Goal: Task Accomplishment & Management: Manage account settings

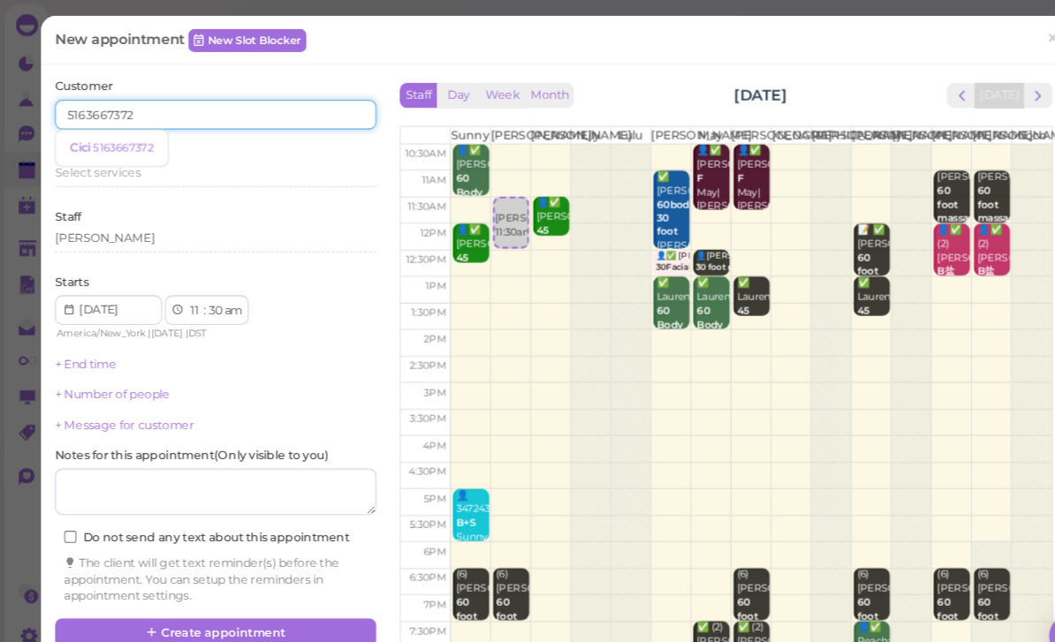
type input "5163667372"
click at [120, 144] on small "5163667372" at bounding box center [116, 140] width 57 height 12
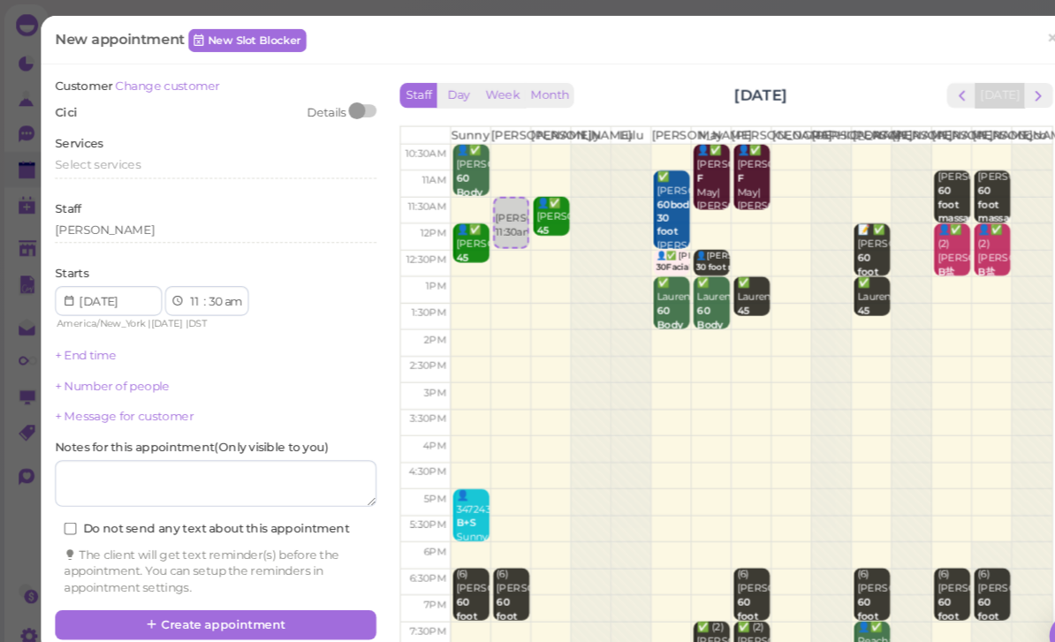
click at [127, 157] on span "Select services" at bounding box center [92, 155] width 81 height 13
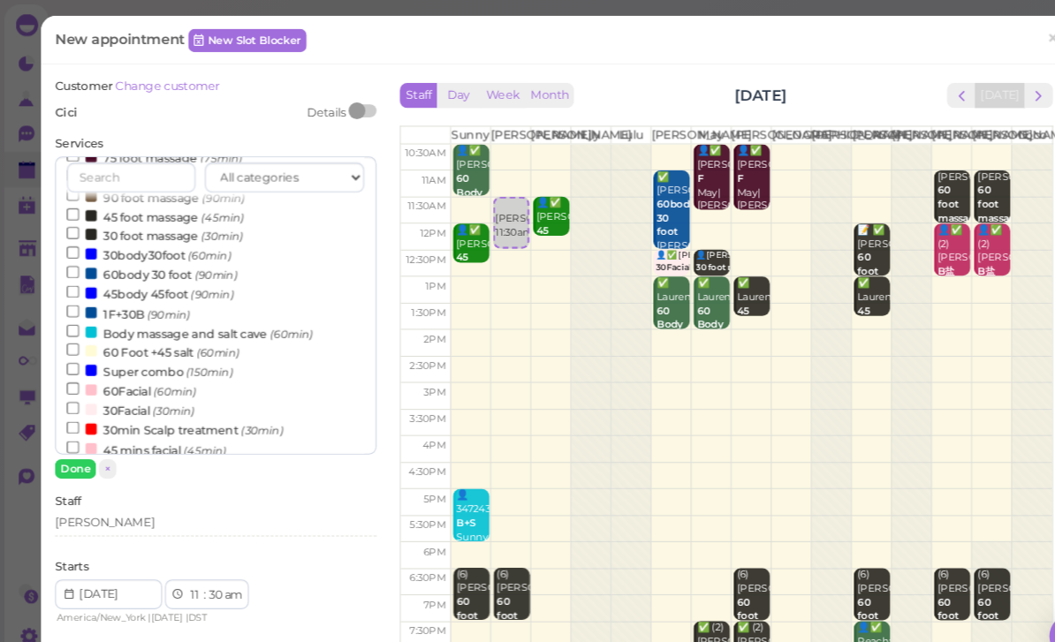
scroll to position [254, 0]
click at [192, 346] on icon "(150min)" at bounding box center [199, 352] width 44 height 13
click at [75, 344] on input "Super combo (150min)" at bounding box center [69, 349] width 11 height 11
click at [82, 449] on button "Done" at bounding box center [71, 445] width 39 height 19
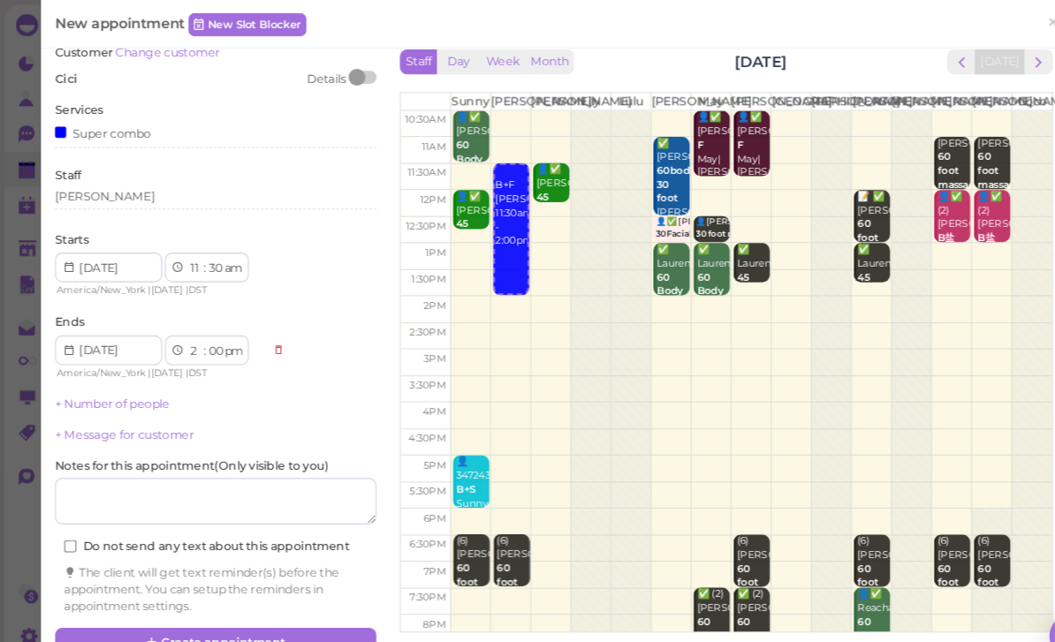
scroll to position [31, 0]
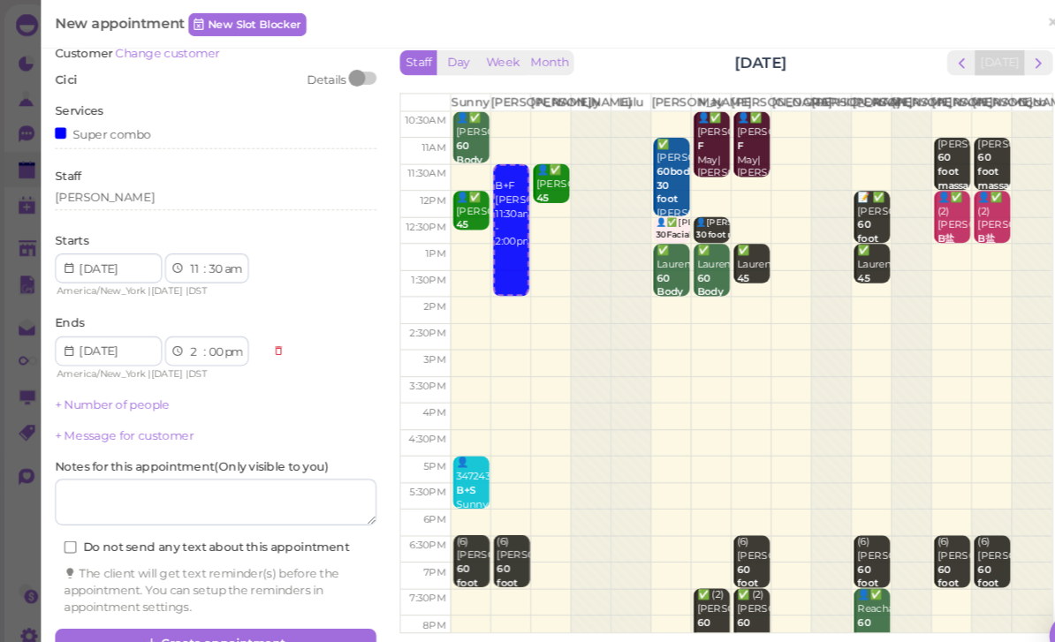
click at [244, 598] on button "Create appointment" at bounding box center [204, 610] width 305 height 28
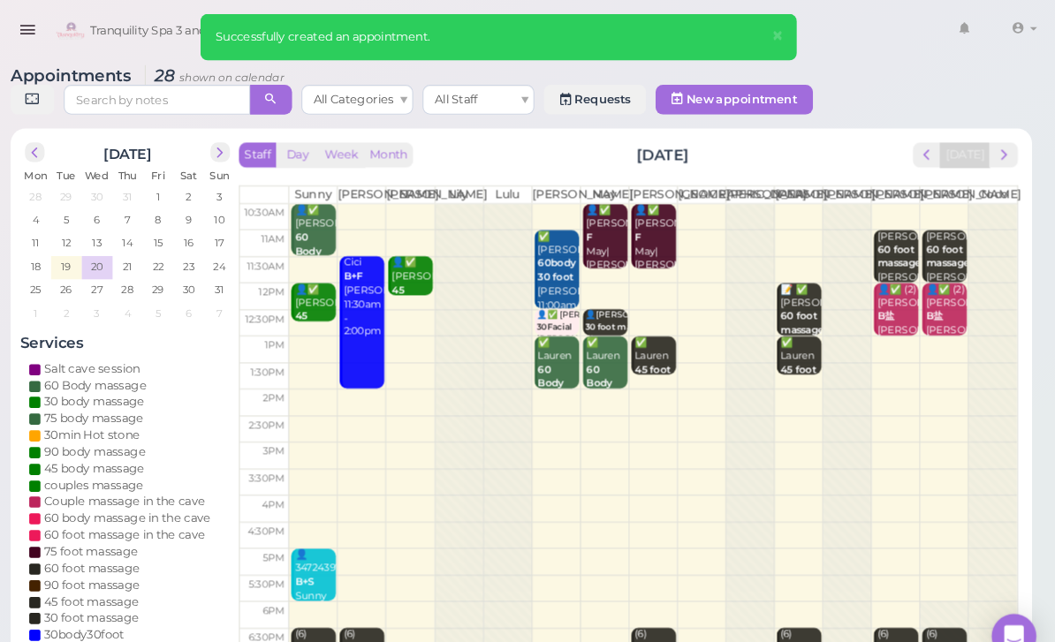
scroll to position [0, 0]
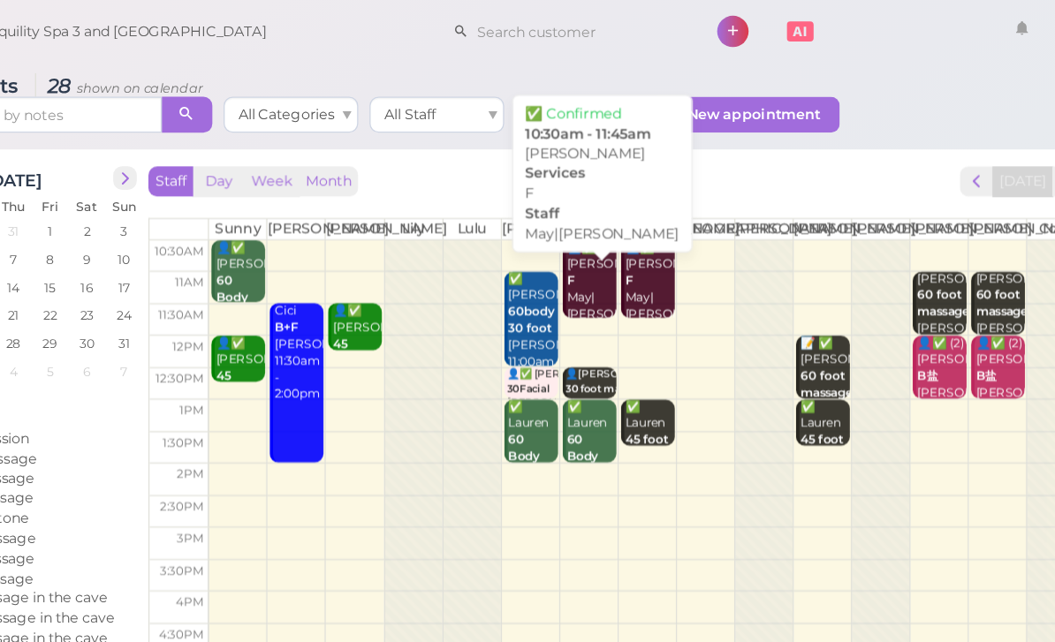
click at [610, 247] on div "👤✅ [PERSON_NAME]|[PERSON_NAME] 10:30am - 11:45am" at bounding box center [630, 246] width 40 height 105
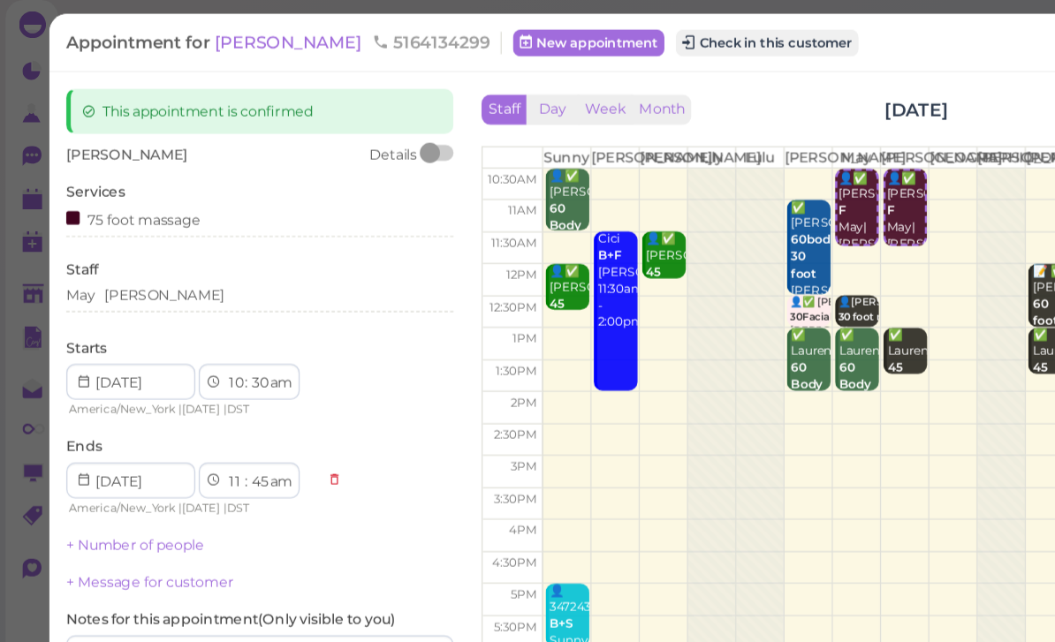
click at [546, 42] on button "Check in this customer" at bounding box center [604, 37] width 144 height 21
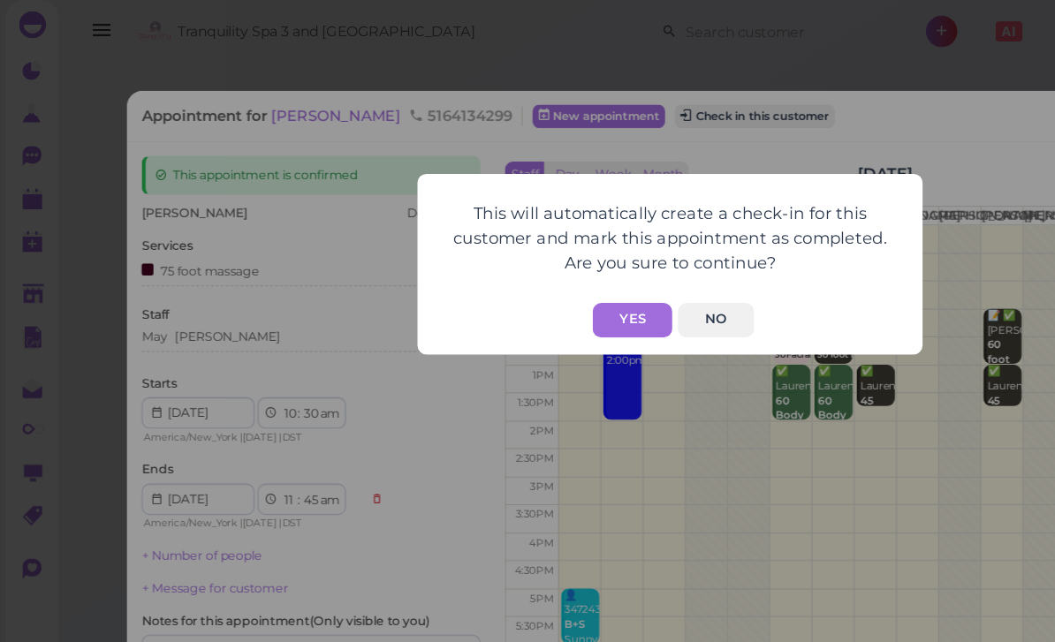
click at [504, 252] on button "Yes" at bounding box center [498, 256] width 63 height 27
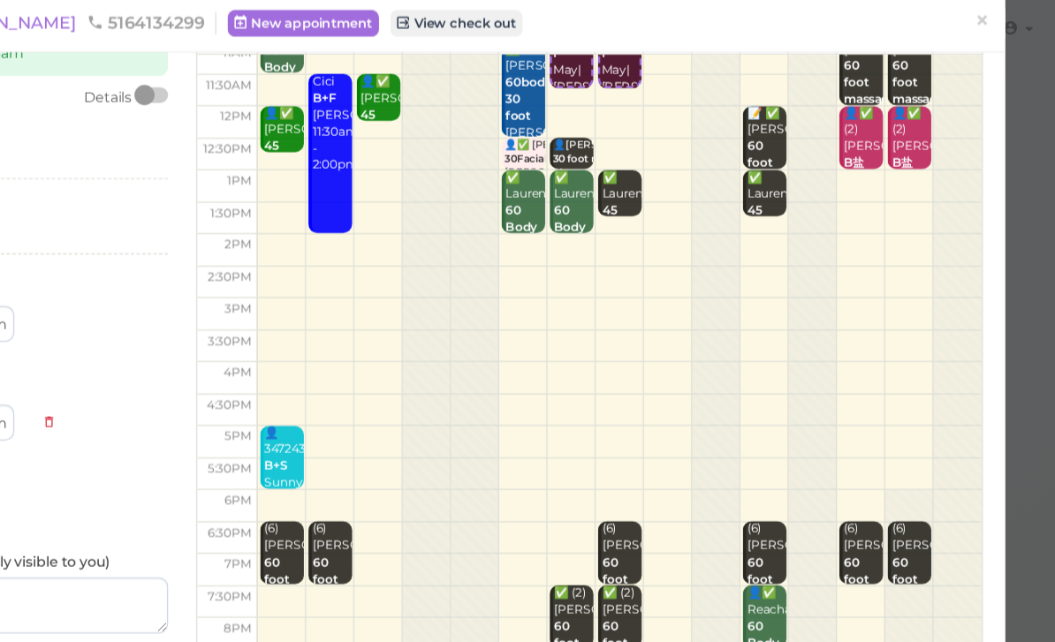
scroll to position [86, 0]
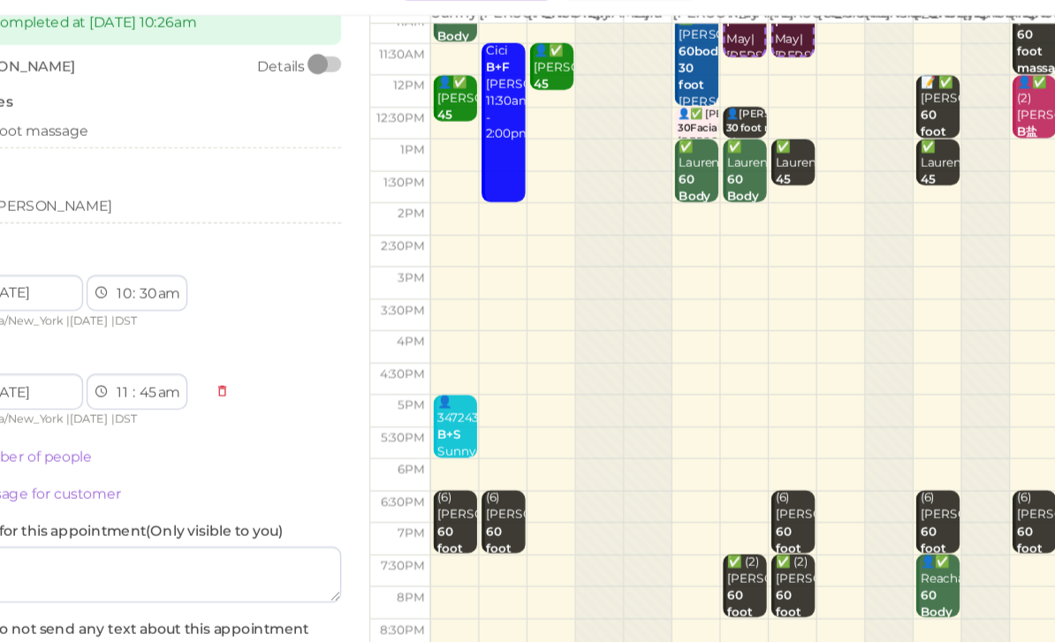
click at [189, 549] on button "Save" at bounding box center [204, 563] width 305 height 28
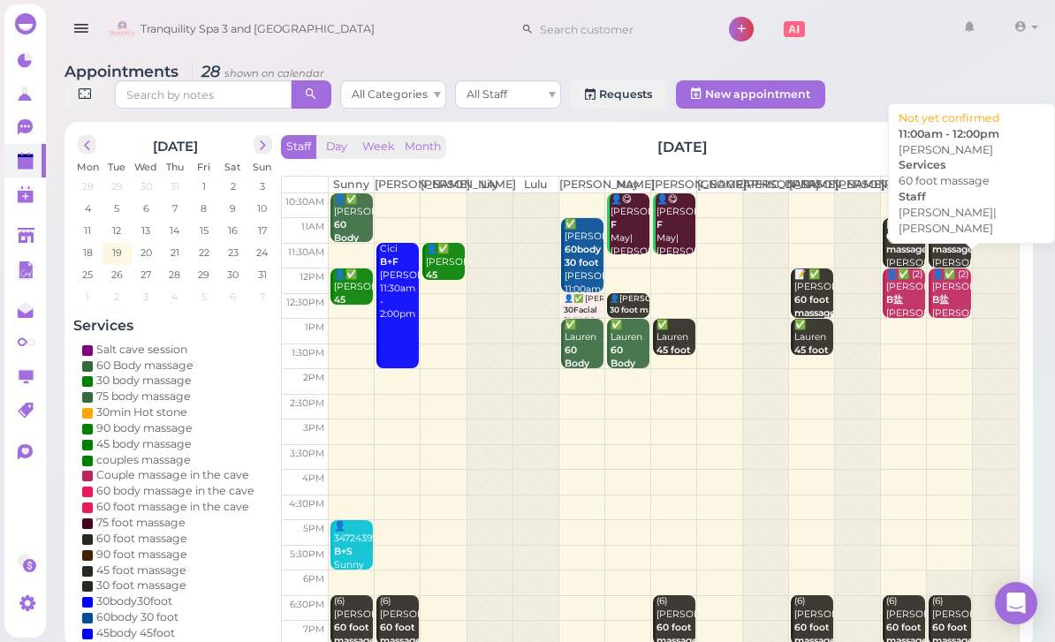
click at [942, 255] on b "60 foot massage" at bounding box center [953, 243] width 42 height 25
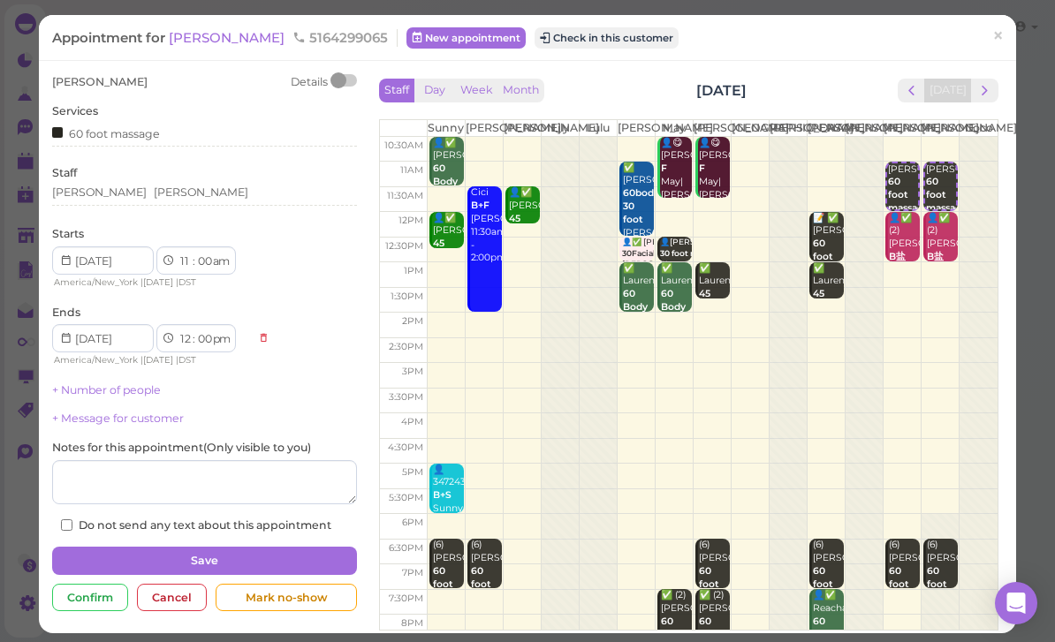
click at [156, 194] on div "[PERSON_NAME] [PERSON_NAME]" at bounding box center [204, 193] width 305 height 16
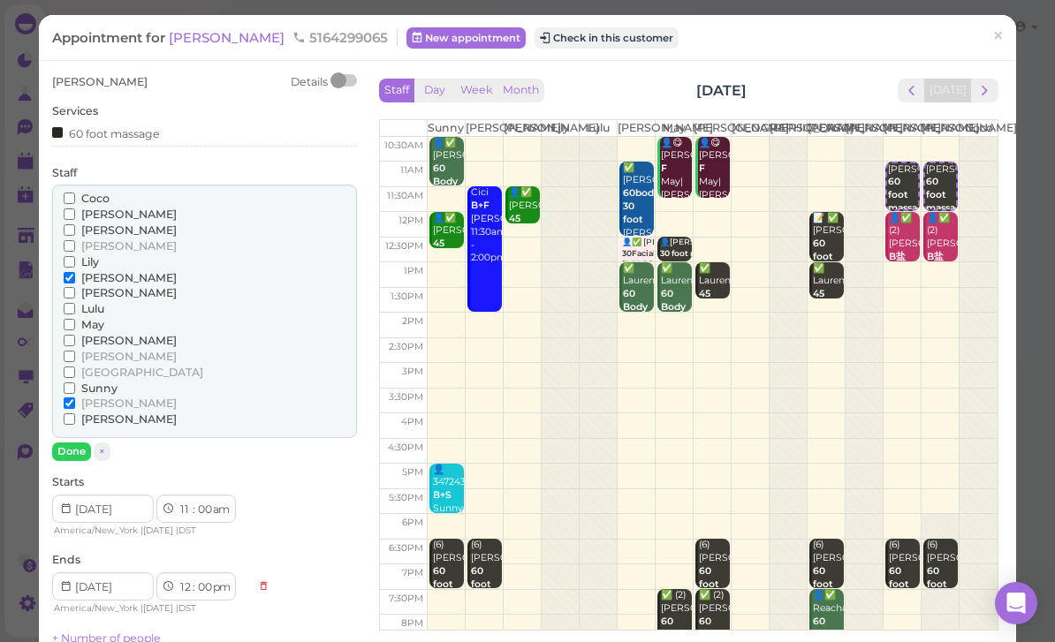
click at [92, 197] on span "Coco" at bounding box center [95, 198] width 28 height 13
click at [75, 197] on input "Coco" at bounding box center [69, 198] width 11 height 11
click at [106, 271] on span "[PERSON_NAME]" at bounding box center [128, 277] width 95 height 13
click at [75, 272] on input "[PERSON_NAME]" at bounding box center [69, 277] width 11 height 11
click at [108, 271] on span "[PERSON_NAME]" at bounding box center [128, 277] width 95 height 13
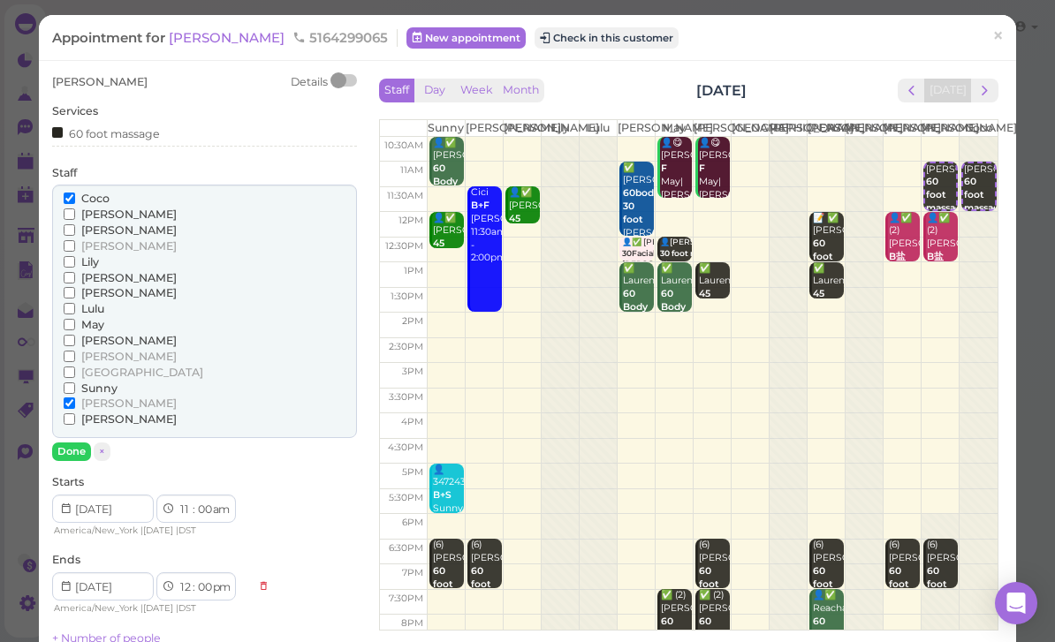
click at [75, 272] on input "[PERSON_NAME]" at bounding box center [69, 277] width 11 height 11
click at [111, 271] on span "[PERSON_NAME]" at bounding box center [128, 277] width 95 height 13
click at [75, 272] on input "[PERSON_NAME]" at bounding box center [69, 277] width 11 height 11
click at [999, 42] on span "×" at bounding box center [997, 36] width 11 height 25
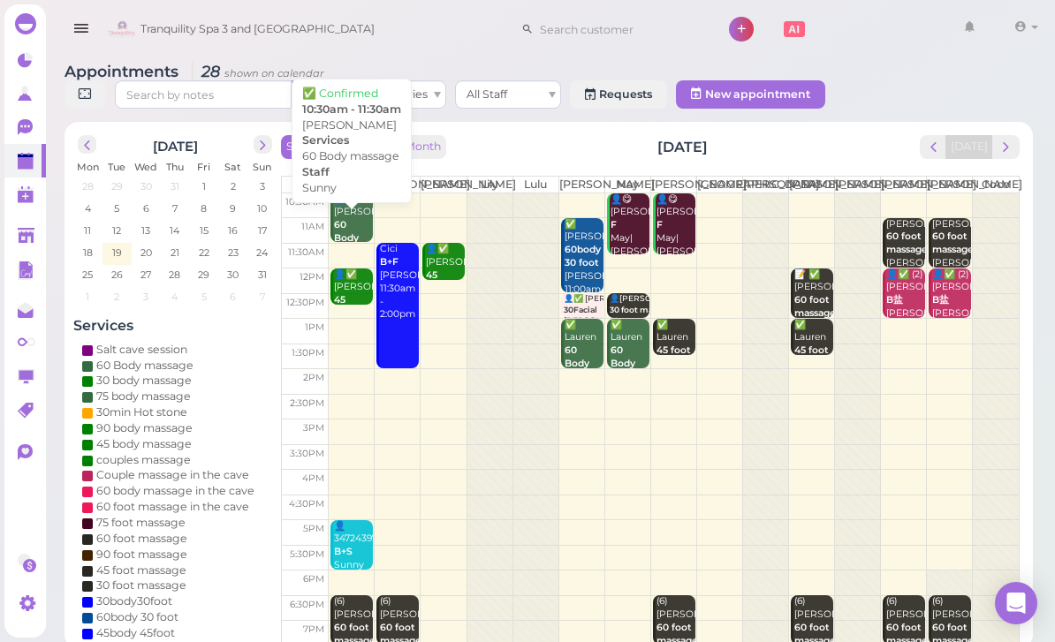
click at [361, 224] on div "👤✅ [PERSON_NAME] 60 Body massage Sunny 10:30am - 11:30am" at bounding box center [353, 253] width 40 height 118
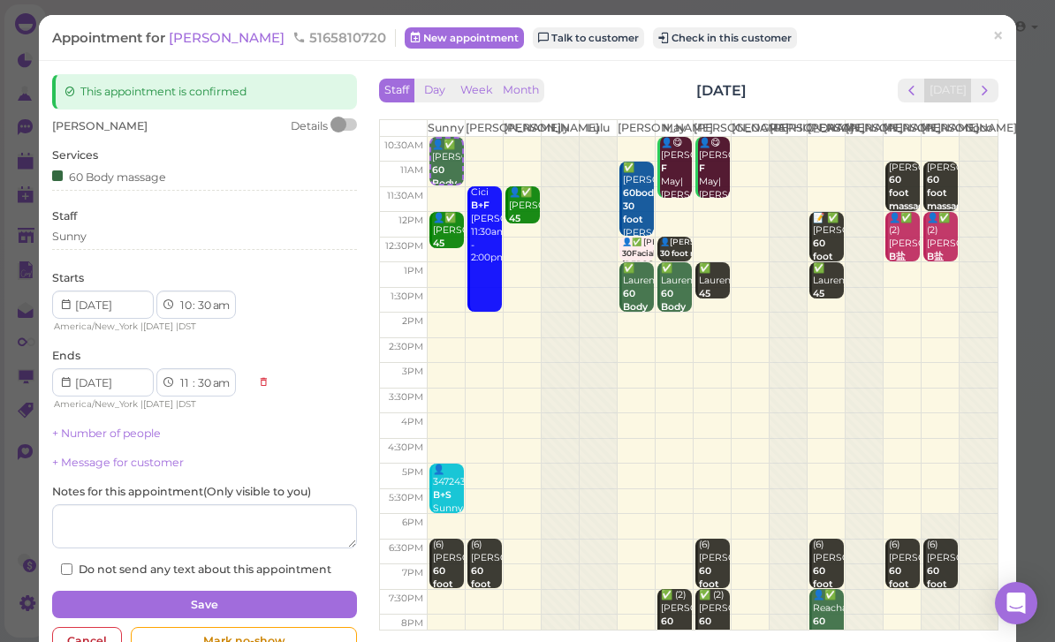
click at [655, 42] on button "Check in this customer" at bounding box center [725, 37] width 144 height 21
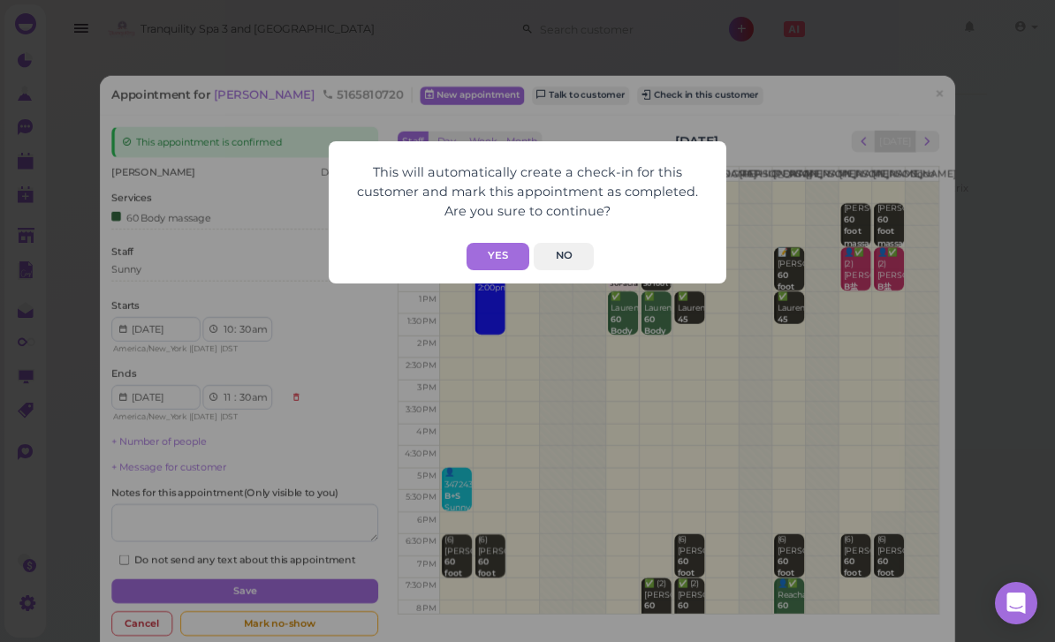
click at [511, 261] on button "Yes" at bounding box center [498, 256] width 63 height 27
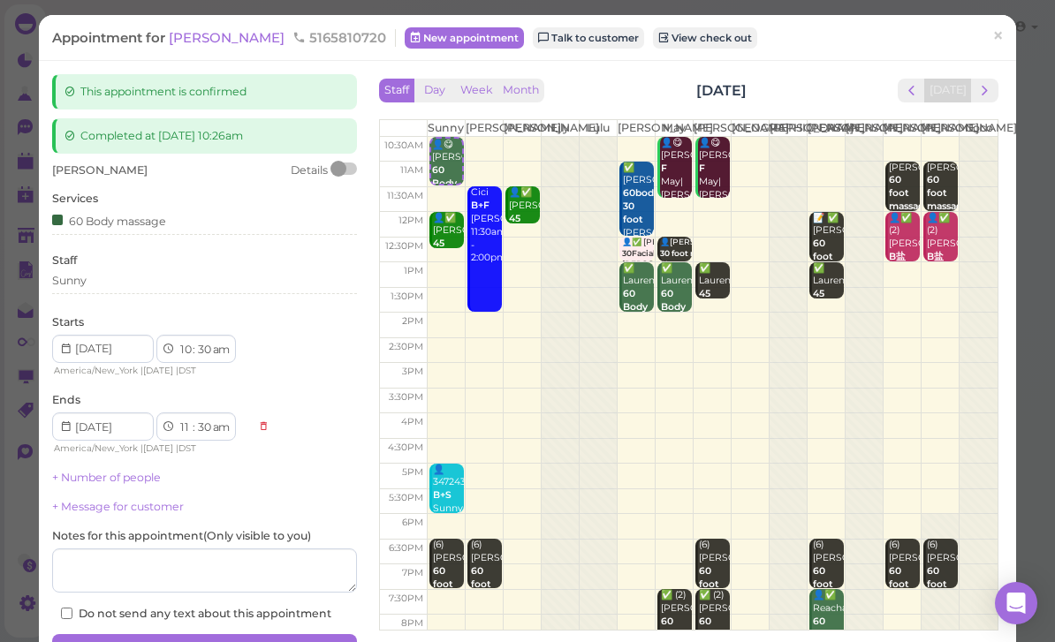
click at [1003, 34] on span "×" at bounding box center [997, 36] width 11 height 25
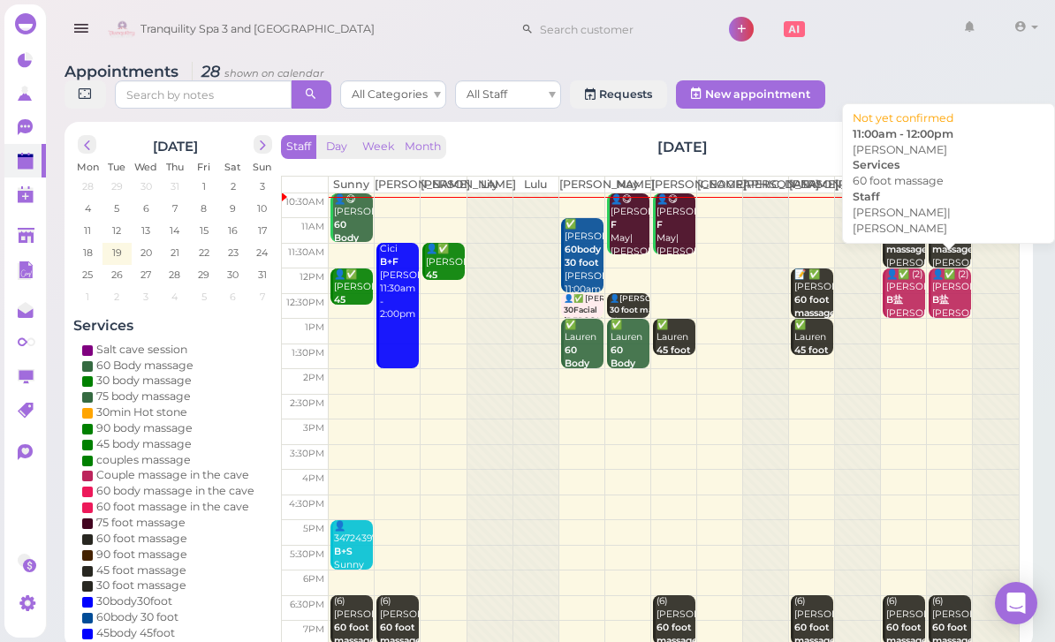
click at [904, 255] on b "60 foot massage" at bounding box center [907, 243] width 42 height 25
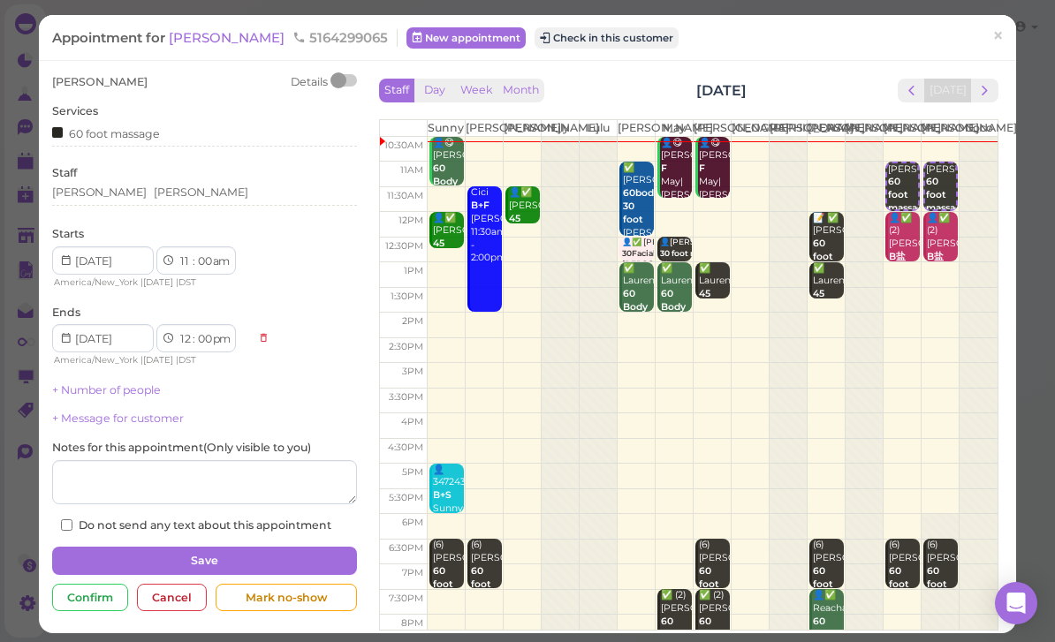
click at [173, 189] on div "[PERSON_NAME] [PERSON_NAME]" at bounding box center [204, 193] width 305 height 16
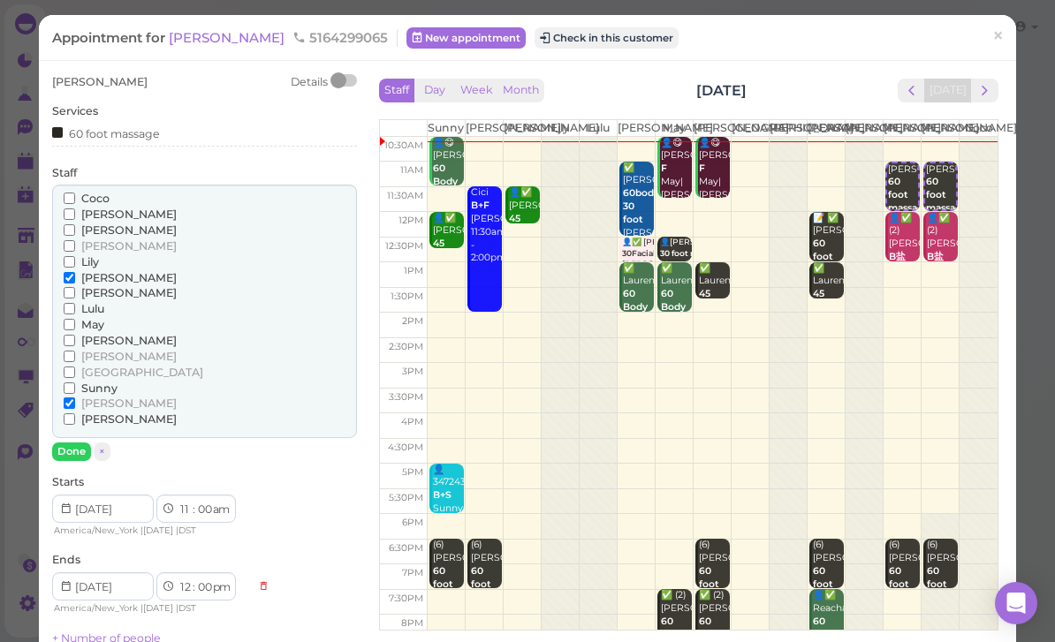
click at [97, 276] on span "[PERSON_NAME]" at bounding box center [128, 277] width 95 height 13
click at [75, 276] on input "[PERSON_NAME]" at bounding box center [69, 277] width 11 height 11
click at [77, 396] on label "[PERSON_NAME]" at bounding box center [120, 404] width 113 height 16
click at [75, 398] on input "[PERSON_NAME]" at bounding box center [69, 403] width 11 height 11
click at [103, 224] on span "[PERSON_NAME]" at bounding box center [128, 230] width 95 height 13
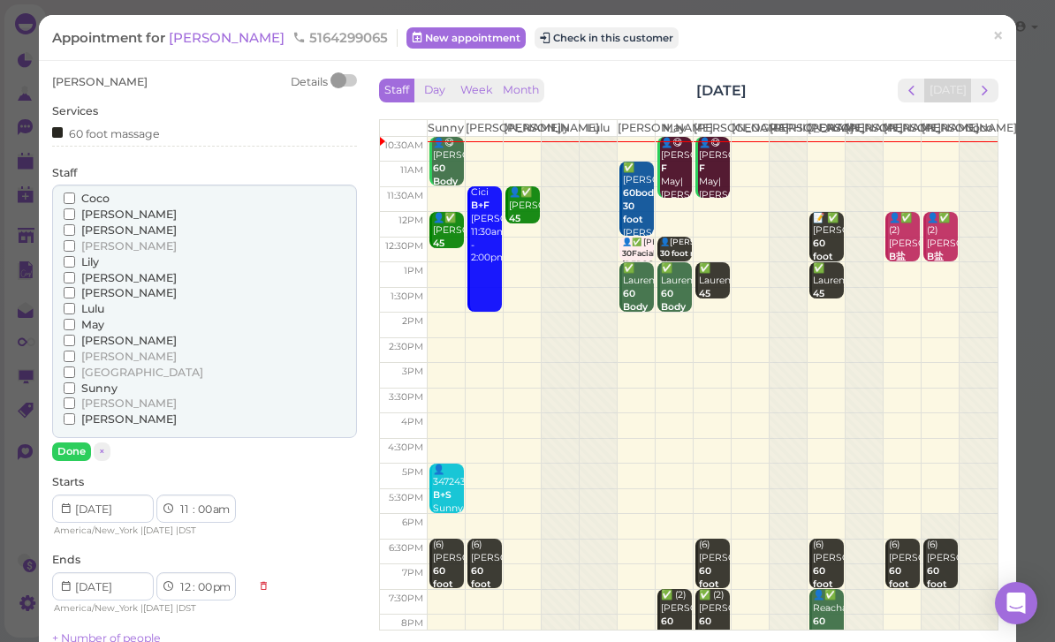
click at [75, 224] on input "[PERSON_NAME]" at bounding box center [69, 229] width 11 height 11
click at [105, 200] on span "Coco" at bounding box center [95, 198] width 28 height 13
click at [75, 200] on input "Coco" at bounding box center [69, 198] width 11 height 11
click at [105, 217] on span "[PERSON_NAME]" at bounding box center [128, 214] width 95 height 13
click at [75, 217] on input "[PERSON_NAME]" at bounding box center [69, 214] width 11 height 11
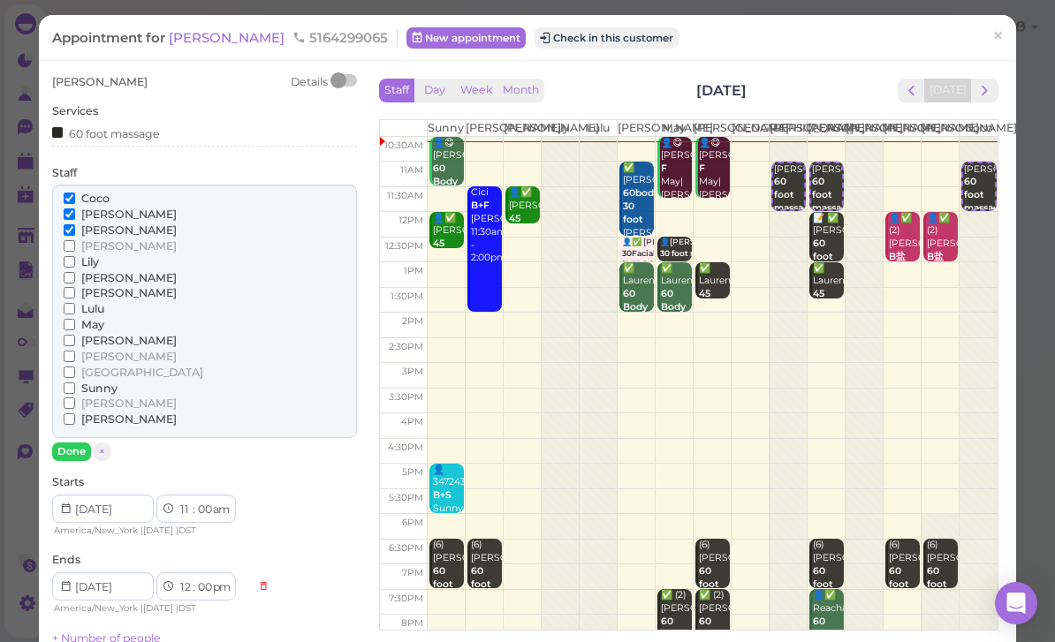
click at [112, 225] on span "[PERSON_NAME]" at bounding box center [128, 230] width 95 height 13
click at [75, 225] on input "[PERSON_NAME]" at bounding box center [69, 229] width 11 height 11
click at [79, 443] on button "Done" at bounding box center [71, 452] width 39 height 19
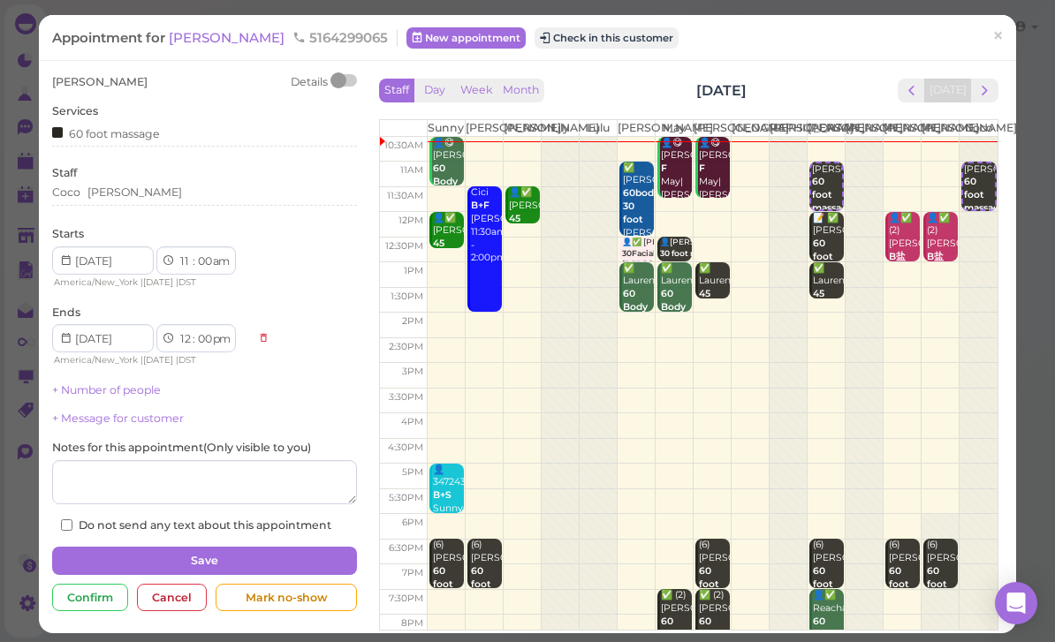
click at [248, 559] on button "Save" at bounding box center [204, 561] width 305 height 28
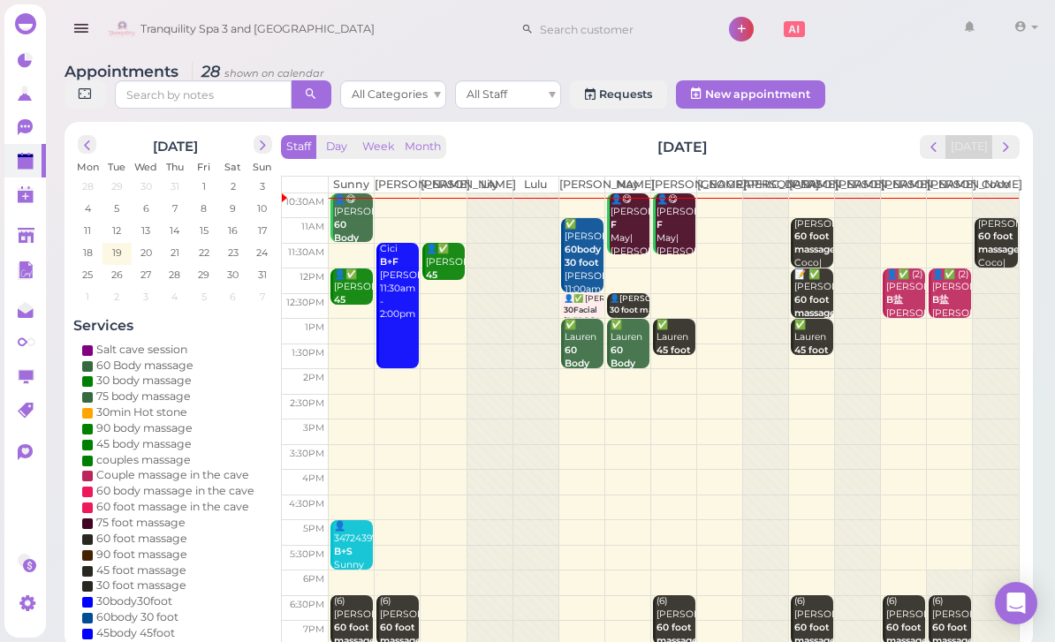
click at [946, 306] on b "B盐" at bounding box center [940, 299] width 17 height 11
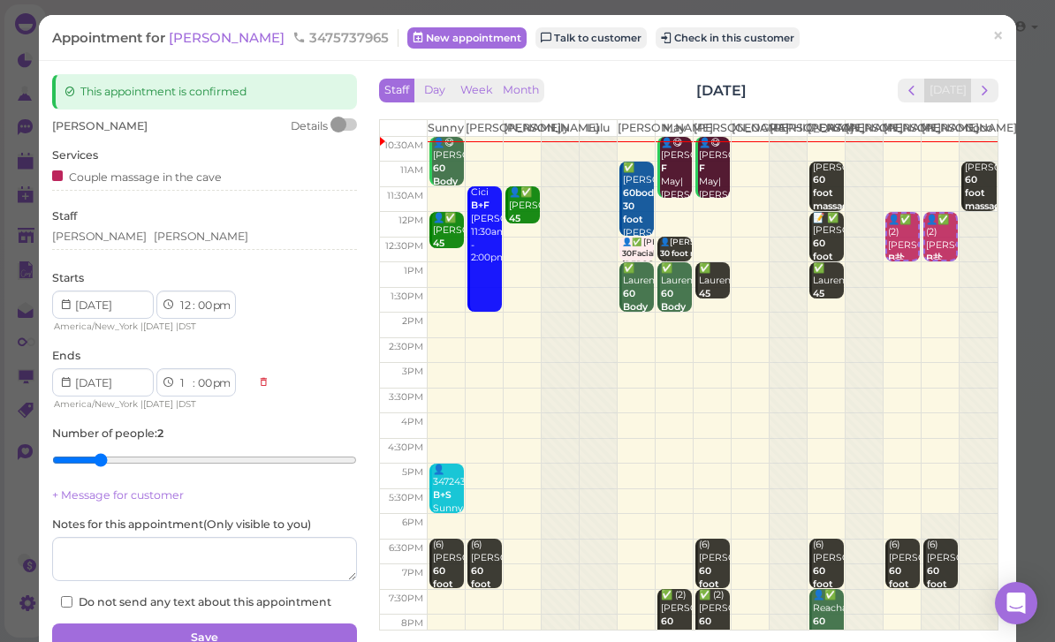
click at [151, 244] on div "[PERSON_NAME] [PERSON_NAME]" at bounding box center [204, 239] width 305 height 21
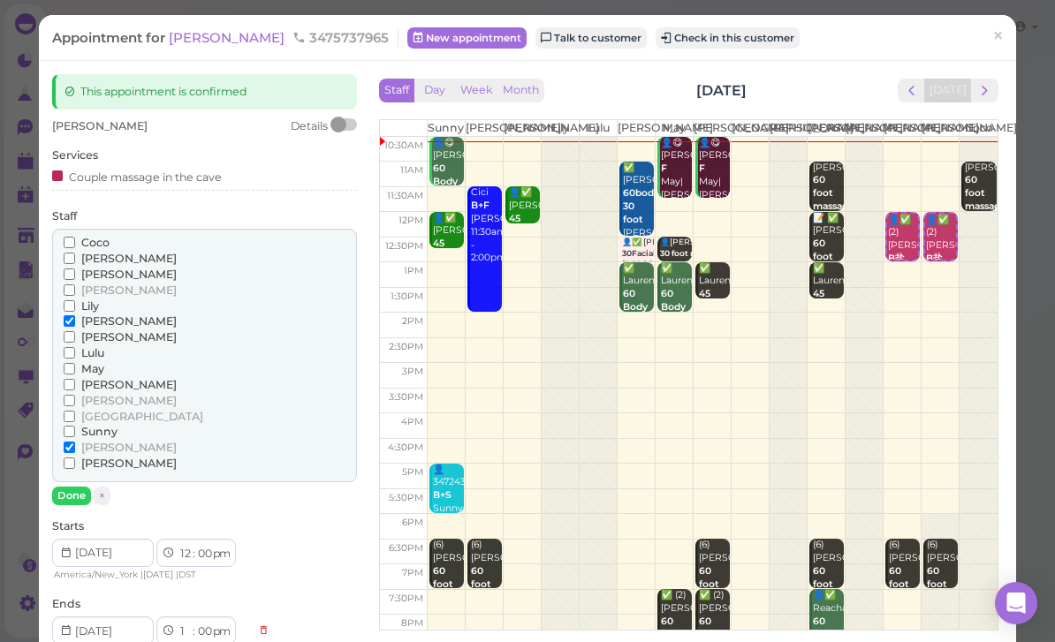
click at [95, 378] on span "[PERSON_NAME]" at bounding box center [128, 384] width 95 height 13
click at [75, 379] on input "[PERSON_NAME]" at bounding box center [69, 384] width 11 height 11
click at [97, 246] on span "Coco" at bounding box center [95, 242] width 28 height 13
click at [75, 246] on input "Coco" at bounding box center [69, 242] width 11 height 11
click at [103, 315] on span "[PERSON_NAME]" at bounding box center [128, 321] width 95 height 13
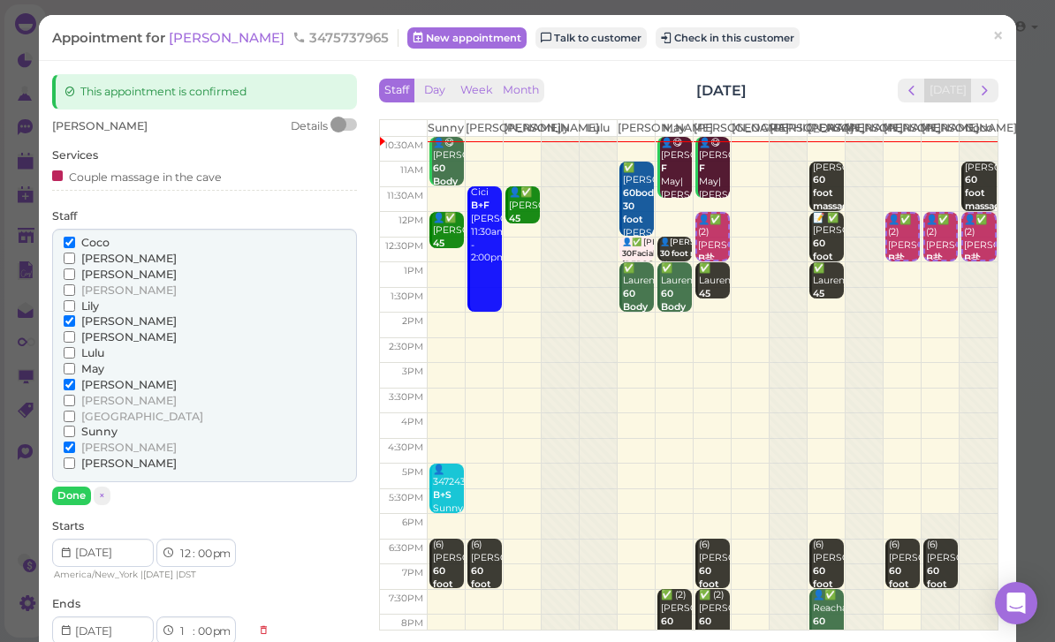
click at [75, 315] on input "[PERSON_NAME]" at bounding box center [69, 320] width 11 height 11
click at [75, 426] on input "Sunny" at bounding box center [69, 431] width 11 height 11
click at [103, 425] on span "Sunny" at bounding box center [99, 431] width 36 height 13
click at [75, 426] on input "Sunny" at bounding box center [69, 431] width 11 height 11
click at [88, 441] on span "[PERSON_NAME]" at bounding box center [128, 447] width 95 height 13
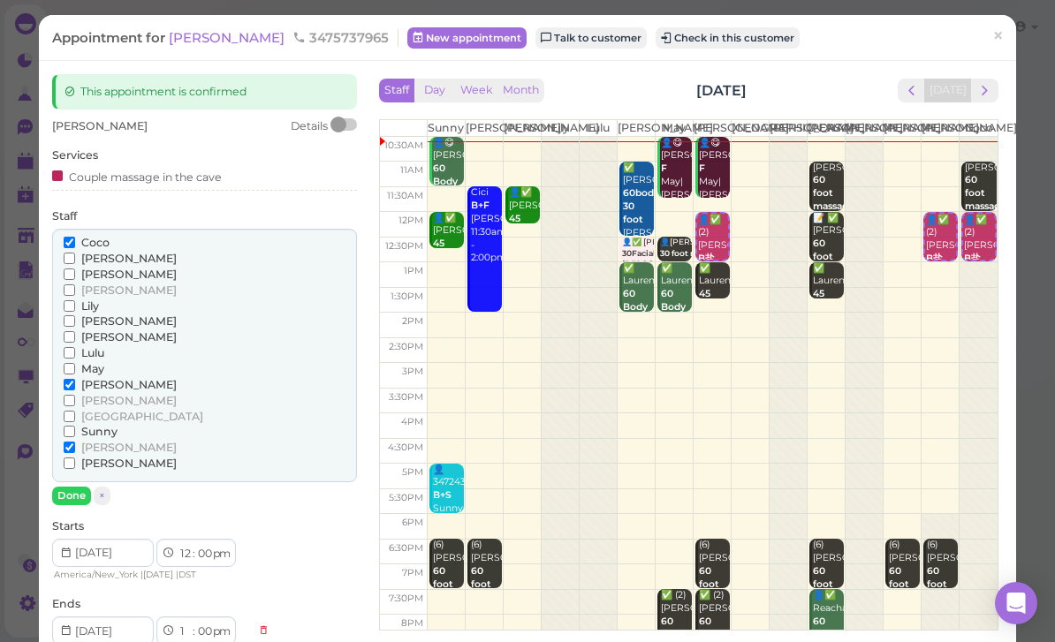
click at [75, 442] on input "[PERSON_NAME]" at bounding box center [69, 447] width 11 height 11
click at [73, 487] on button "Done" at bounding box center [71, 496] width 39 height 19
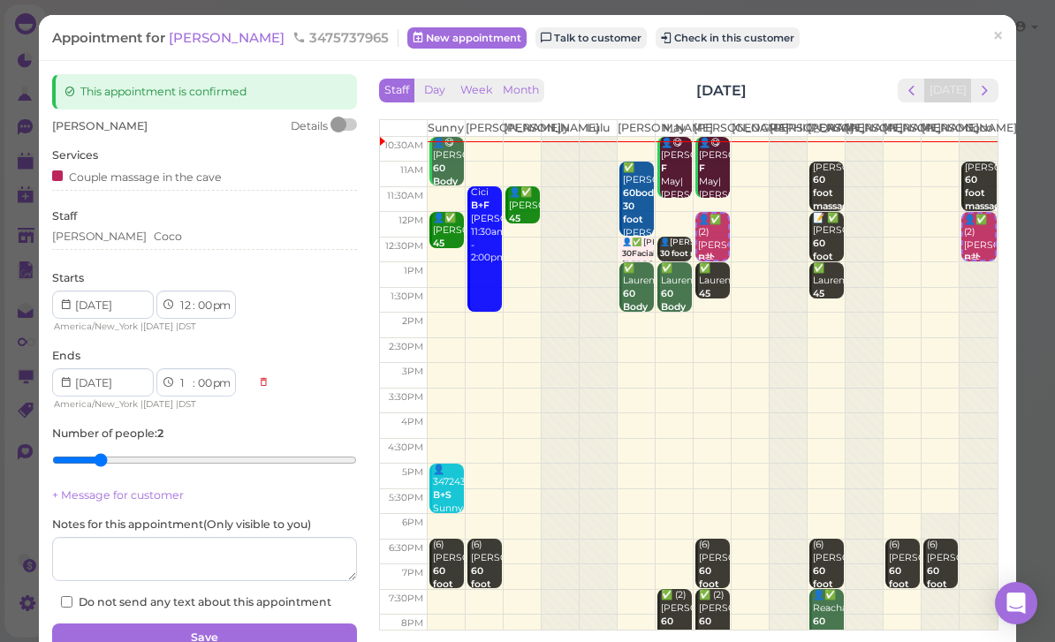
click at [220, 629] on button "Save" at bounding box center [204, 638] width 305 height 28
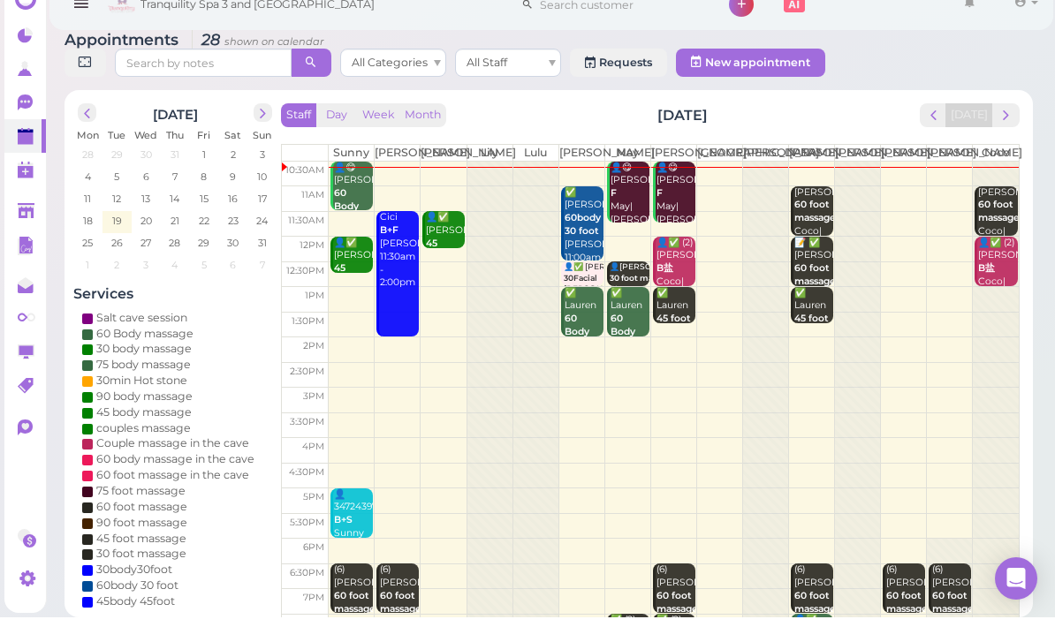
scroll to position [6, 0]
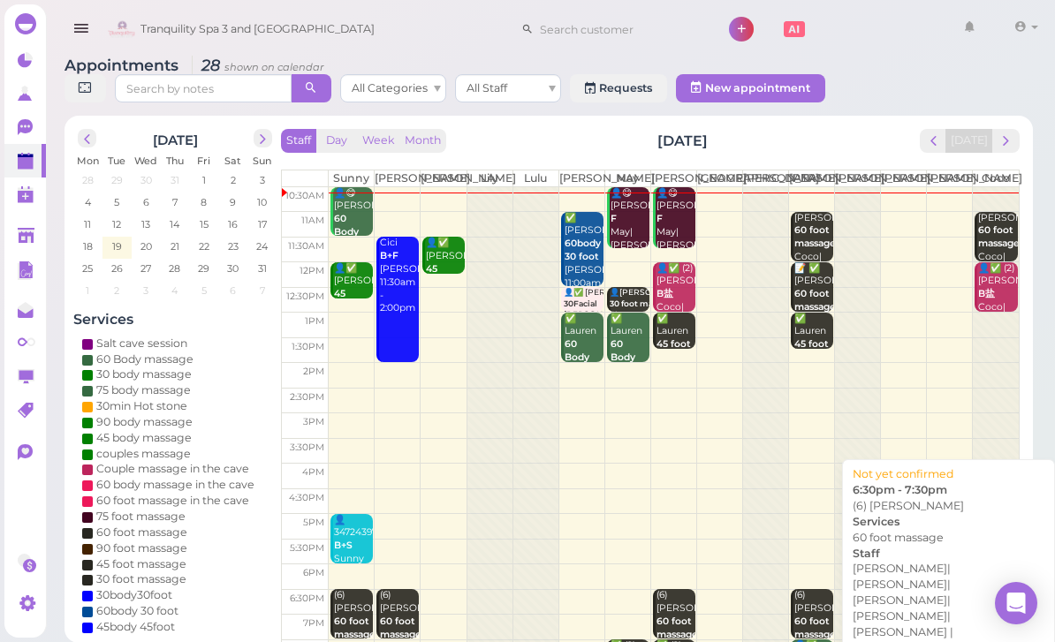
click at [944, 631] on b "60 foot massage" at bounding box center [953, 628] width 42 height 25
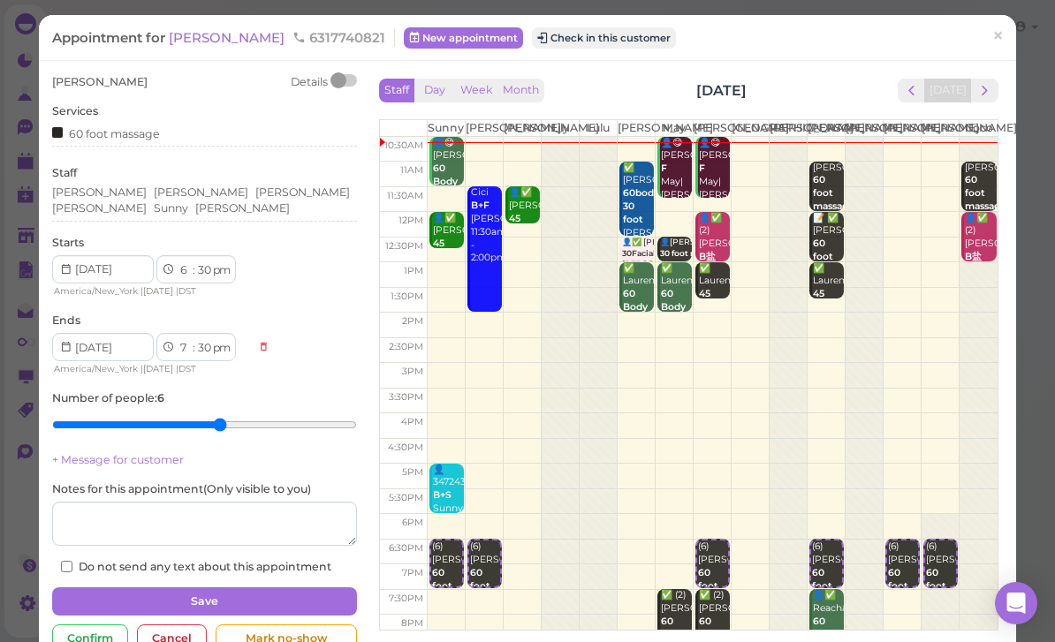
click at [295, 201] on div "[PERSON_NAME] [PERSON_NAME] [PERSON_NAME] Sunny [PERSON_NAME]" at bounding box center [204, 203] width 305 height 37
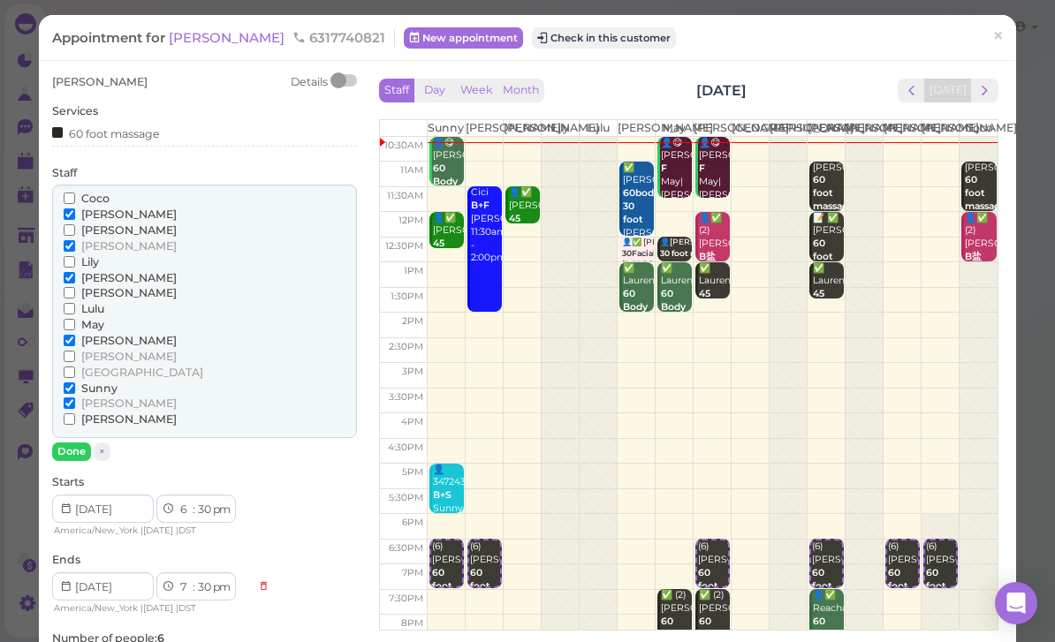
click at [95, 397] on span "[PERSON_NAME]" at bounding box center [128, 403] width 95 height 13
click at [75, 398] on input "[PERSON_NAME]" at bounding box center [69, 403] width 11 height 11
click at [99, 350] on span "[PERSON_NAME]" at bounding box center [128, 356] width 95 height 13
click at [75, 351] on input "[PERSON_NAME]" at bounding box center [69, 356] width 11 height 11
click at [102, 271] on span "[PERSON_NAME]" at bounding box center [128, 277] width 95 height 13
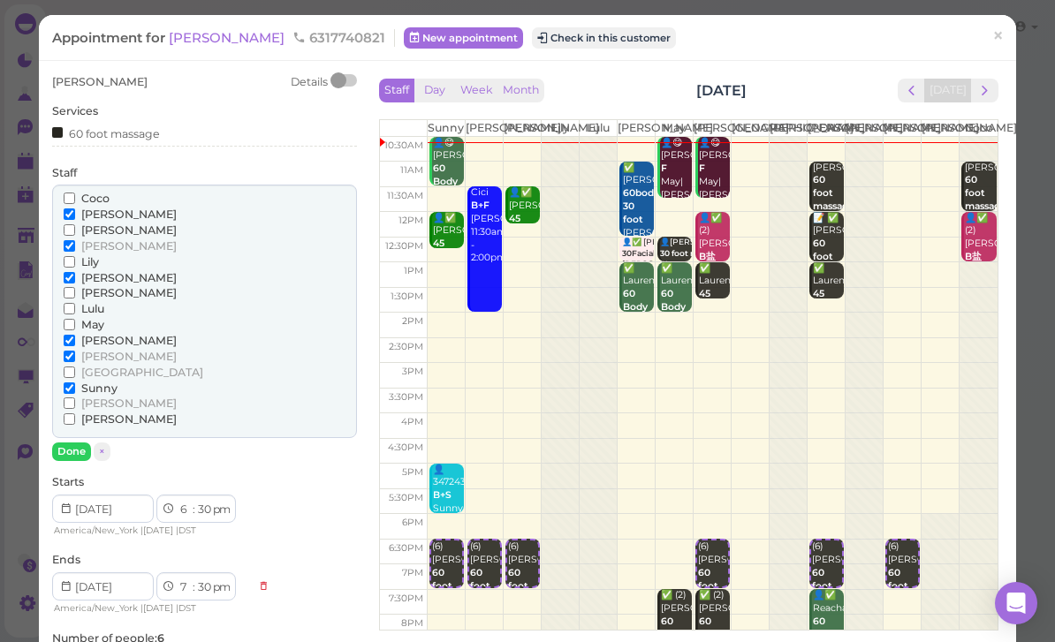
click at [75, 272] on input "[PERSON_NAME]" at bounding box center [69, 277] width 11 height 11
click at [97, 199] on span "Coco" at bounding box center [95, 198] width 28 height 13
click at [75, 199] on input "Coco" at bounding box center [69, 198] width 11 height 11
click at [60, 444] on button "Done" at bounding box center [71, 452] width 39 height 19
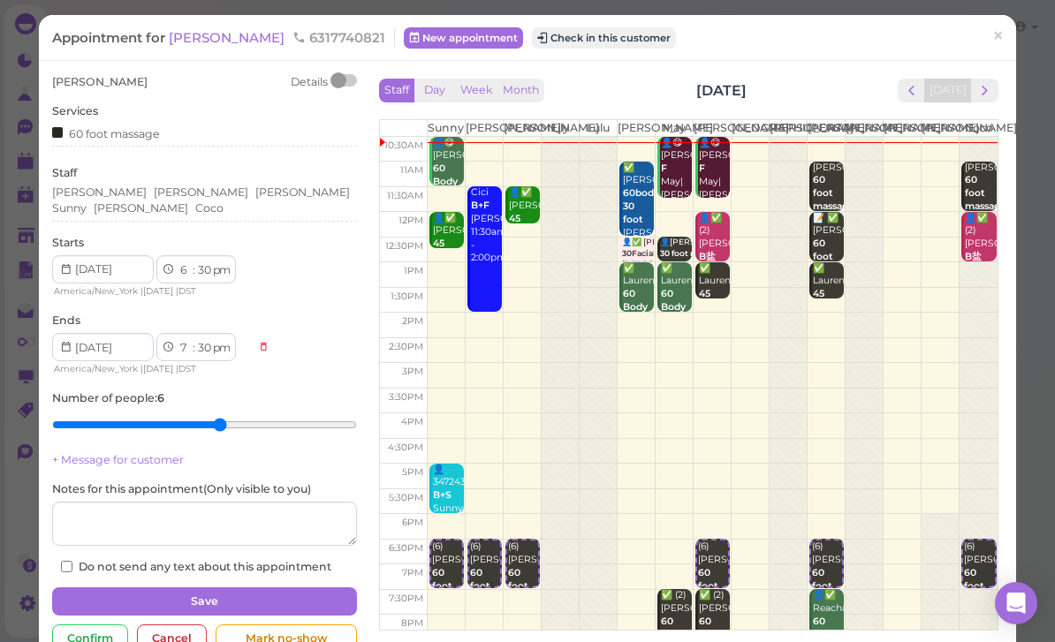
click at [299, 588] on button "Save" at bounding box center [204, 602] width 305 height 28
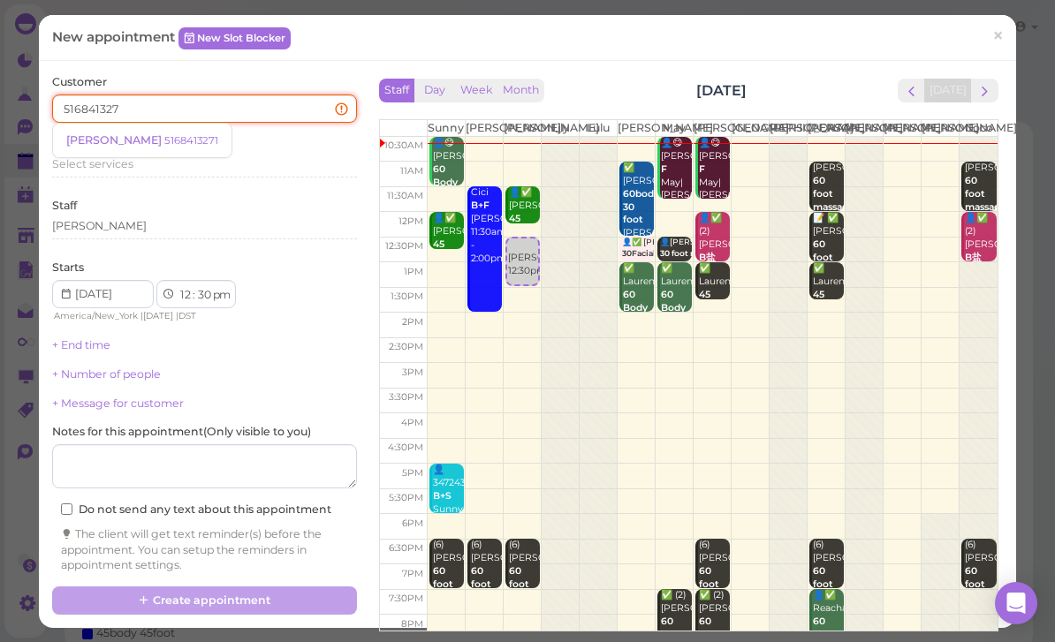
type input "5168413271"
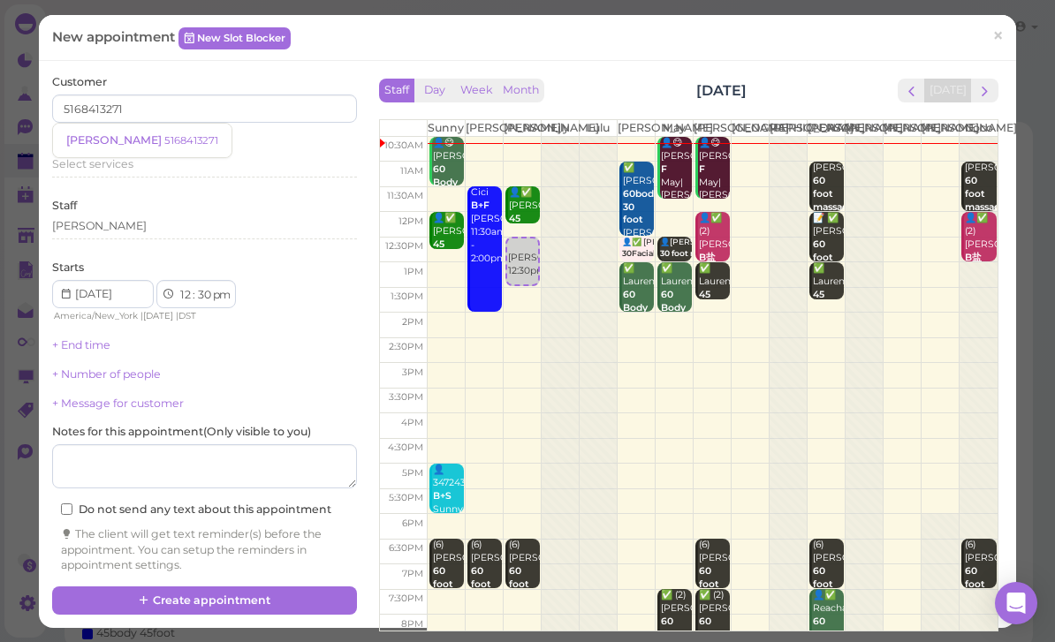
click at [164, 143] on small "5168413271" at bounding box center [191, 140] width 54 height 12
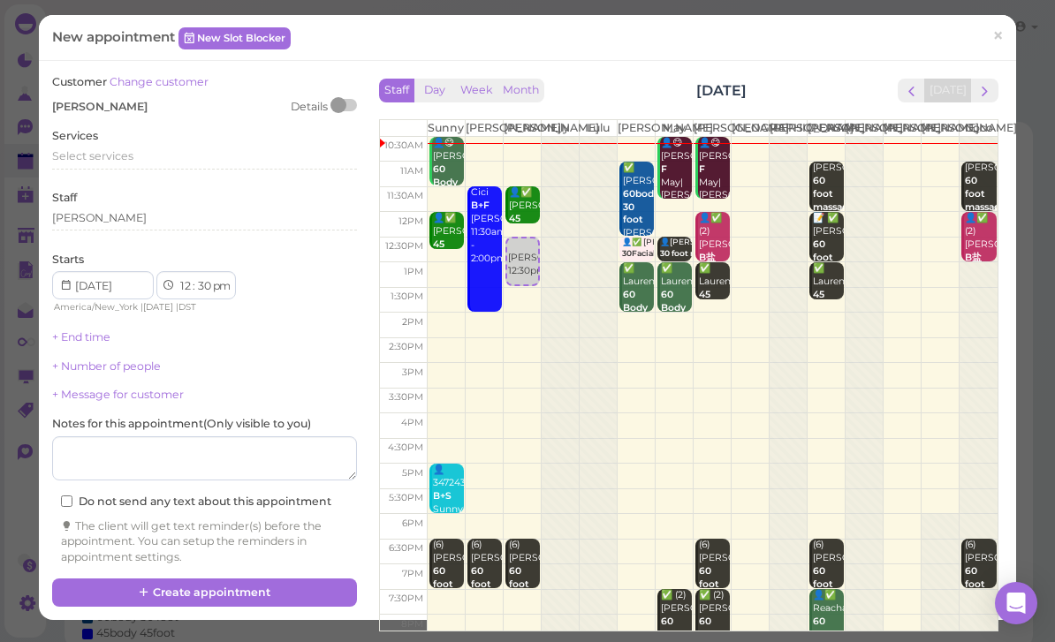
click at [125, 157] on span "Select services" at bounding box center [92, 155] width 81 height 13
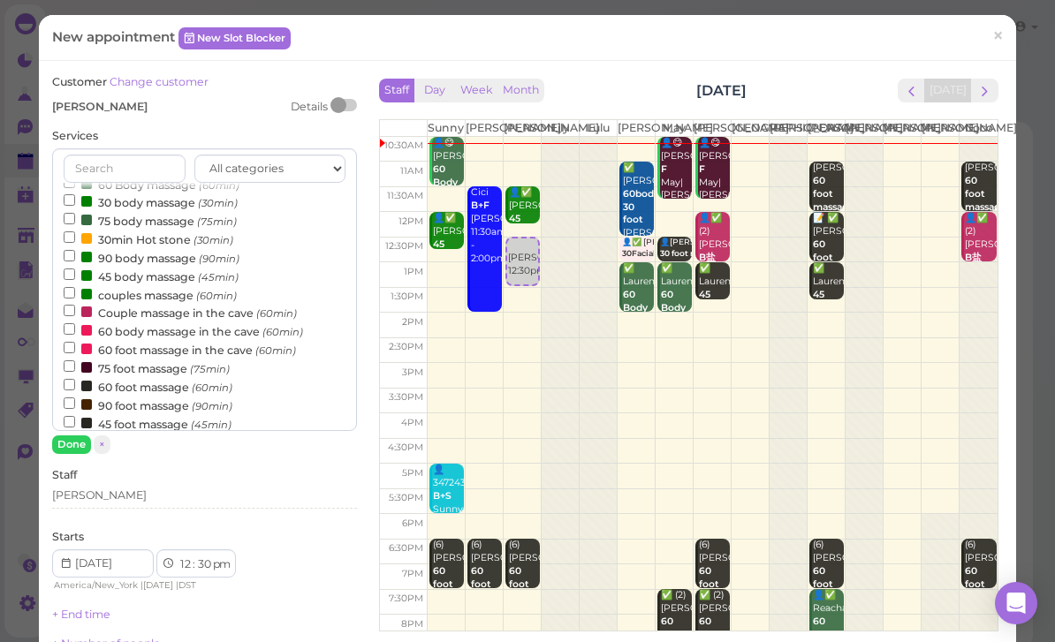
scroll to position [41, 0]
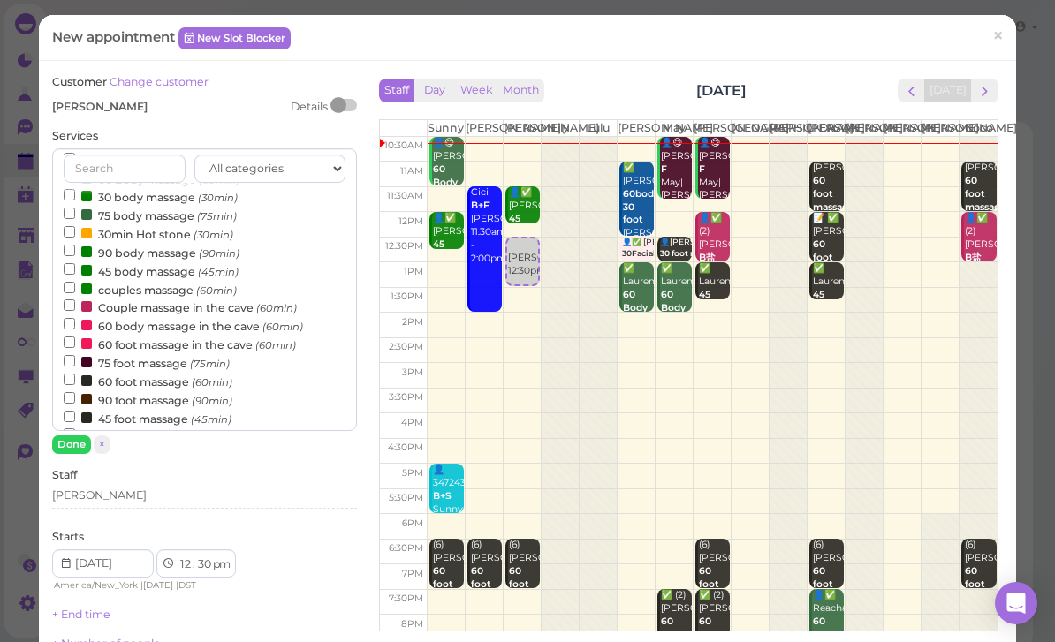
click at [179, 335] on label "60 foot massage in the cave (60min)" at bounding box center [180, 344] width 232 height 19
click at [75, 337] on input "60 foot massage in the cave (60min)" at bounding box center [69, 342] width 11 height 11
click at [157, 335] on label "60 foot massage in the cave (60min)" at bounding box center [180, 344] width 232 height 19
click at [75, 337] on input "60 foot massage in the cave (60min)" at bounding box center [69, 342] width 11 height 11
click at [150, 372] on label "60 foot massage (60min)" at bounding box center [148, 381] width 169 height 19
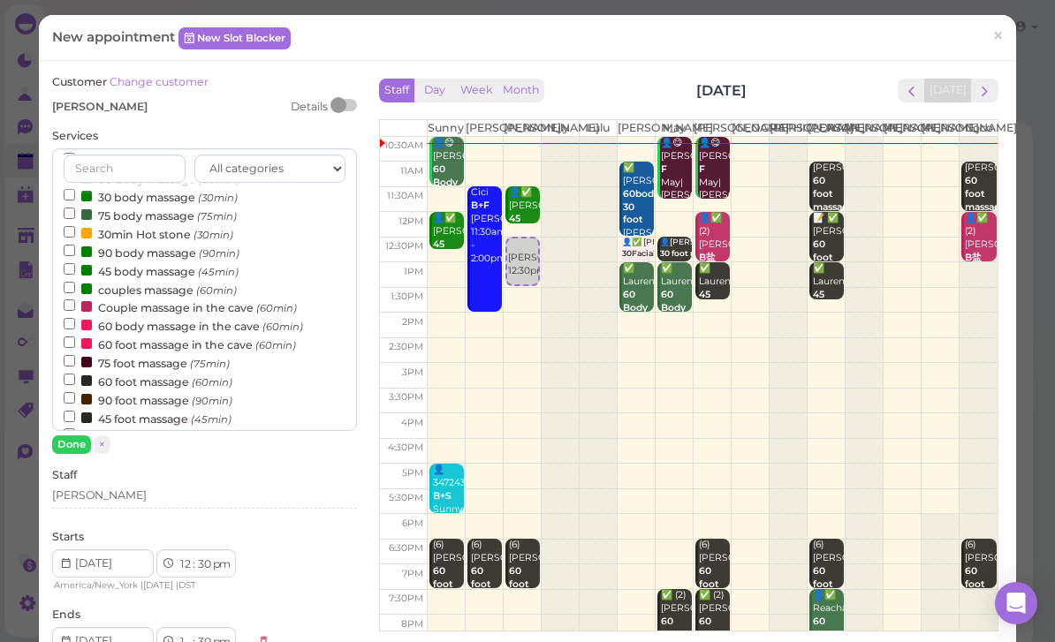
click at [75, 374] on input "60 foot massage (60min)" at bounding box center [69, 379] width 11 height 11
click at [80, 446] on button "Done" at bounding box center [71, 445] width 39 height 19
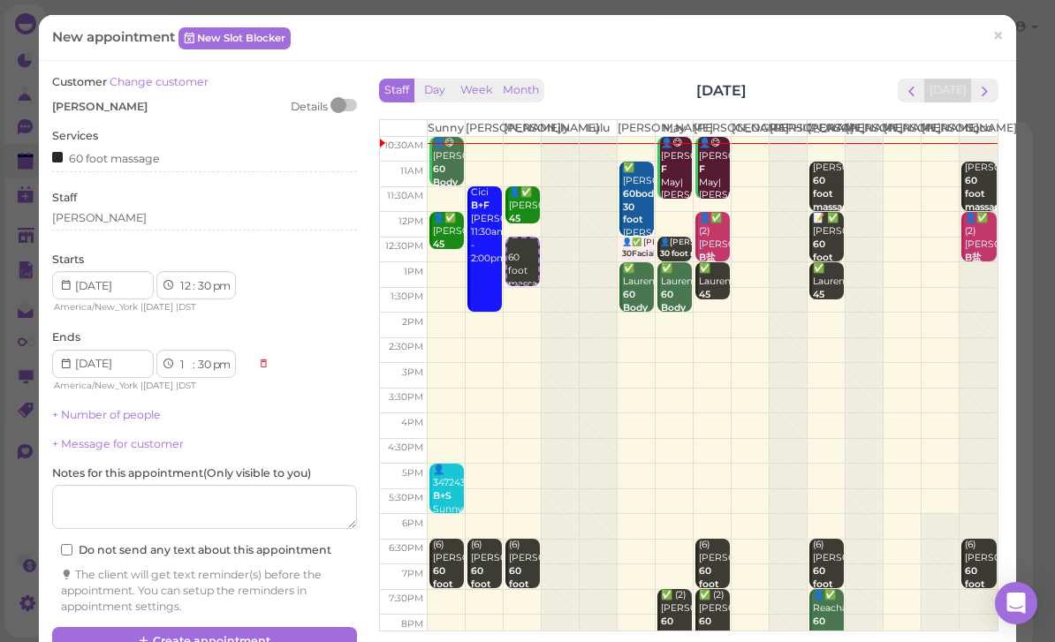
click at [258, 638] on button "Create appointment" at bounding box center [204, 641] width 305 height 28
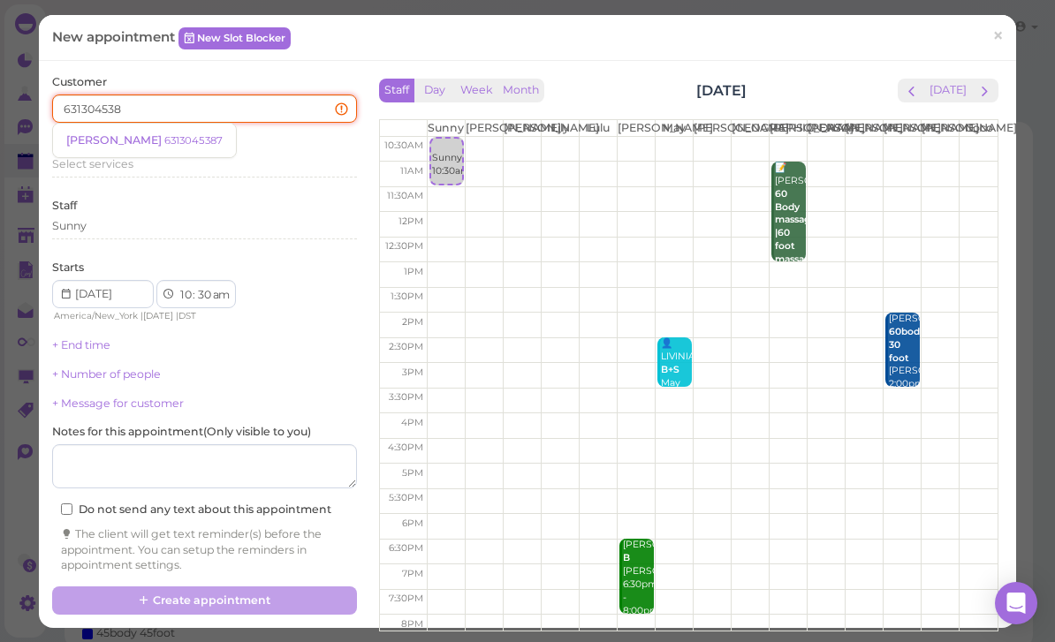
type input "6313045387"
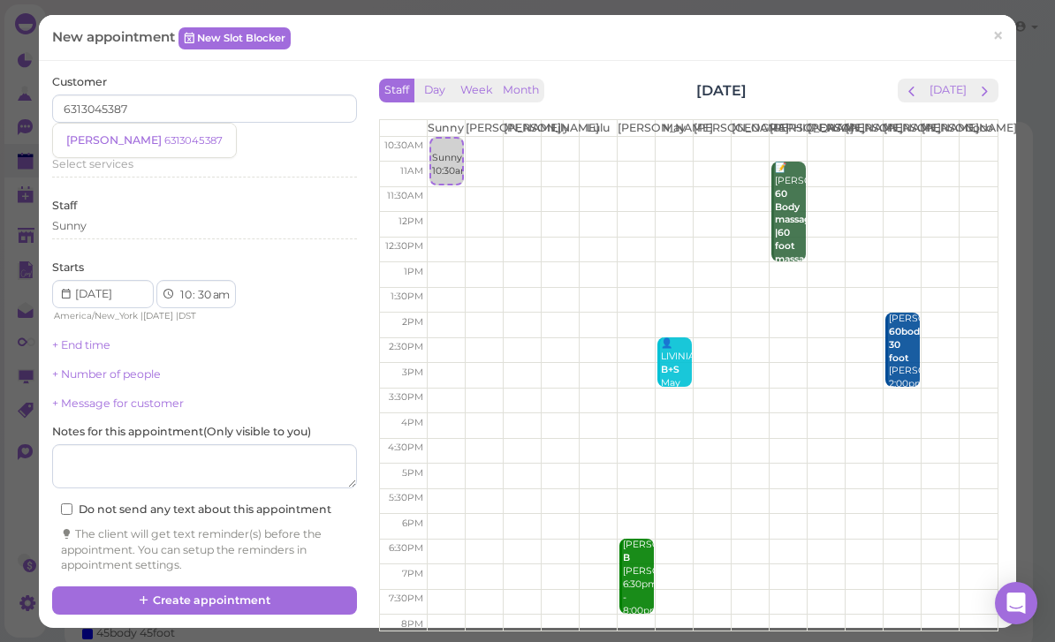
click at [135, 147] on link "[PERSON_NAME] 6313045387" at bounding box center [144, 141] width 183 height 34
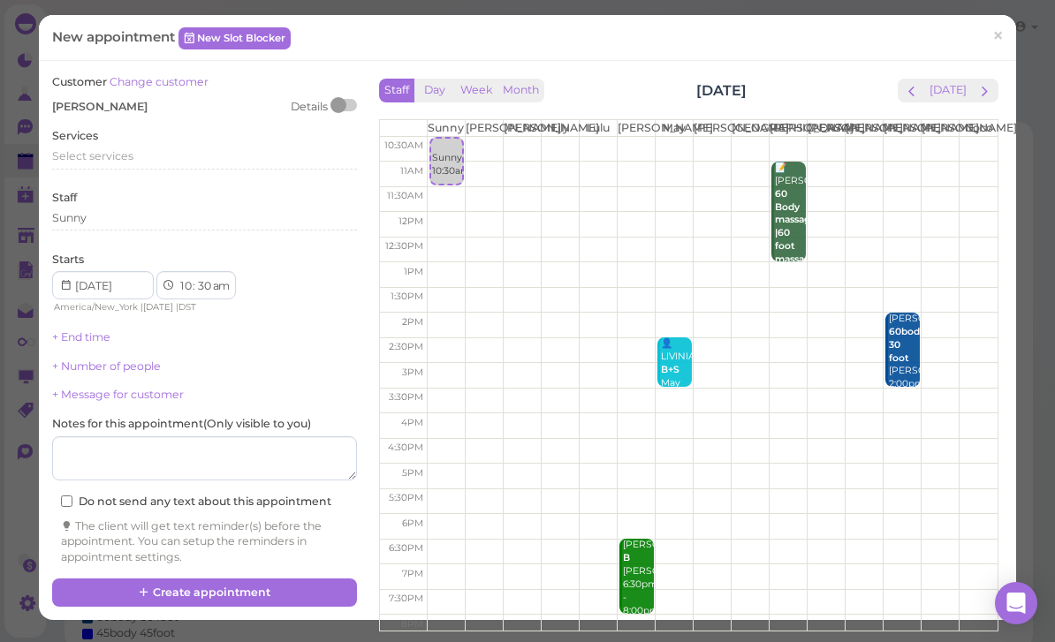
click at [126, 153] on span "Select services" at bounding box center [92, 155] width 81 height 13
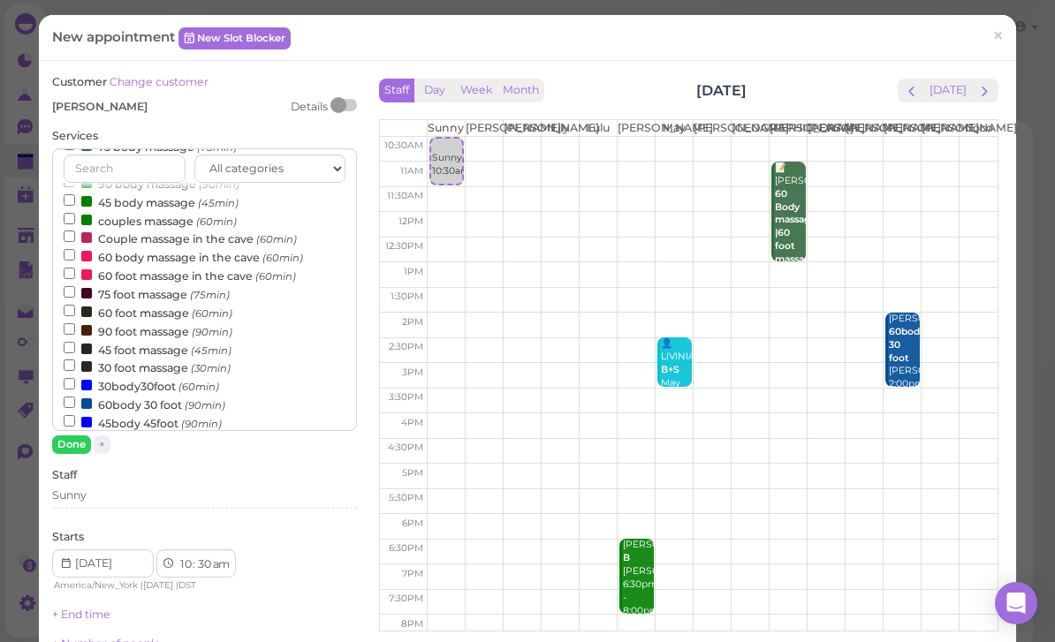
scroll to position [111, 0]
click at [196, 398] on small "(90min)" at bounding box center [205, 404] width 41 height 12
click at [75, 395] on input "60body 30 foot (90min)" at bounding box center [69, 400] width 11 height 11
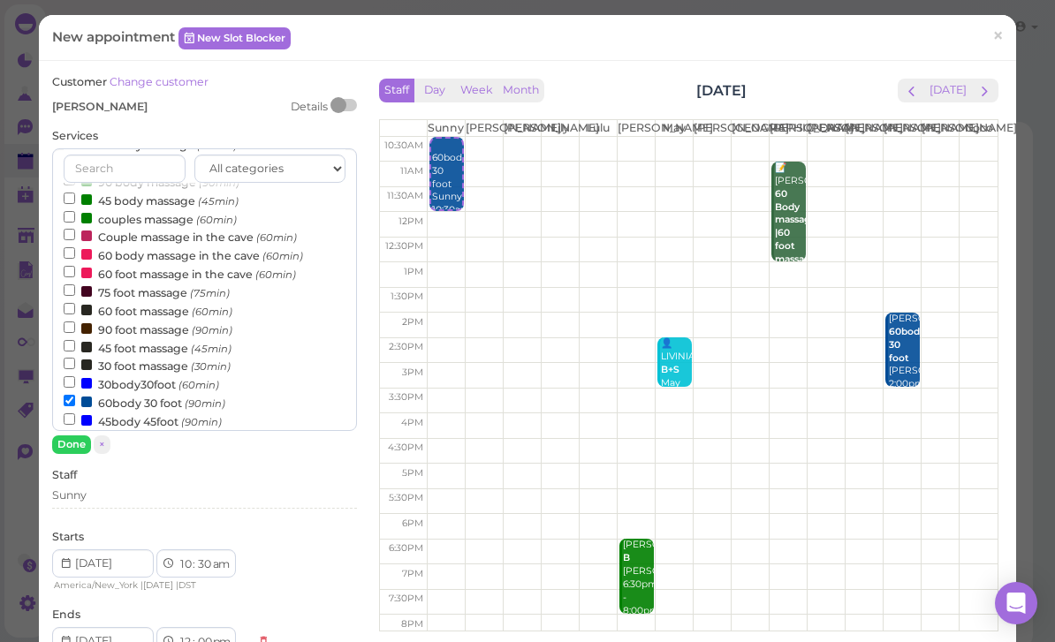
click at [78, 441] on button "Done" at bounding box center [71, 445] width 39 height 19
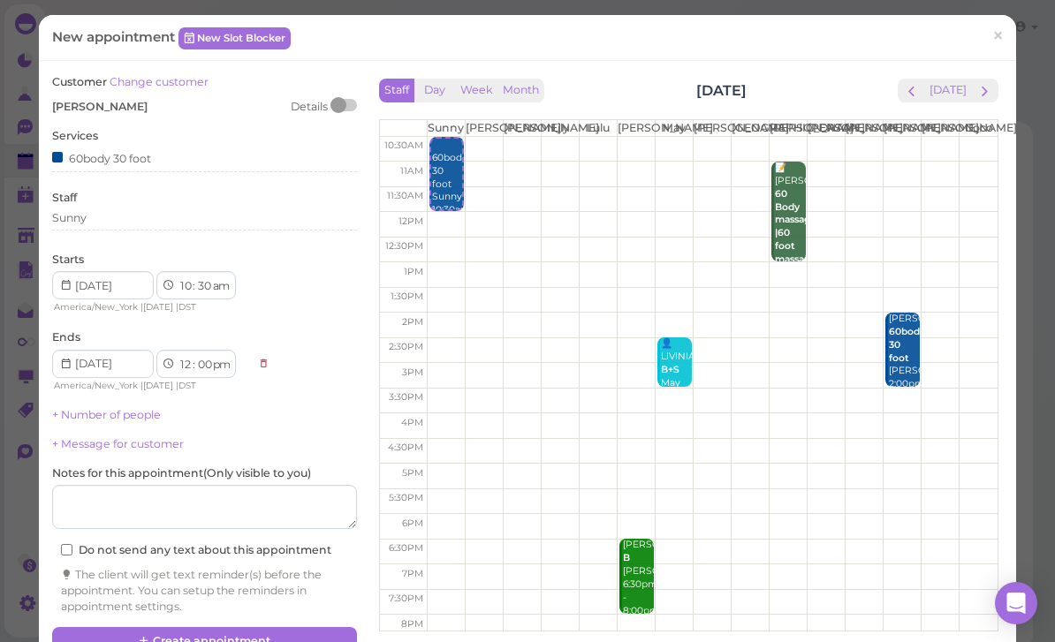
click at [209, 638] on button "Create appointment" at bounding box center [204, 641] width 305 height 28
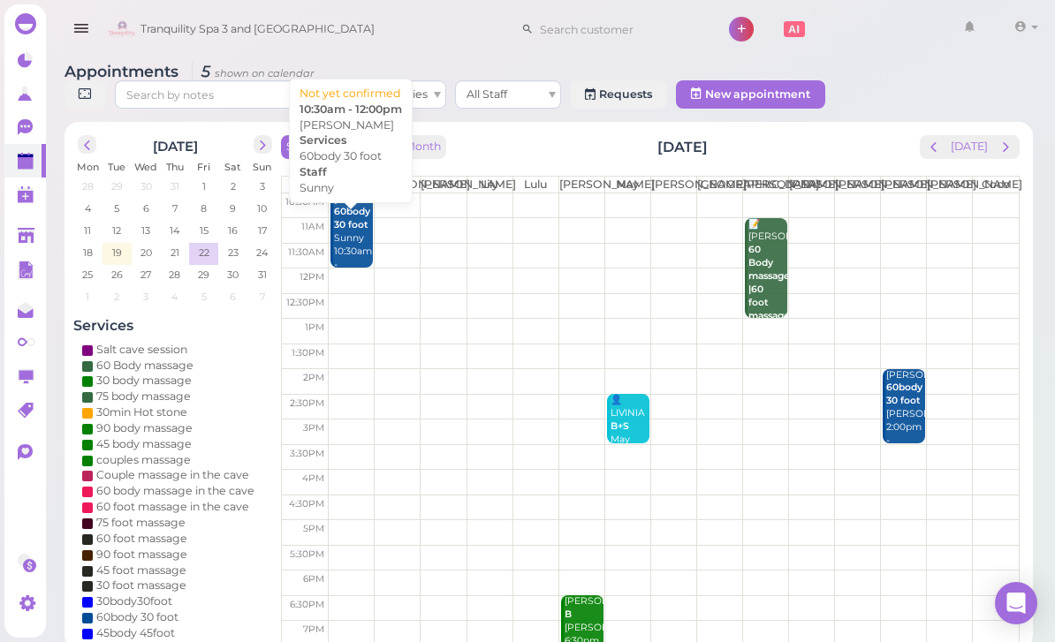
click at [347, 266] on div "[PERSON_NAME] 60body 30 foot Sunny 10:30am - 12:00pm" at bounding box center [353, 240] width 40 height 92
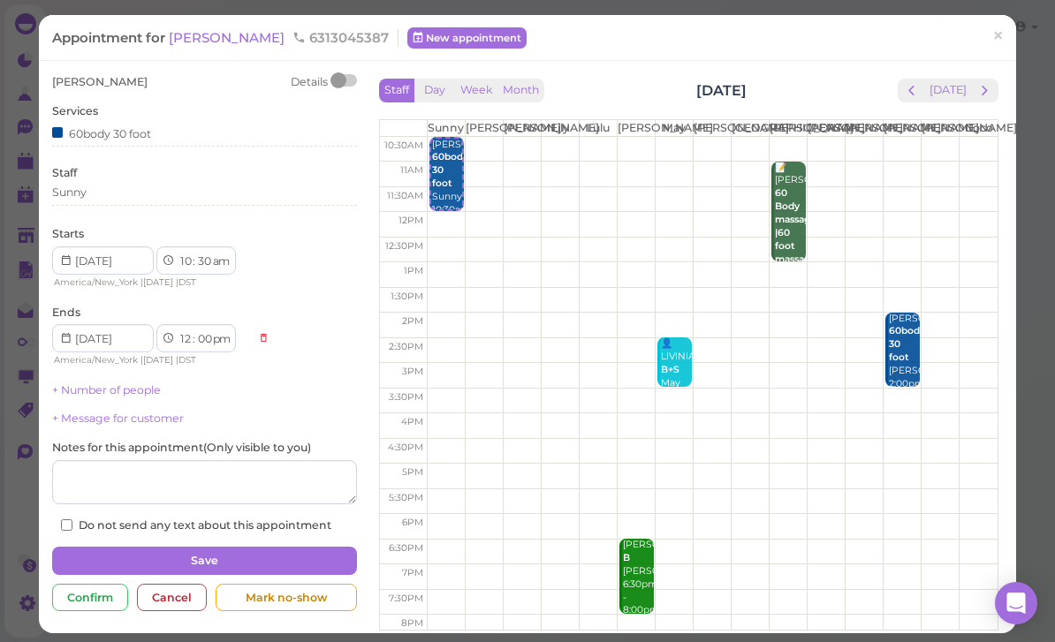
click at [198, 338] on select "00 05 10 15 20 25 30 35 40 45 50 55" at bounding box center [204, 339] width 18 height 19
select select "15"
click at [274, 480] on textarea at bounding box center [204, 482] width 305 height 44
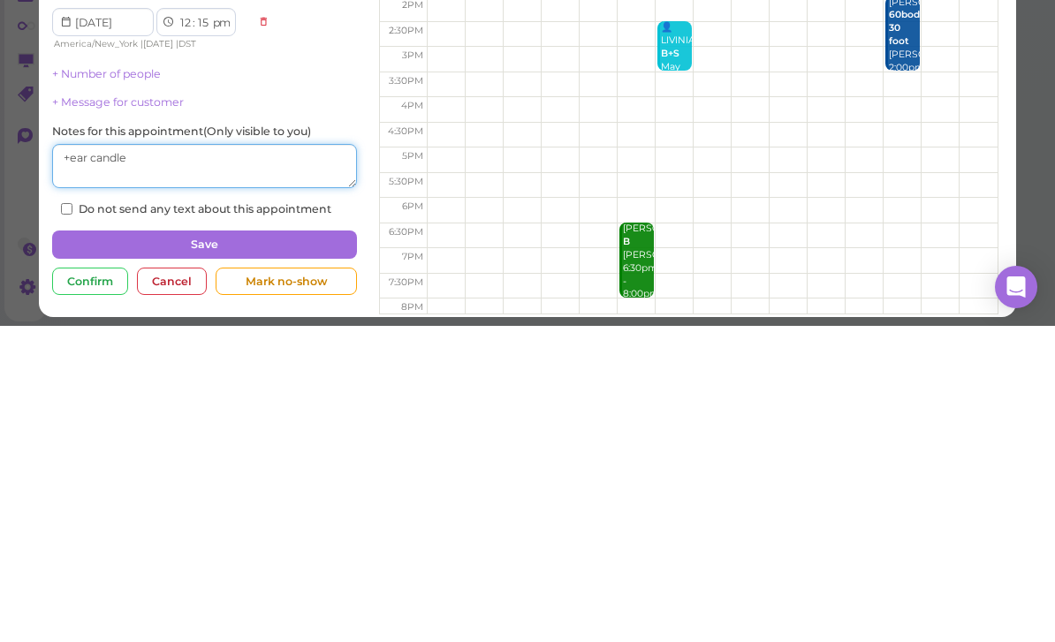
type textarea "+ear candle"
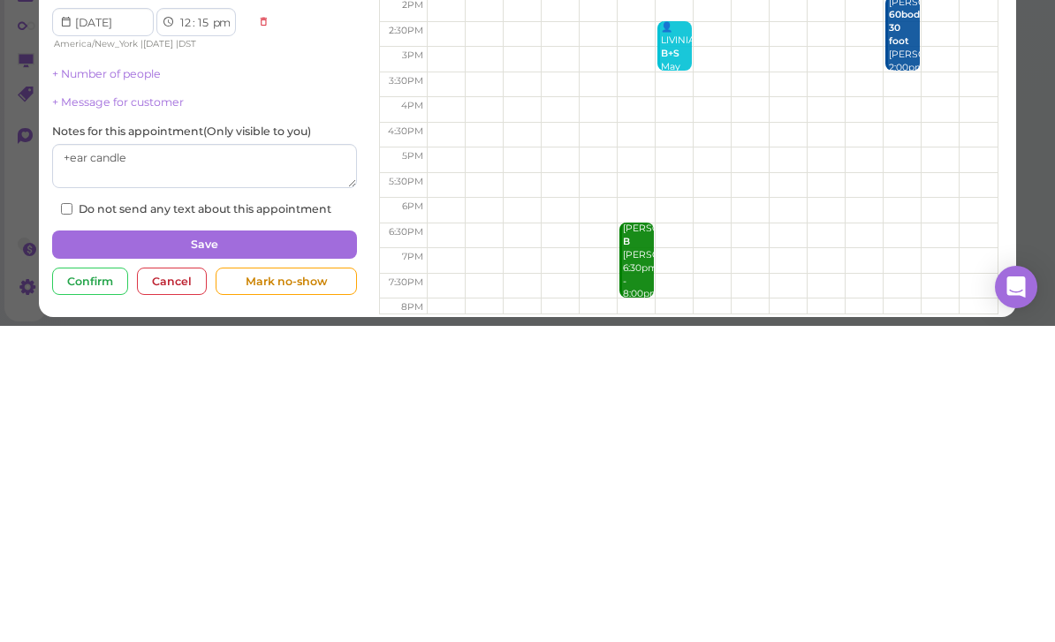
click at [239, 547] on button "Save" at bounding box center [204, 561] width 305 height 28
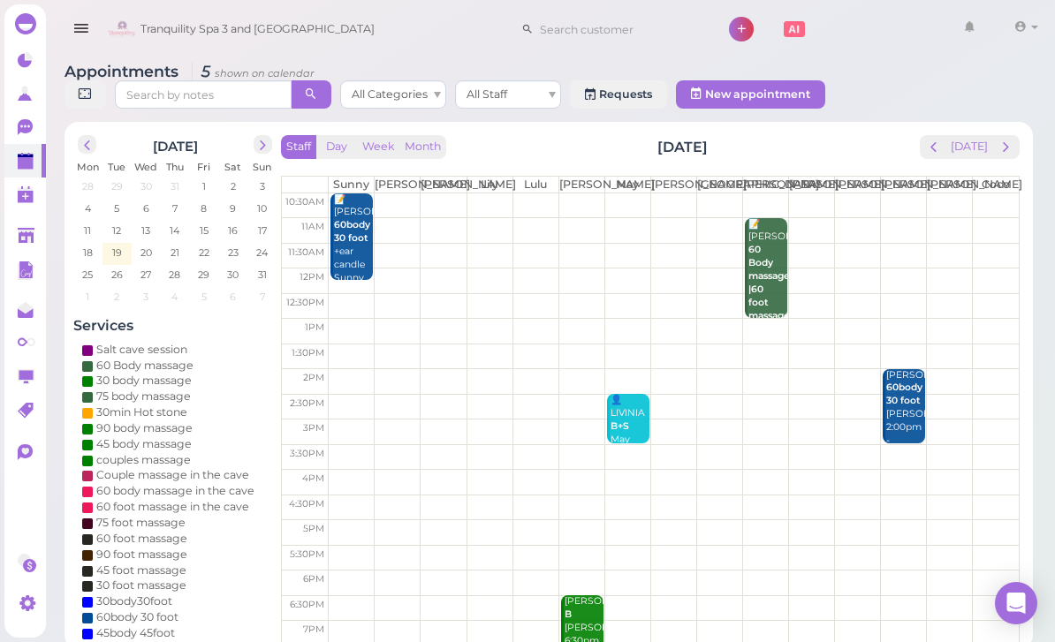
click at [267, 148] on span "next" at bounding box center [262, 145] width 17 height 17
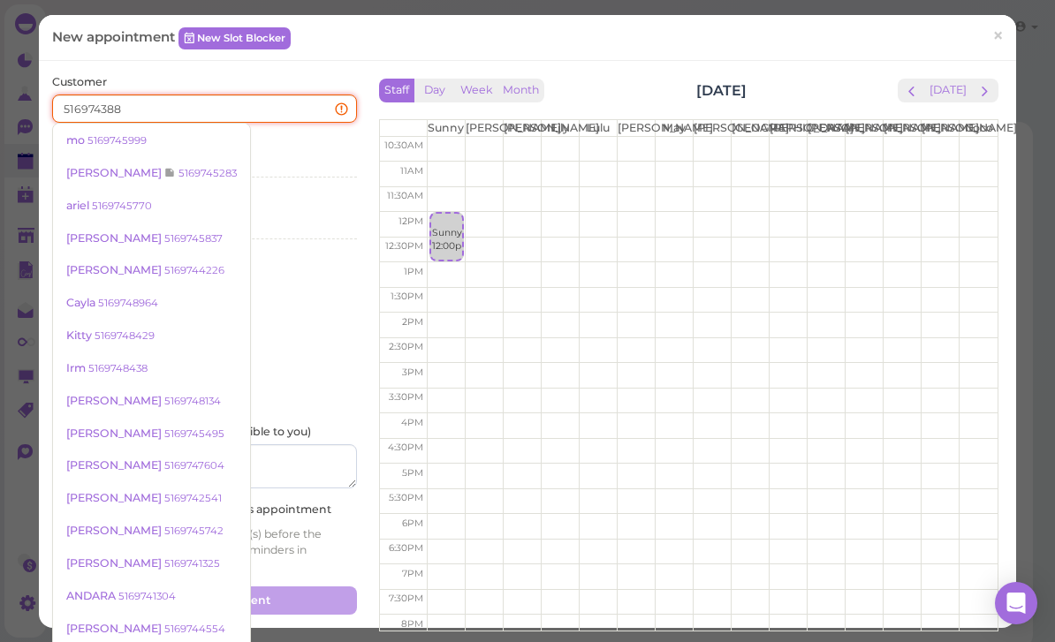
type input "5169743883"
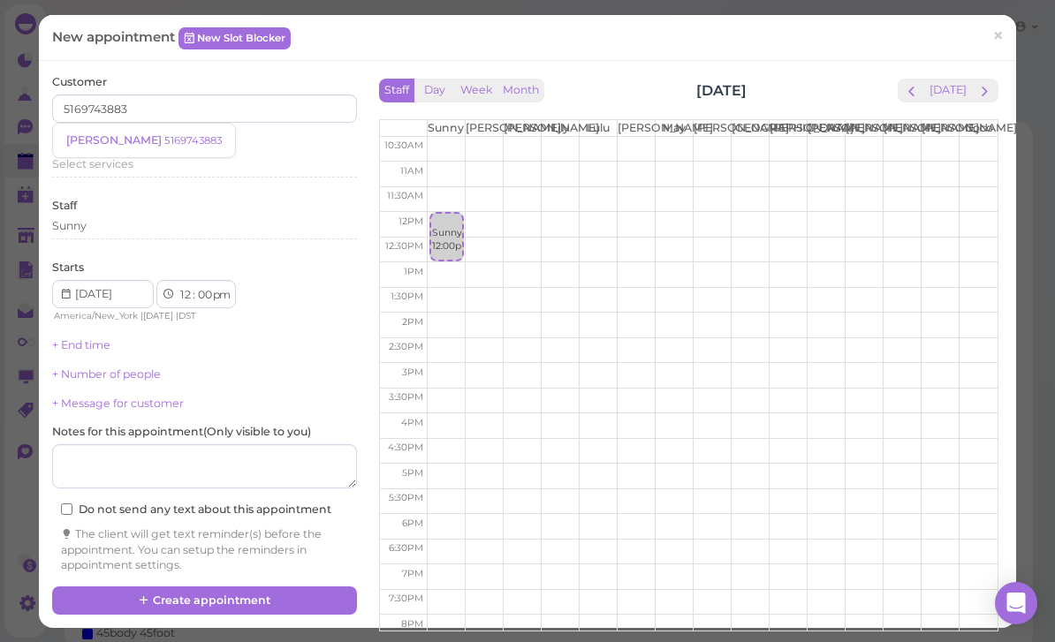
click at [164, 145] on small "5169743883" at bounding box center [192, 140] width 57 height 12
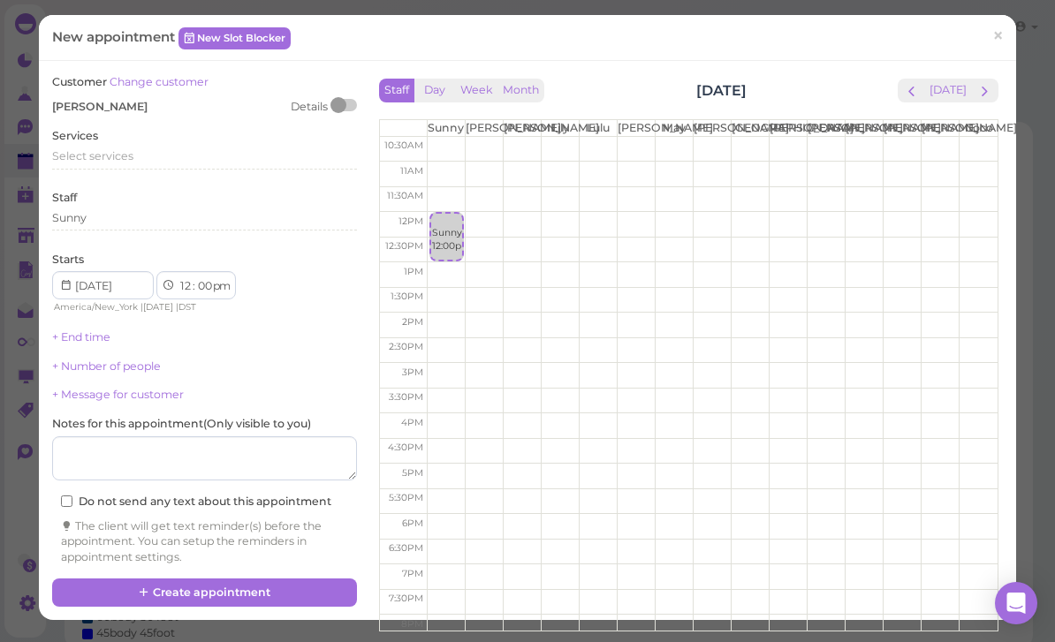
click at [131, 158] on span "Select services" at bounding box center [92, 155] width 81 height 13
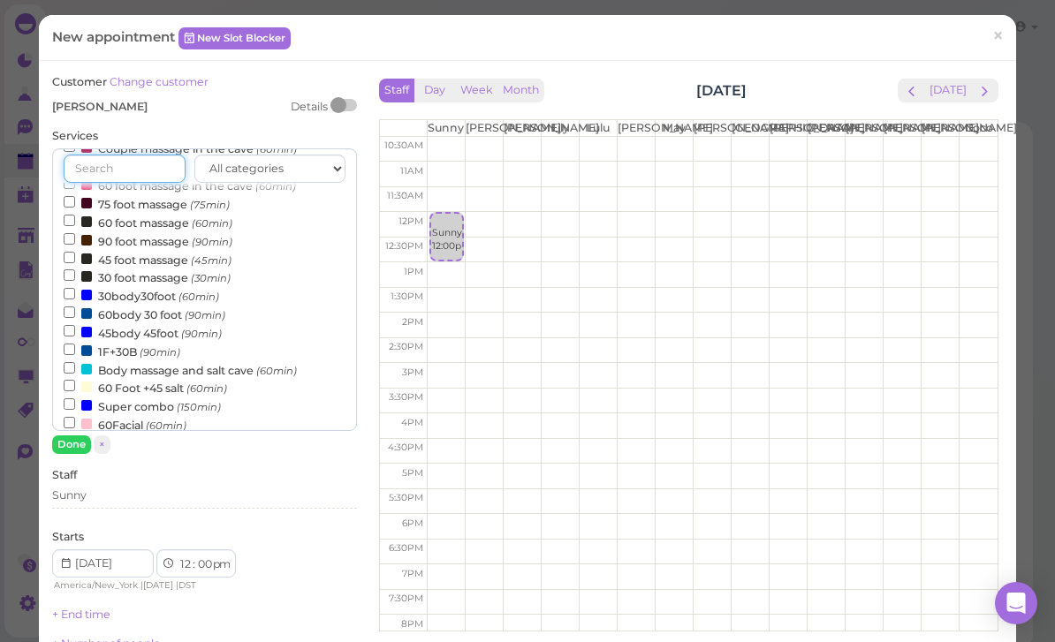
scroll to position [199, 0]
click at [167, 287] on label "30body30foot (60min)" at bounding box center [142, 296] width 156 height 19
click at [75, 289] on input "30body30foot (60min)" at bounding box center [69, 294] width 11 height 11
click at [79, 442] on button "Done" at bounding box center [71, 445] width 39 height 19
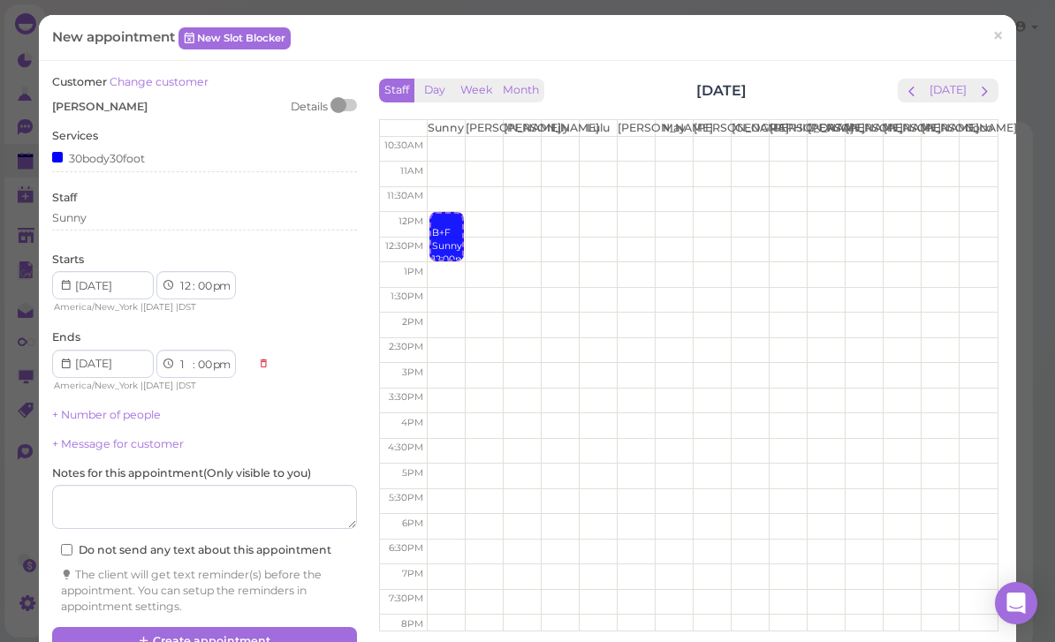
click at [247, 629] on button "Create appointment" at bounding box center [204, 641] width 305 height 28
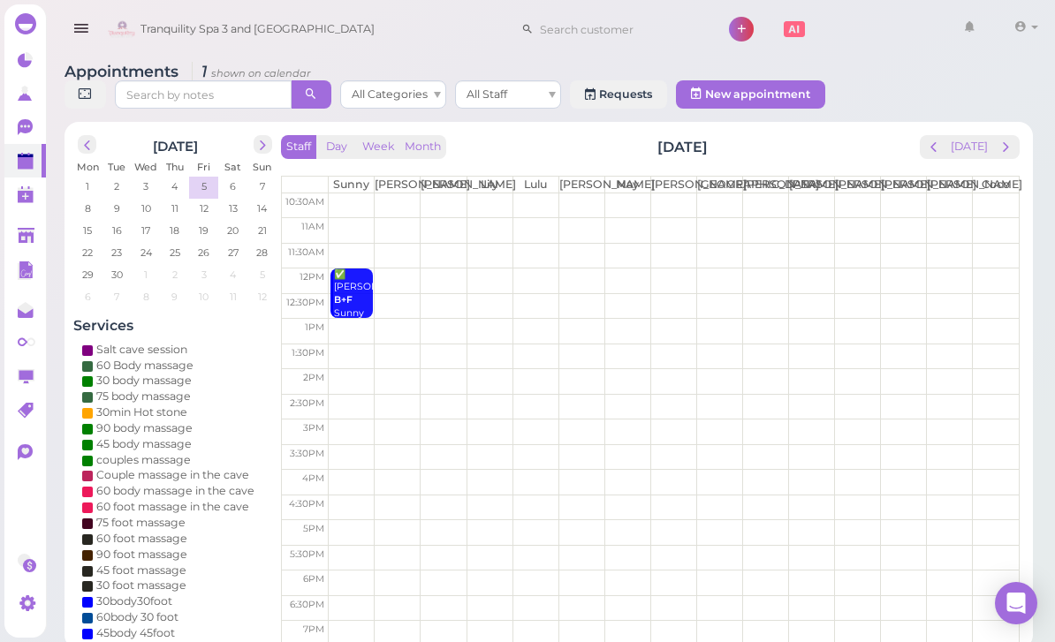
click at [86, 150] on span "prev" at bounding box center [87, 145] width 17 height 17
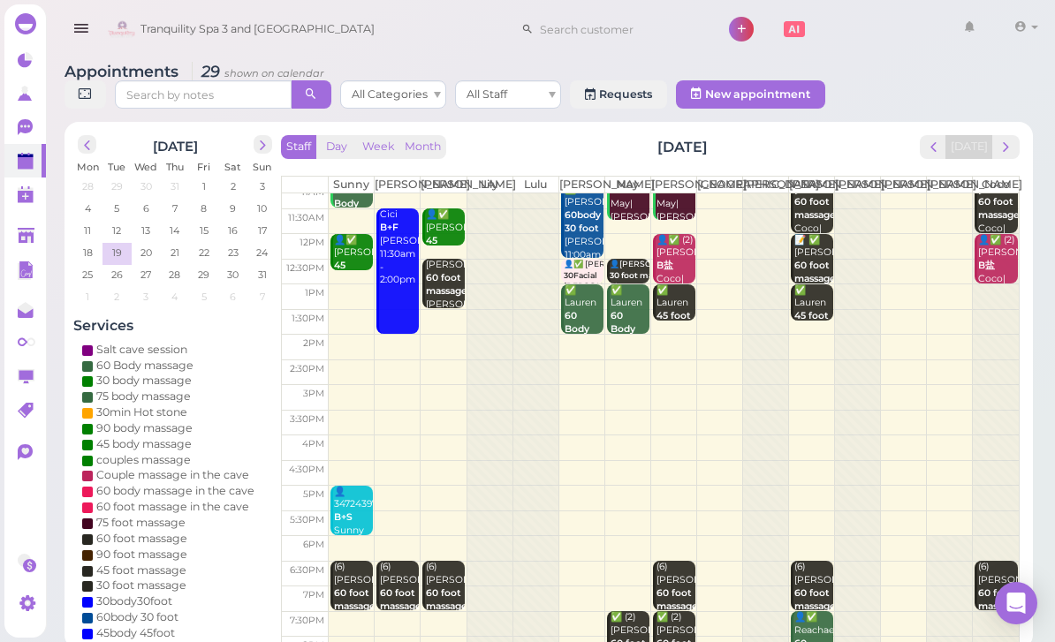
scroll to position [34, 0]
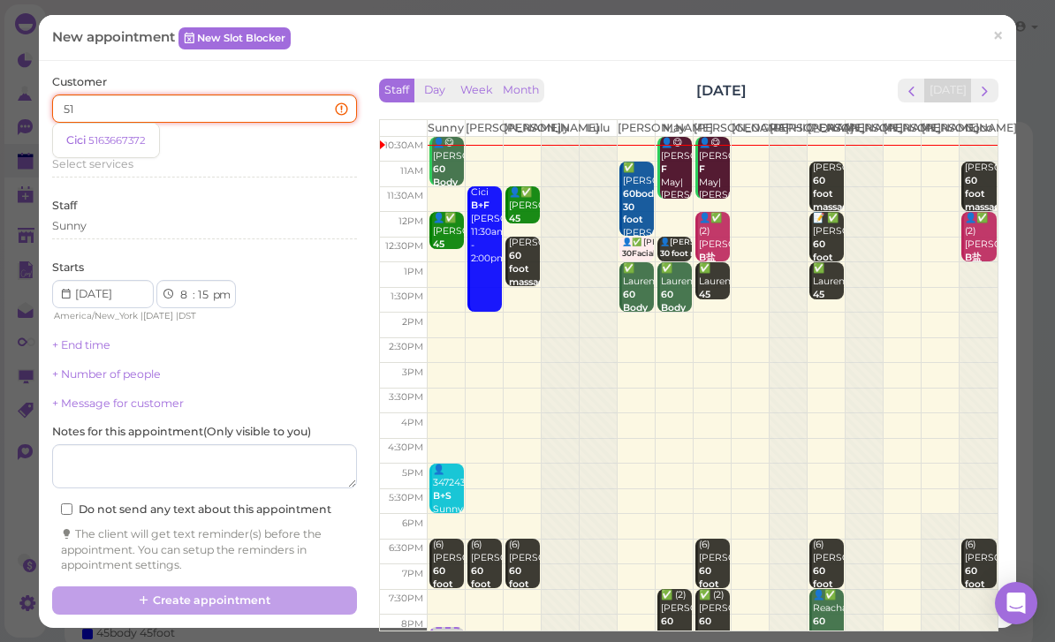
type input "5"
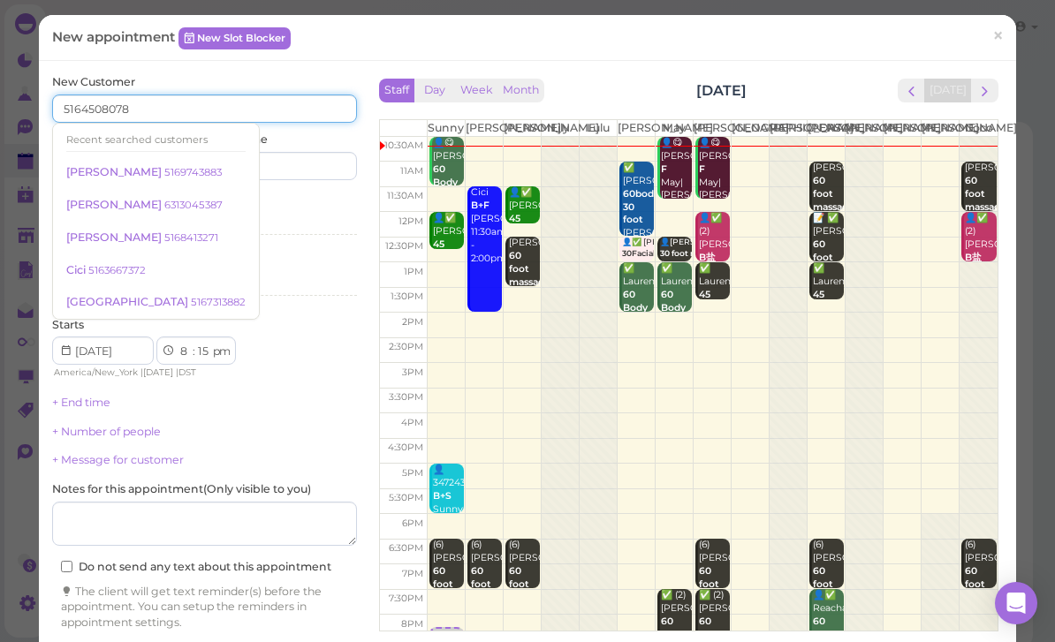
type input "5164508078"
click at [296, 174] on input at bounding box center [283, 166] width 147 height 28
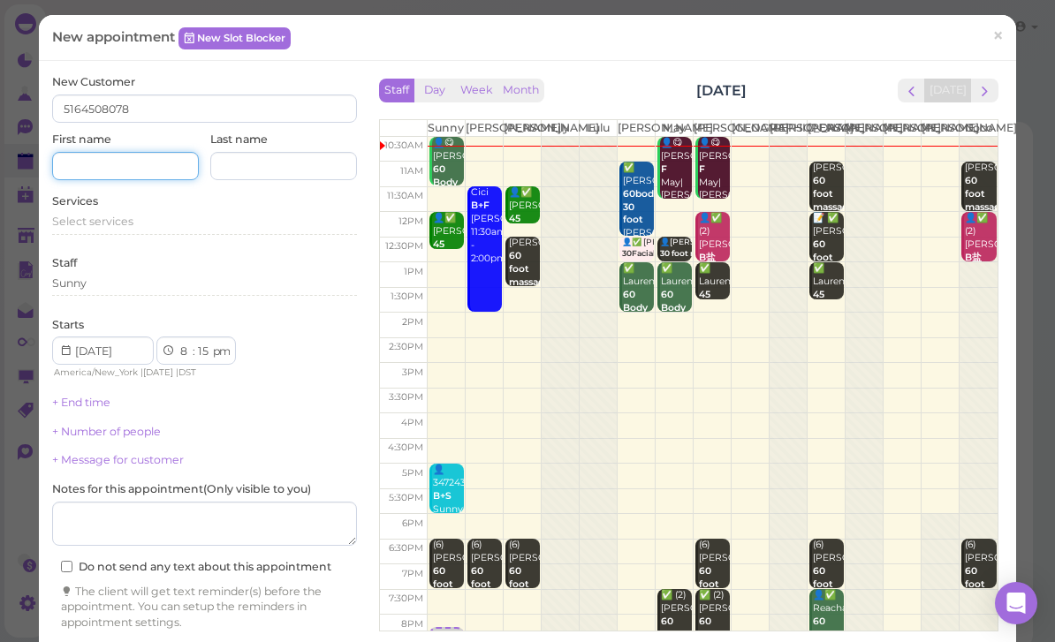
click at [140, 165] on input at bounding box center [125, 166] width 147 height 28
type input "Nami"
type input "Nani"
type input "Natanie"
click at [128, 224] on span "Select services" at bounding box center [92, 221] width 81 height 13
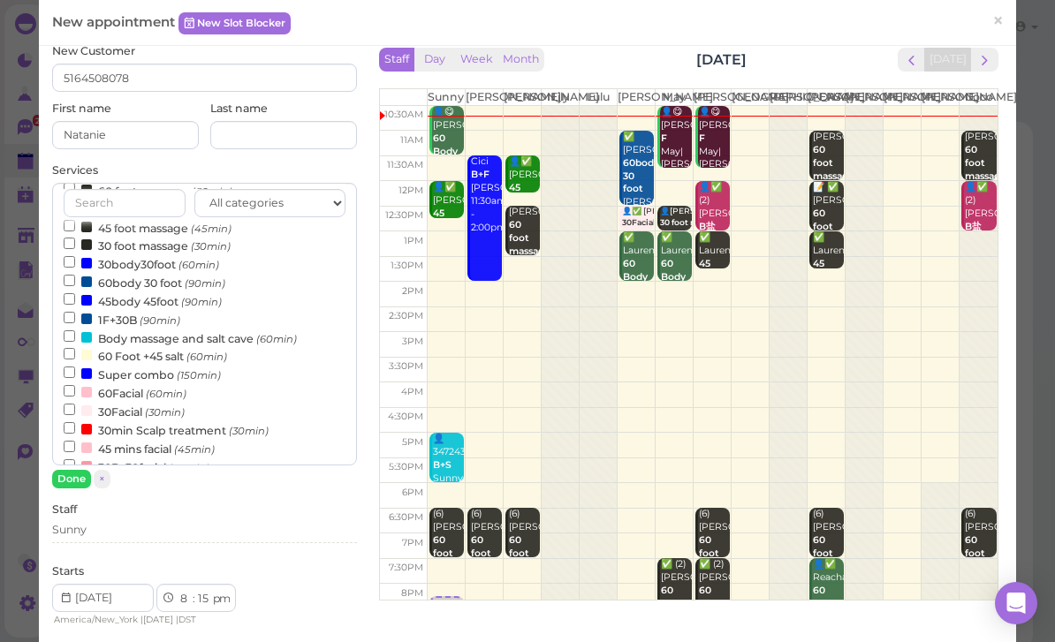
scroll to position [262, 0]
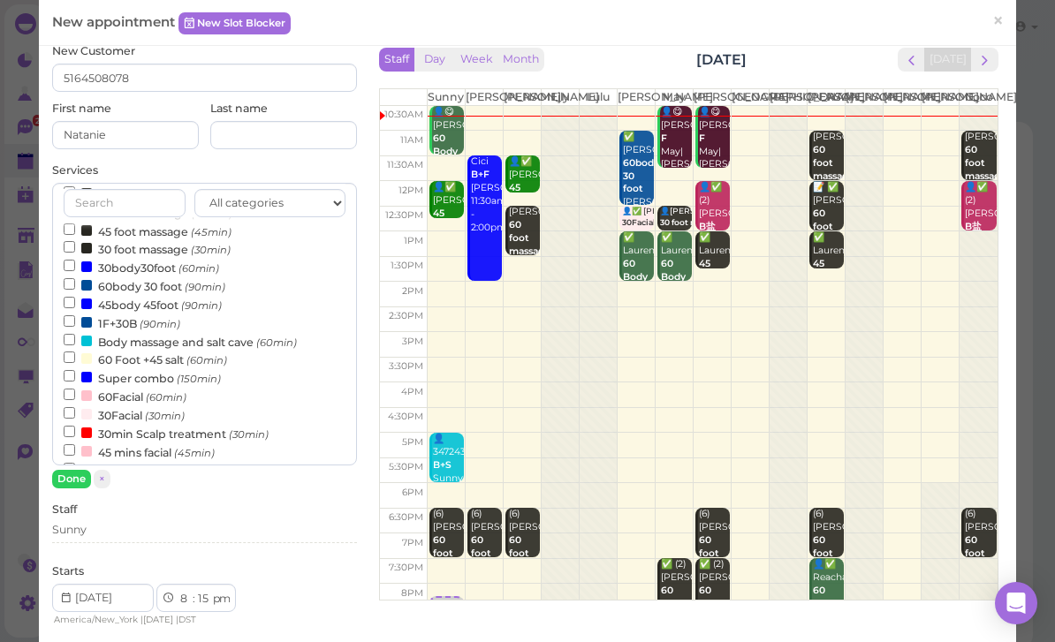
click at [161, 258] on label "30body30foot (60min)" at bounding box center [142, 267] width 156 height 19
click at [75, 260] on input "30body30foot (60min)" at bounding box center [69, 265] width 11 height 11
click at [82, 475] on button "Done" at bounding box center [71, 479] width 39 height 19
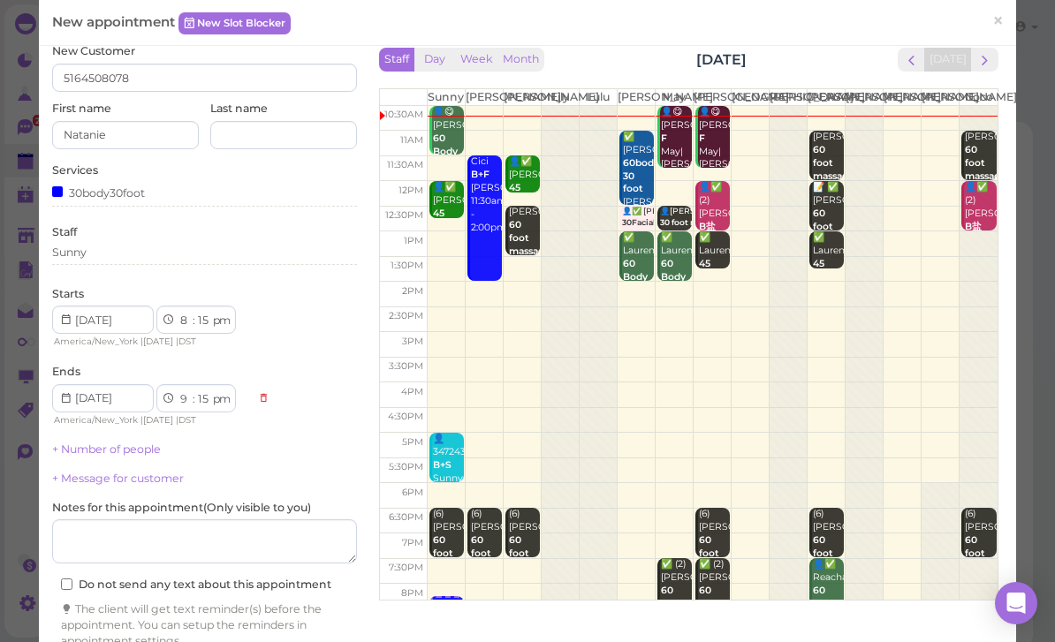
click at [205, 320] on select "00 05 10 15 20 25 30 35 40 45 50 55" at bounding box center [204, 321] width 18 height 19
select select "00"
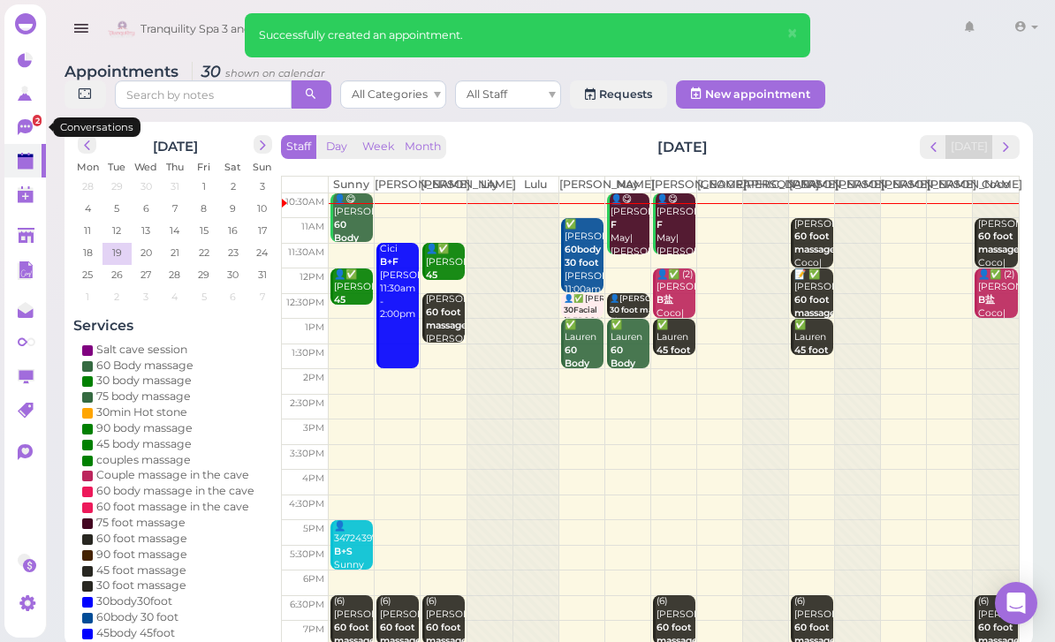
click at [4, 139] on link "2" at bounding box center [25, 127] width 42 height 34
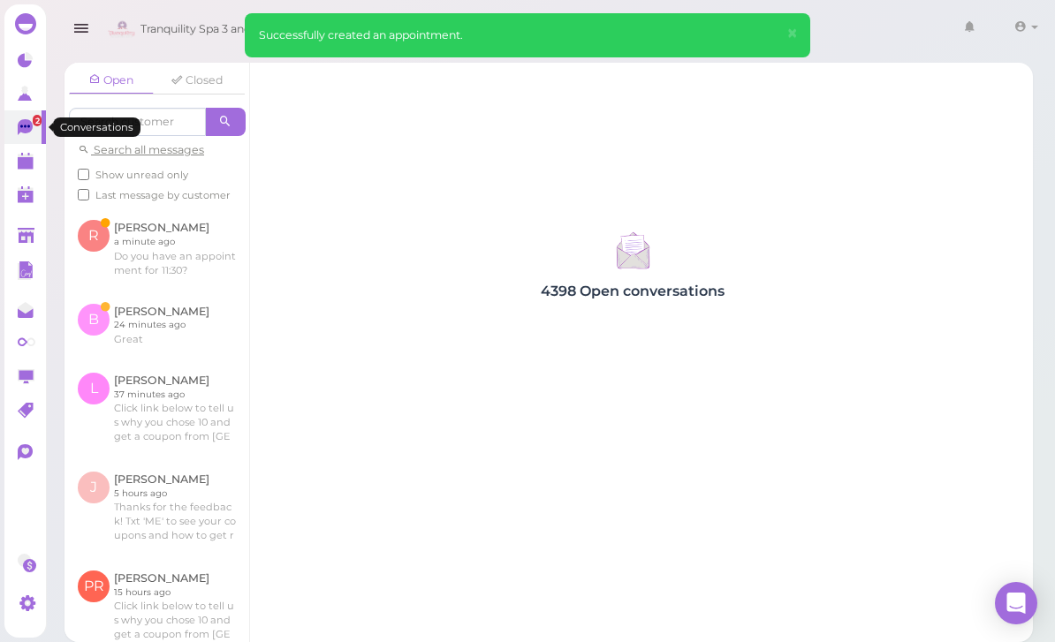
click at [20, 133] on icon at bounding box center [25, 127] width 15 height 16
click at [178, 239] on link at bounding box center [157, 248] width 185 height 83
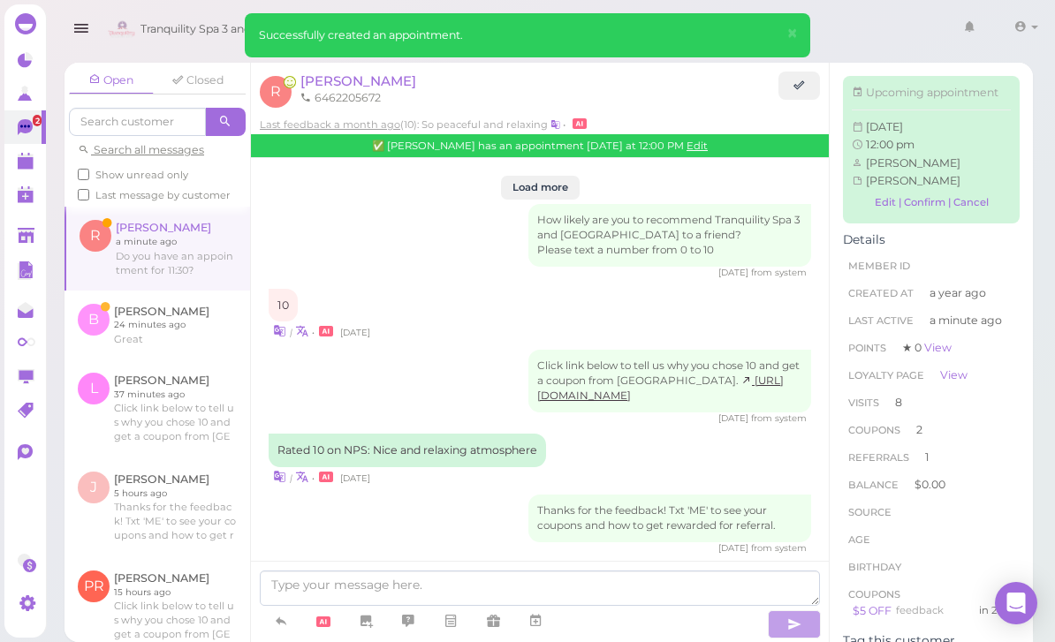
scroll to position [2093, 0]
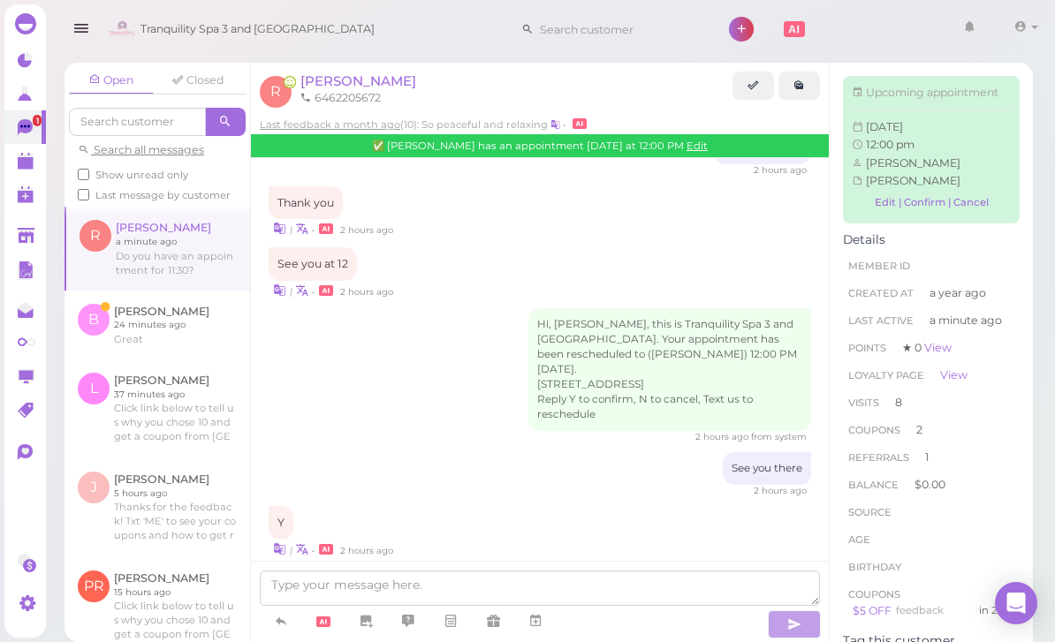
click at [29, 165] on polygon at bounding box center [26, 163] width 16 height 12
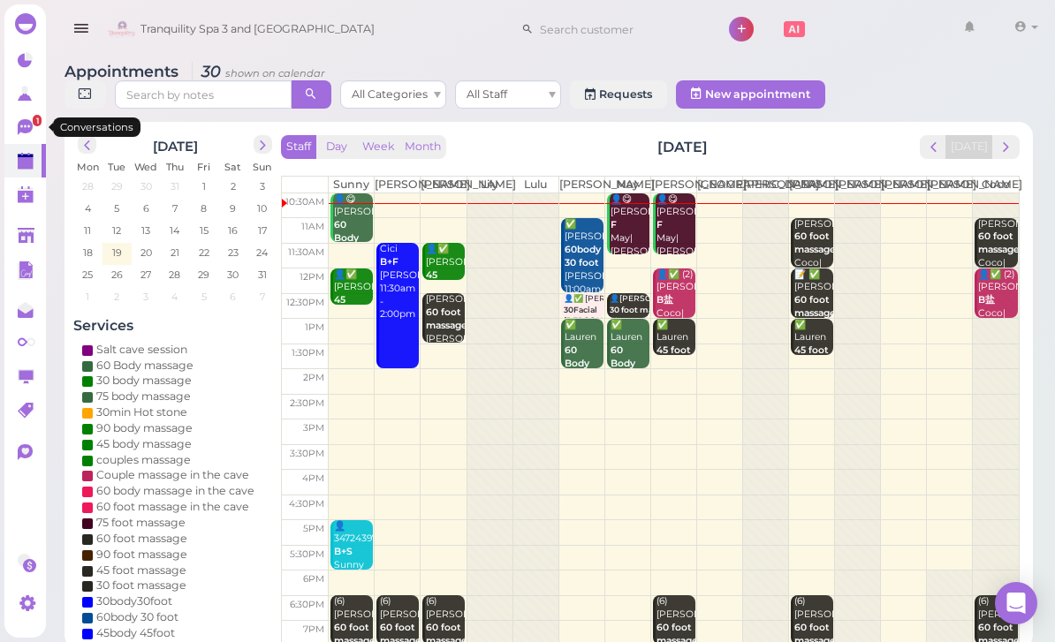
click at [26, 130] on icon at bounding box center [25, 127] width 15 height 16
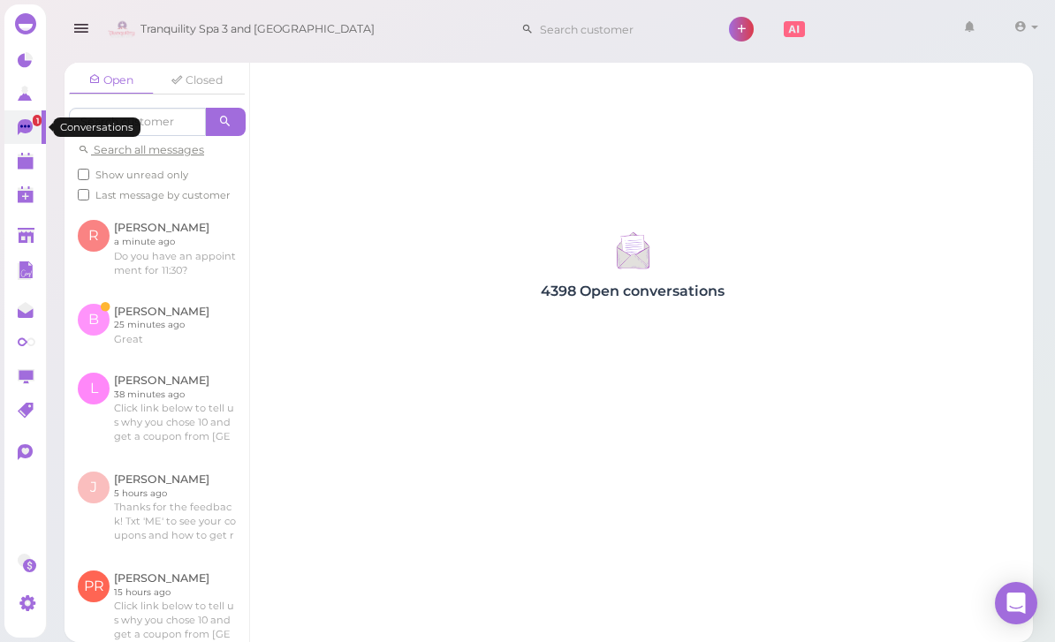
click at [173, 247] on link at bounding box center [157, 248] width 185 height 83
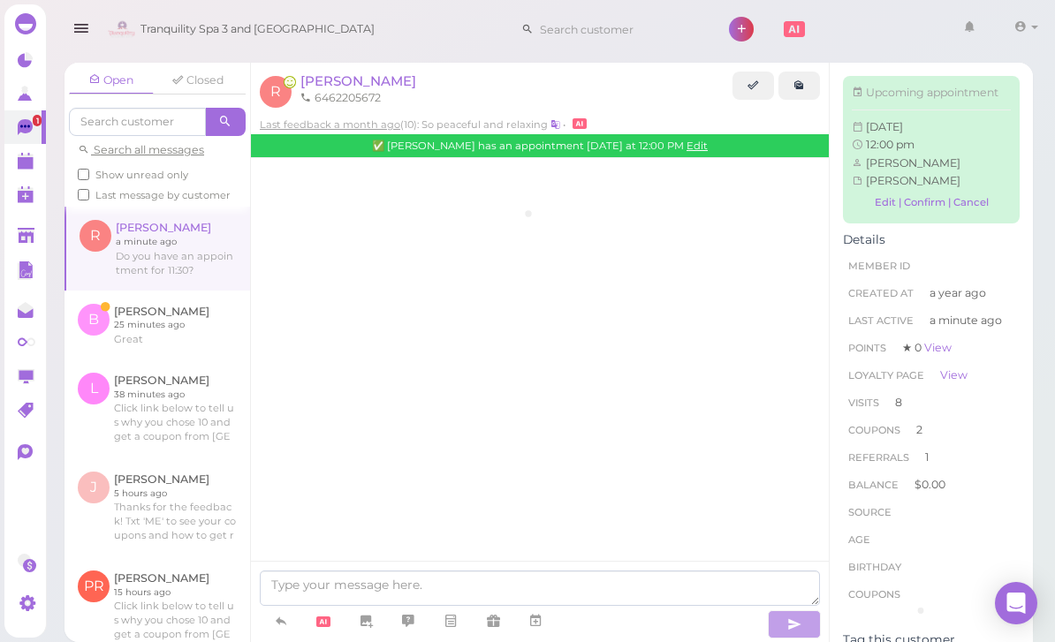
scroll to position [2093, 0]
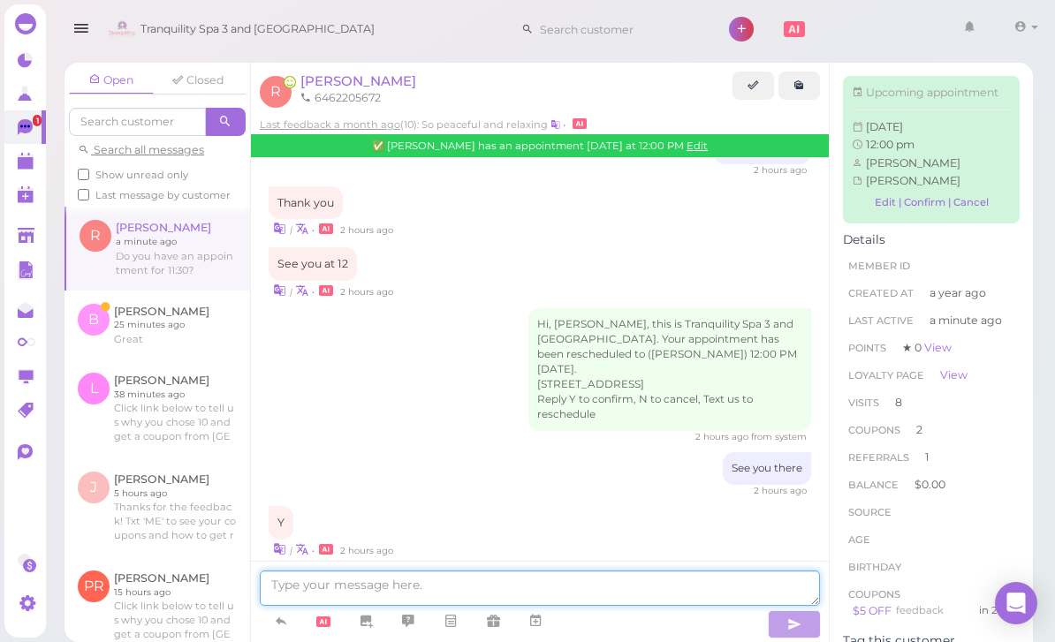
click at [494, 606] on textarea at bounding box center [540, 588] width 560 height 35
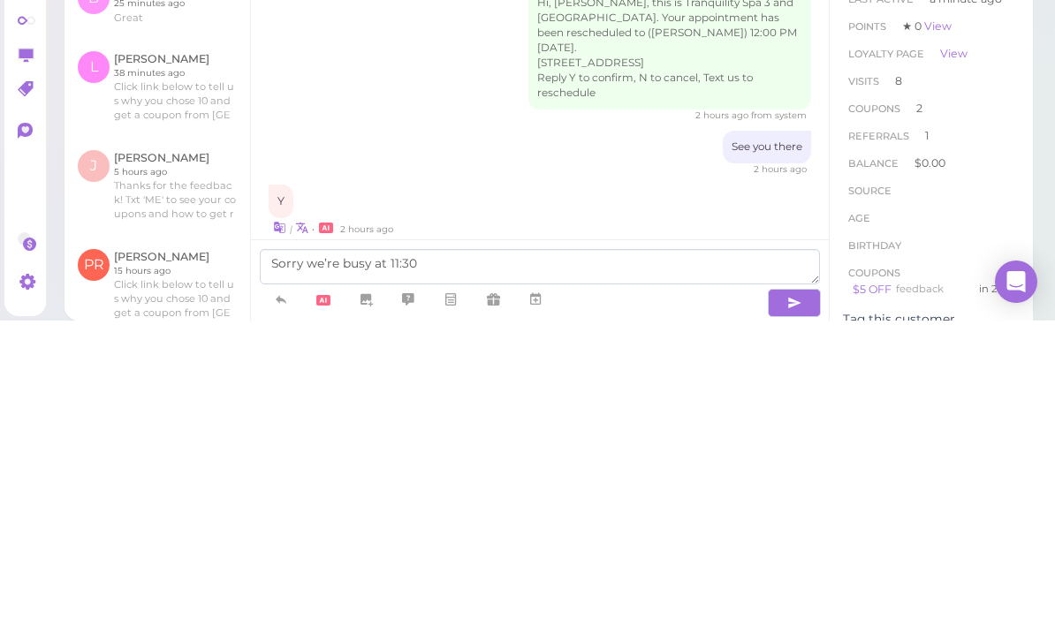
scroll to position [0, 0]
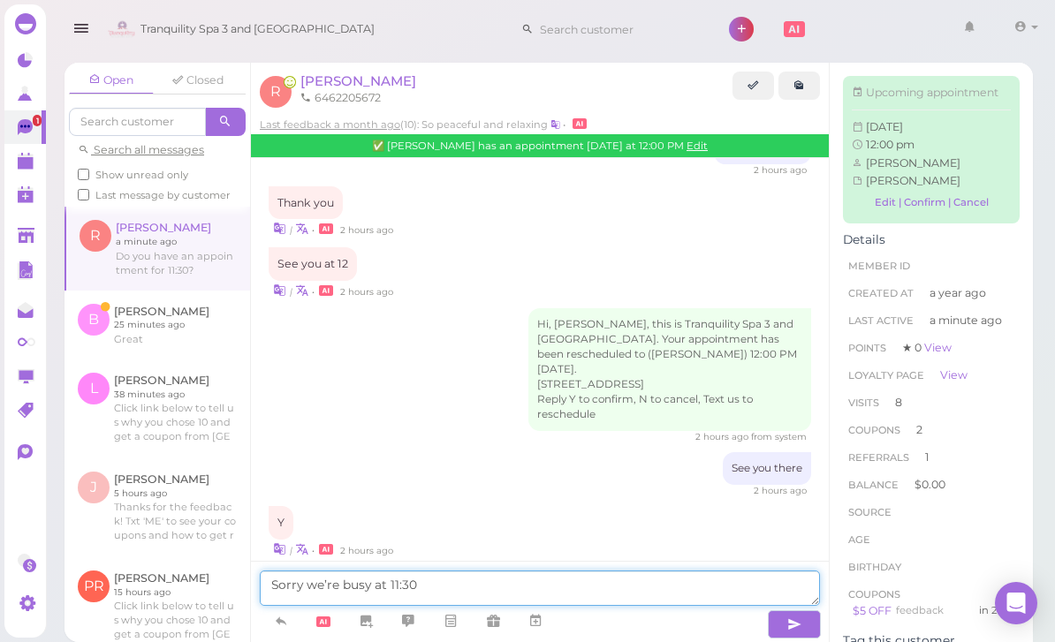
type textarea "Sorry we’re busy at 11:30"
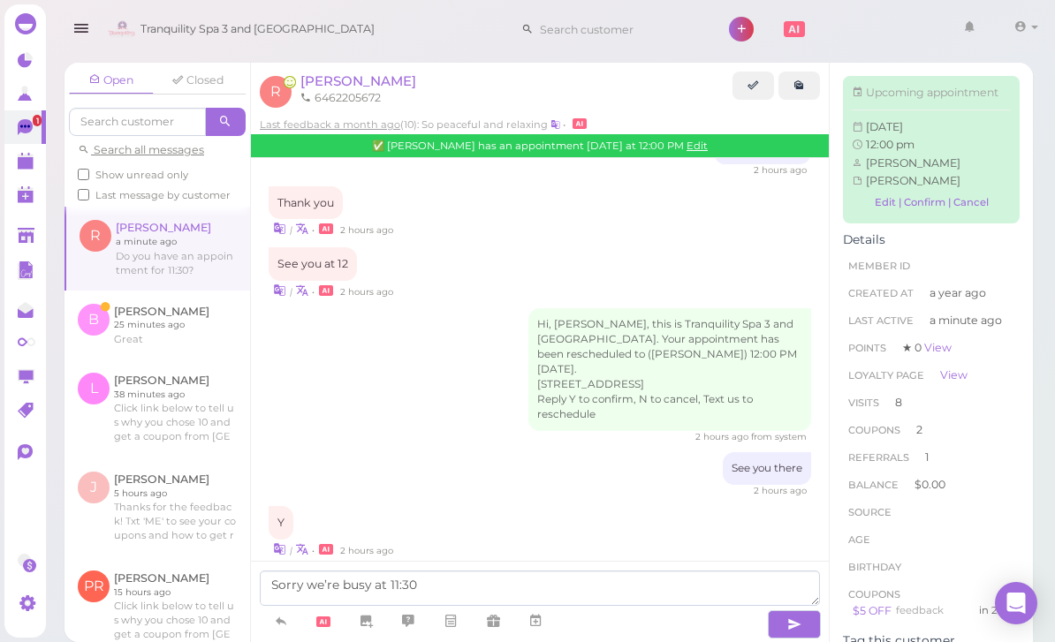
click at [786, 639] on button "button" at bounding box center [794, 625] width 53 height 28
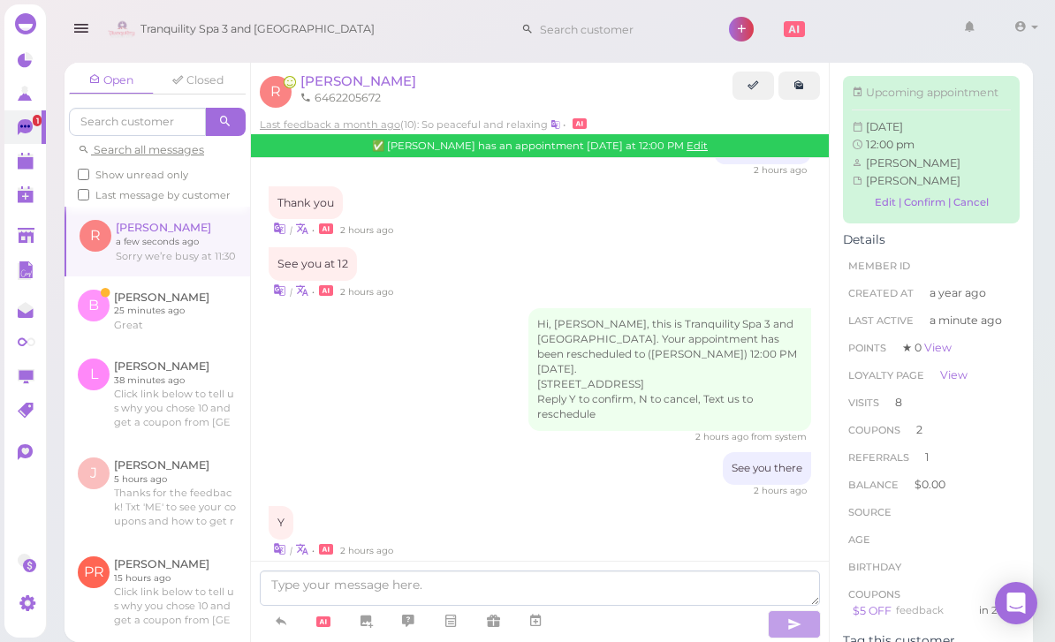
scroll to position [2134, 0]
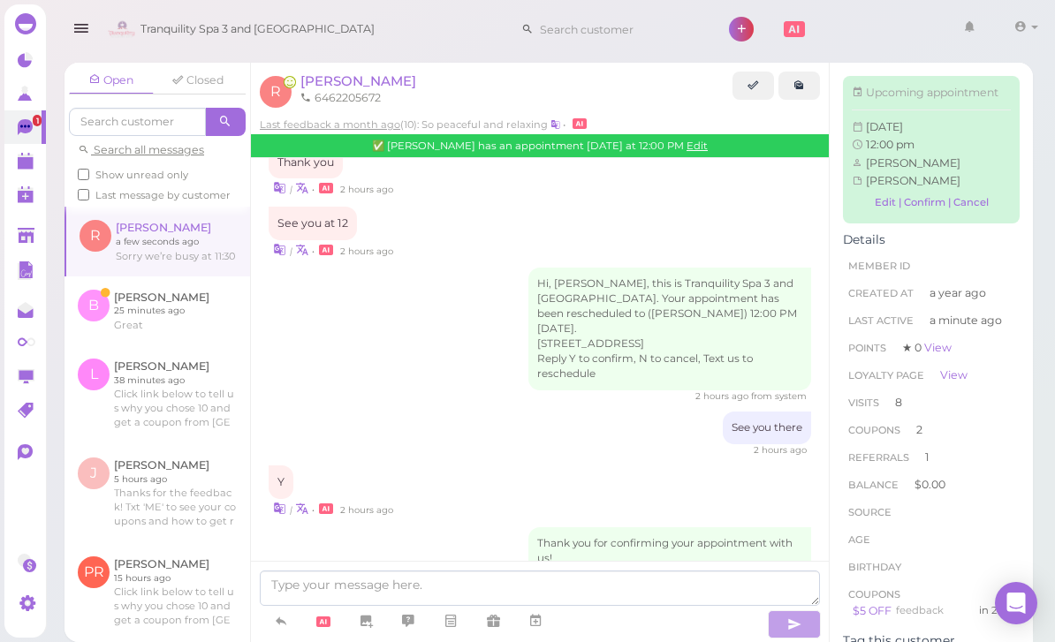
click at [156, 297] on link at bounding box center [158, 311] width 186 height 69
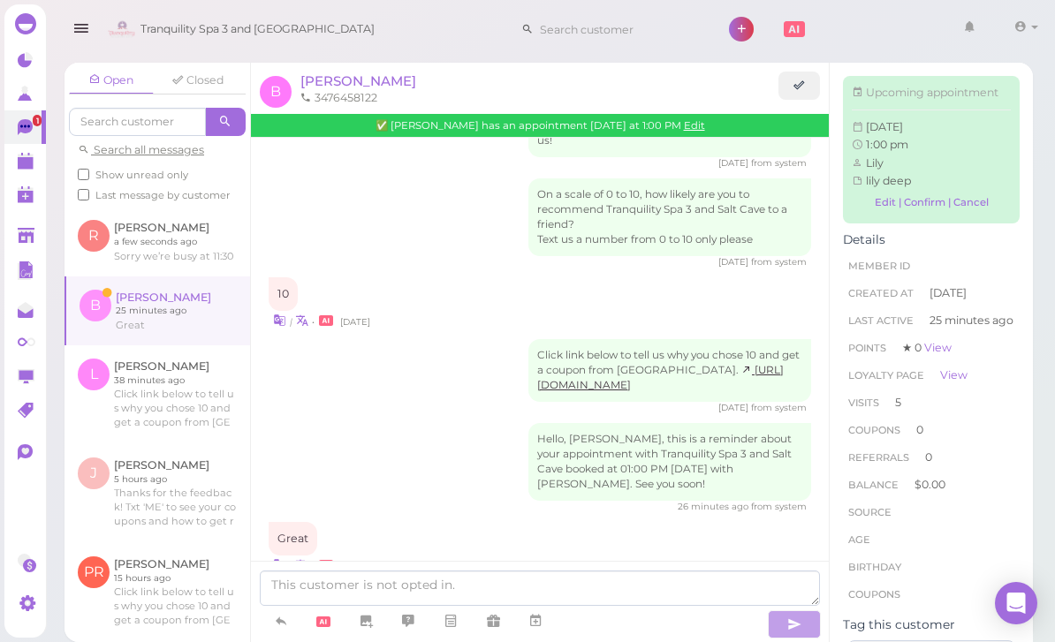
scroll to position [2011, 0]
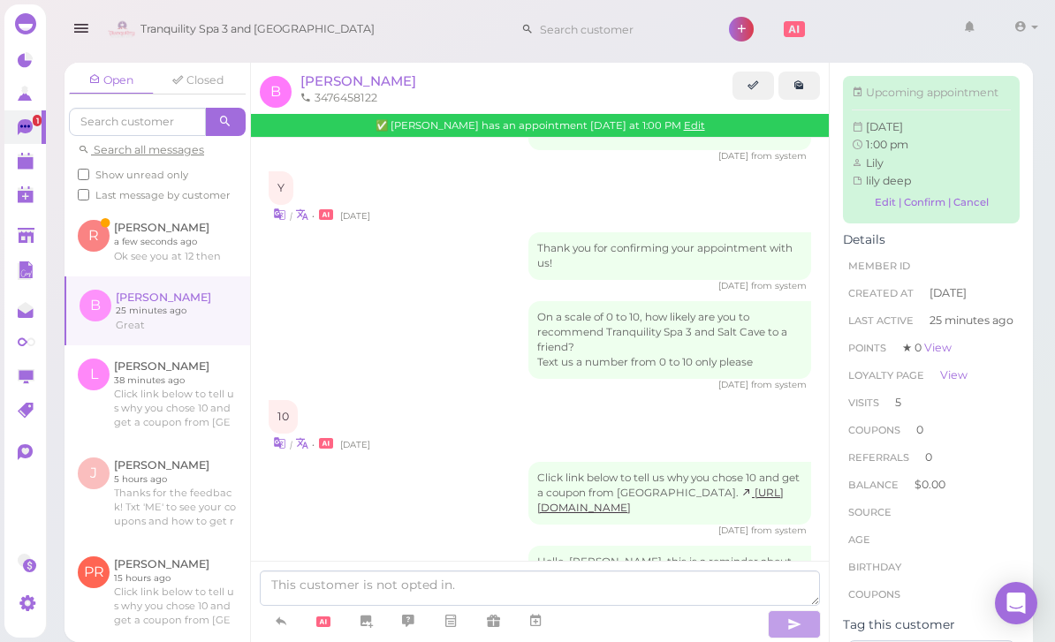
click at [189, 226] on link at bounding box center [158, 241] width 186 height 69
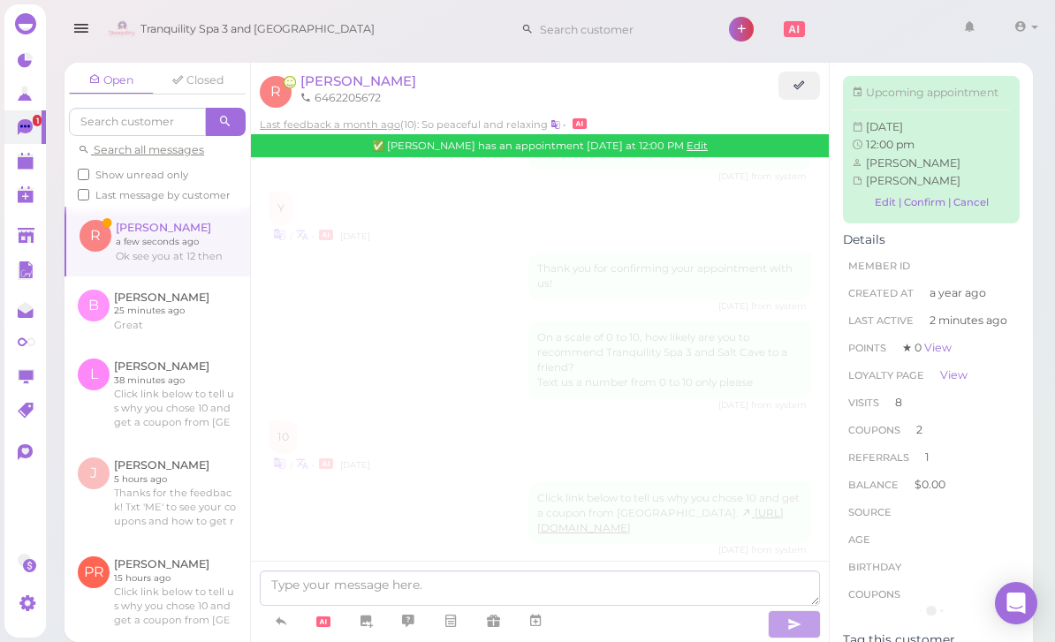
scroll to position [2065, 0]
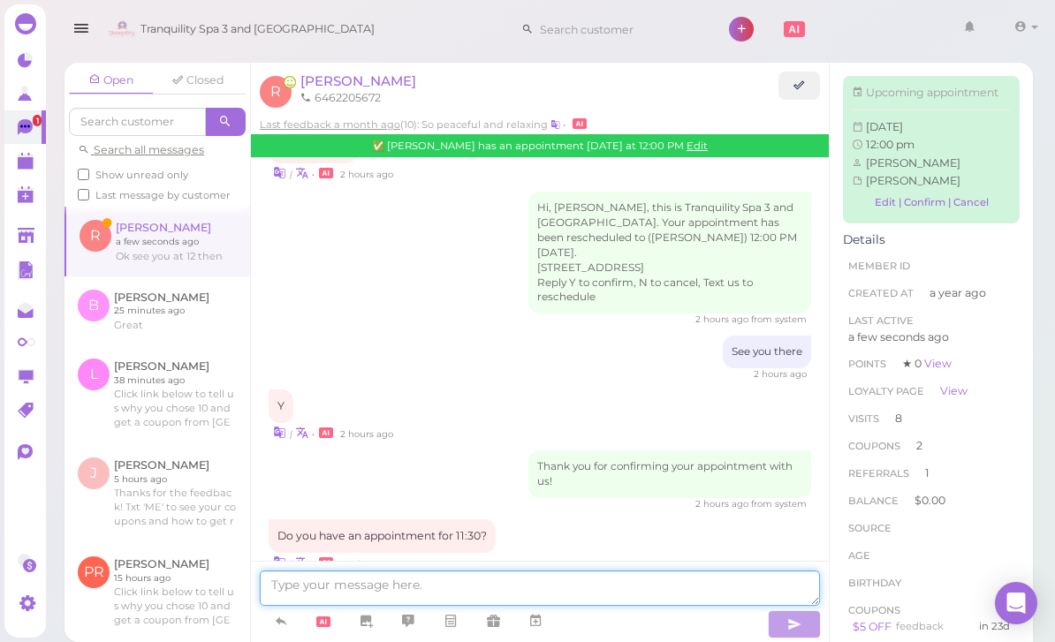
click at [434, 606] on textarea at bounding box center [540, 588] width 560 height 35
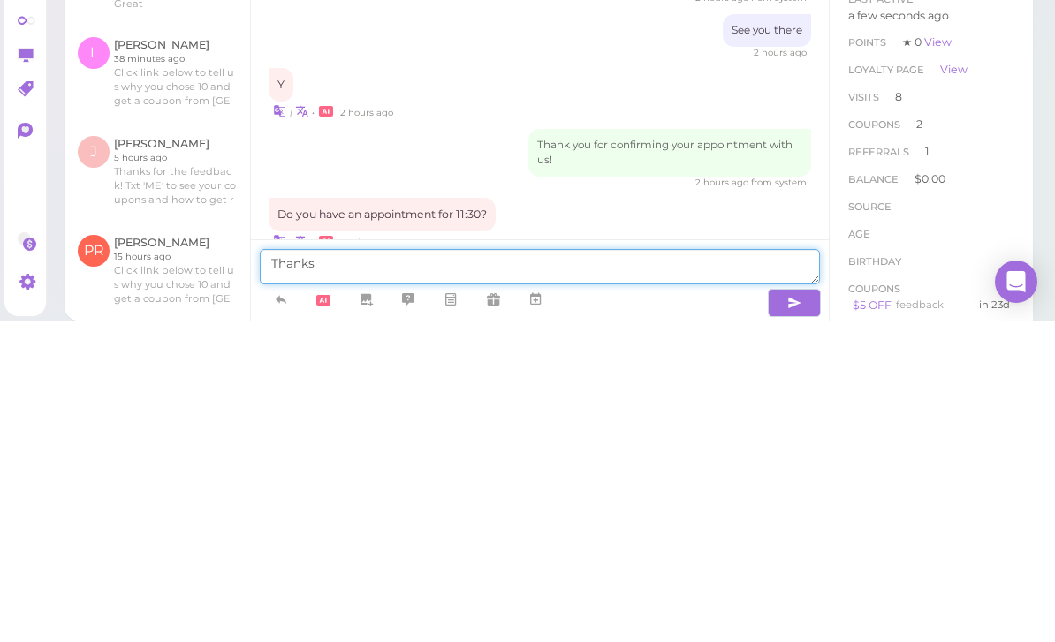
type textarea "Thanks"
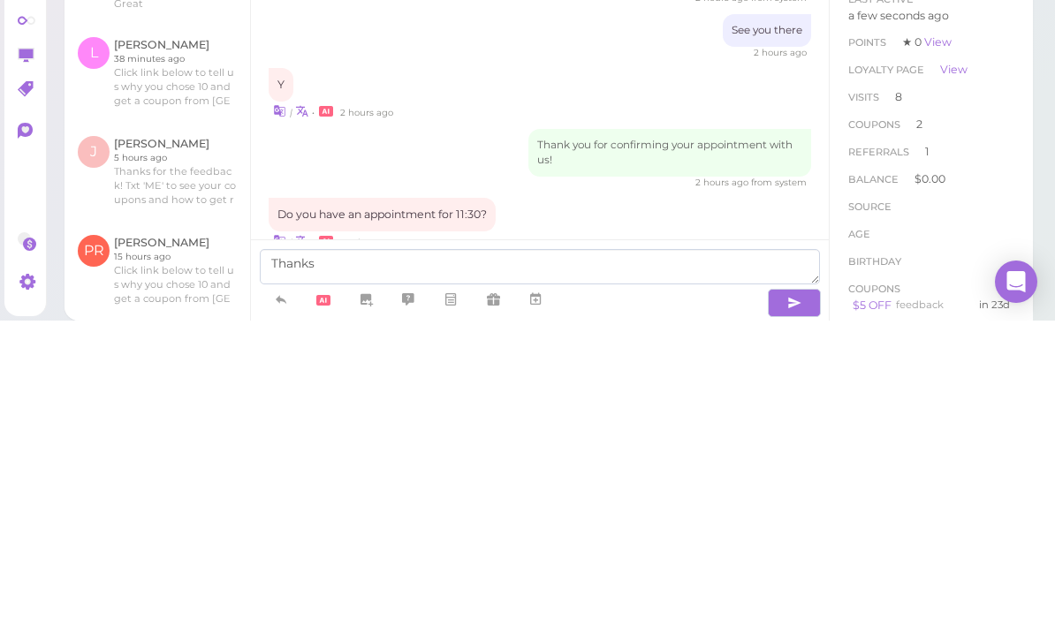
click at [781, 611] on button "button" at bounding box center [794, 625] width 53 height 28
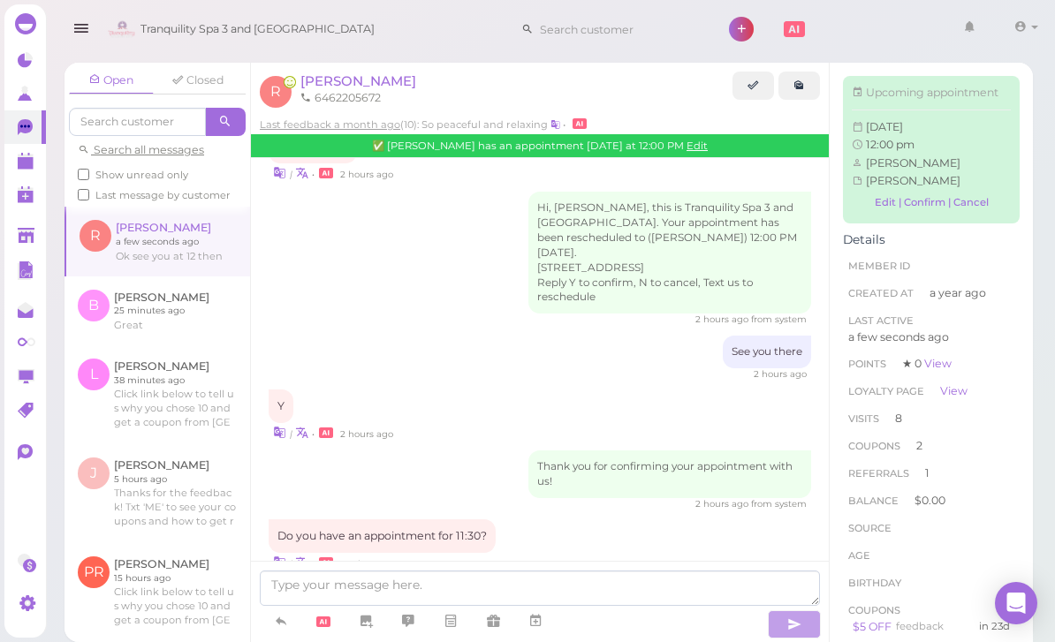
scroll to position [2106, 0]
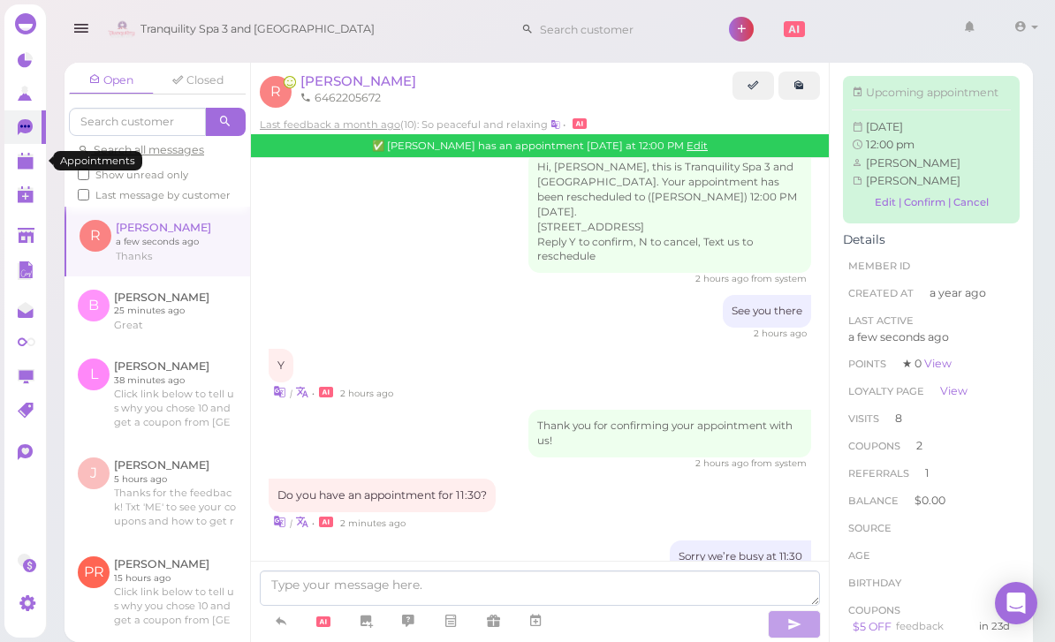
click at [19, 171] on link at bounding box center [25, 161] width 42 height 34
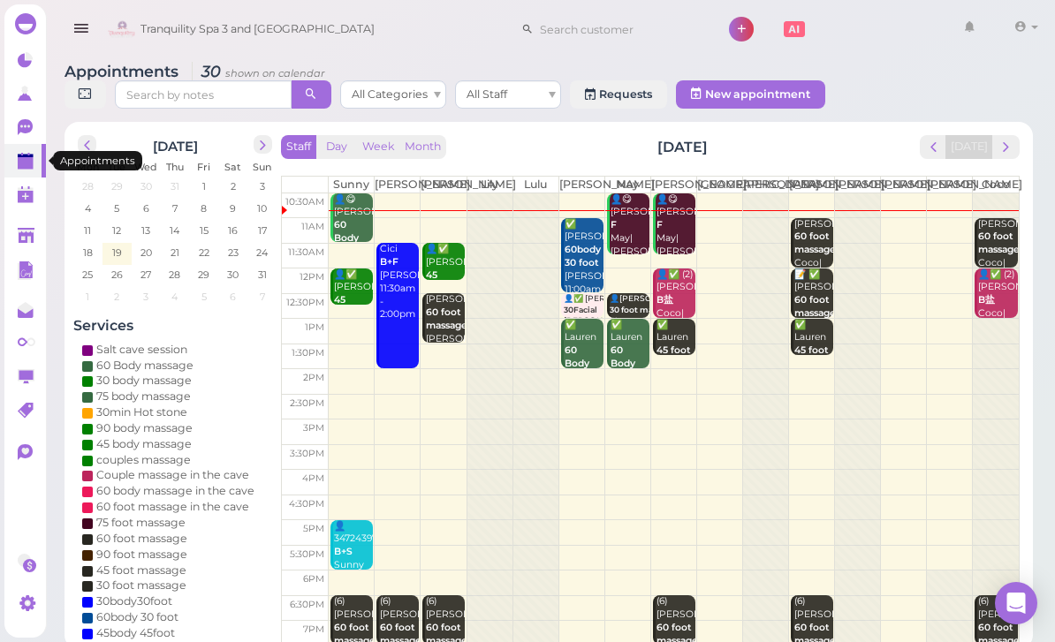
click at [806, 255] on b "60 foot massage" at bounding box center [815, 243] width 42 height 25
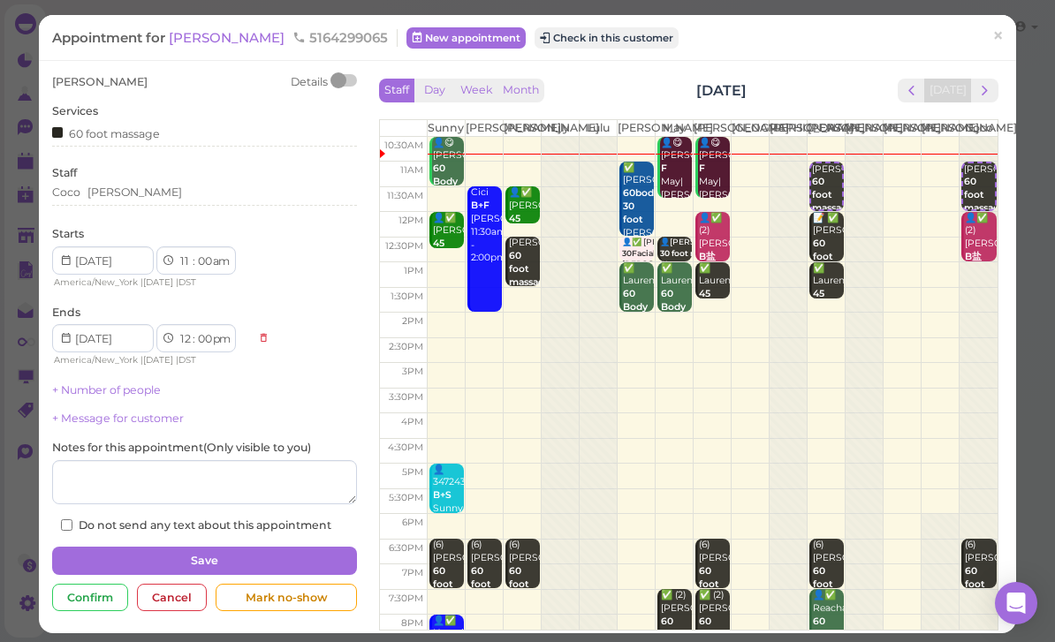
click at [203, 44] on span "[PERSON_NAME]" at bounding box center [228, 37] width 119 height 17
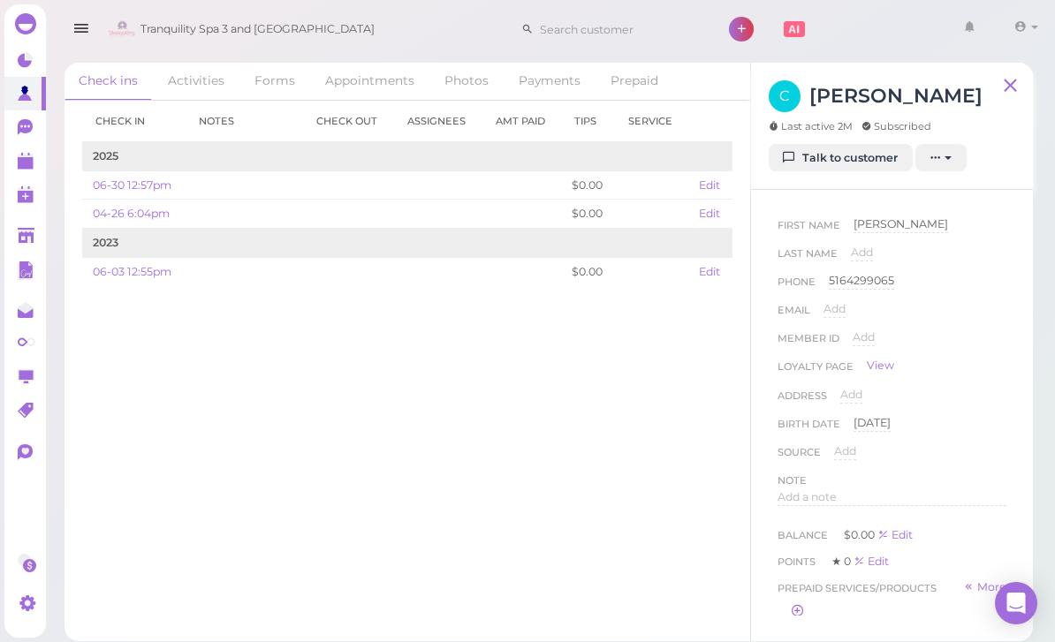
click at [842, 169] on link "Talk to customer" at bounding box center [841, 158] width 144 height 28
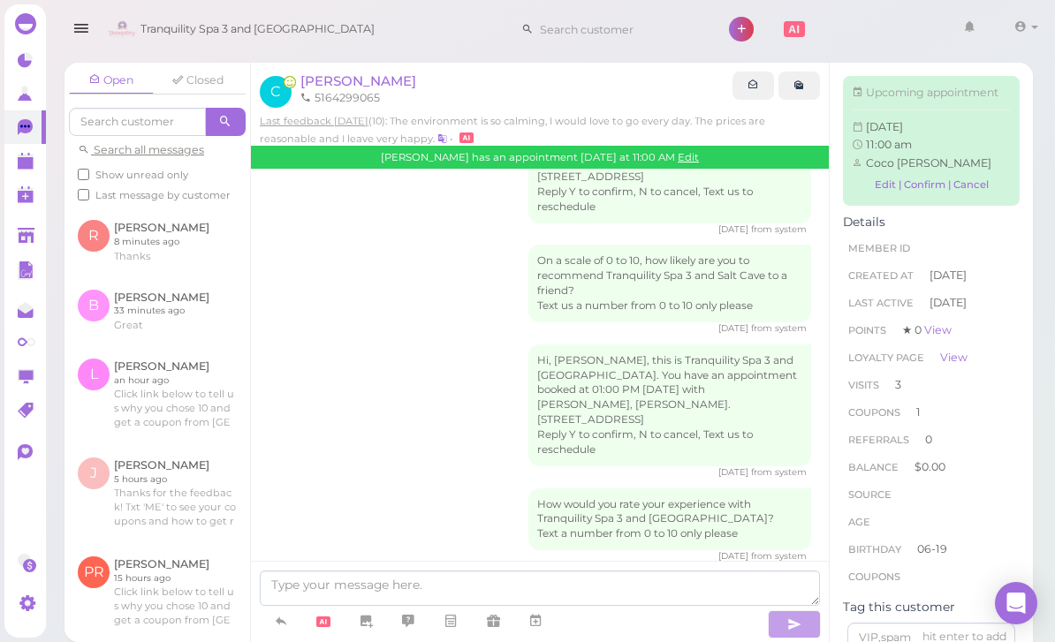
scroll to position [1511, 0]
click at [64, 32] on button "button" at bounding box center [80, 28] width 45 height 49
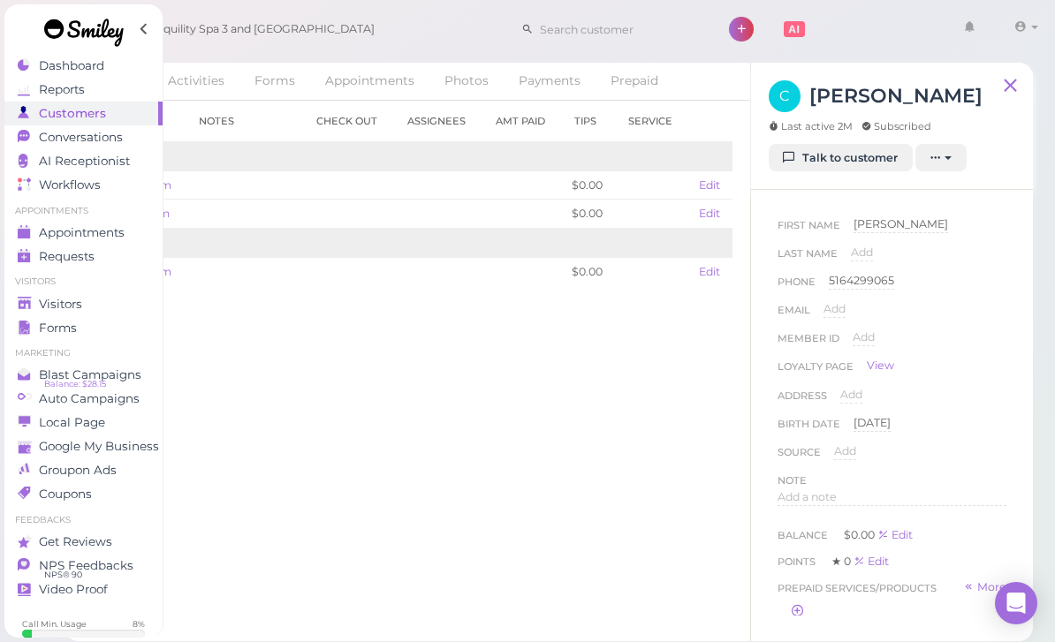
scroll to position [57, 0]
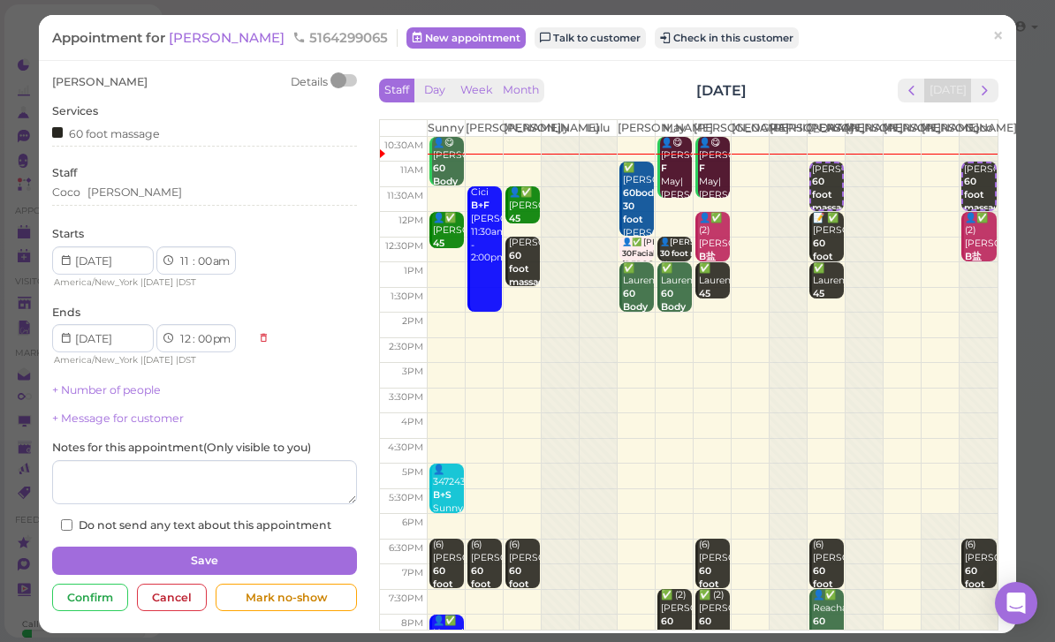
click at [997, 97] on button "next" at bounding box center [984, 91] width 27 height 24
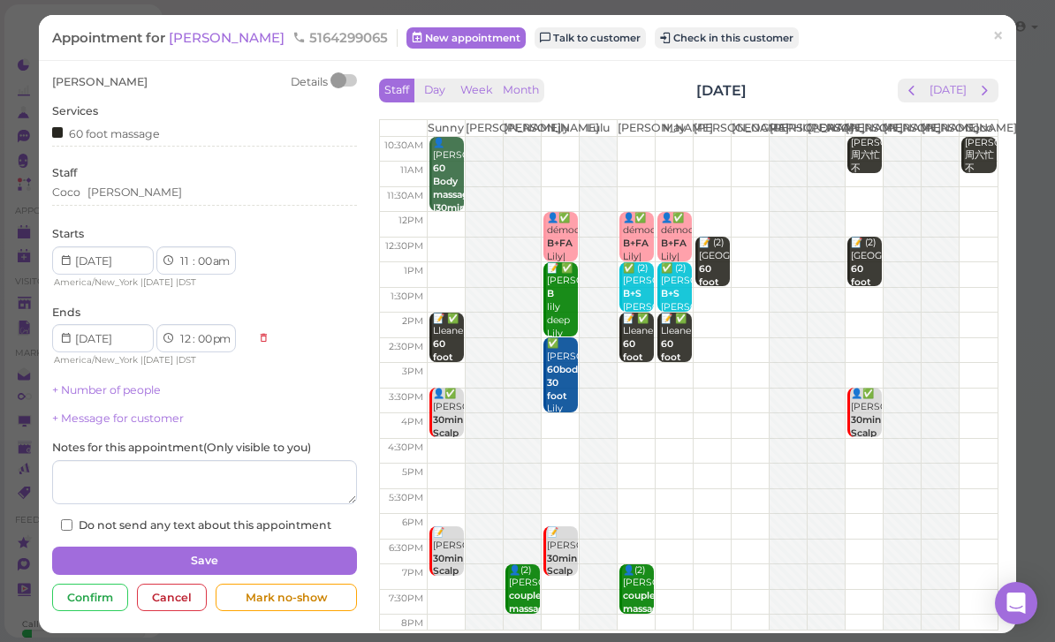
click at [985, 101] on button "next" at bounding box center [984, 91] width 27 height 24
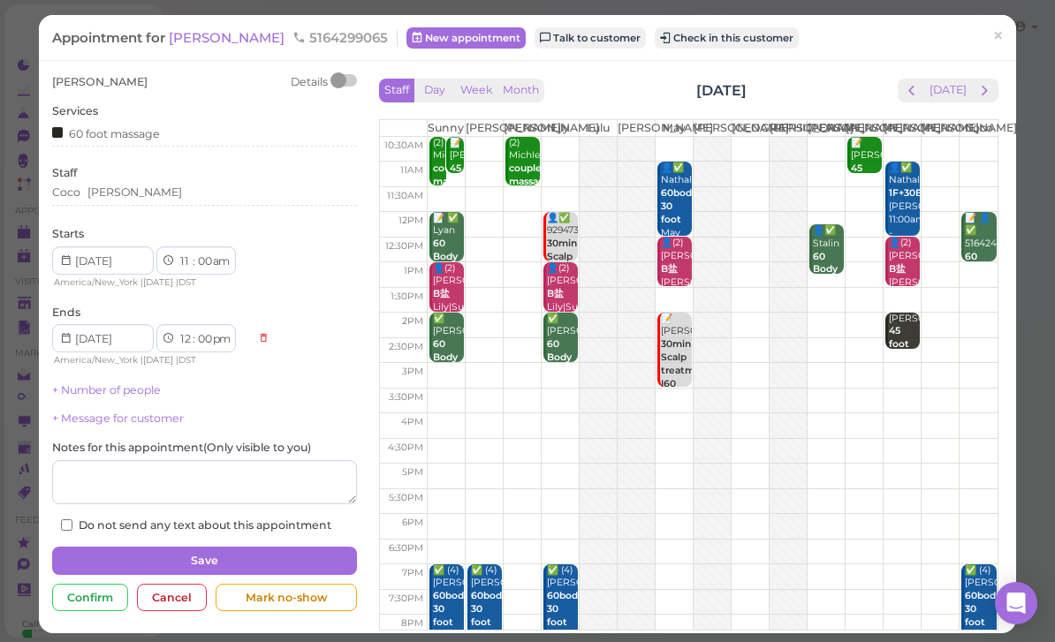
click at [860, 228] on td at bounding box center [712, 225] width 571 height 26
click at [992, 87] on span "next" at bounding box center [984, 90] width 17 height 17
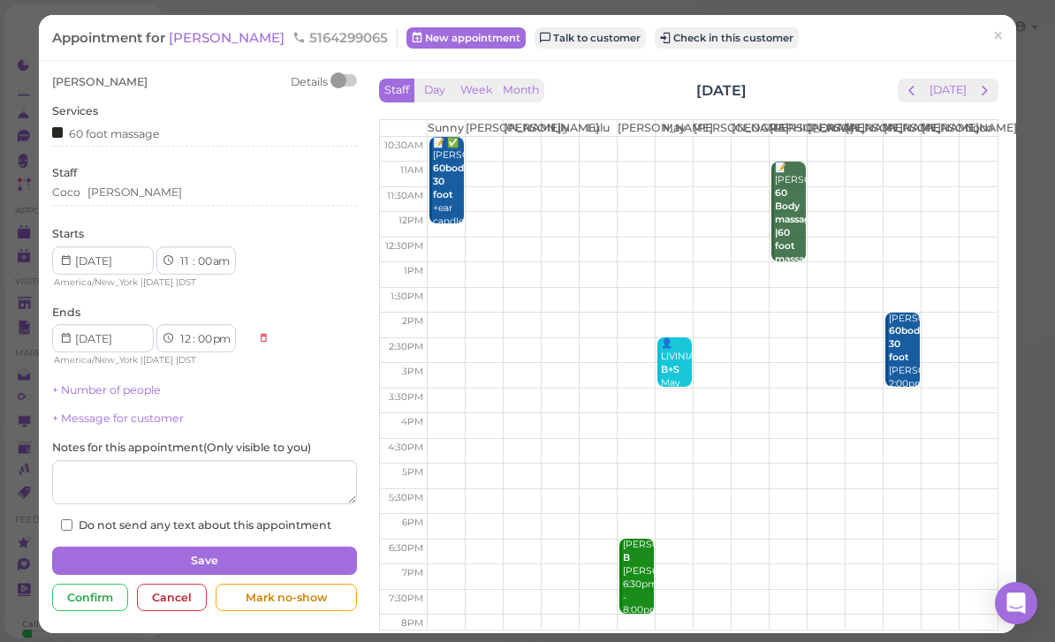
click at [922, 153] on td at bounding box center [712, 149] width 571 height 25
click at [997, 94] on button "next" at bounding box center [984, 91] width 27 height 24
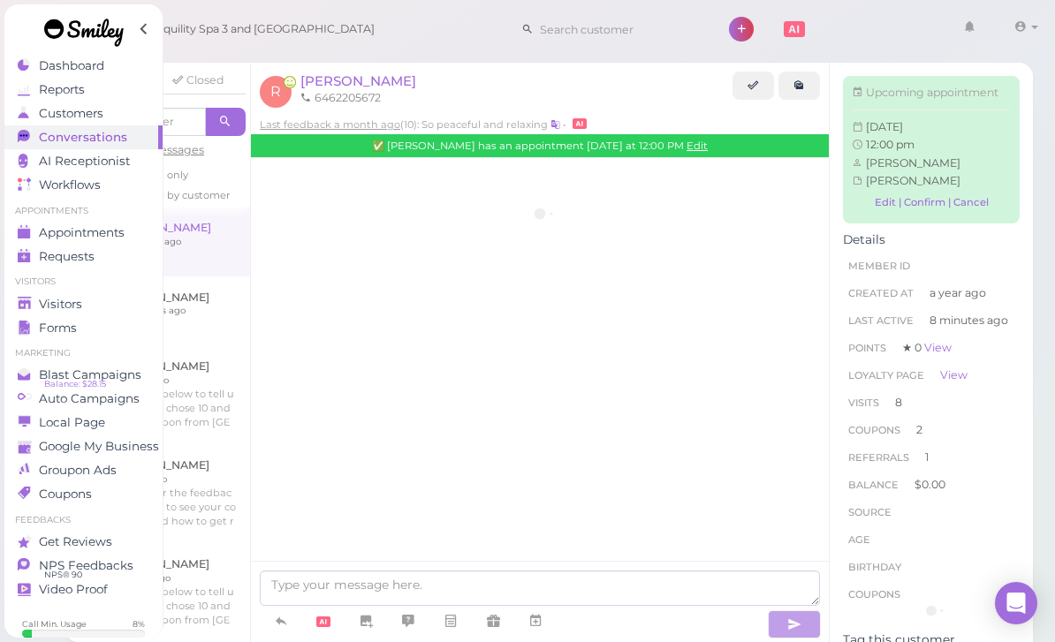
scroll to position [2037, 0]
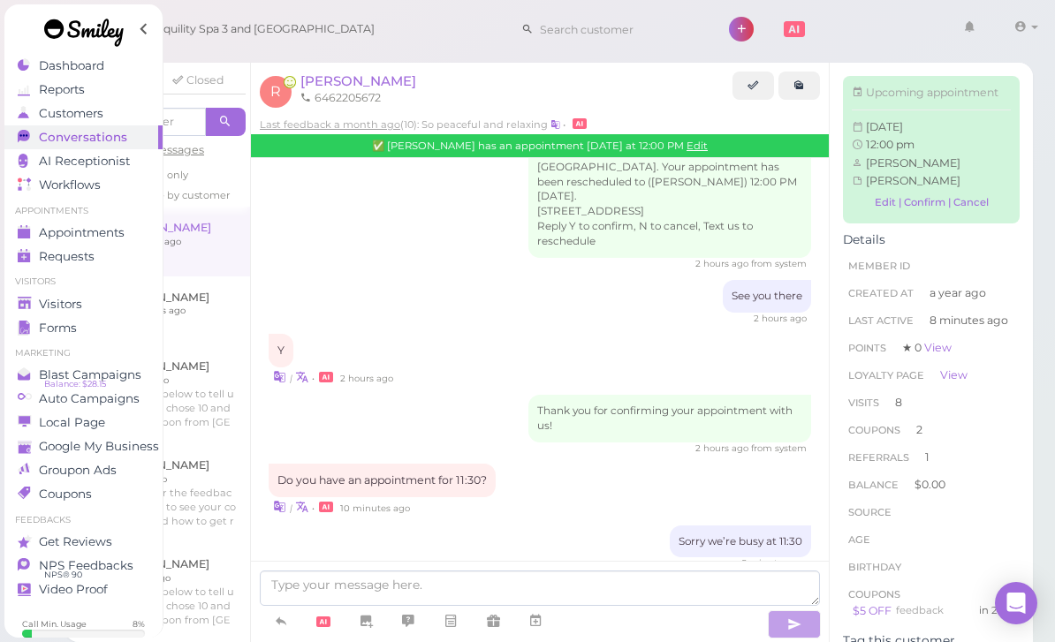
click at [96, 294] on link "Visitors" at bounding box center [83, 304] width 158 height 24
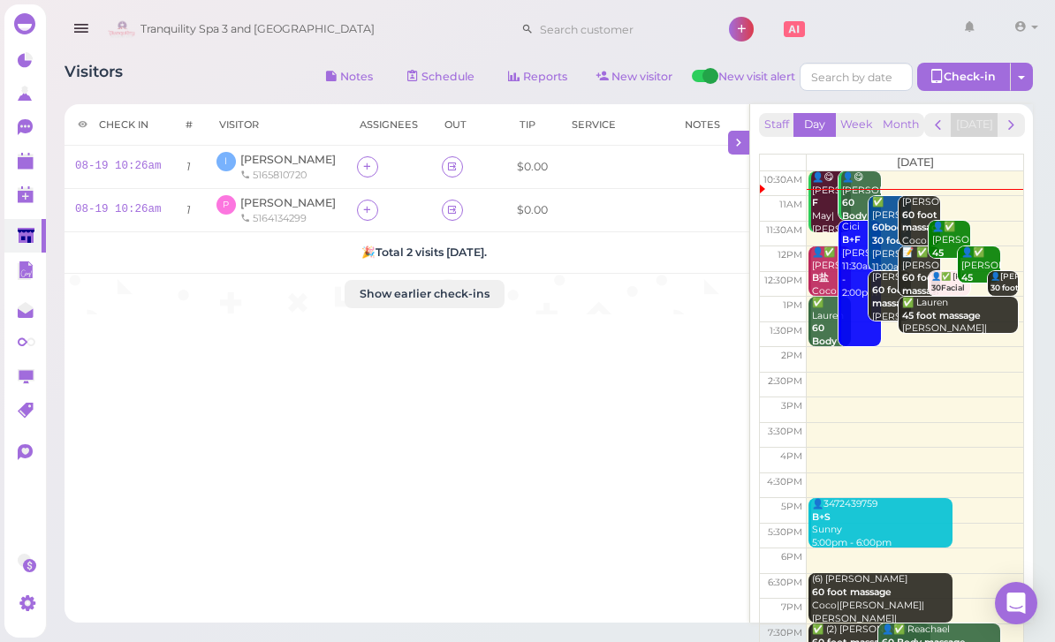
click at [27, 223] on link at bounding box center [25, 236] width 42 height 34
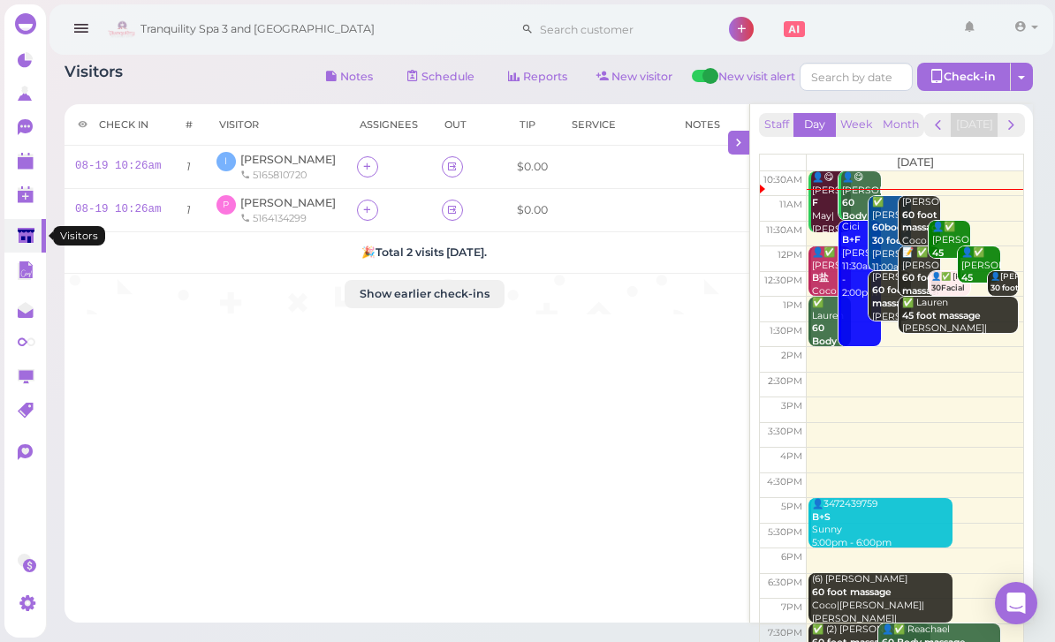
scroll to position [57, 0]
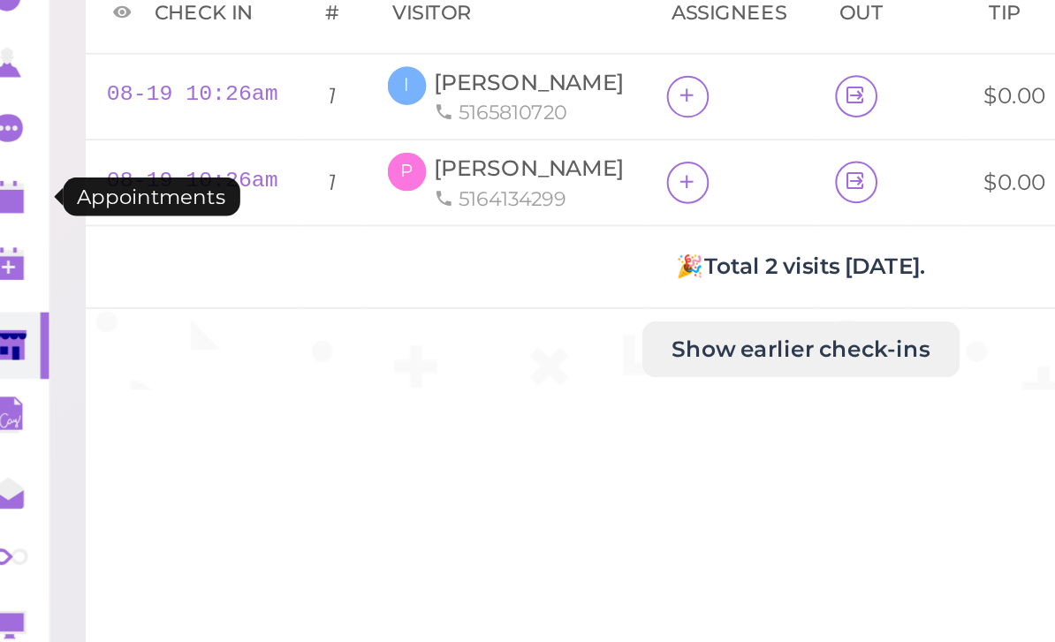
click at [18, 153] on icon at bounding box center [27, 162] width 19 height 19
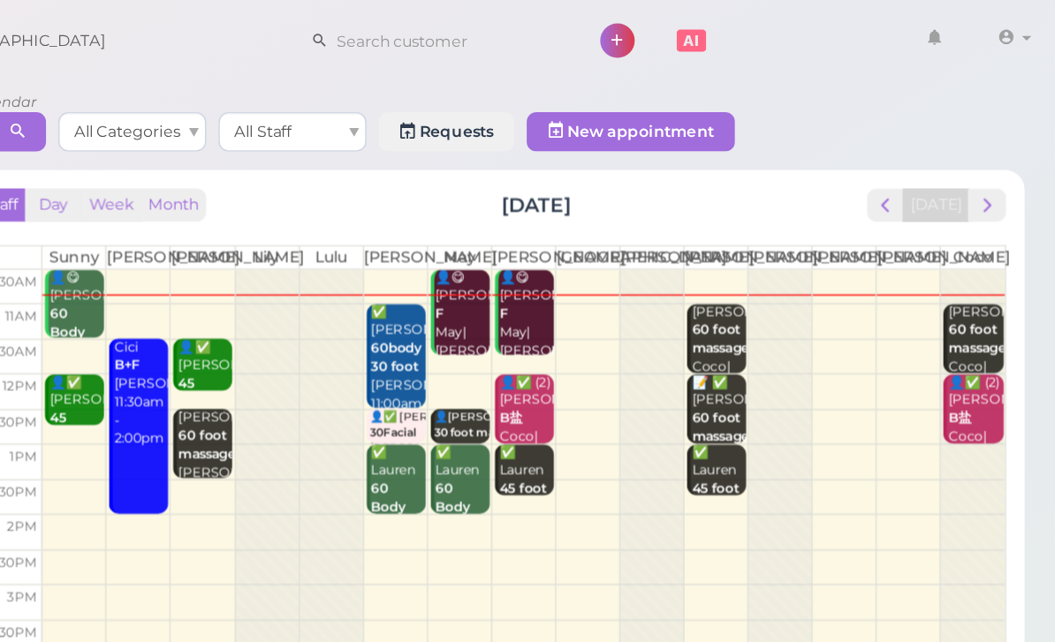
click at [998, 148] on span "next" at bounding box center [1006, 147] width 17 height 17
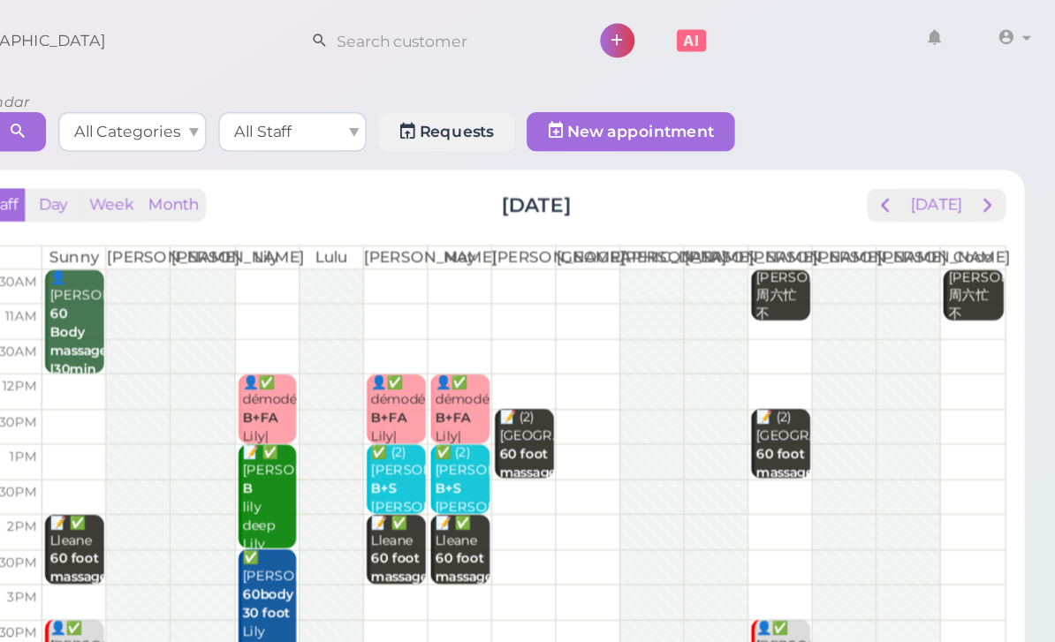
click at [992, 153] on button "next" at bounding box center [1005, 147] width 27 height 24
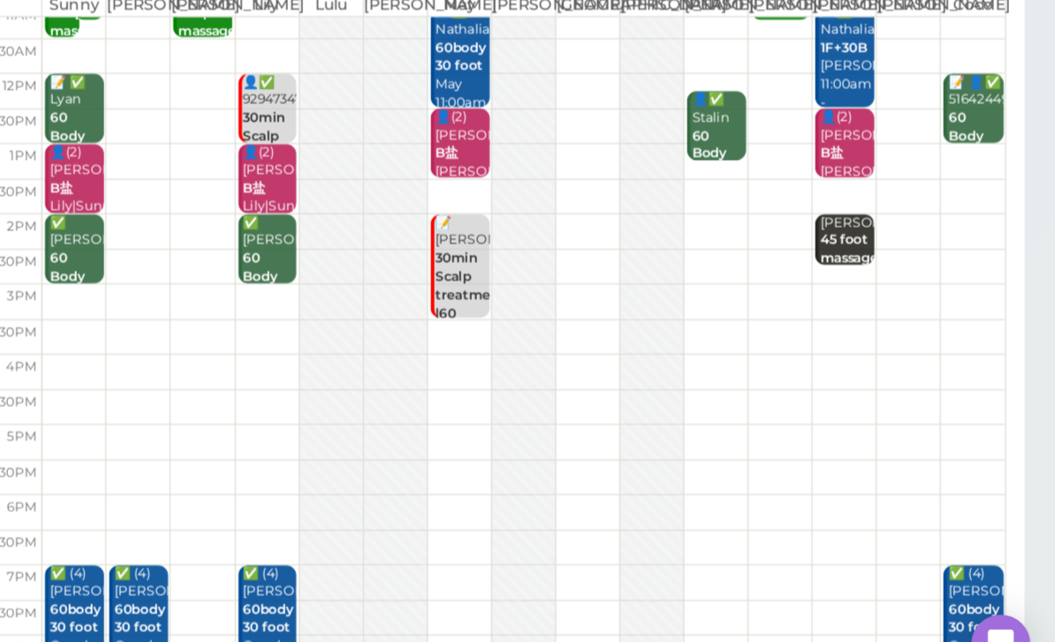
scroll to position [41, 0]
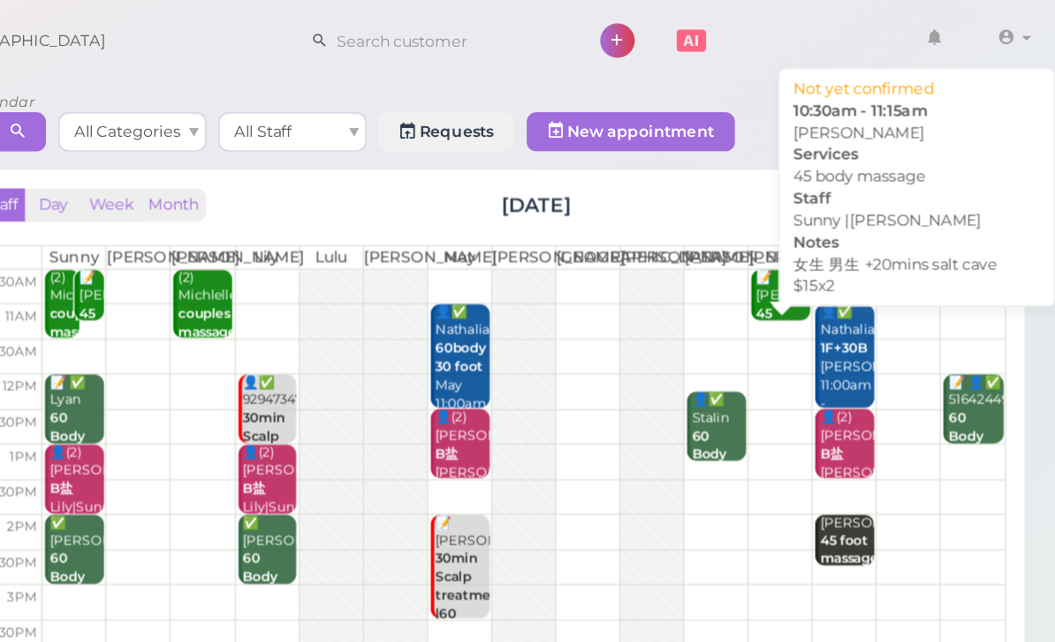
click at [840, 227] on b "45 body massage" at bounding box center [861, 238] width 42 height 38
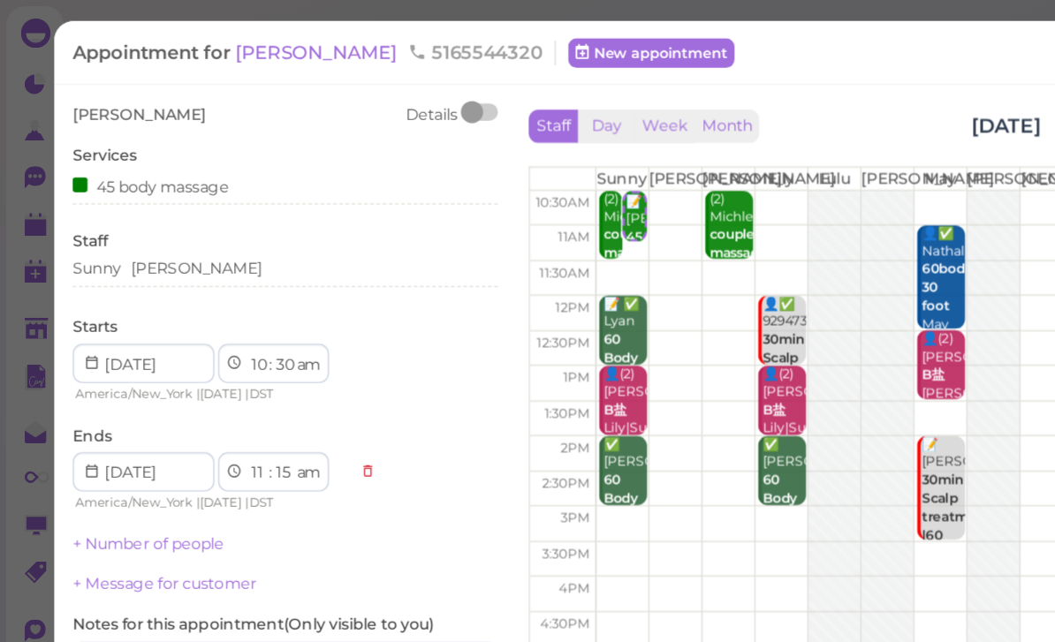
click at [163, 194] on div "Sunny [PERSON_NAME]" at bounding box center [204, 193] width 305 height 16
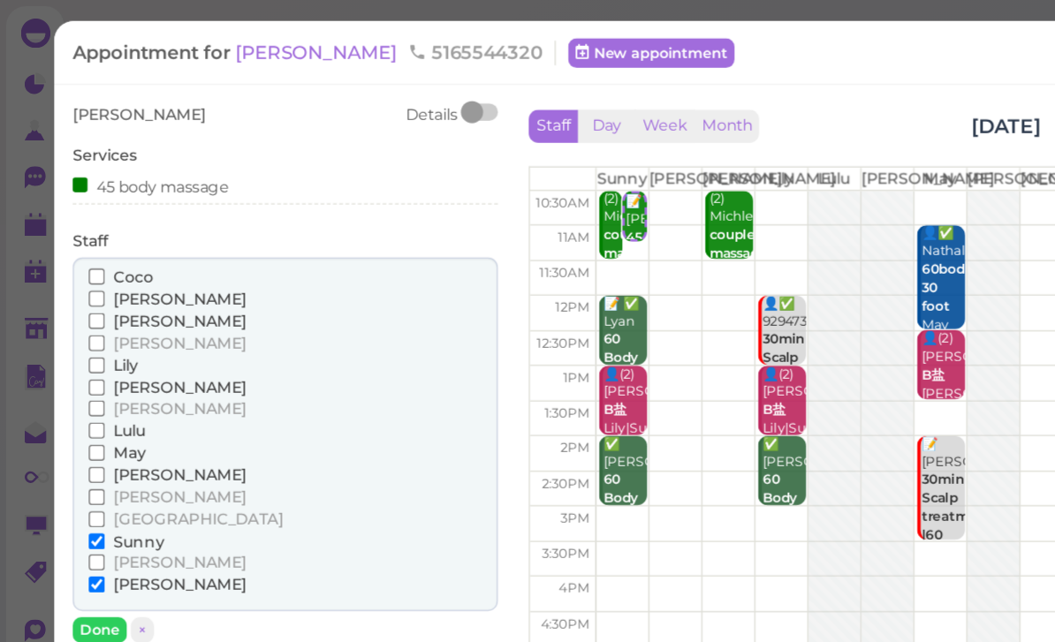
click at [90, 255] on span "Lily" at bounding box center [90, 261] width 18 height 13
click at [75, 256] on input "Lily" at bounding box center [69, 261] width 11 height 11
click at [101, 382] on span "Sunny" at bounding box center [99, 388] width 36 height 13
click at [75, 383] on input "Sunny" at bounding box center [69, 388] width 11 height 11
click at [78, 443] on button "Done" at bounding box center [71, 452] width 39 height 19
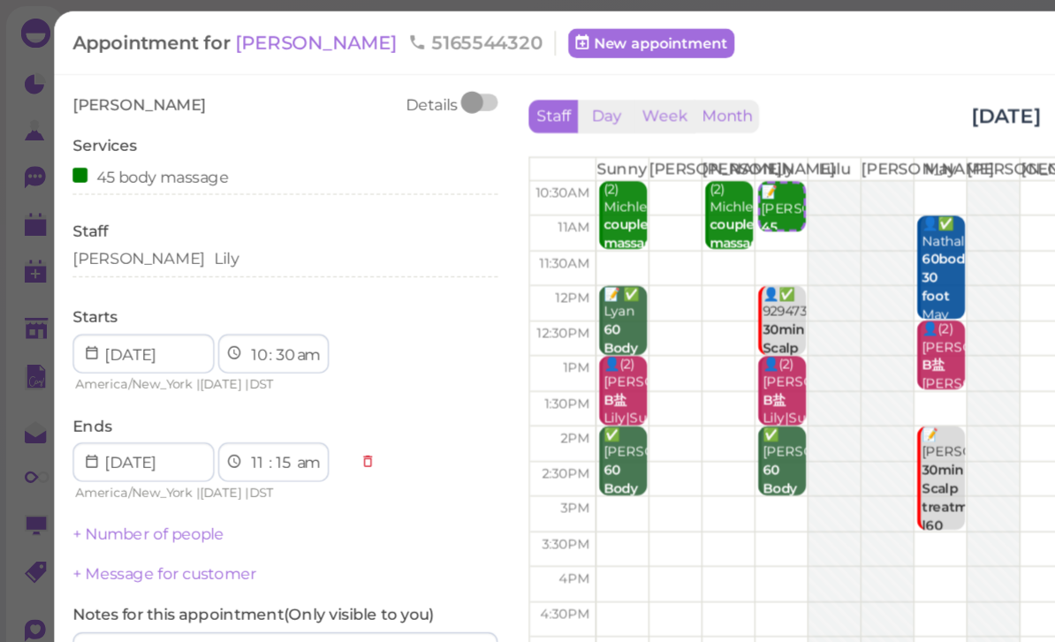
scroll to position [27, 0]
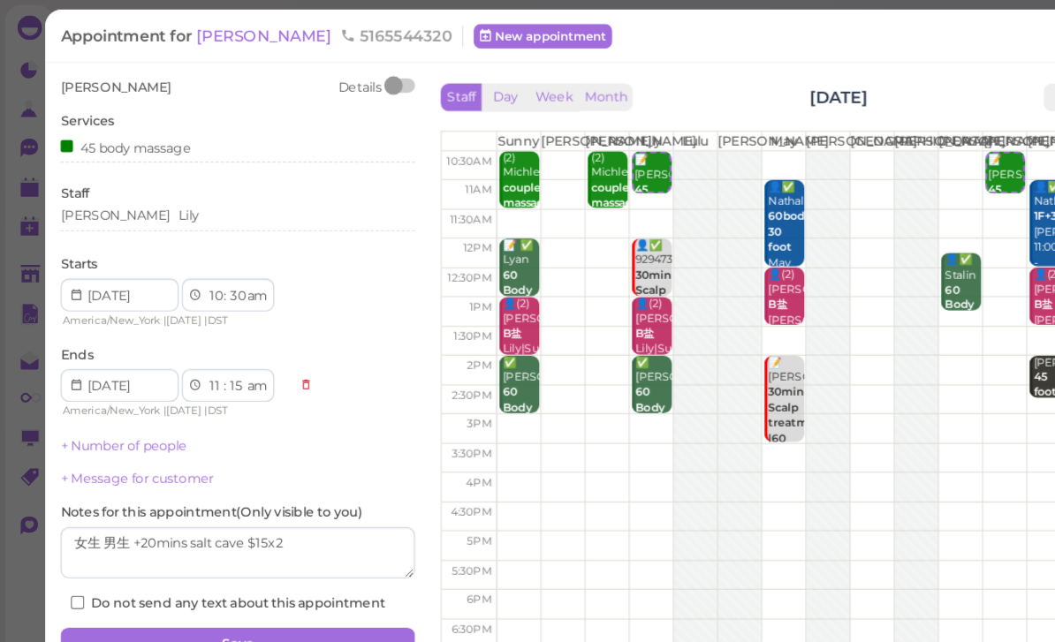
click at [211, 540] on button "Save" at bounding box center [204, 554] width 305 height 28
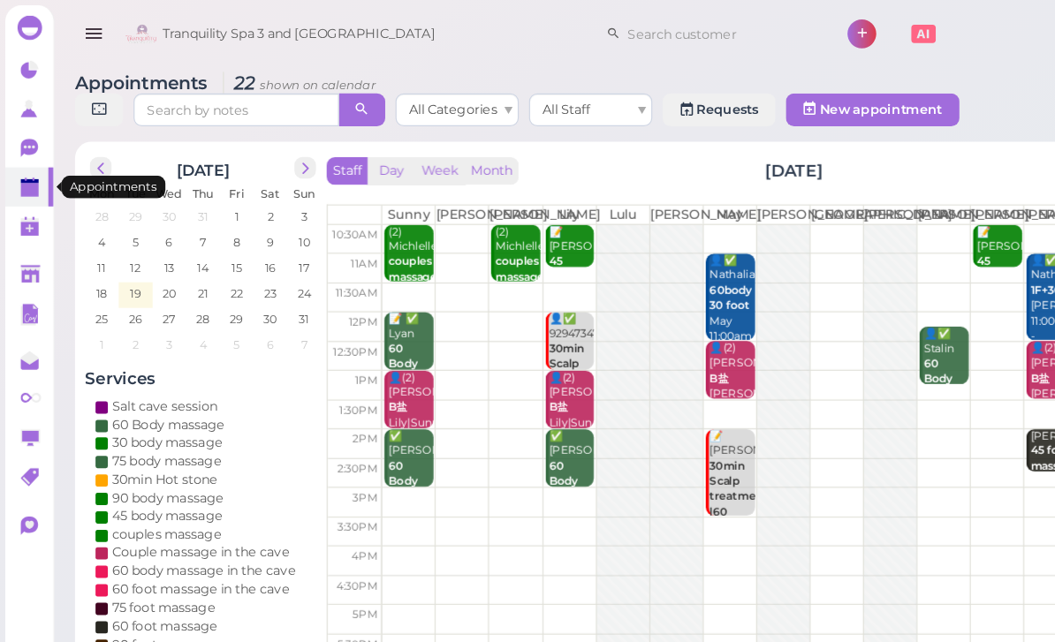
click at [5, 171] on link at bounding box center [25, 161] width 42 height 34
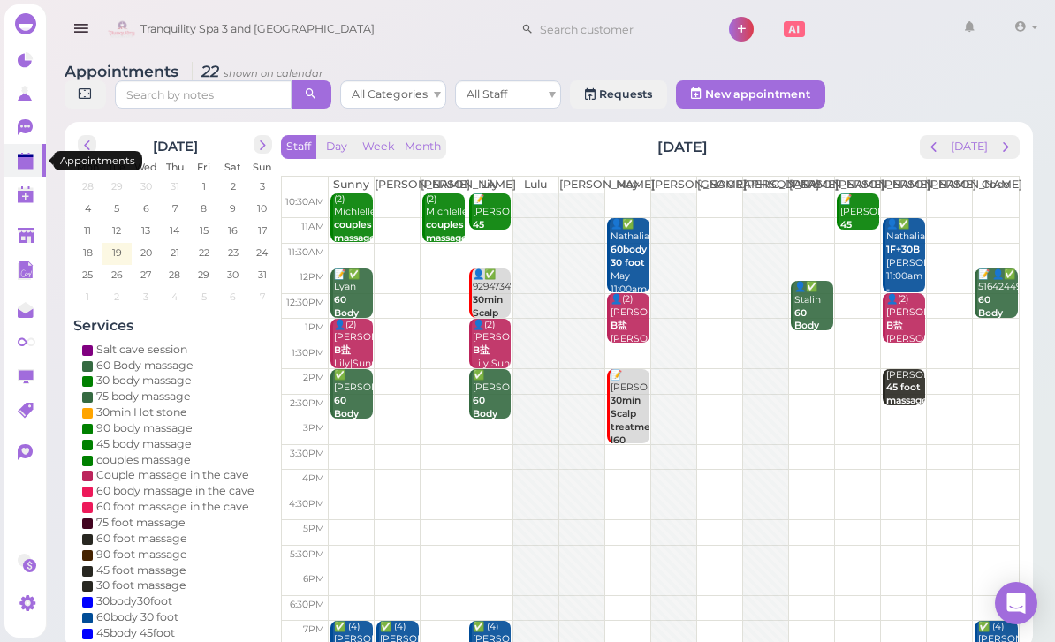
click at [936, 155] on span "prev" at bounding box center [933, 147] width 17 height 17
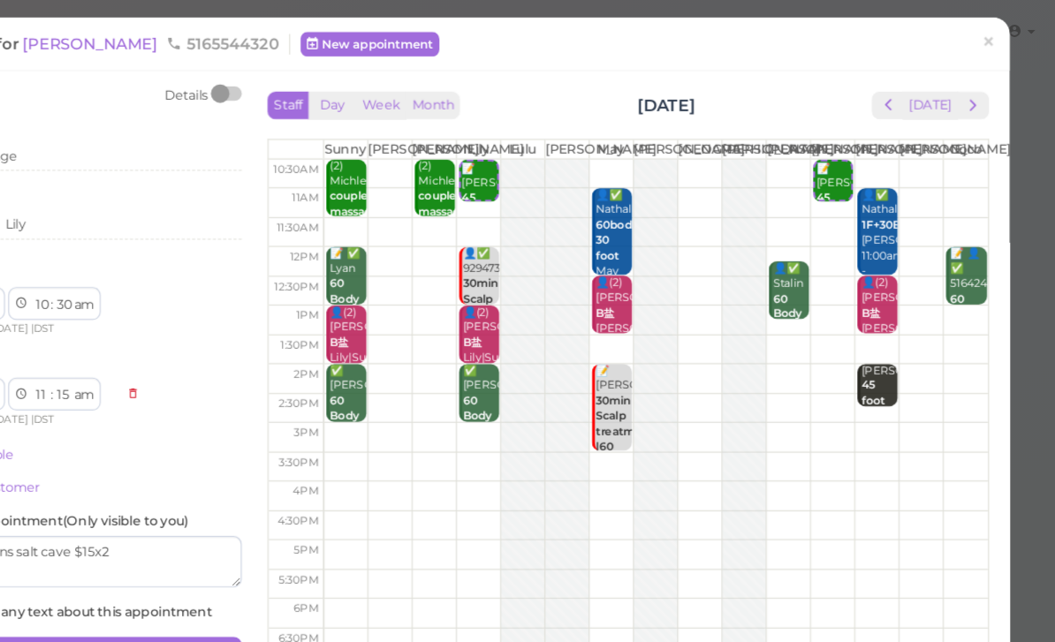
click at [992, 36] on span "×" at bounding box center [997, 36] width 11 height 25
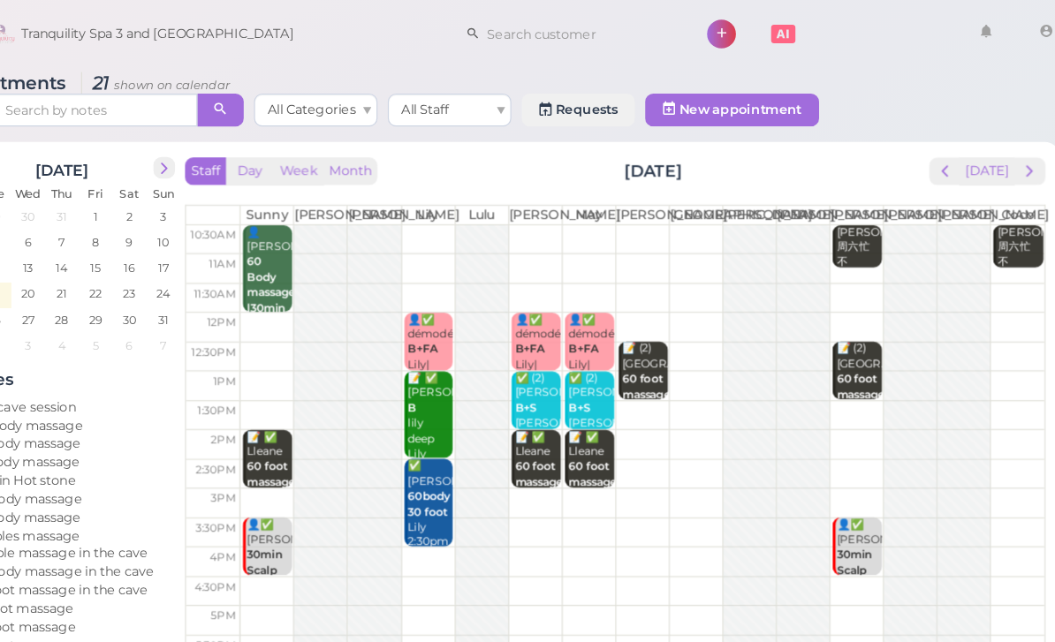
click at [920, 144] on button "prev" at bounding box center [933, 147] width 27 height 24
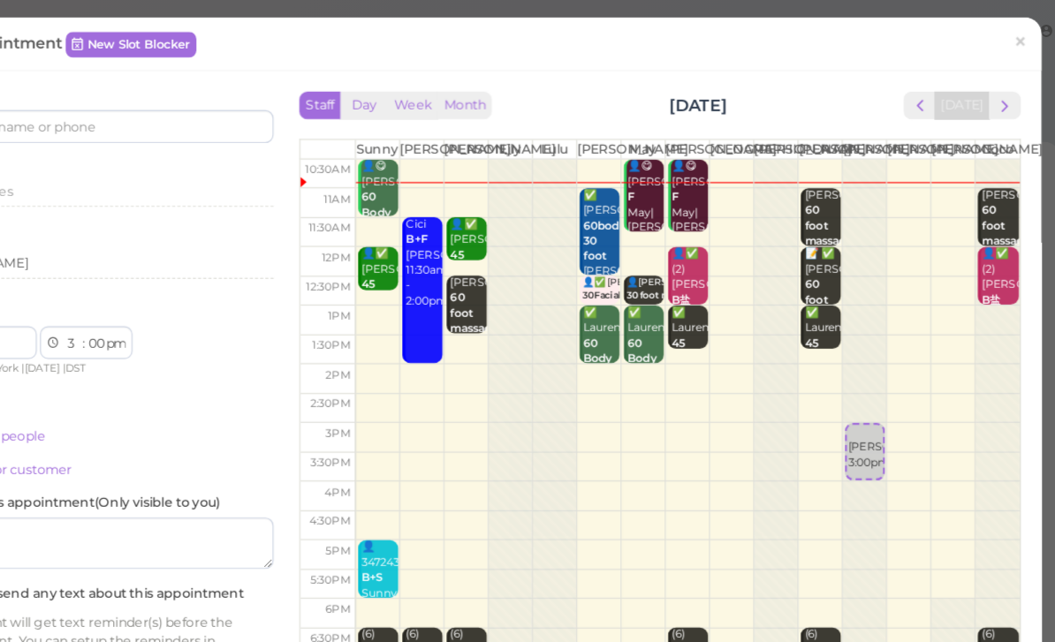
click at [982, 43] on link "×" at bounding box center [998, 38] width 33 height 42
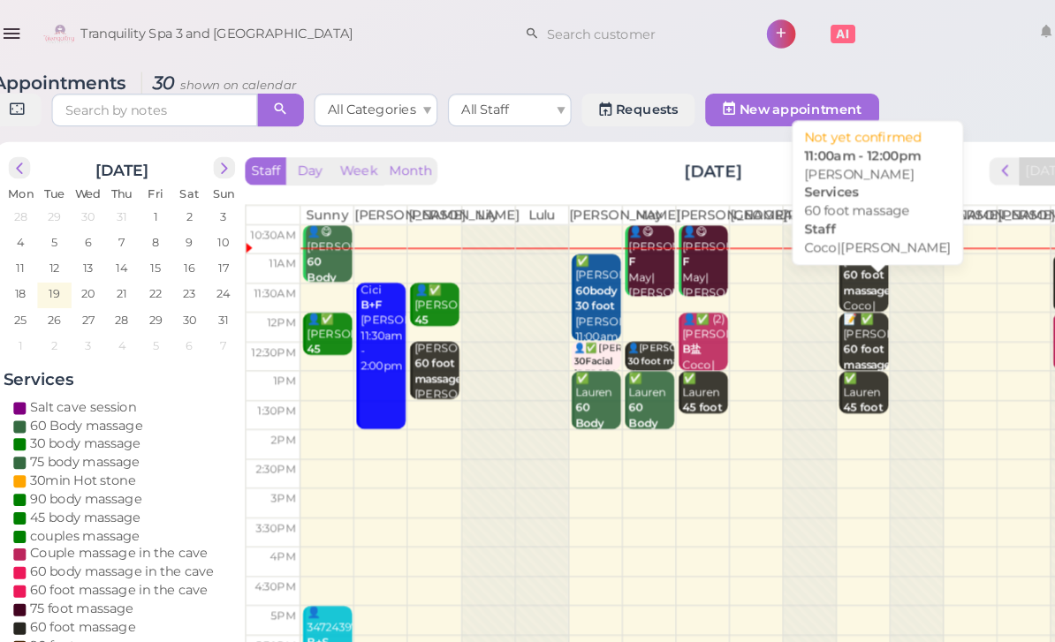
click at [794, 255] on b "60 foot massage" at bounding box center [815, 243] width 42 height 25
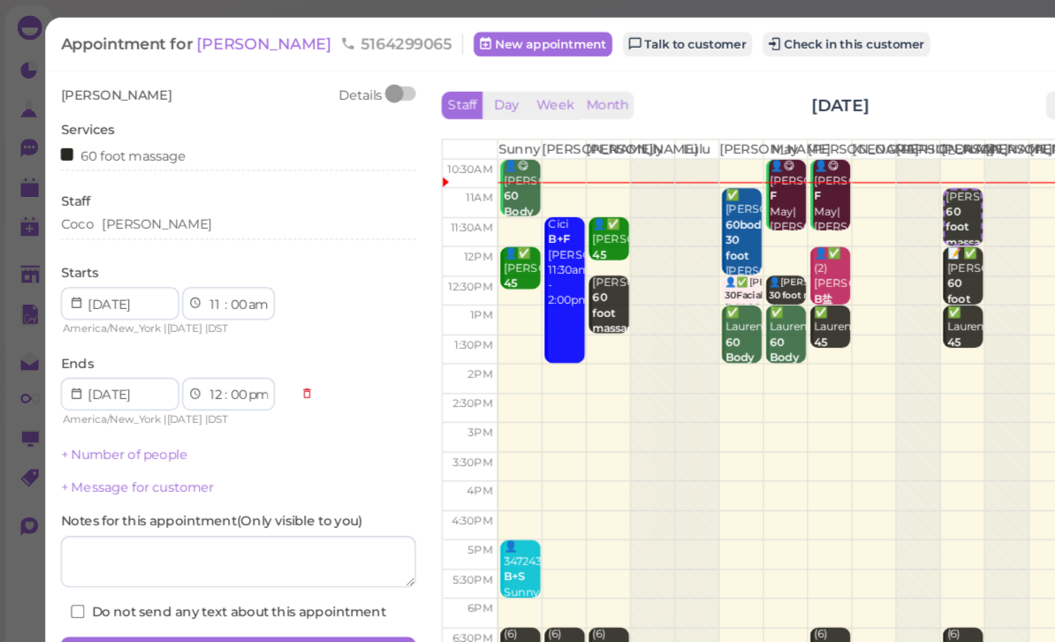
click at [210, 44] on span "[PERSON_NAME]" at bounding box center [228, 37] width 119 height 17
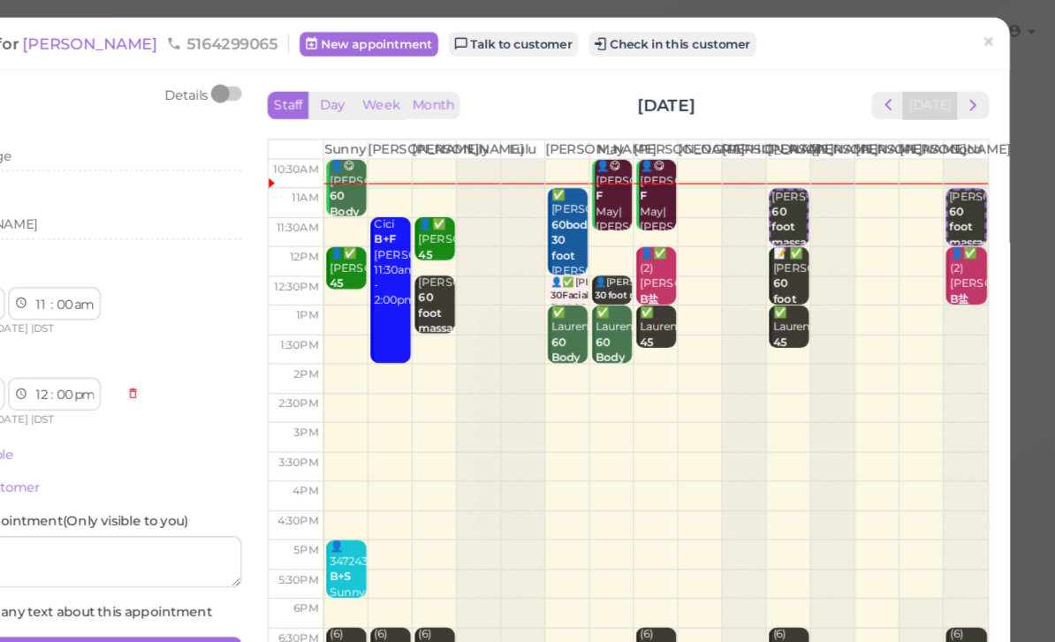
click at [992, 41] on span "×" at bounding box center [997, 36] width 11 height 25
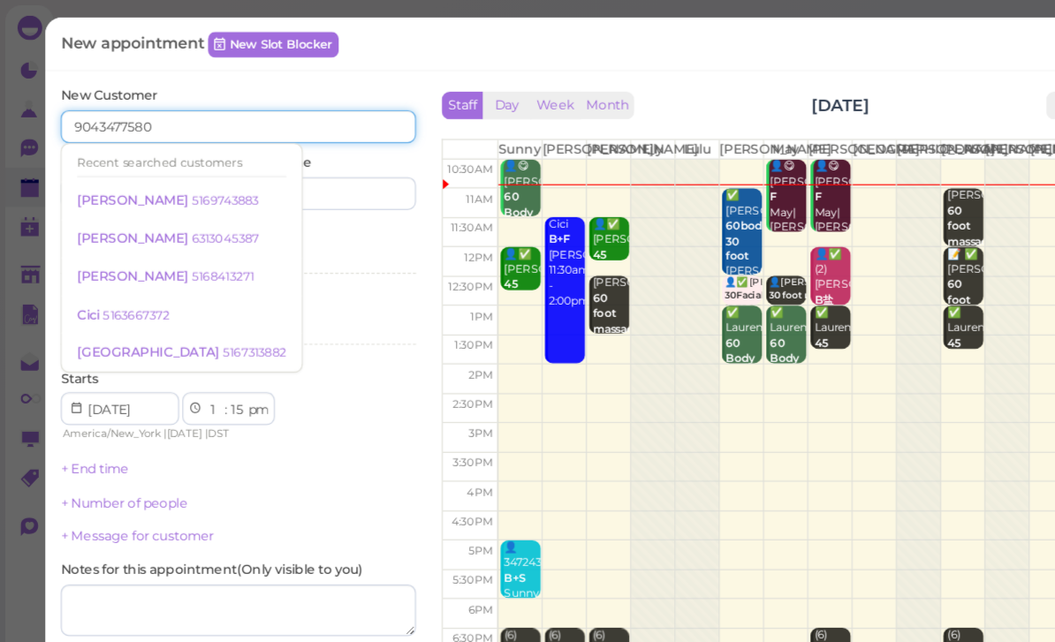
type input "9043477580"
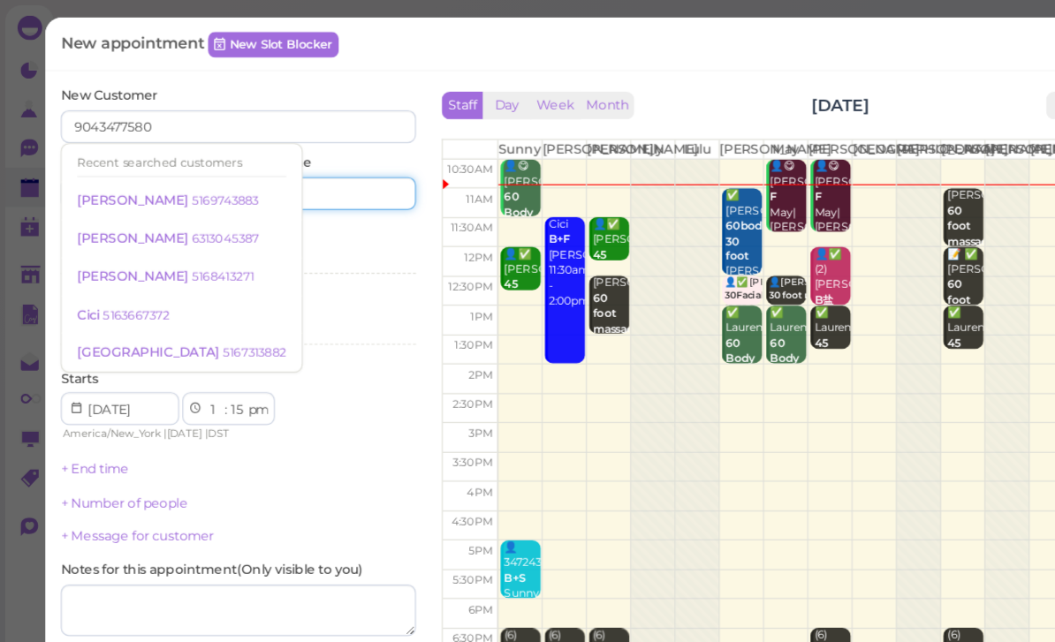
click at [308, 175] on input at bounding box center [283, 166] width 147 height 28
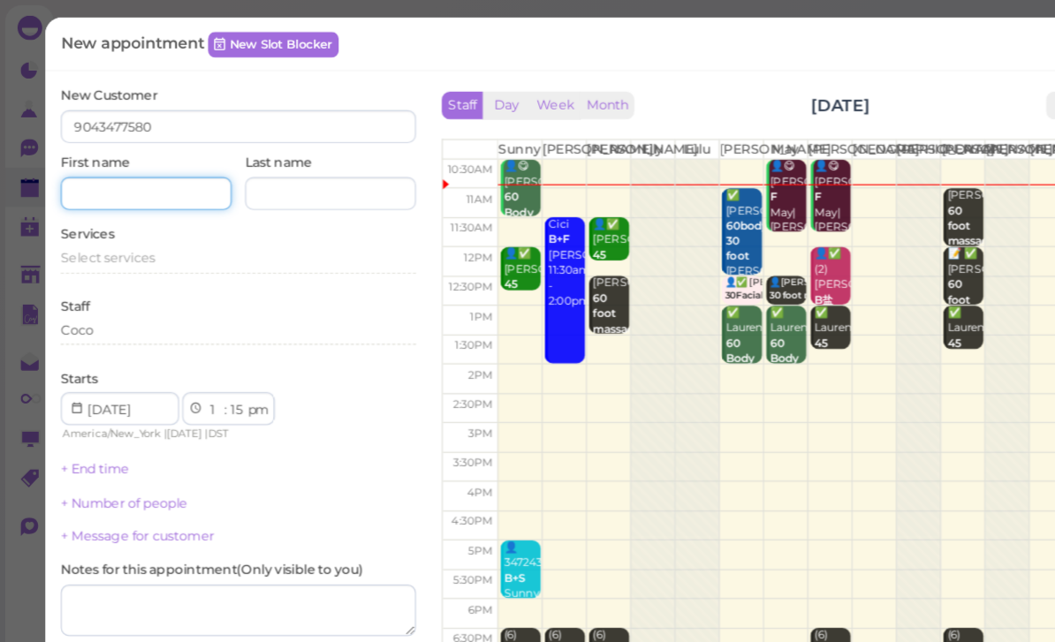
click at [158, 169] on input at bounding box center [125, 166] width 147 height 28
type input "[PERSON_NAME]"
click at [126, 217] on span "Select services" at bounding box center [92, 221] width 81 height 13
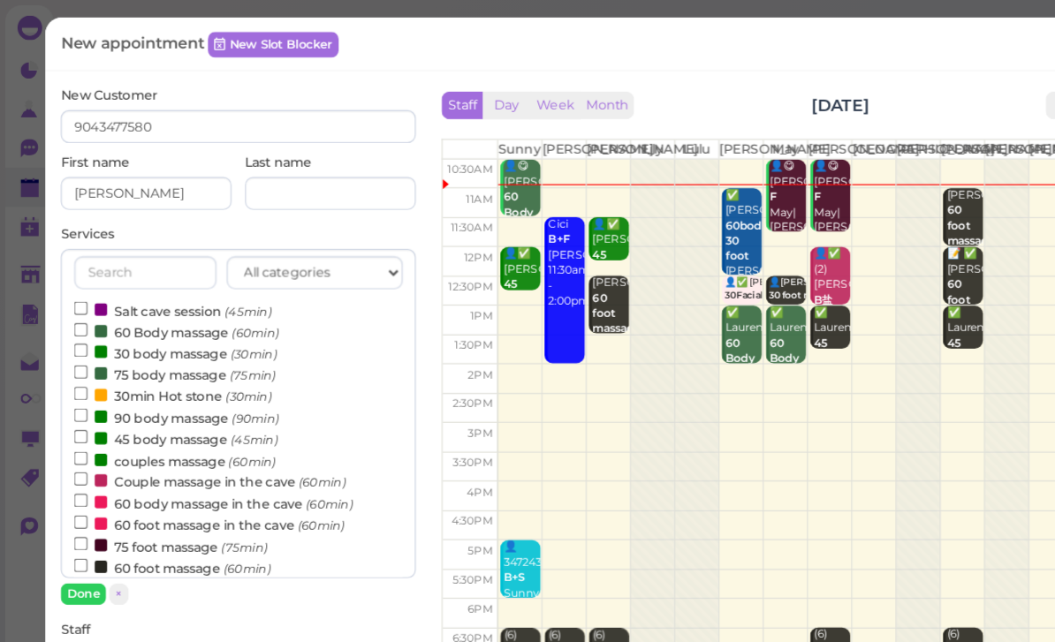
click at [152, 281] on label "60 Body massage (60min)" at bounding box center [152, 285] width 176 height 19
click at [75, 281] on input "60 Body massage (60min)" at bounding box center [69, 282] width 11 height 11
click at [81, 505] on button "Done" at bounding box center [71, 510] width 39 height 19
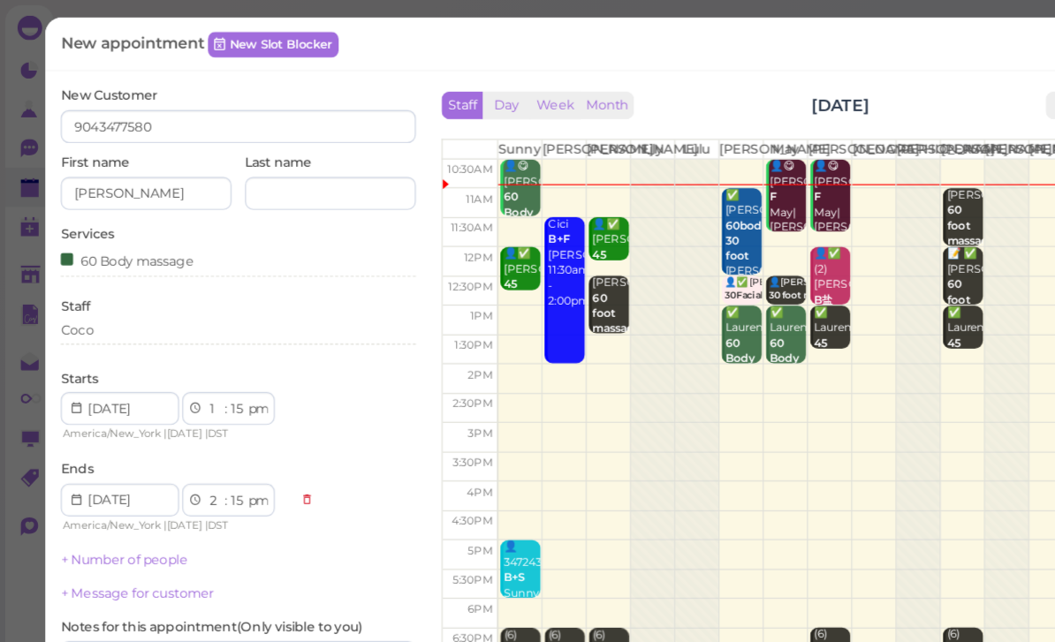
click at [201, 353] on select "00 05 10 15 20 25 30 35 40 45 50 55" at bounding box center [204, 352] width 18 height 19
select select "00"
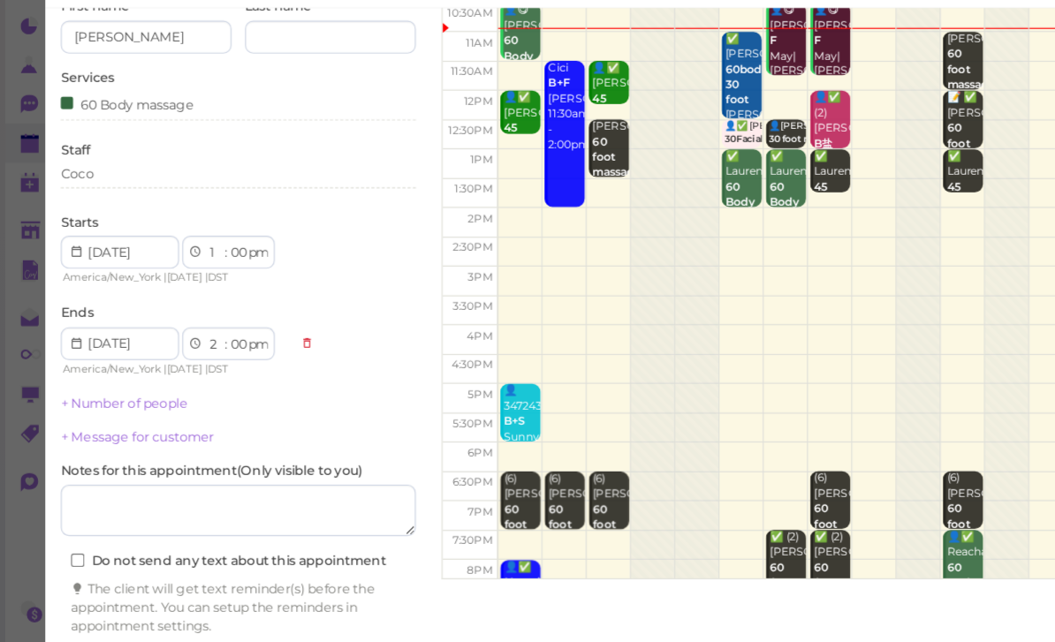
scroll to position [51, 0]
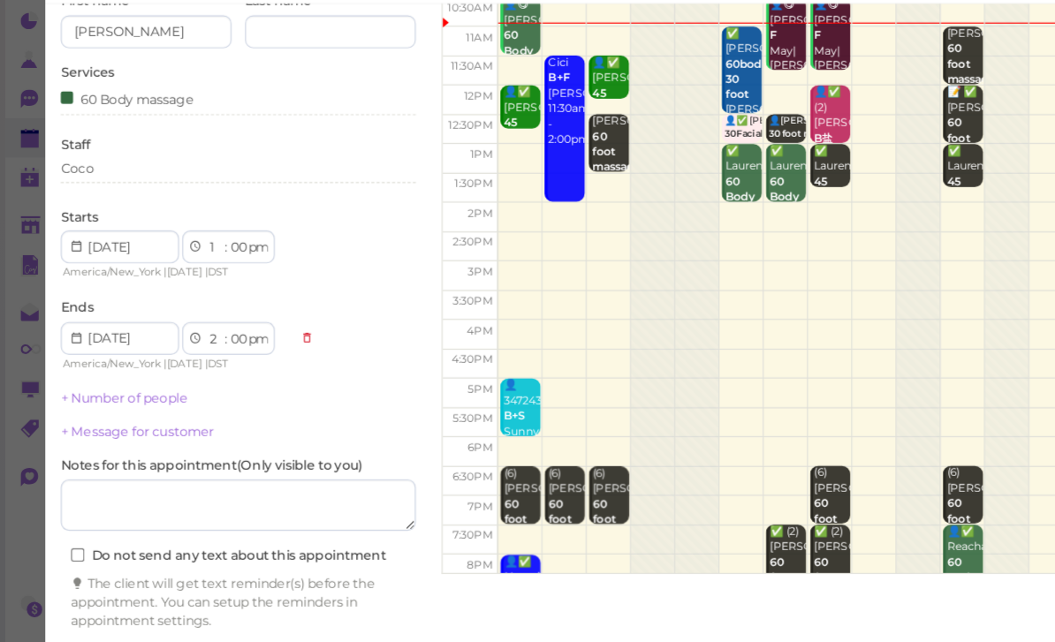
click at [285, 596] on button "Create appointment" at bounding box center [204, 610] width 305 height 28
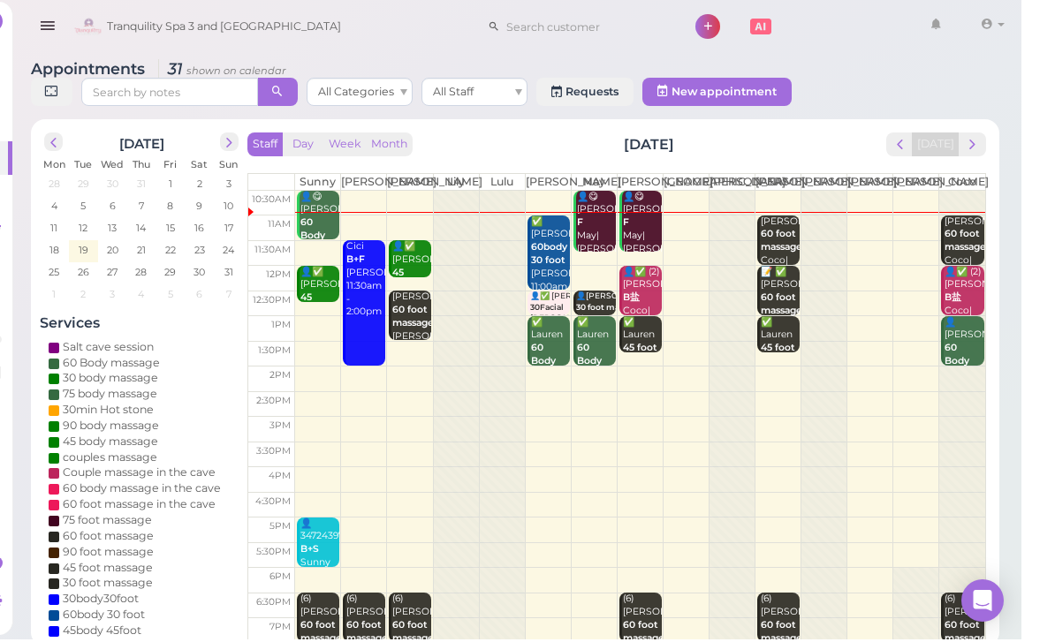
scroll to position [6, 0]
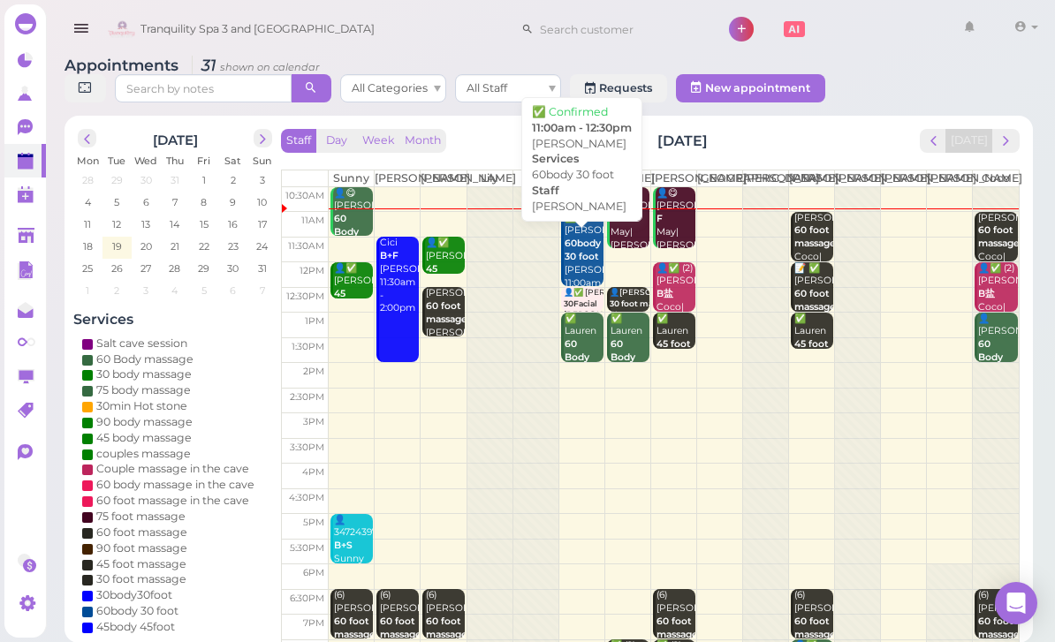
click at [586, 262] on b "60body 30 foot" at bounding box center [583, 250] width 36 height 25
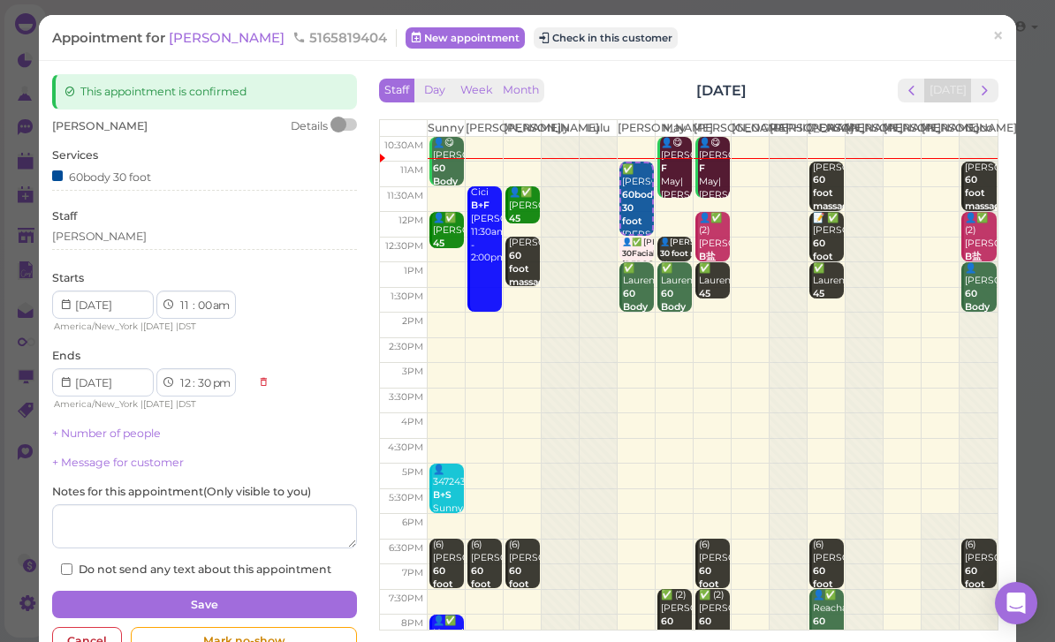
click at [542, 42] on button "Check in this customer" at bounding box center [606, 37] width 144 height 21
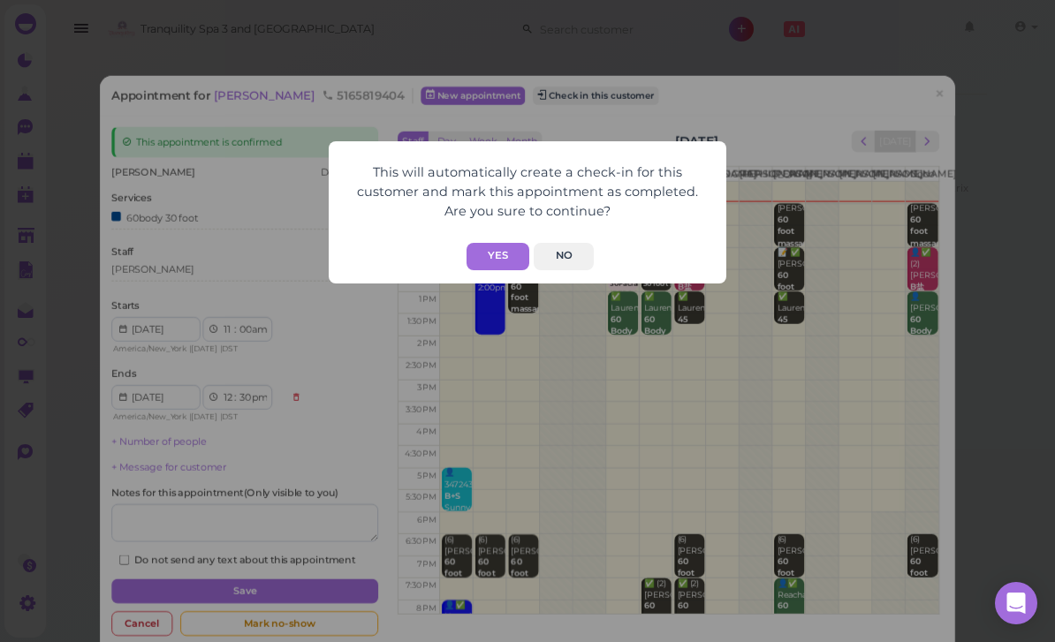
click at [510, 262] on button "Yes" at bounding box center [498, 256] width 63 height 27
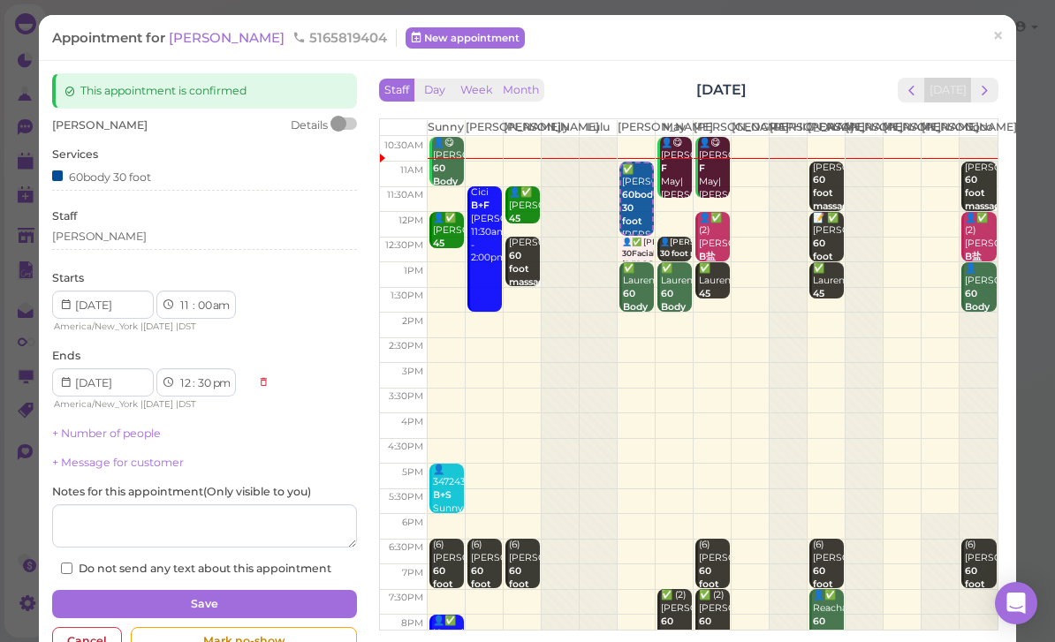
click at [1001, 36] on span "×" at bounding box center [997, 36] width 11 height 25
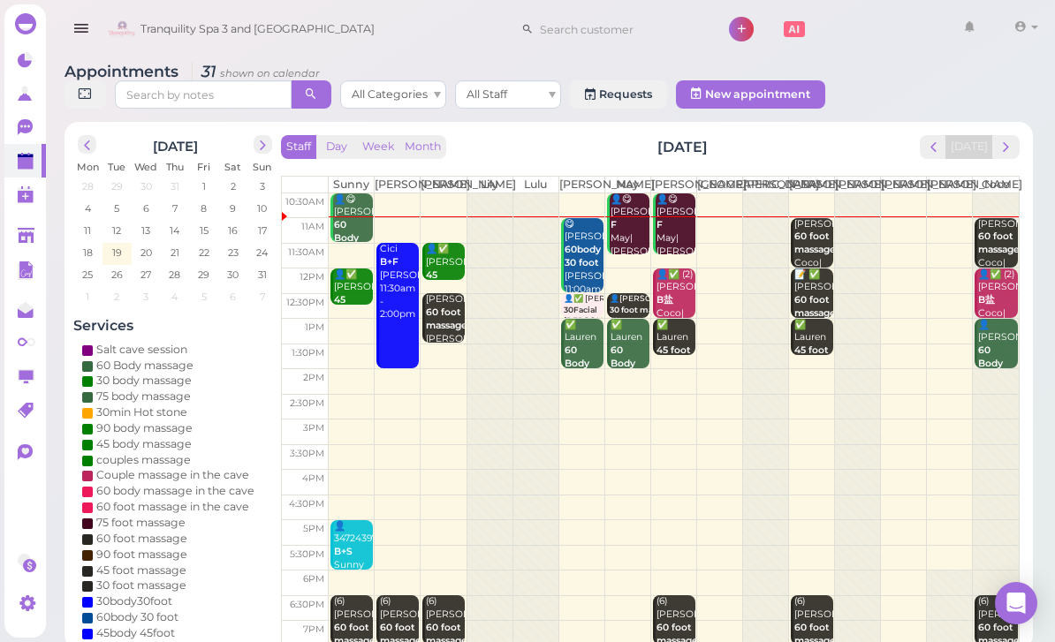
scroll to position [6, 0]
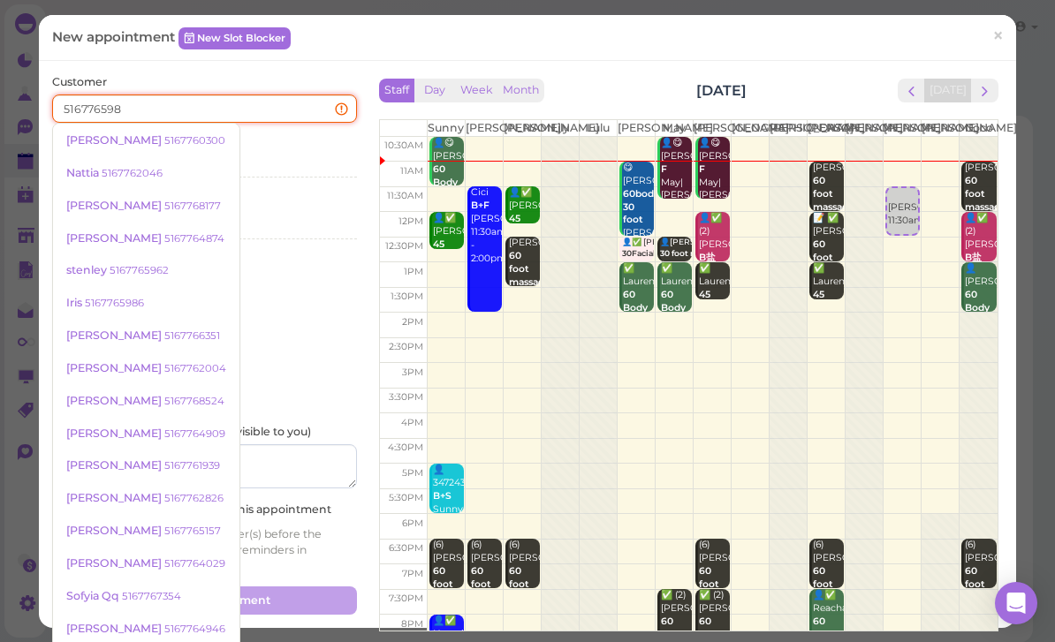
type input "5167765986"
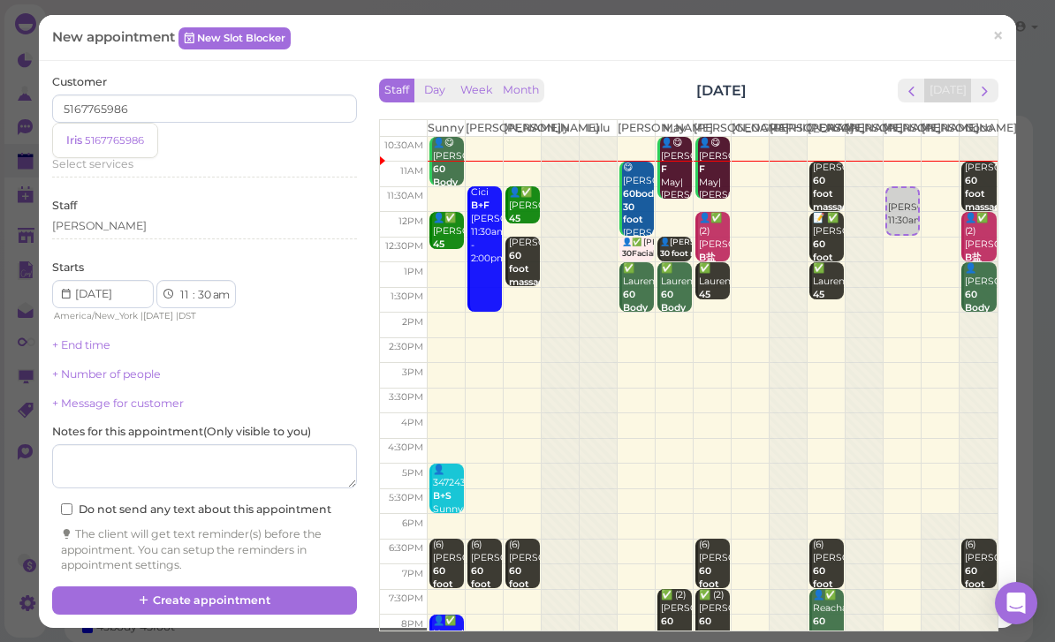
click at [90, 134] on small "5167765986" at bounding box center [114, 140] width 59 height 12
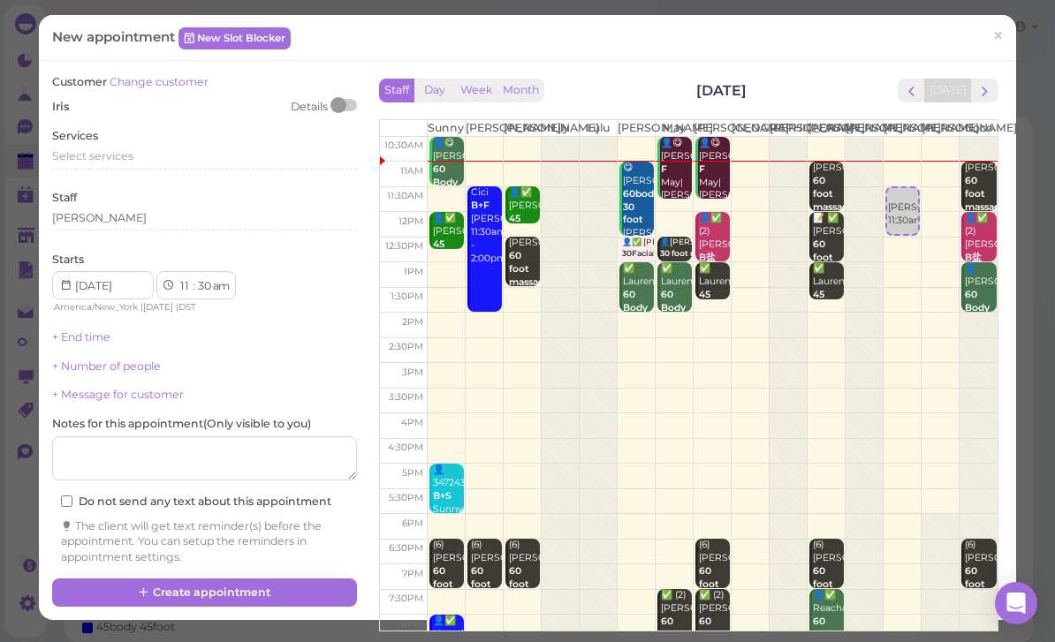
click at [96, 157] on span "Select services" at bounding box center [92, 155] width 81 height 13
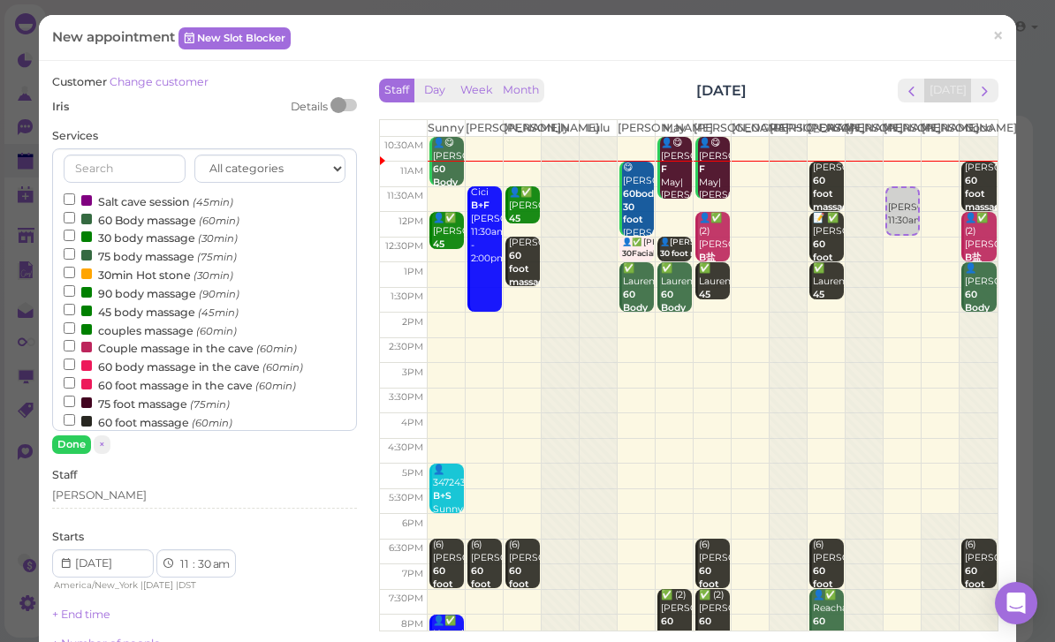
click at [67, 446] on button "Done" at bounding box center [71, 445] width 39 height 19
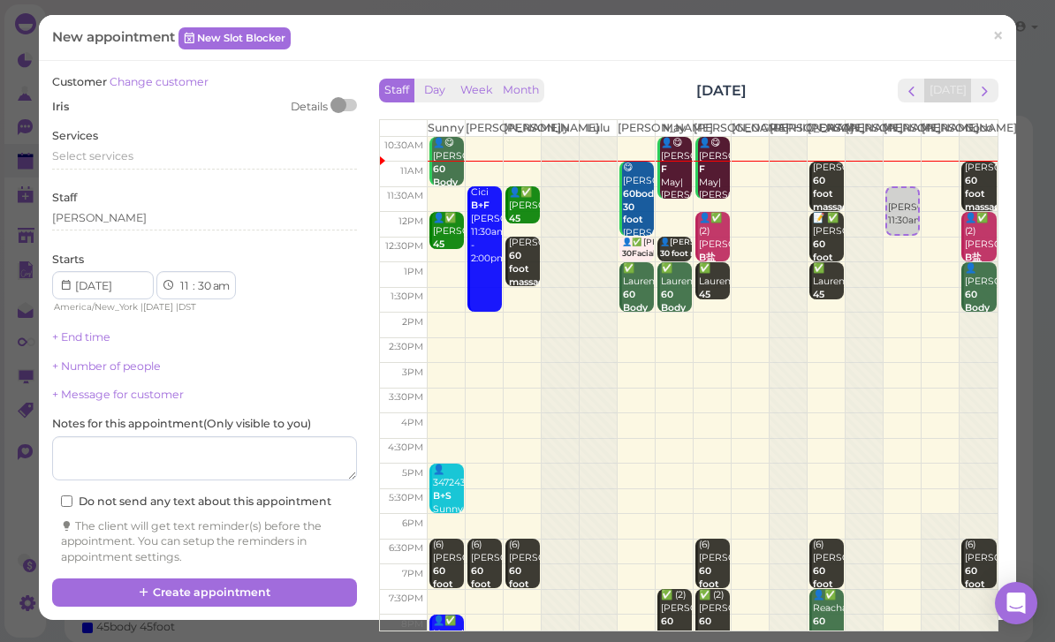
click at [103, 149] on span "Select services" at bounding box center [92, 155] width 81 height 13
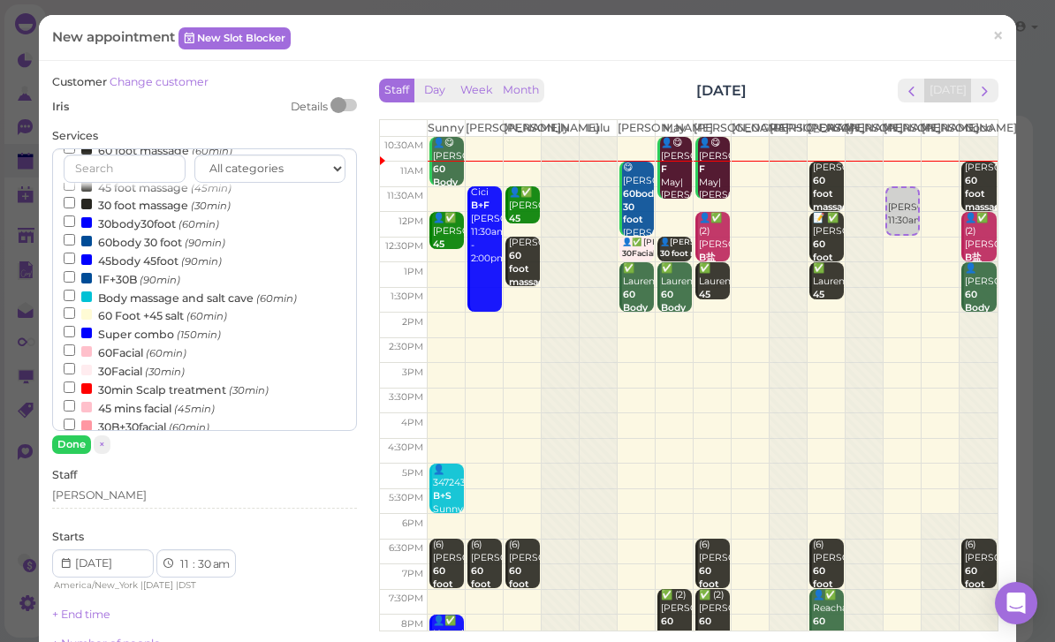
scroll to position [267, 0]
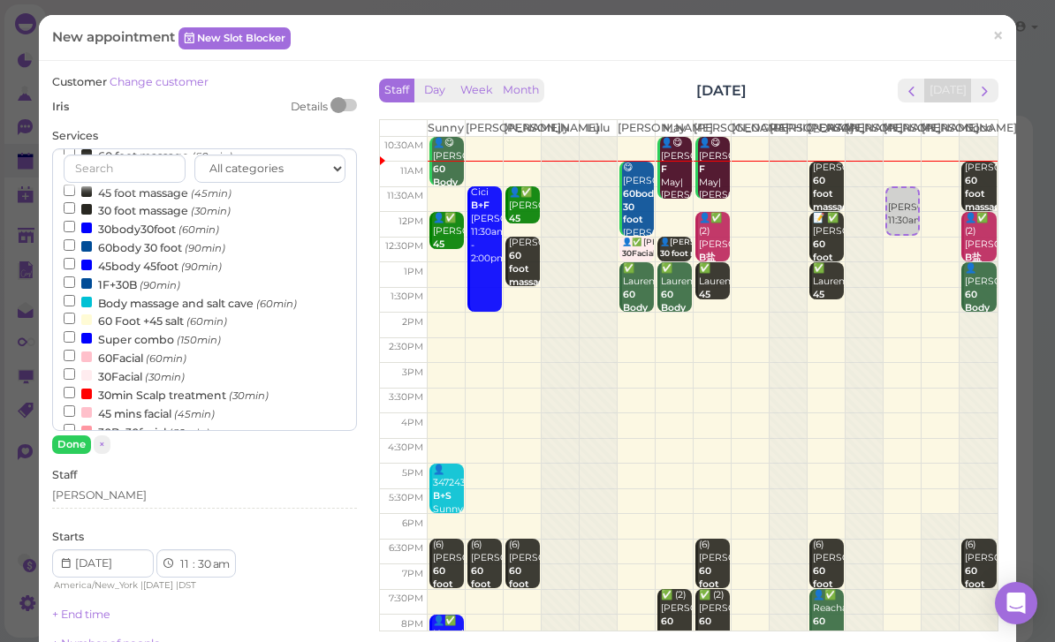
click at [131, 256] on label "45body 45foot (90min)" at bounding box center [143, 265] width 158 height 19
click at [75, 258] on input "45body 45foot (90min)" at bounding box center [69, 263] width 11 height 11
click at [110, 256] on label "45body 45foot (90min)" at bounding box center [143, 265] width 158 height 19
click at [75, 258] on input "45body 45foot (90min)" at bounding box center [69, 263] width 11 height 11
click at [115, 238] on label "60body 30 foot (90min)" at bounding box center [145, 247] width 162 height 19
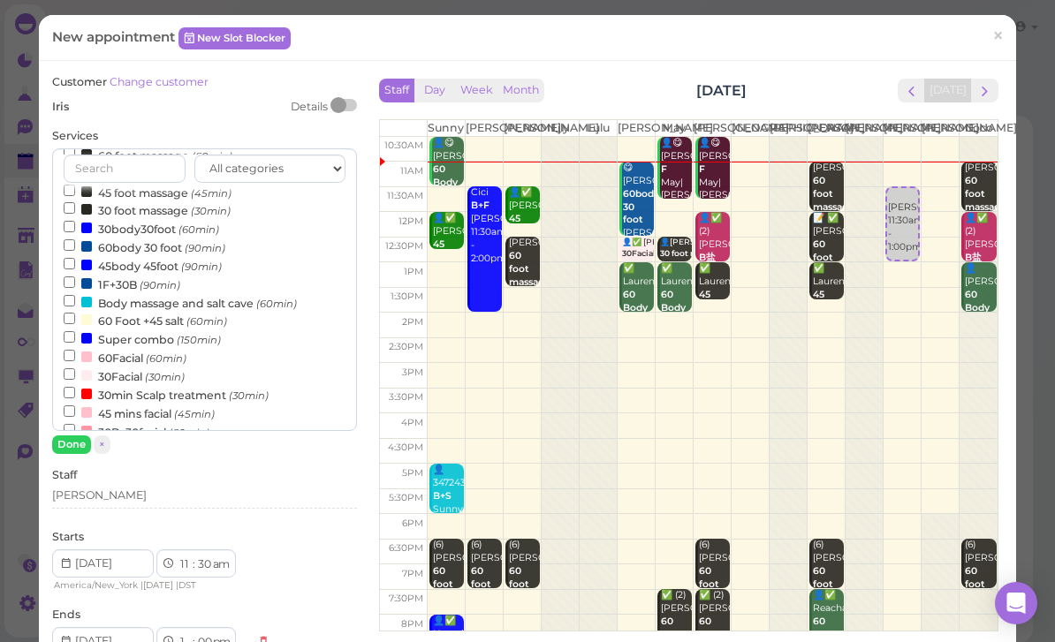
click at [75, 239] on input "60body 30 foot (90min)" at bounding box center [69, 244] width 11 height 11
click at [80, 444] on button "Done" at bounding box center [71, 445] width 39 height 19
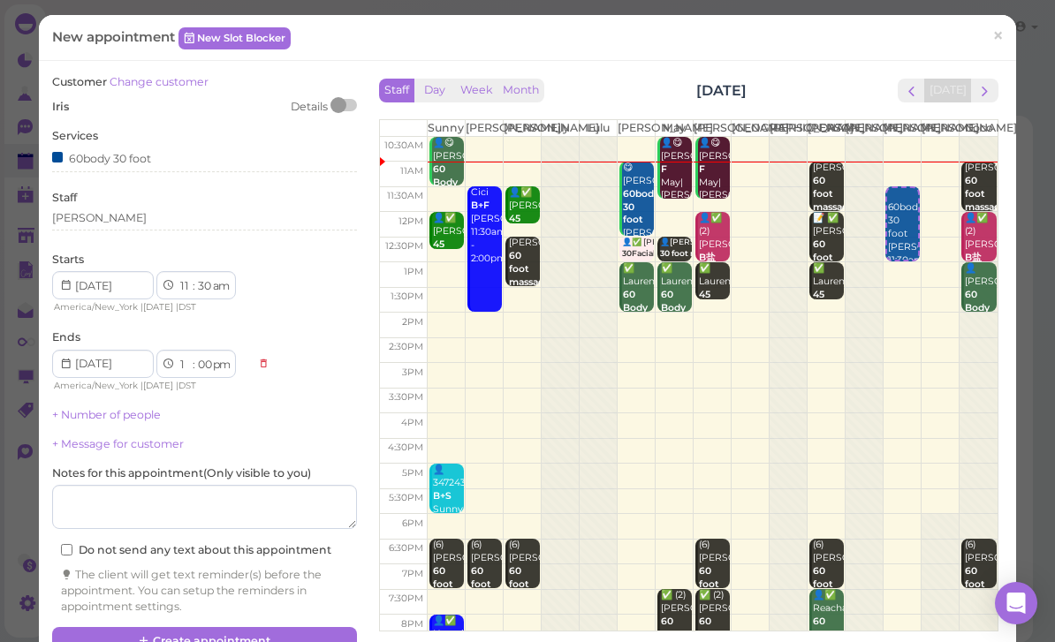
click at [100, 631] on button "Create appointment" at bounding box center [204, 641] width 305 height 28
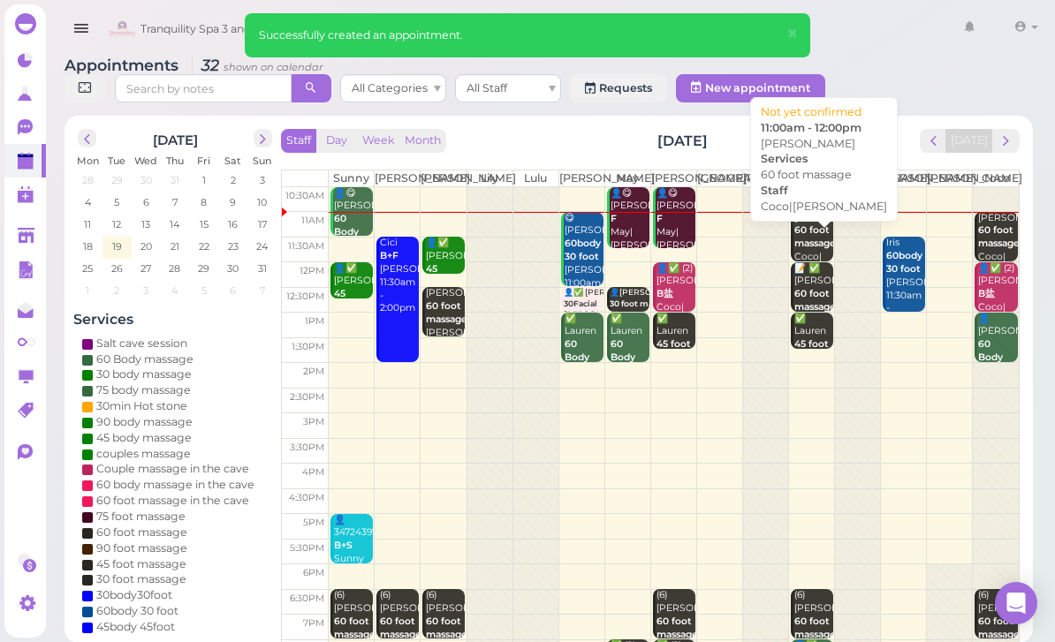
click at [822, 239] on b "60 foot massage" at bounding box center [815, 236] width 42 height 25
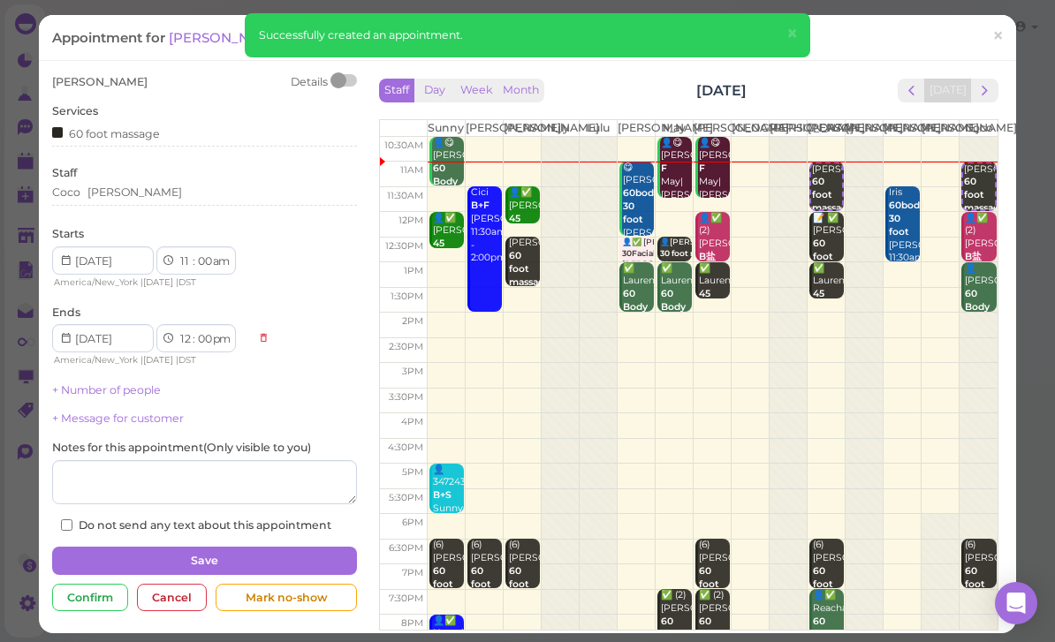
click at [801, 33] on button "×" at bounding box center [792, 34] width 33 height 42
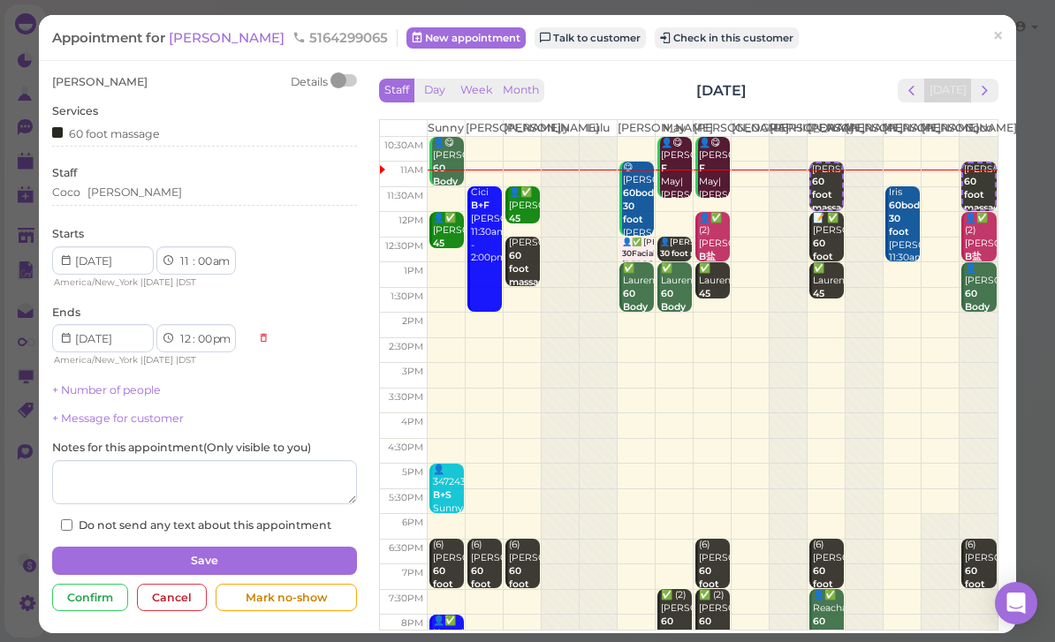
click at [694, 42] on button "Check in this customer" at bounding box center [727, 37] width 144 height 21
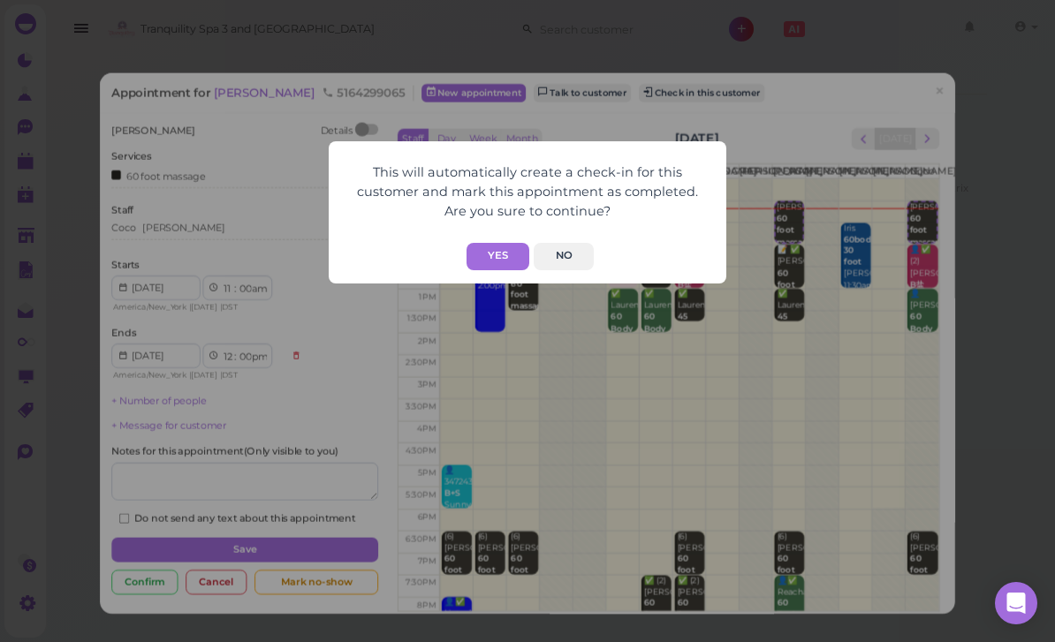
click at [506, 258] on button "Yes" at bounding box center [498, 256] width 63 height 27
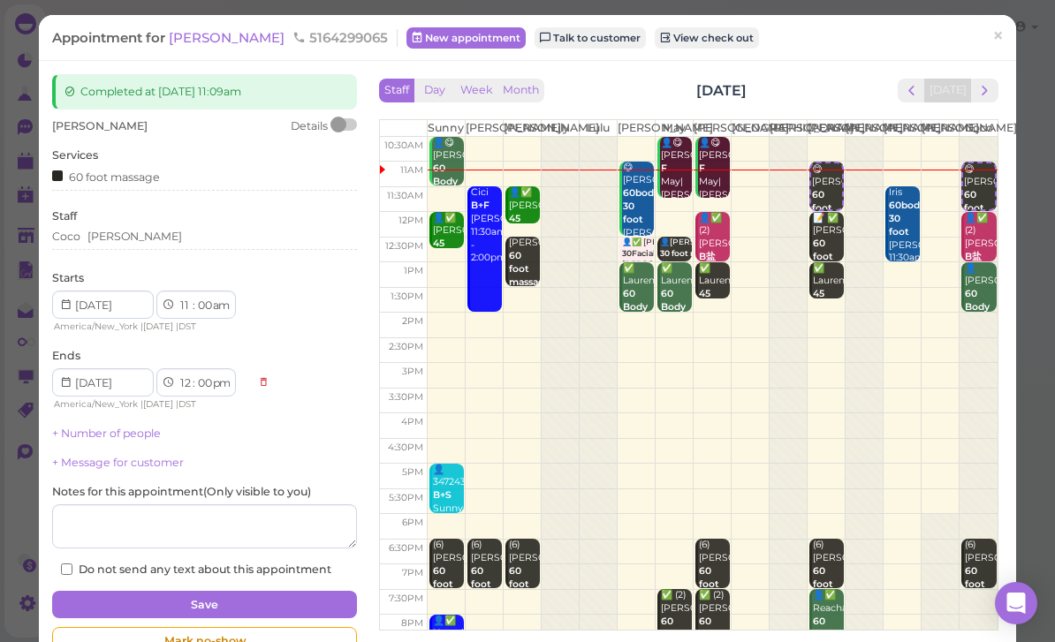
click at [1001, 44] on span "×" at bounding box center [997, 36] width 11 height 25
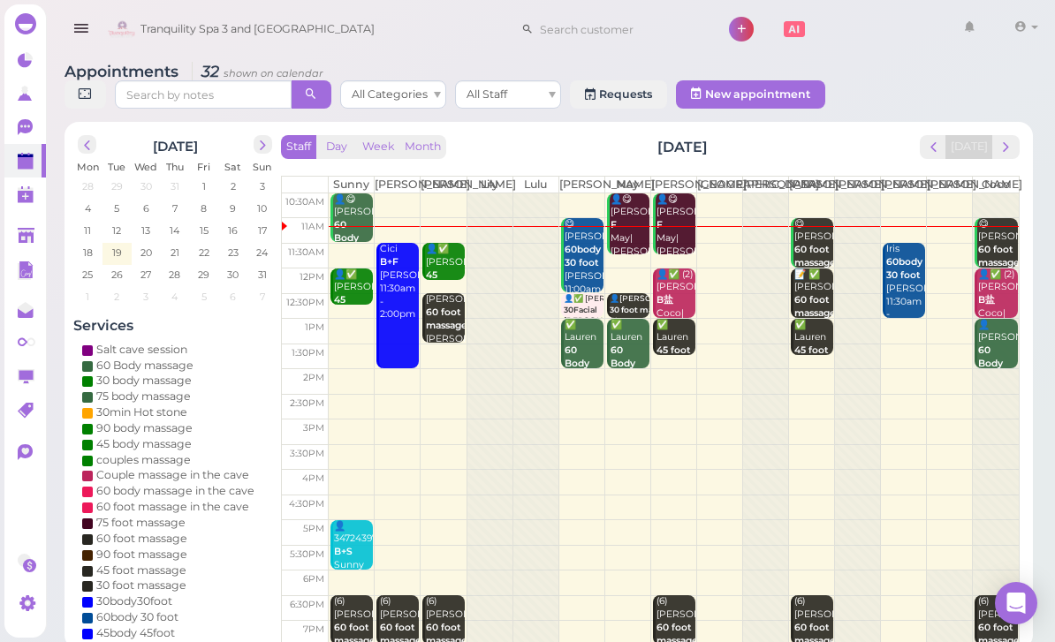
click at [914, 146] on div "Staff Day Week Month [DATE] [DATE]" at bounding box center [650, 147] width 739 height 24
click at [942, 148] on span "prev" at bounding box center [933, 147] width 17 height 17
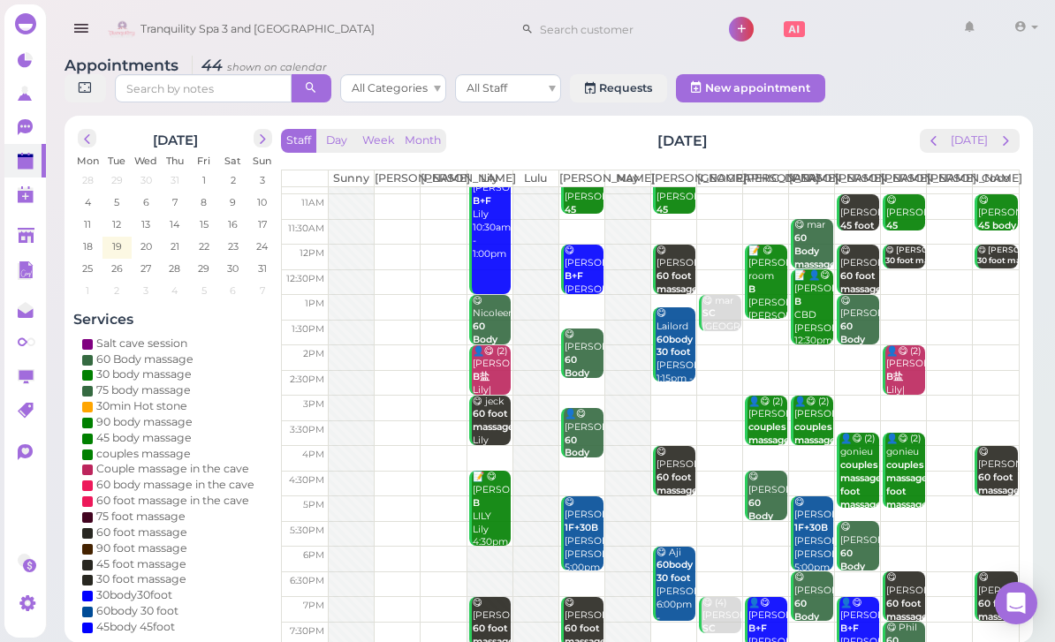
scroll to position [19, 0]
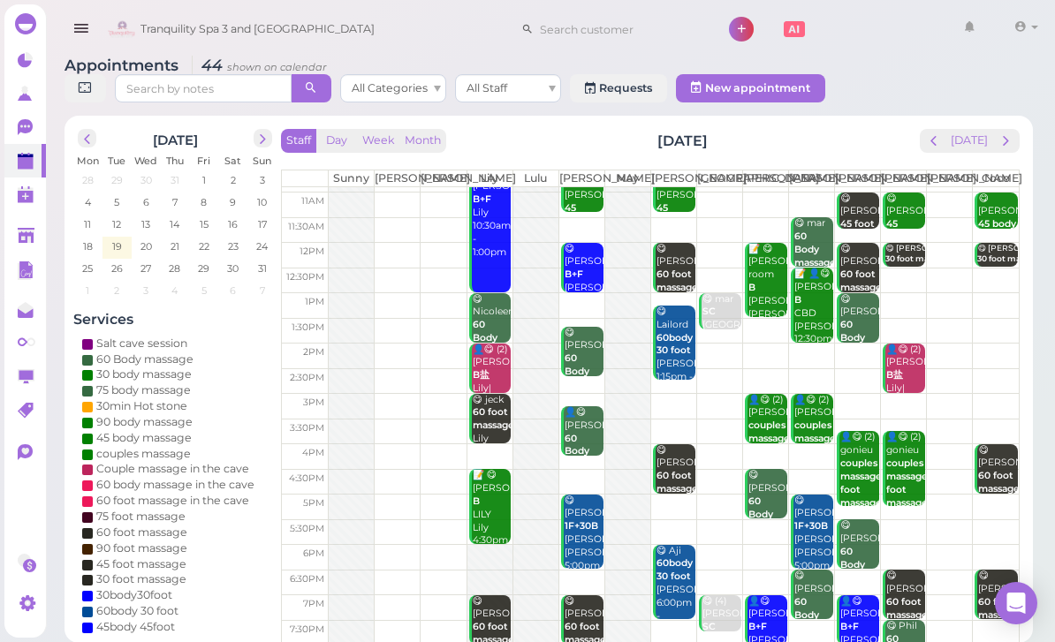
click at [1010, 151] on button "next" at bounding box center [1005, 141] width 27 height 24
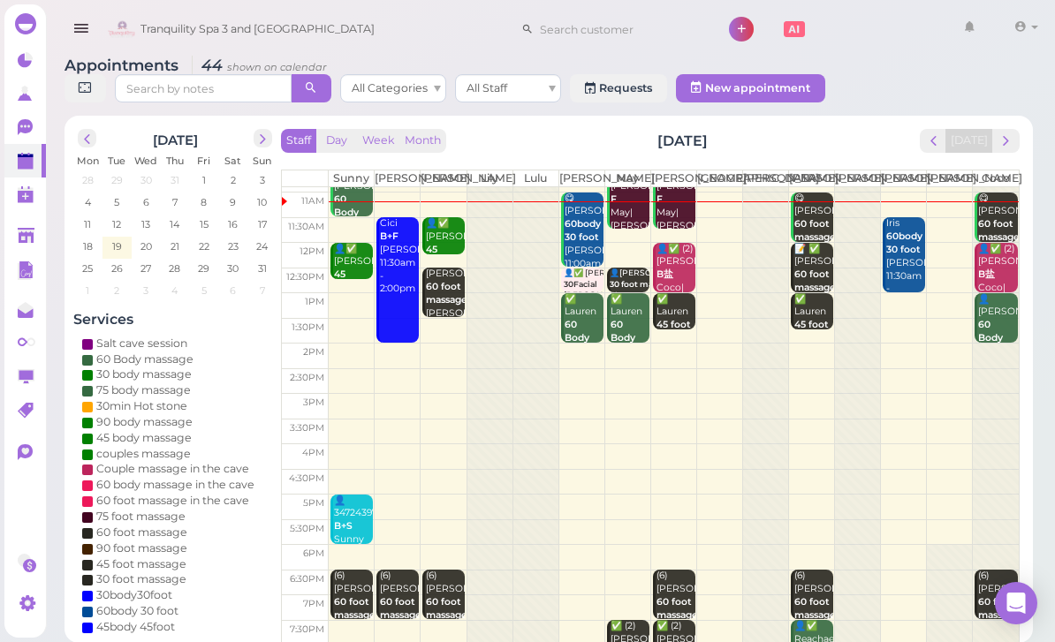
scroll to position [0, 0]
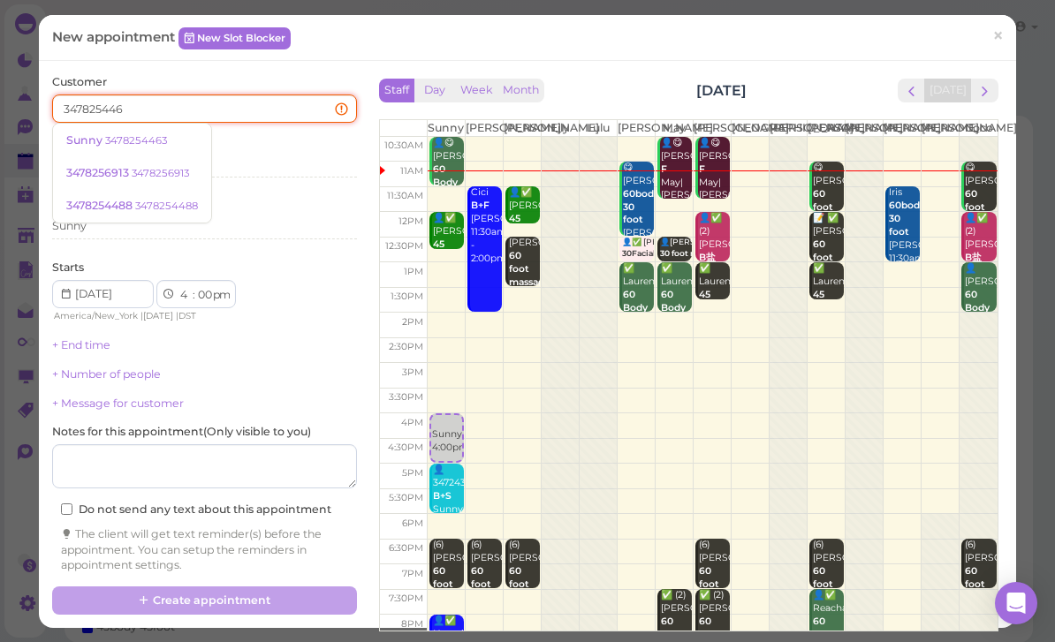
type input "3478254463"
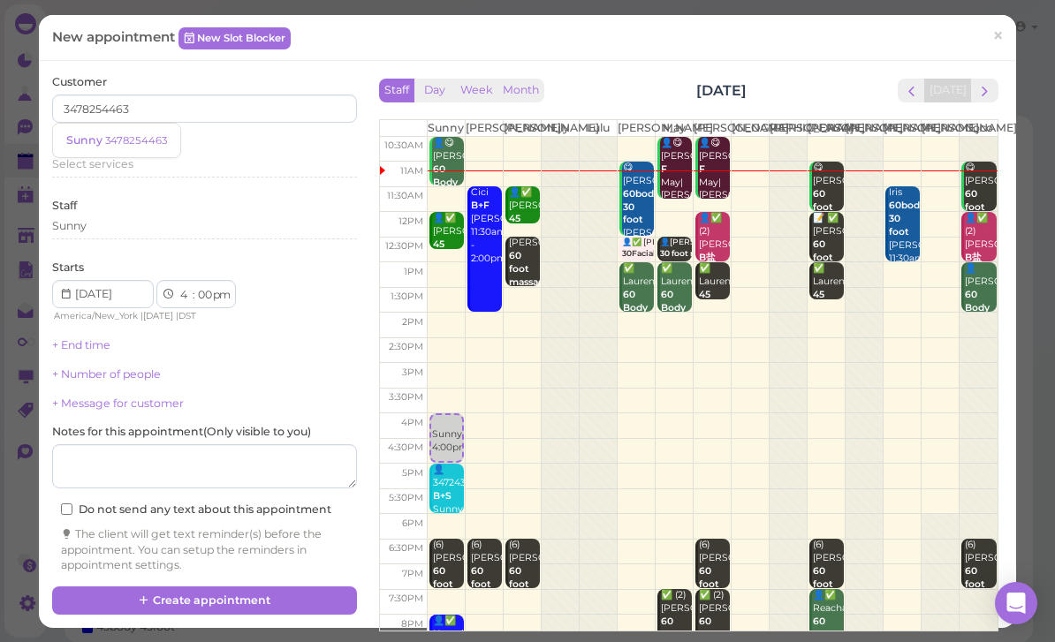
click at [140, 139] on small "3478254463" at bounding box center [136, 140] width 62 height 12
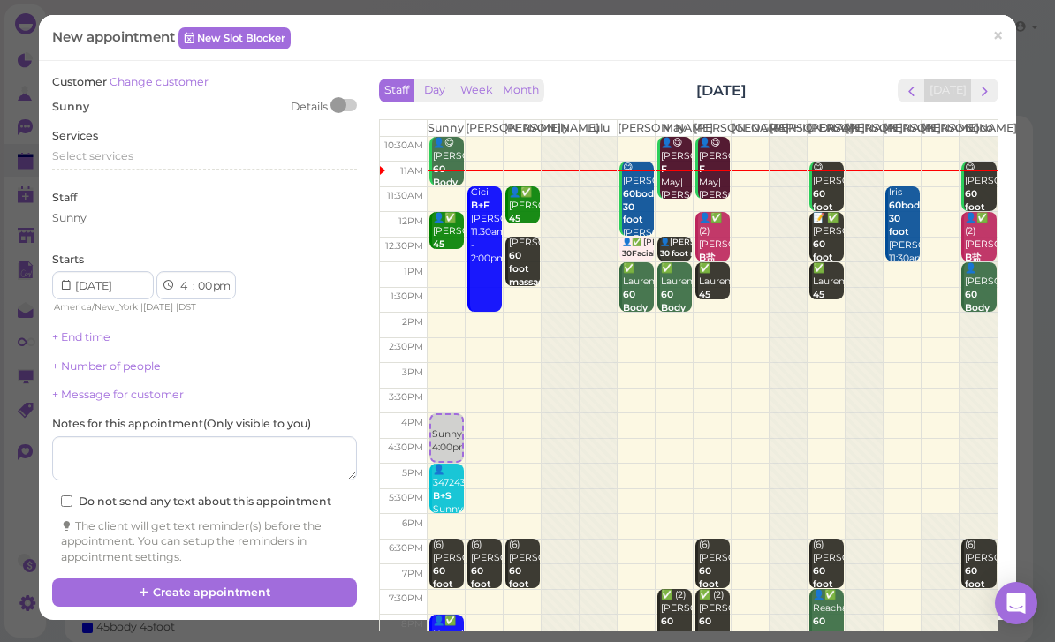
click at [122, 154] on span "Select services" at bounding box center [92, 155] width 81 height 13
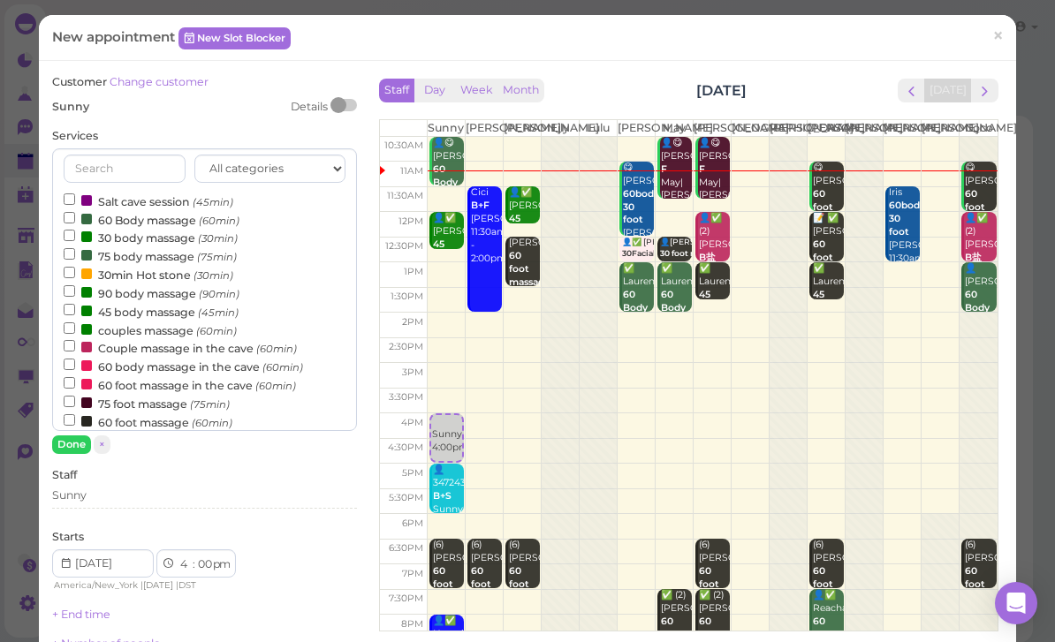
click at [167, 219] on label "60 Body massage (60min)" at bounding box center [152, 219] width 176 height 19
click at [75, 219] on input "60 Body massage (60min)" at bounding box center [69, 217] width 11 height 11
click at [137, 499] on div "Sunny" at bounding box center [204, 498] width 305 height 21
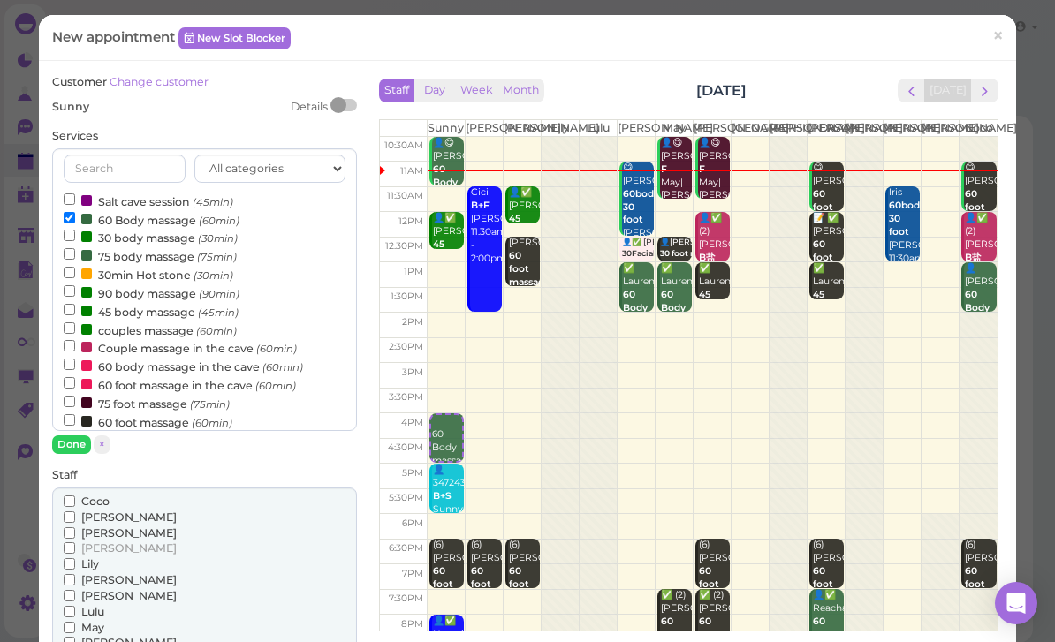
click at [99, 543] on span "[PERSON_NAME]" at bounding box center [128, 548] width 95 height 13
click at [75, 543] on input "[PERSON_NAME]" at bounding box center [69, 548] width 11 height 11
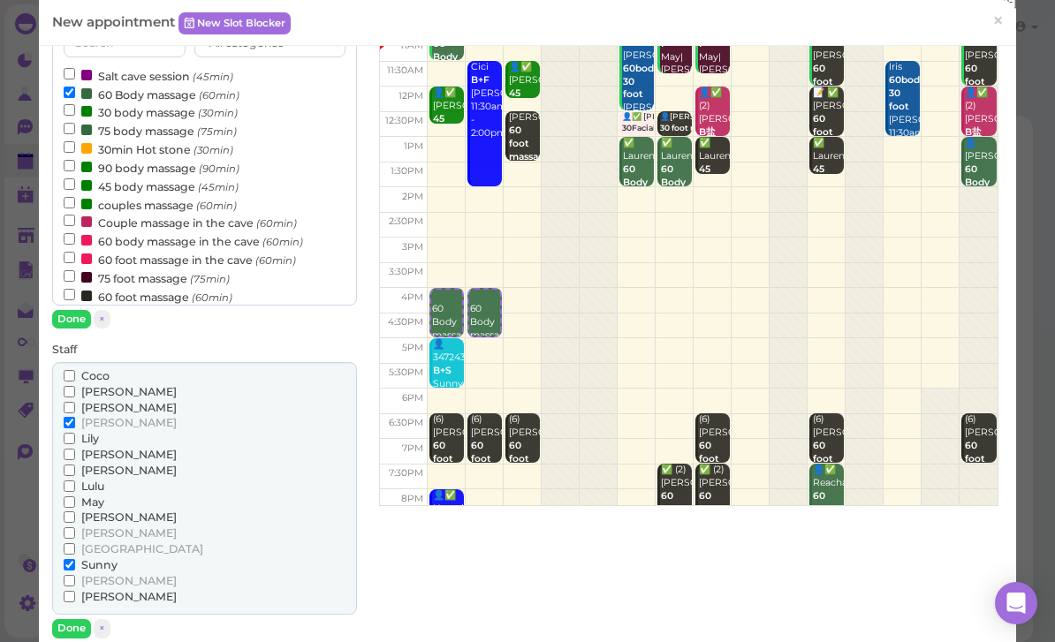
scroll to position [140, 0]
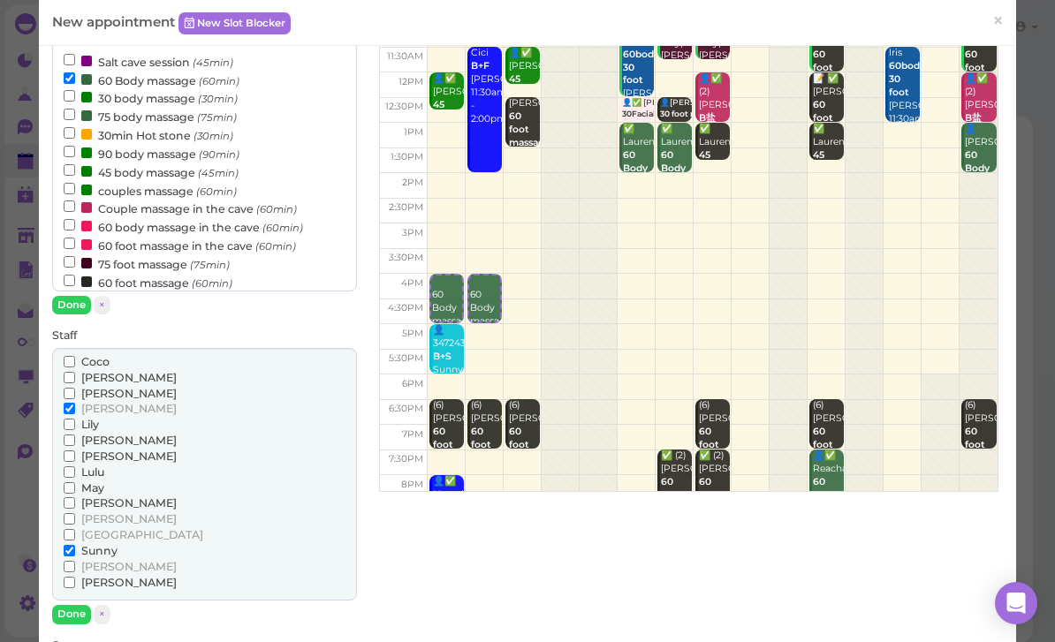
click at [107, 513] on span "[PERSON_NAME]" at bounding box center [128, 519] width 95 height 13
click at [75, 513] on input "[PERSON_NAME]" at bounding box center [69, 518] width 11 height 11
click at [88, 450] on span "[PERSON_NAME]" at bounding box center [128, 456] width 95 height 13
click at [75, 451] on input "[PERSON_NAME]" at bounding box center [69, 456] width 11 height 11
click at [75, 605] on button "Done" at bounding box center [71, 614] width 39 height 19
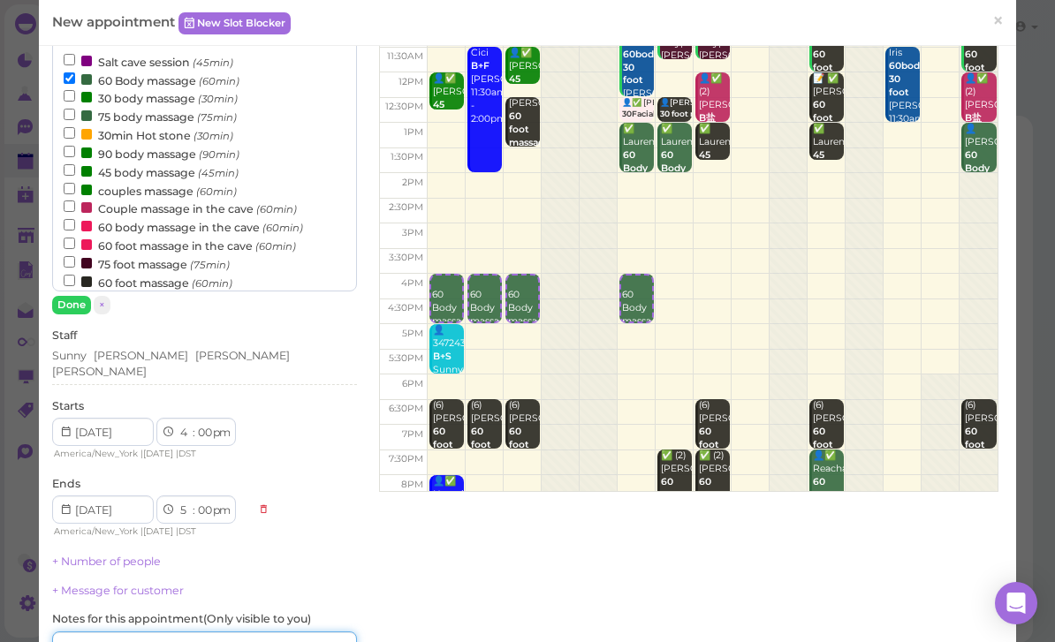
click at [251, 632] on textarea at bounding box center [204, 654] width 305 height 44
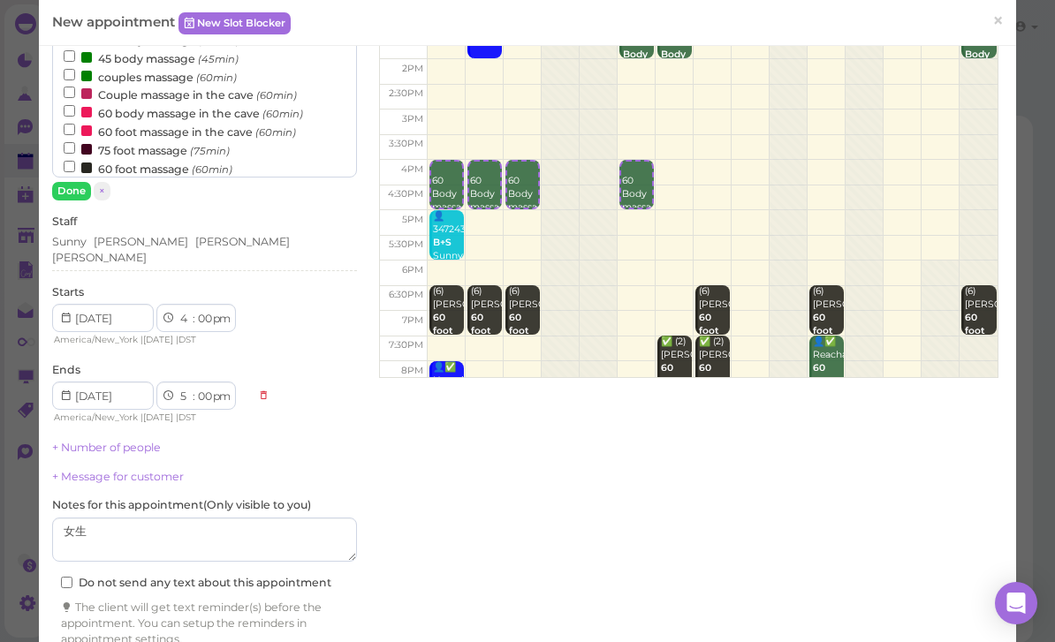
scroll to position [252, 0]
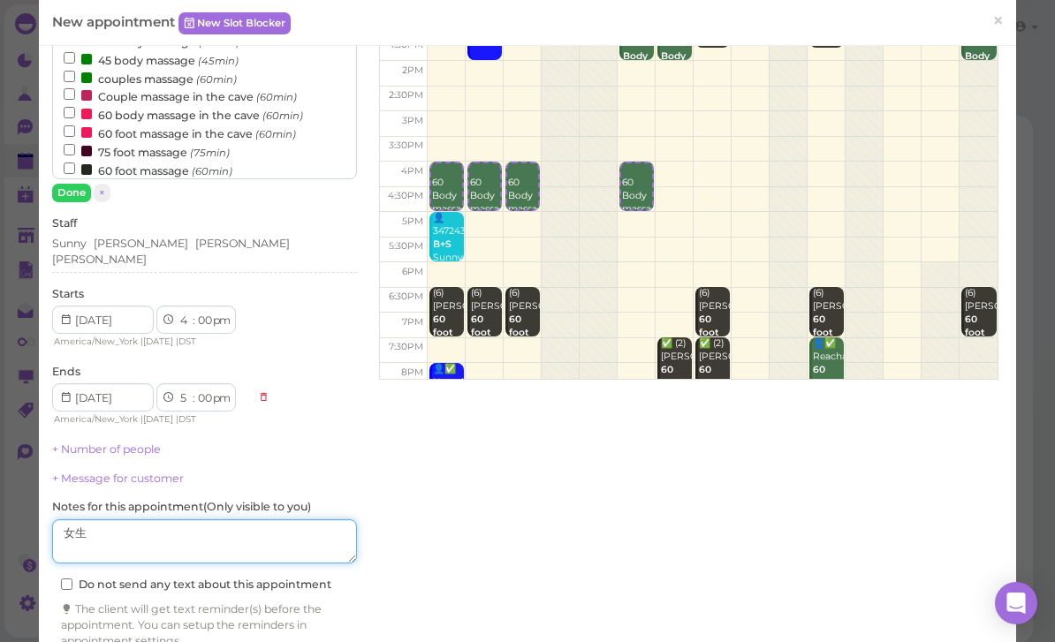
type textarea "女生"
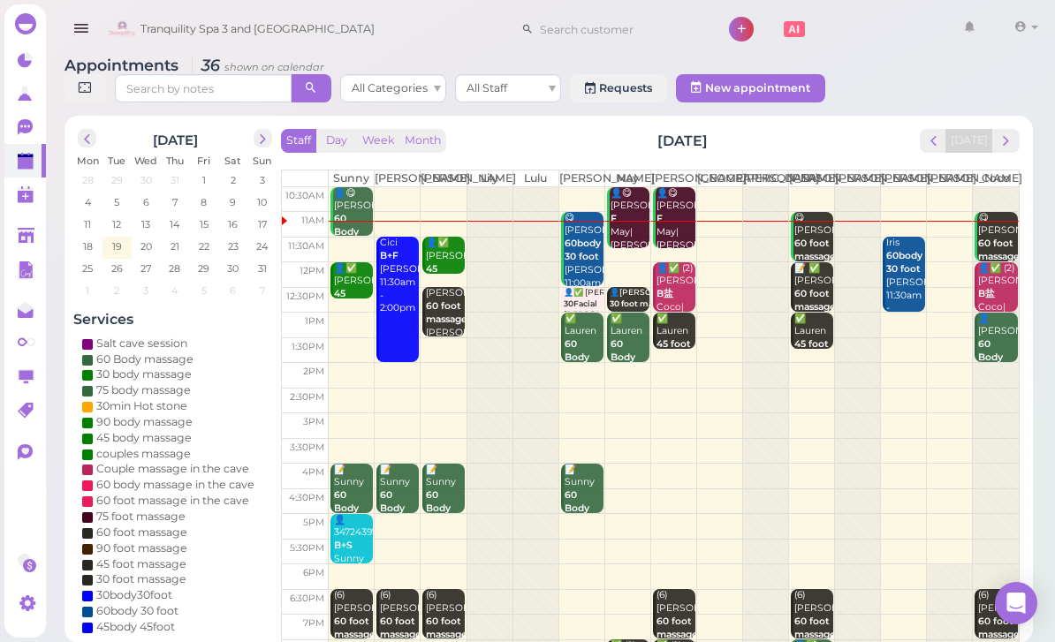
click at [23, 240] on polygon at bounding box center [26, 235] width 17 height 15
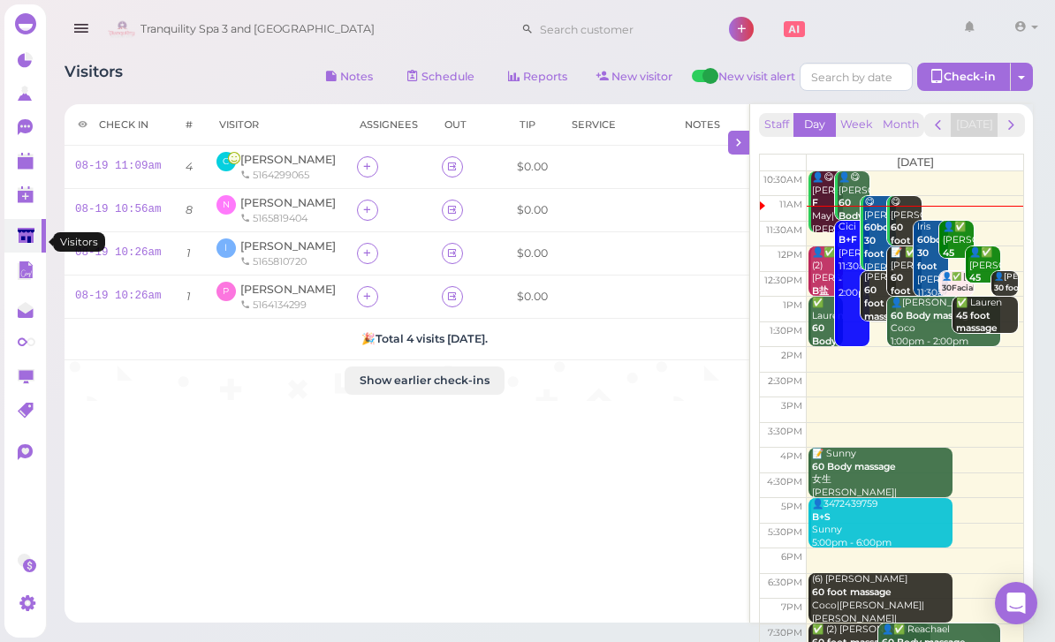
click at [30, 168] on polygon at bounding box center [26, 163] width 16 height 12
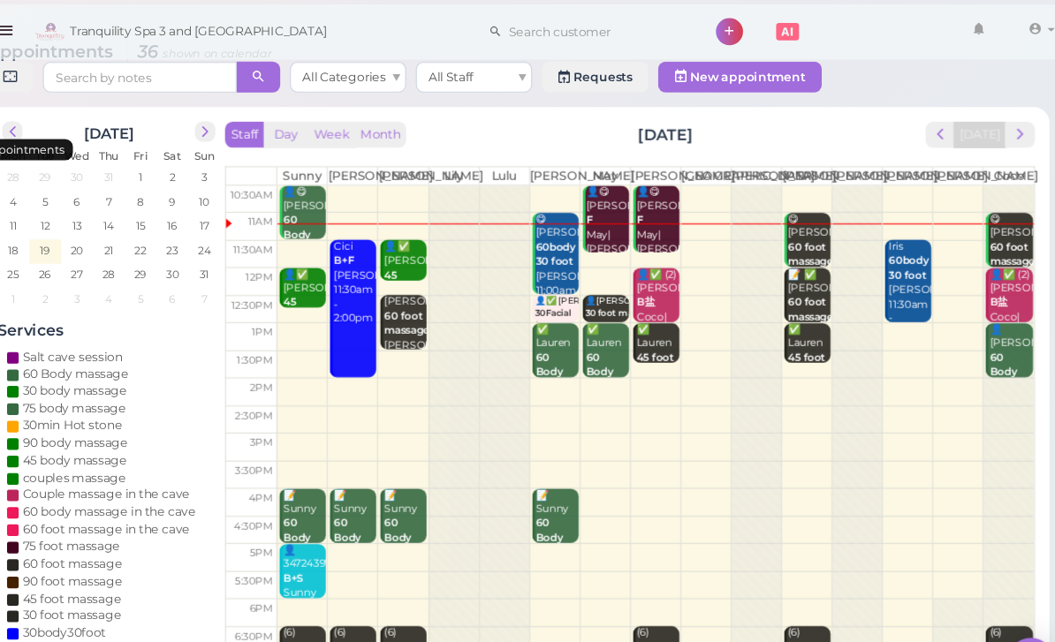
scroll to position [20, 0]
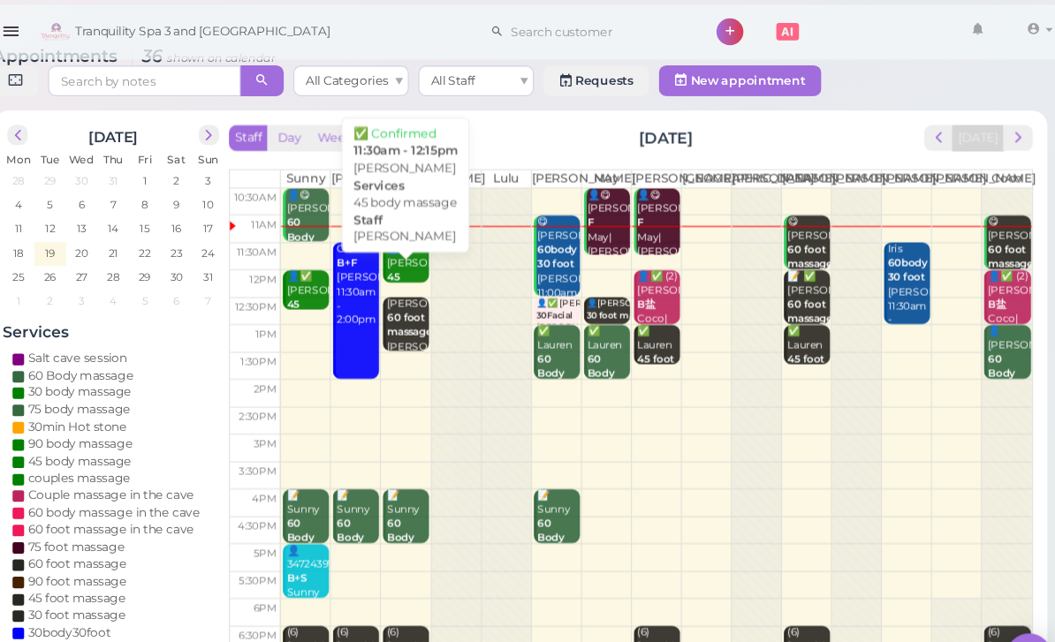
click at [425, 265] on div "👤✅ [PERSON_NAME] 45 body massage [PERSON_NAME] 11:30am - 12:15pm" at bounding box center [445, 282] width 40 height 118
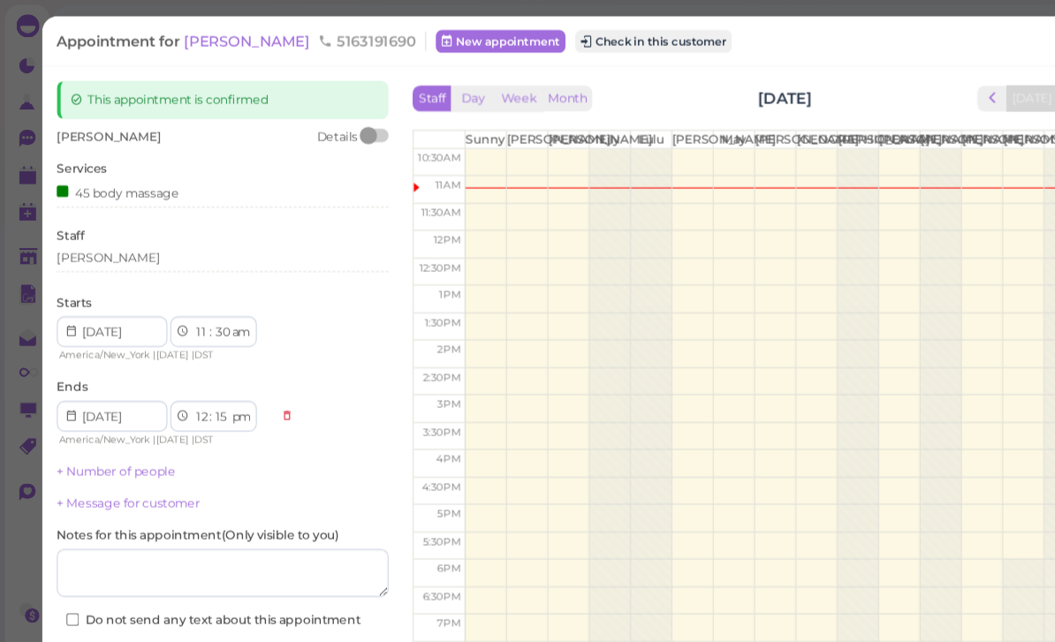
scroll to position [20, 0]
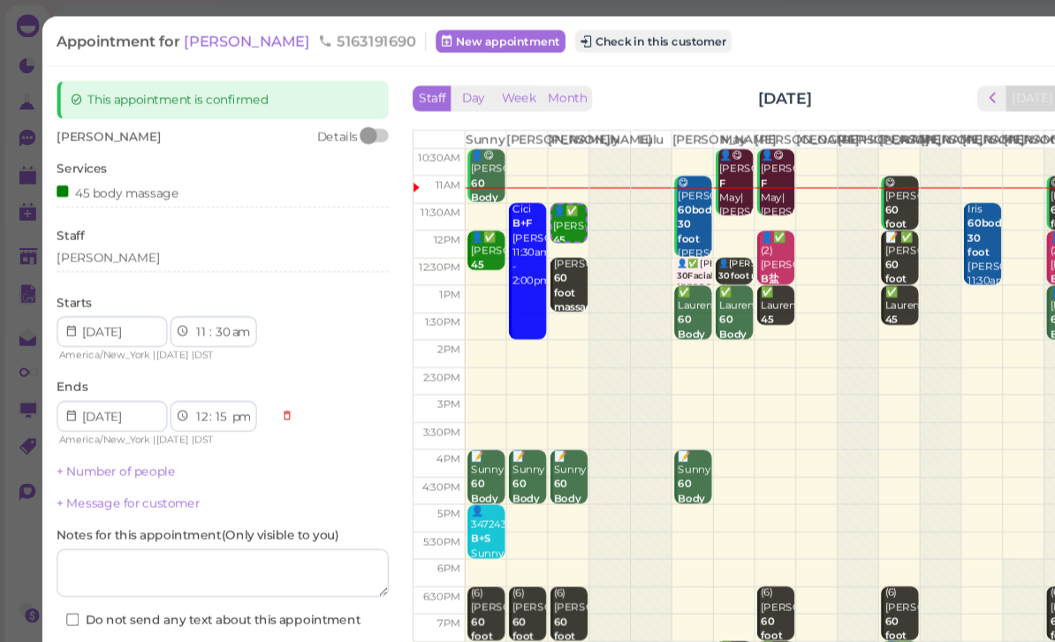
click at [141, 234] on div "[PERSON_NAME]" at bounding box center [204, 237] width 305 height 16
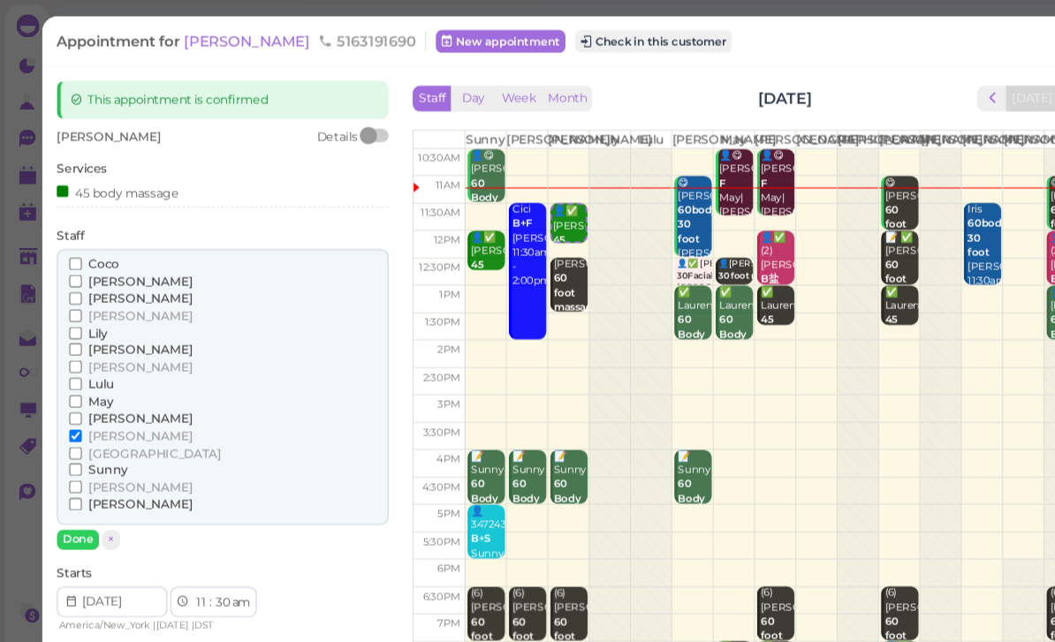
click at [106, 425] on span "Sunny" at bounding box center [99, 431] width 36 height 13
click at [75, 426] on input "Sunny" at bounding box center [69, 431] width 11 height 11
click at [108, 394] on span "[PERSON_NAME]" at bounding box center [128, 400] width 95 height 13
click at [75, 395] on input "[PERSON_NAME]" at bounding box center [69, 400] width 11 height 11
click at [84, 487] on button "Done" at bounding box center [71, 496] width 39 height 19
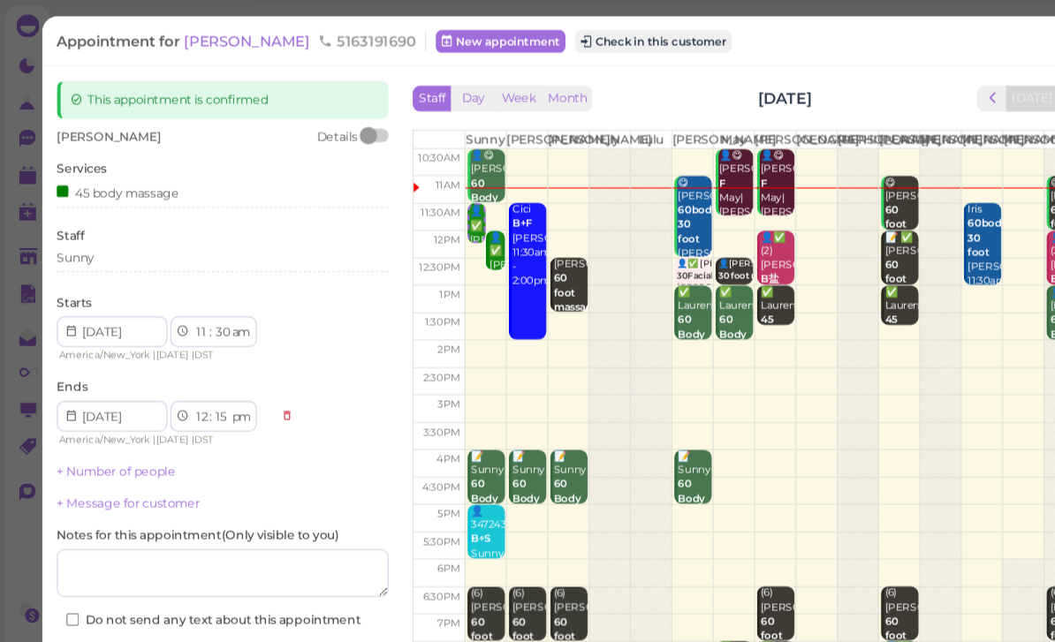
click at [209, 599] on button "Save" at bounding box center [204, 605] width 305 height 28
click at [140, 257] on div "[PERSON_NAME] Details Services 45 body massage Staff Sunny Starts 1 2 3 4 5 6 7…" at bounding box center [204, 348] width 305 height 460
click at [110, 257] on div "[PERSON_NAME] Details Services 45 body massage Staff Sunny Starts 1 2 3 4 5 6 7…" at bounding box center [204, 348] width 305 height 460
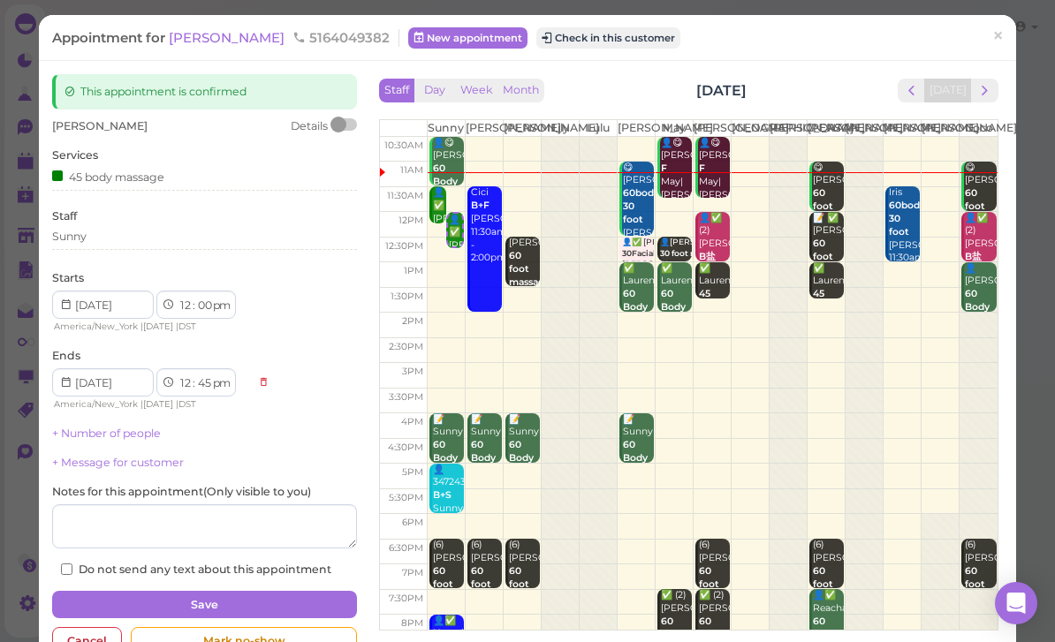
click at [127, 233] on div "Sunny" at bounding box center [204, 237] width 305 height 16
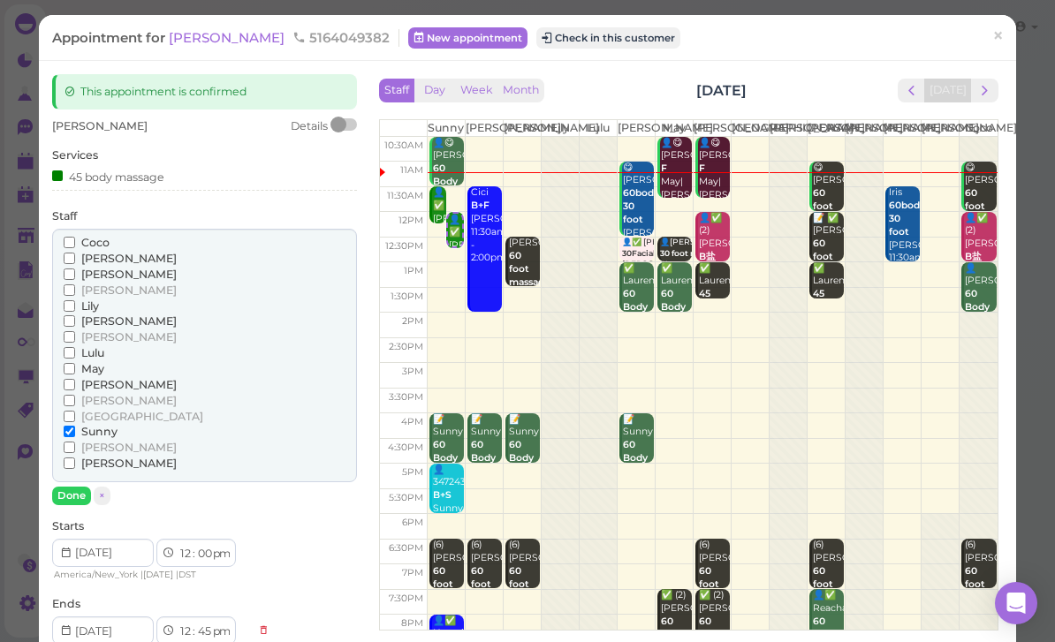
click at [103, 394] on span "[PERSON_NAME]" at bounding box center [128, 400] width 95 height 13
click at [75, 395] on input "[PERSON_NAME]" at bounding box center [69, 400] width 11 height 11
click at [105, 425] on span "Sunny" at bounding box center [99, 431] width 36 height 13
click at [75, 426] on input "Sunny" at bounding box center [69, 431] width 11 height 11
click at [73, 487] on button "Done" at bounding box center [71, 496] width 39 height 19
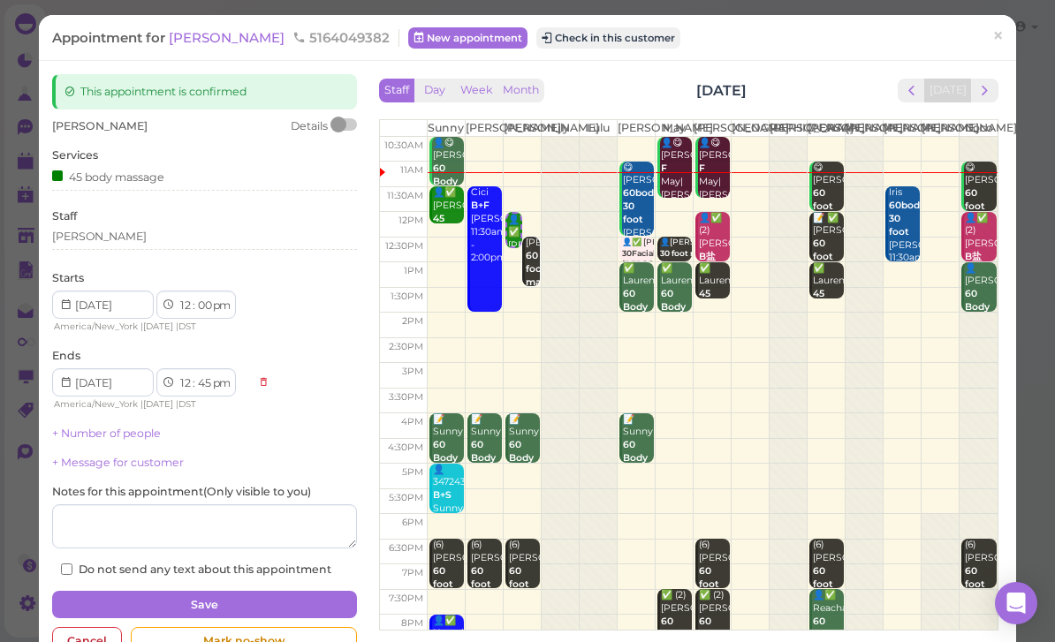
click at [279, 591] on button "Save" at bounding box center [204, 605] width 305 height 28
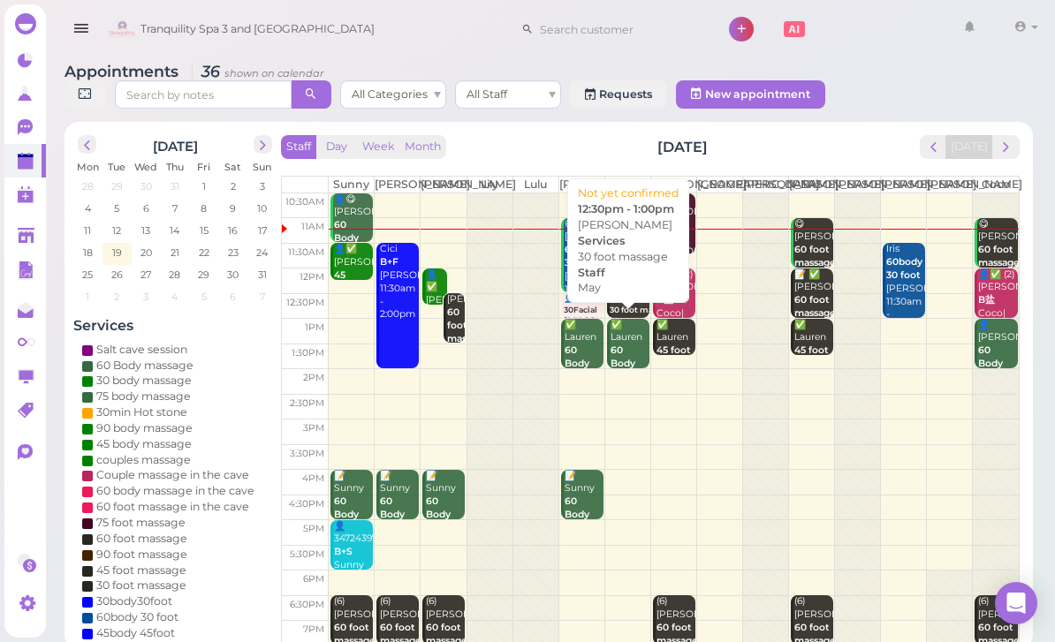
click at [623, 316] on div "👤[PERSON_NAME] 30 foot massage May 12:30pm - 1:00pm" at bounding box center [650, 315] width 81 height 45
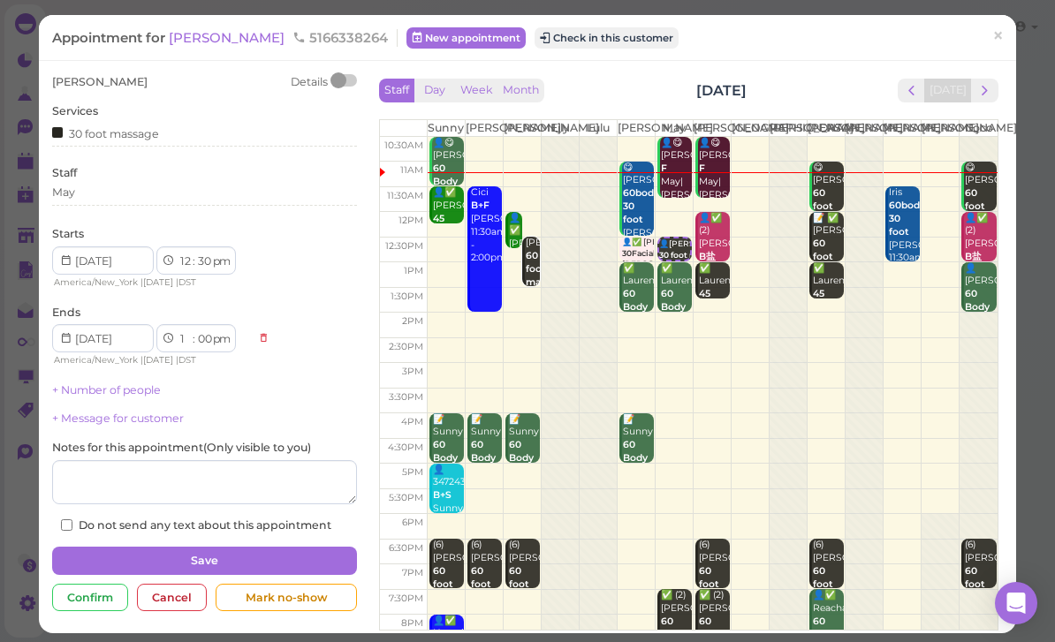
click at [118, 194] on div "May" at bounding box center [204, 193] width 305 height 16
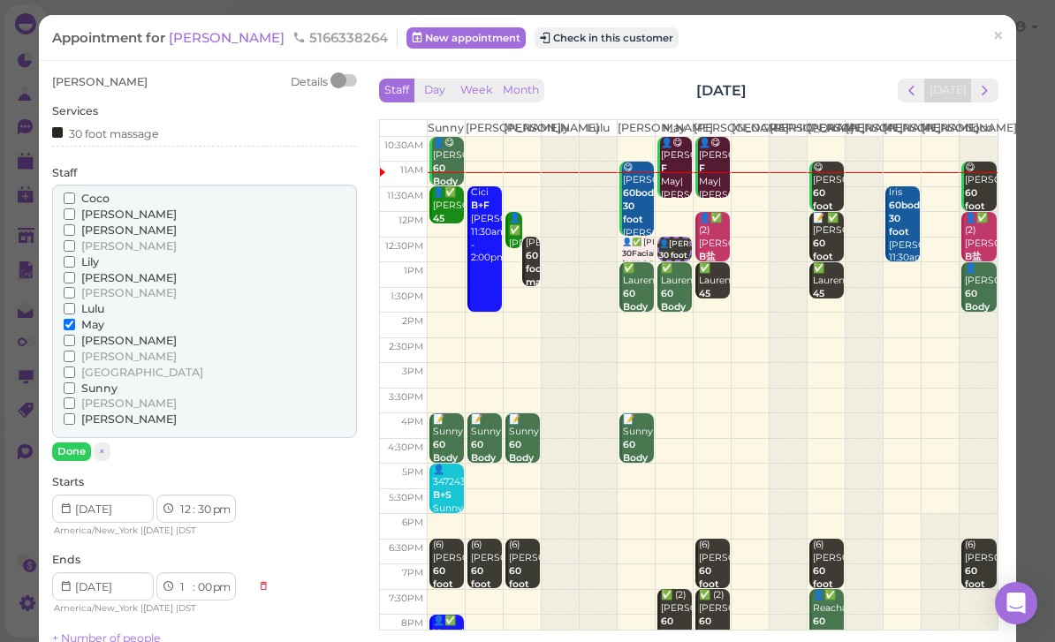
click at [101, 382] on span "Sunny" at bounding box center [99, 388] width 36 height 13
click at [75, 383] on input "Sunny" at bounding box center [69, 388] width 11 height 11
click at [90, 318] on span "May" at bounding box center [92, 324] width 23 height 13
click at [75, 319] on input "May" at bounding box center [69, 324] width 11 height 11
click at [73, 443] on button "Done" at bounding box center [71, 452] width 39 height 19
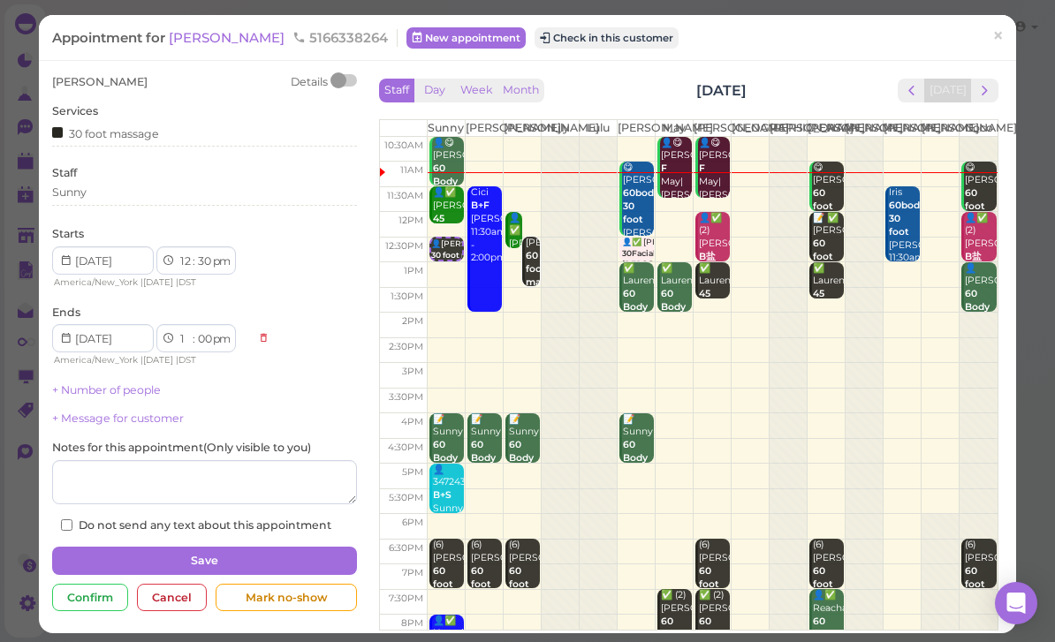
click at [237, 560] on button "Save" at bounding box center [204, 561] width 305 height 28
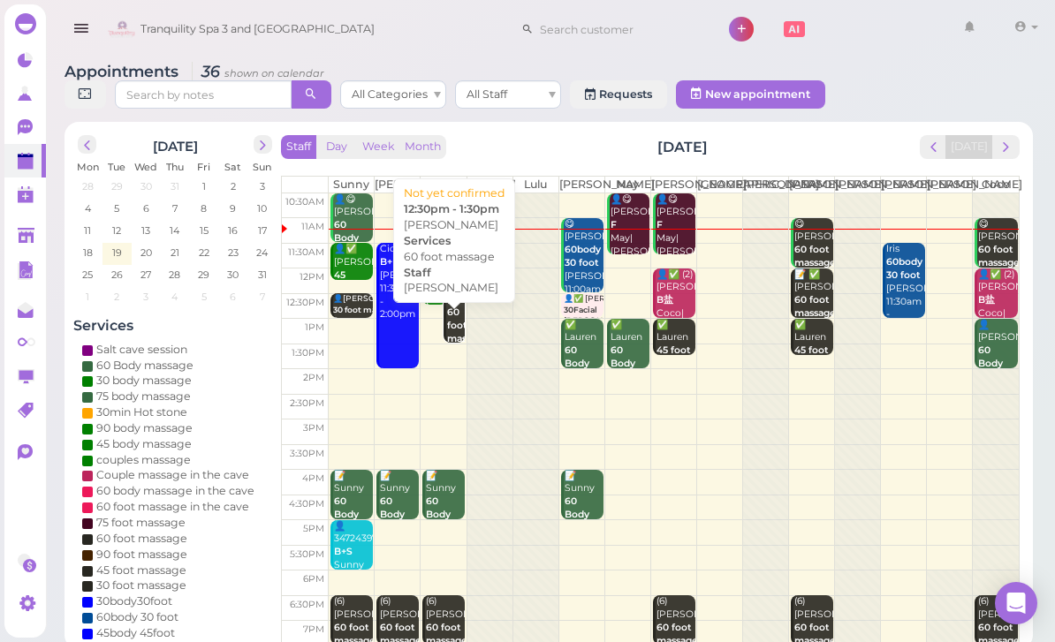
click at [457, 338] on b "60 foot massage" at bounding box center [468, 326] width 42 height 38
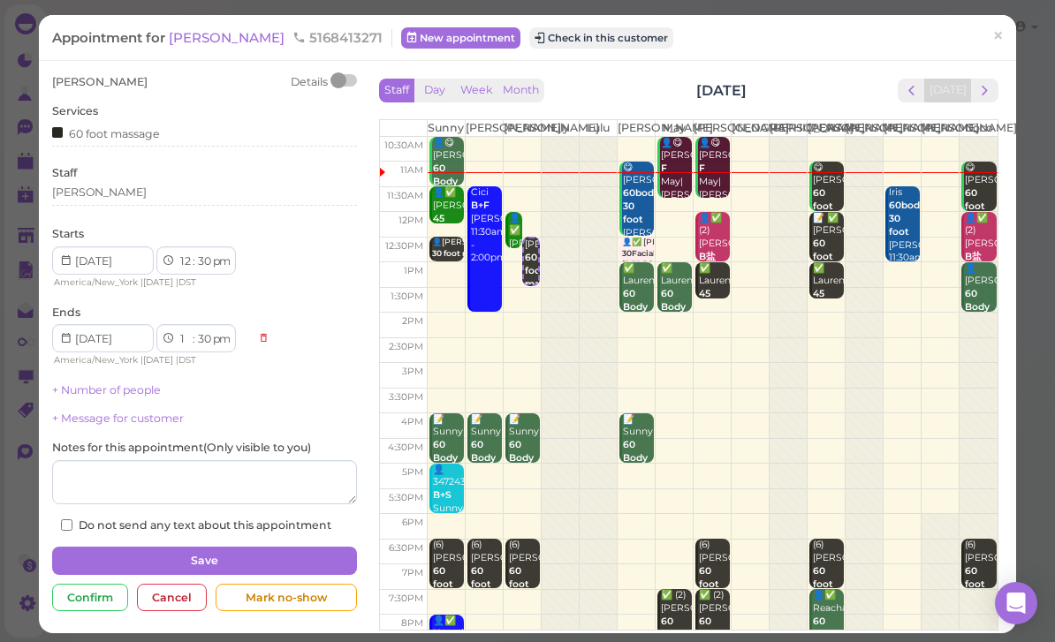
click at [148, 200] on div "[PERSON_NAME]" at bounding box center [204, 195] width 305 height 21
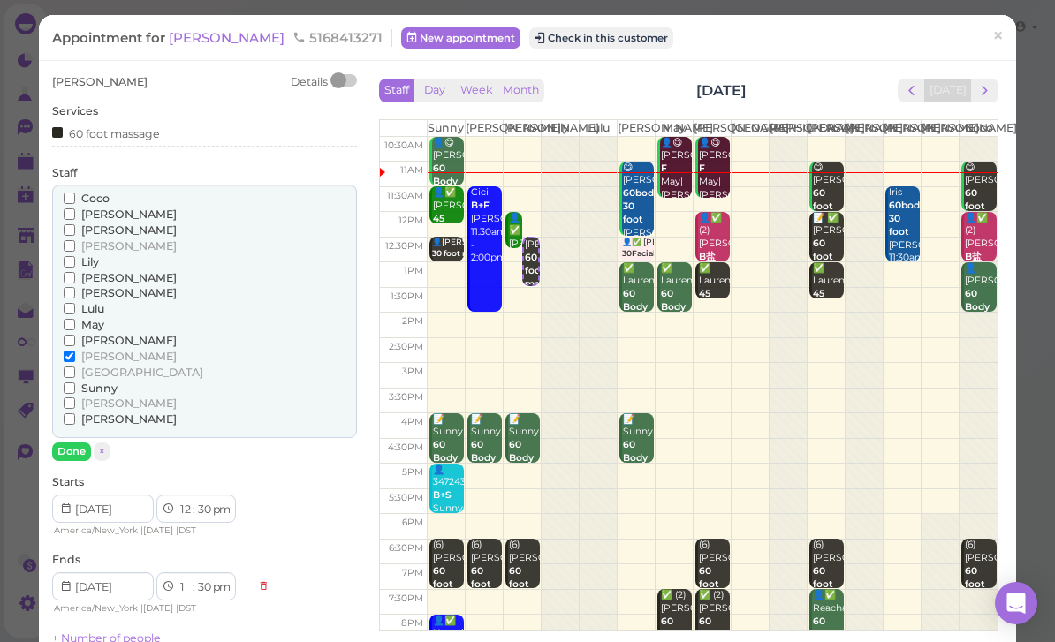
click at [99, 318] on span "May" at bounding box center [92, 324] width 23 height 13
click at [75, 319] on input "May" at bounding box center [69, 324] width 11 height 11
click at [105, 350] on span "[PERSON_NAME]" at bounding box center [128, 356] width 95 height 13
click at [75, 351] on input "[PERSON_NAME]" at bounding box center [69, 356] width 11 height 11
click at [82, 443] on button "Done" at bounding box center [71, 452] width 39 height 19
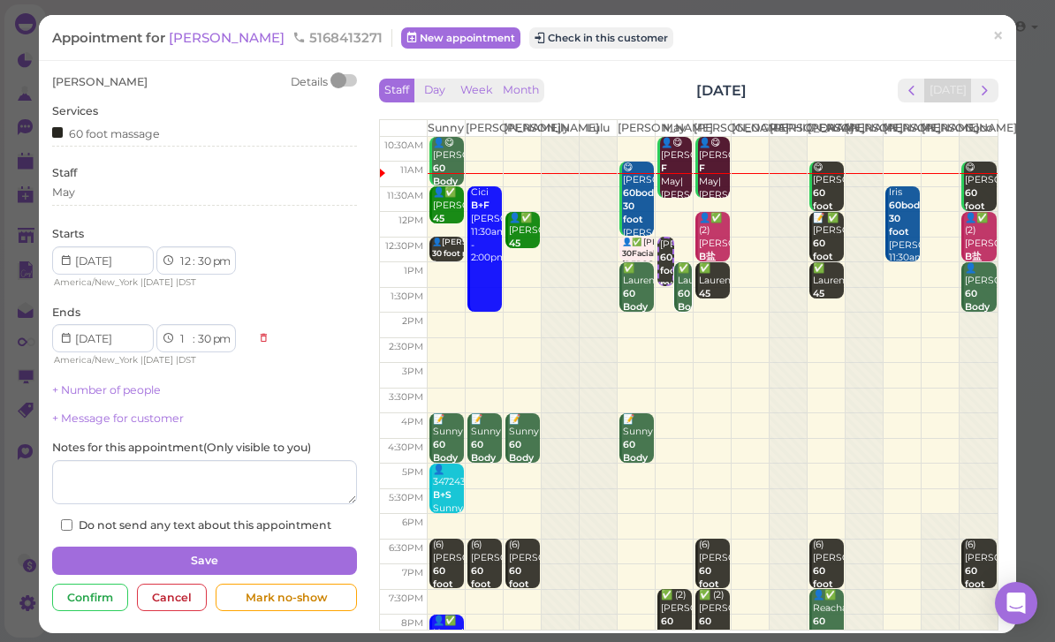
click at [249, 554] on button "Save" at bounding box center [204, 561] width 305 height 28
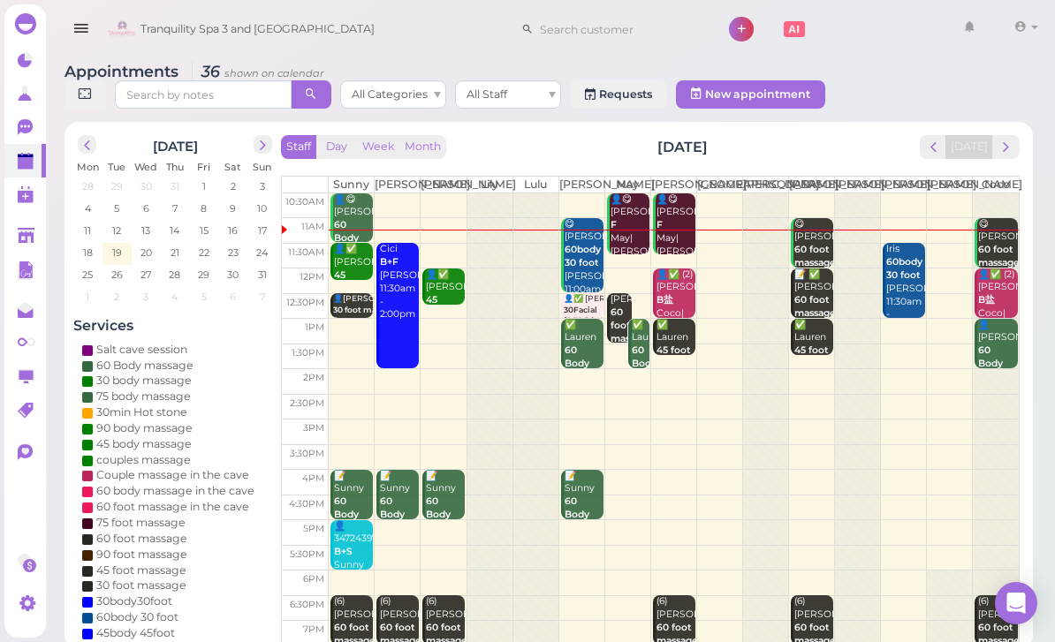
click at [674, 367] on b "45 foot massage" at bounding box center [678, 357] width 42 height 25
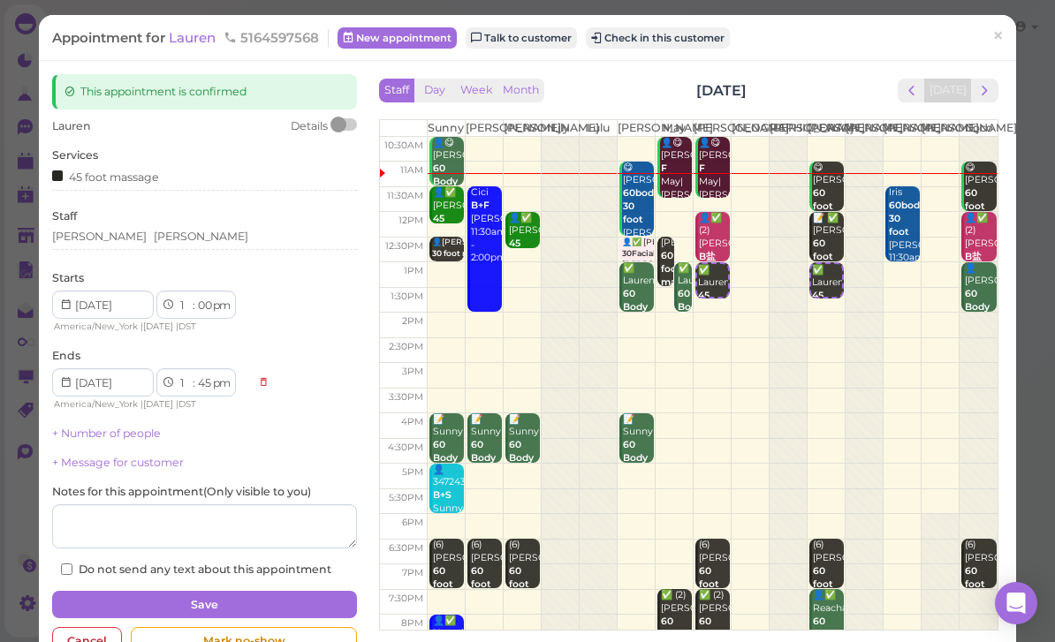
click at [173, 242] on div "[PERSON_NAME] [PERSON_NAME]" at bounding box center [204, 239] width 305 height 21
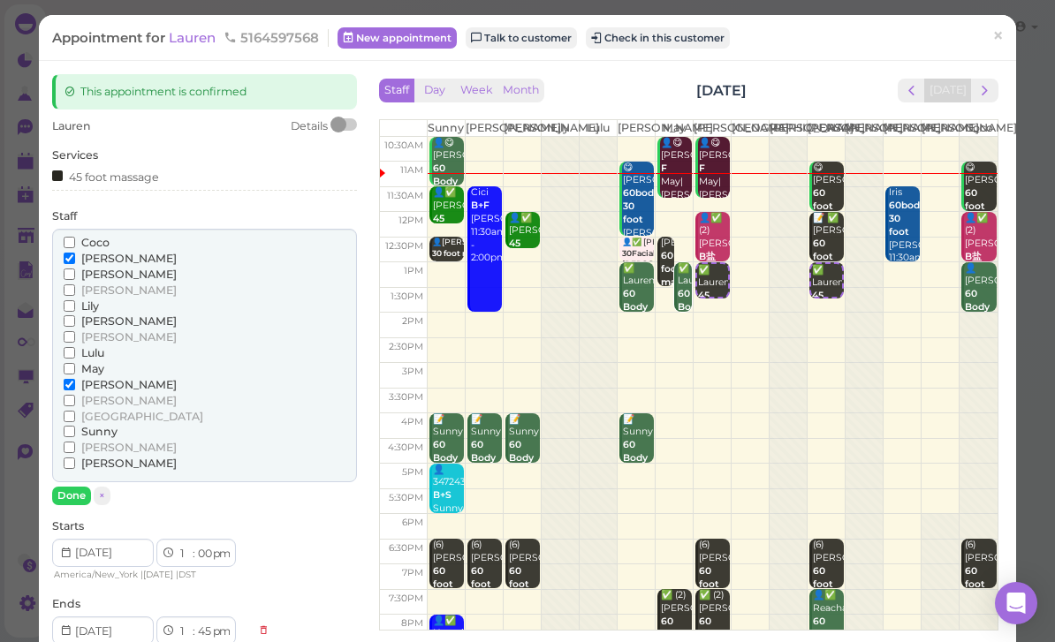
click at [99, 378] on span "[PERSON_NAME]" at bounding box center [128, 384] width 95 height 13
click at [75, 379] on input "[PERSON_NAME]" at bounding box center [69, 384] width 11 height 11
click at [108, 394] on span "[PERSON_NAME]" at bounding box center [128, 400] width 95 height 13
click at [75, 395] on input "[PERSON_NAME]" at bounding box center [69, 400] width 11 height 11
click at [78, 487] on button "Done" at bounding box center [71, 496] width 39 height 19
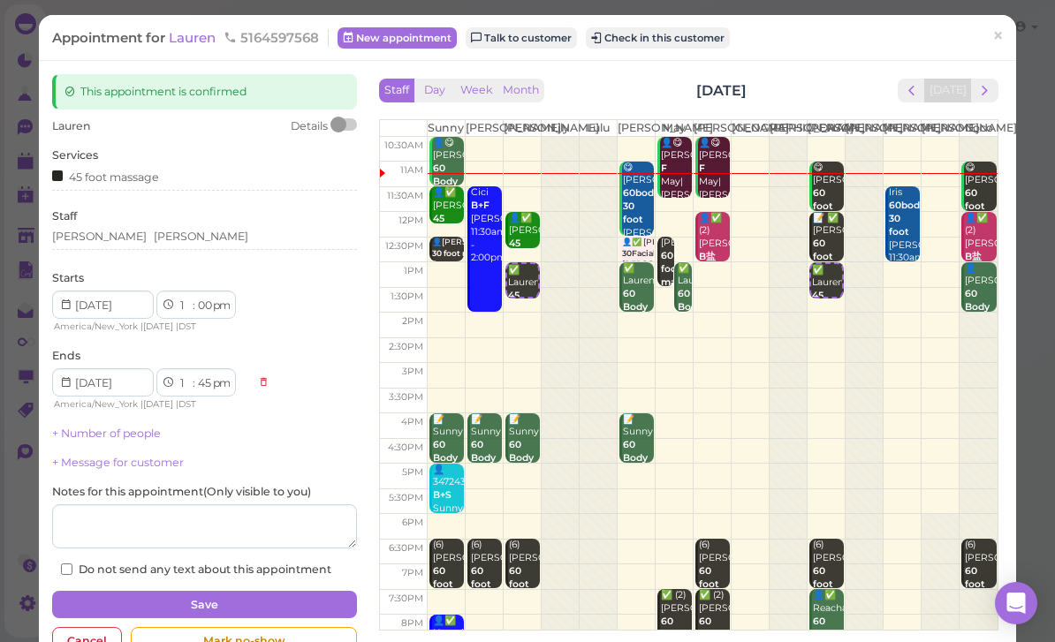
click at [247, 592] on button "Save" at bounding box center [204, 605] width 305 height 28
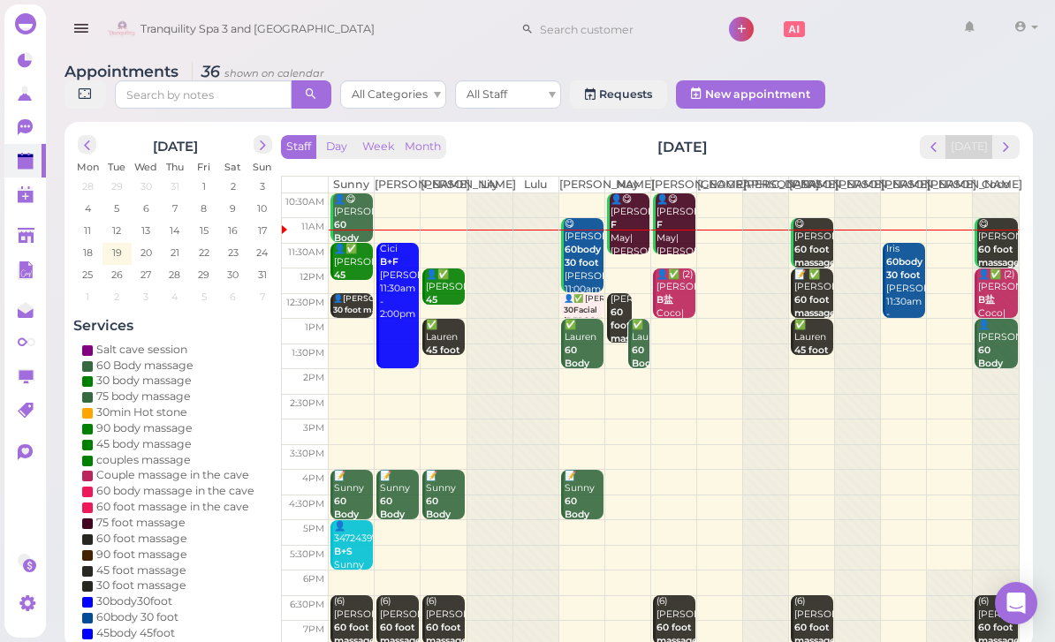
click at [642, 371] on b "60 Body massage" at bounding box center [653, 364] width 42 height 38
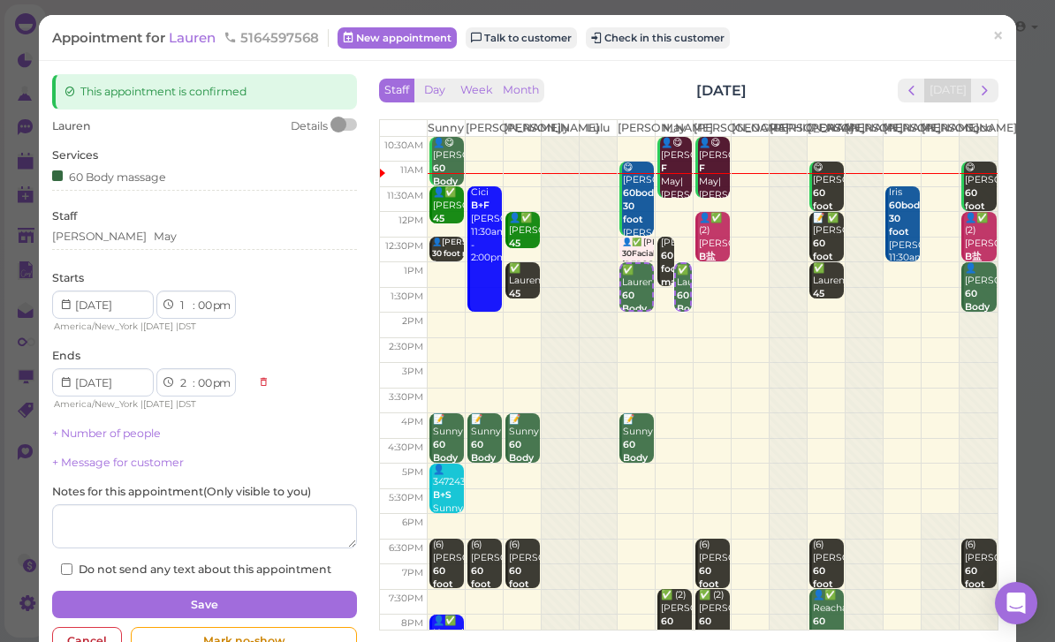
click at [157, 232] on div "[PERSON_NAME]" at bounding box center [204, 237] width 305 height 16
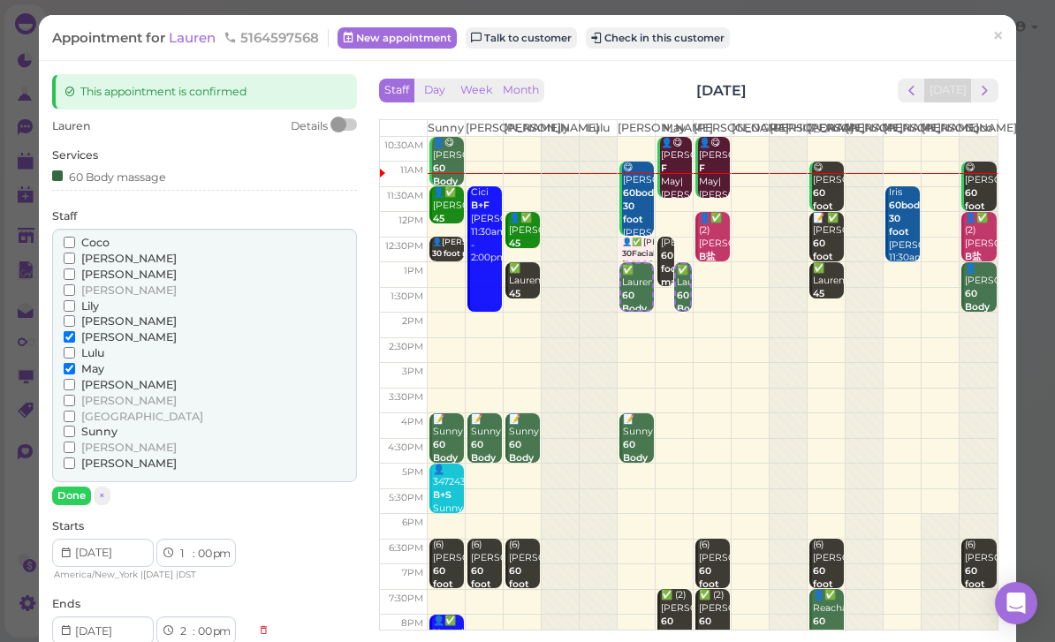
click at [95, 362] on span "May" at bounding box center [92, 368] width 23 height 13
click at [75, 363] on input "May" at bounding box center [69, 368] width 11 height 11
click at [103, 378] on span "[PERSON_NAME]" at bounding box center [128, 384] width 95 height 13
click at [75, 379] on input "[PERSON_NAME]" at bounding box center [69, 384] width 11 height 11
click at [74, 487] on button "Done" at bounding box center [71, 496] width 39 height 19
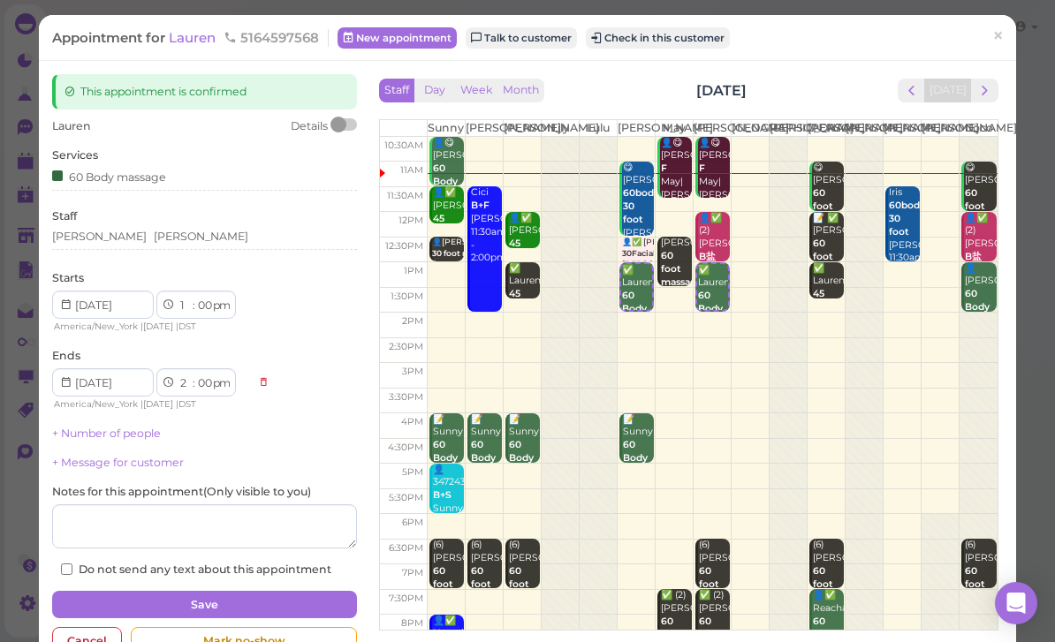
click at [272, 591] on button "Save" at bounding box center [204, 605] width 305 height 28
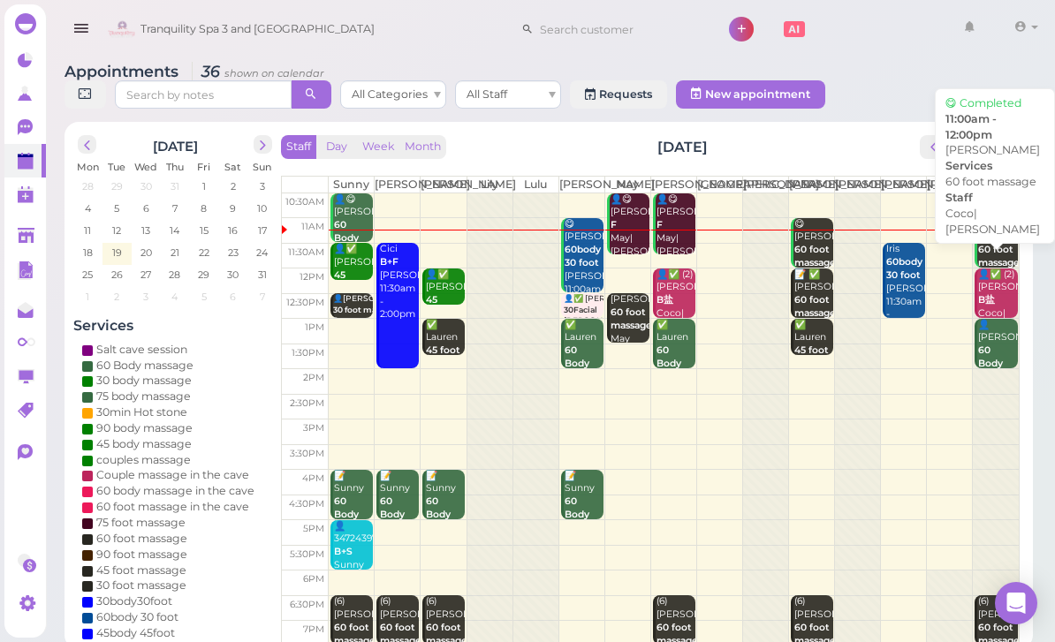
click at [989, 261] on b "60 foot massage" at bounding box center [999, 256] width 42 height 25
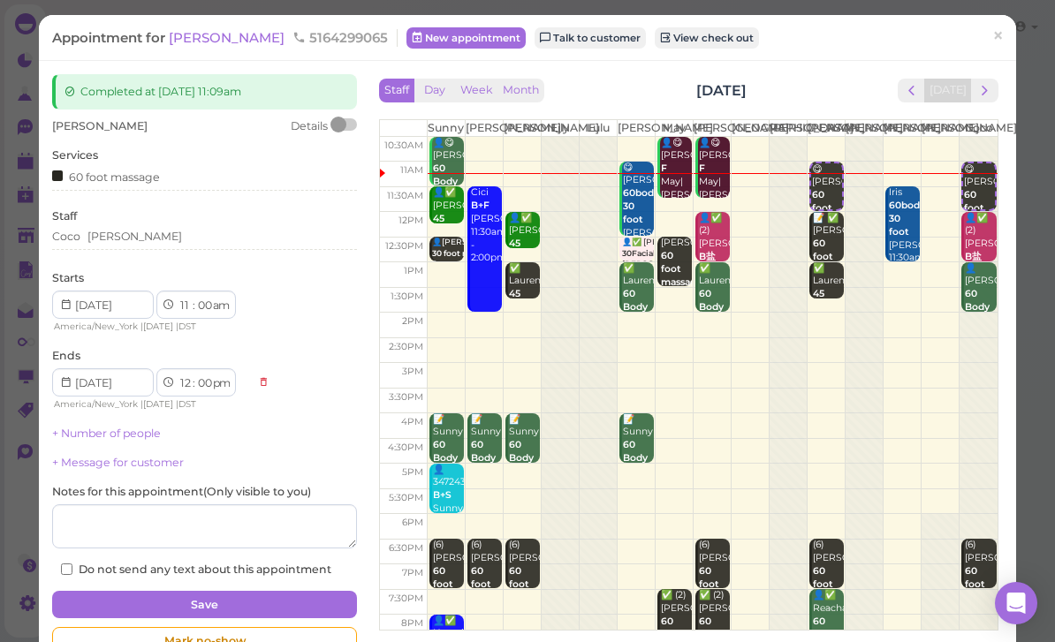
click at [164, 242] on div "[PERSON_NAME]" at bounding box center [204, 239] width 305 height 21
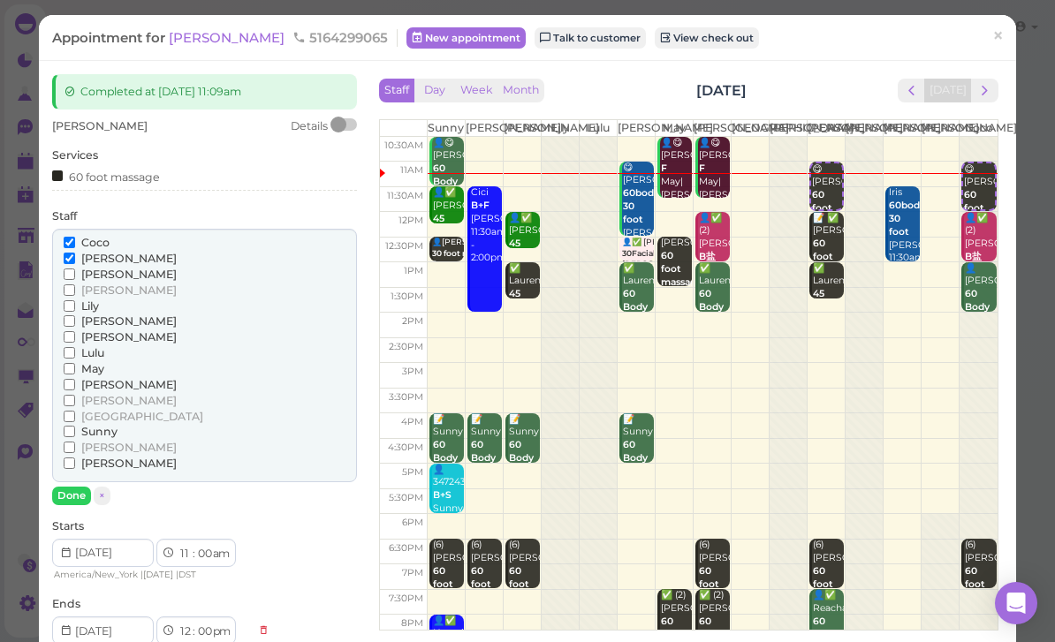
click at [106, 394] on span "[PERSON_NAME]" at bounding box center [128, 400] width 95 height 13
click at [75, 395] on input "[PERSON_NAME]" at bounding box center [69, 400] width 11 height 11
click at [102, 243] on span "Coco" at bounding box center [95, 242] width 28 height 13
click at [75, 243] on input "Coco" at bounding box center [69, 242] width 11 height 11
click at [73, 487] on button "Done" at bounding box center [71, 496] width 39 height 19
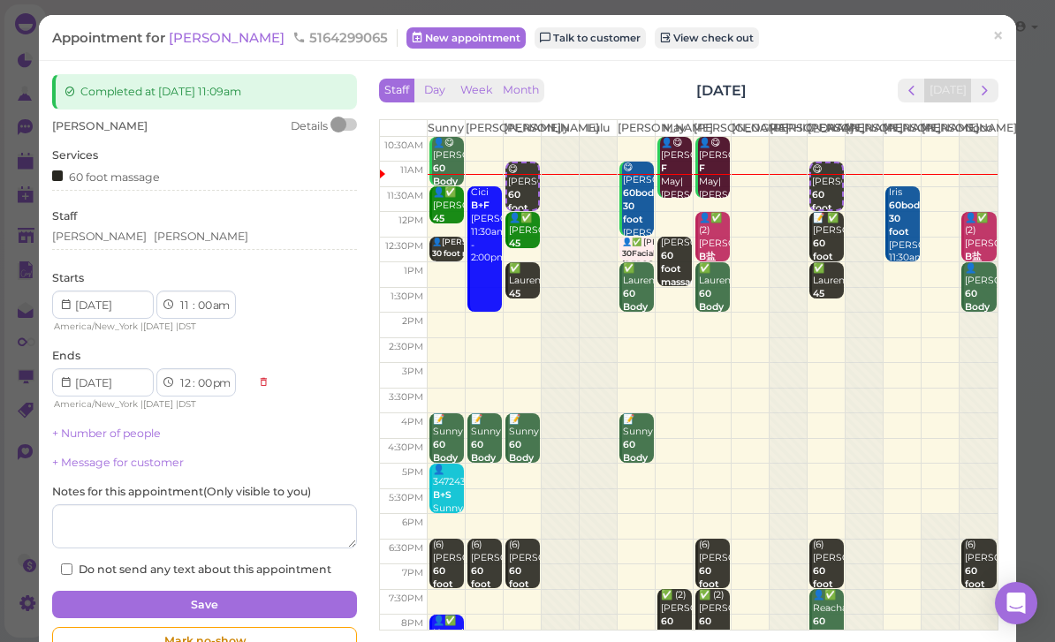
click at [239, 597] on button "Save" at bounding box center [204, 605] width 305 height 28
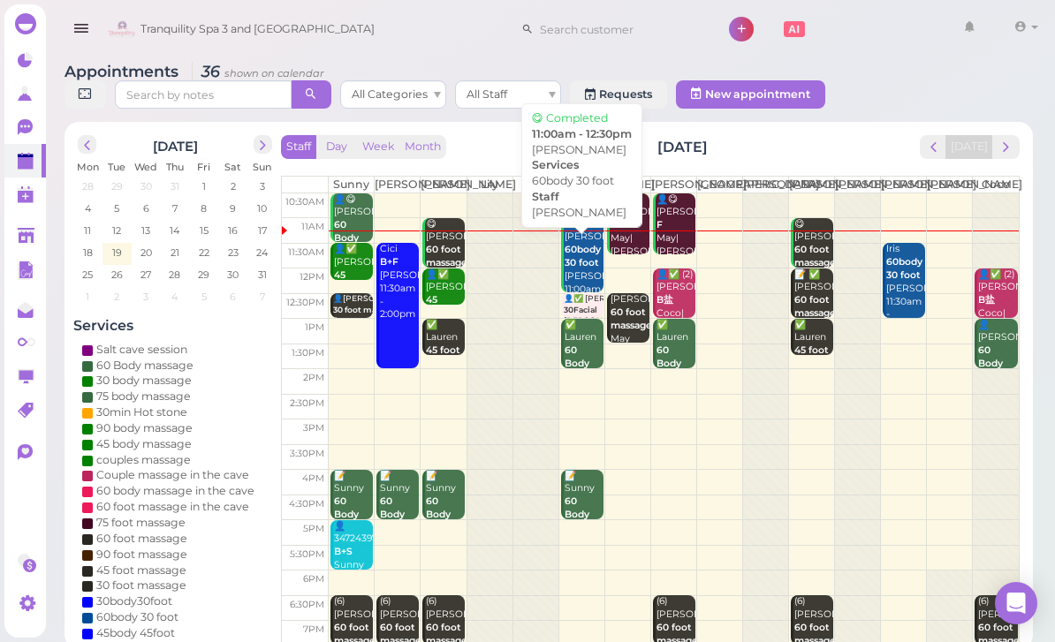
click at [585, 269] on b "60body 30 foot" at bounding box center [583, 256] width 36 height 25
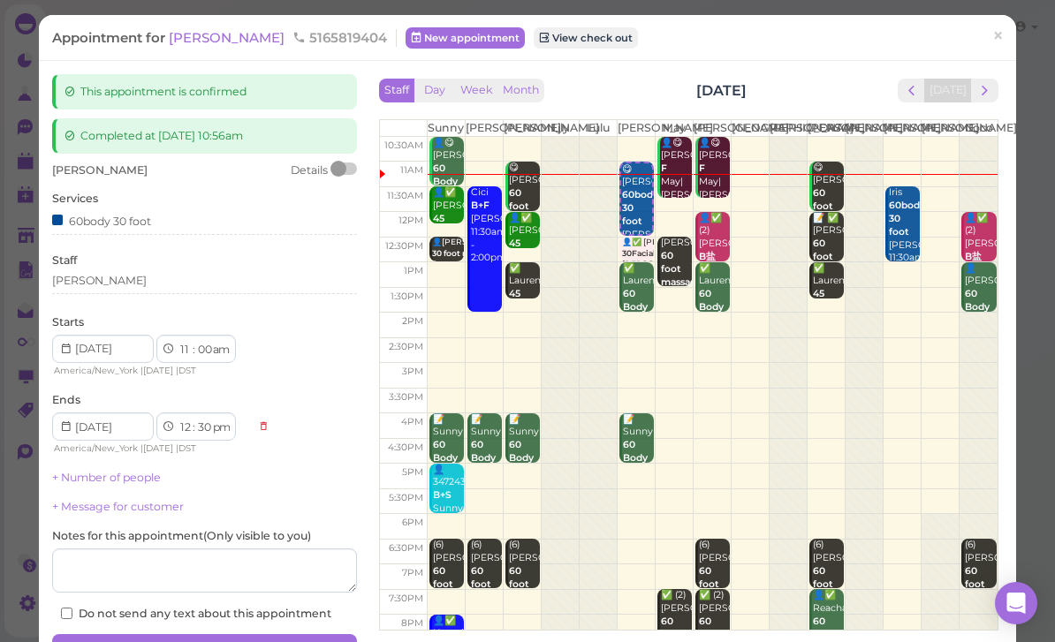
click at [125, 282] on div "[PERSON_NAME]" at bounding box center [204, 281] width 305 height 16
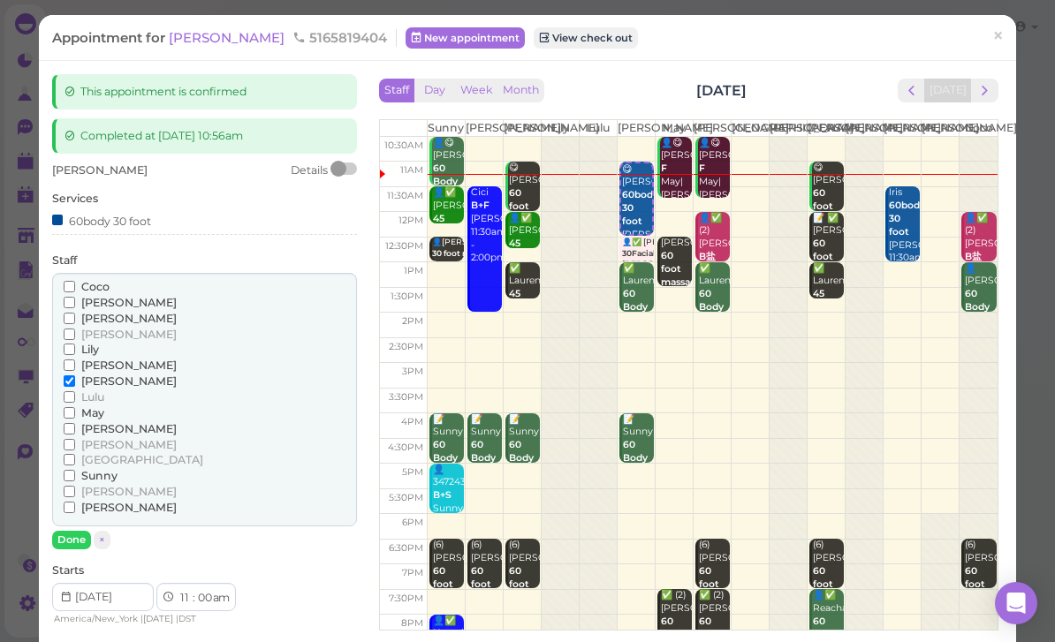
click at [98, 280] on span "Coco" at bounding box center [95, 286] width 28 height 13
click at [75, 281] on input "Coco" at bounding box center [69, 286] width 11 height 11
click at [87, 375] on span "[PERSON_NAME]" at bounding box center [128, 381] width 95 height 13
click at [75, 376] on input "[PERSON_NAME]" at bounding box center [69, 381] width 11 height 11
click at [79, 531] on button "Done" at bounding box center [71, 540] width 39 height 19
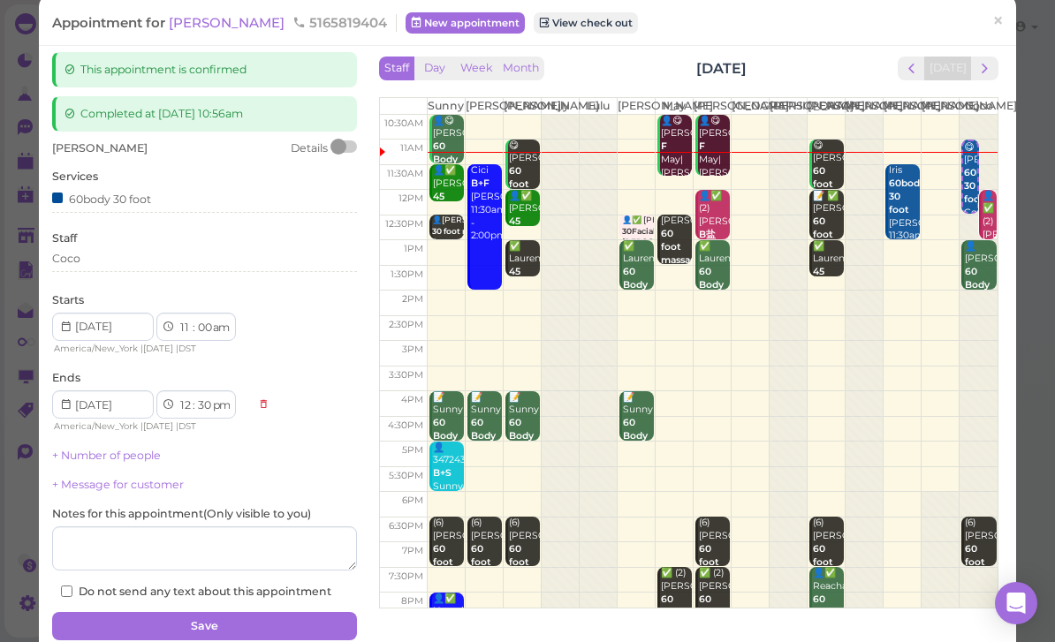
scroll to position [30, 0]
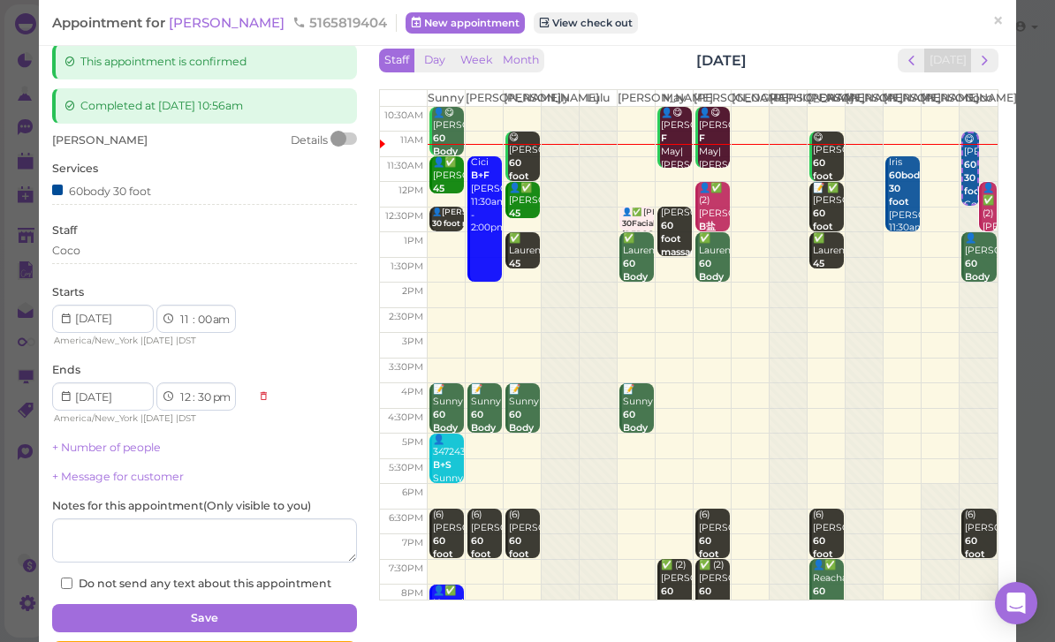
click at [226, 609] on button "Save" at bounding box center [204, 618] width 305 height 28
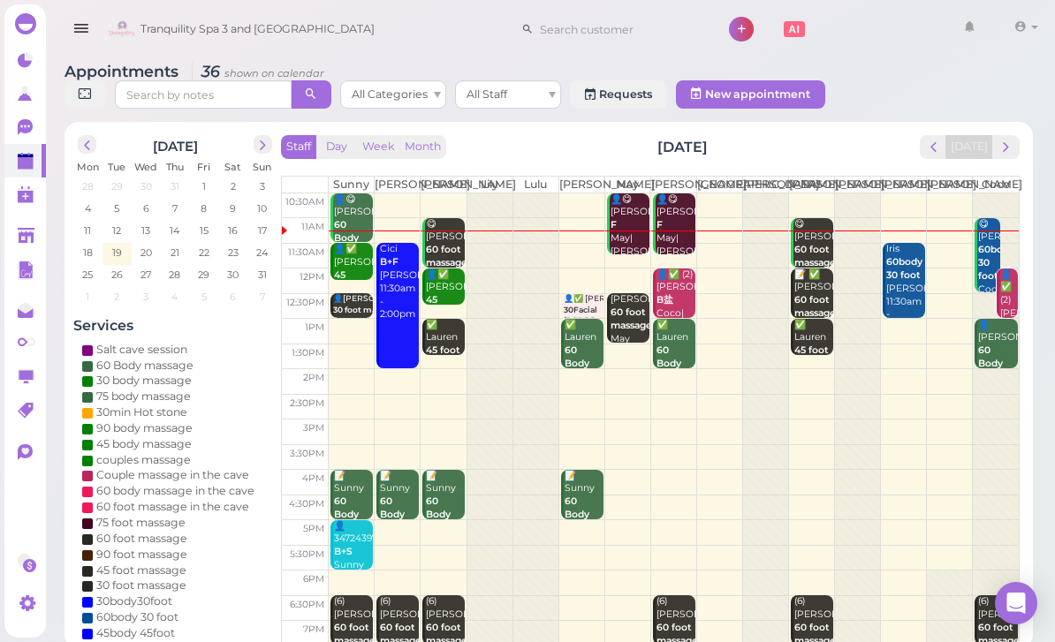
click at [1001, 316] on div "👤✅ (2) [PERSON_NAME]盐 Coco|[PERSON_NAME] 12:00pm - 1:00pm" at bounding box center [1008, 335] width 19 height 132
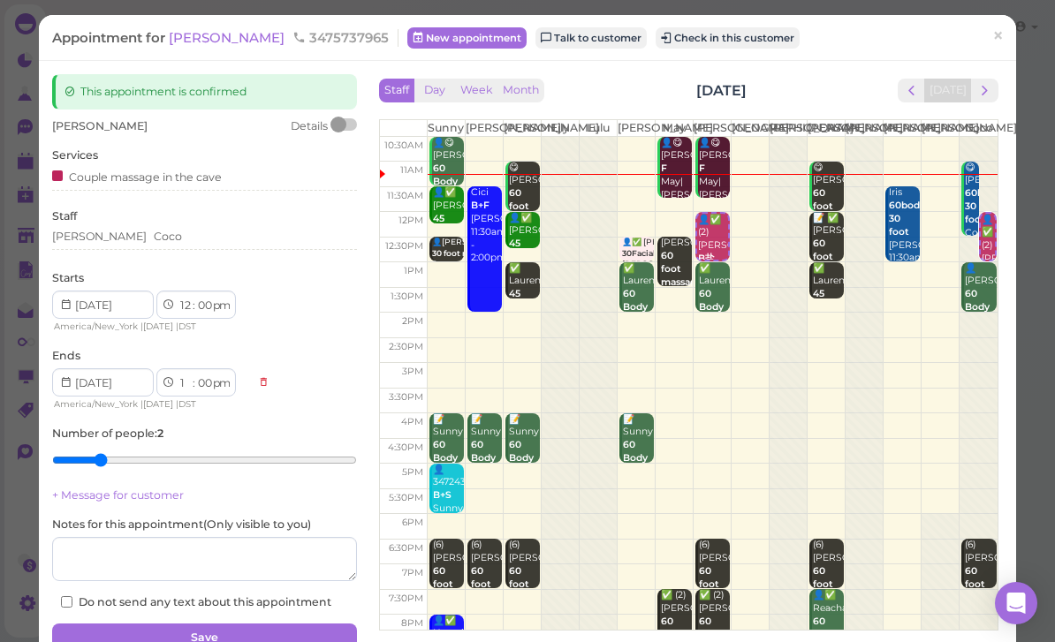
click at [163, 244] on div "[PERSON_NAME]" at bounding box center [204, 239] width 305 height 21
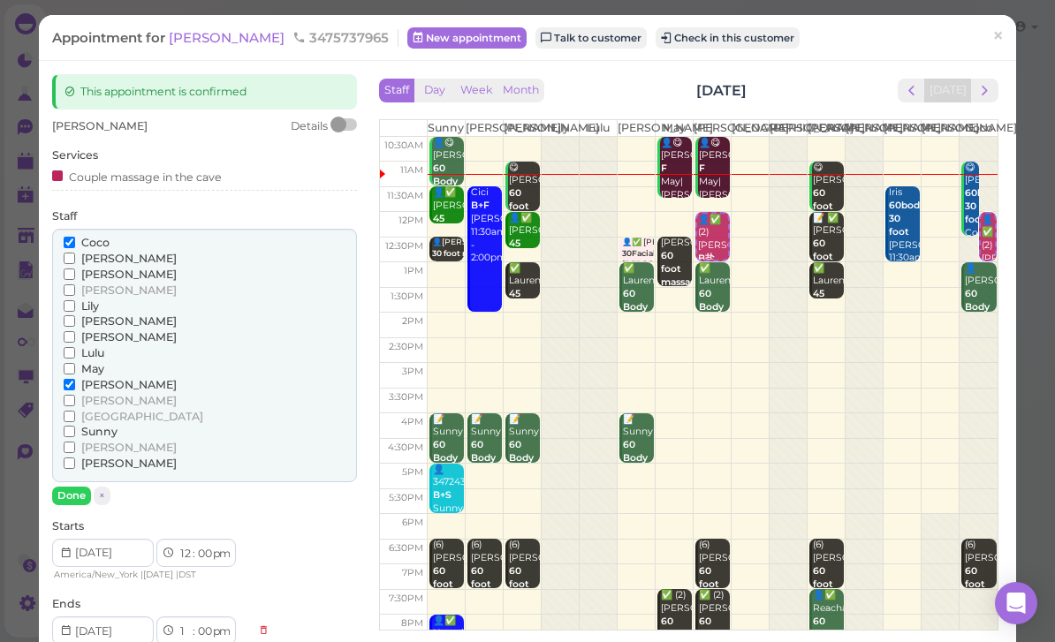
click at [90, 243] on span "Coco" at bounding box center [95, 242] width 28 height 13
click at [75, 243] on input "Coco" at bounding box center [69, 242] width 11 height 11
click at [96, 362] on span "May" at bounding box center [92, 368] width 23 height 13
click at [75, 363] on input "May" at bounding box center [69, 368] width 11 height 11
click at [80, 487] on button "Done" at bounding box center [71, 496] width 39 height 19
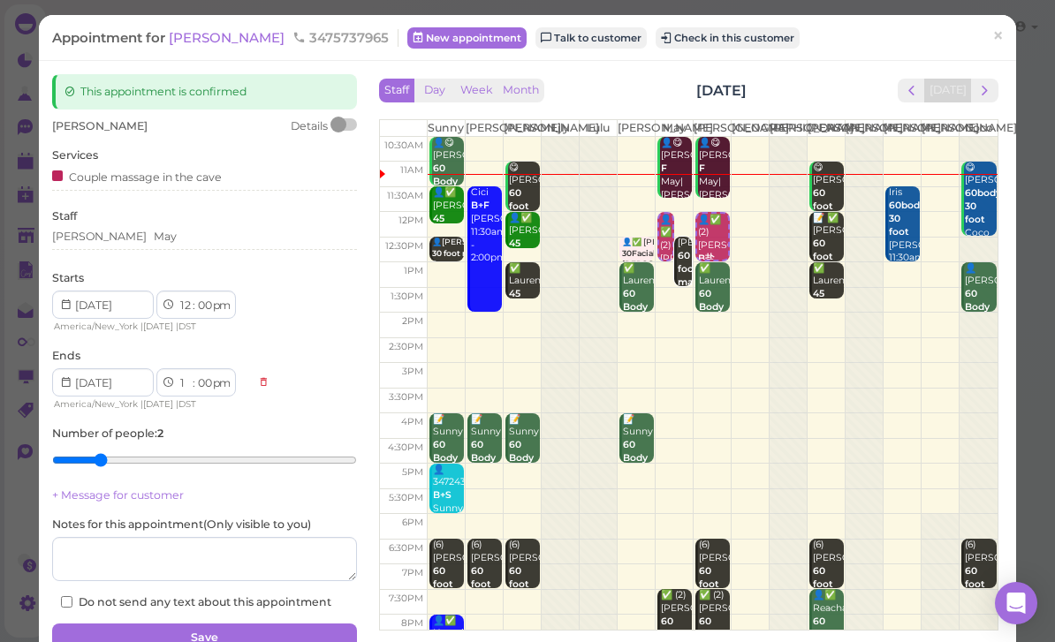
click at [249, 627] on button "Save" at bounding box center [204, 638] width 305 height 28
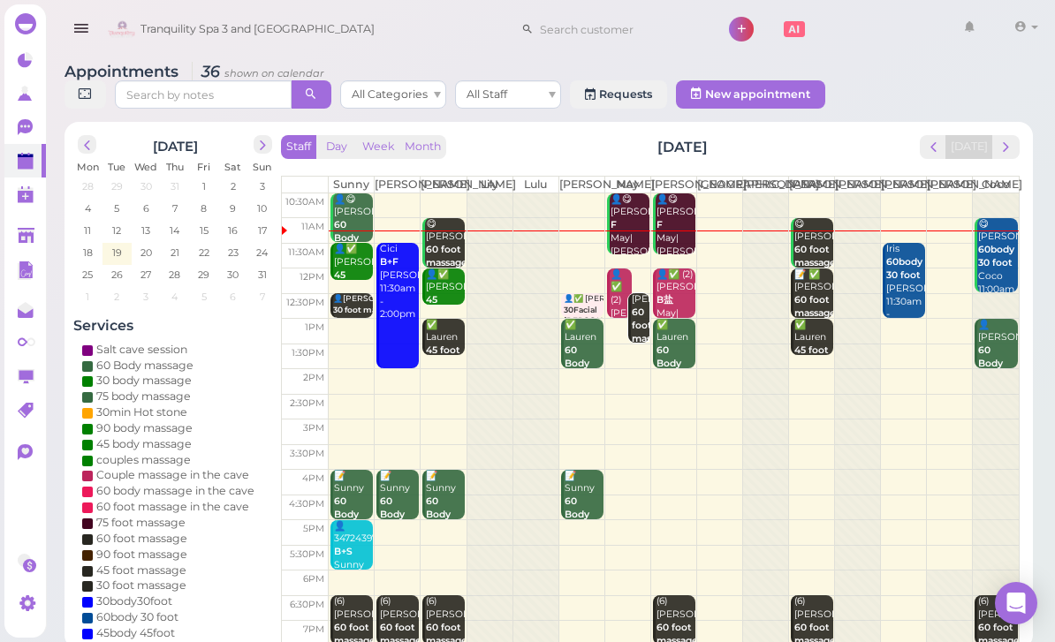
click at [640, 342] on b "60 foot massage" at bounding box center [653, 326] width 42 height 38
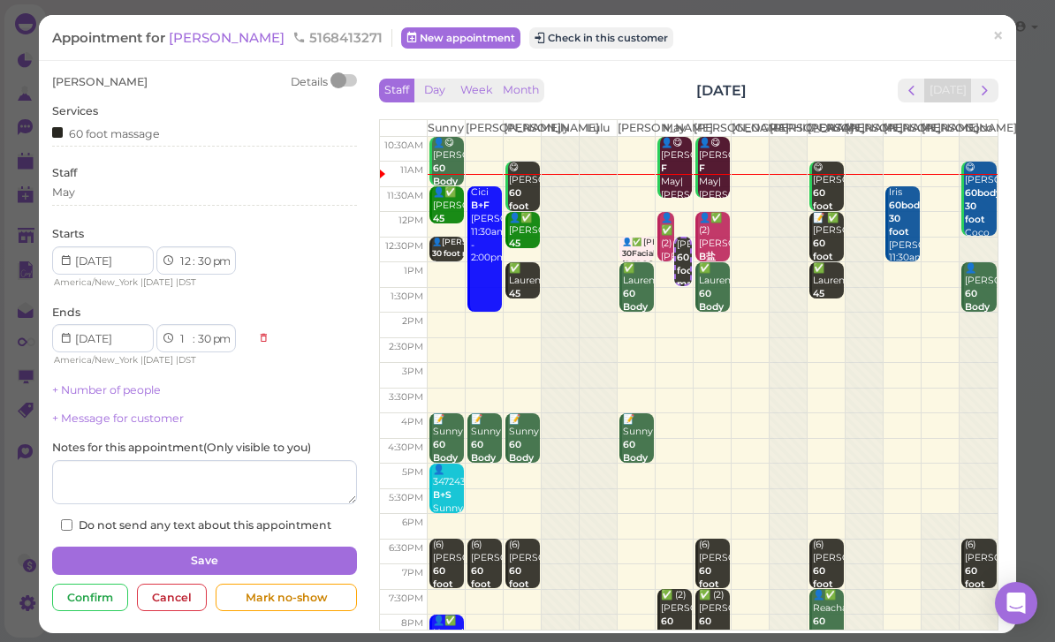
click at [126, 195] on div "May" at bounding box center [204, 193] width 305 height 16
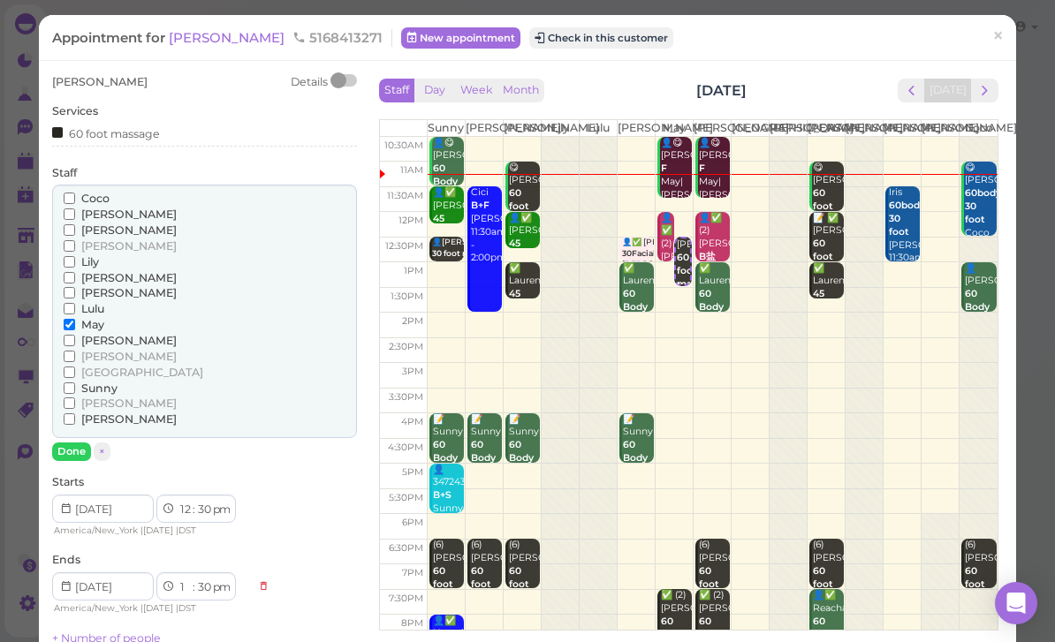
click at [90, 199] on span "Coco" at bounding box center [95, 198] width 28 height 13
click at [75, 199] on input "Coco" at bounding box center [69, 198] width 11 height 11
click at [99, 318] on span "May" at bounding box center [92, 324] width 23 height 13
click at [75, 319] on input "May" at bounding box center [69, 324] width 11 height 11
click at [82, 443] on button "Done" at bounding box center [71, 452] width 39 height 19
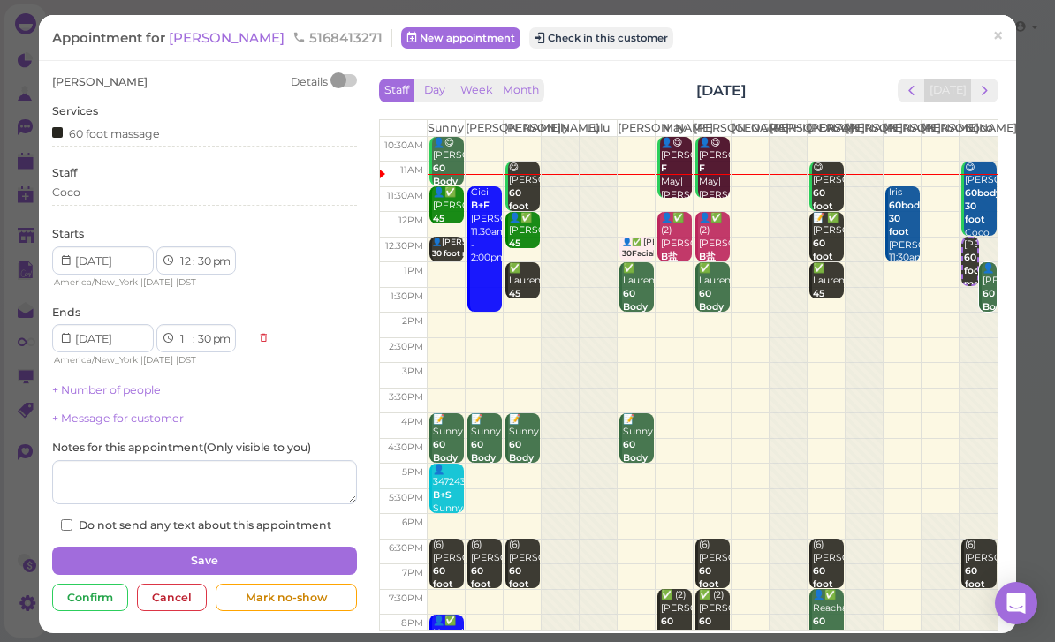
click at [239, 555] on button "Save" at bounding box center [204, 561] width 305 height 28
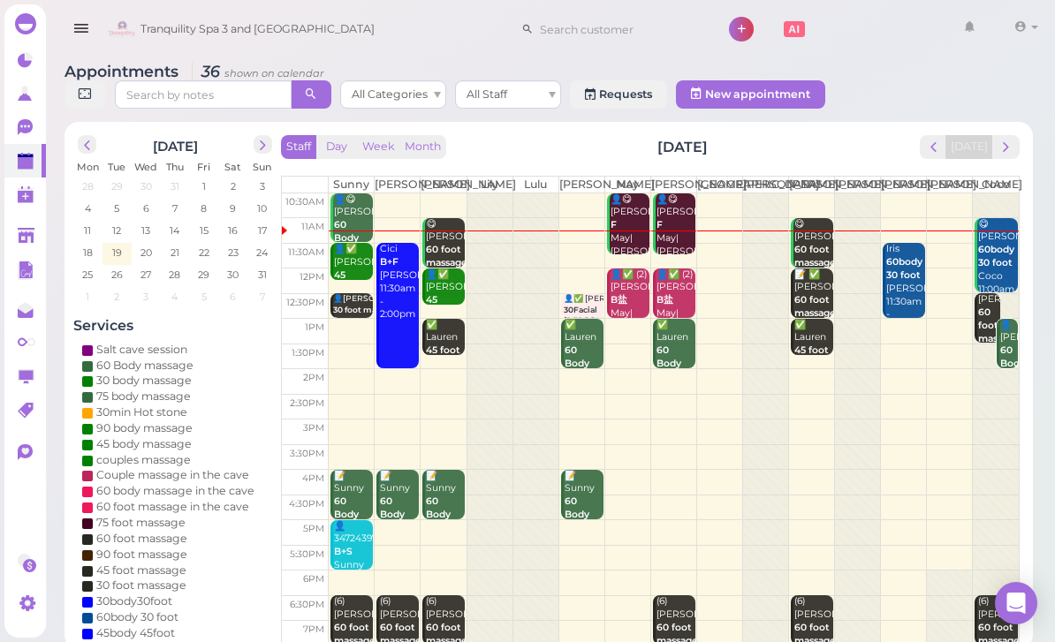
click at [1005, 367] on b "60 Body massage" at bounding box center [1021, 364] width 42 height 38
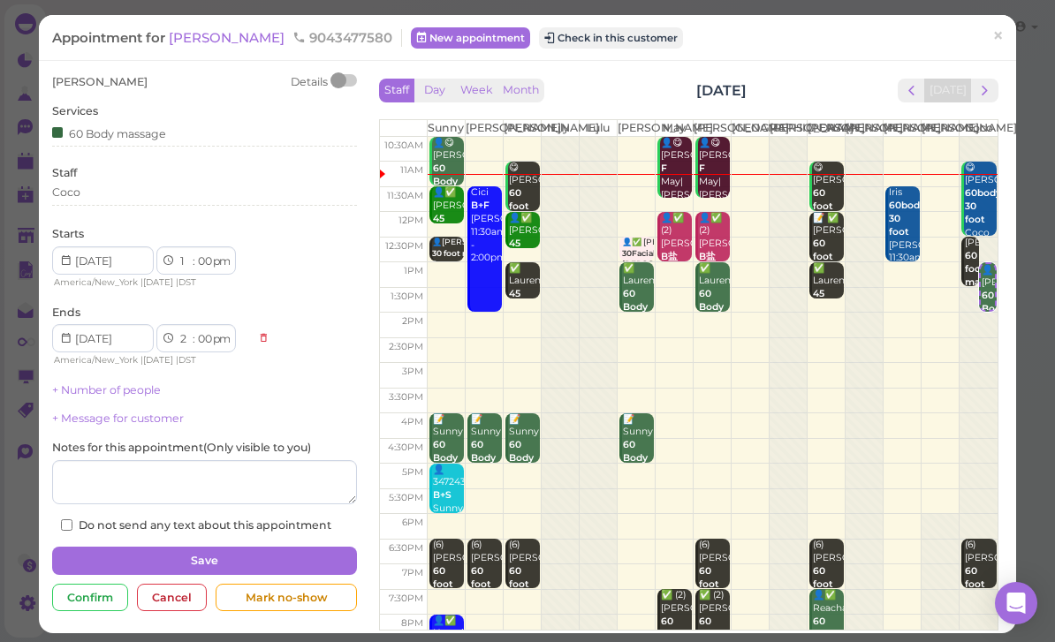
click at [129, 191] on div "Coco" at bounding box center [204, 193] width 305 height 16
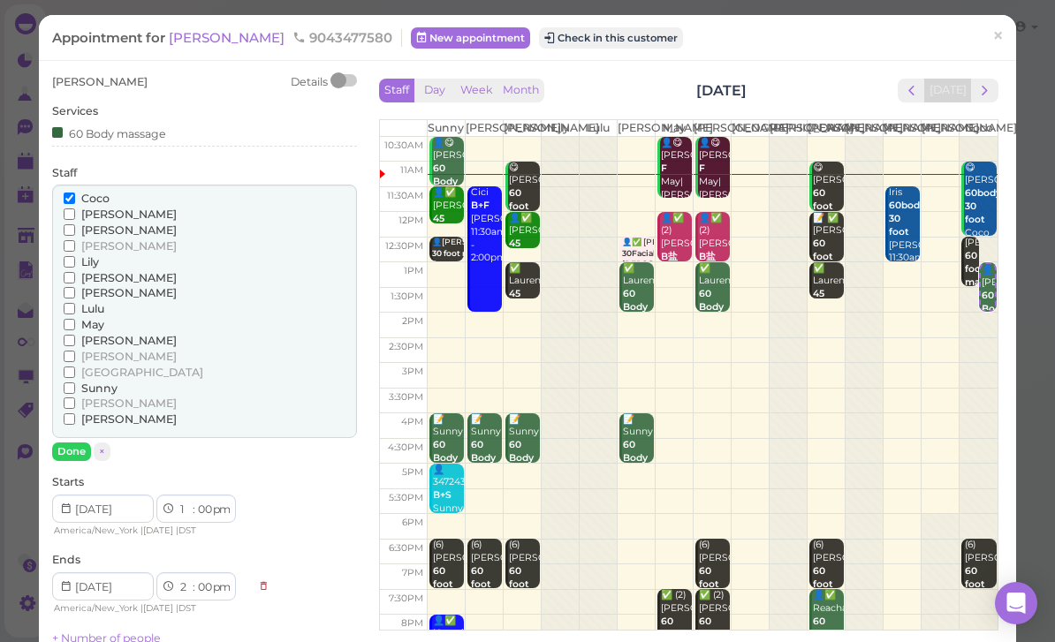
click at [117, 382] on span "Sunny" at bounding box center [99, 388] width 36 height 13
click at [75, 383] on input "Sunny" at bounding box center [69, 388] width 11 height 11
click at [81, 195] on span "Coco" at bounding box center [95, 198] width 28 height 13
click at [75, 195] on input "Coco" at bounding box center [69, 198] width 11 height 11
click at [74, 443] on button "Done" at bounding box center [71, 452] width 39 height 19
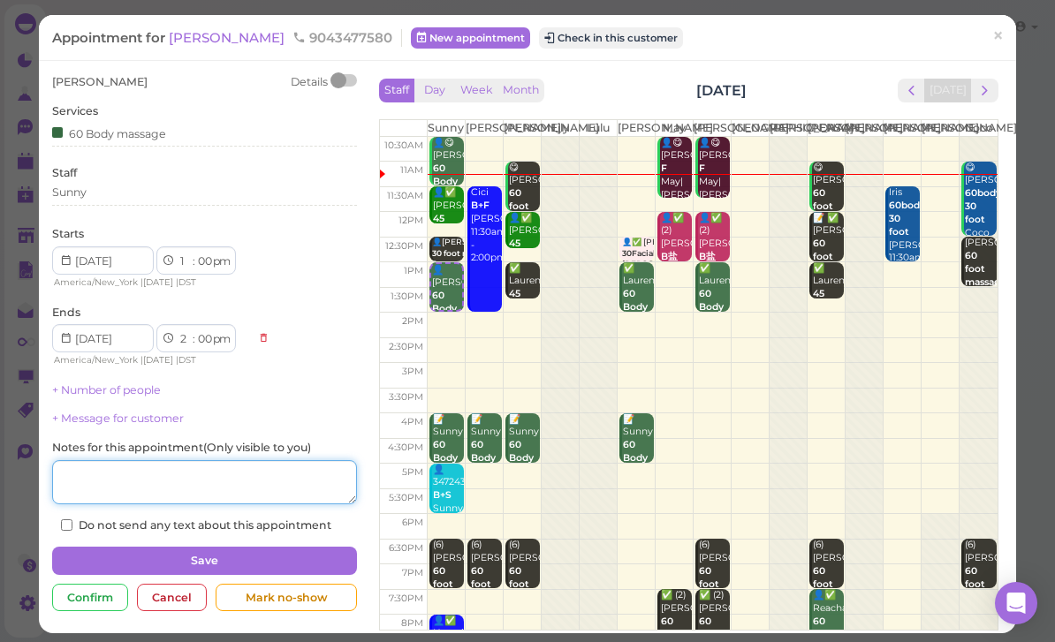
click at [222, 473] on textarea at bounding box center [204, 482] width 305 height 44
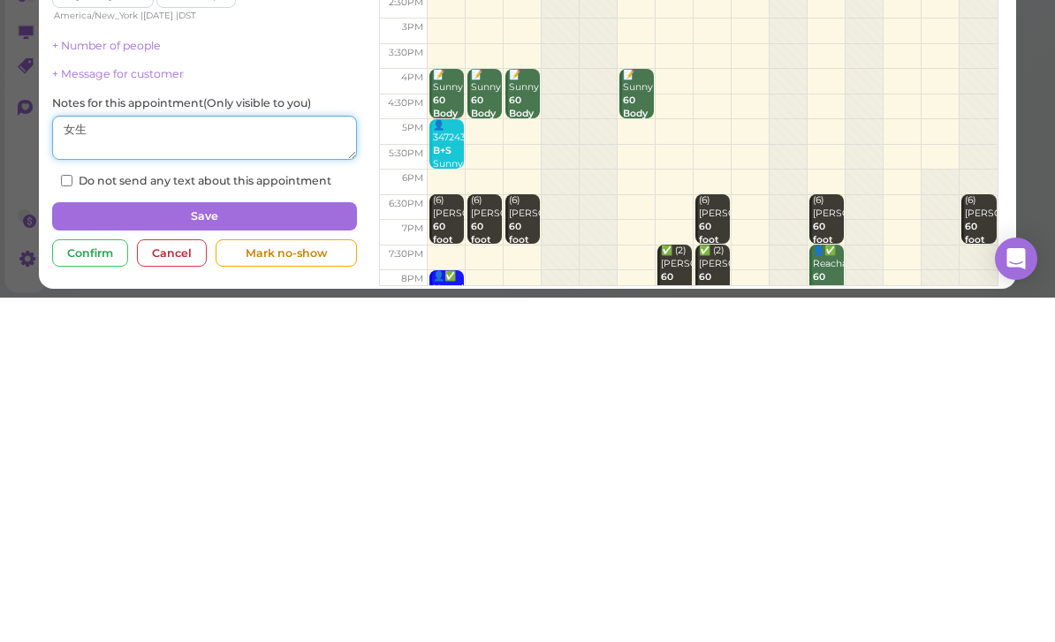
type textarea "女生"
click at [253, 547] on button "Save" at bounding box center [204, 561] width 305 height 28
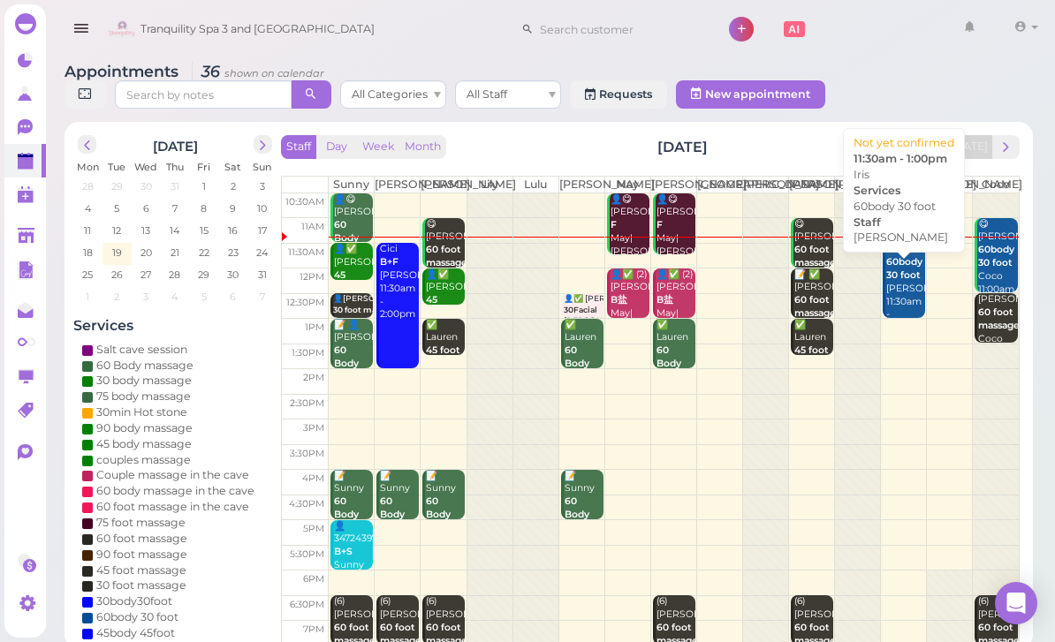
click at [893, 301] on div "Iris 60body 30 foot [PERSON_NAME] 11:30am - 1:00pm" at bounding box center [905, 289] width 40 height 92
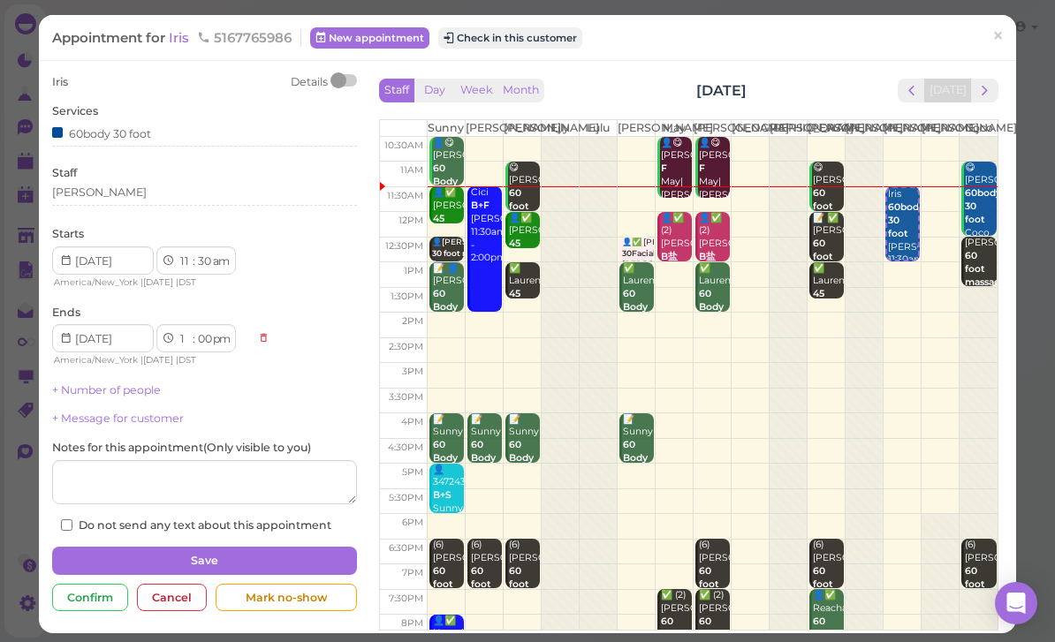
click at [512, 35] on button "Check in this customer" at bounding box center [510, 37] width 144 height 21
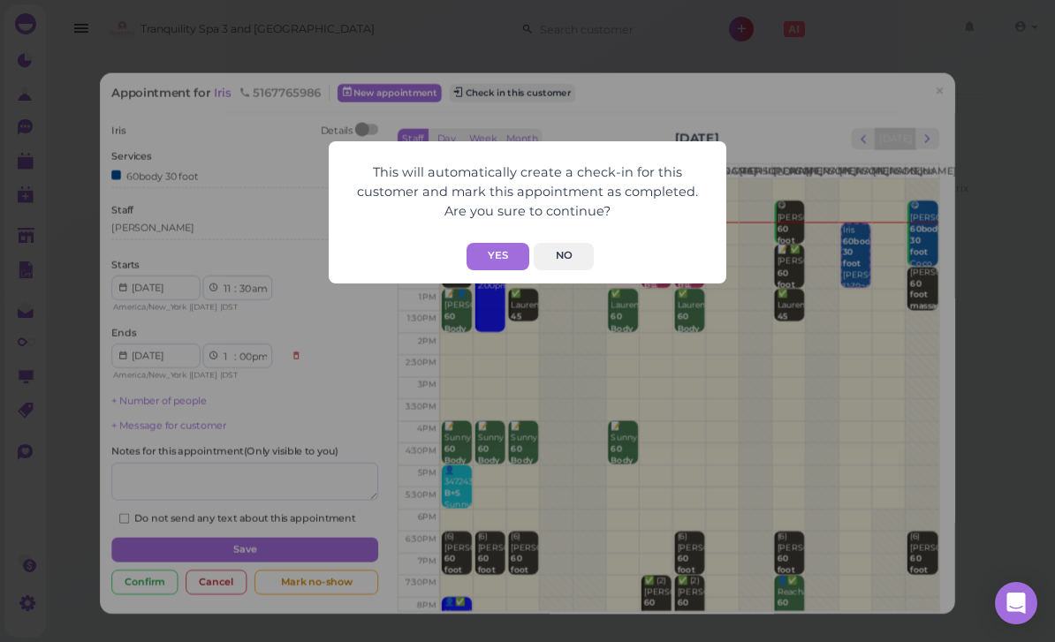
click at [505, 259] on button "Yes" at bounding box center [498, 256] width 63 height 27
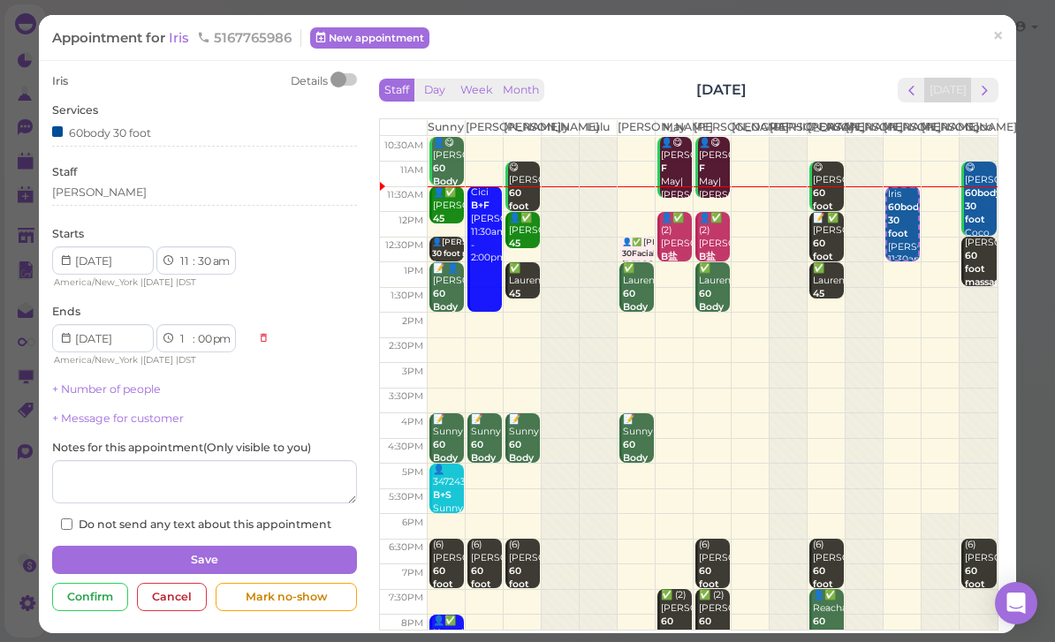
click at [1000, 45] on span "×" at bounding box center [997, 36] width 11 height 25
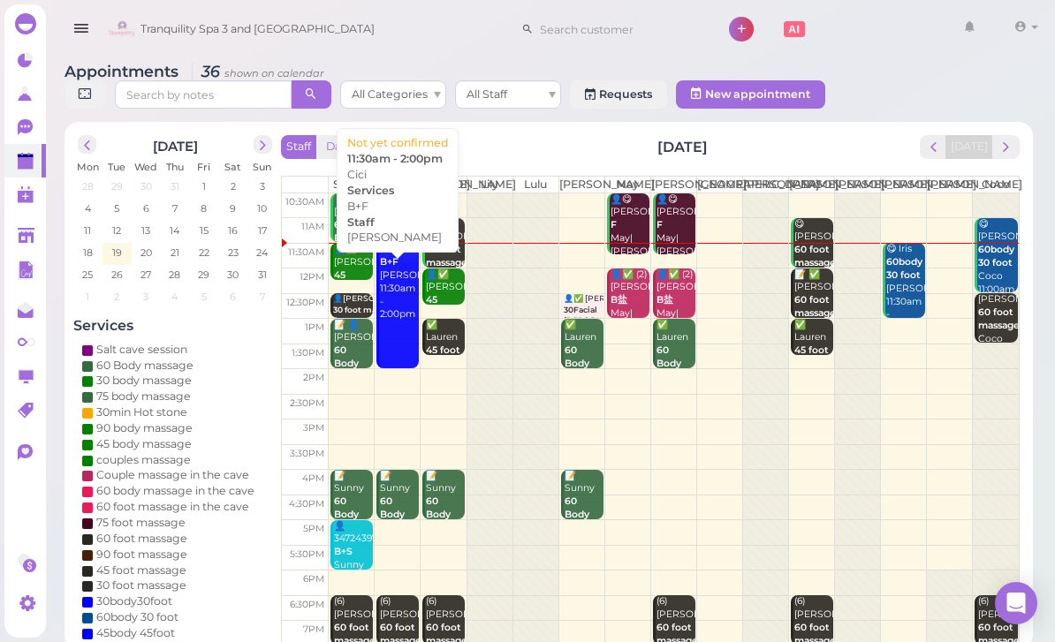
click at [390, 314] on div "Cici B+[PERSON_NAME] 11:30am - 2:00pm" at bounding box center [399, 282] width 40 height 79
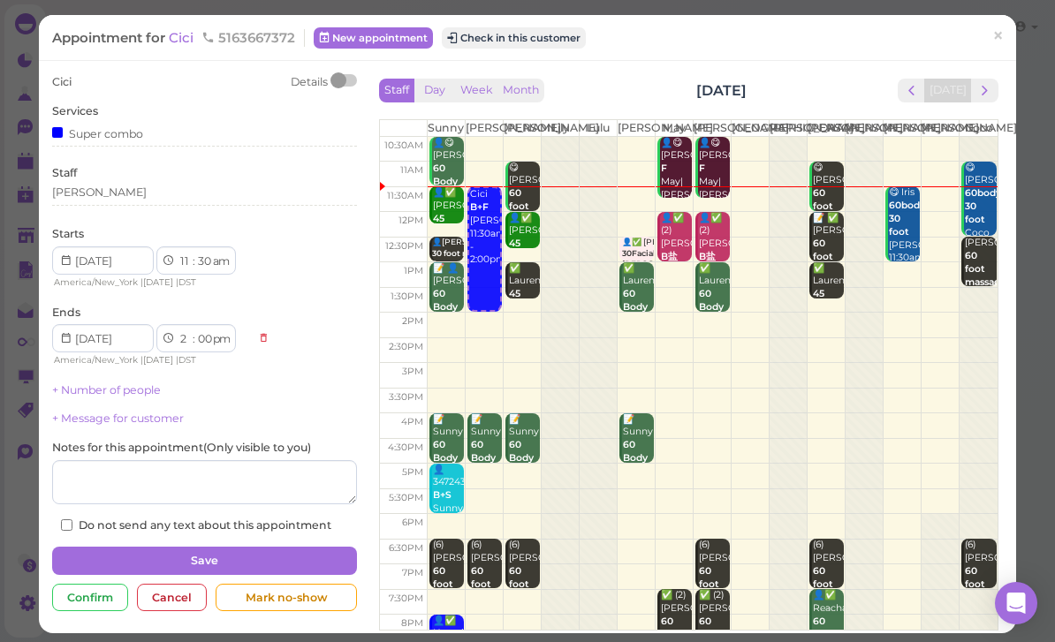
click at [544, 31] on button "Check in this customer" at bounding box center [514, 37] width 144 height 21
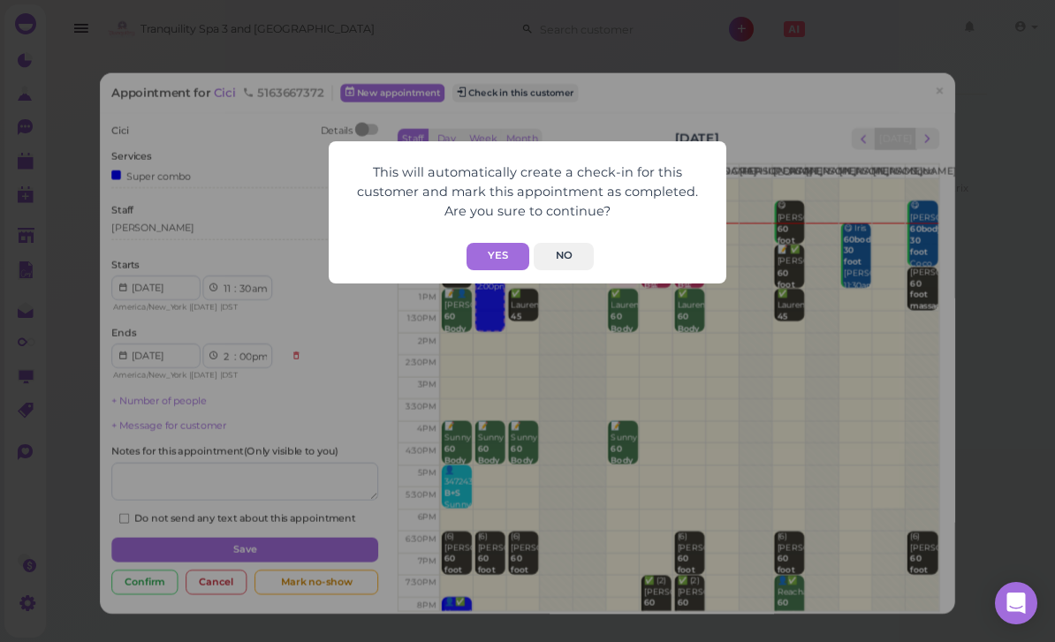
click at [490, 265] on button "Yes" at bounding box center [498, 256] width 63 height 27
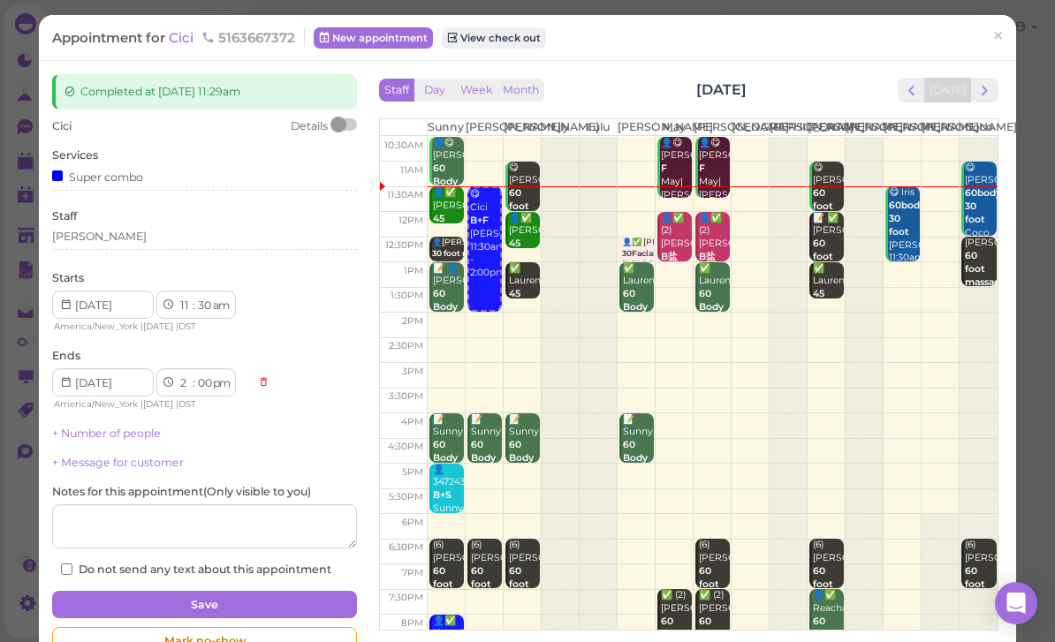
click at [1014, 43] on link "×" at bounding box center [998, 38] width 33 height 42
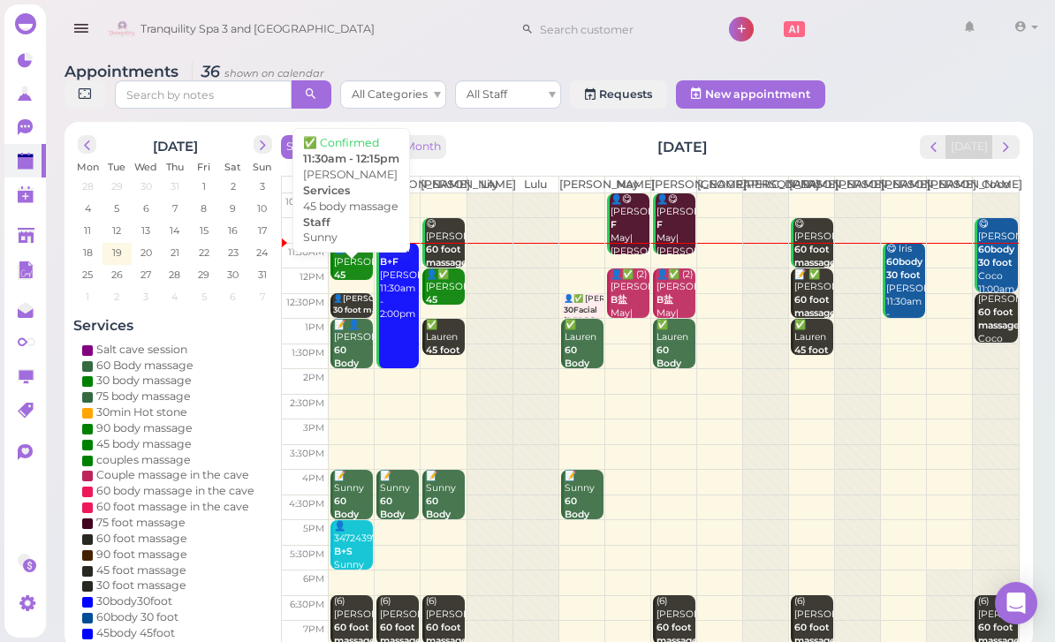
click at [339, 278] on div "👤✅ [PERSON_NAME] 45 body massage Sunny 11:30am - 12:15pm" at bounding box center [353, 302] width 40 height 118
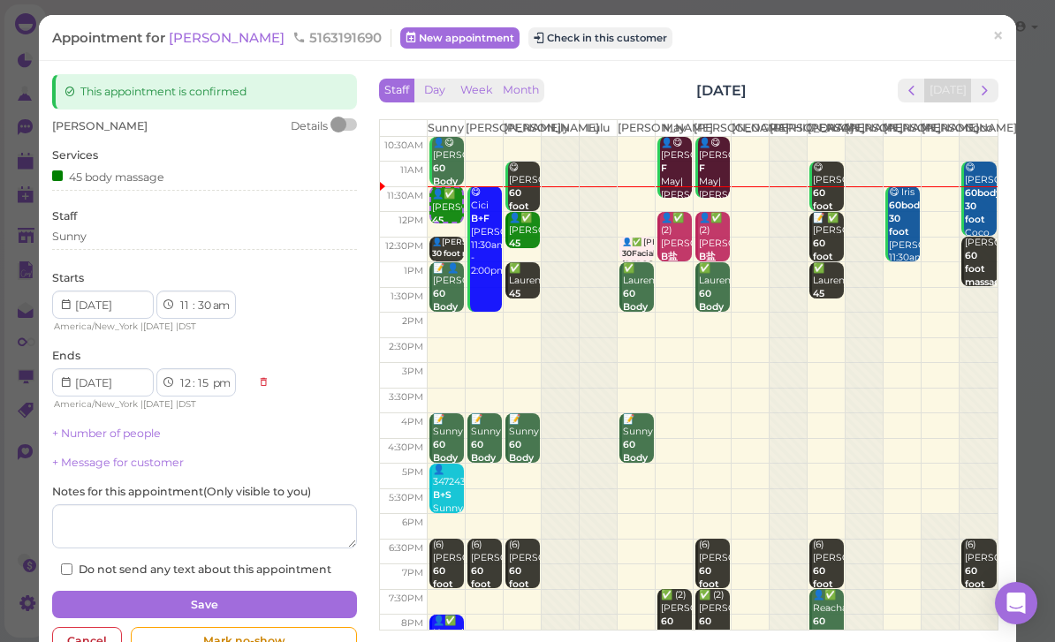
click at [551, 42] on button "Check in this customer" at bounding box center [600, 37] width 144 height 21
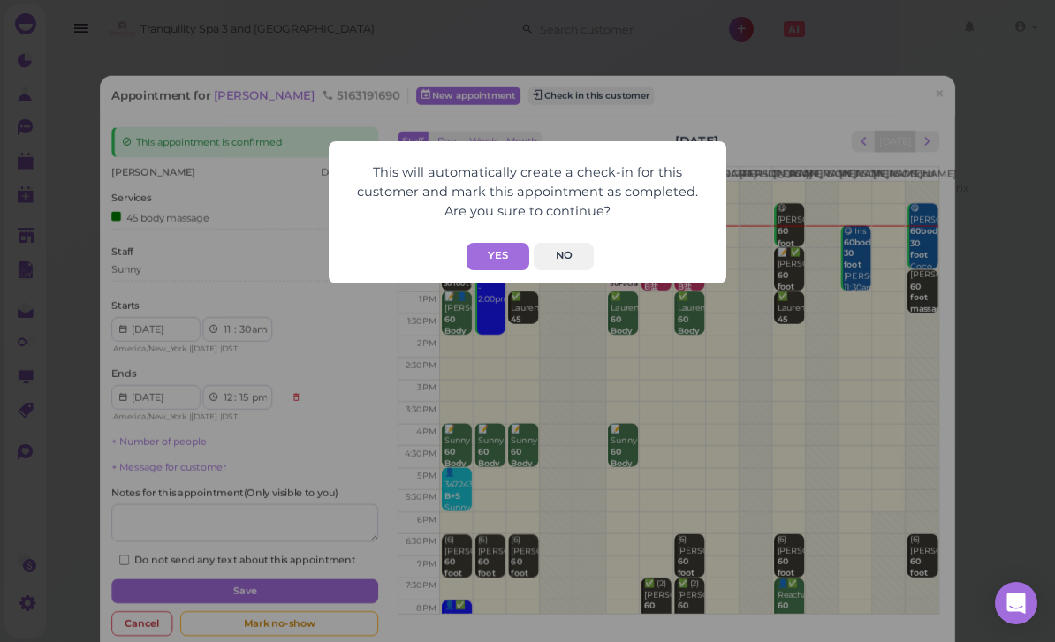
click at [503, 252] on button "Yes" at bounding box center [498, 256] width 63 height 27
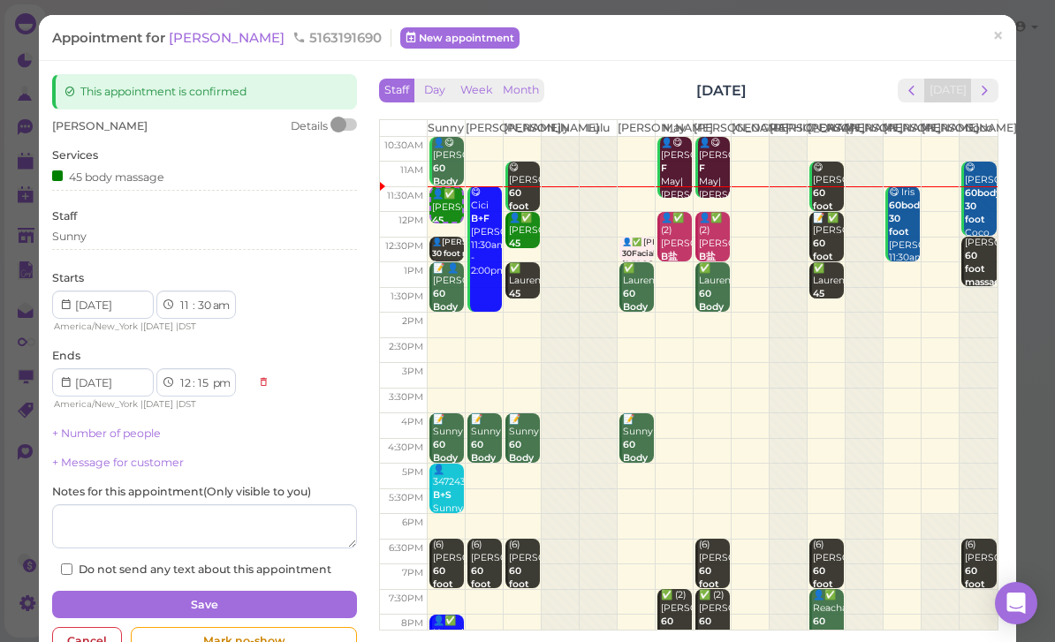
click at [1007, 45] on link "×" at bounding box center [998, 38] width 33 height 42
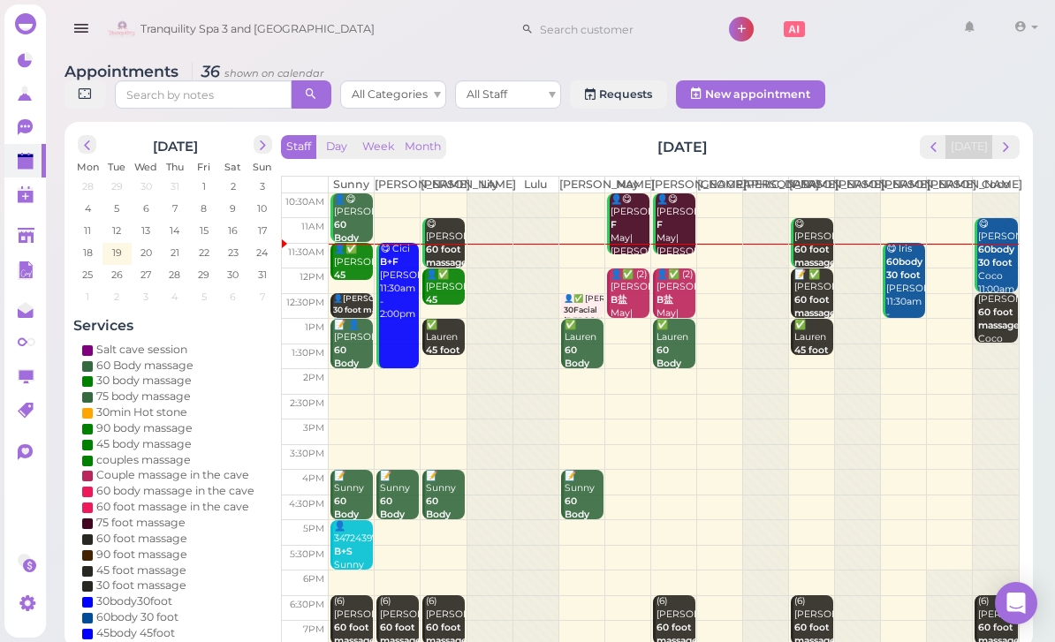
click at [348, 276] on div "👤✅ [PERSON_NAME] 45 body massage Sunny 11:30am - 12:15pm" at bounding box center [353, 302] width 40 height 118
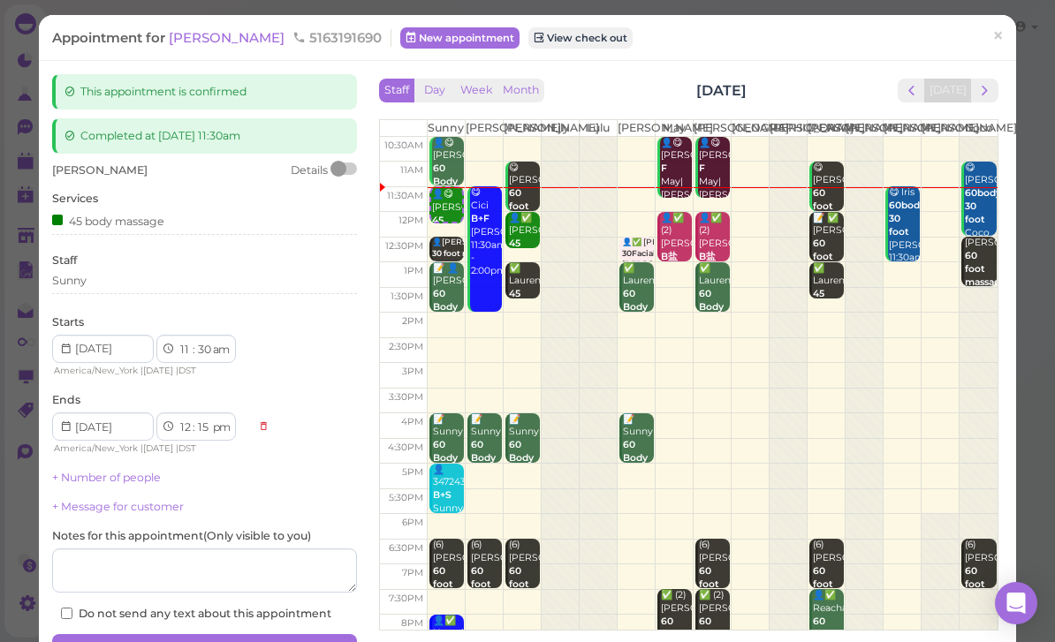
click at [536, 42] on link "View check out" at bounding box center [580, 37] width 104 height 21
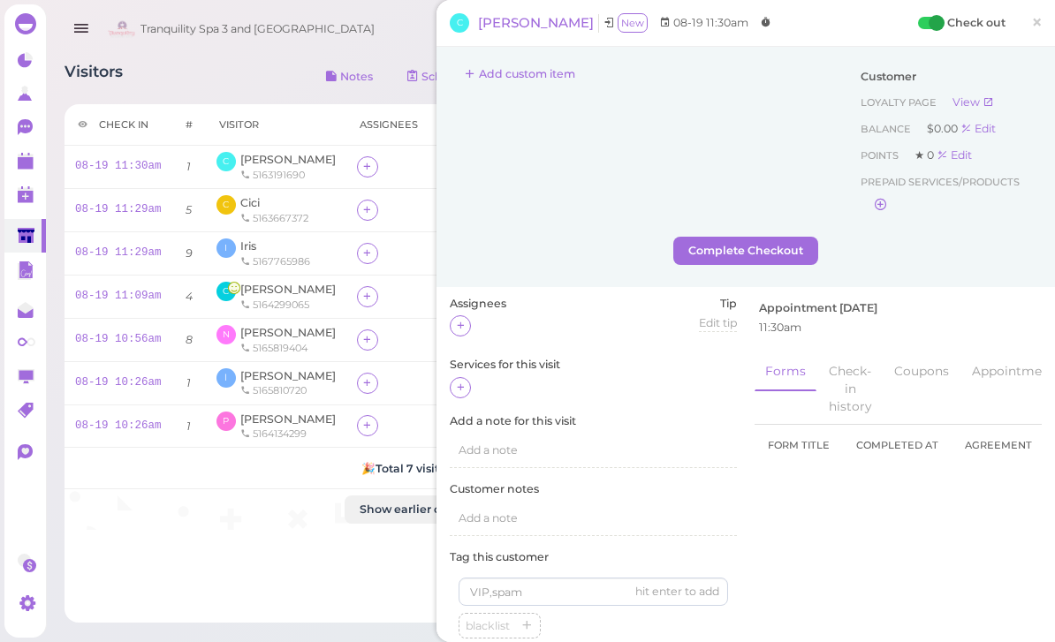
click at [262, 556] on div "Check in # Visitor Assignees Out Tip Service Notes 08-19 11:30am 1 C [PERSON_NA…" at bounding box center [408, 363] width 686 height 519
click at [1036, 27] on span "×" at bounding box center [1036, 22] width 11 height 25
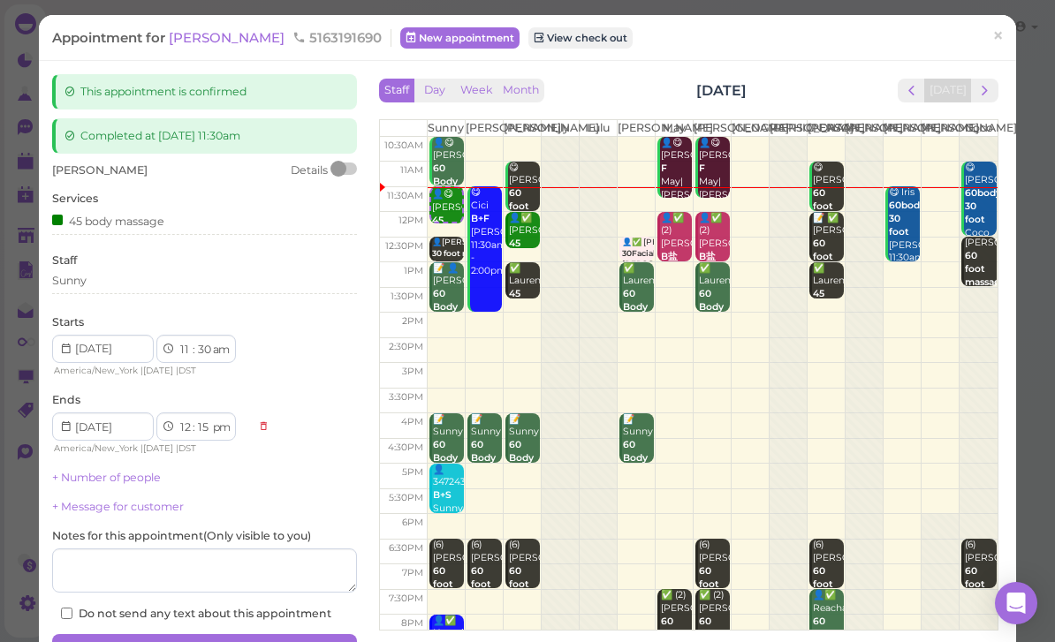
click at [987, 87] on span "next" at bounding box center [984, 90] width 17 height 17
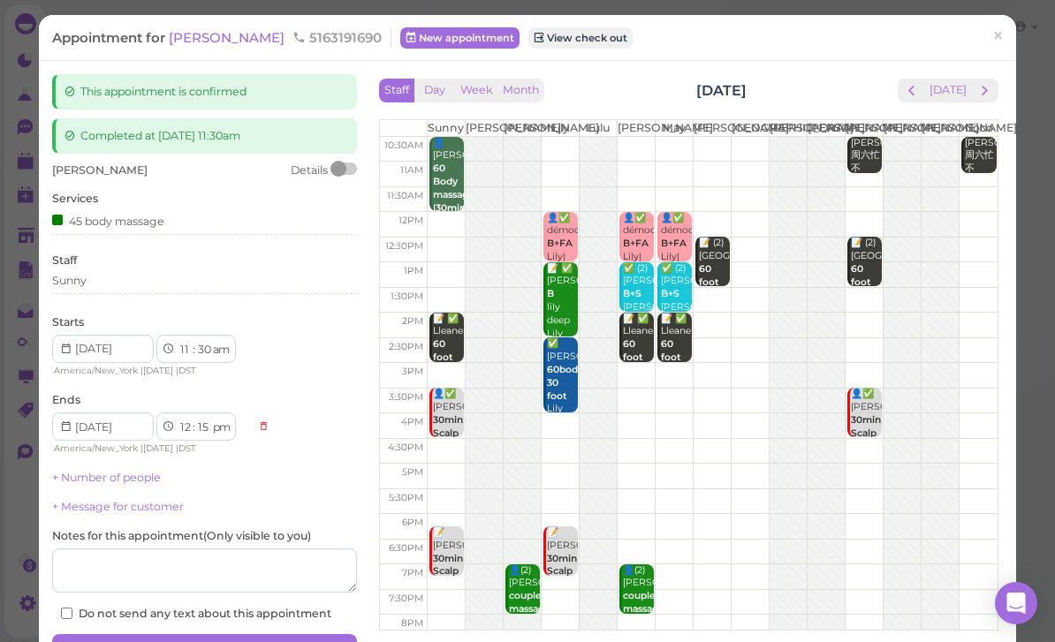
click at [636, 413] on td at bounding box center [712, 401] width 571 height 26
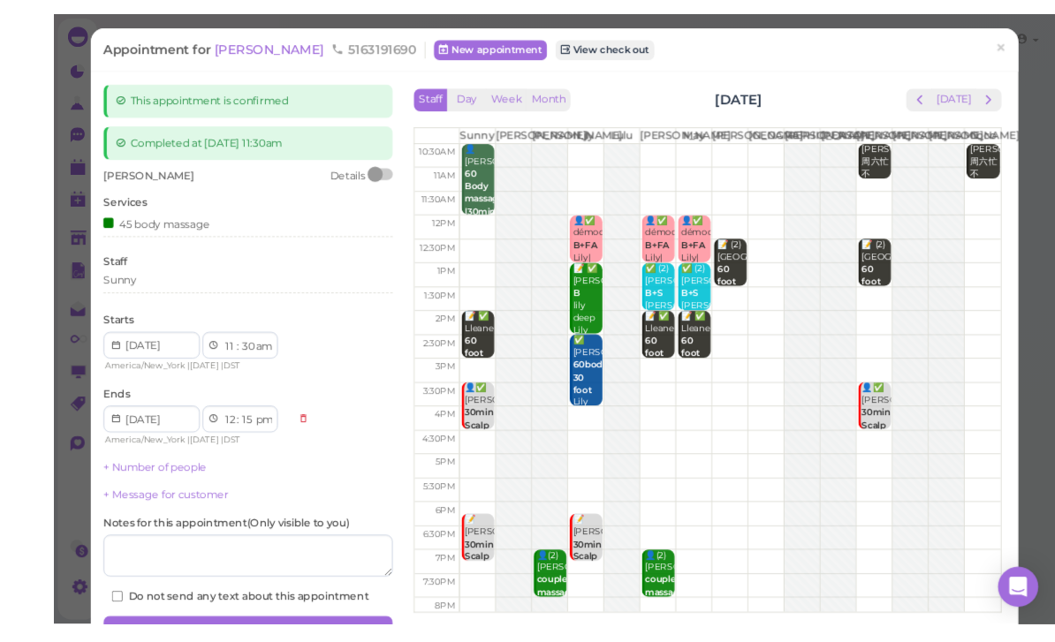
scroll to position [4, 0]
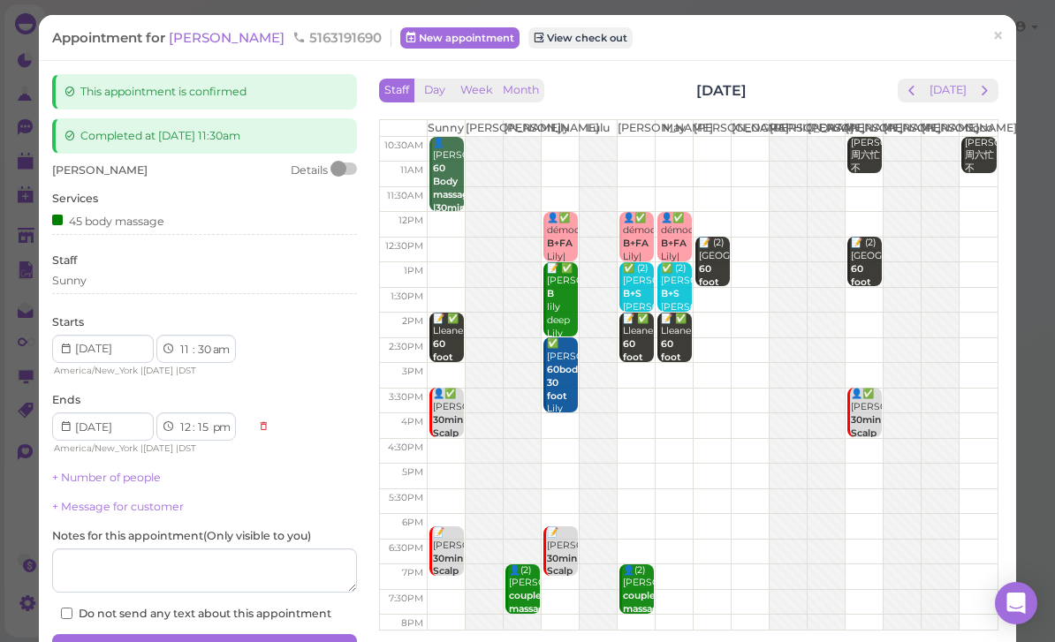
click at [634, 414] on td at bounding box center [712, 401] width 571 height 26
click at [1004, 34] on span "×" at bounding box center [997, 36] width 11 height 25
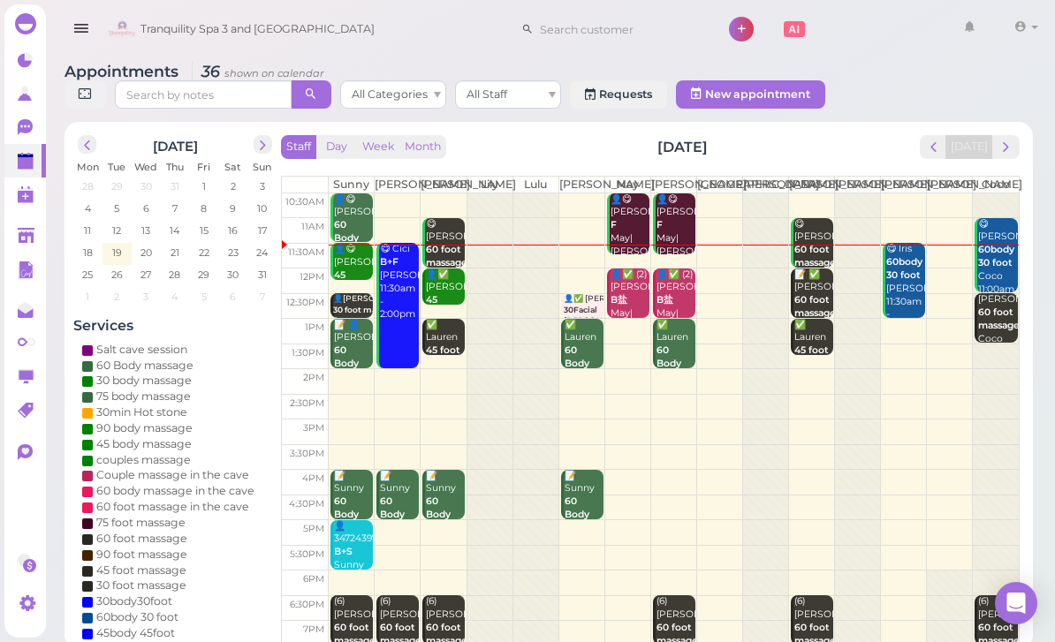
click at [1002, 149] on span "next" at bounding box center [1006, 147] width 17 height 17
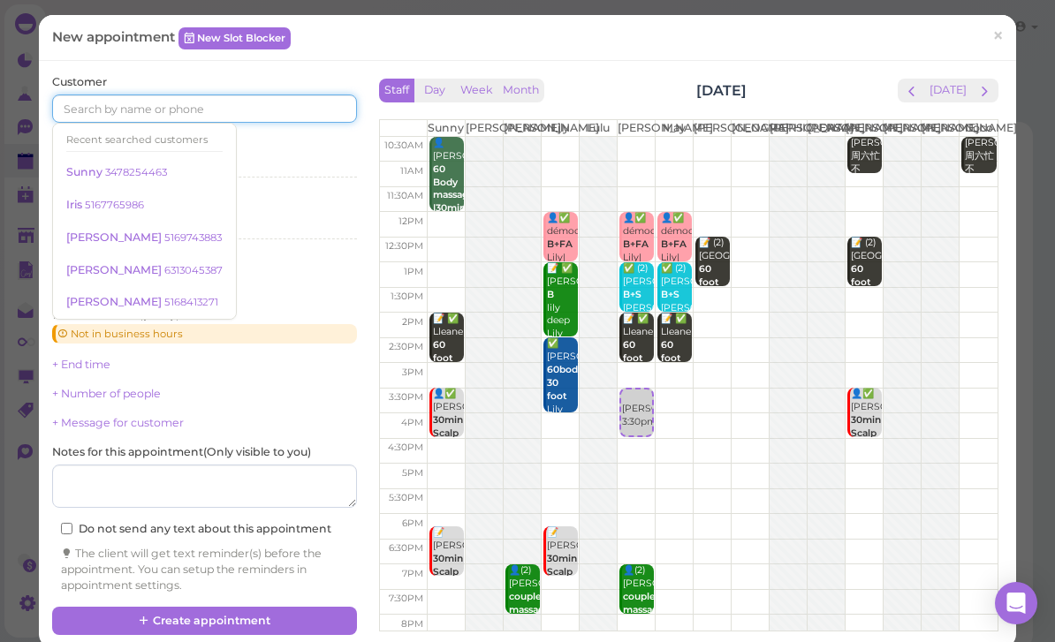
scroll to position [4, 0]
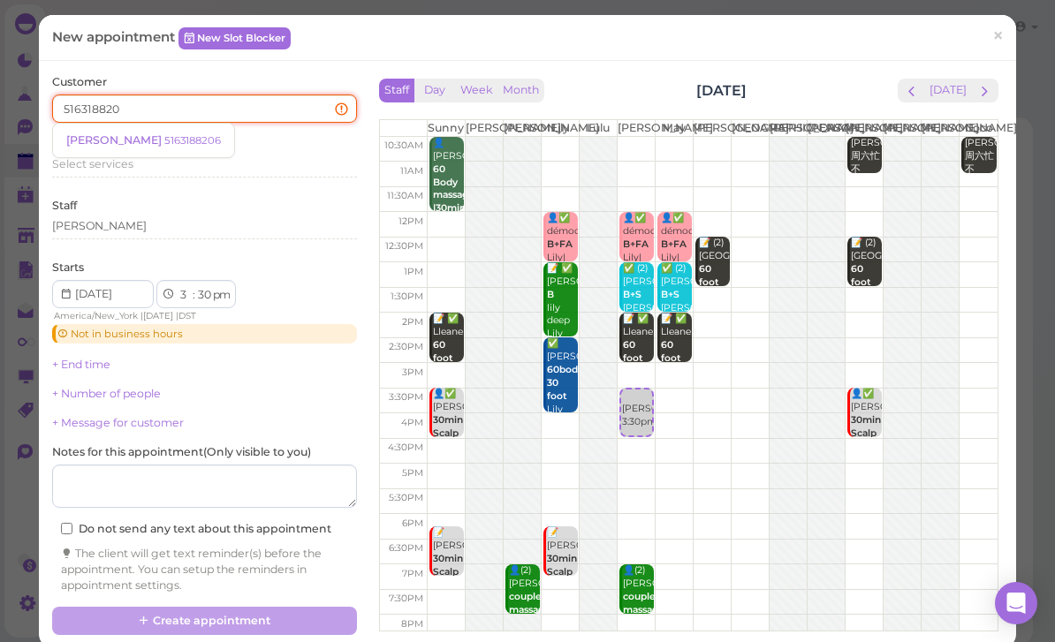
type input "5163188206"
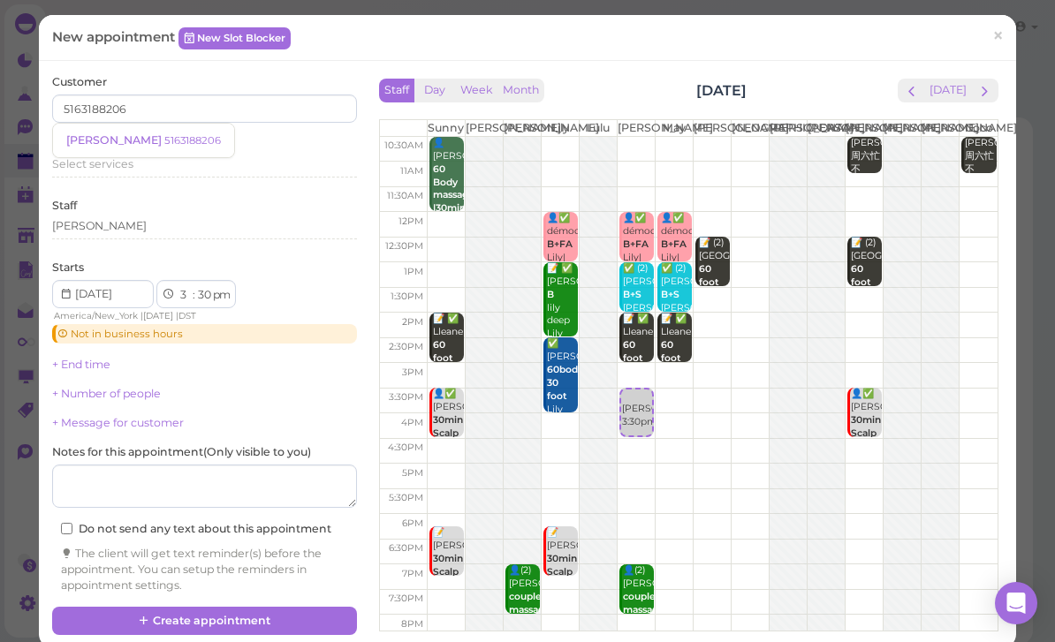
click at [164, 135] on small "5163188206" at bounding box center [192, 140] width 57 height 12
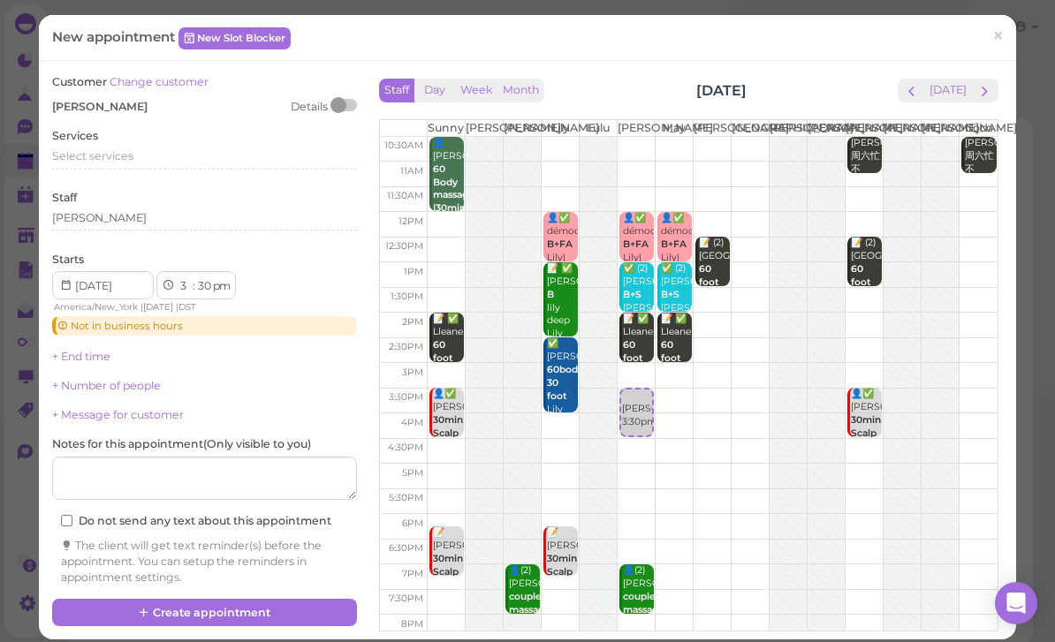
click at [117, 153] on span "Select services" at bounding box center [92, 155] width 81 height 13
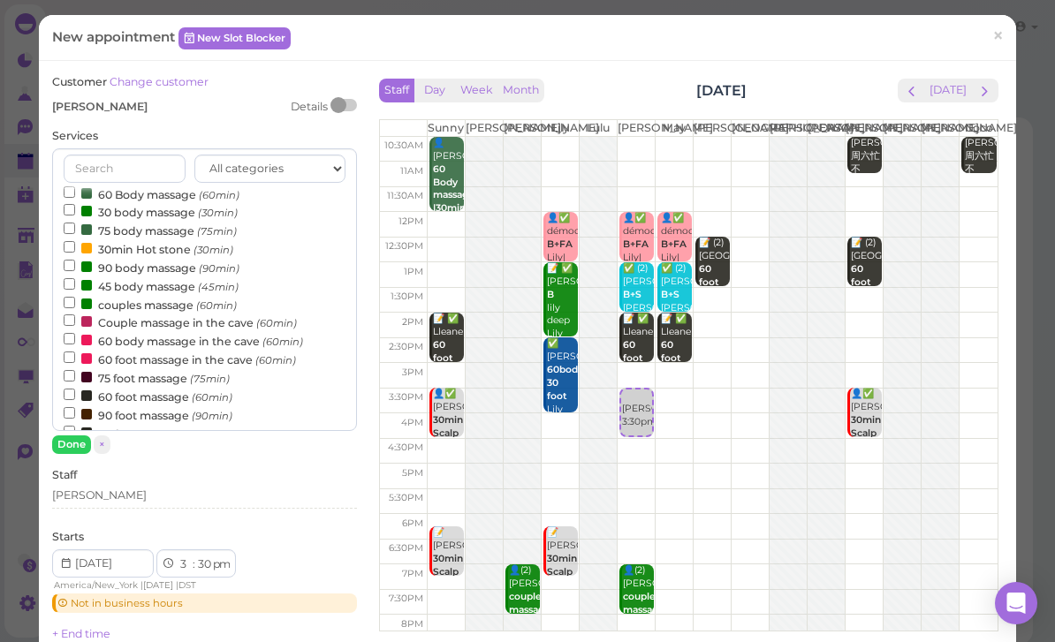
scroll to position [30, 0]
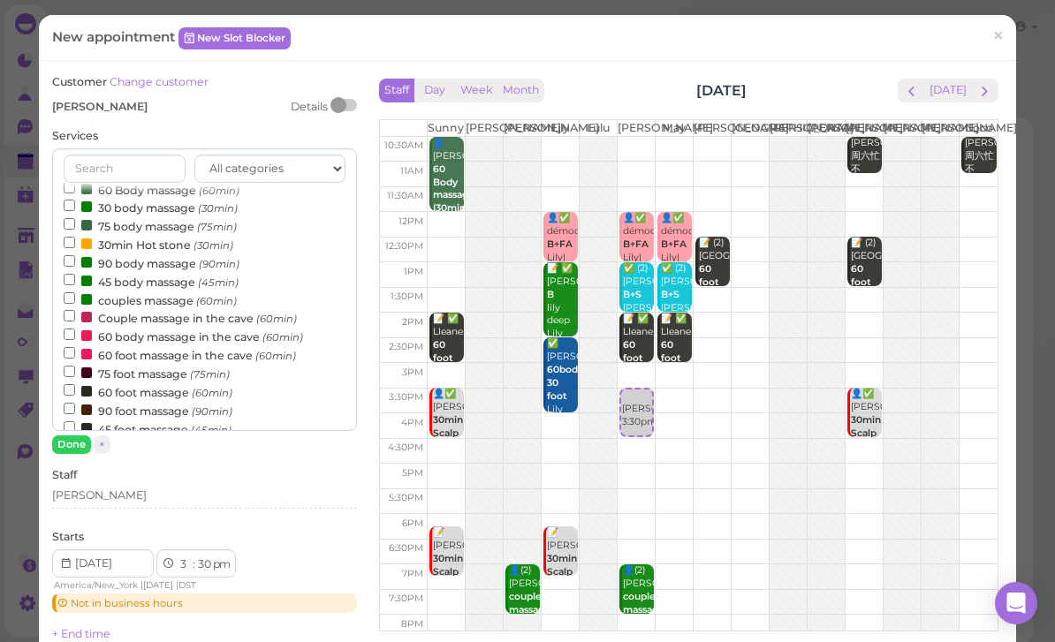
click at [153, 420] on label "45 foot massage (45min)" at bounding box center [148, 429] width 168 height 19
click at [75, 422] on input "45 foot massage (45min)" at bounding box center [69, 427] width 11 height 11
click at [78, 446] on button "Done" at bounding box center [71, 445] width 39 height 19
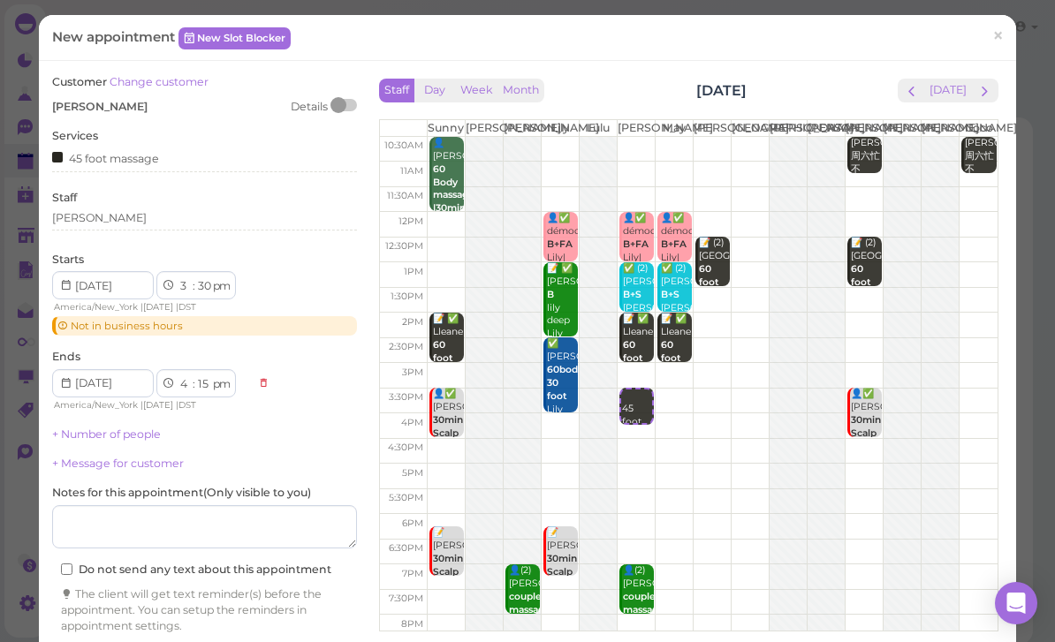
click at [121, 222] on div "[PERSON_NAME]" at bounding box center [204, 220] width 305 height 21
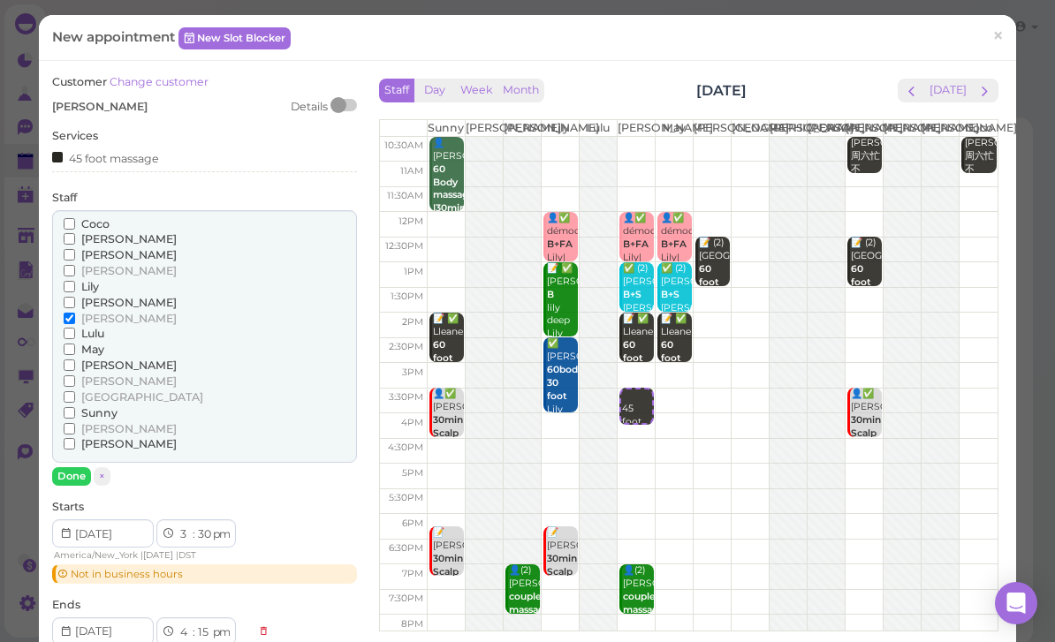
click at [89, 343] on span "May" at bounding box center [92, 349] width 23 height 13
click at [75, 344] on input "May" at bounding box center [69, 349] width 11 height 11
click at [95, 359] on span "[PERSON_NAME]" at bounding box center [128, 365] width 95 height 13
click at [75, 360] on input "[PERSON_NAME]" at bounding box center [69, 365] width 11 height 11
click at [80, 467] on button "Done" at bounding box center [71, 476] width 39 height 19
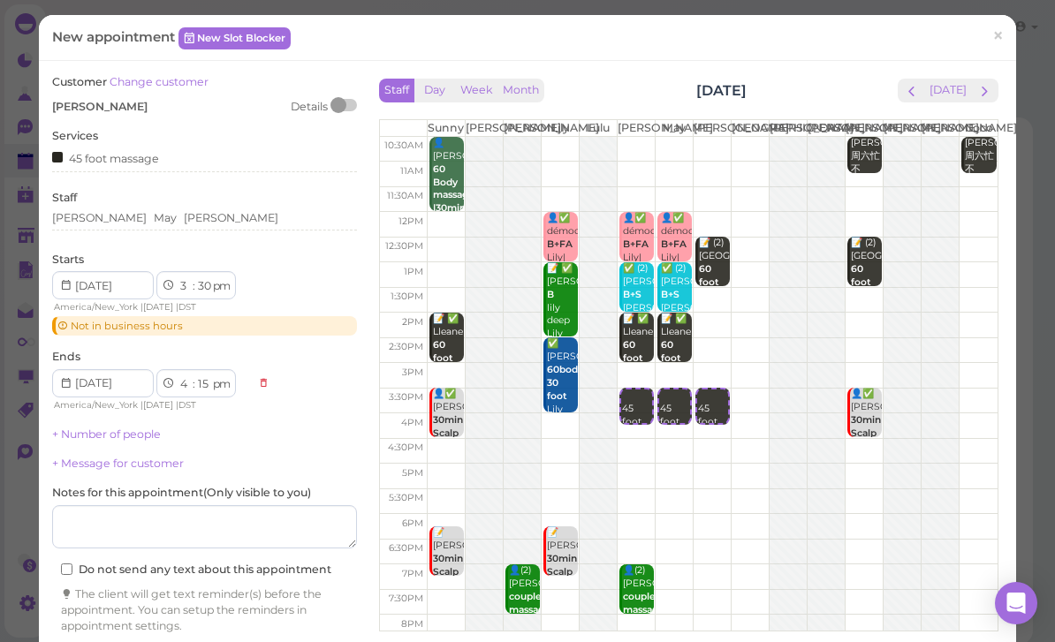
click at [130, 428] on link "+ Number of people" at bounding box center [106, 434] width 109 height 13
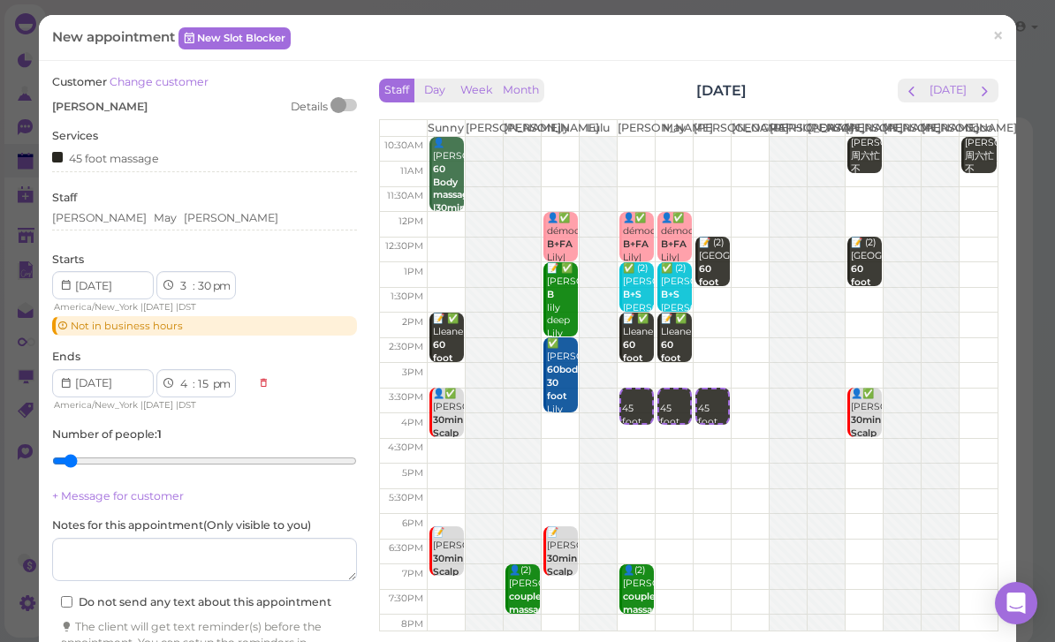
type input "3"
click at [117, 455] on input "range" at bounding box center [204, 461] width 305 height 28
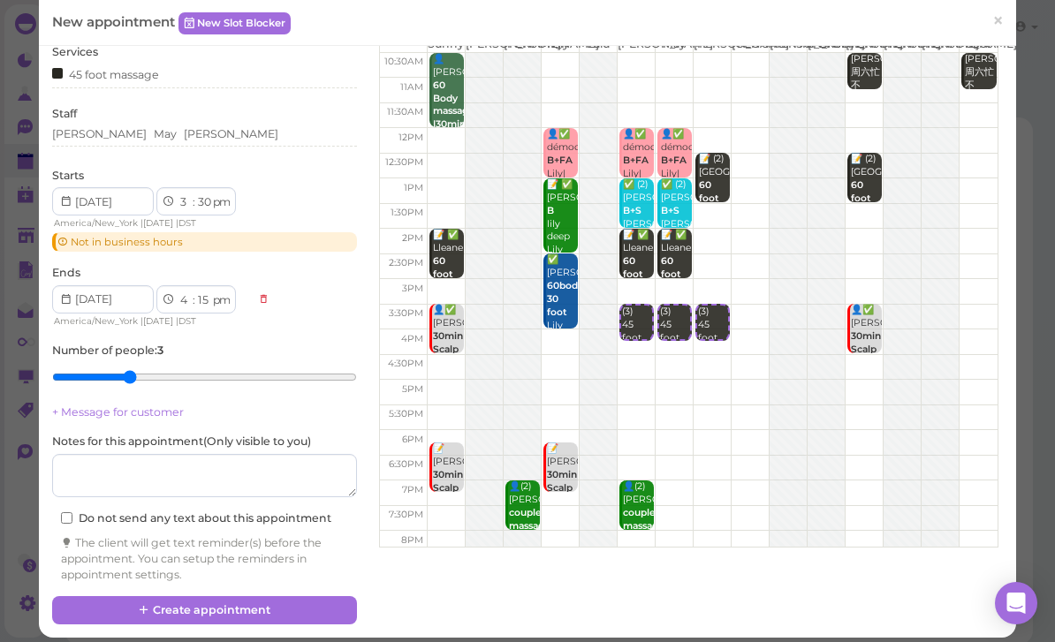
scroll to position [83, 0]
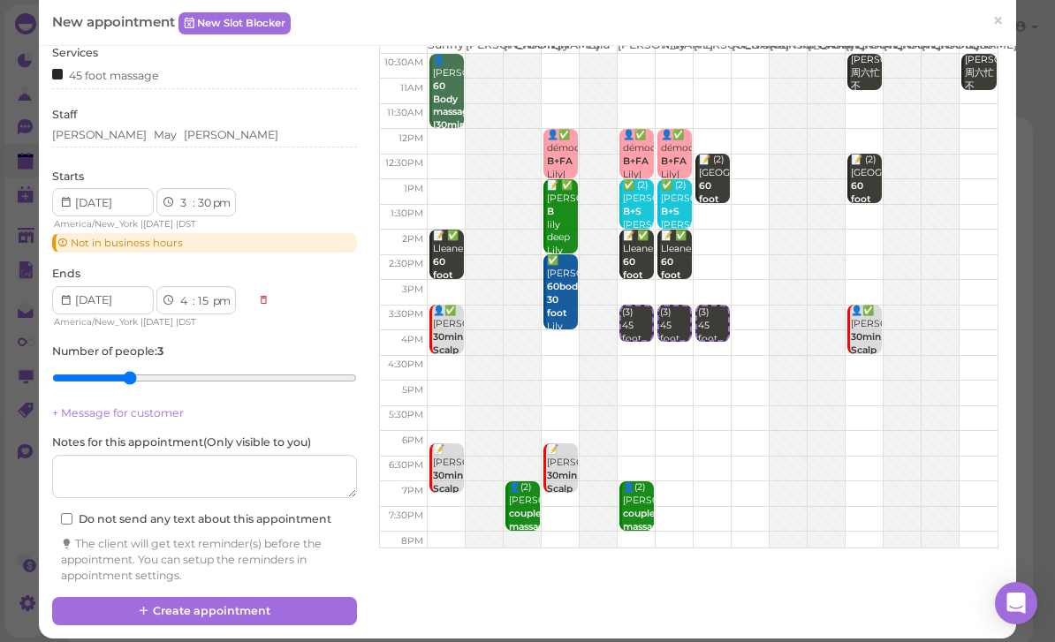
click at [260, 603] on button "Create appointment" at bounding box center [204, 611] width 305 height 28
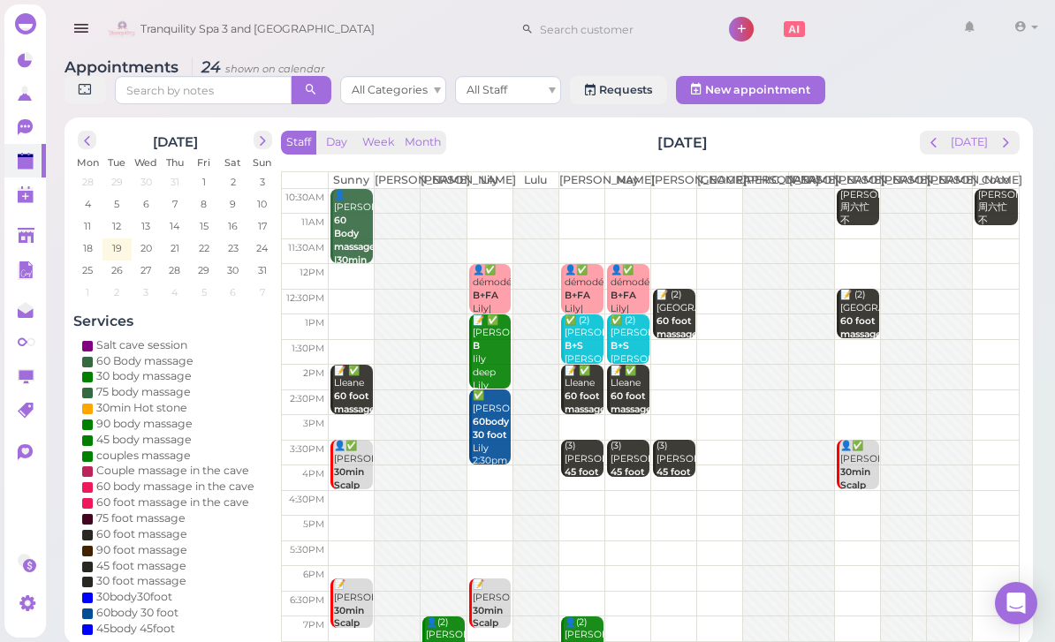
click at [254, 141] on span "next" at bounding box center [262, 141] width 17 height 17
click at [261, 137] on span "next" at bounding box center [262, 141] width 17 height 17
click at [263, 141] on span "next" at bounding box center [262, 141] width 17 height 17
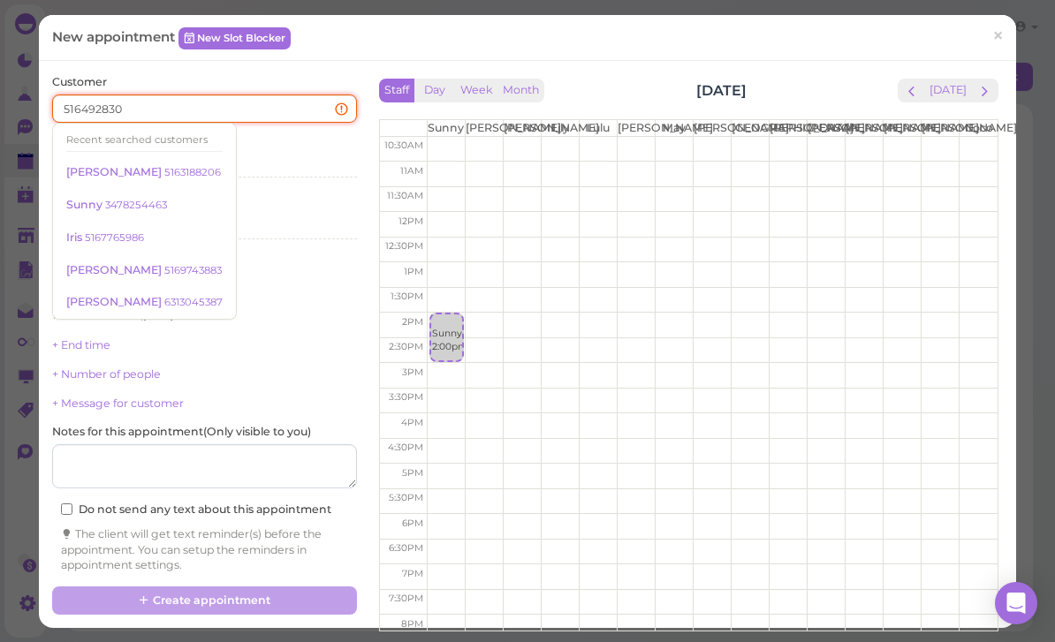
type input "5164928309"
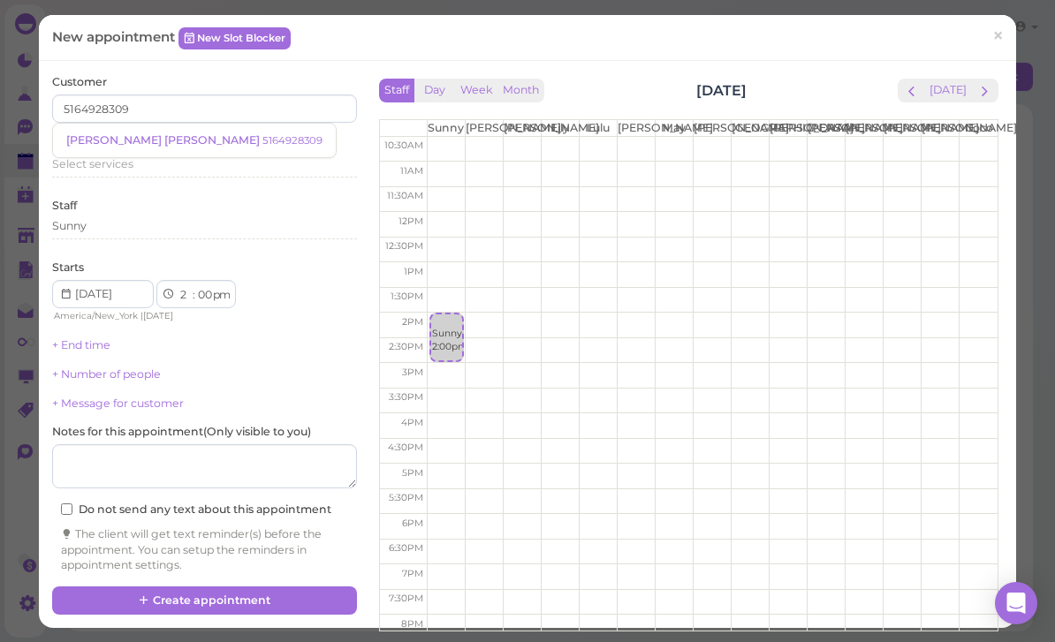
click at [262, 141] on small "5164928309" at bounding box center [292, 140] width 60 height 12
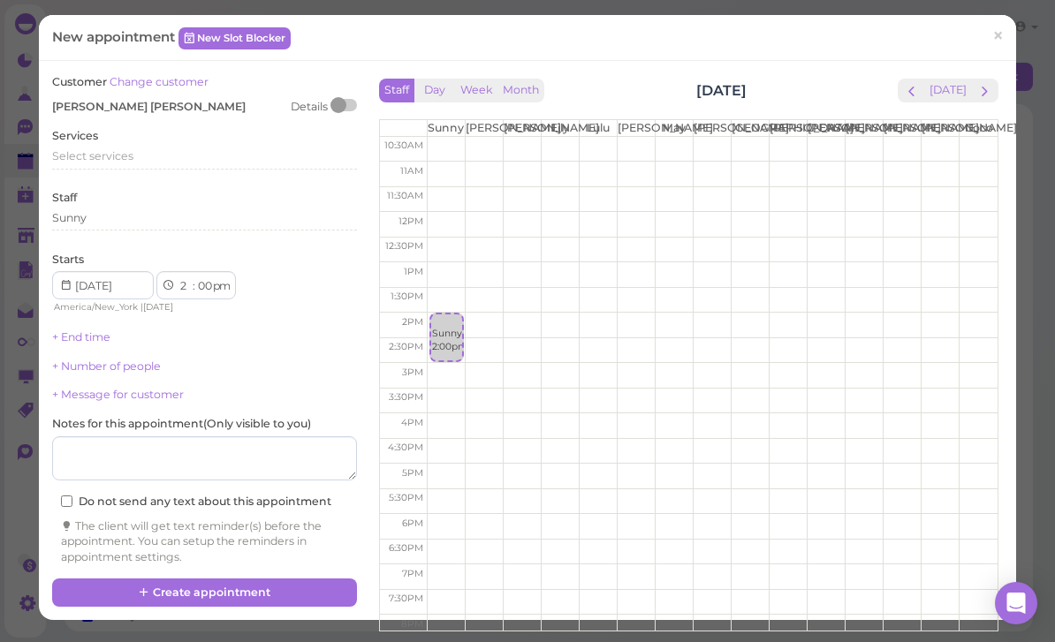
click at [127, 150] on span "Select services" at bounding box center [92, 155] width 81 height 13
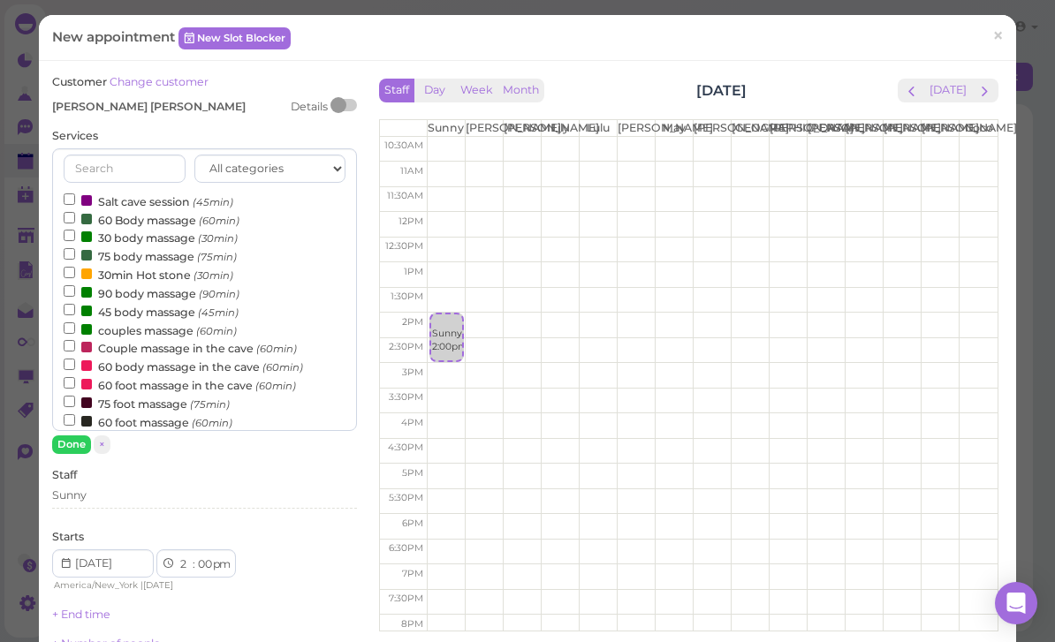
click at [142, 357] on label "60 body massage in the cave (60min)" at bounding box center [183, 366] width 239 height 19
click at [75, 359] on input "60 body massage in the cave (60min)" at bounding box center [69, 364] width 11 height 11
click at [81, 439] on button "Done" at bounding box center [71, 445] width 39 height 19
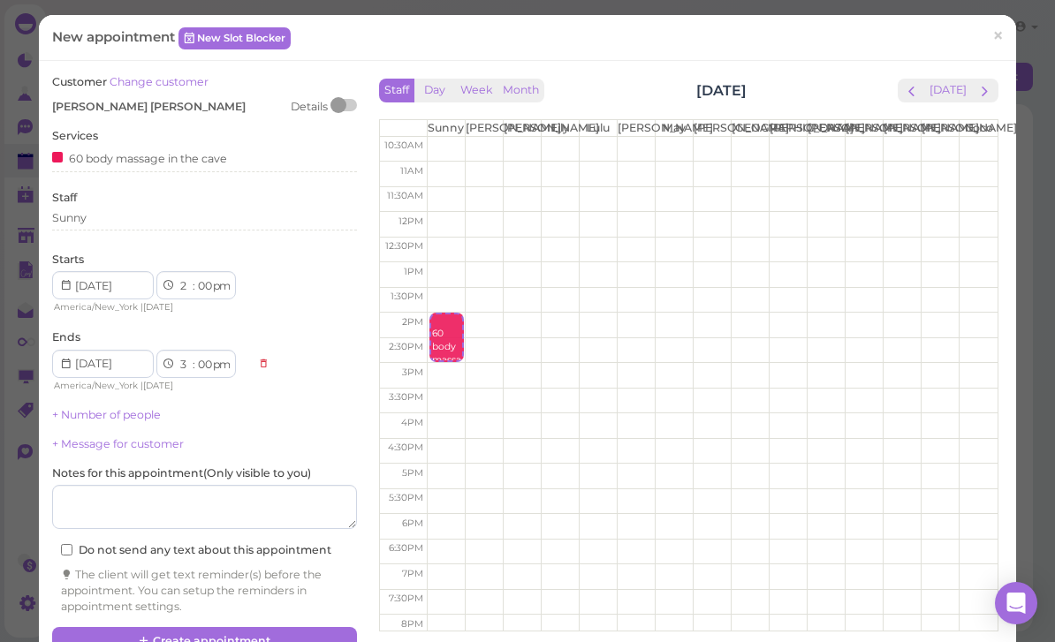
click at [133, 221] on div "Sunny" at bounding box center [204, 218] width 305 height 16
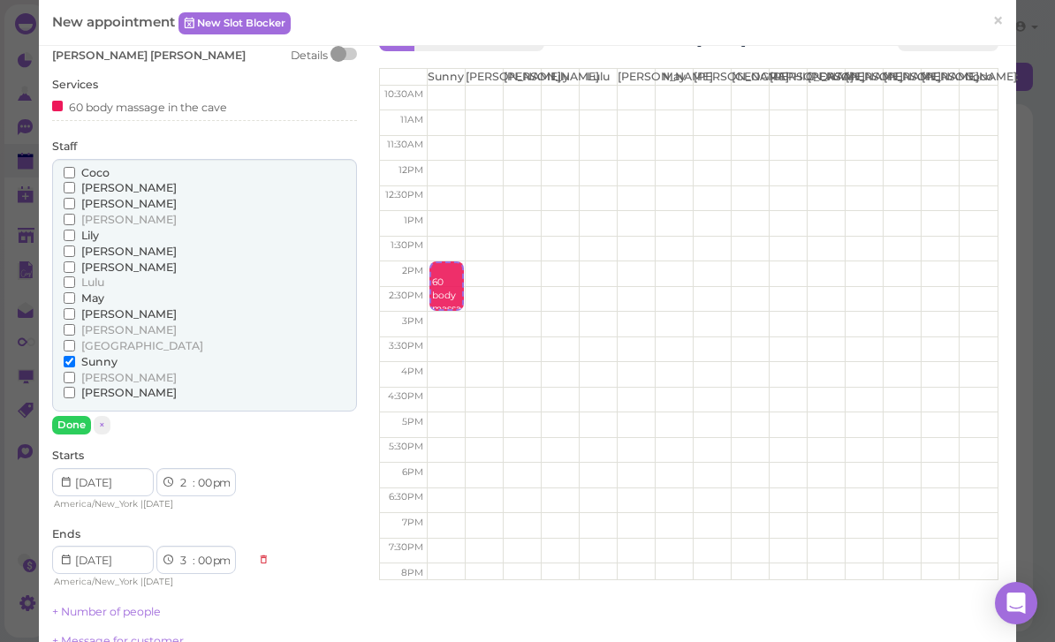
scroll to position [24, 0]
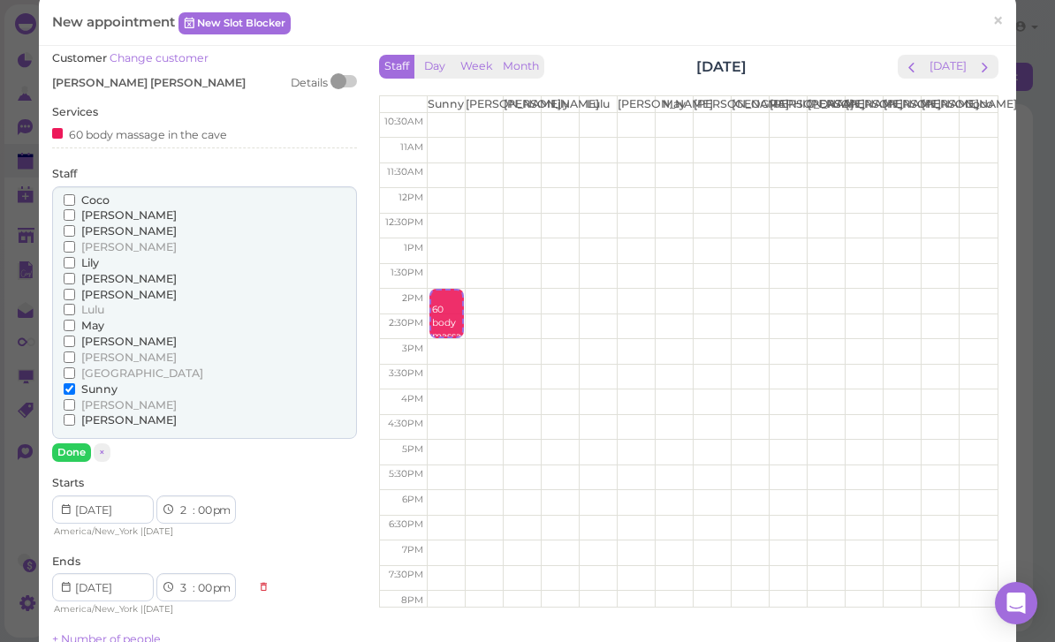
click at [196, 137] on div "60 body massage in the cave" at bounding box center [139, 134] width 175 height 19
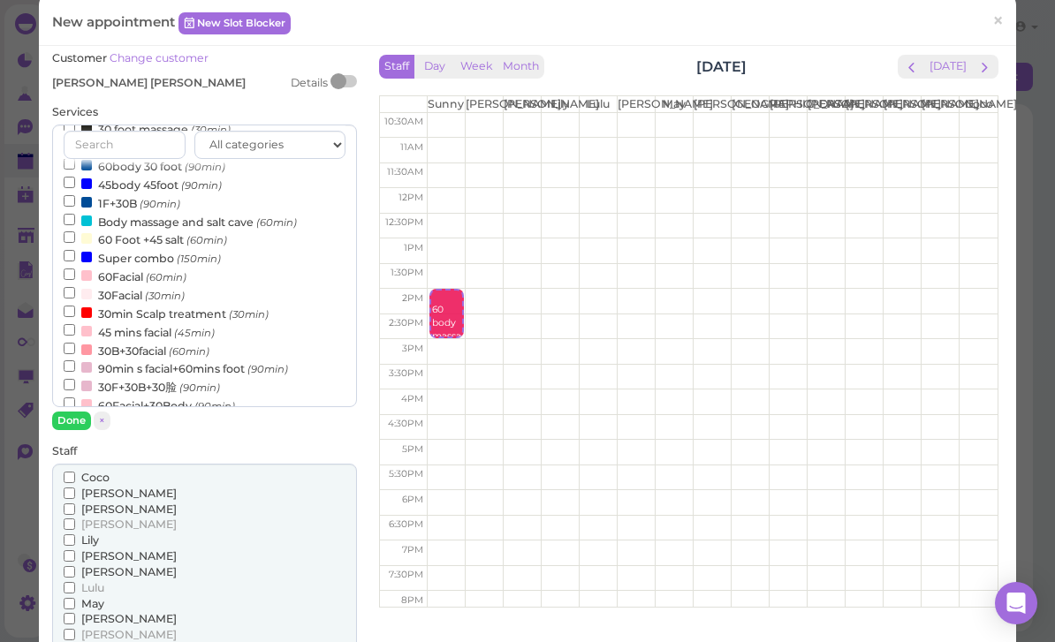
scroll to position [336, 0]
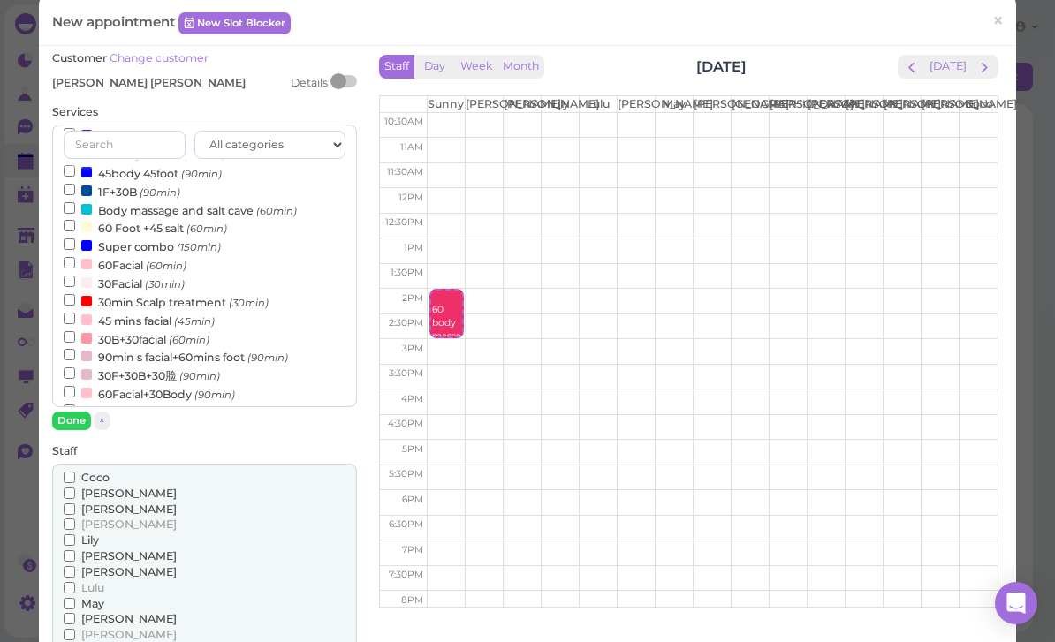
click at [145, 274] on label "30Facial (30min)" at bounding box center [124, 283] width 121 height 19
click at [75, 276] on input "30Facial (30min)" at bounding box center [69, 281] width 11 height 11
select select "30"
click at [70, 422] on button "Done" at bounding box center [71, 421] width 39 height 19
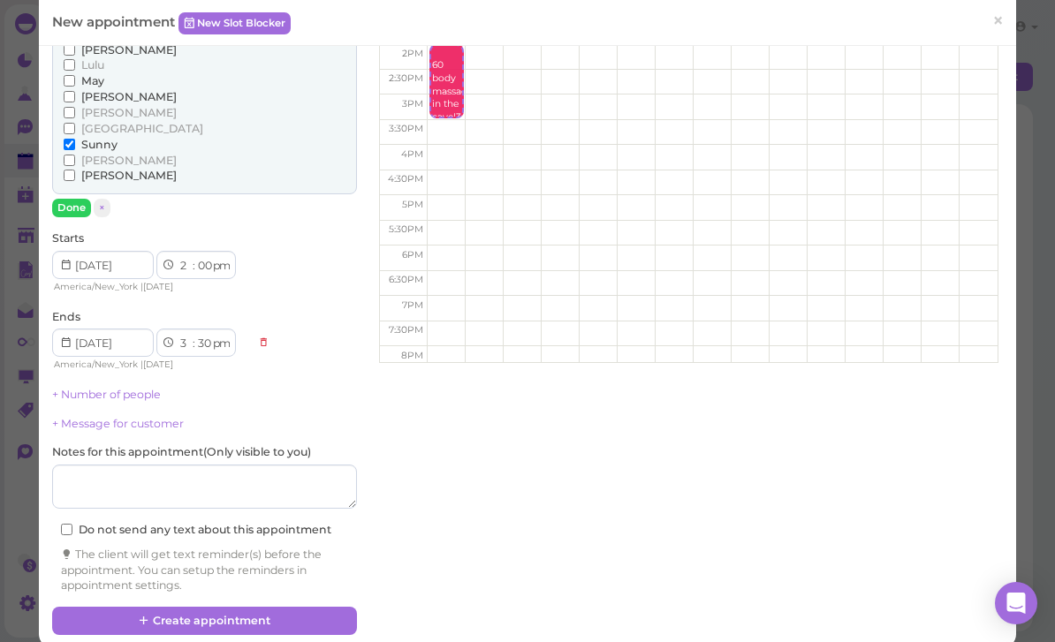
scroll to position [268, 0]
click at [272, 608] on button "Create appointment" at bounding box center [204, 622] width 305 height 28
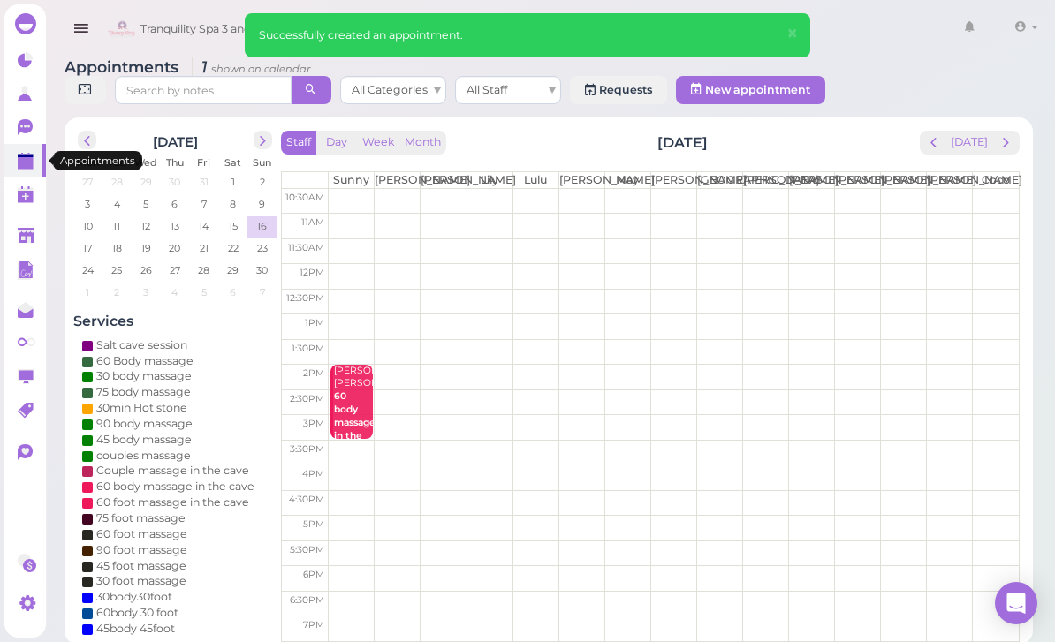
click at [18, 170] on icon at bounding box center [27, 162] width 19 height 19
click at [80, 135] on span "prev" at bounding box center [87, 141] width 17 height 17
click at [88, 148] on span "prev" at bounding box center [87, 141] width 17 height 17
click at [80, 147] on span "prev" at bounding box center [87, 141] width 17 height 17
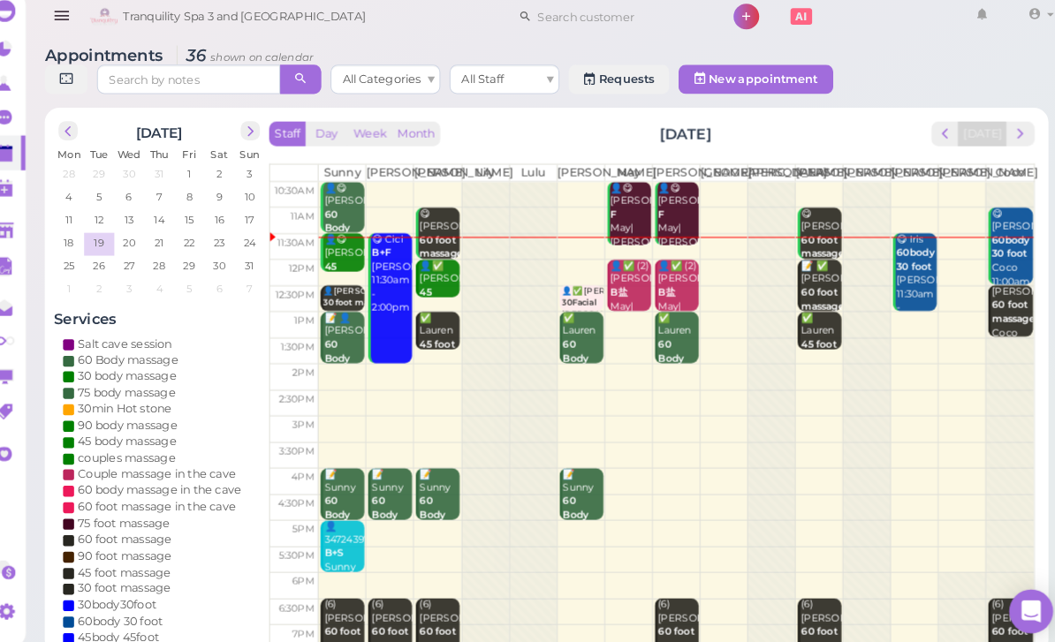
scroll to position [0, 0]
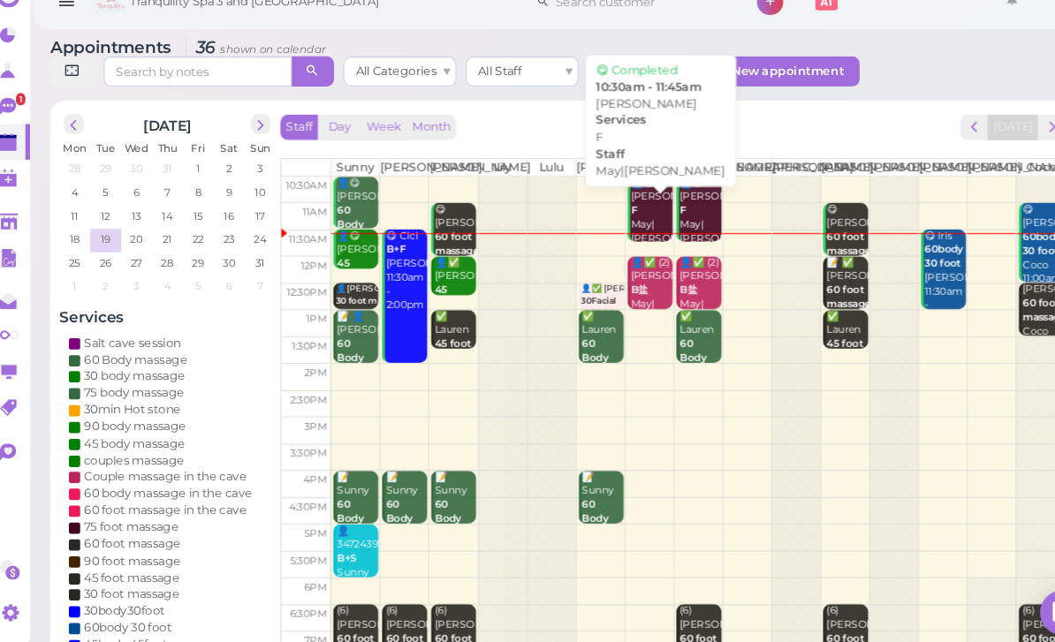
click at [623, 202] on div "👤😋 [PERSON_NAME]|[PERSON_NAME] 10:30am - 11:45am" at bounding box center [630, 246] width 40 height 105
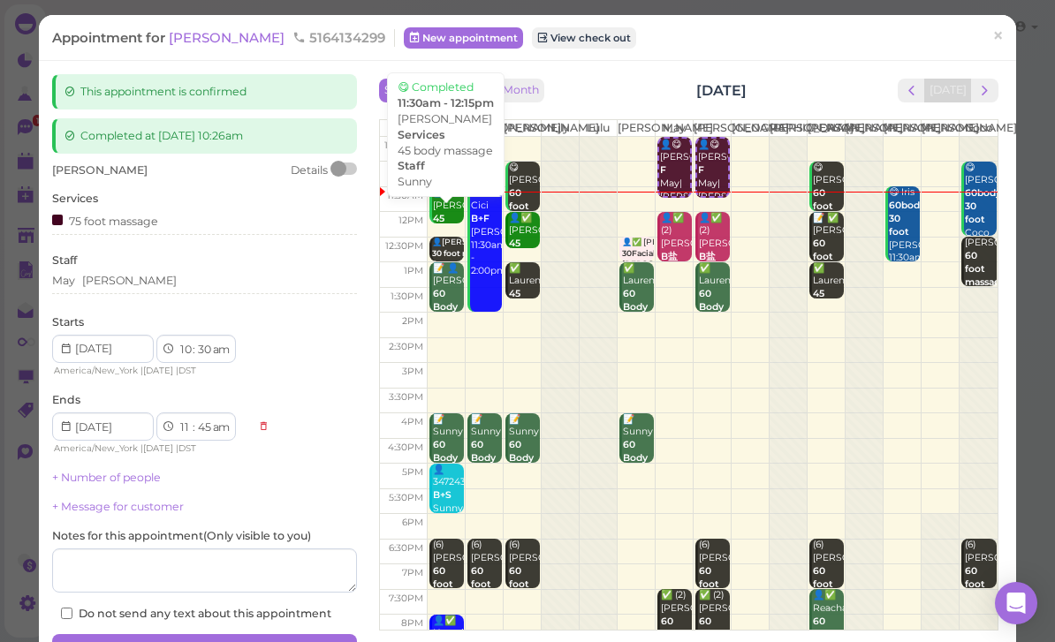
click at [450, 225] on div "👤😋 [PERSON_NAME] 45 body massage Sunny 11:30am - 12:15pm" at bounding box center [448, 245] width 32 height 118
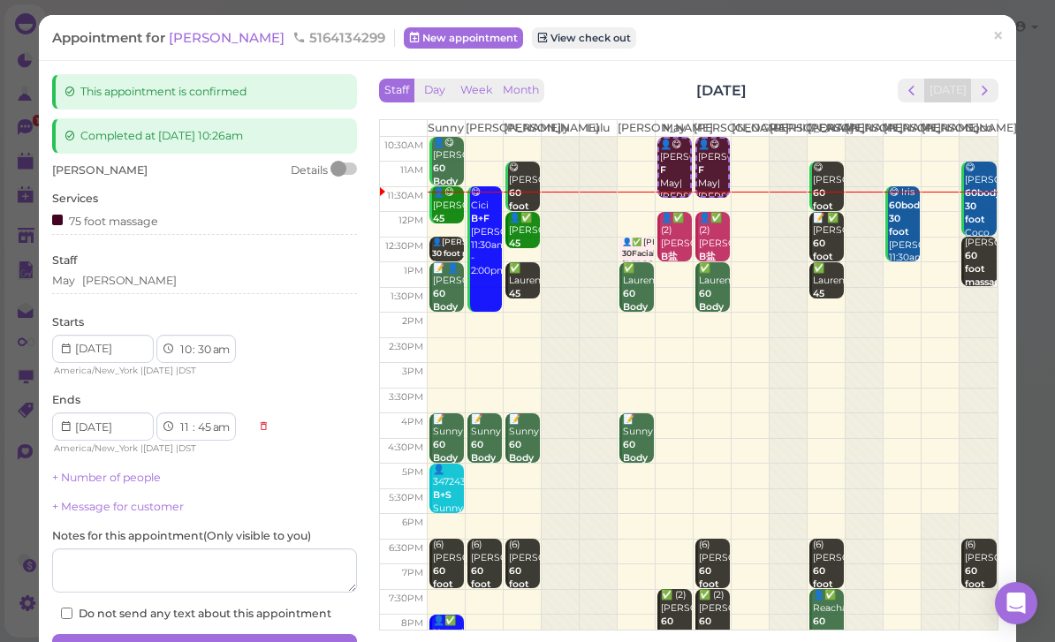
click at [1009, 35] on link "×" at bounding box center [998, 38] width 33 height 42
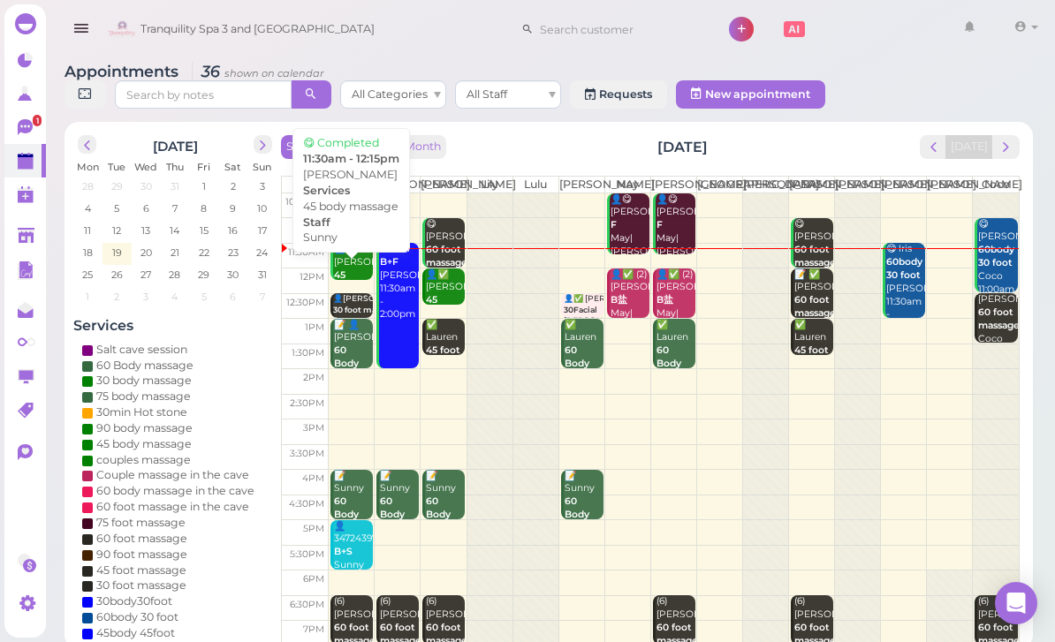
click at [348, 284] on div "👤😋 [PERSON_NAME] 45 body massage Sunny 11:30am - 12:15pm" at bounding box center [353, 302] width 40 height 118
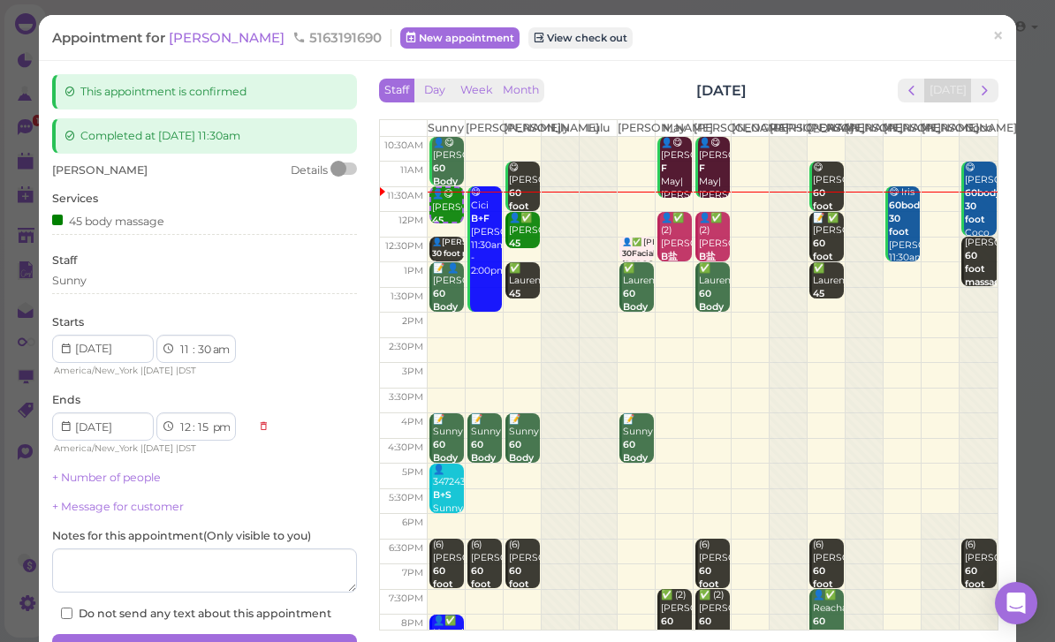
click at [131, 285] on div "Sunny" at bounding box center [204, 283] width 305 height 21
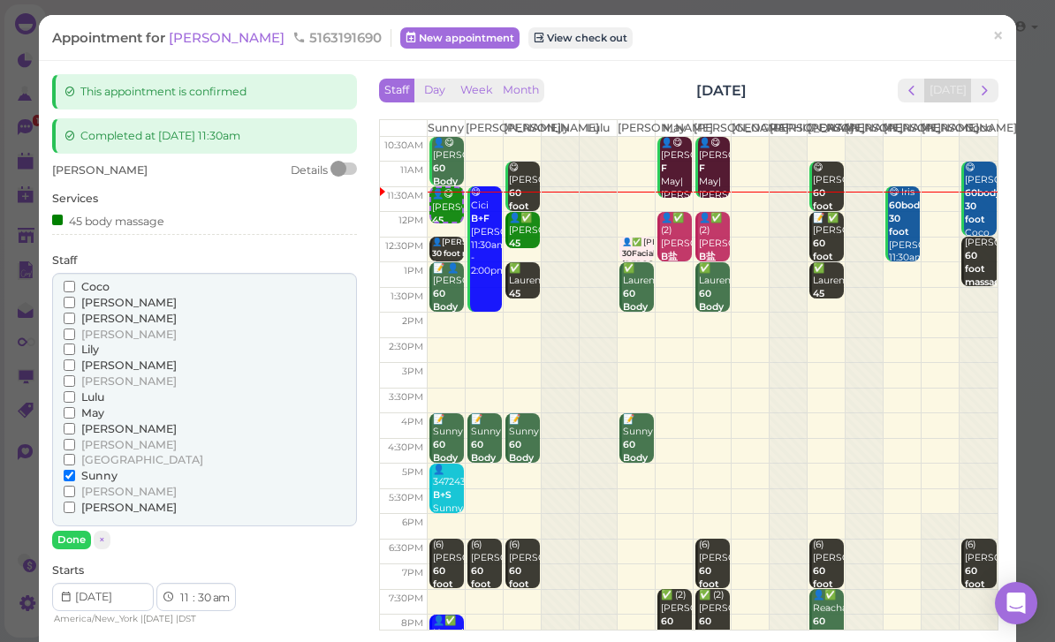
click at [94, 379] on span "[PERSON_NAME]" at bounding box center [128, 381] width 95 height 13
click at [75, 379] on input "[PERSON_NAME]" at bounding box center [69, 381] width 11 height 11
click at [75, 470] on input "Sunny" at bounding box center [69, 475] width 11 height 11
click at [77, 531] on button "Done" at bounding box center [71, 540] width 39 height 19
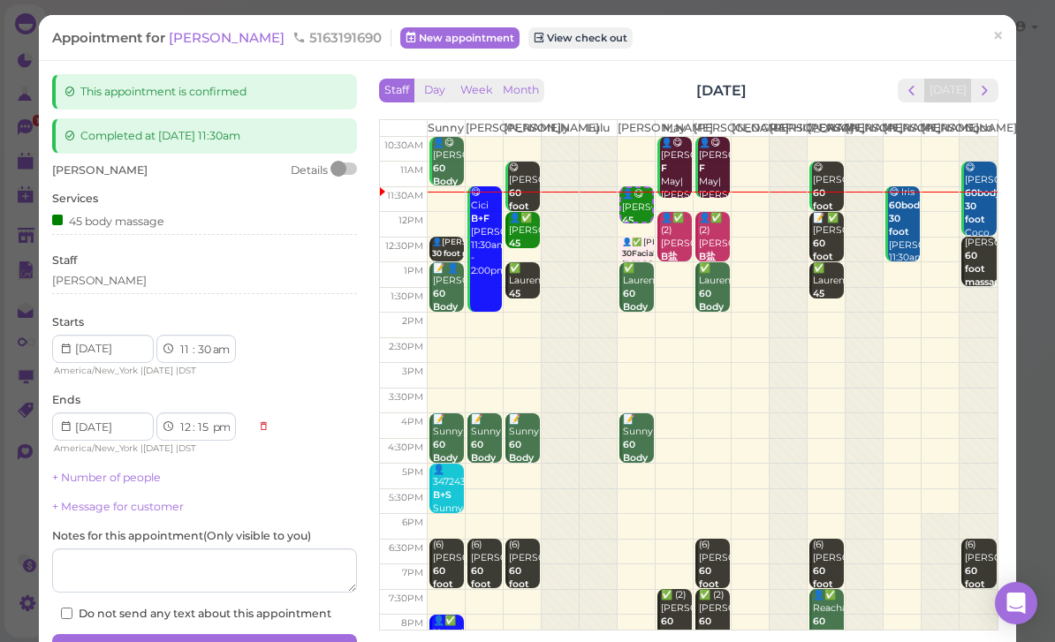
click at [266, 636] on button "Save" at bounding box center [204, 648] width 305 height 28
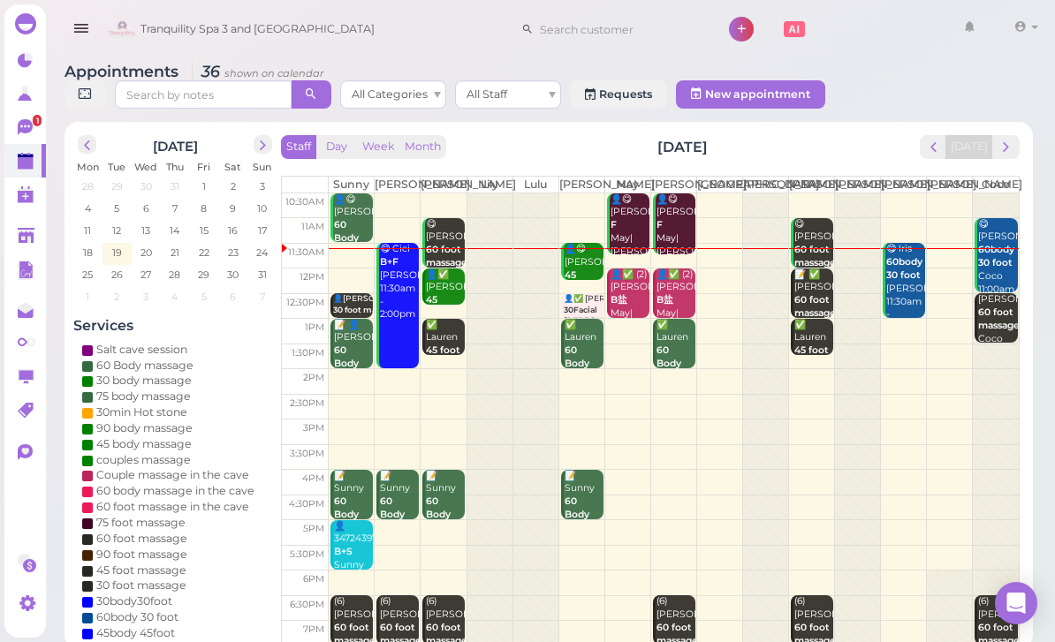
click at [25, 131] on icon at bounding box center [25, 127] width 15 height 16
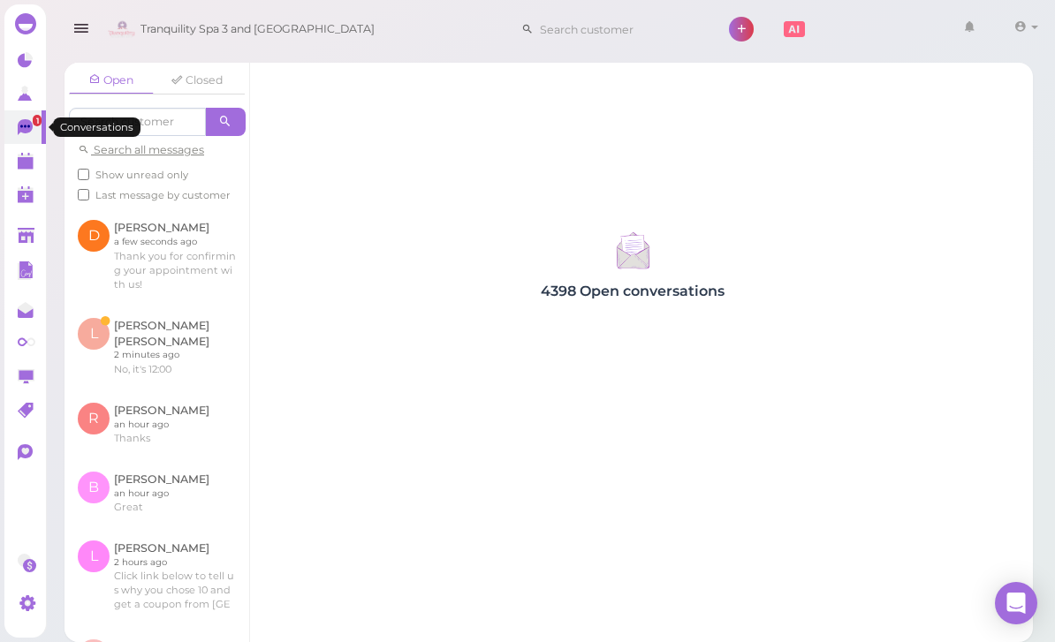
click at [150, 338] on link at bounding box center [157, 347] width 185 height 85
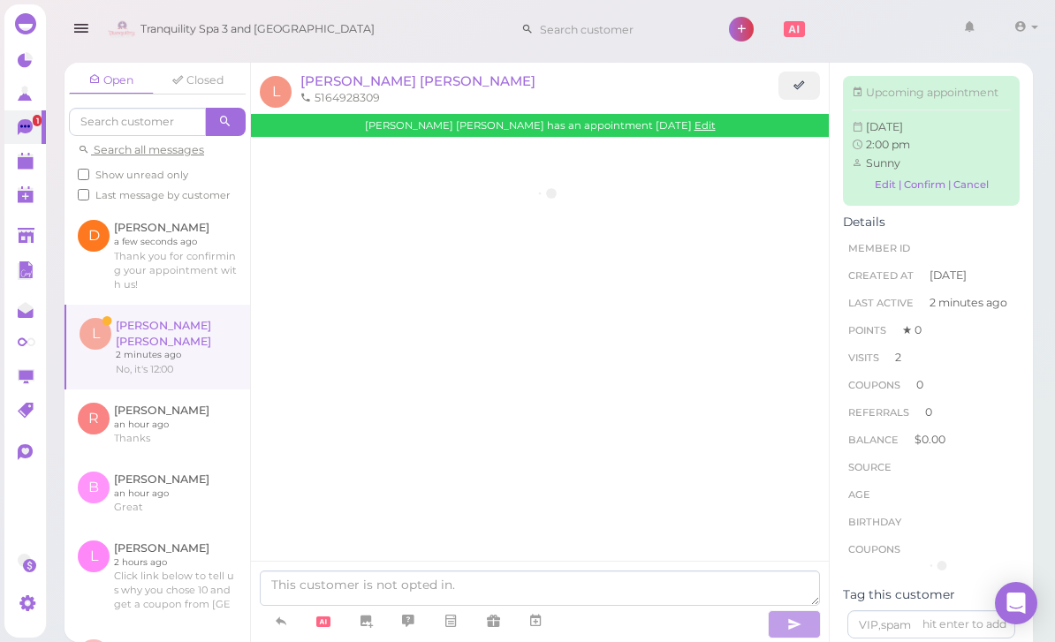
scroll to position [2155, 0]
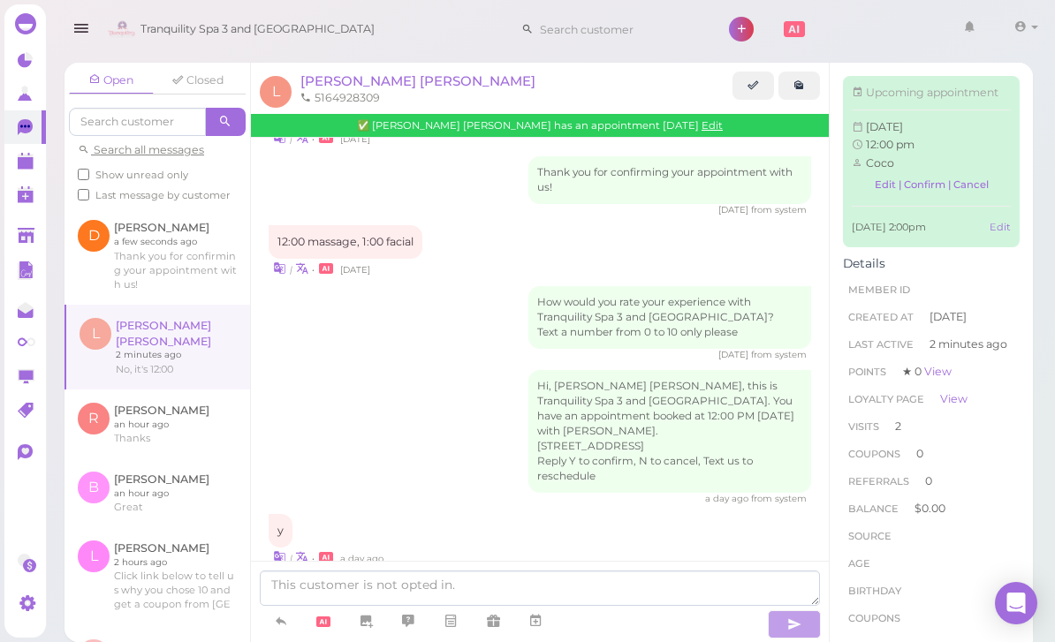
click at [19, 166] on polygon at bounding box center [26, 163] width 16 height 12
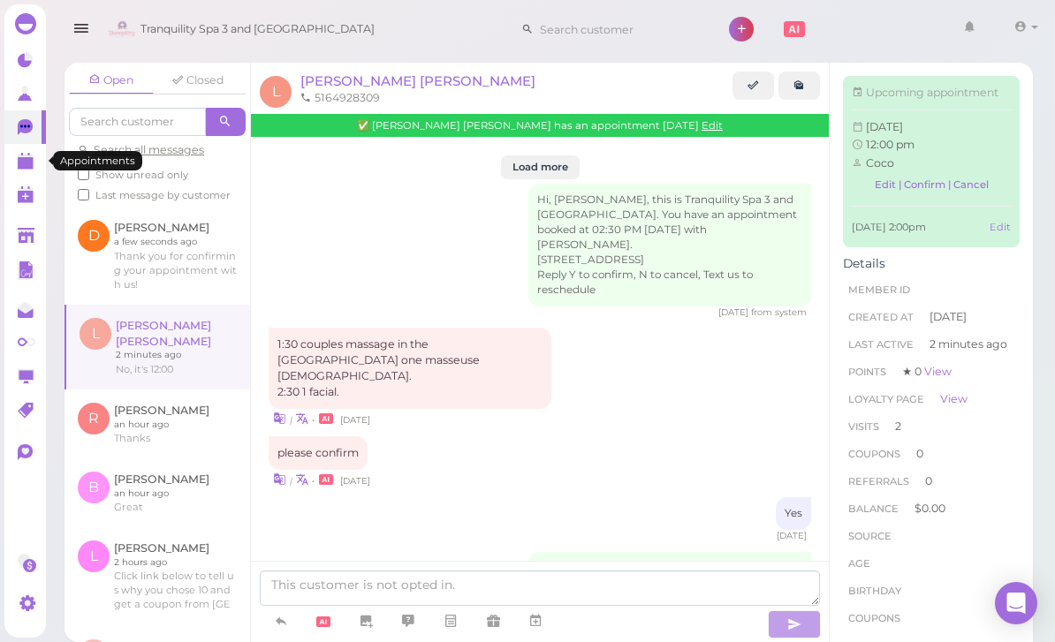
scroll to position [2155, 0]
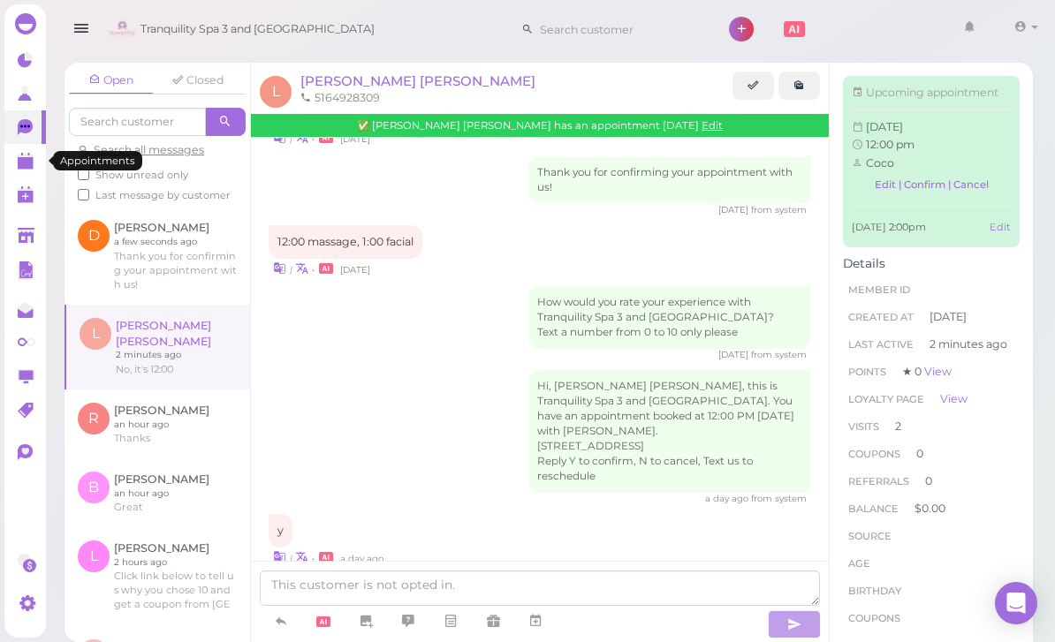
click at [25, 169] on polygon at bounding box center [26, 163] width 16 height 12
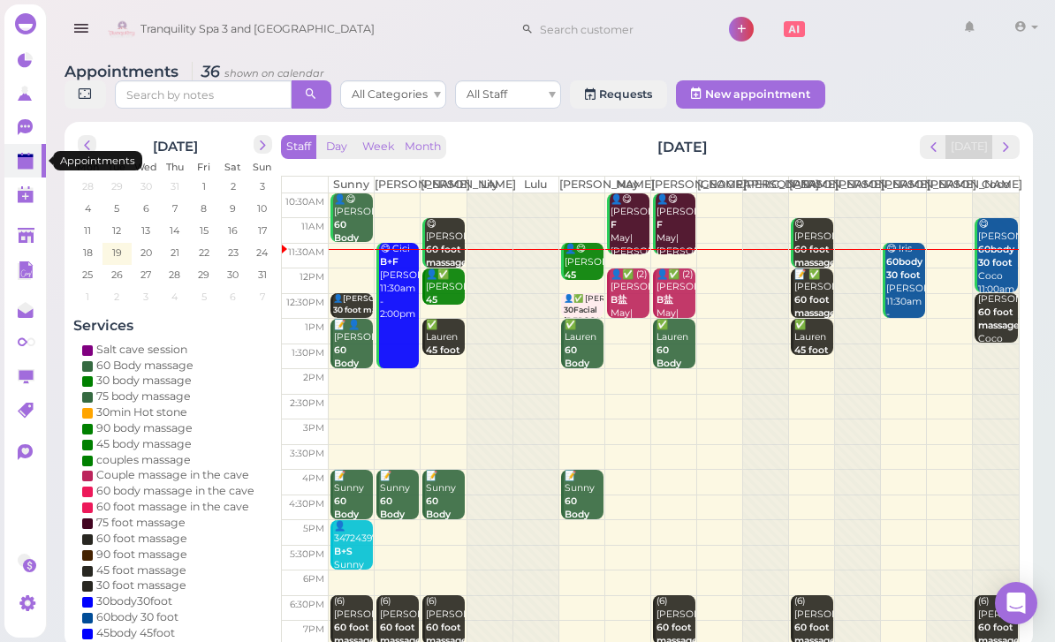
click at [886, 311] on div "😋 Iris 60body 30 foot [PERSON_NAME] 11:30am - 1:00pm" at bounding box center [905, 289] width 40 height 92
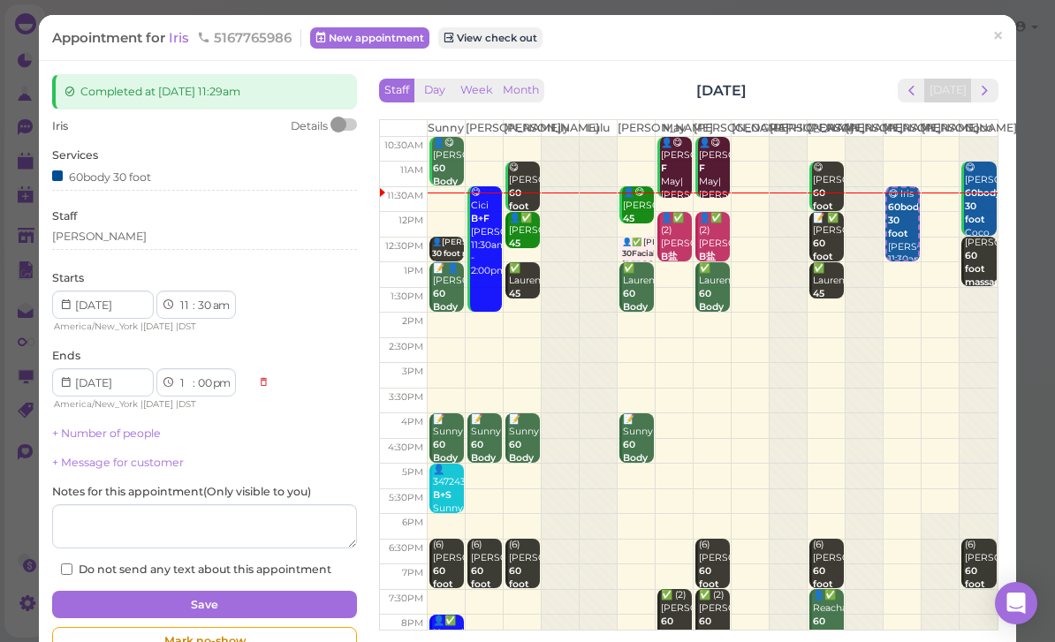
click at [151, 236] on div "[PERSON_NAME]" at bounding box center [204, 237] width 305 height 16
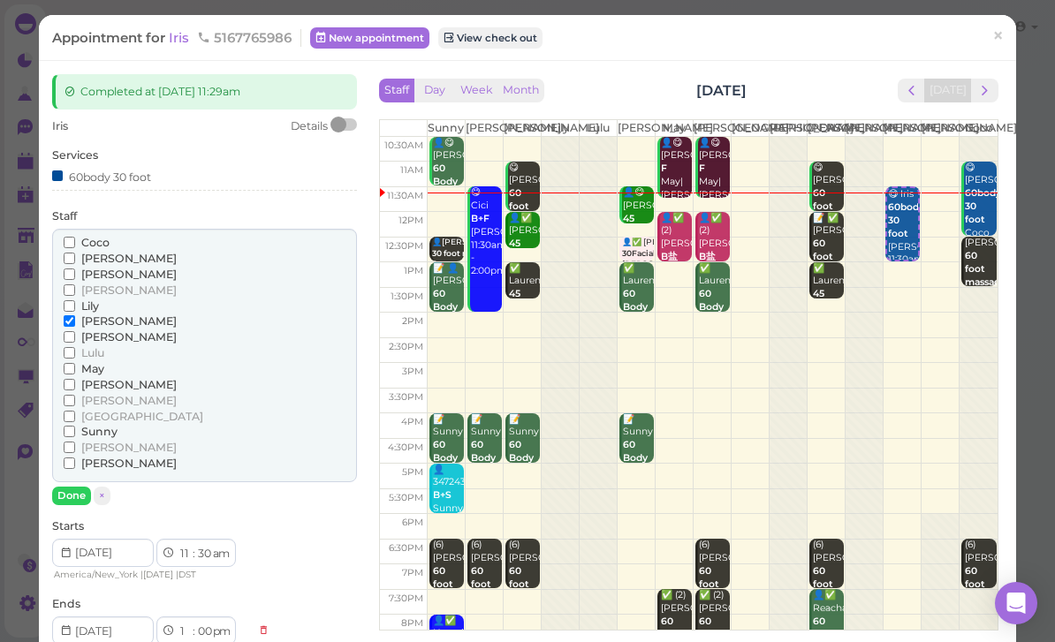
click at [141, 424] on div "Sunny" at bounding box center [205, 432] width 282 height 16
click at [109, 425] on span "Sunny" at bounding box center [99, 431] width 36 height 13
click at [75, 426] on input "Sunny" at bounding box center [69, 431] width 11 height 11
click at [112, 315] on span "[PERSON_NAME]" at bounding box center [128, 321] width 95 height 13
click at [75, 315] on input "[PERSON_NAME]" at bounding box center [69, 320] width 11 height 11
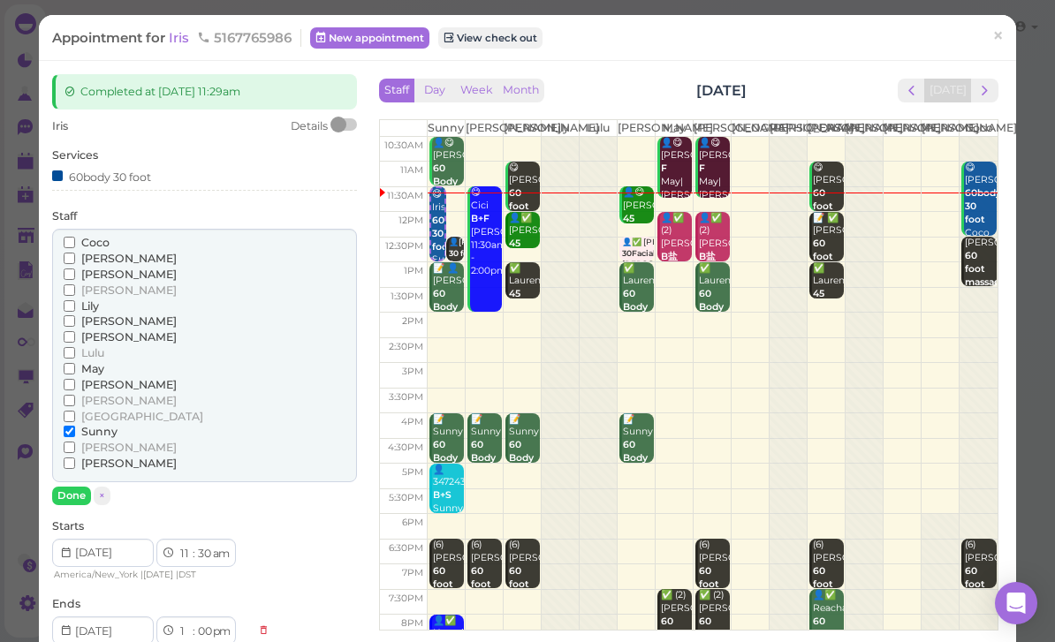
click at [76, 487] on button "Done" at bounding box center [71, 496] width 39 height 19
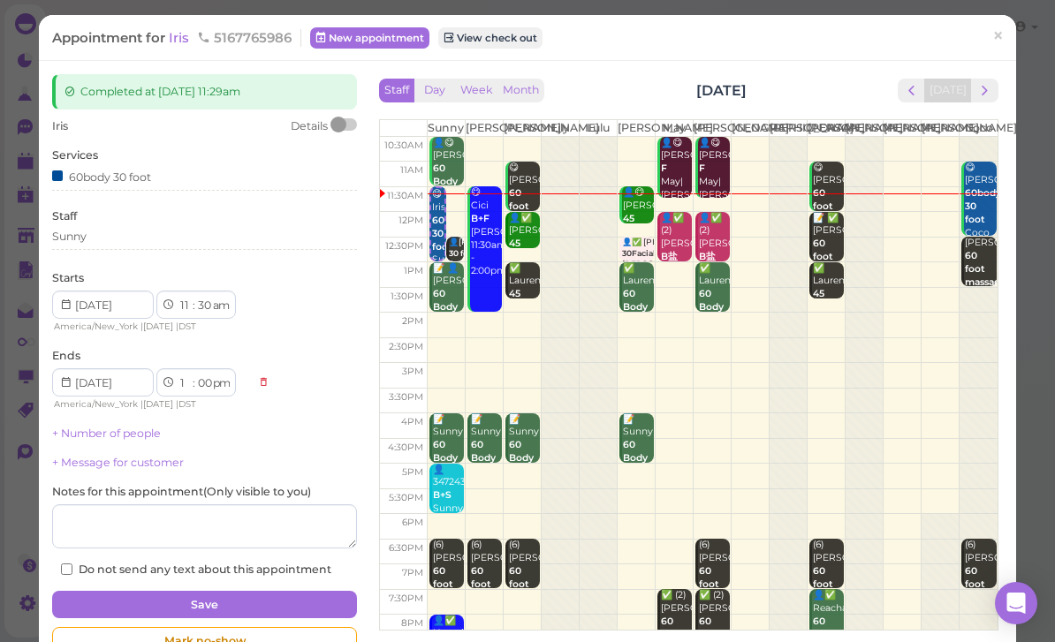
click at [139, 593] on button "Save" at bounding box center [204, 605] width 305 height 28
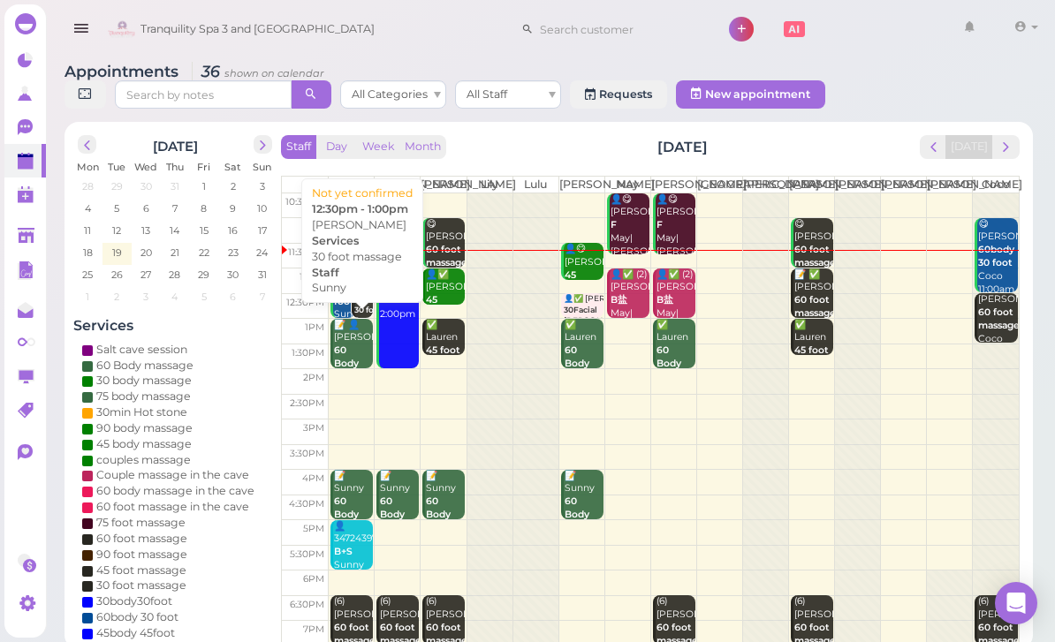
click at [370, 315] on b "30 foot massage" at bounding box center [387, 310] width 67 height 10
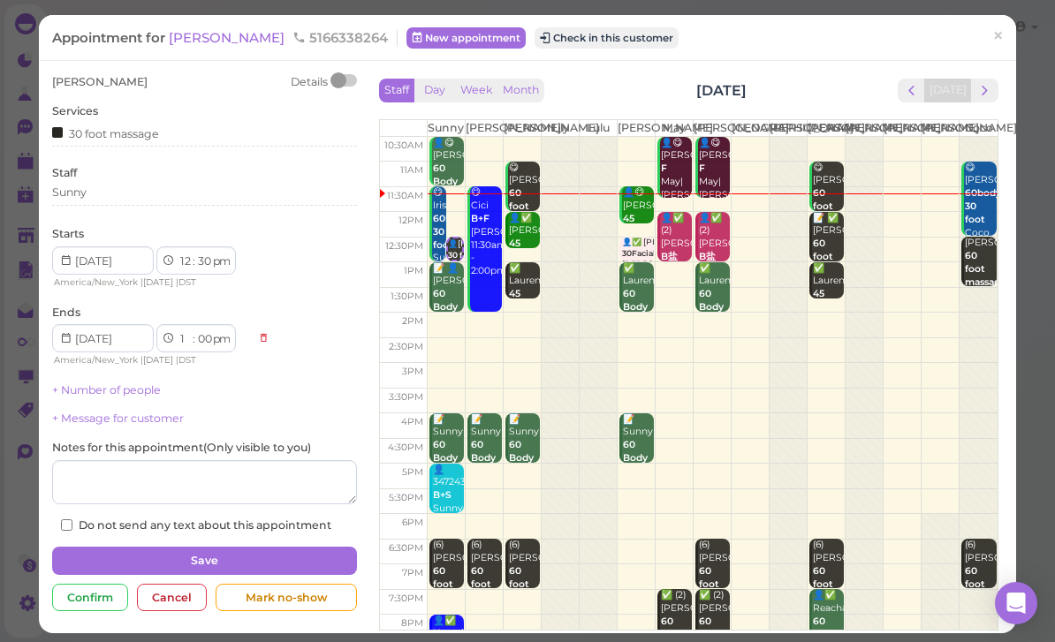
click at [156, 195] on div "Sunny" at bounding box center [204, 193] width 305 height 16
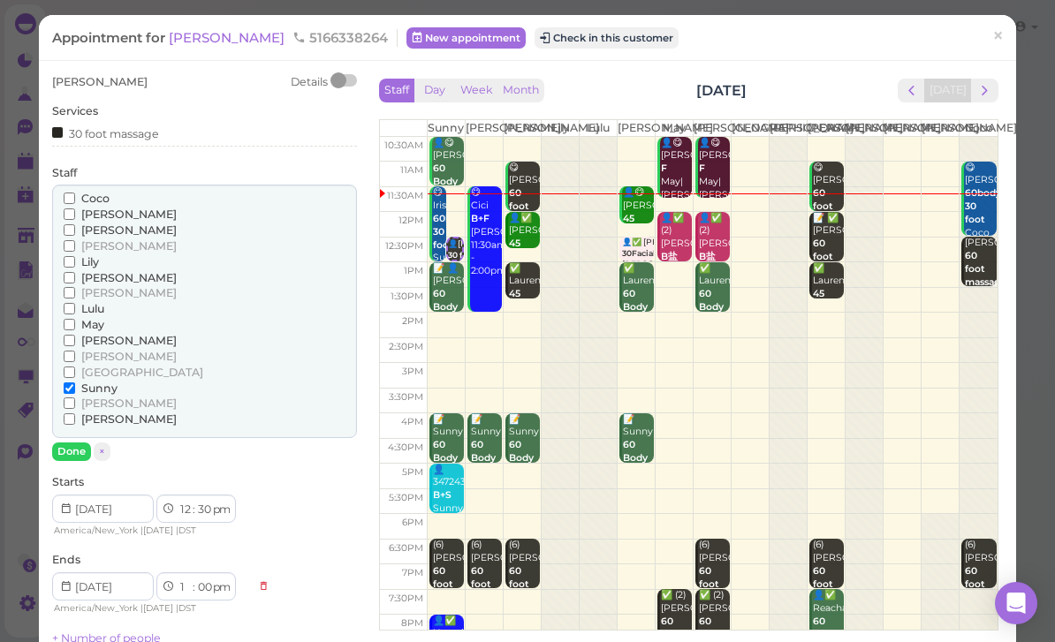
click at [98, 275] on span "[PERSON_NAME]" at bounding box center [128, 277] width 95 height 13
click at [75, 275] on input "[PERSON_NAME]" at bounding box center [69, 277] width 11 height 11
click at [80, 381] on label "Sunny" at bounding box center [91, 389] width 54 height 16
click at [75, 383] on input "Sunny" at bounding box center [69, 388] width 11 height 11
click at [86, 443] on button "Done" at bounding box center [71, 452] width 39 height 19
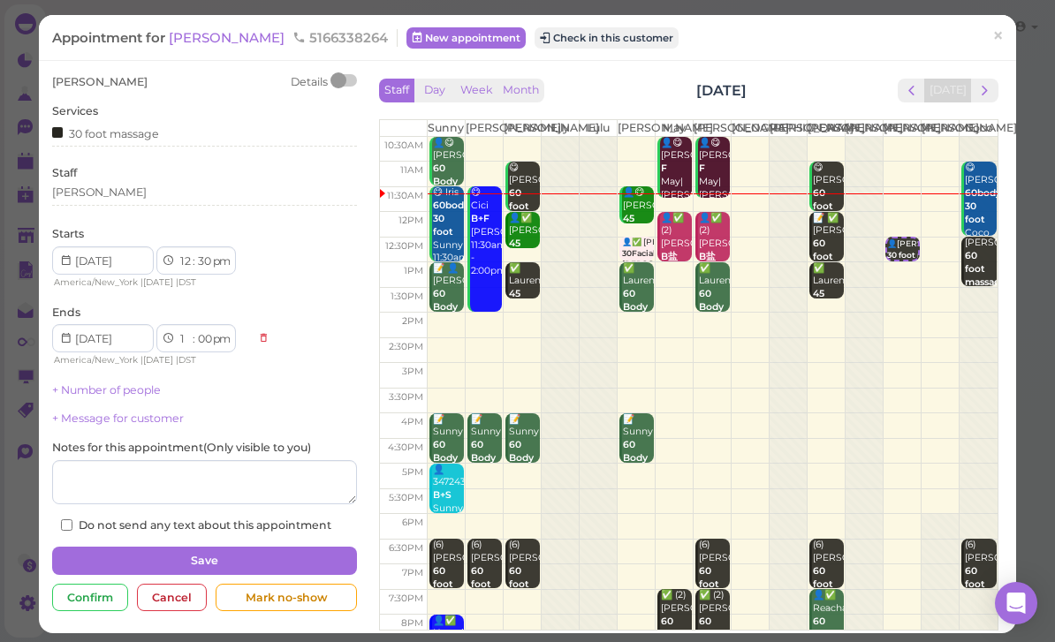
click at [270, 556] on button "Save" at bounding box center [204, 561] width 305 height 28
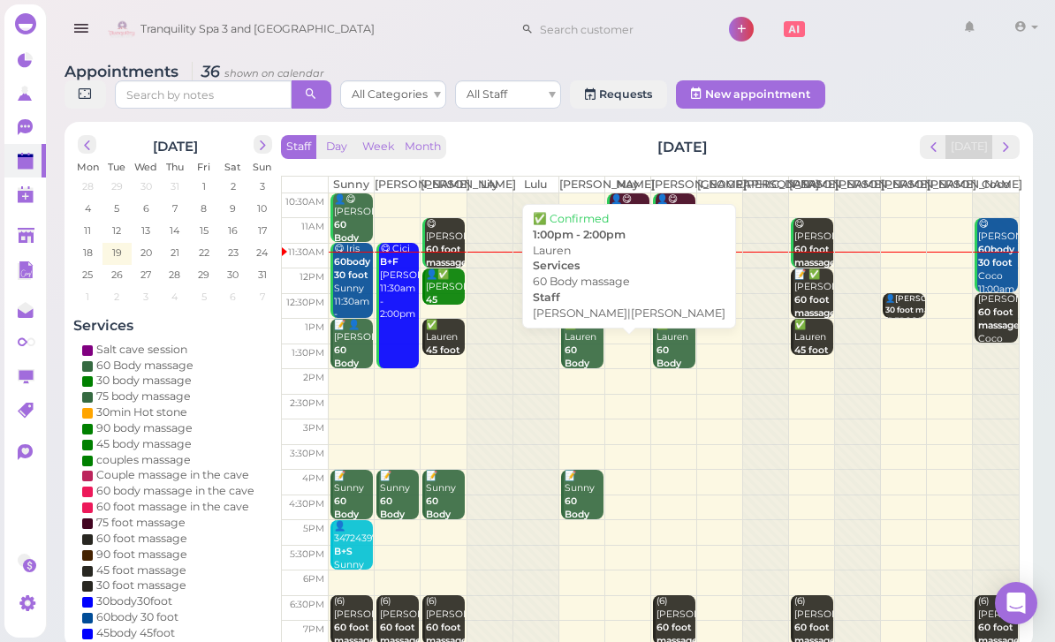
click at [574, 376] on b "60 Body massage" at bounding box center [586, 364] width 42 height 38
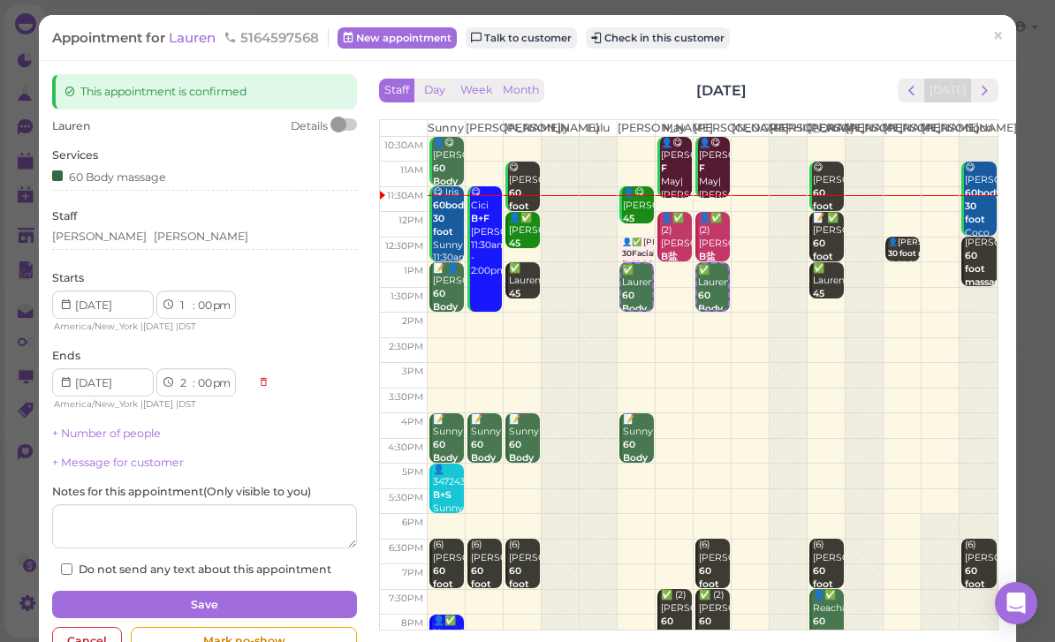
click at [181, 229] on div "[PERSON_NAME] [PERSON_NAME]" at bounding box center [204, 237] width 305 height 16
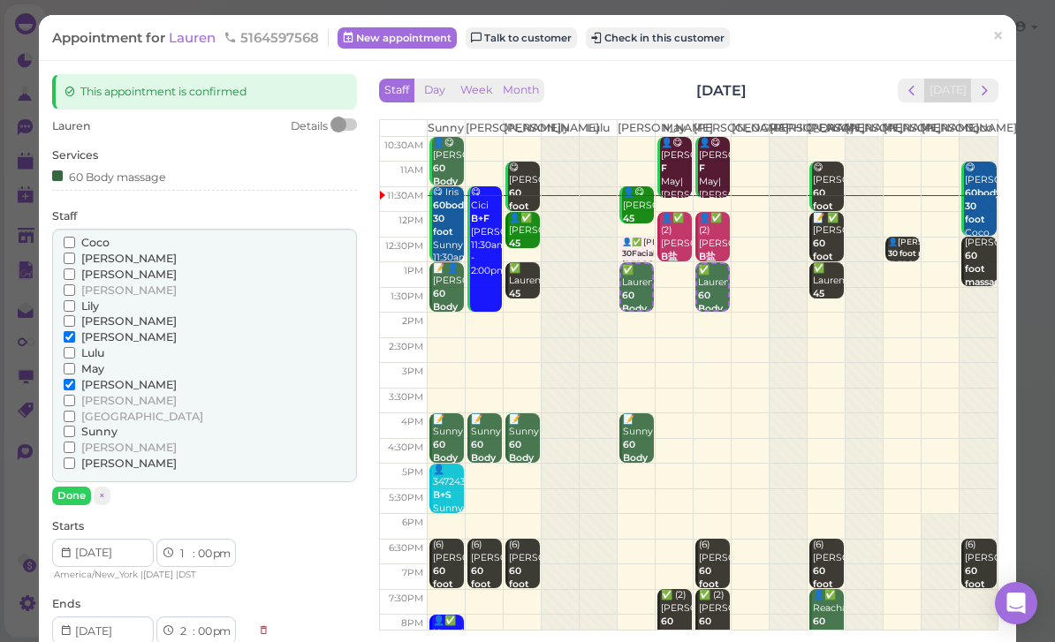
click at [92, 362] on span "May" at bounding box center [92, 368] width 23 height 13
click at [75, 363] on input "May" at bounding box center [69, 368] width 11 height 11
click at [88, 330] on span "[PERSON_NAME]" at bounding box center [128, 336] width 95 height 13
click at [75, 331] on input "[PERSON_NAME]" at bounding box center [69, 336] width 11 height 11
click at [80, 487] on button "Done" at bounding box center [71, 496] width 39 height 19
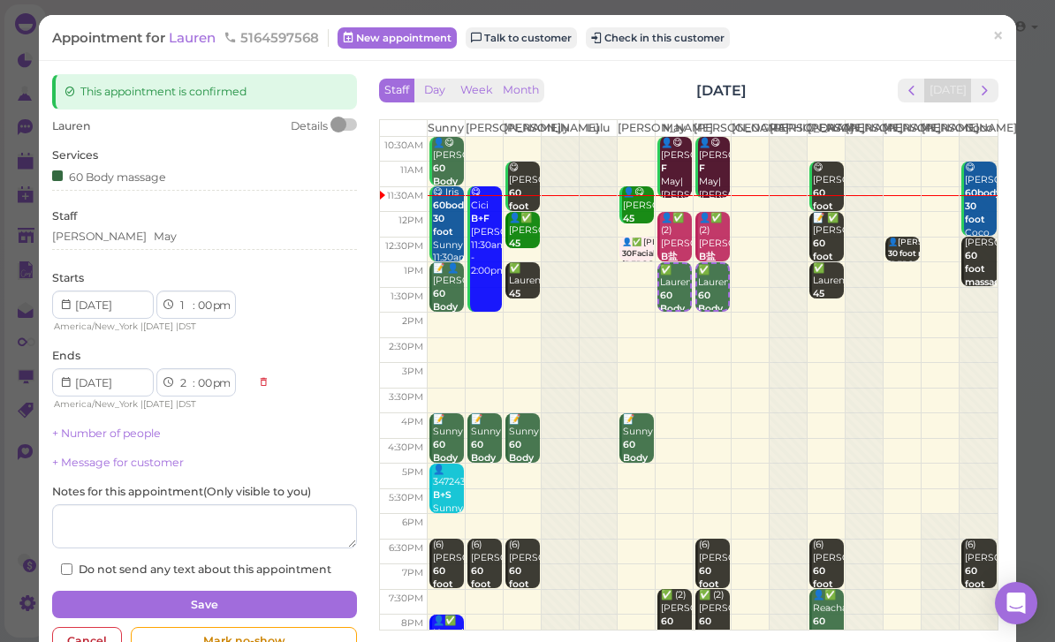
click at [216, 592] on button "Save" at bounding box center [204, 605] width 305 height 28
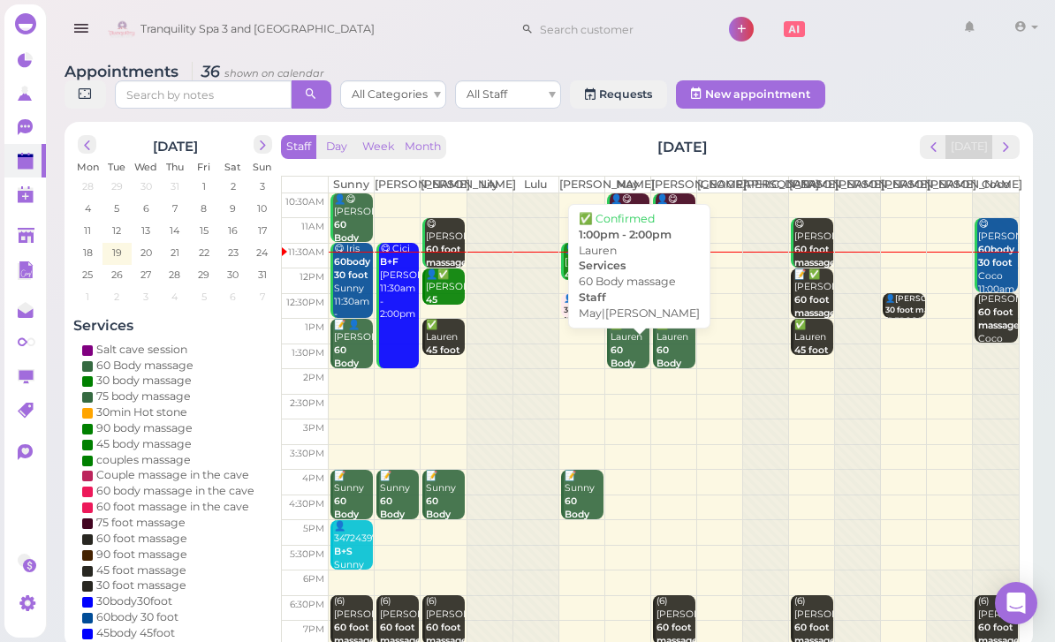
click at [620, 365] on b "60 Body massage" at bounding box center [632, 364] width 42 height 38
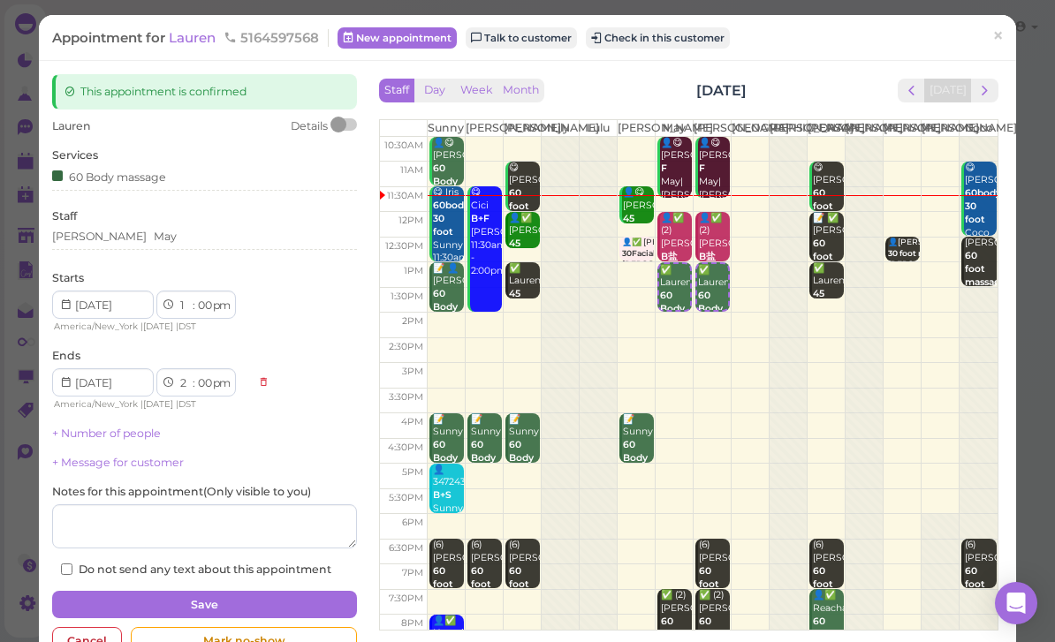
click at [994, 41] on span "×" at bounding box center [997, 36] width 11 height 25
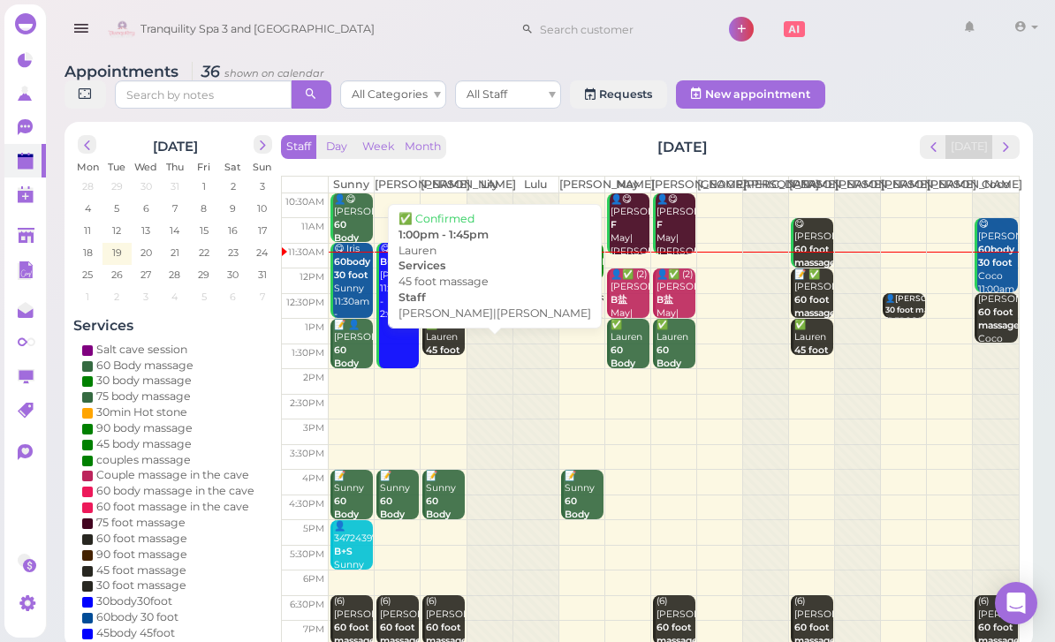
click at [437, 361] on b "45 foot massage" at bounding box center [447, 357] width 42 height 25
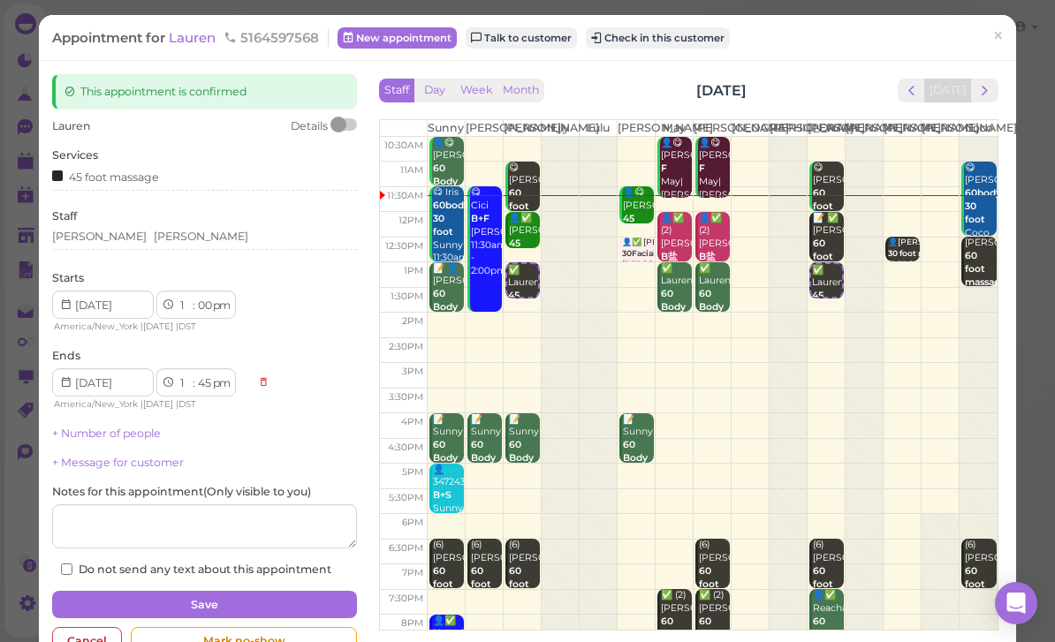
click at [189, 35] on span "Lauren" at bounding box center [194, 37] width 50 height 17
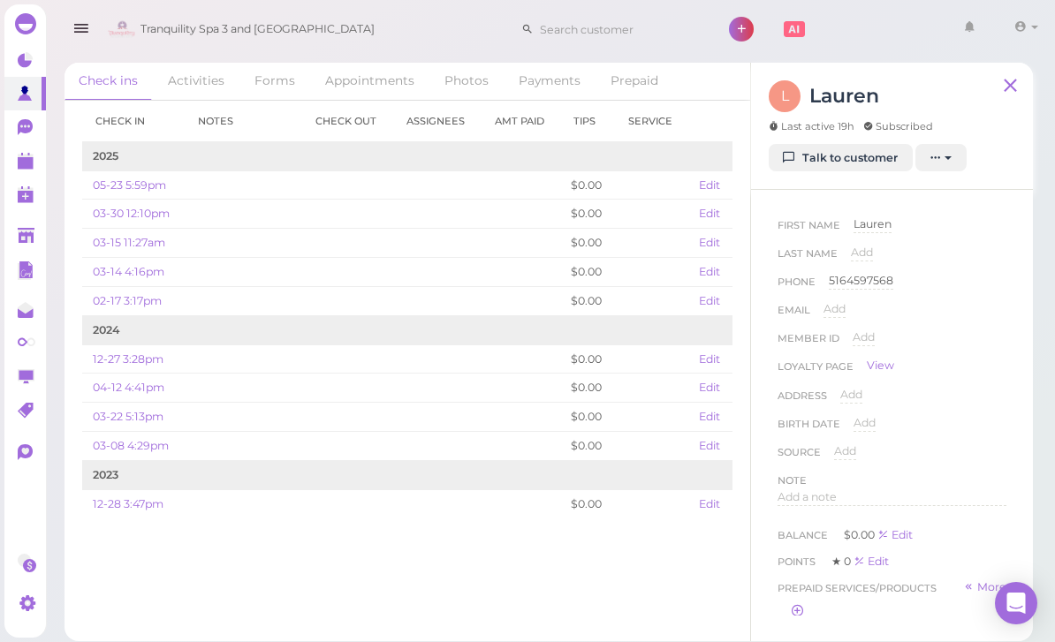
click at [846, 159] on link "Talk to customer" at bounding box center [841, 158] width 144 height 28
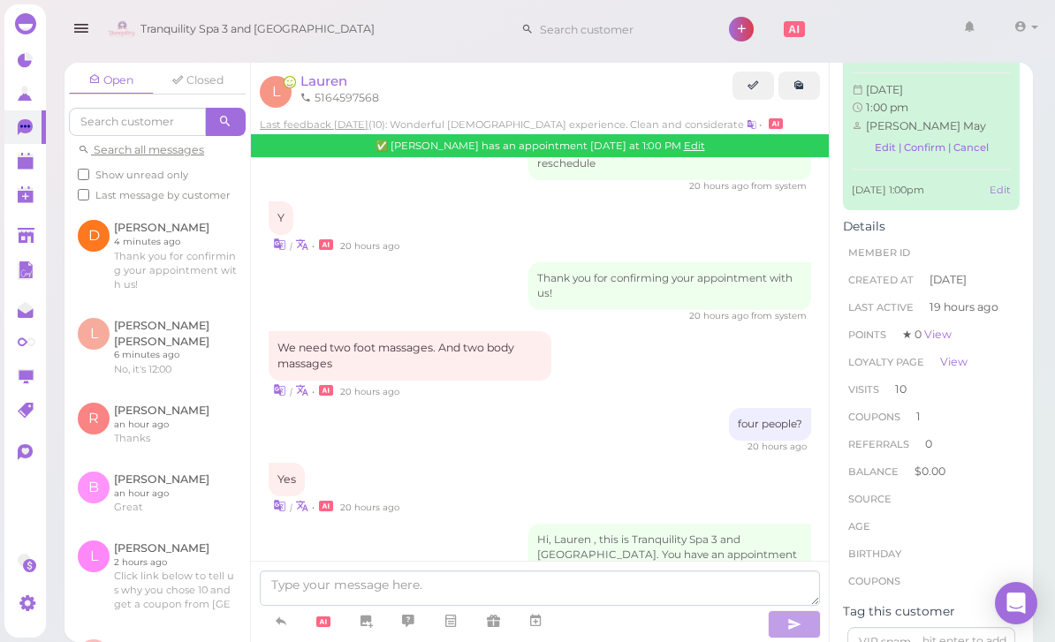
scroll to position [1951, 0]
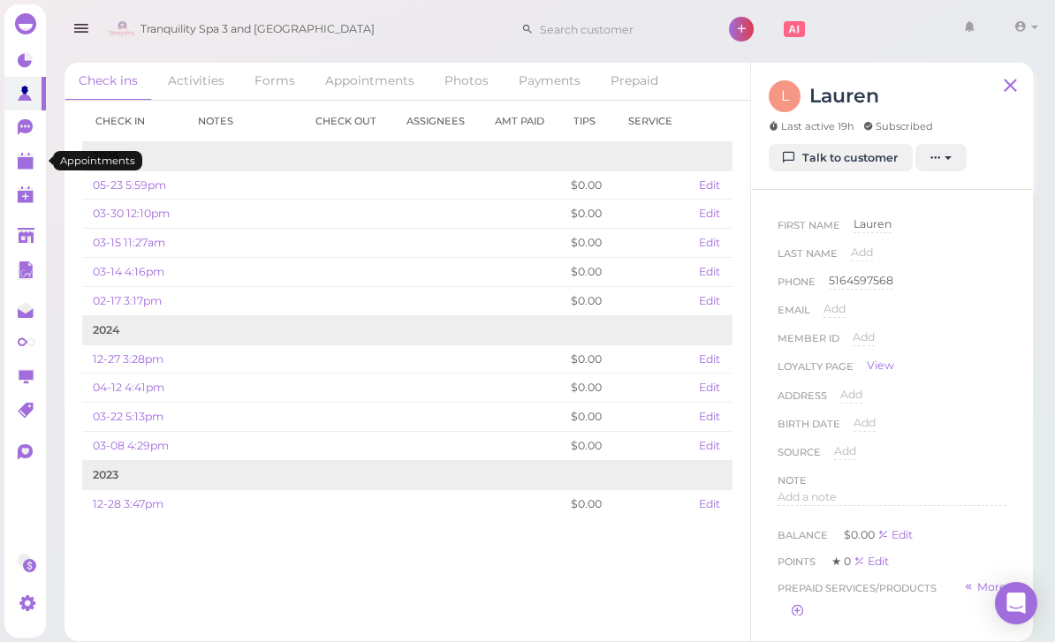
click at [27, 166] on polygon at bounding box center [26, 163] width 16 height 12
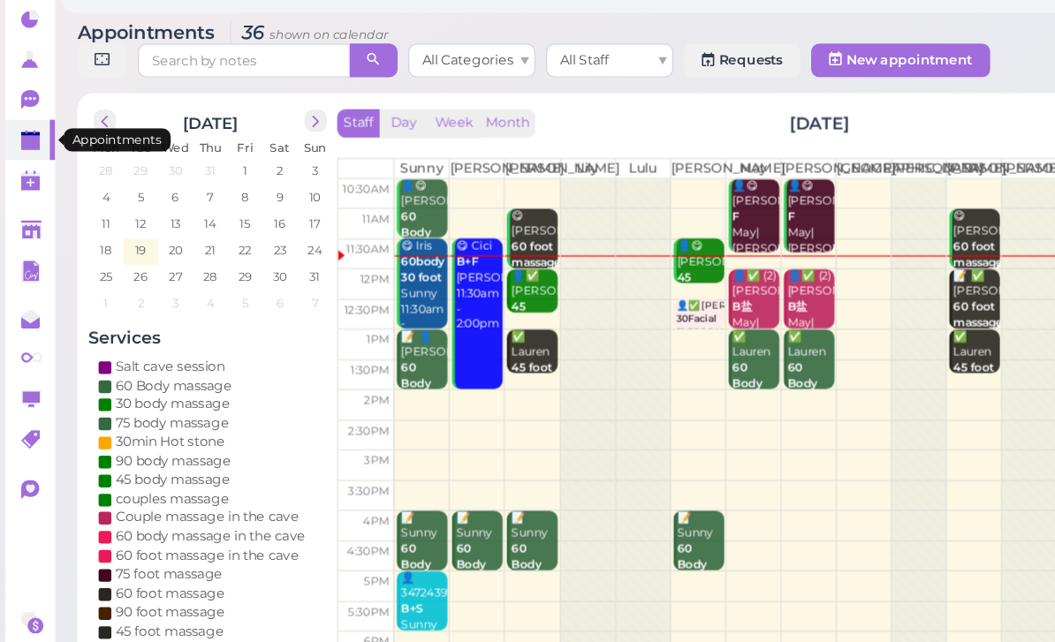
click at [270, 137] on span "next" at bounding box center [262, 145] width 17 height 17
click at [264, 137] on span "next" at bounding box center [262, 145] width 17 height 17
click at [254, 137] on span "next" at bounding box center [262, 145] width 17 height 17
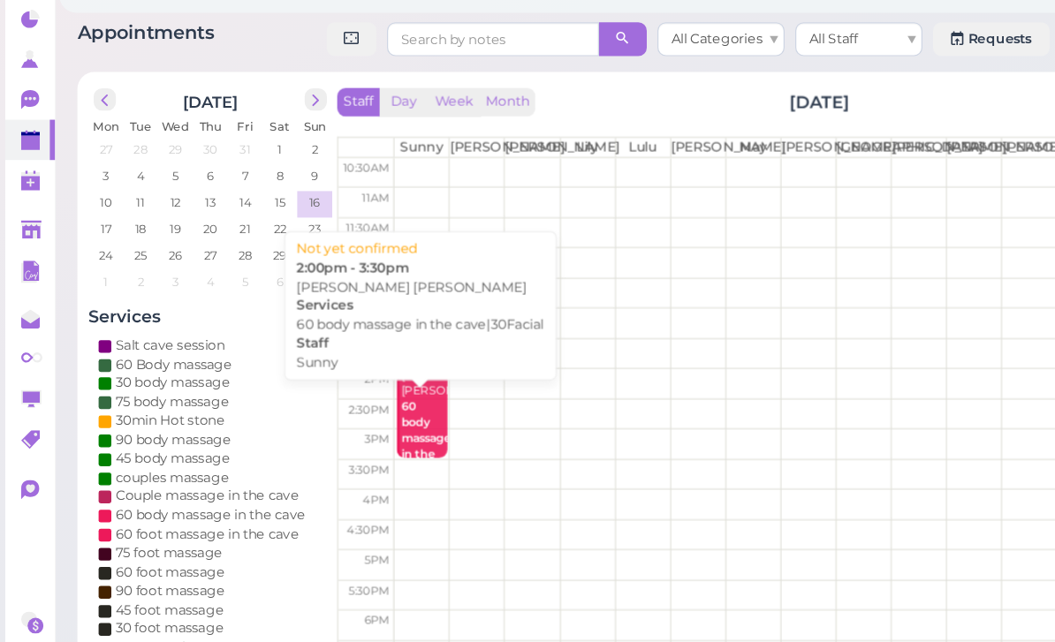
click at [342, 377] on b "60 body massage in the cave|30Facial" at bounding box center [366, 409] width 64 height 65
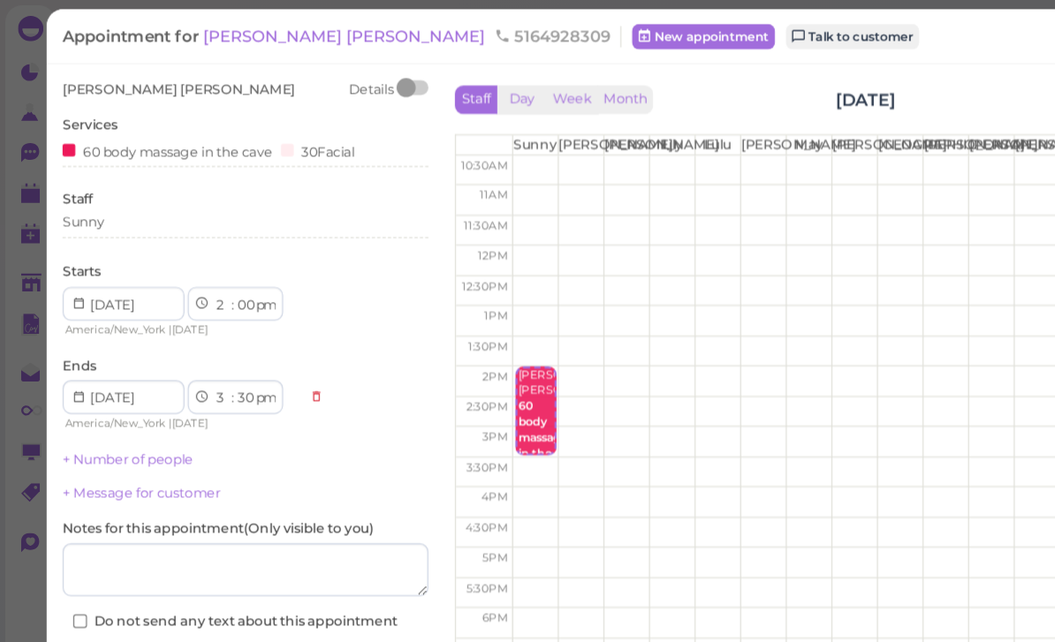
scroll to position [27, 0]
click at [182, 571] on html "Dashboard Reports Customers Conversations 0" at bounding box center [527, 321] width 1055 height 642
click at [175, 561] on html "Dashboard Reports Customers Conversations 0" at bounding box center [527, 321] width 1055 height 642
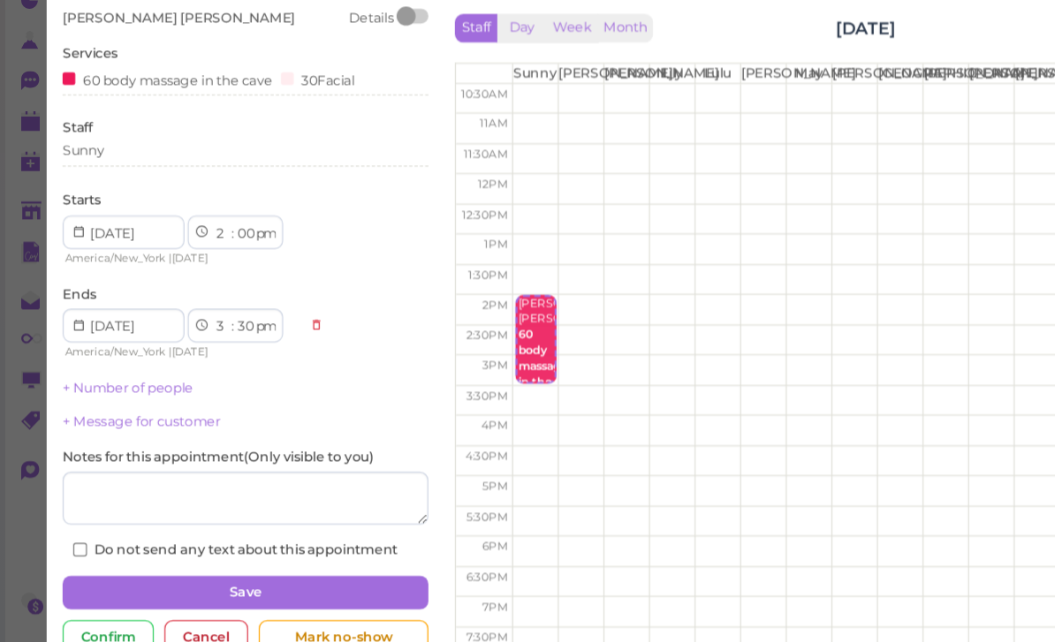
scroll to position [57, 0]
click at [174, 577] on div "Cancel" at bounding box center [172, 591] width 70 height 28
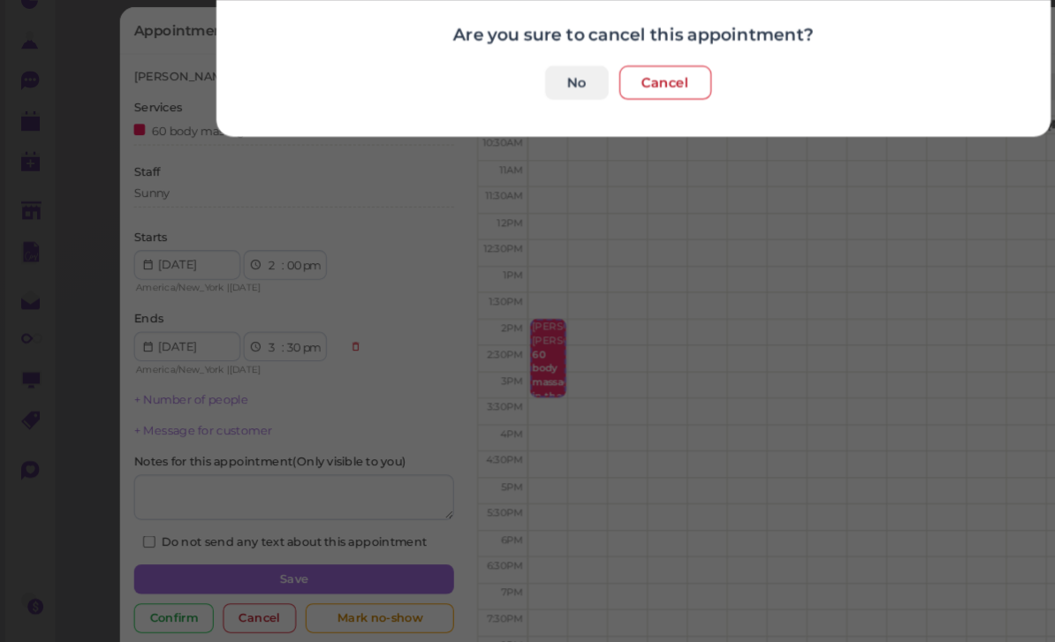
click at [549, 115] on button "Cancel" at bounding box center [554, 129] width 77 height 28
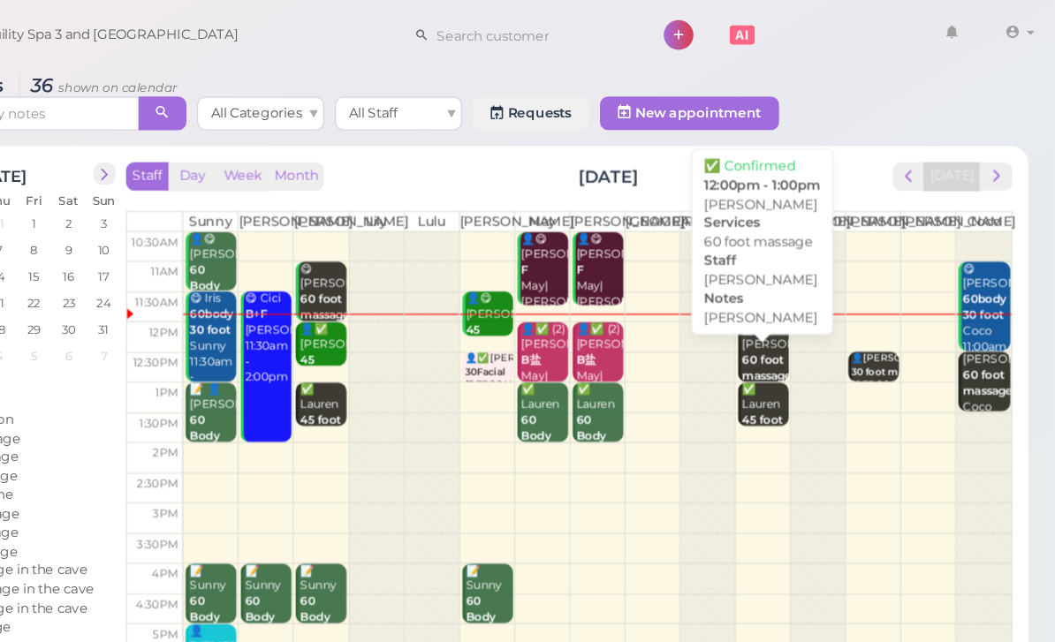
click at [794, 310] on b "60 foot massage" at bounding box center [815, 306] width 42 height 25
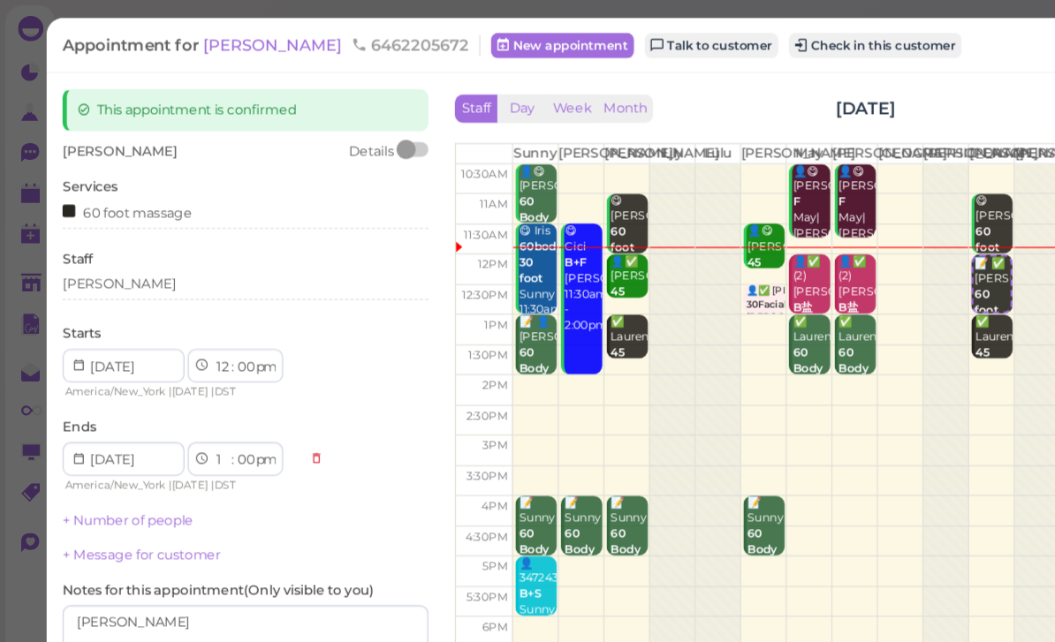
click at [669, 40] on button "Check in this customer" at bounding box center [729, 37] width 144 height 21
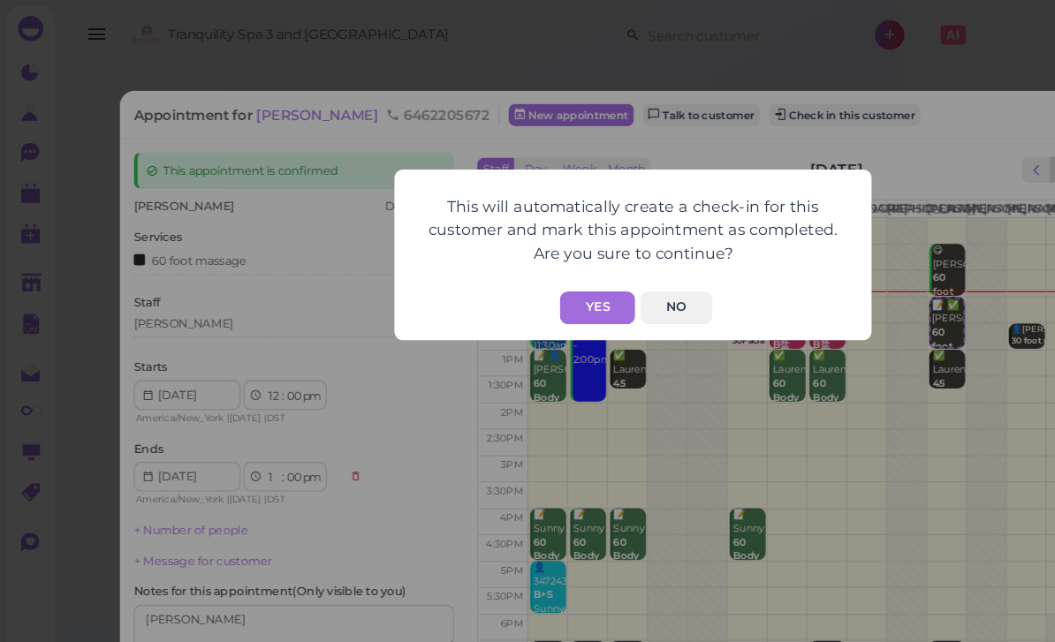
click at [499, 257] on button "Yes" at bounding box center [498, 256] width 63 height 27
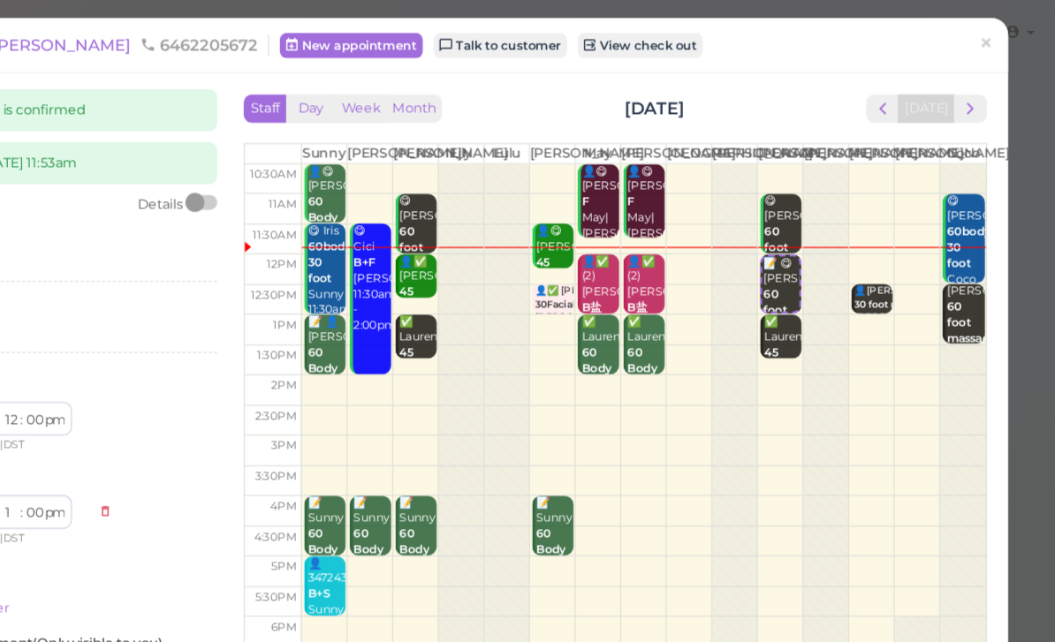
click at [992, 41] on span "×" at bounding box center [997, 36] width 11 height 25
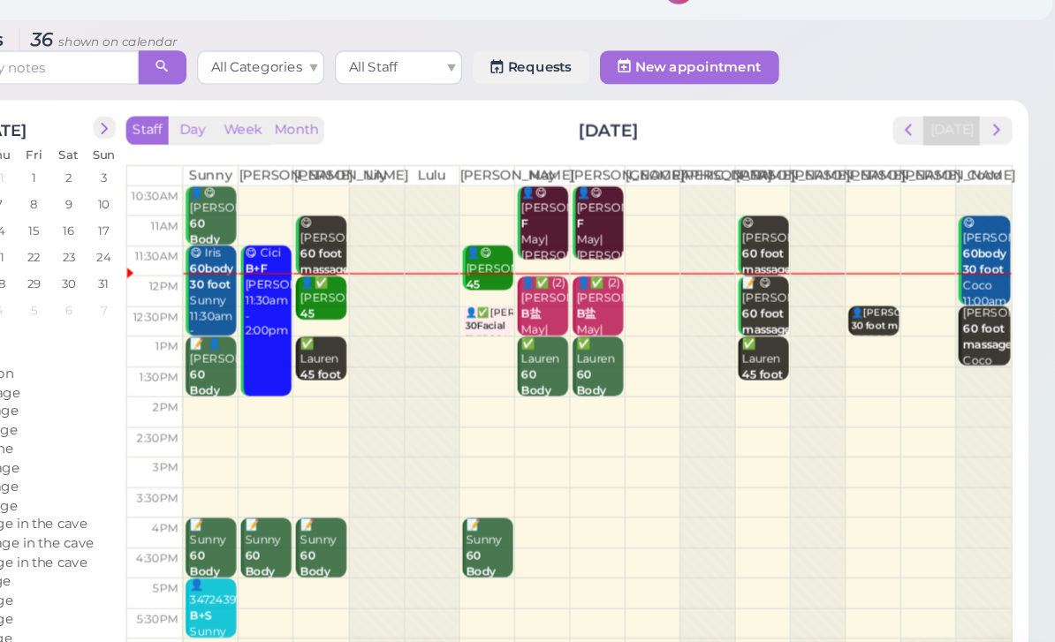
click at [425, 270] on div "👤✅ [PERSON_NAME] 45 body massage [PERSON_NAME] 12:00pm - 12:45pm" at bounding box center [445, 328] width 40 height 118
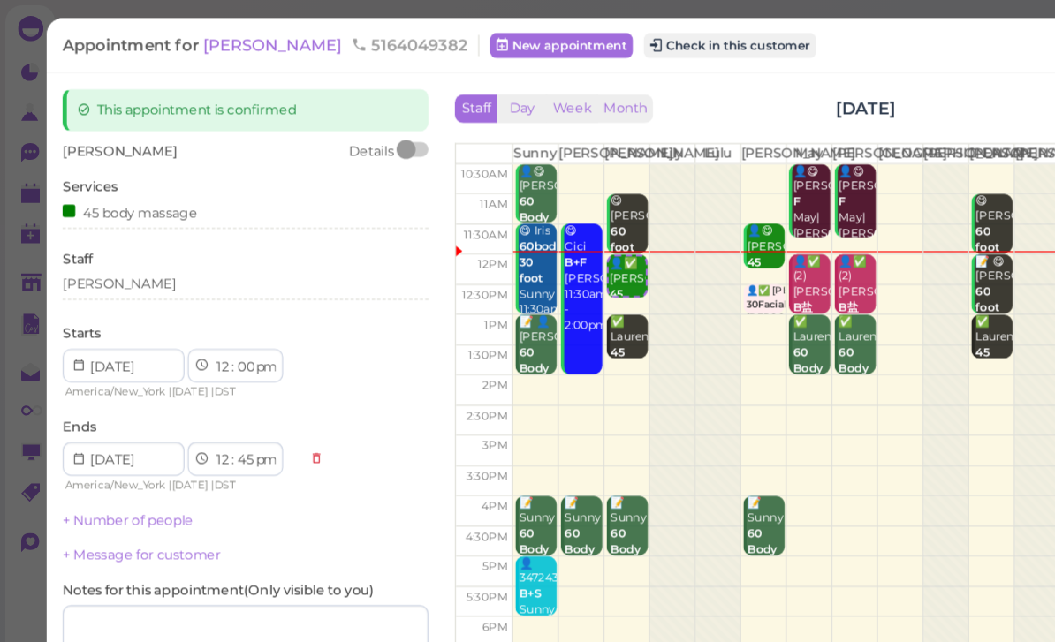
click at [547, 47] on button "Check in this customer" at bounding box center [608, 37] width 144 height 21
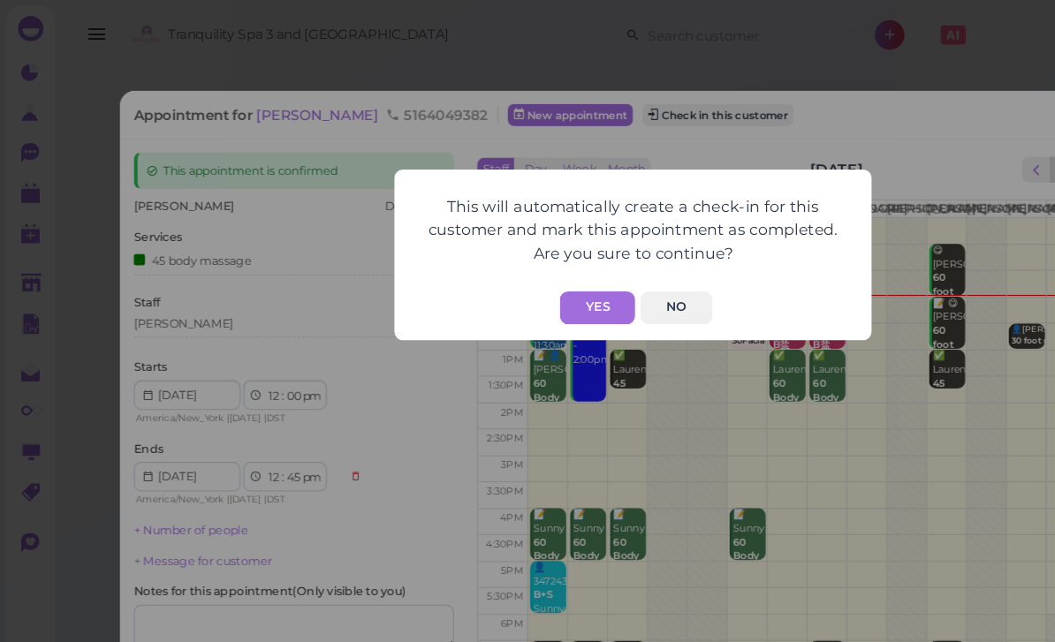
click at [494, 264] on button "Yes" at bounding box center [498, 256] width 63 height 27
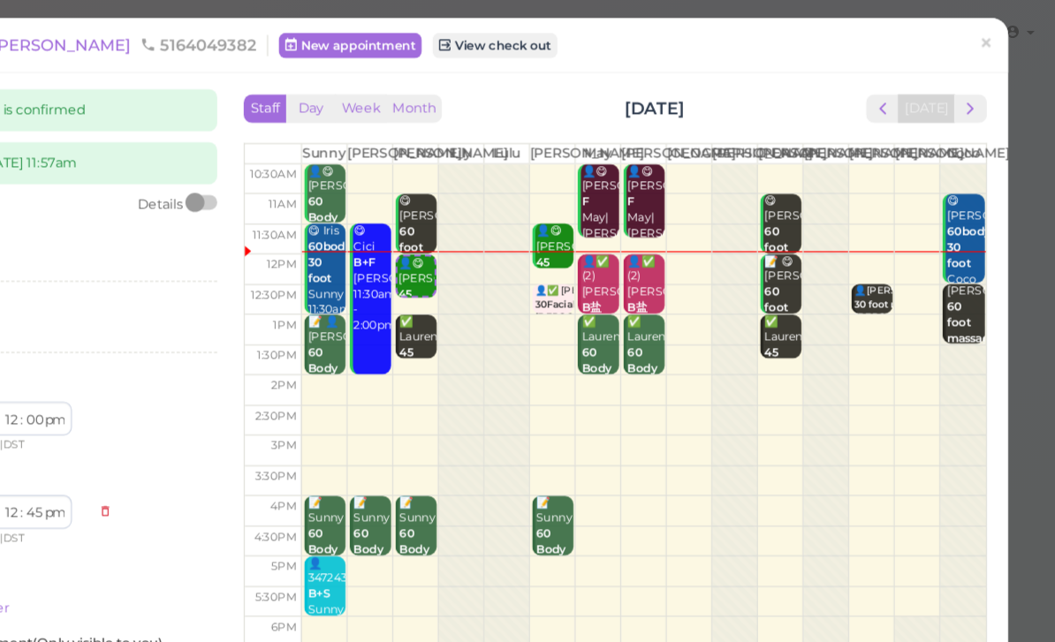
click at [992, 30] on span "×" at bounding box center [997, 36] width 11 height 25
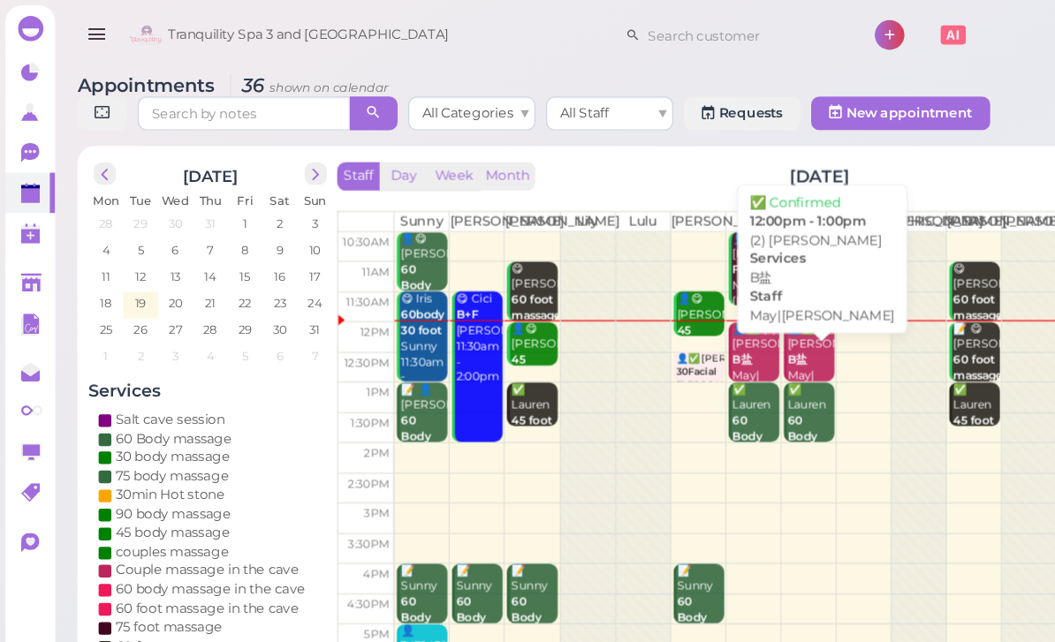
click at [670, 305] on div "👤✅ (2) [PERSON_NAME]盐 May|[PERSON_NAME] 12:00pm - 1:00pm" at bounding box center [676, 321] width 40 height 105
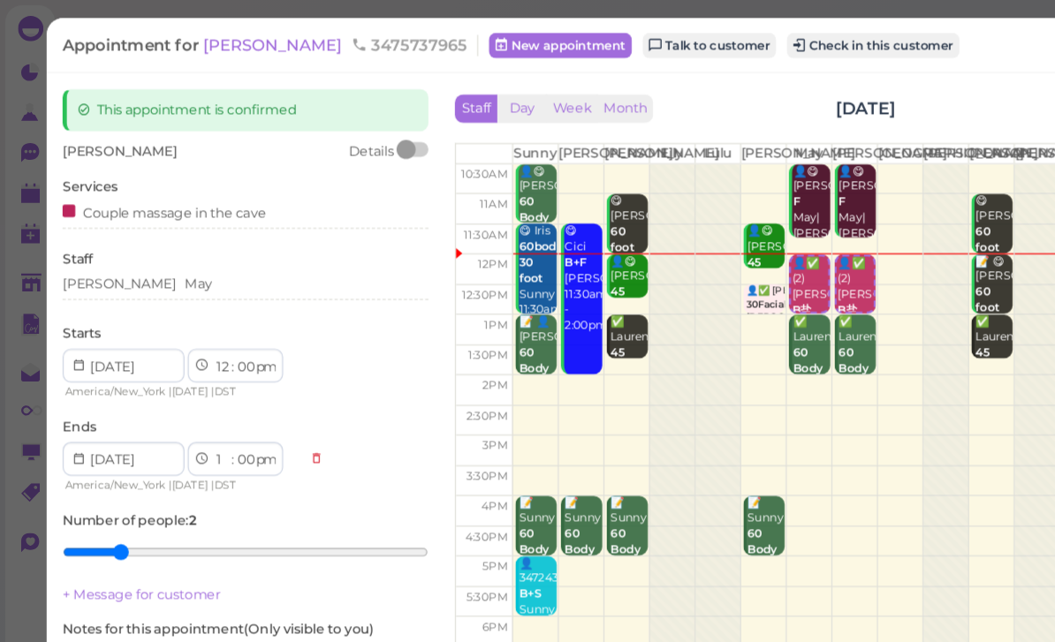
click at [683, 40] on button "Check in this customer" at bounding box center [728, 37] width 144 height 21
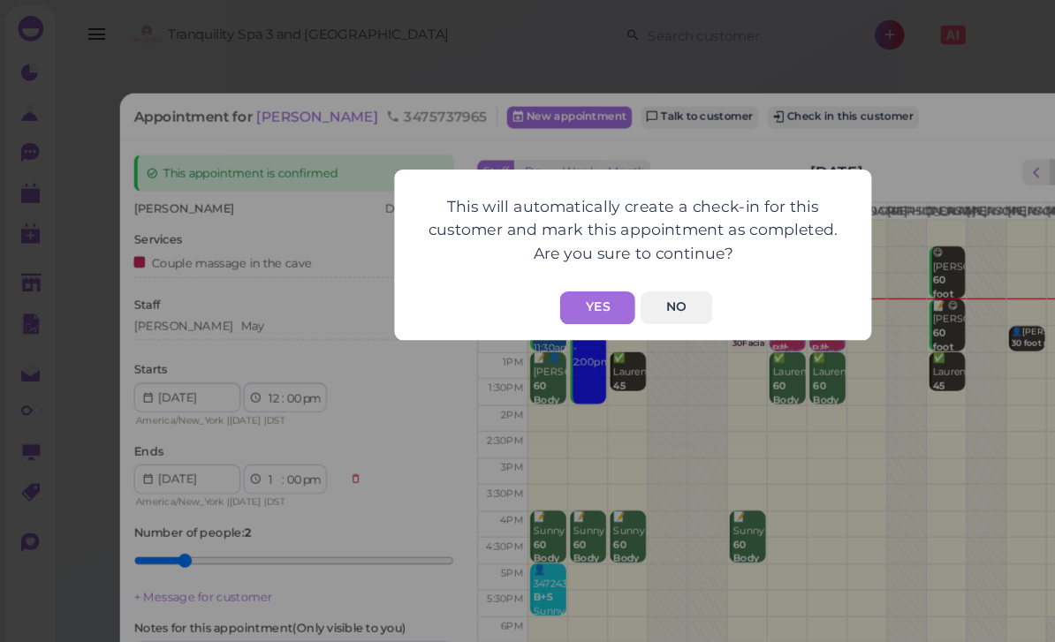
click at [490, 244] on button "Yes" at bounding box center [498, 256] width 63 height 27
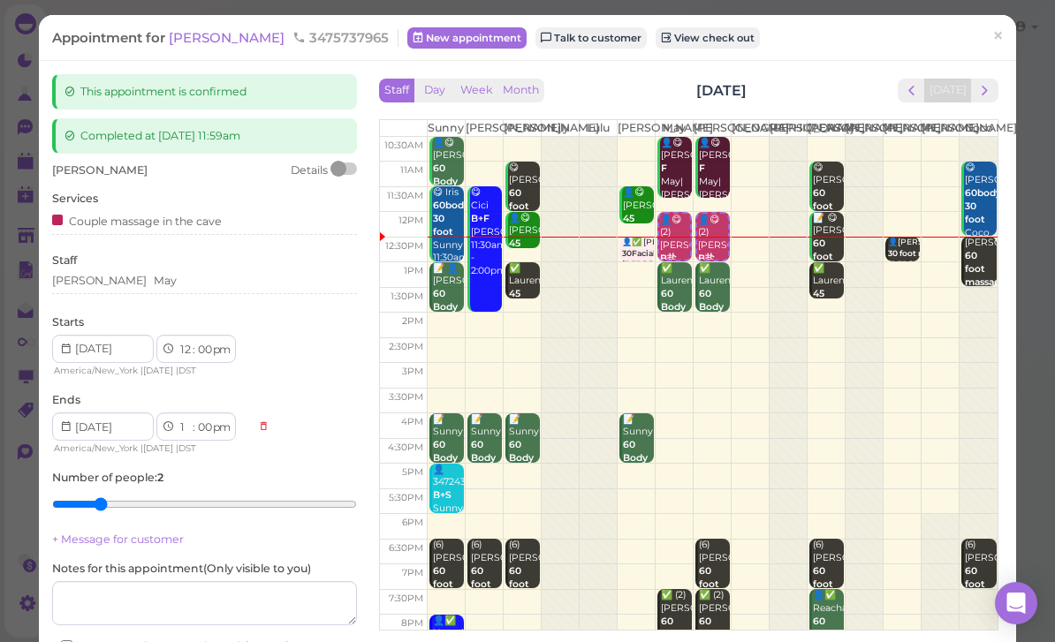
click at [997, 50] on link "×" at bounding box center [998, 38] width 33 height 42
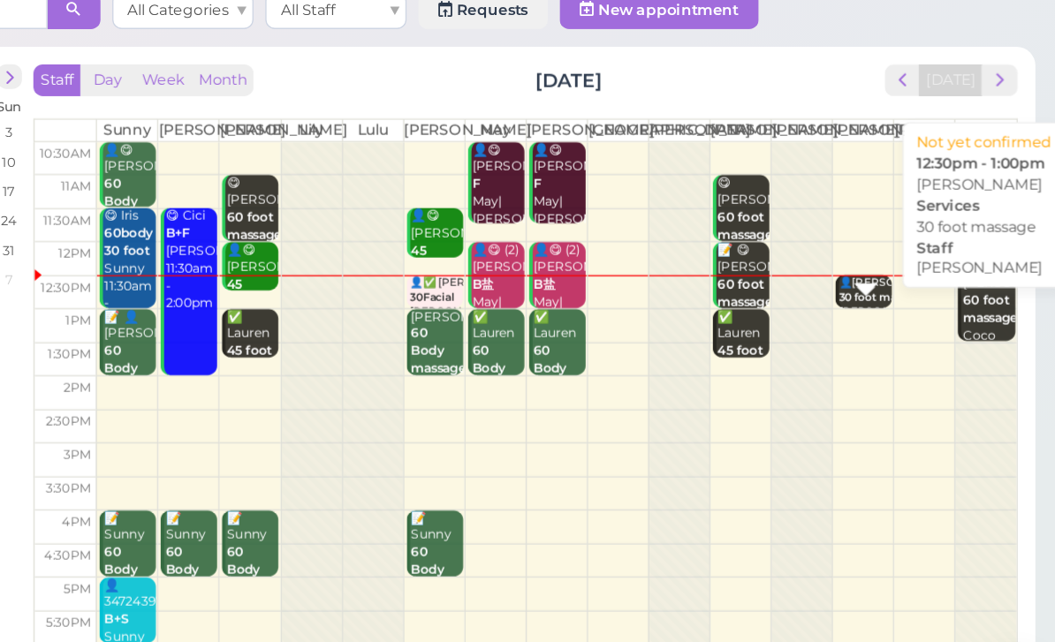
click at [885, 305] on b "30 foot massage" at bounding box center [918, 310] width 67 height 10
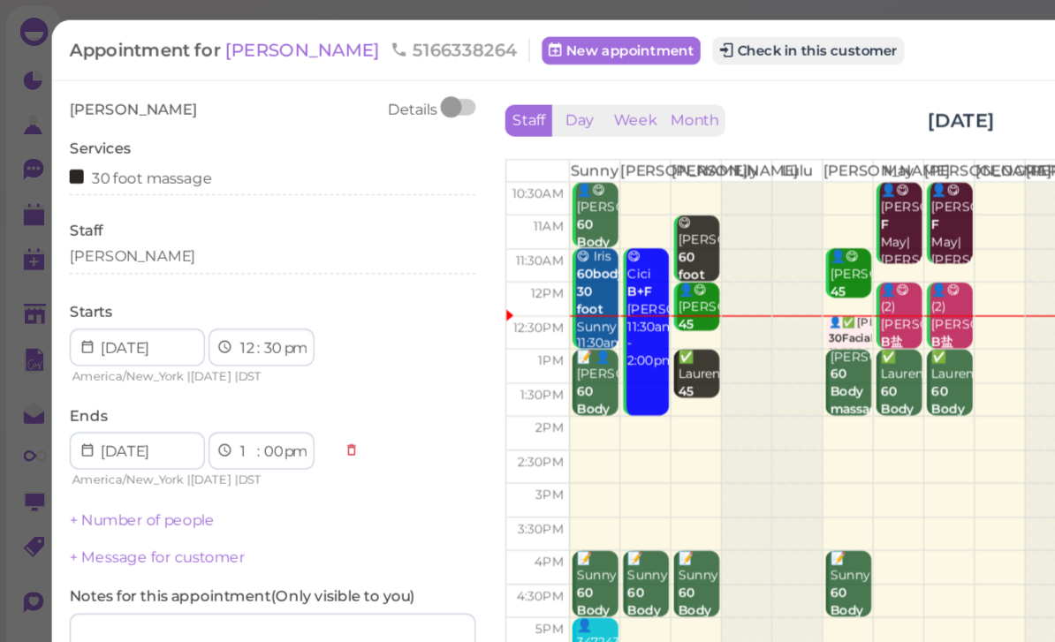
click at [572, 45] on button "Check in this customer" at bounding box center [607, 37] width 144 height 21
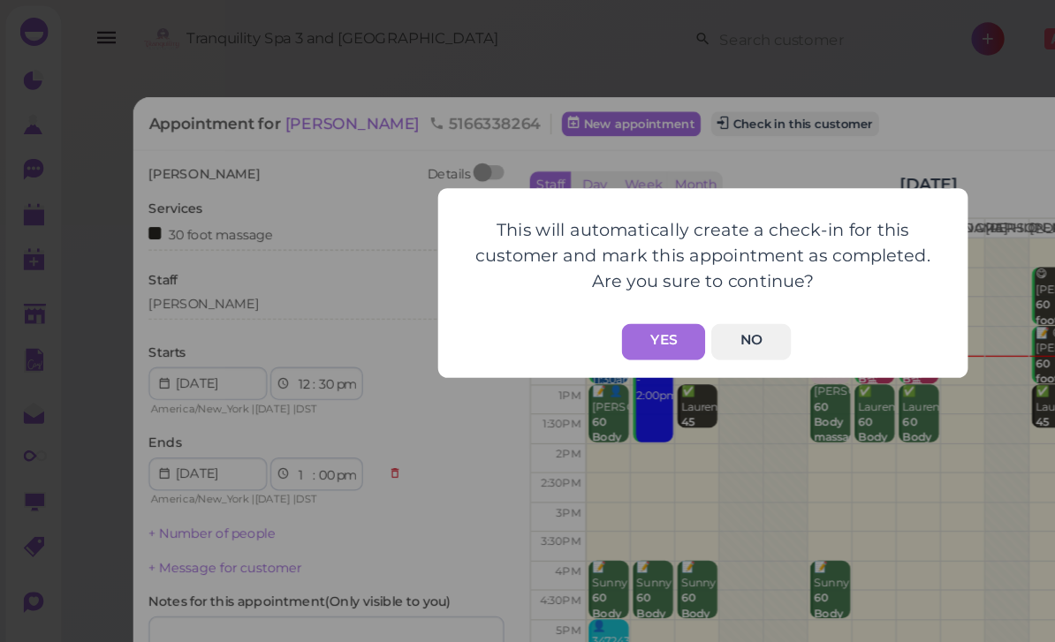
click at [509, 256] on button "Yes" at bounding box center [498, 256] width 63 height 27
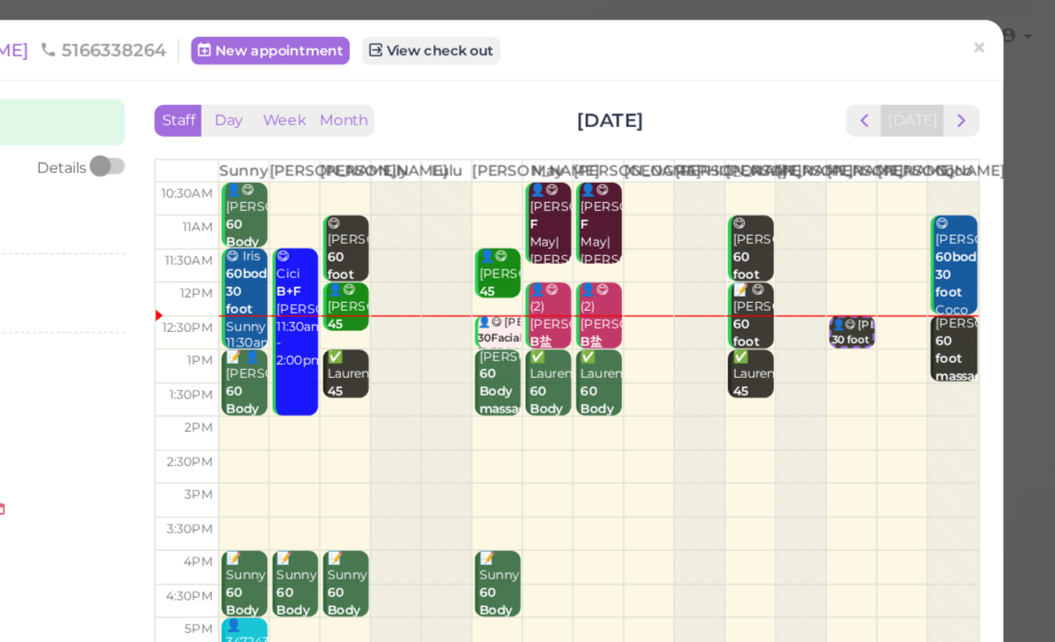
click at [992, 43] on span "×" at bounding box center [997, 36] width 11 height 25
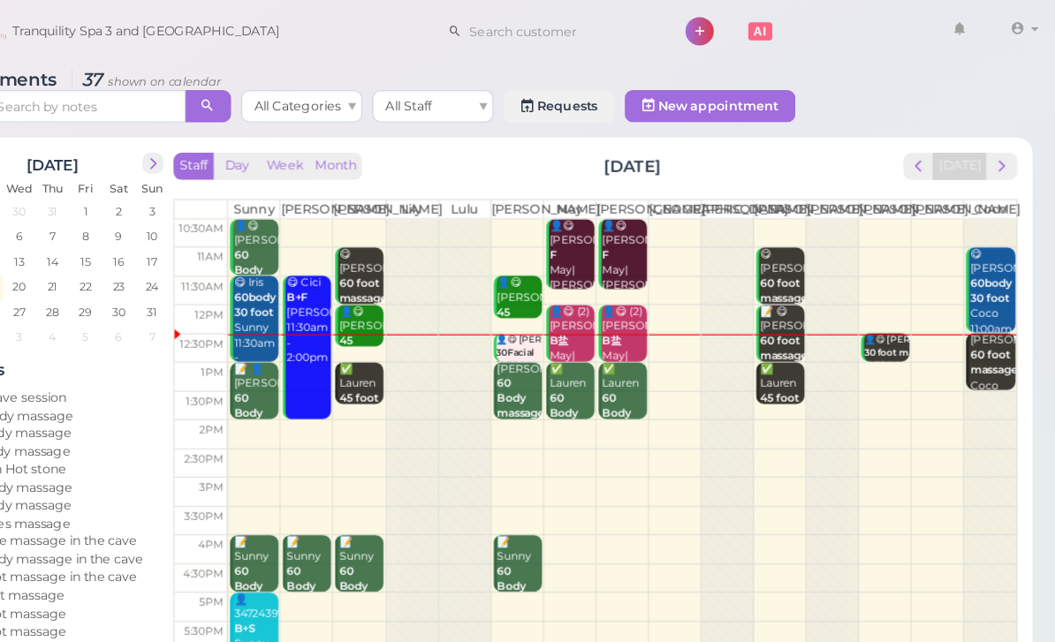
click at [978, 331] on b "60 foot massage" at bounding box center [999, 319] width 42 height 25
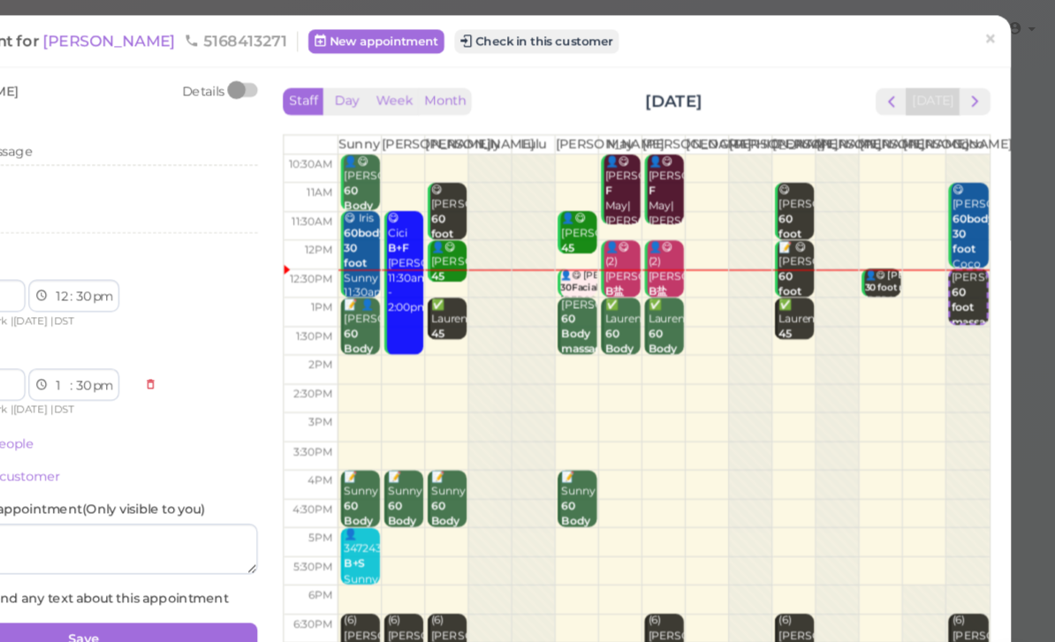
click at [169, 40] on span "[PERSON_NAME]" at bounding box center [228, 37] width 119 height 17
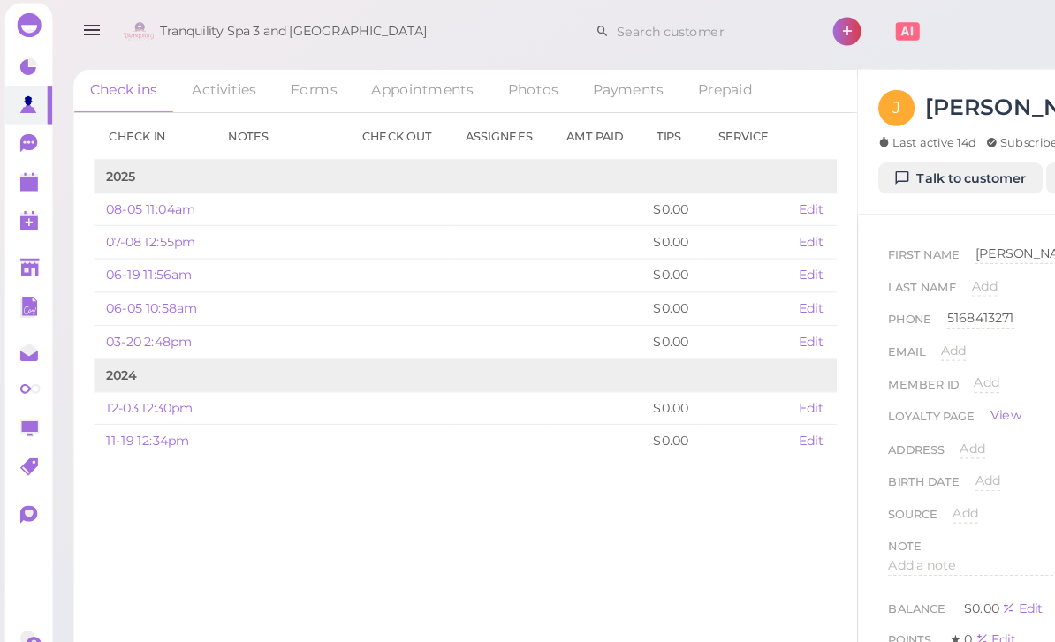
click at [856, 156] on link "Talk to customer" at bounding box center [841, 158] width 144 height 28
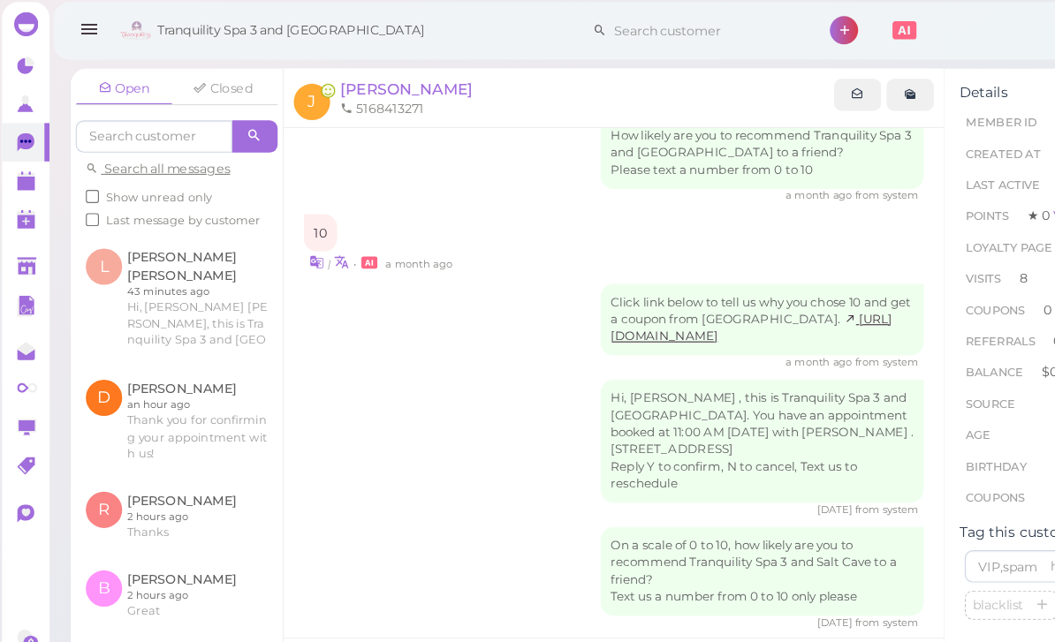
scroll to position [52, 0]
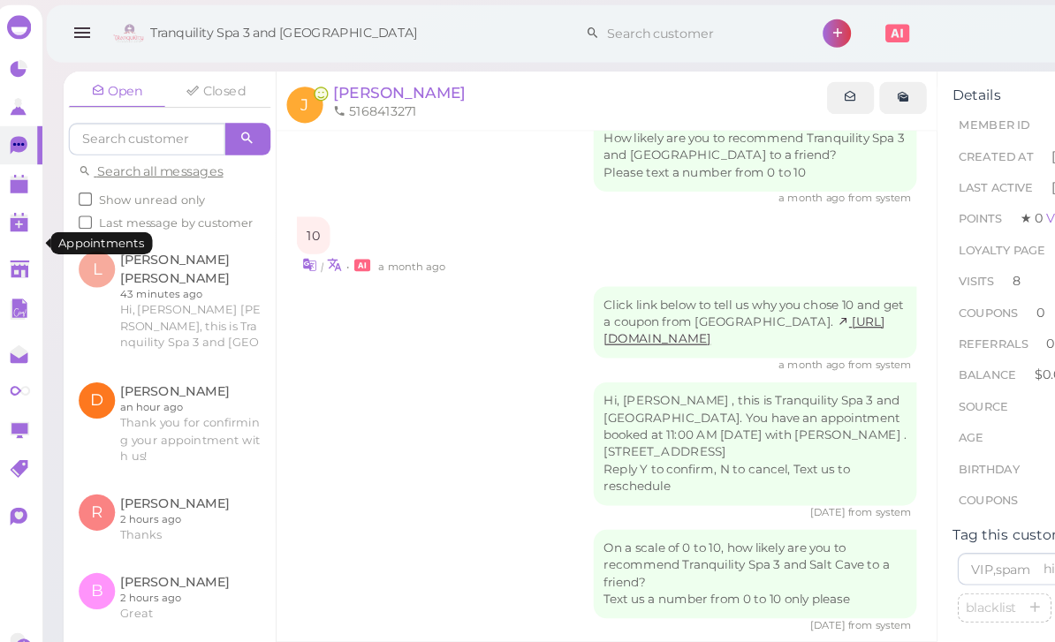
click at [18, 167] on polygon at bounding box center [26, 163] width 16 height 12
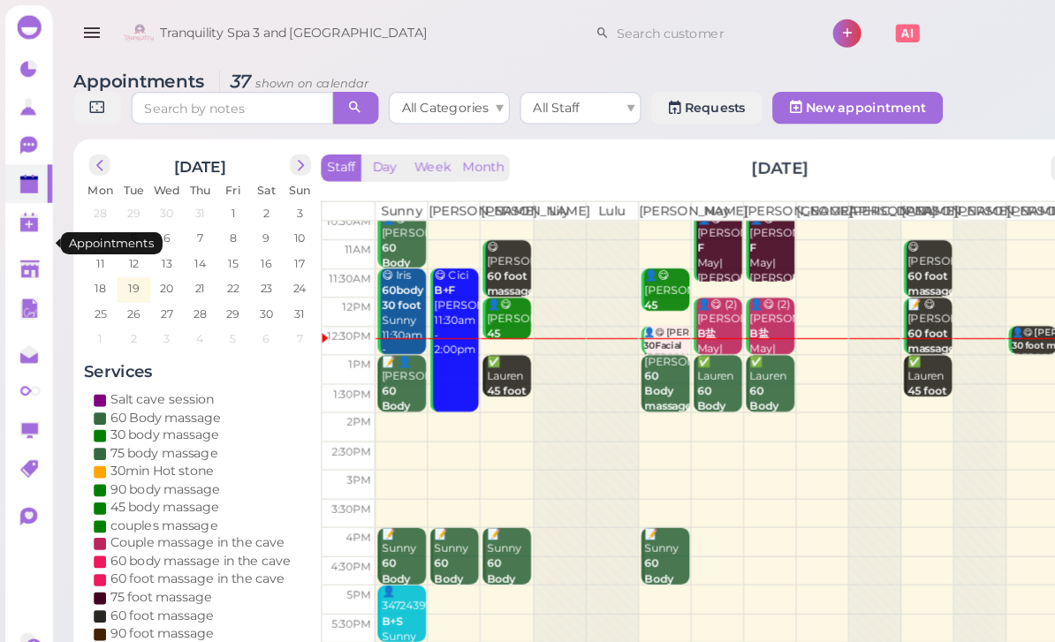
scroll to position [7, 0]
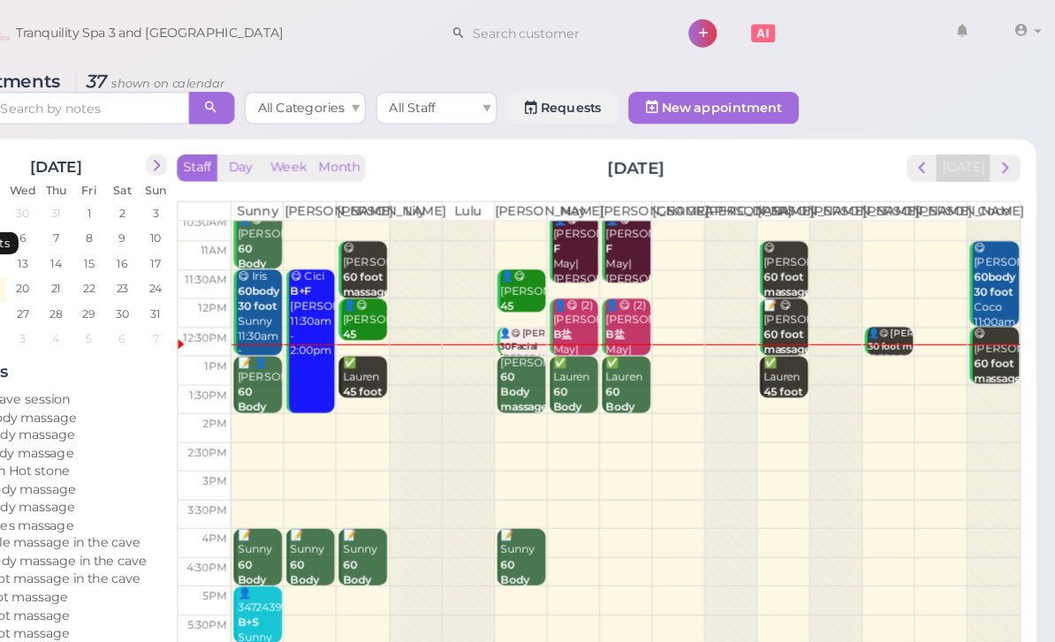
click at [794, 301] on b "60 foot massage" at bounding box center [815, 299] width 42 height 25
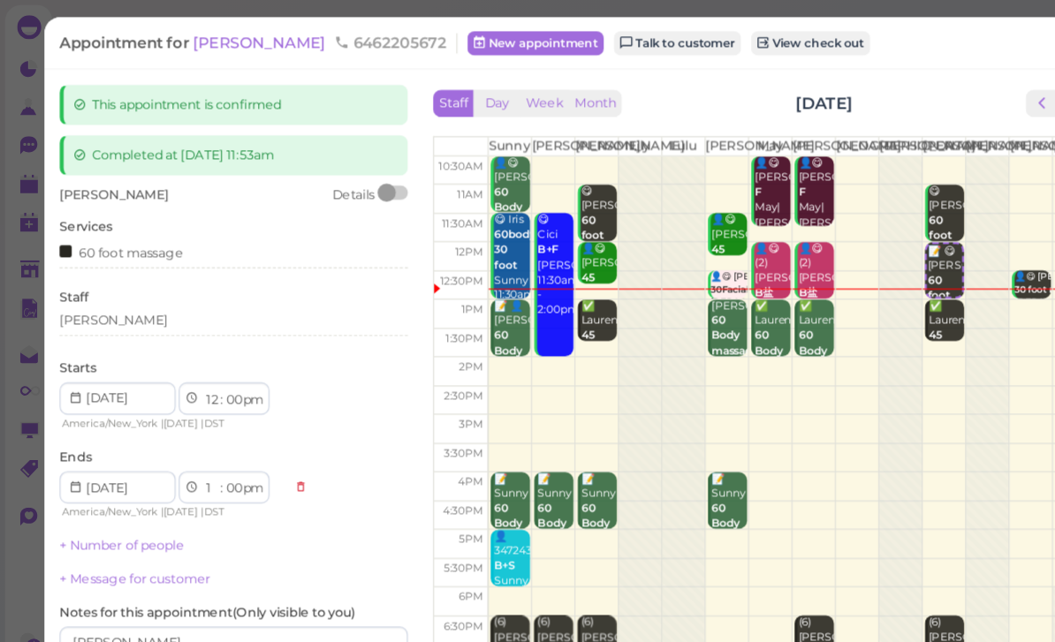
click at [141, 281] on div "[PERSON_NAME]" at bounding box center [204, 281] width 305 height 16
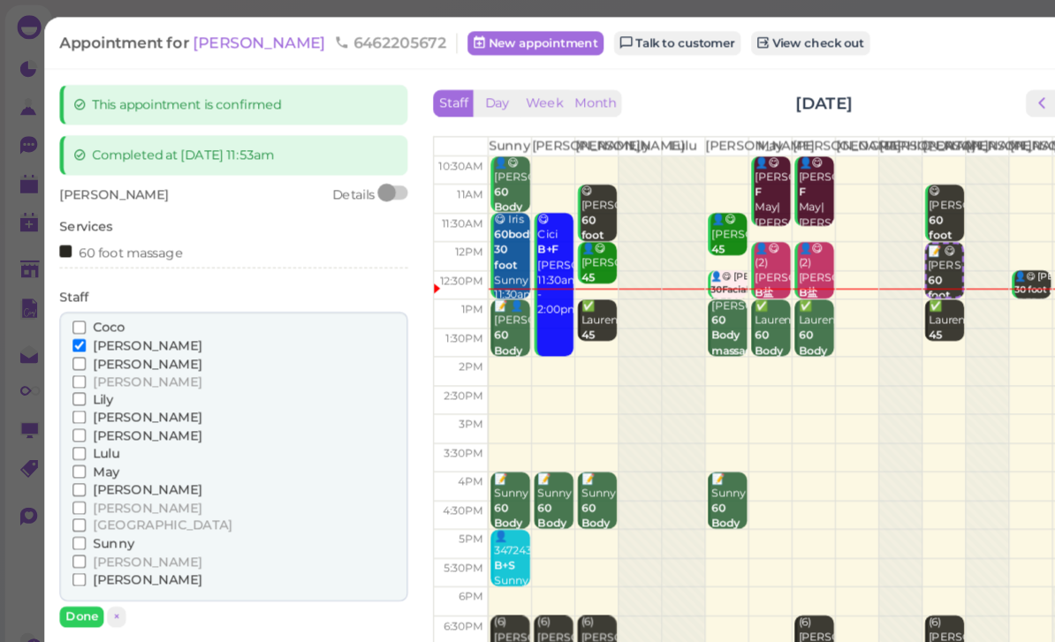
click at [97, 406] on span "May" at bounding box center [92, 412] width 23 height 13
click at [75, 407] on input "May" at bounding box center [69, 412] width 11 height 11
click at [107, 296] on span "[PERSON_NAME]" at bounding box center [128, 302] width 95 height 13
click at [75, 297] on input "[PERSON_NAME]" at bounding box center [69, 302] width 11 height 11
click at [79, 532] on button "Done" at bounding box center [71, 540] width 39 height 19
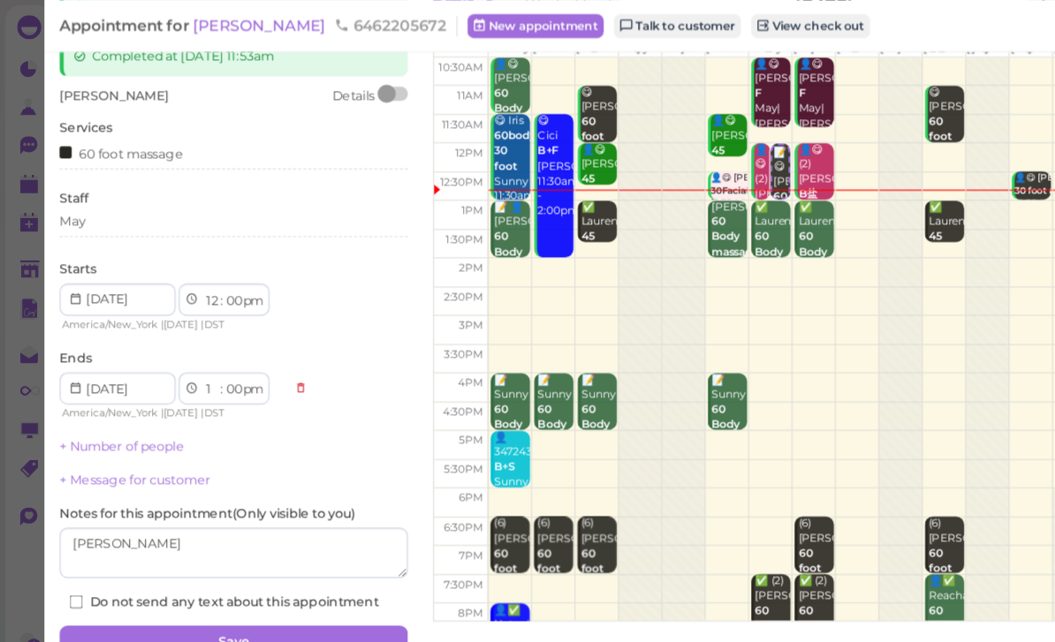
scroll to position [86, 0]
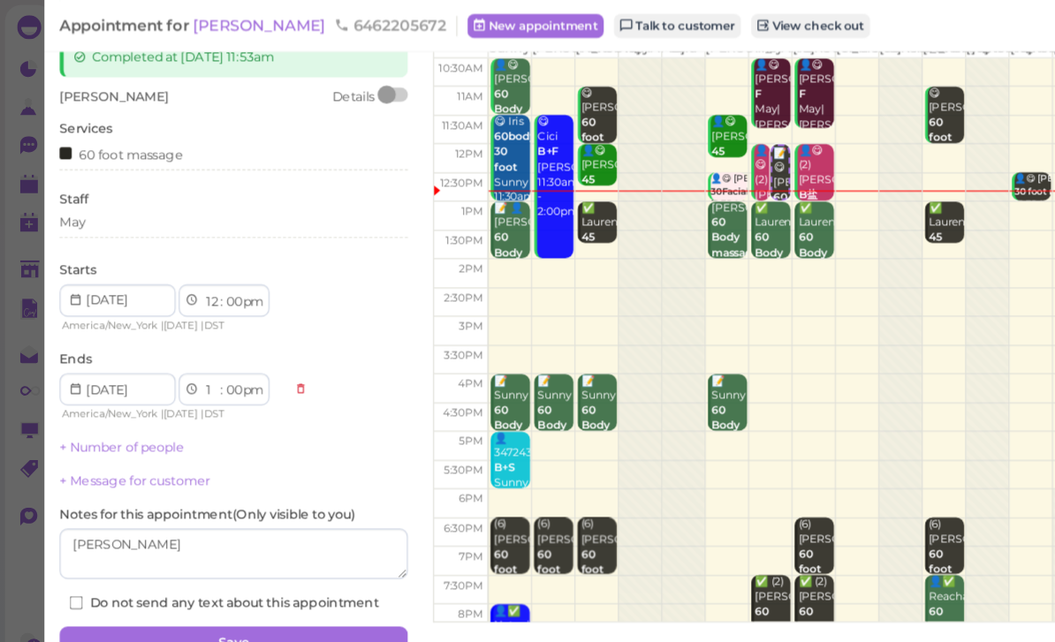
click at [295, 554] on button "Save" at bounding box center [204, 563] width 305 height 28
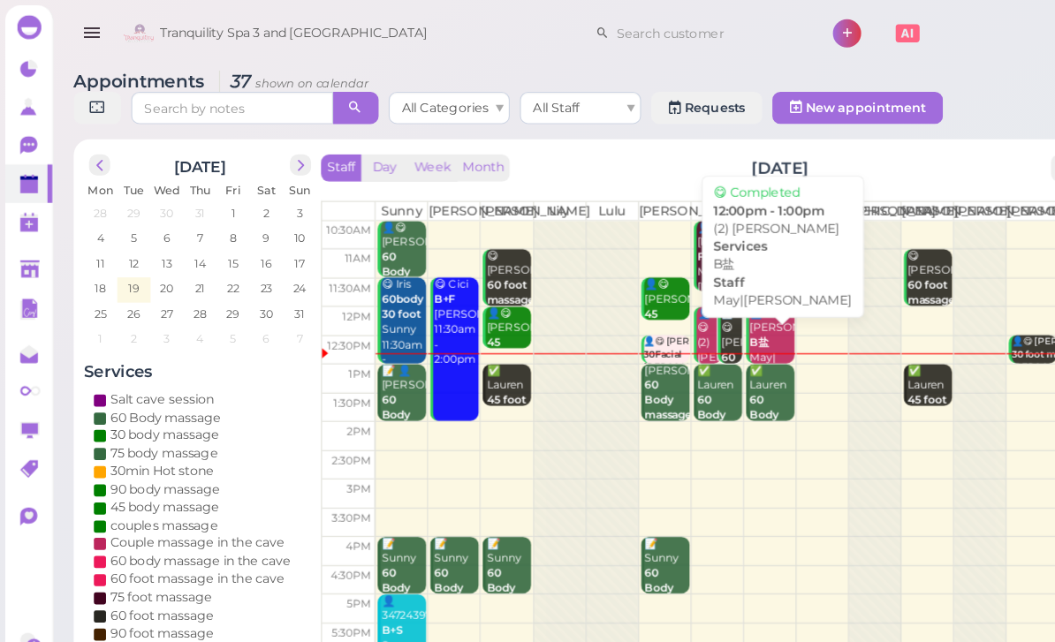
click at [680, 308] on div "👤😋 (2) [PERSON_NAME]盐 May|[PERSON_NAME] 12:00pm - 1:00pm" at bounding box center [676, 321] width 40 height 105
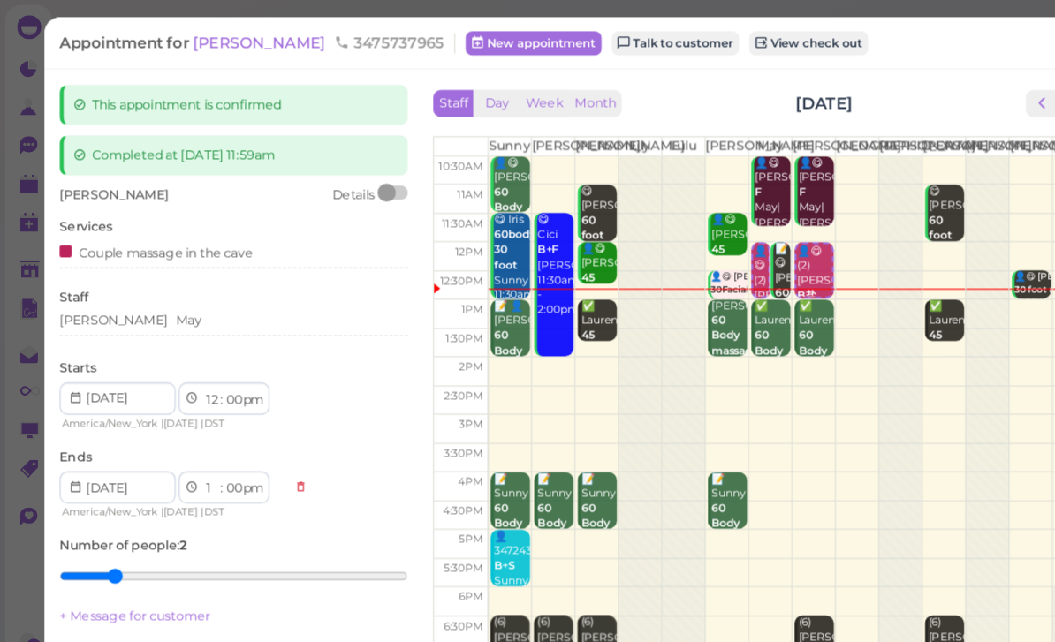
click at [149, 277] on div "[PERSON_NAME]" at bounding box center [204, 281] width 305 height 16
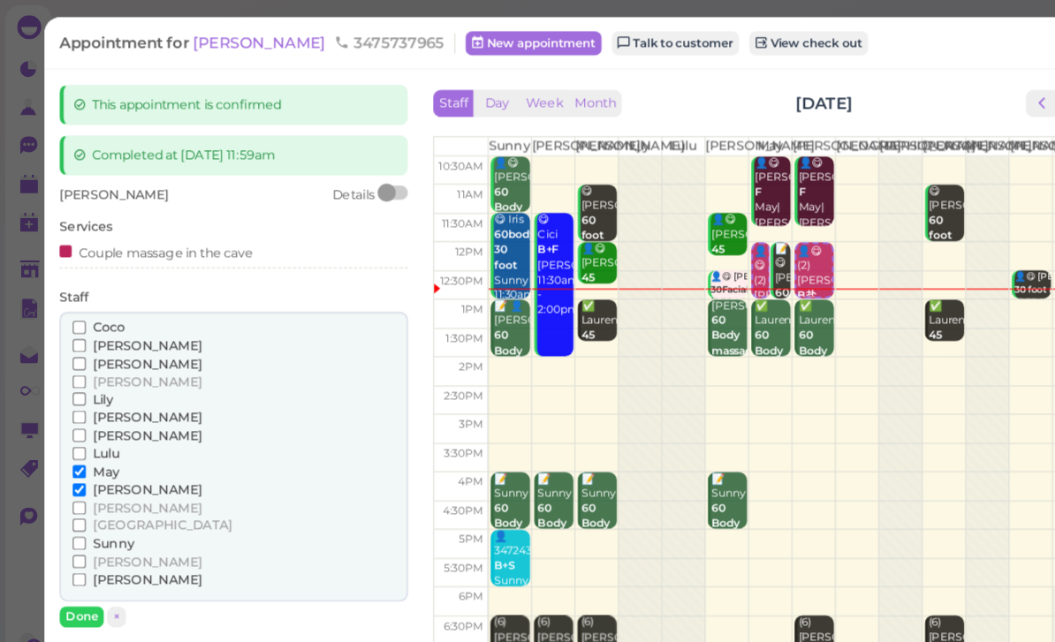
click at [107, 303] on span "[PERSON_NAME]" at bounding box center [128, 302] width 95 height 13
click at [75, 303] on input "[PERSON_NAME]" at bounding box center [69, 302] width 11 height 11
click at [110, 438] on span "[PERSON_NAME]" at bounding box center [128, 444] width 95 height 13
click at [75, 439] on input "[PERSON_NAME]" at bounding box center [69, 444] width 11 height 11
click at [99, 406] on span "May" at bounding box center [92, 412] width 23 height 13
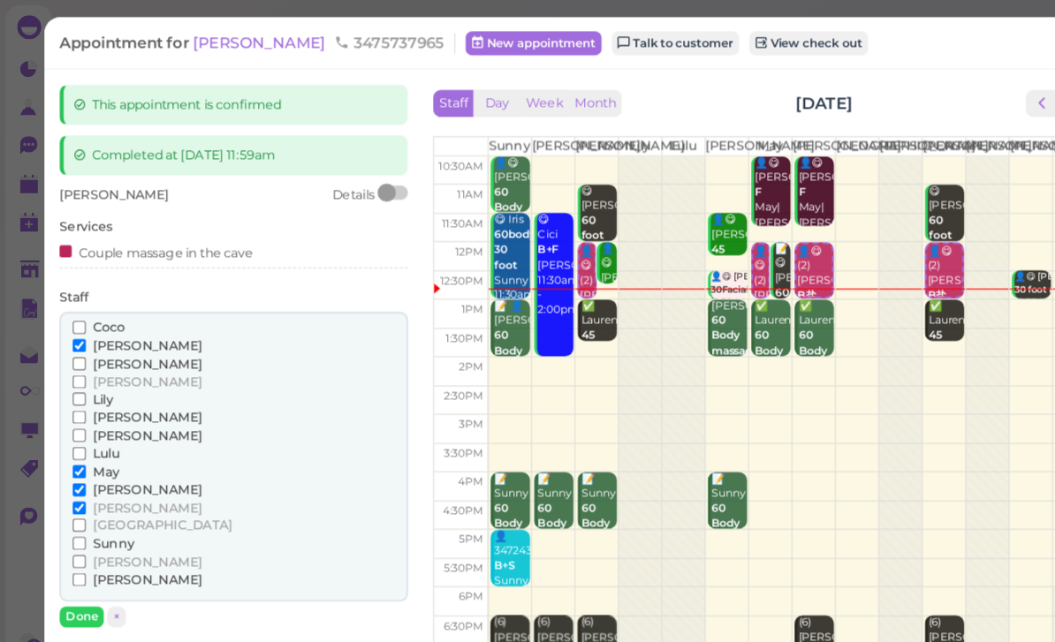
click at [75, 407] on input "May" at bounding box center [69, 412] width 11 height 11
click at [97, 422] on span "[PERSON_NAME]" at bounding box center [128, 428] width 95 height 13
click at [75, 423] on input "[PERSON_NAME]" at bounding box center [69, 428] width 11 height 11
click at [80, 531] on button "Done" at bounding box center [71, 540] width 39 height 19
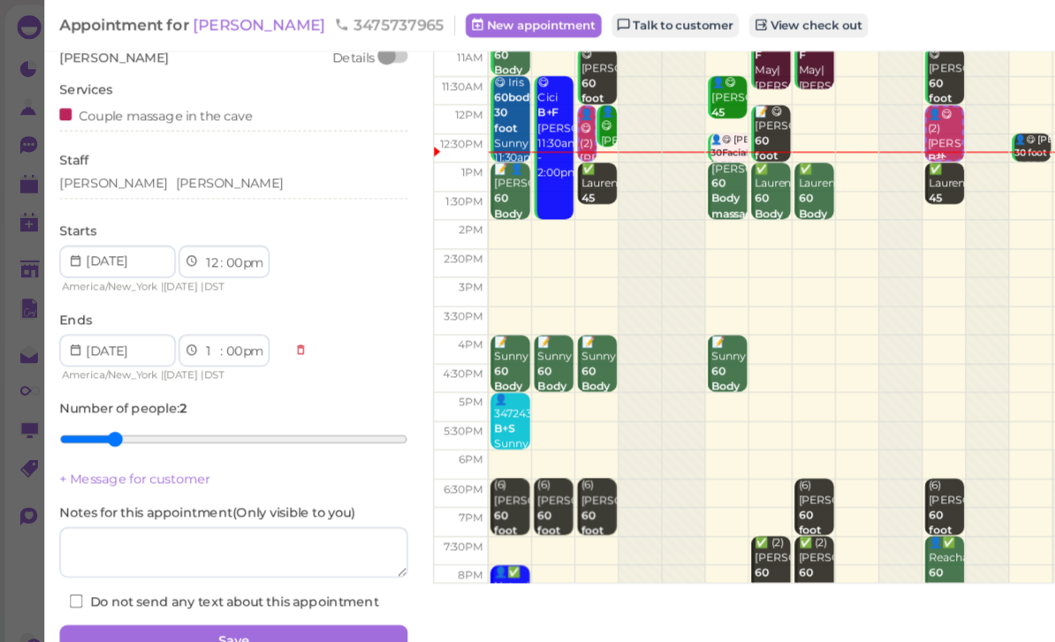
scroll to position [118, 0]
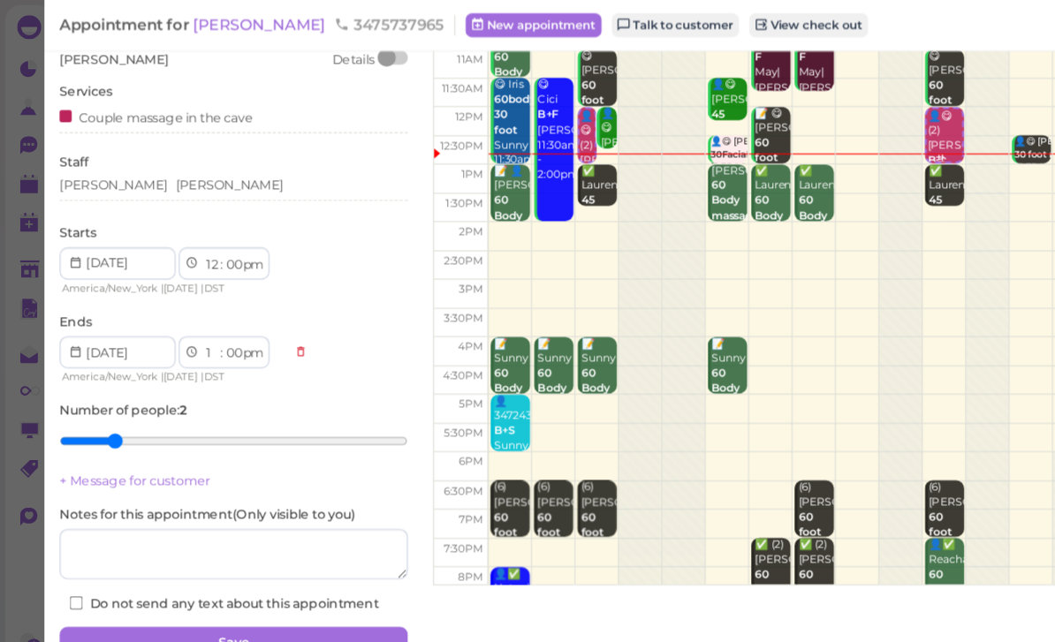
click at [253, 553] on button "Save" at bounding box center [204, 563] width 305 height 28
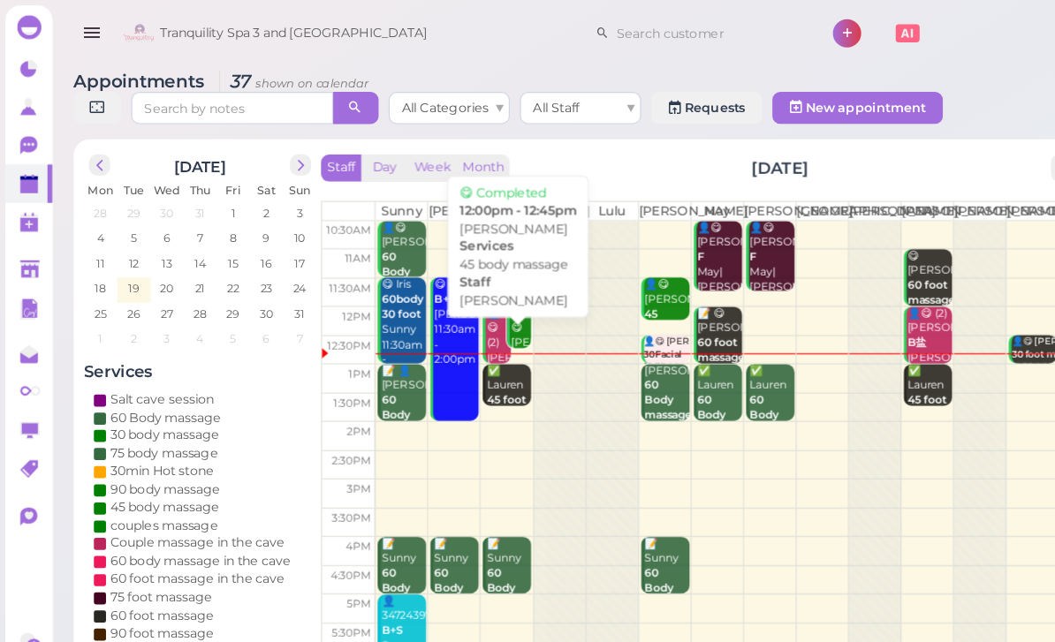
click at [455, 305] on div "👤😋 [PERSON_NAME] 45 body massage [PERSON_NAME] 12:00pm - 12:45pm" at bounding box center [455, 335] width 19 height 132
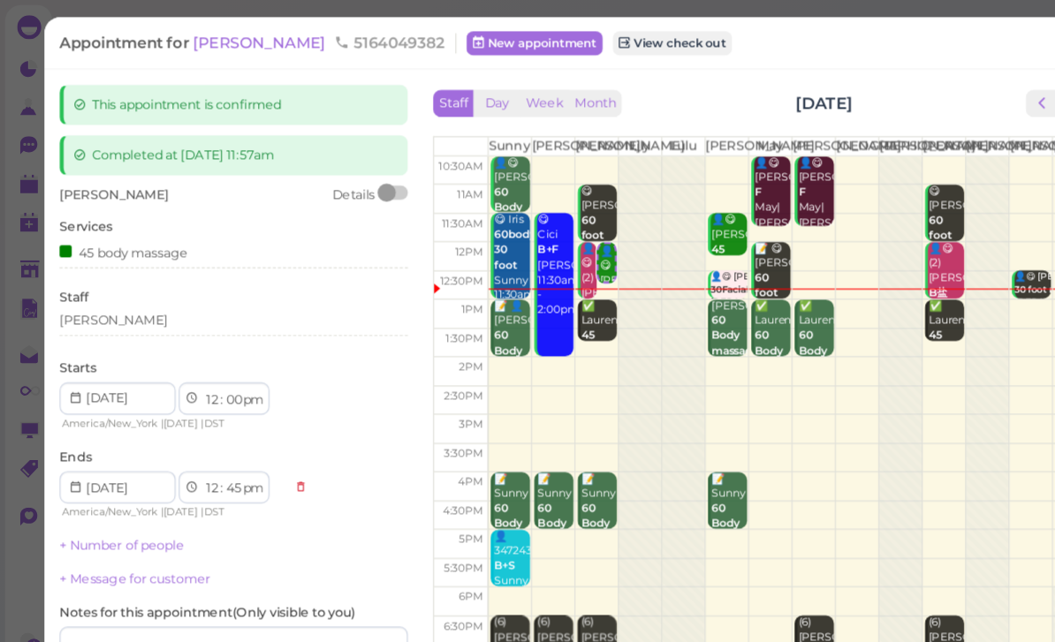
click at [144, 285] on div "[PERSON_NAME]" at bounding box center [204, 283] width 305 height 21
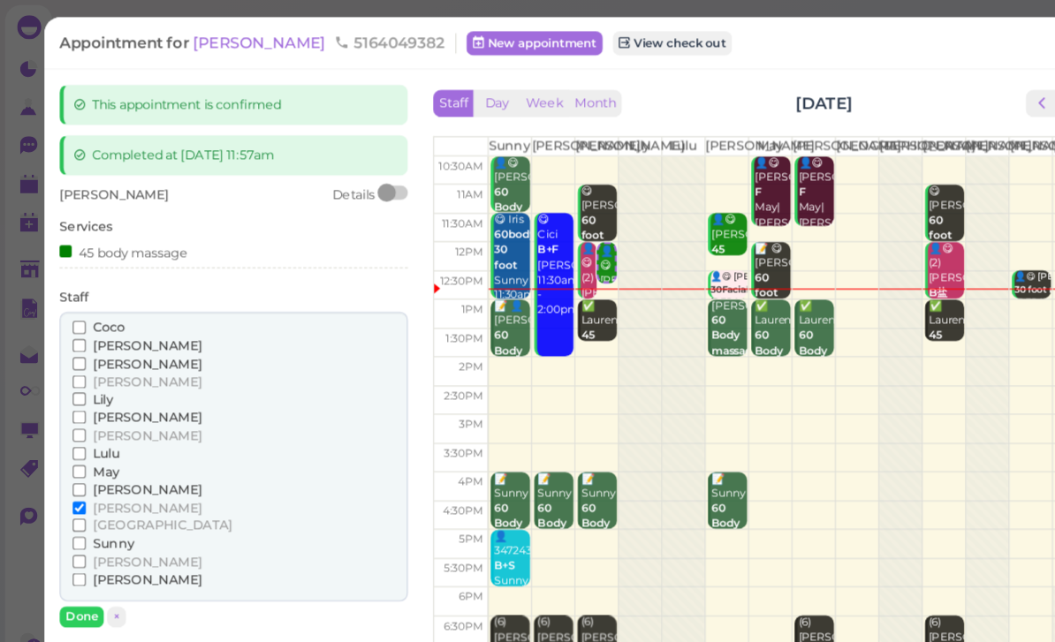
click at [95, 406] on span "May" at bounding box center [92, 412] width 23 height 13
click at [75, 407] on input "May" at bounding box center [69, 412] width 11 height 11
click at [102, 422] on span "[PERSON_NAME]" at bounding box center [128, 428] width 95 height 13
click at [75, 423] on input "[PERSON_NAME]" at bounding box center [69, 428] width 11 height 11
click at [96, 406] on span "May" at bounding box center [92, 412] width 23 height 13
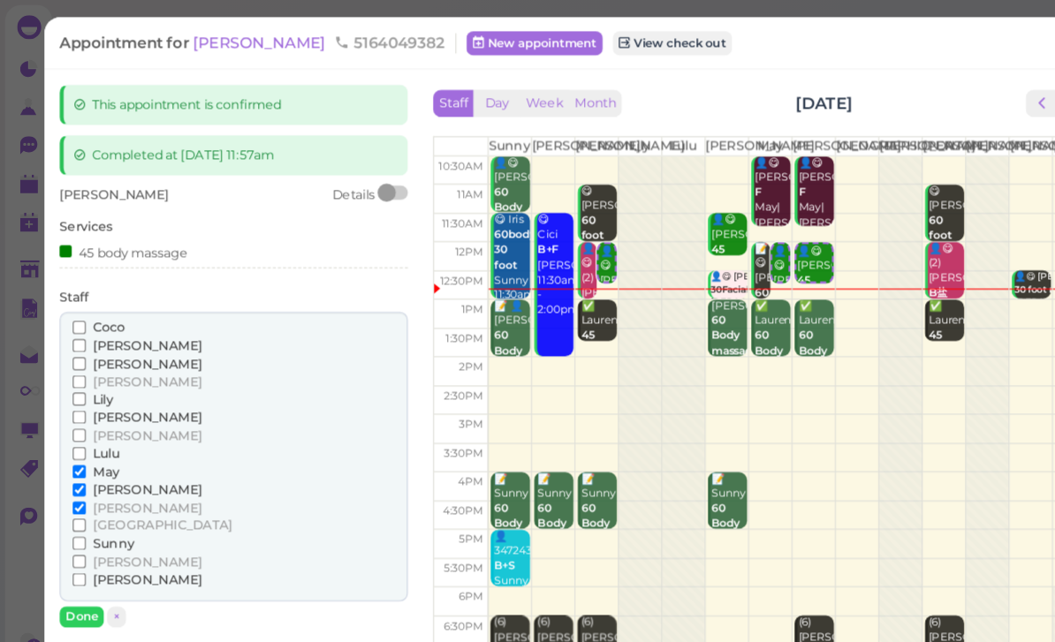
click at [75, 407] on input "May" at bounding box center [69, 412] width 11 height 11
click at [112, 438] on span "[PERSON_NAME]" at bounding box center [128, 444] width 95 height 13
click at [75, 439] on input "[PERSON_NAME]" at bounding box center [69, 444] width 11 height 11
click at [83, 531] on button "Done" at bounding box center [71, 540] width 39 height 19
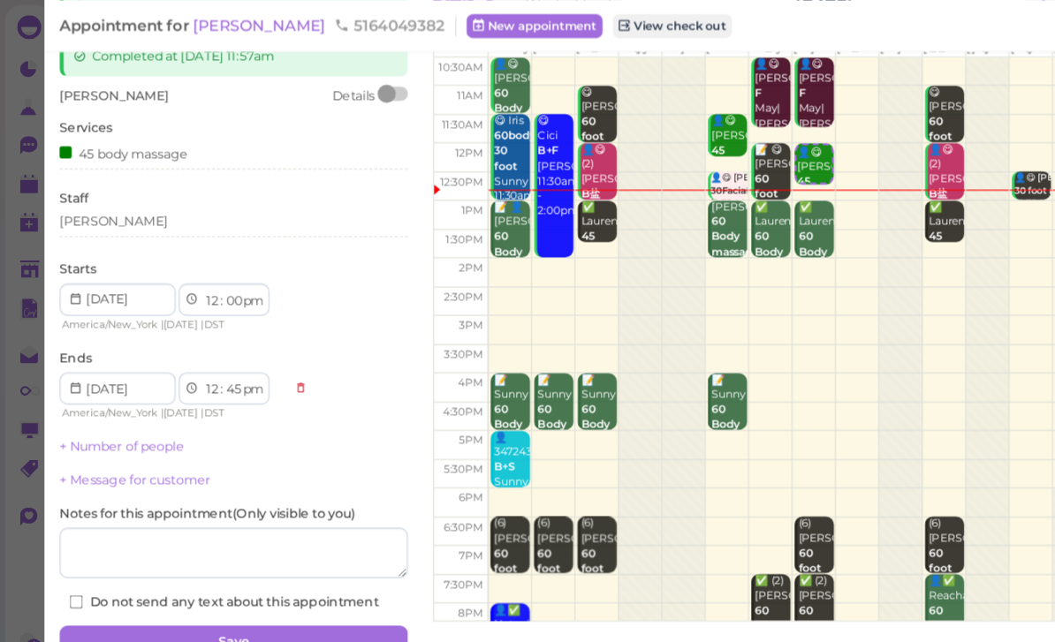
scroll to position [86, 0]
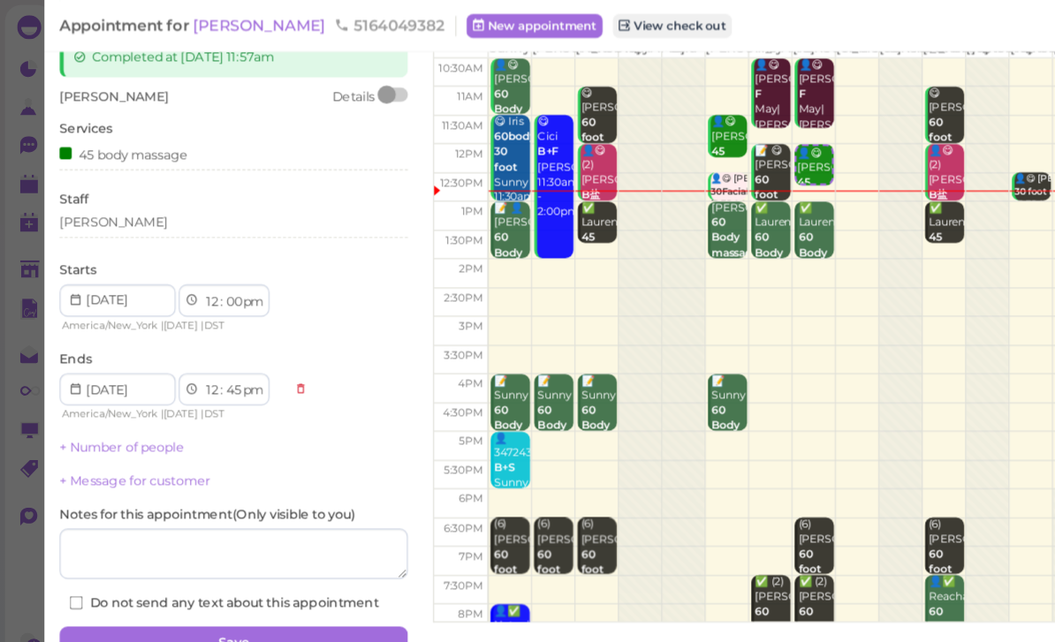
click at [226, 552] on button "Save" at bounding box center [204, 563] width 305 height 28
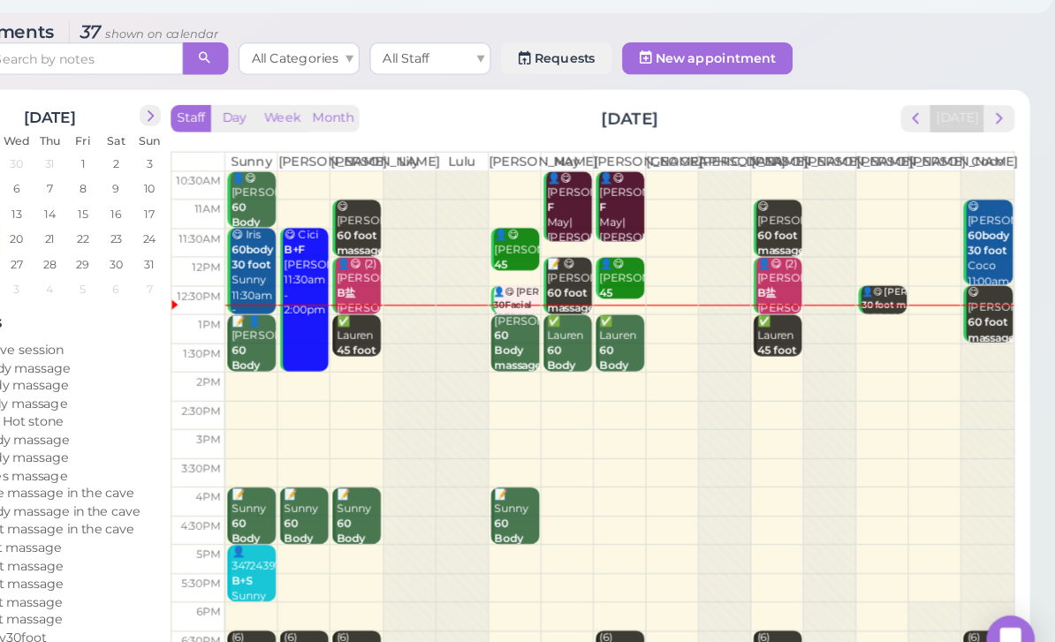
click at [565, 331] on b "60 Body massage" at bounding box center [586, 350] width 42 height 38
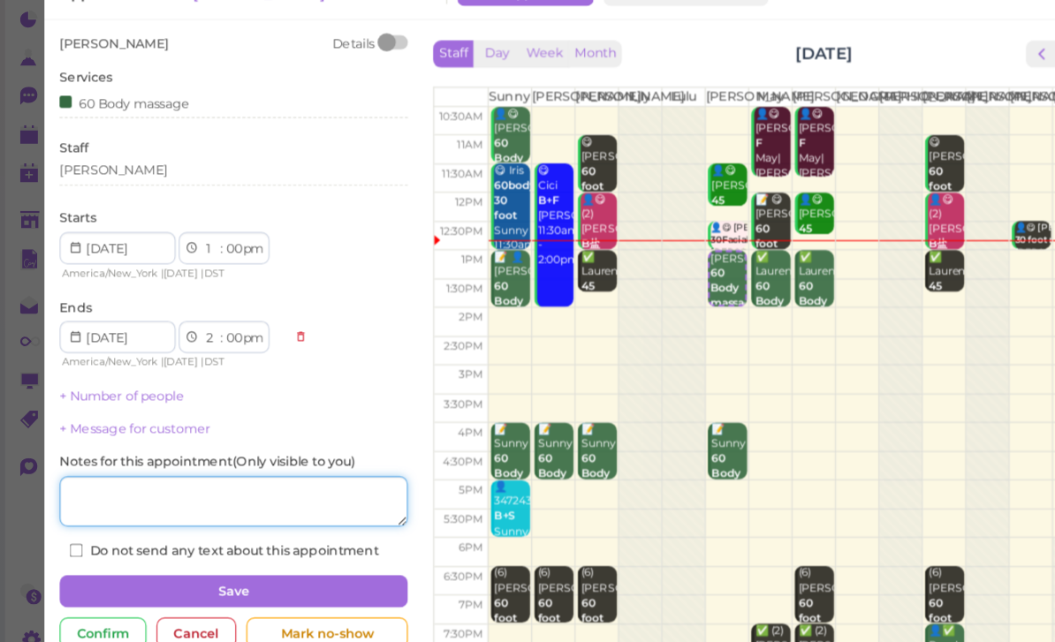
click at [239, 460] on textarea at bounding box center [204, 482] width 305 height 44
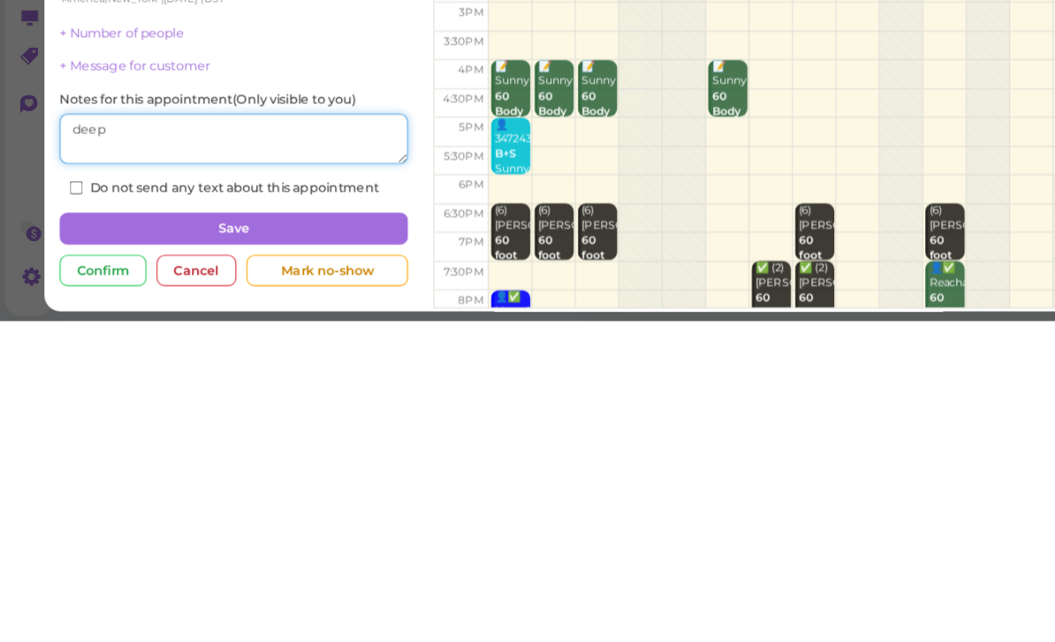
type textarea "deep"
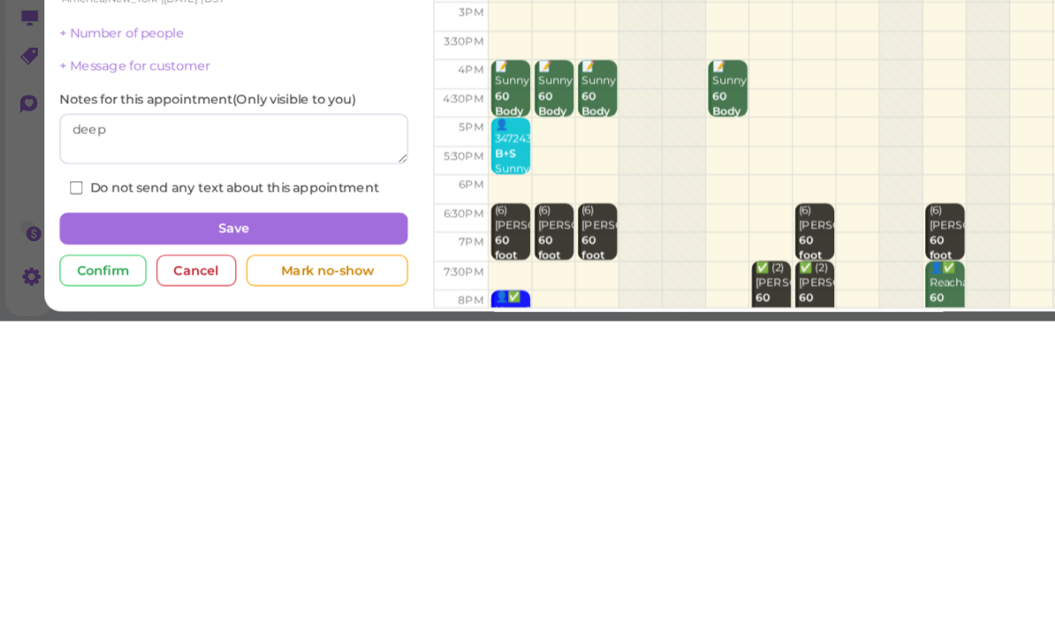
click at [263, 547] on button "Save" at bounding box center [204, 561] width 305 height 28
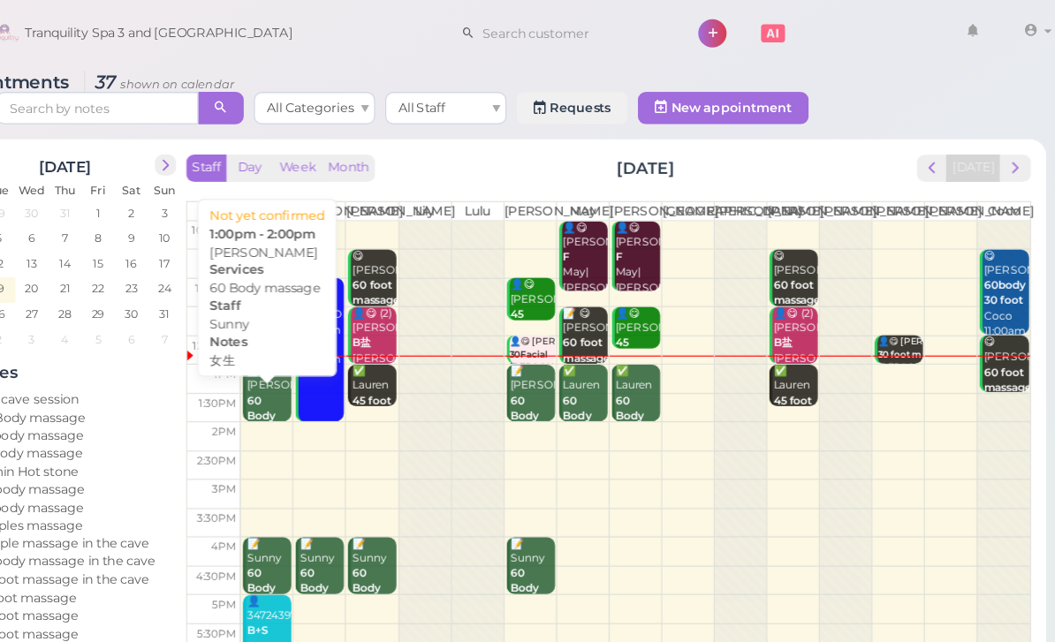
click at [333, 366] on div "📝 👤[PERSON_NAME] 60 Body massage 女生 Sunny 1:00pm - 2:00pm" at bounding box center [353, 385] width 40 height 132
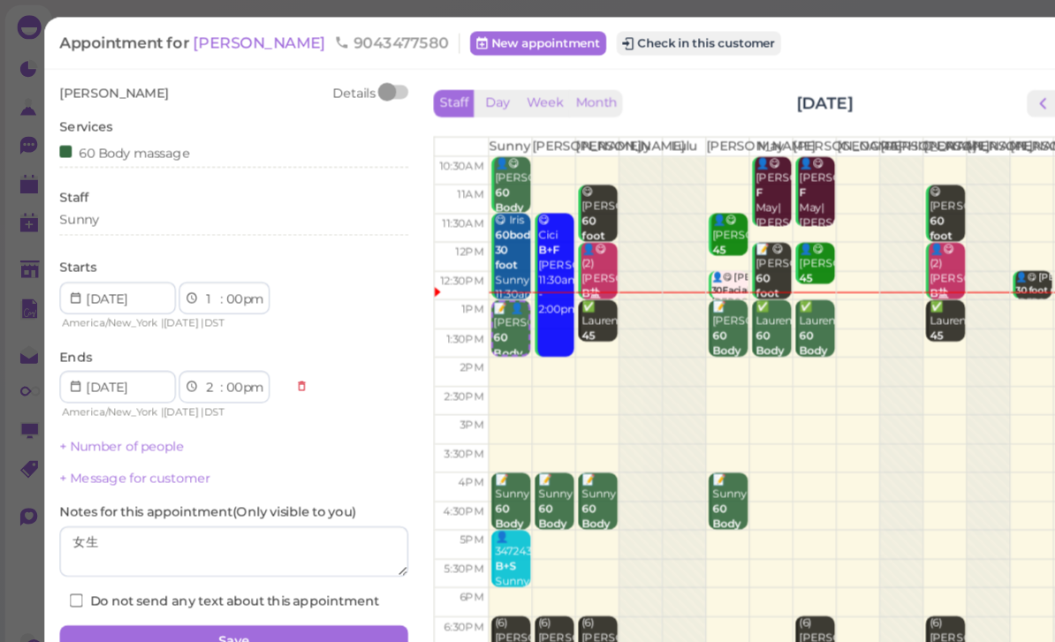
click at [556, 38] on button "Check in this customer" at bounding box center [611, 37] width 144 height 21
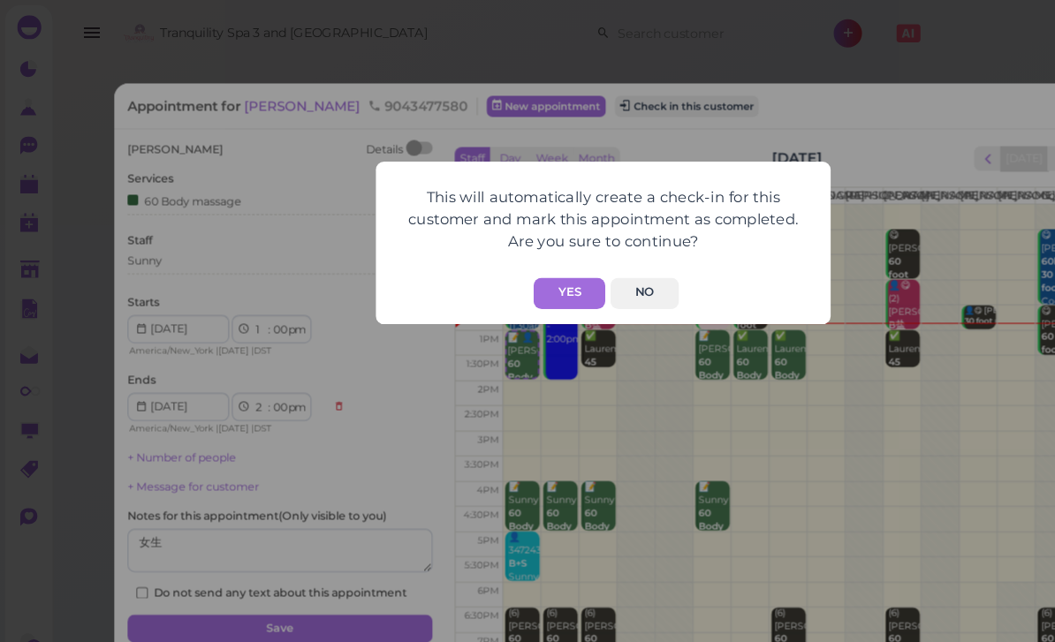
click at [491, 265] on button "Yes" at bounding box center [498, 256] width 63 height 27
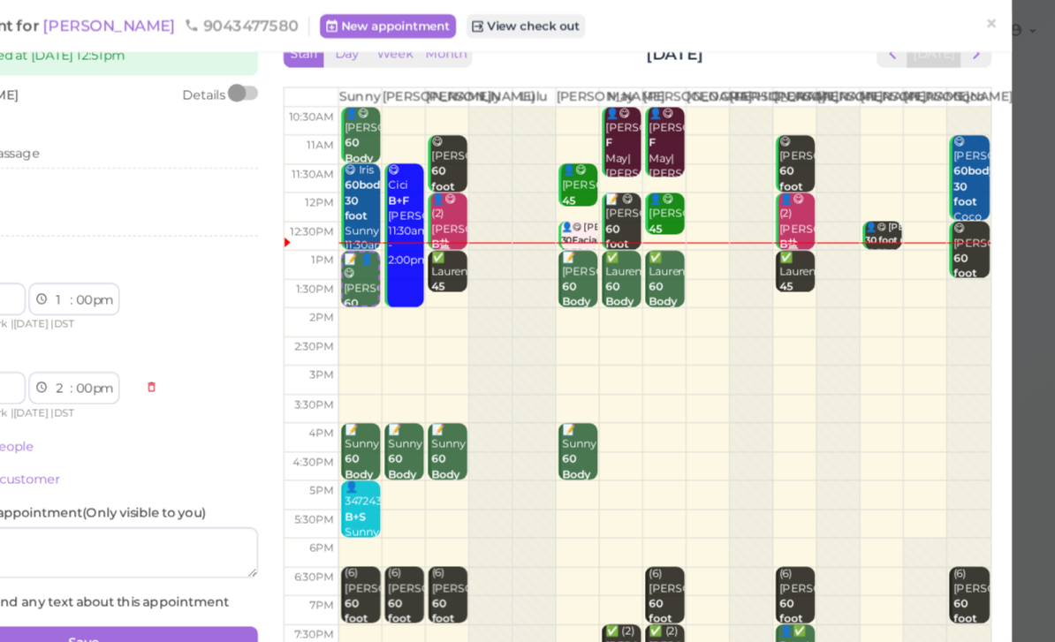
scroll to position [42, 0]
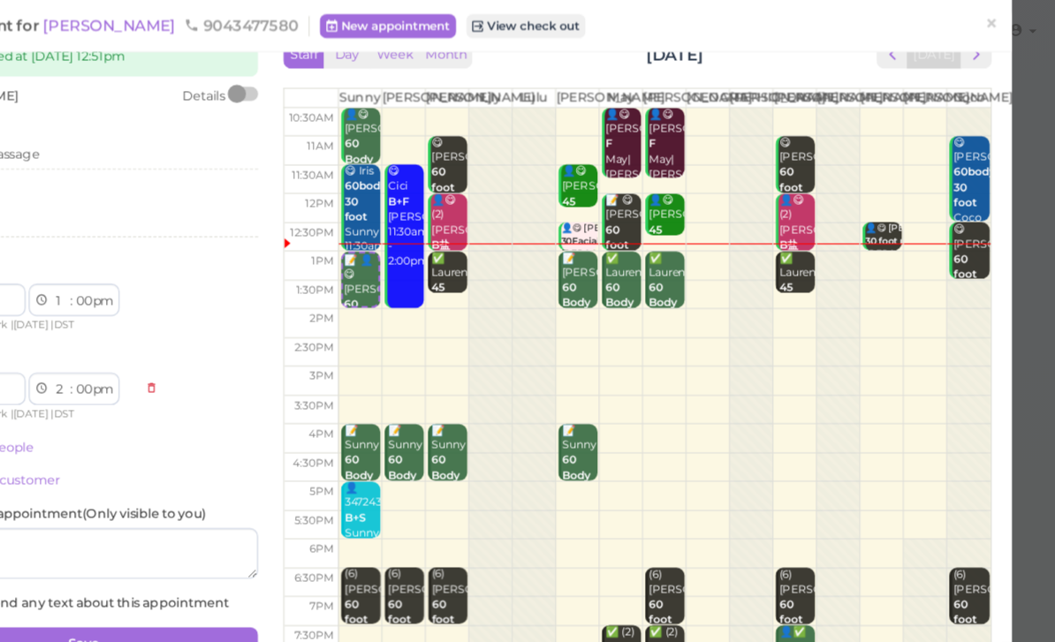
click at [992, 21] on span "×" at bounding box center [997, 21] width 11 height 25
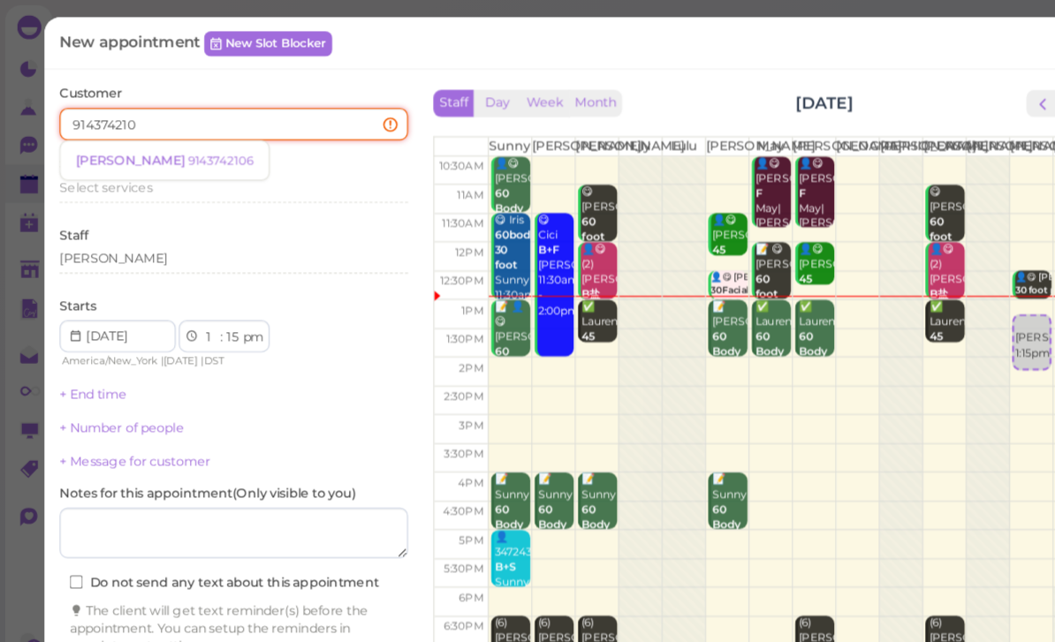
type input "9143742106"
click at [164, 140] on small "9143742106" at bounding box center [192, 140] width 57 height 12
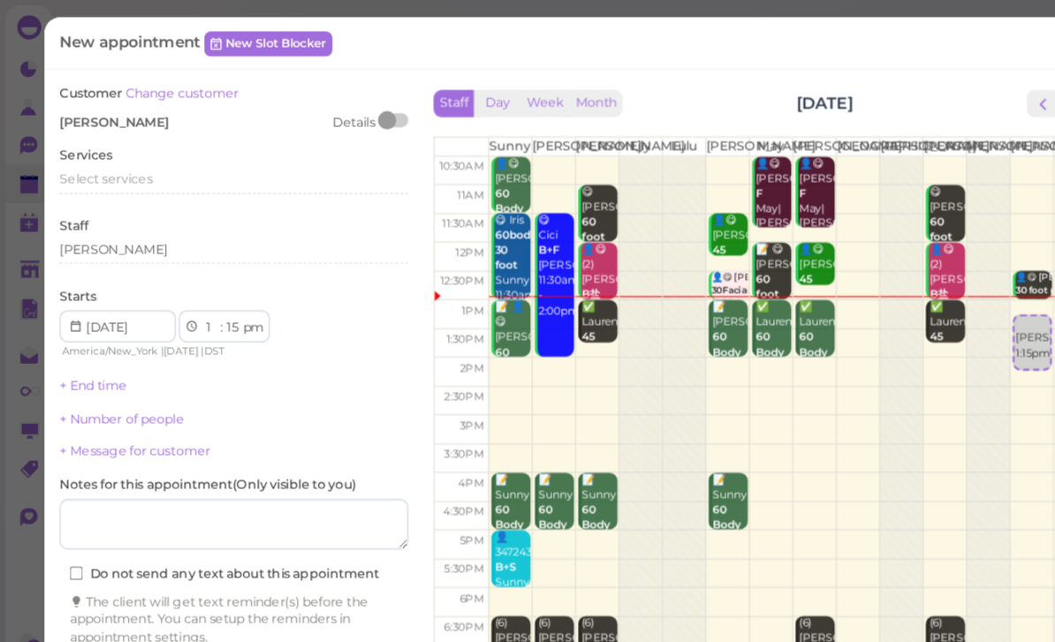
click at [119, 149] on span "Select services" at bounding box center [92, 155] width 81 height 13
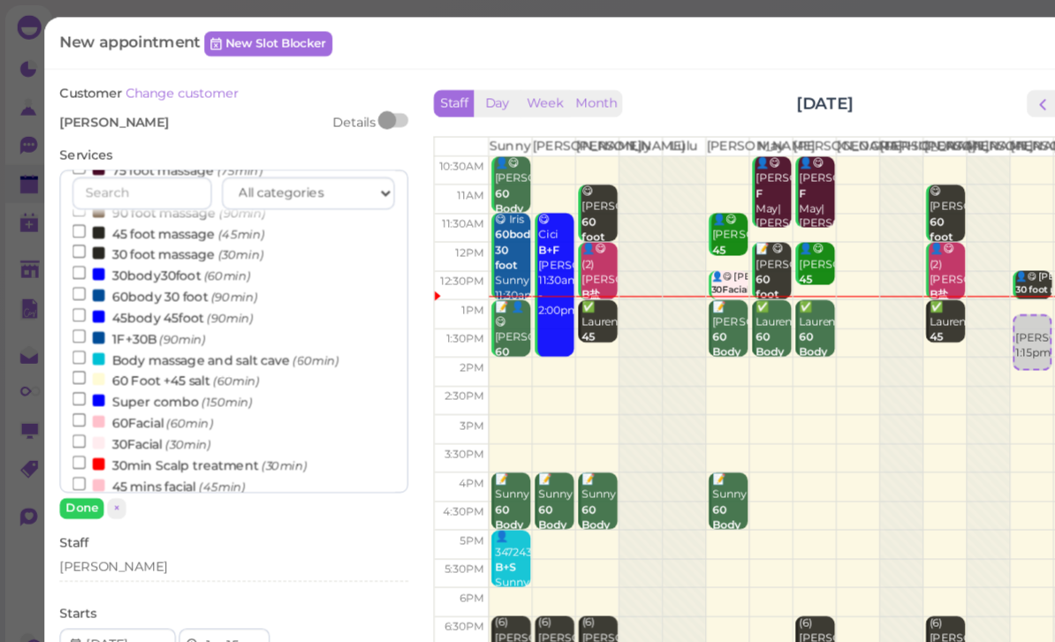
scroll to position [276, 0]
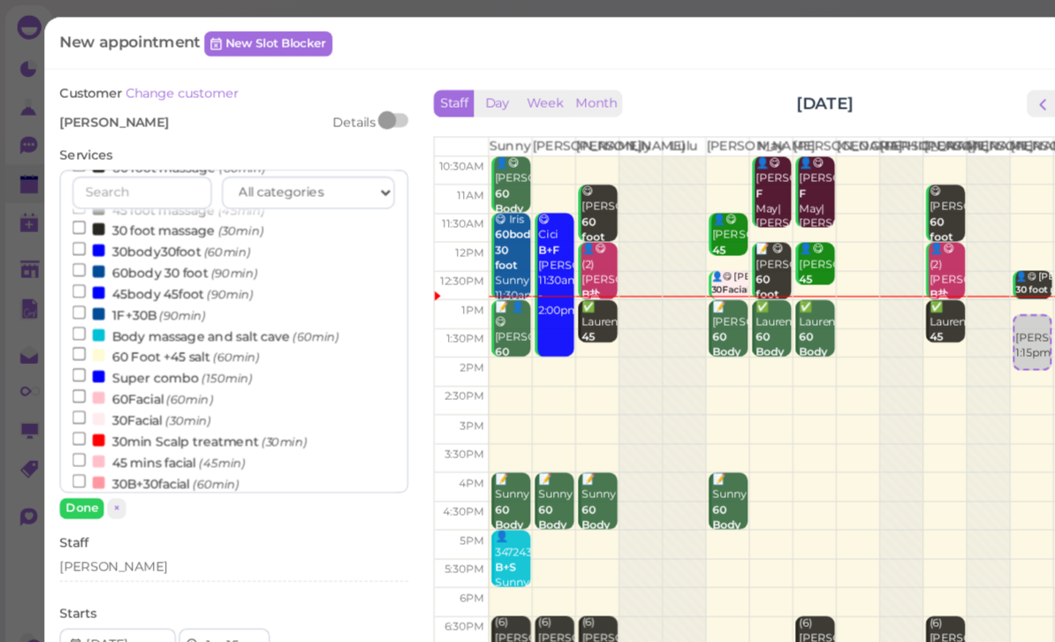
click at [143, 229] on label "60body 30 foot (90min)" at bounding box center [145, 238] width 162 height 19
click at [75, 231] on input "60body 30 foot (90min)" at bounding box center [69, 236] width 11 height 11
click at [74, 441] on button "Done" at bounding box center [71, 445] width 39 height 19
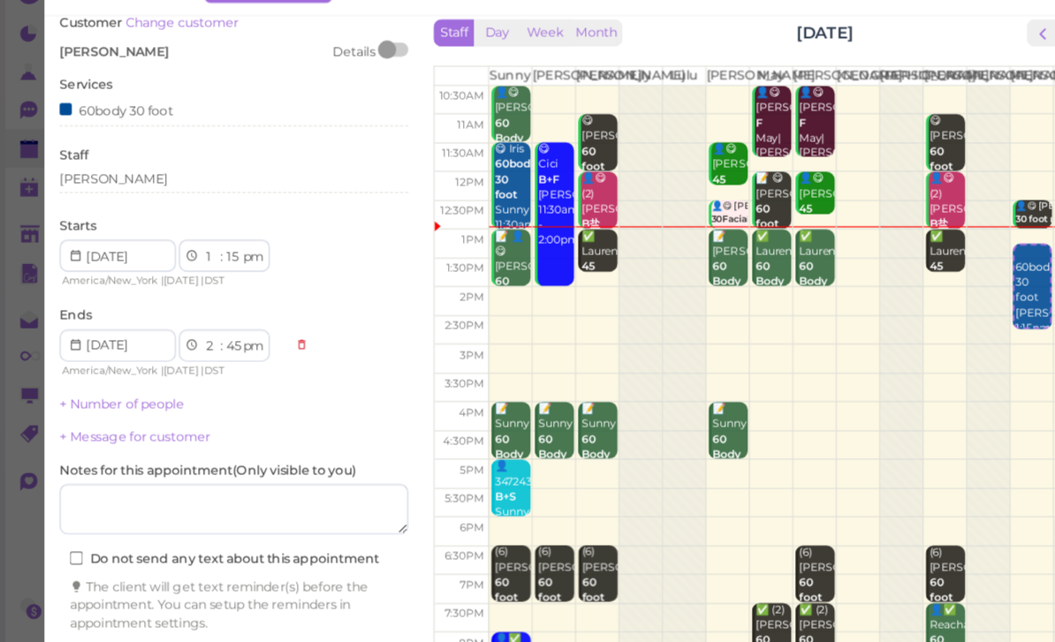
scroll to position [63, 0]
click at [268, 596] on button "Create appointment" at bounding box center [204, 610] width 305 height 28
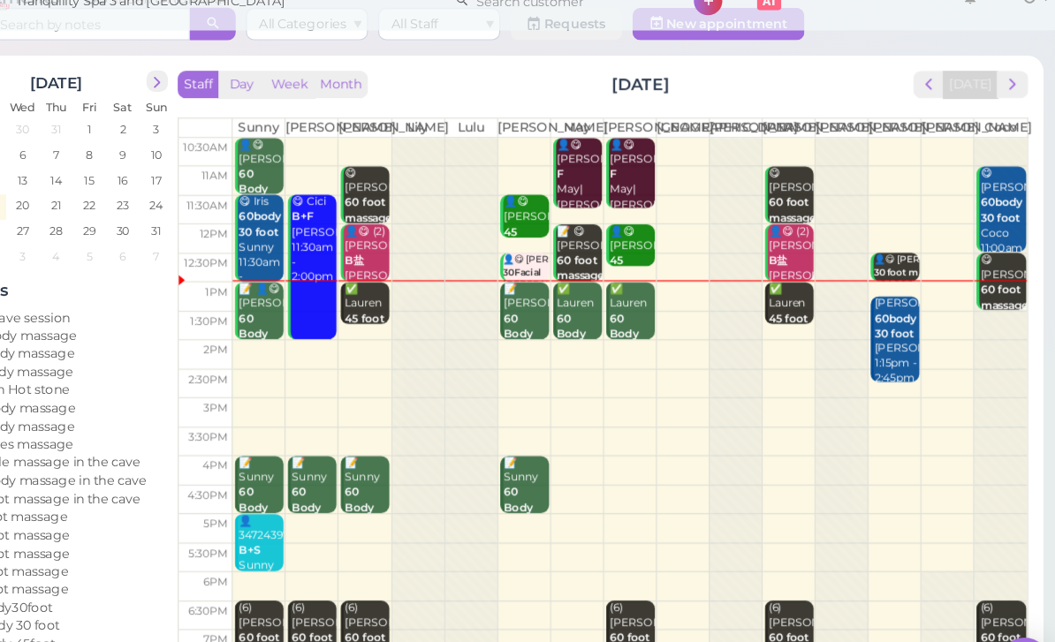
scroll to position [55, 0]
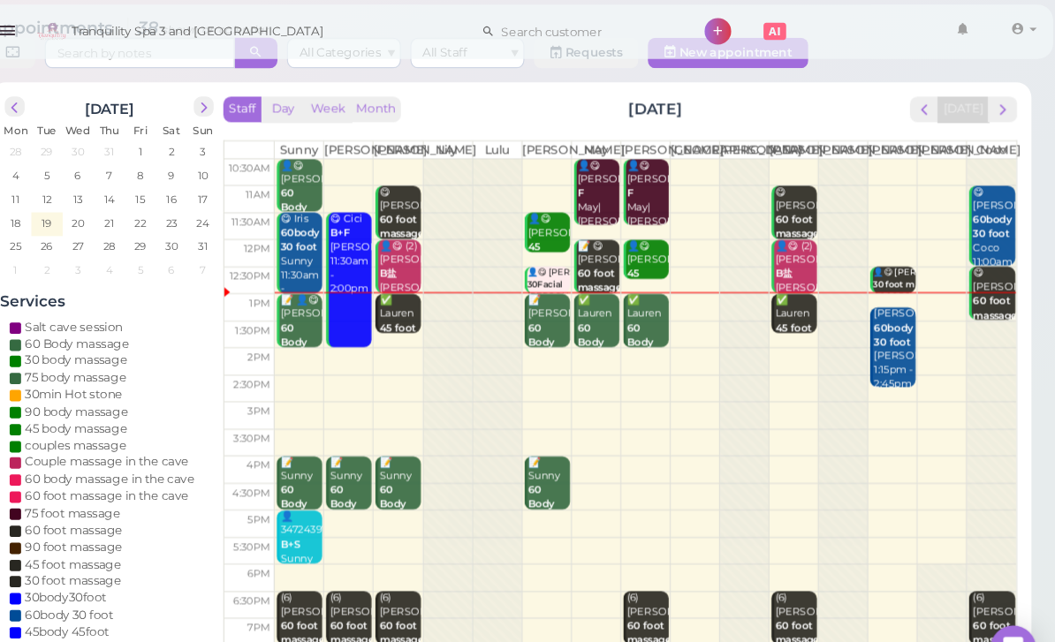
click at [656, 311] on div "✅ Lauren 60 Body massage May|[PERSON_NAME] 1:00pm - 2:00pm" at bounding box center [676, 340] width 40 height 132
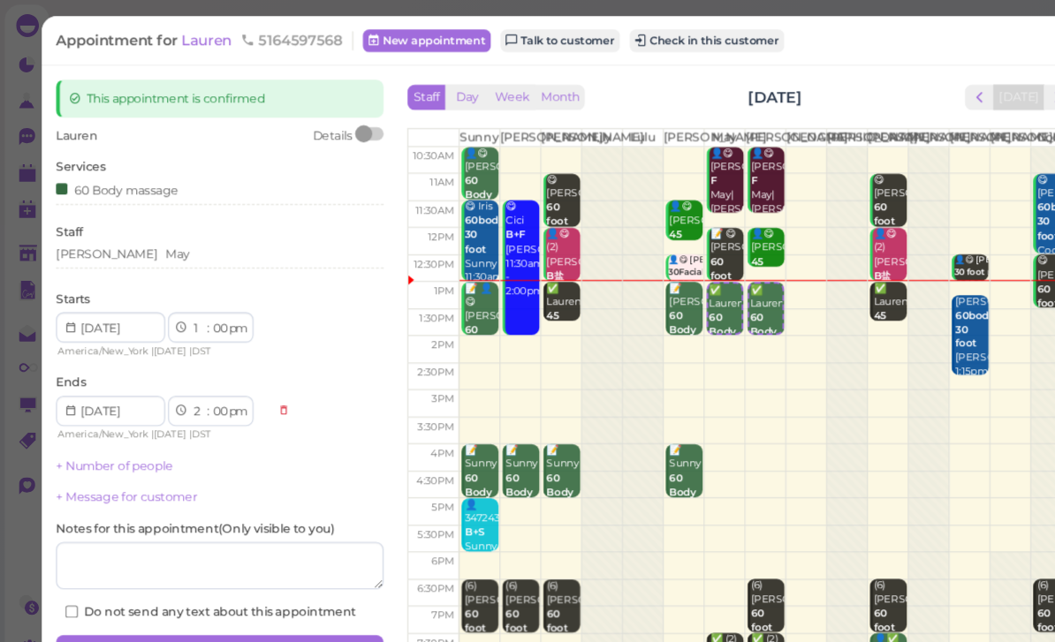
click at [662, 39] on button "Check in this customer" at bounding box center [658, 37] width 144 height 21
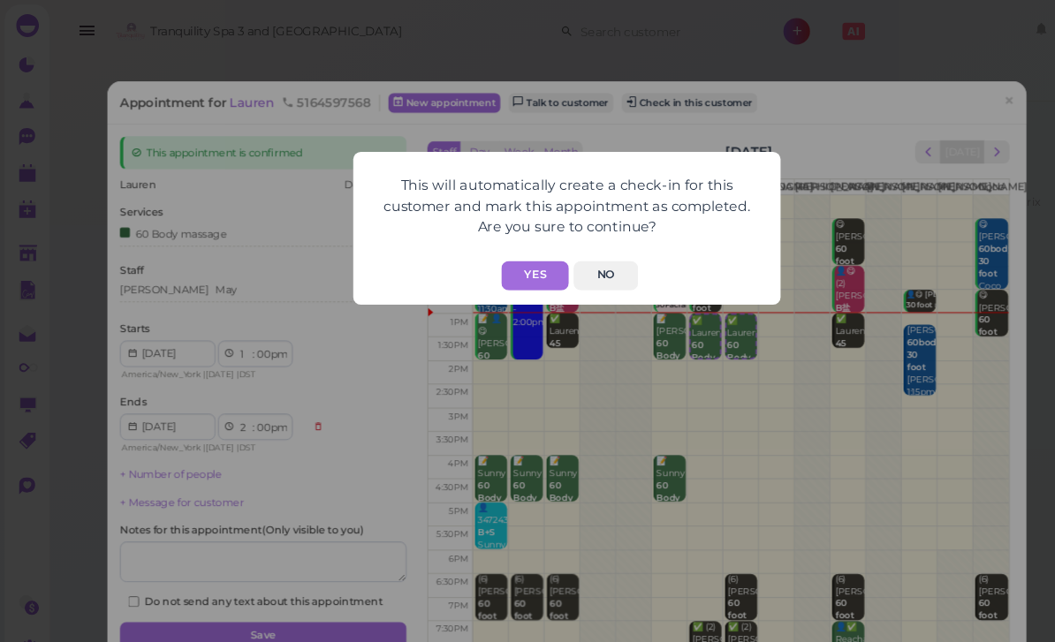
click at [497, 254] on button "Yes" at bounding box center [498, 256] width 63 height 27
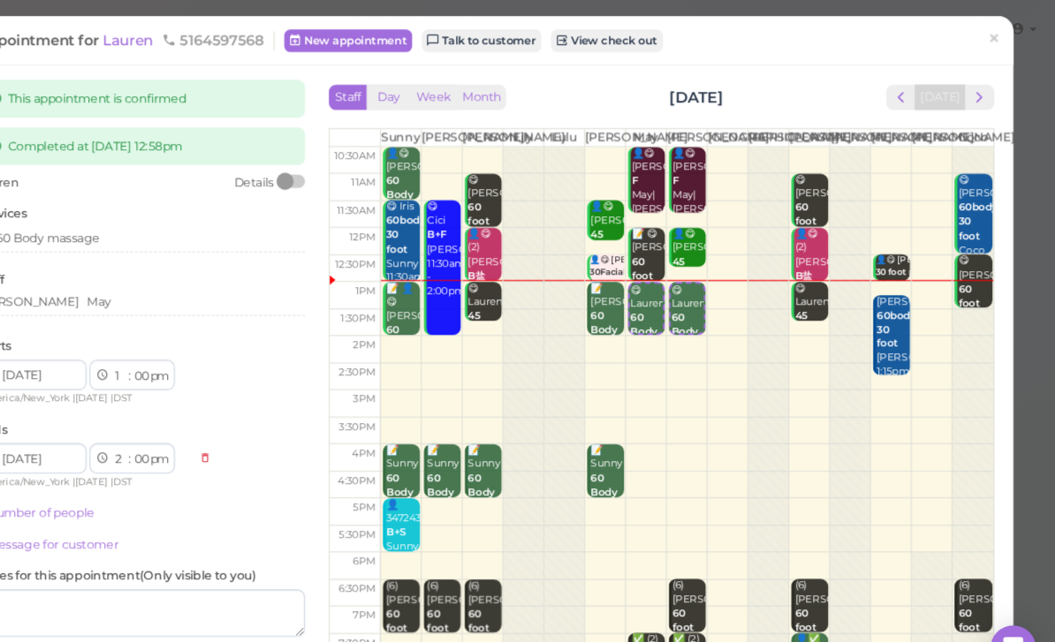
click at [992, 36] on span "×" at bounding box center [997, 36] width 11 height 25
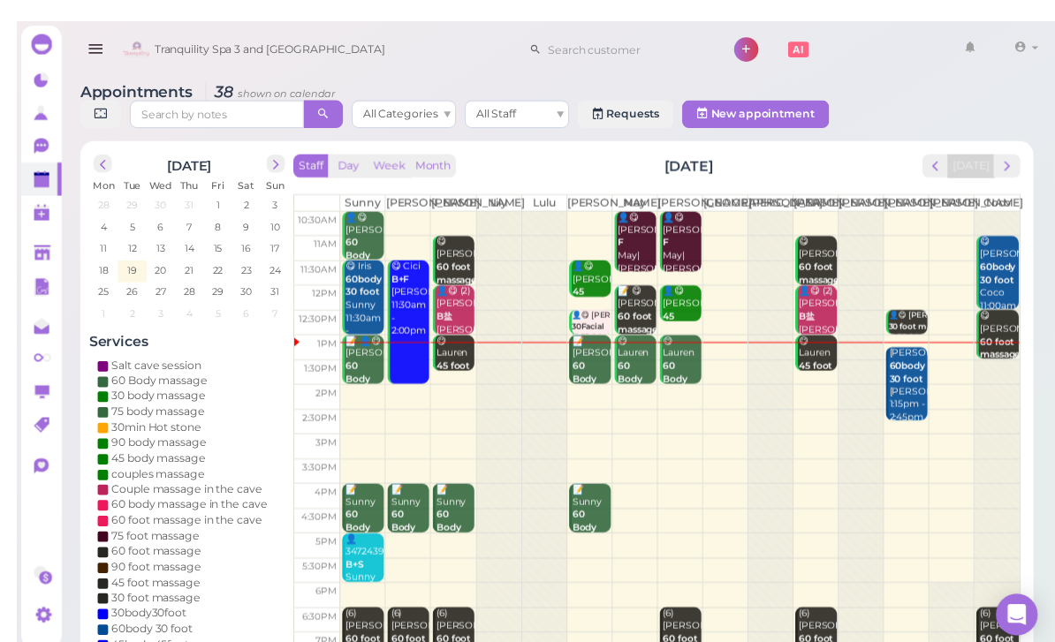
scroll to position [11, 0]
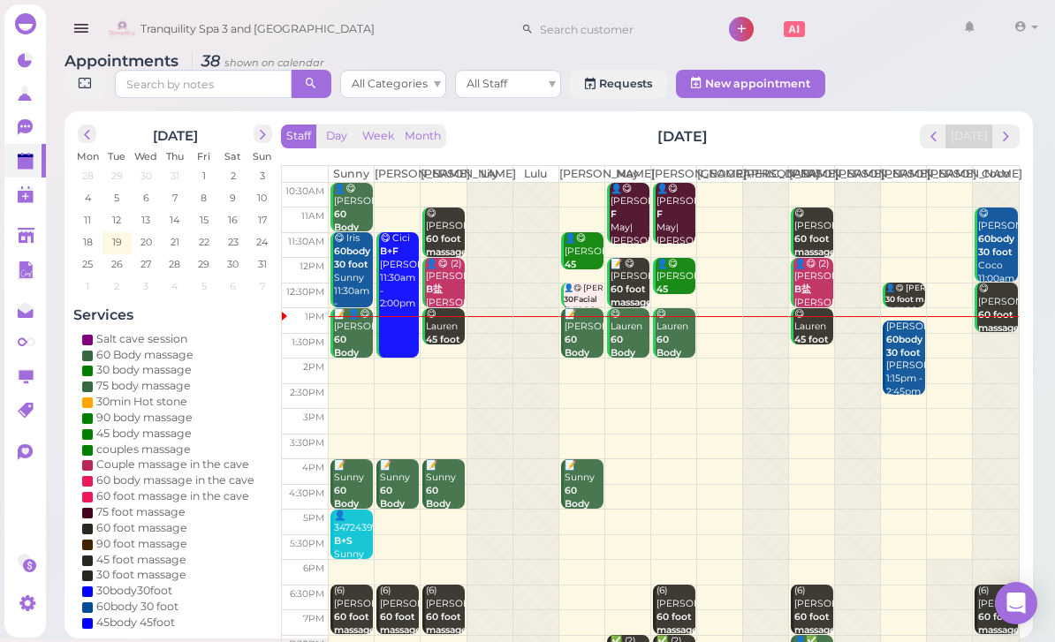
click at [266, 140] on span "next" at bounding box center [262, 134] width 17 height 17
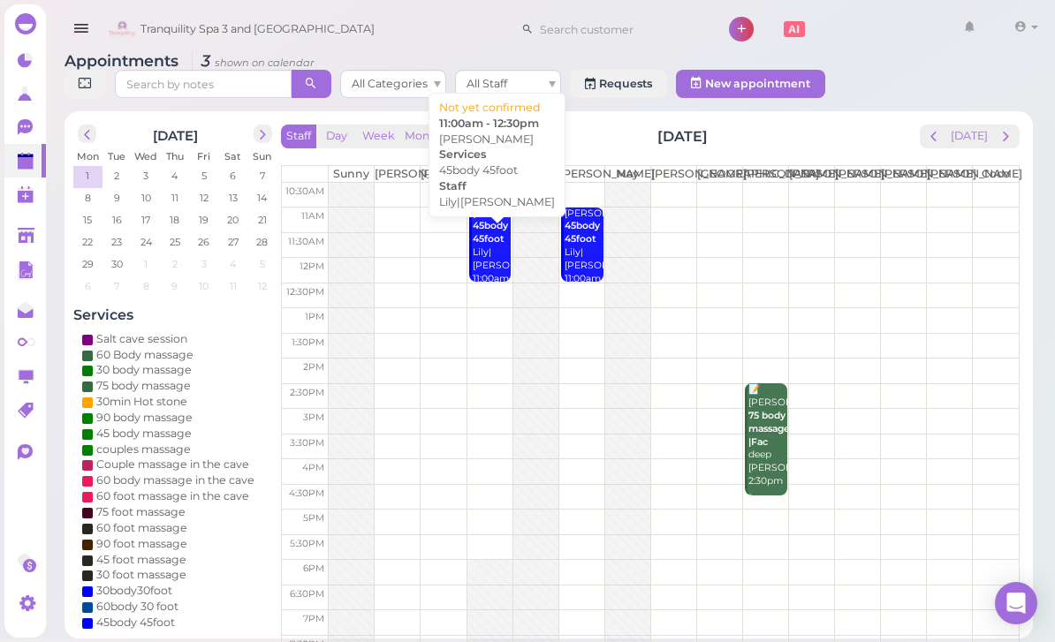
click at [474, 270] on div "[PERSON_NAME] 45body 45foot [PERSON_NAME]|[PERSON_NAME] 11:00am - 12:30pm" at bounding box center [492, 260] width 40 height 105
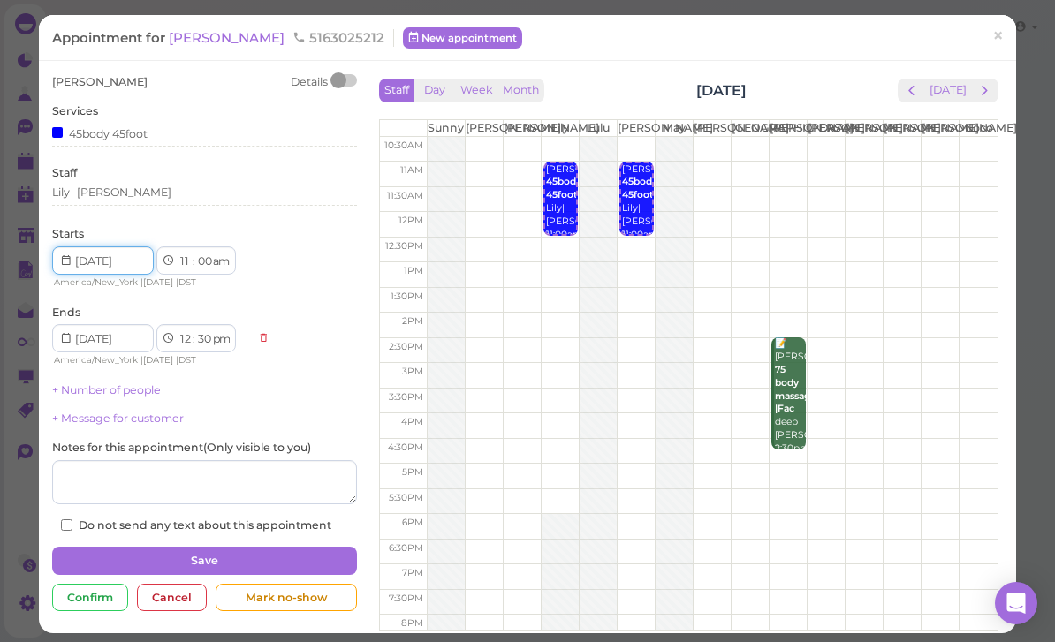
click at [61, 268] on input at bounding box center [103, 261] width 102 height 28
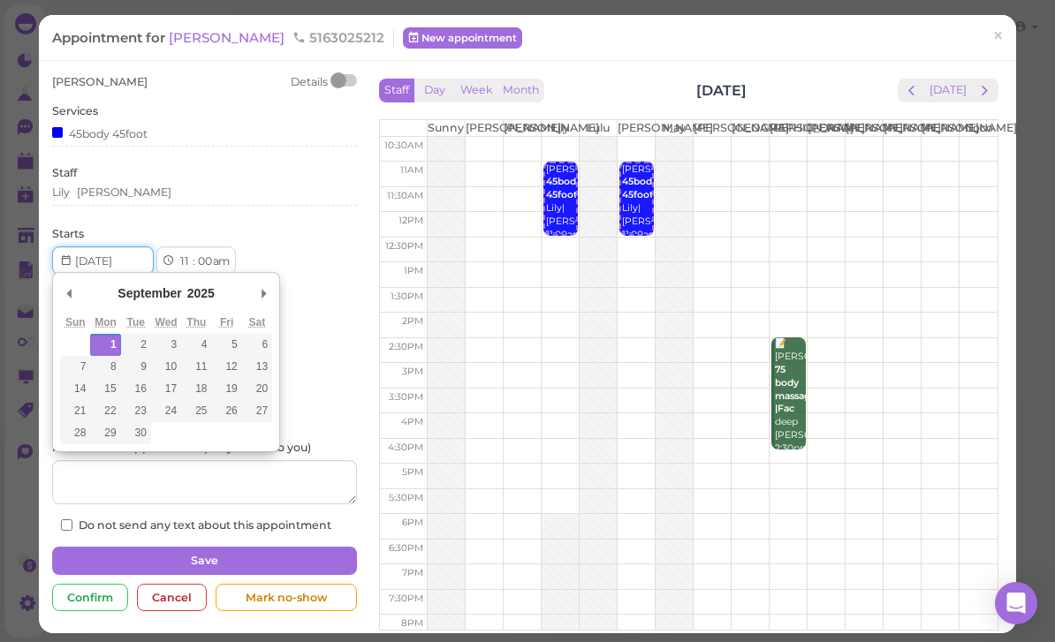
scroll to position [10, 0]
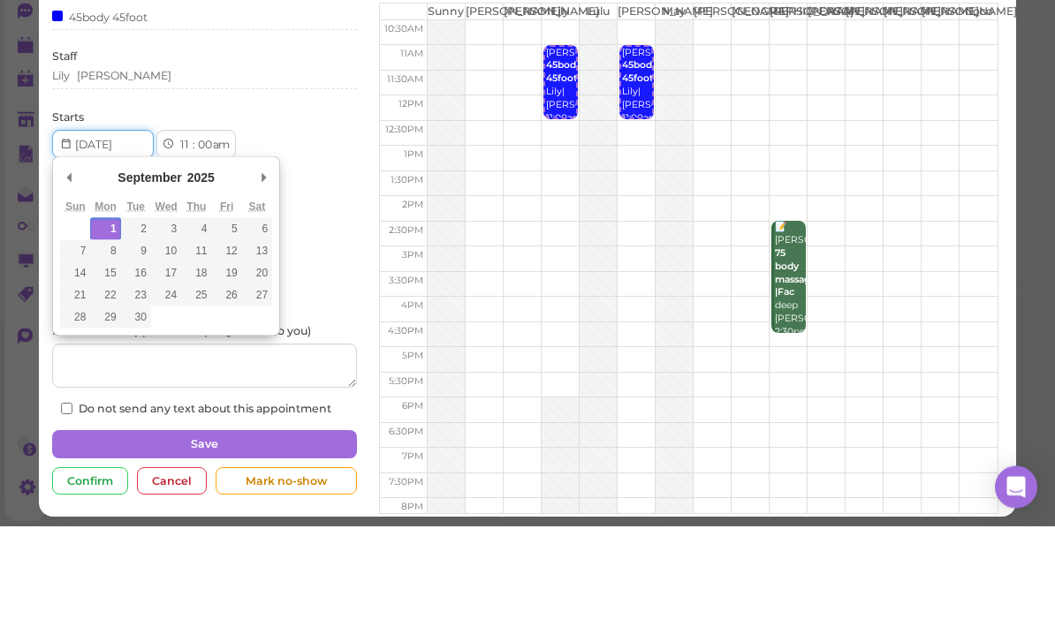
type input "[DATE]"
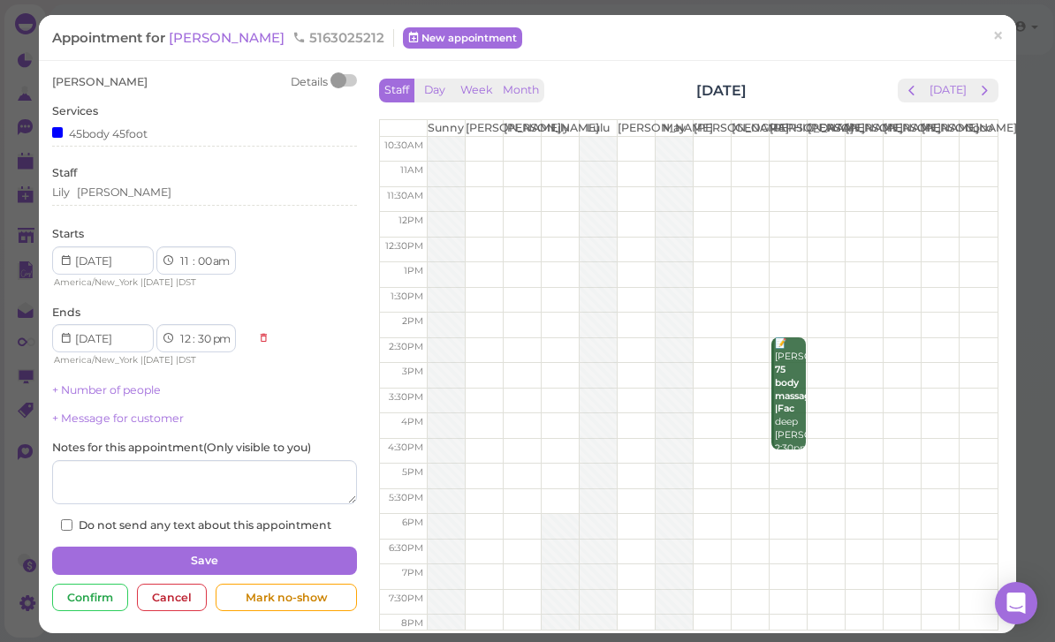
click at [229, 558] on button "Save" at bounding box center [204, 561] width 305 height 28
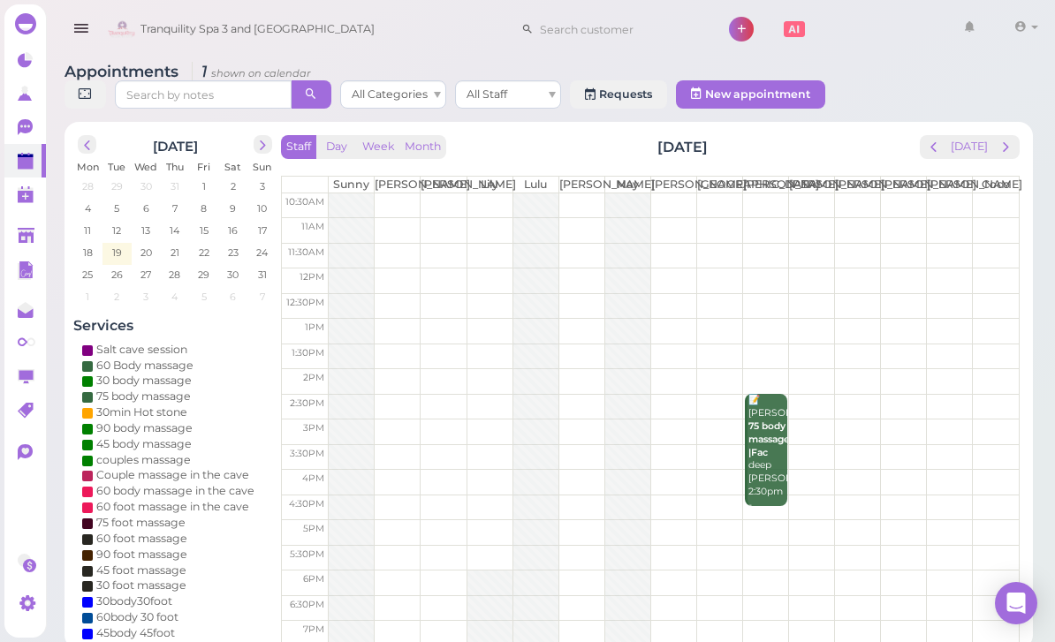
click at [13, 236] on link at bounding box center [25, 236] width 42 height 34
click at [345, 460] on div at bounding box center [351, 458] width 45 height 528
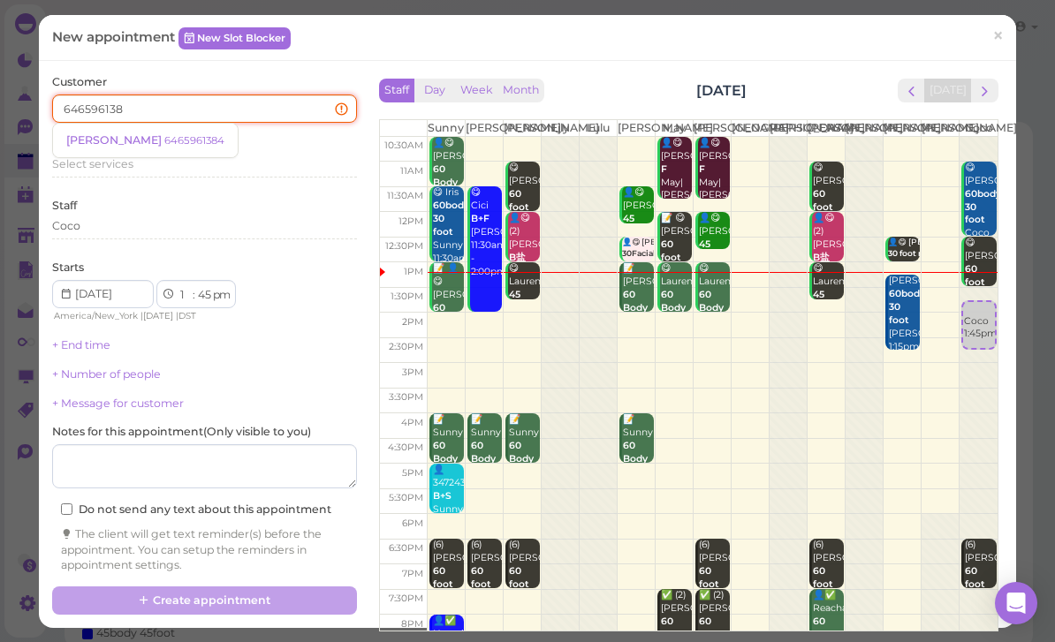
type input "6465961384"
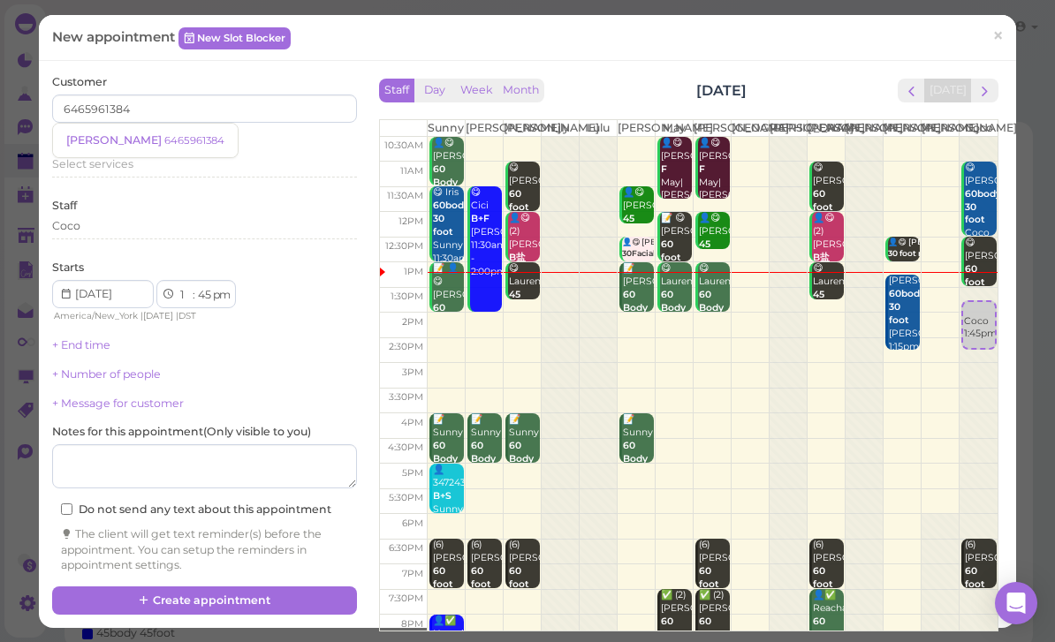
click at [164, 142] on small "6465961384" at bounding box center [194, 140] width 60 height 12
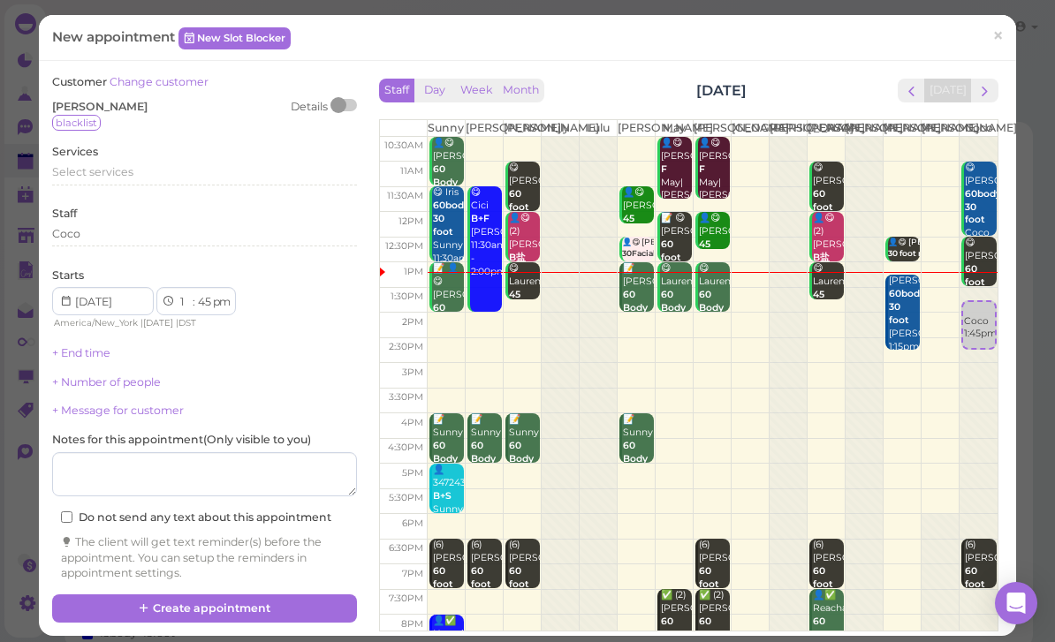
click at [110, 165] on span "Select services" at bounding box center [92, 171] width 81 height 13
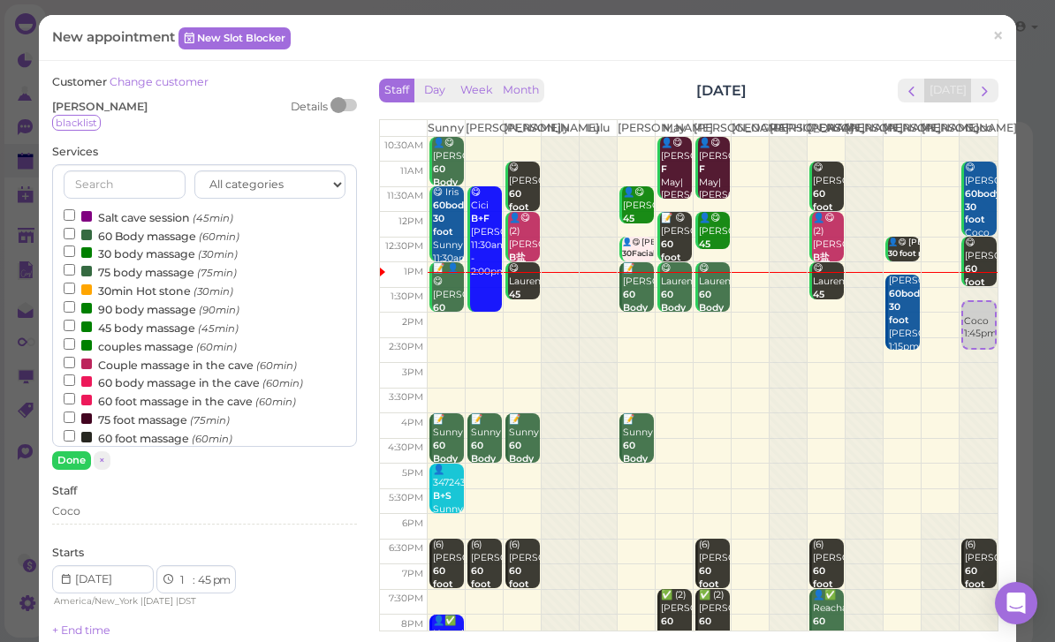
click at [153, 429] on label "60 foot massage (60min)" at bounding box center [148, 438] width 169 height 19
click at [75, 430] on input "60 foot massage (60min)" at bounding box center [69, 435] width 11 height 11
click at [82, 462] on button "Done" at bounding box center [71, 461] width 39 height 19
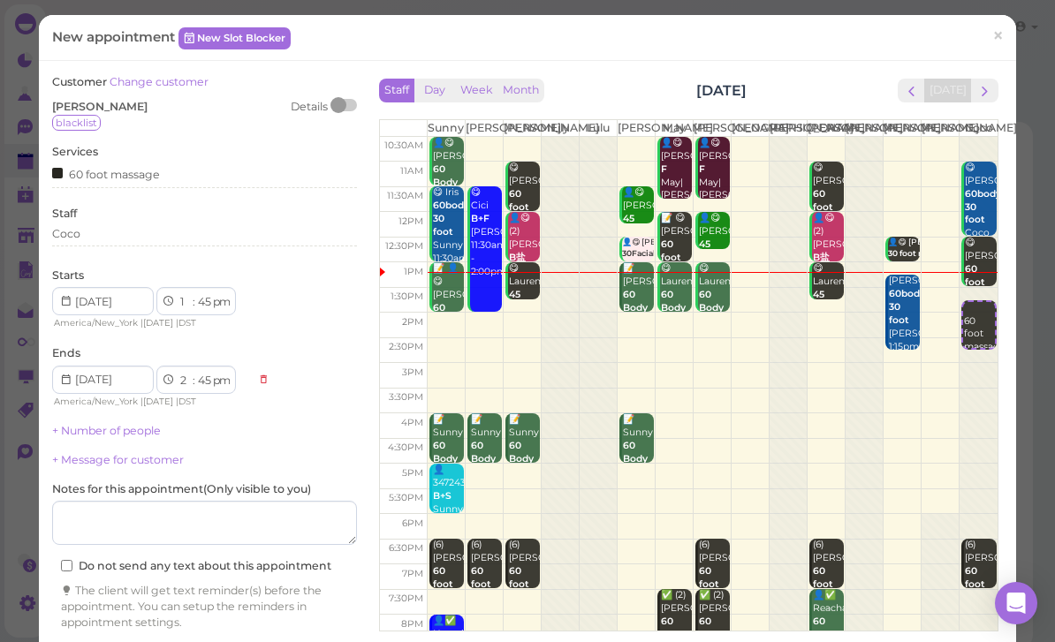
click at [202, 302] on select "00 05 10 15 20 25 30 35 40 45 50 55" at bounding box center [204, 302] width 18 height 19
select select "15"
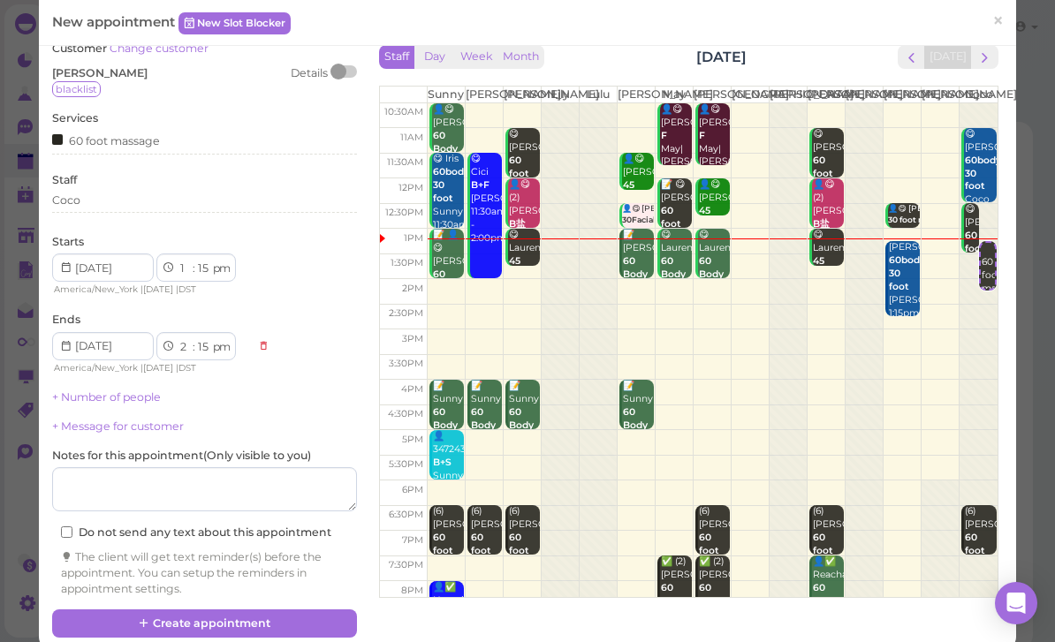
scroll to position [35, 0]
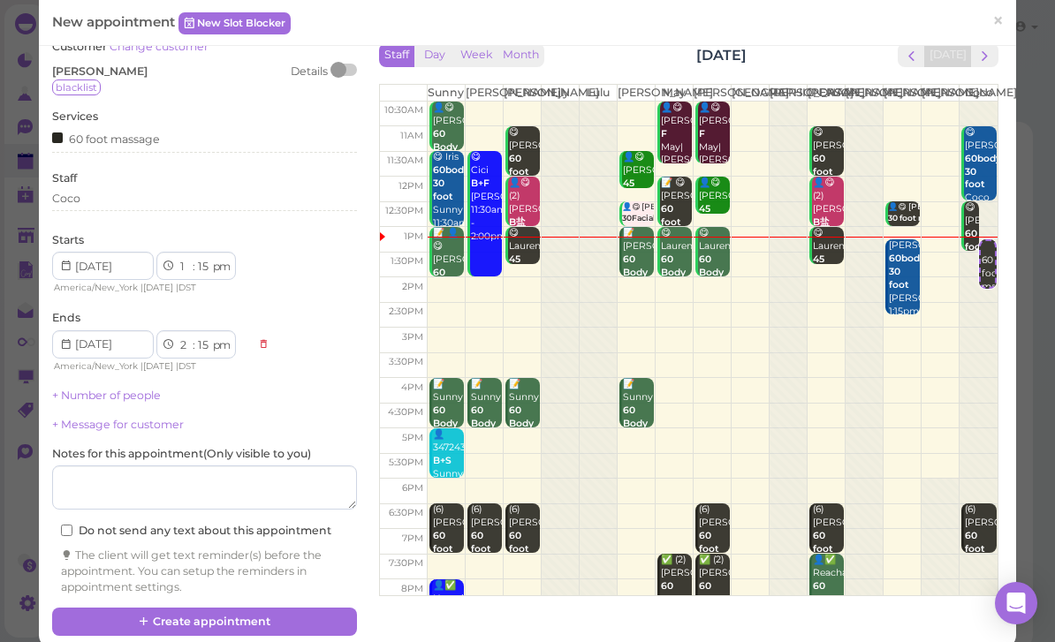
click at [269, 609] on button "Create appointment" at bounding box center [204, 622] width 305 height 28
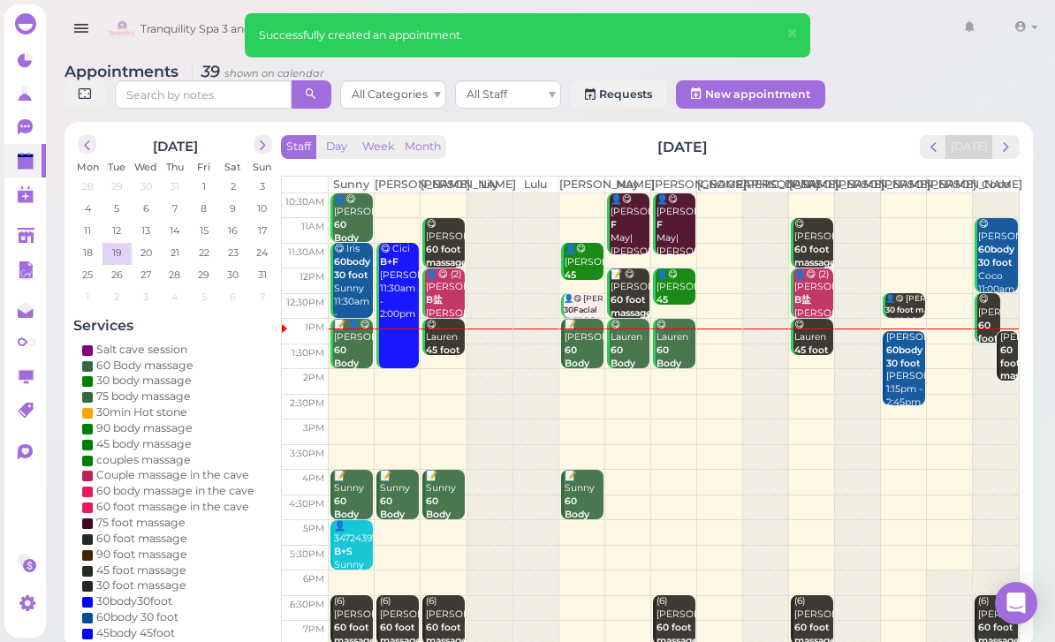
click at [897, 405] on div "[PERSON_NAME] 60body 30 foot [PERSON_NAME] 1:15pm - 2:45pm" at bounding box center [905, 370] width 40 height 79
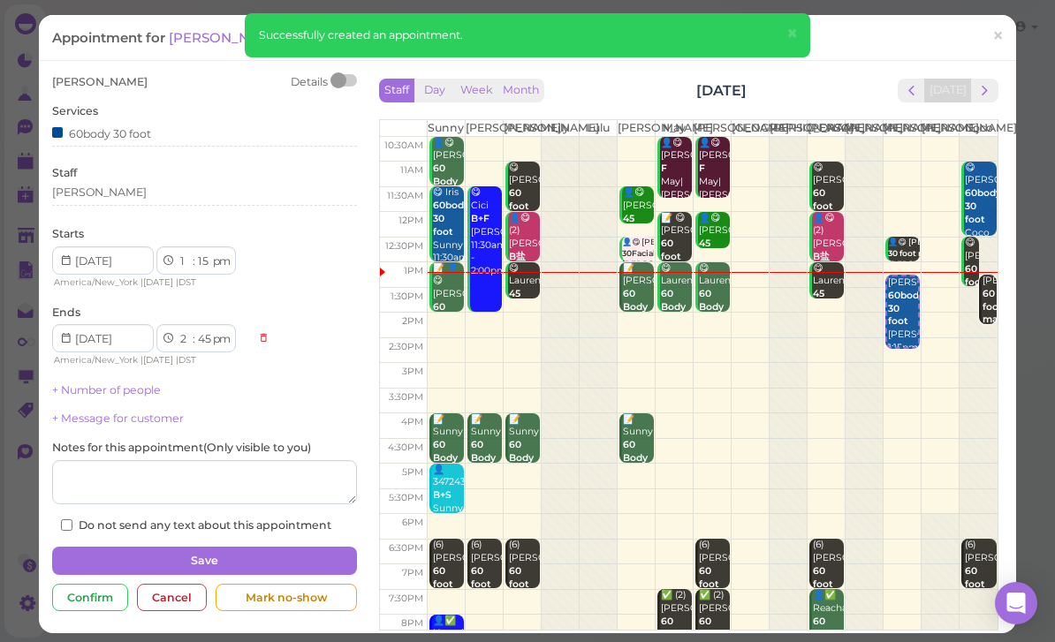
click at [137, 190] on div "[PERSON_NAME]" at bounding box center [204, 193] width 305 height 16
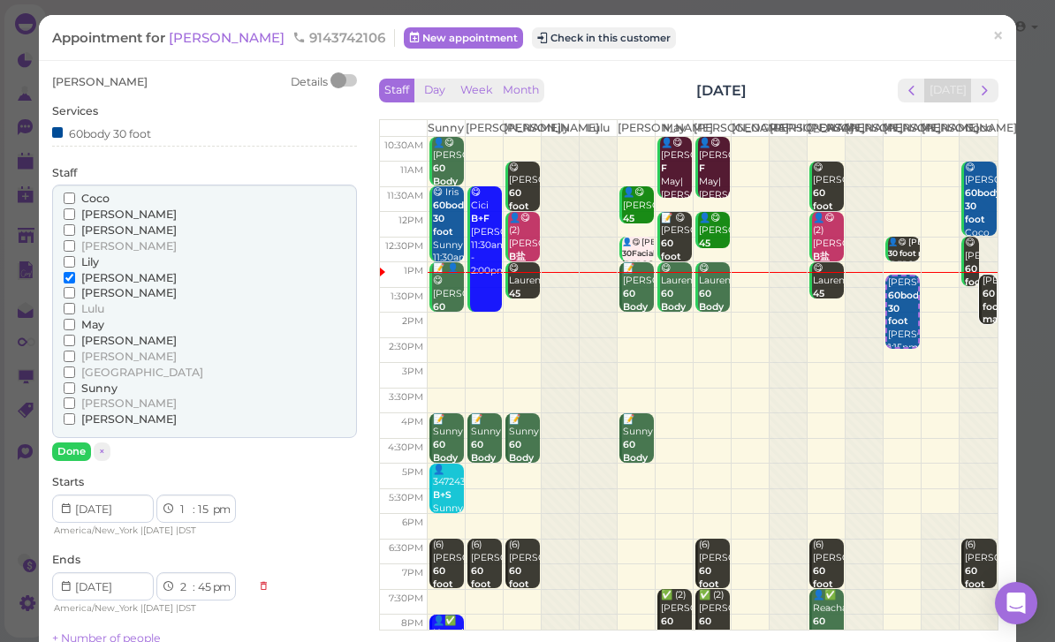
click at [87, 291] on span "[PERSON_NAME]" at bounding box center [128, 292] width 95 height 13
click at [75, 291] on input "[PERSON_NAME]" at bounding box center [69, 292] width 11 height 11
click at [108, 271] on span "[PERSON_NAME]" at bounding box center [128, 277] width 95 height 13
click at [75, 272] on input "[PERSON_NAME]" at bounding box center [69, 277] width 11 height 11
click at [68, 443] on button "Done" at bounding box center [71, 452] width 39 height 19
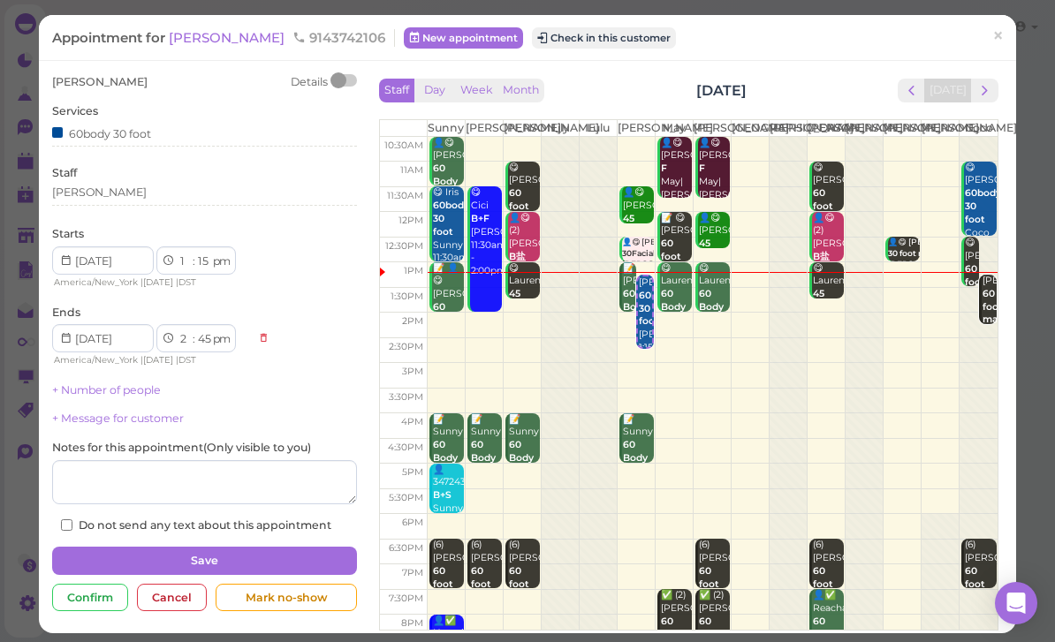
click at [247, 555] on button "Save" at bounding box center [204, 561] width 305 height 28
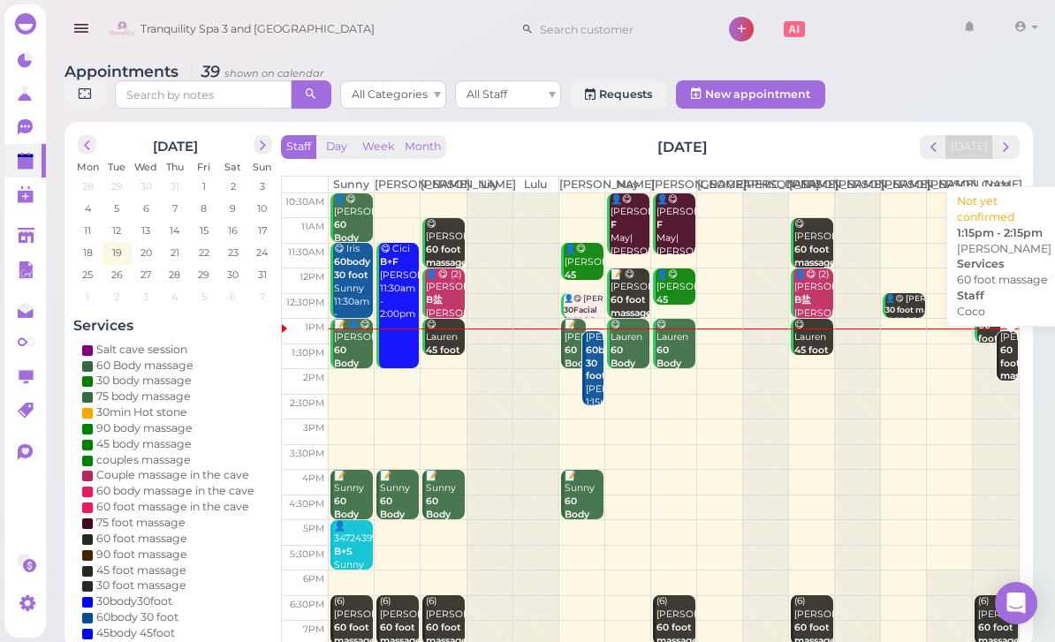
click at [1011, 383] on b "60 foot massage" at bounding box center [1021, 364] width 42 height 38
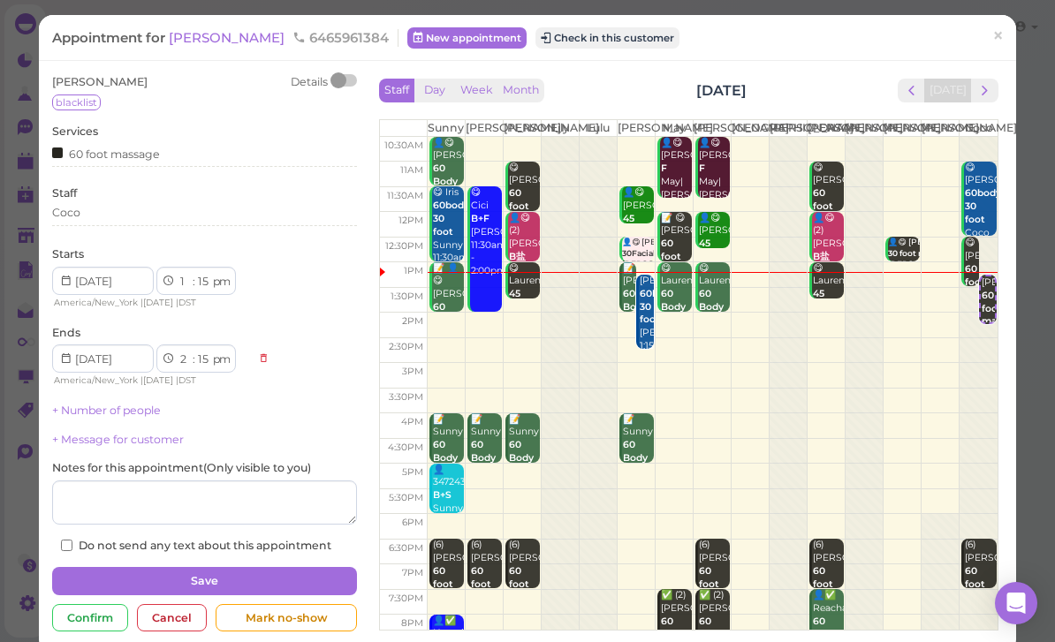
click at [987, 28] on link "×" at bounding box center [998, 38] width 33 height 42
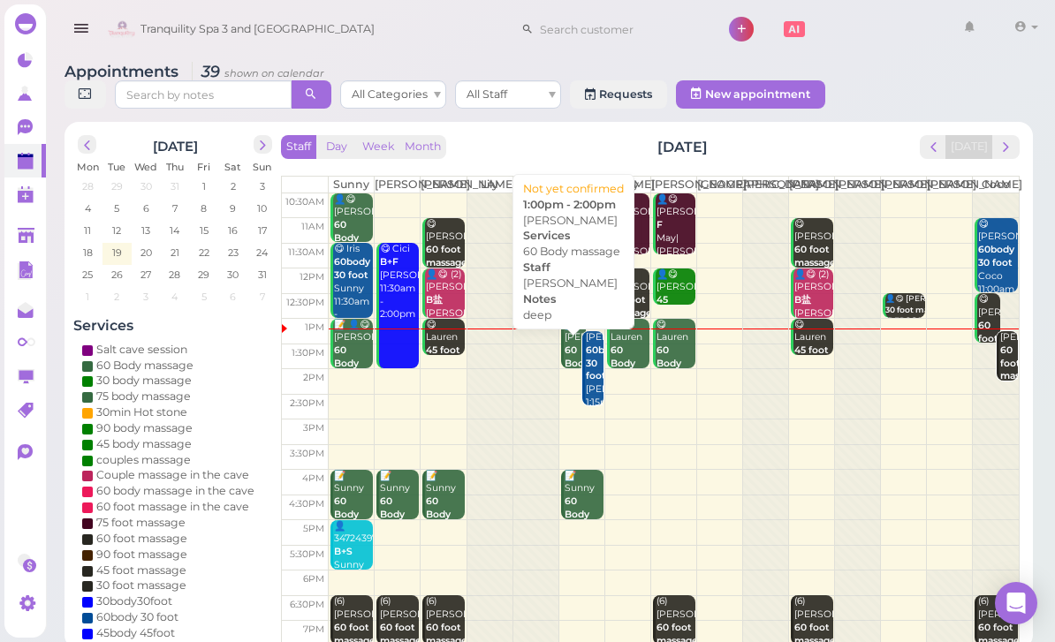
click at [568, 353] on div "📝 [PERSON_NAME] 60 Body massage deep [PERSON_NAME] 1:00pm - 2:00pm" at bounding box center [575, 385] width 22 height 132
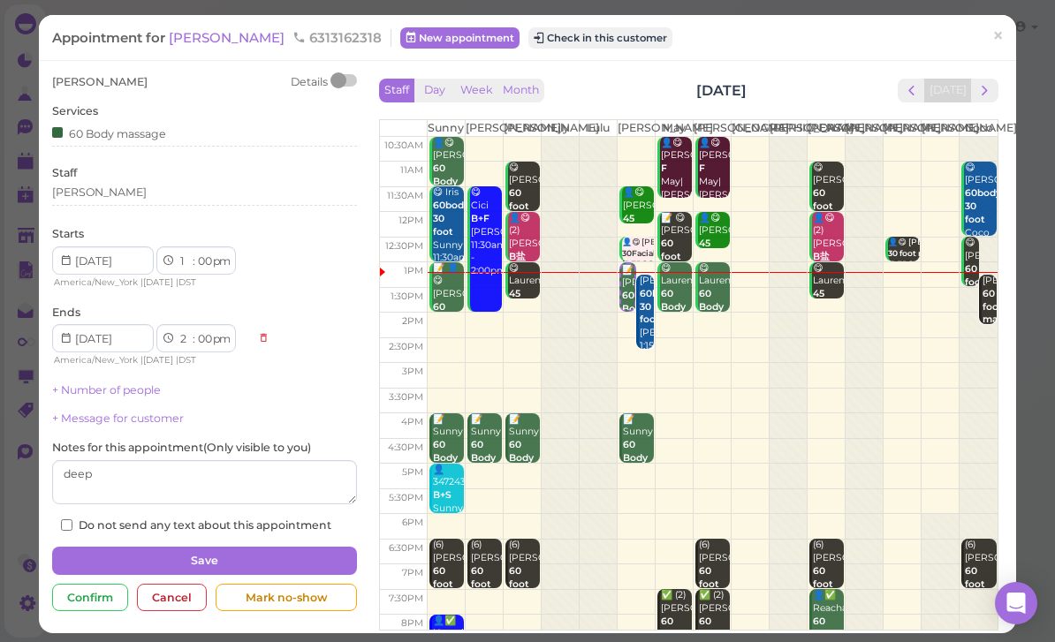
click at [146, 198] on div "[PERSON_NAME]" at bounding box center [204, 193] width 305 height 16
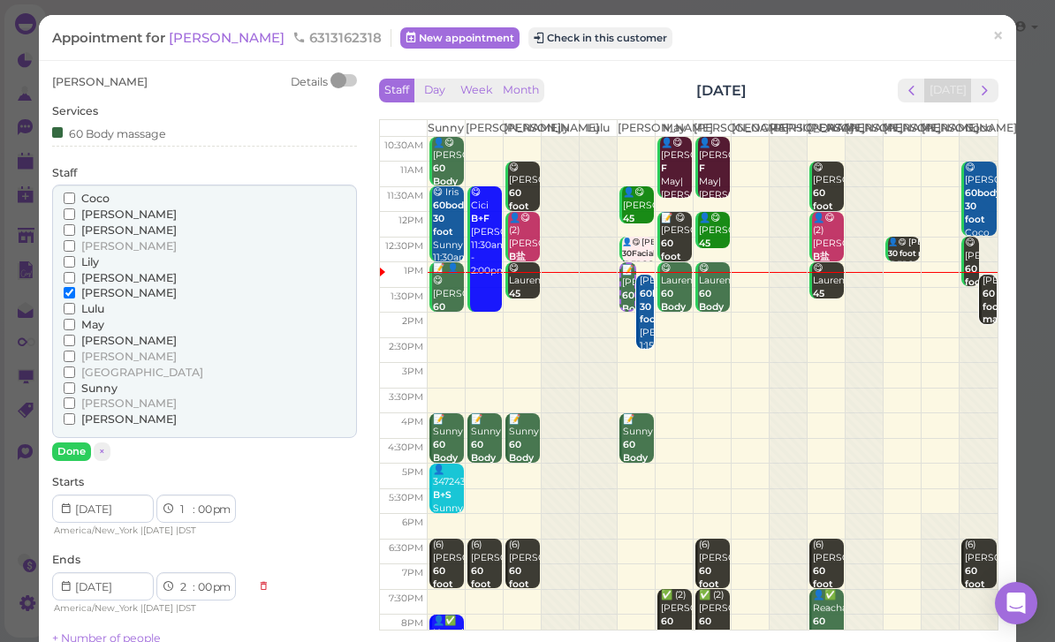
click at [108, 276] on span "[PERSON_NAME]" at bounding box center [128, 277] width 95 height 13
click at [75, 276] on input "[PERSON_NAME]" at bounding box center [69, 277] width 11 height 11
click at [101, 289] on span "[PERSON_NAME]" at bounding box center [128, 292] width 95 height 13
click at [75, 289] on input "[PERSON_NAME]" at bounding box center [69, 292] width 11 height 11
click at [80, 444] on button "Done" at bounding box center [71, 452] width 39 height 19
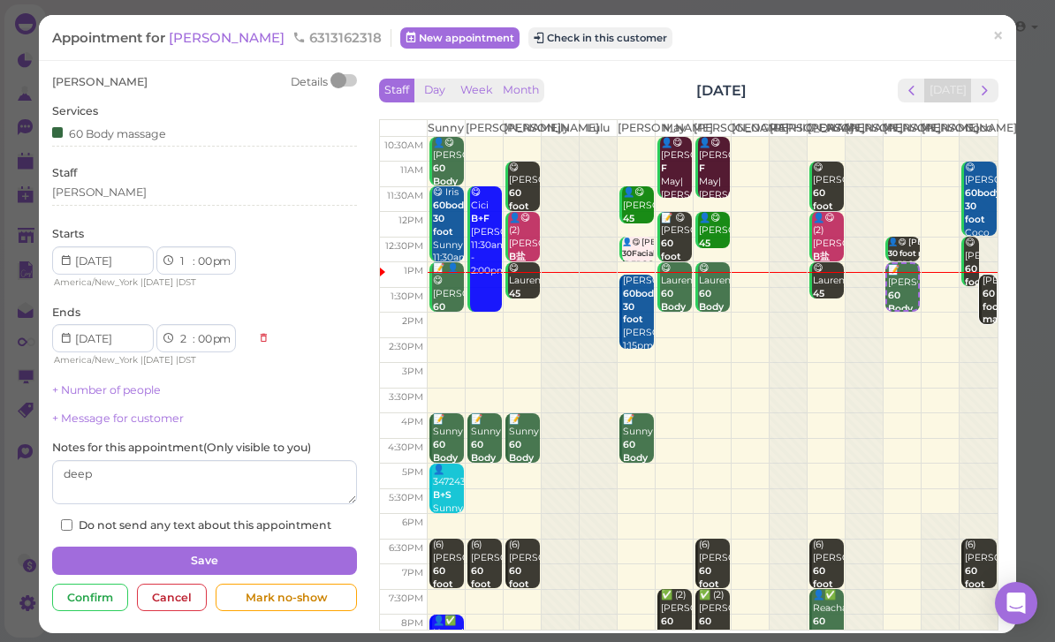
click at [260, 549] on button "Save" at bounding box center [204, 561] width 305 height 28
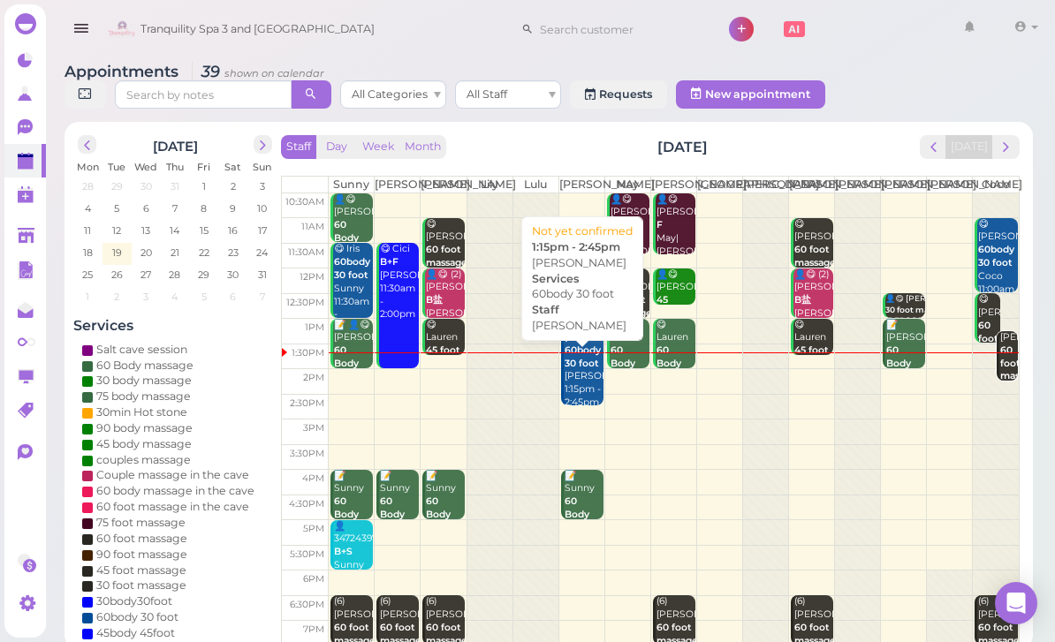
click at [568, 396] on div "[PERSON_NAME] 60body 30 foot [PERSON_NAME] 1:15pm - 2:45pm" at bounding box center [584, 370] width 40 height 79
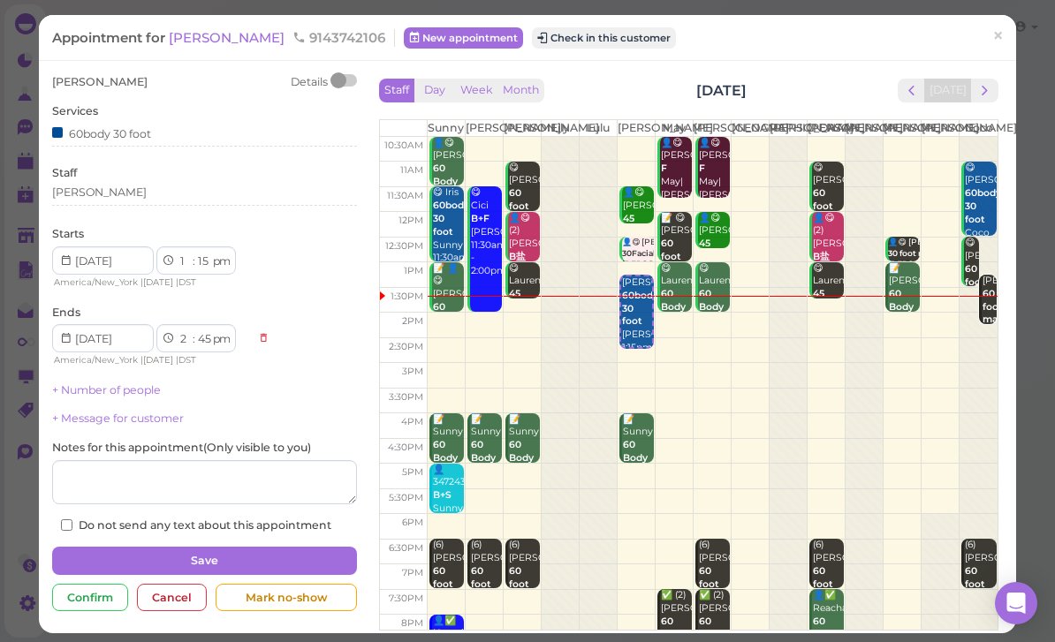
click at [532, 40] on button "Check in this customer" at bounding box center [604, 37] width 144 height 21
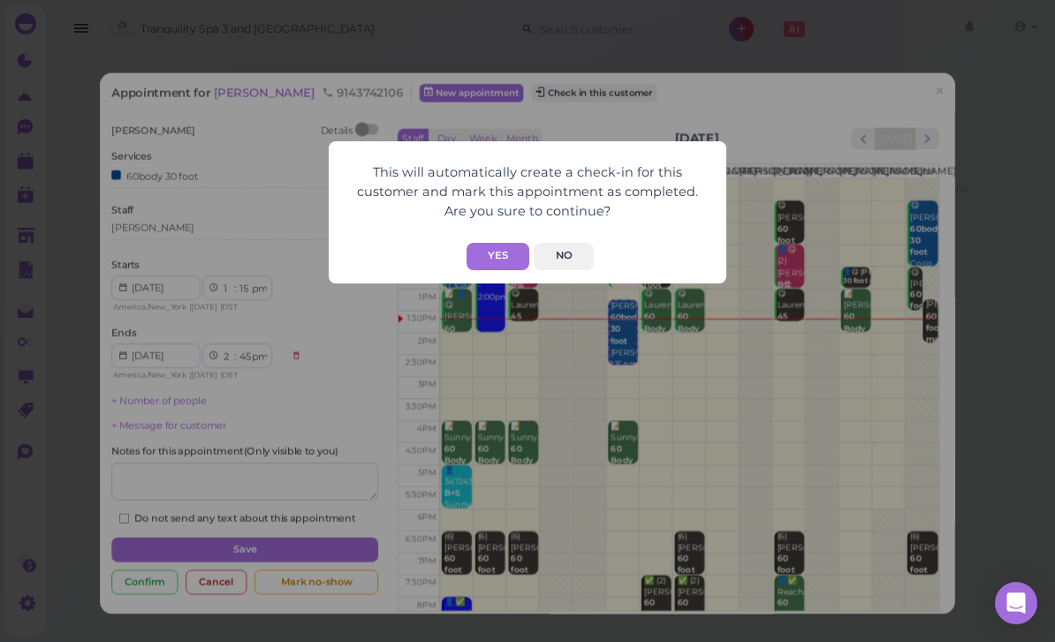
click at [505, 257] on button "Yes" at bounding box center [498, 256] width 63 height 27
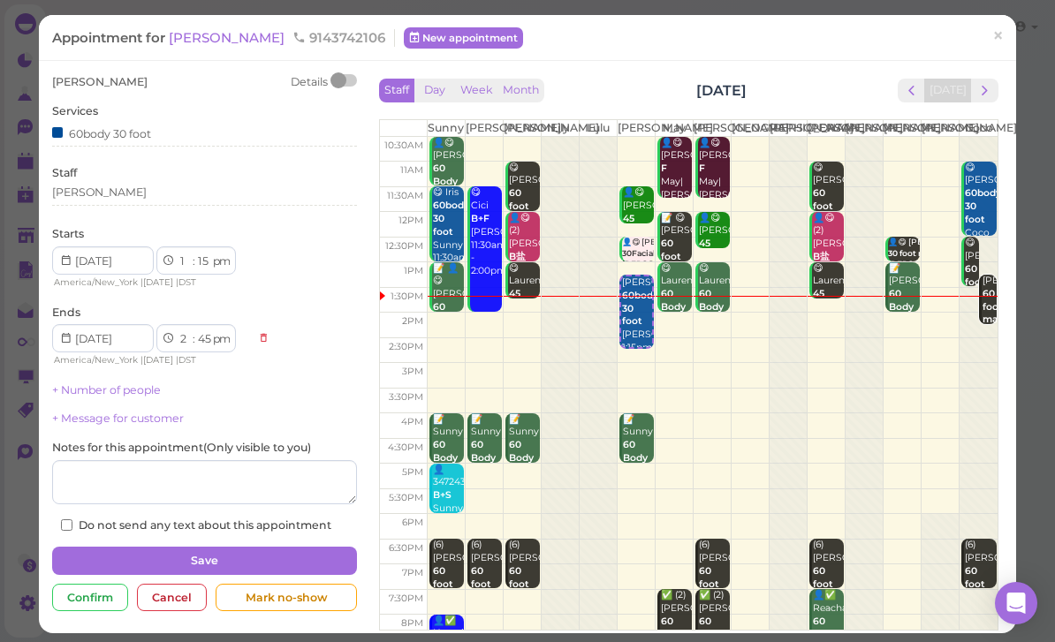
click at [1006, 42] on link "×" at bounding box center [998, 38] width 33 height 42
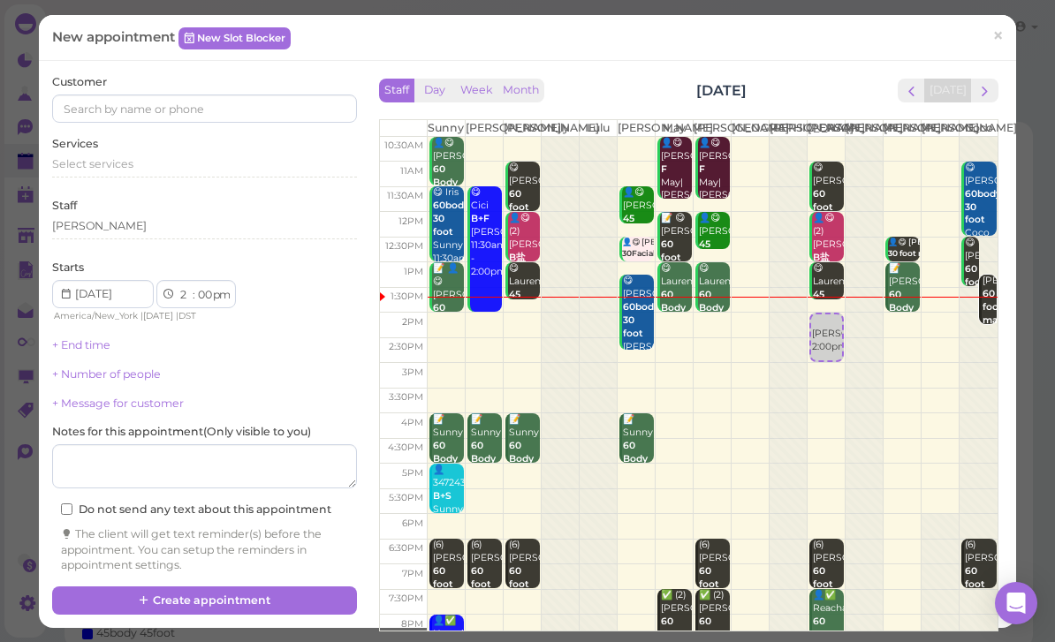
select select "1"
select select "45"
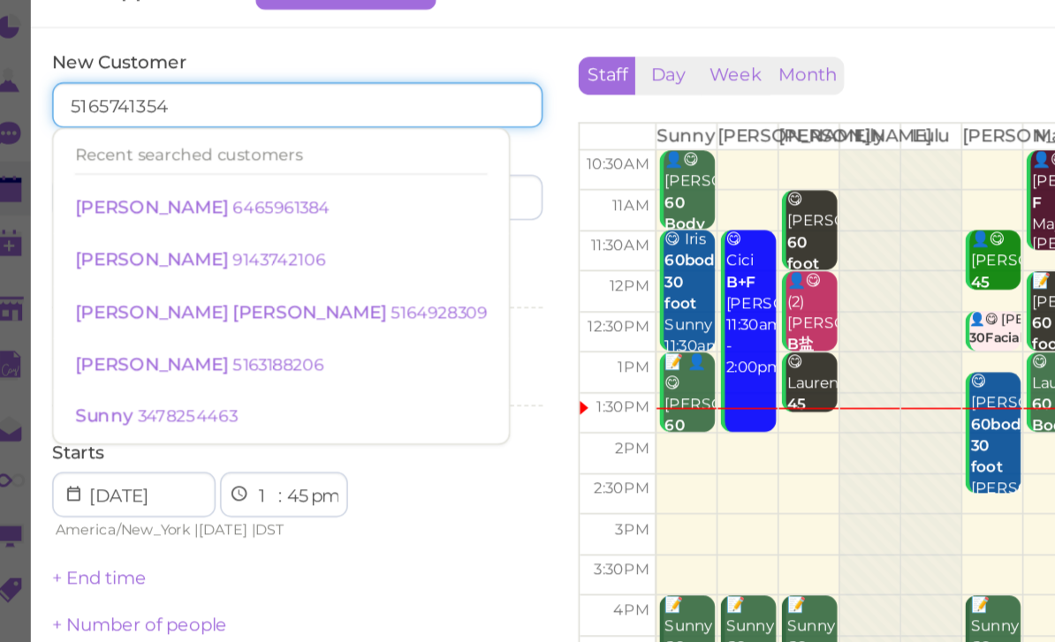
type input "5165741354"
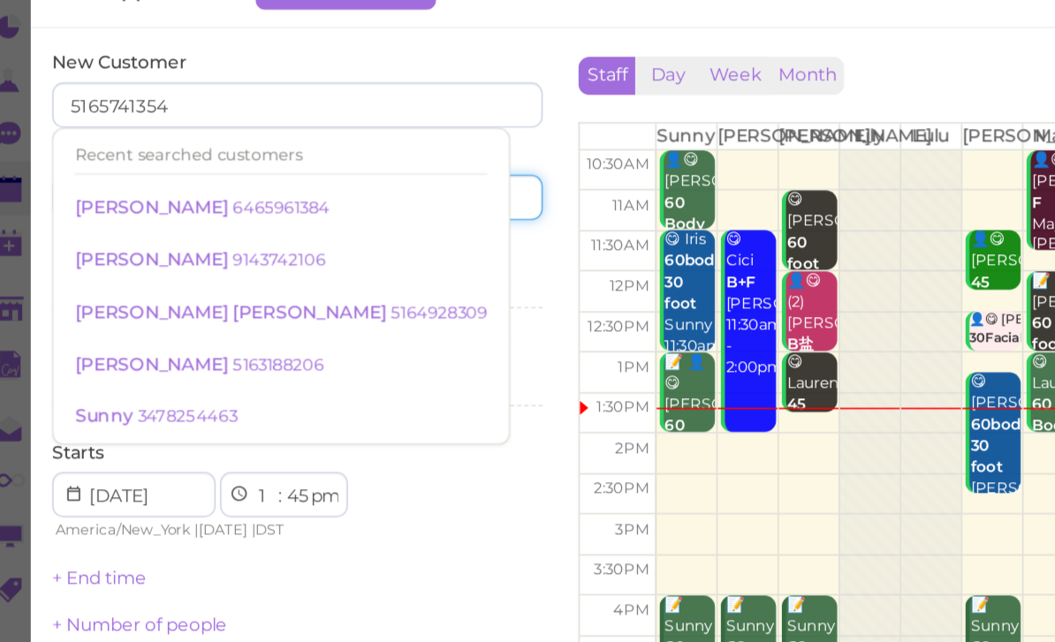
click at [265, 152] on input at bounding box center [283, 166] width 147 height 28
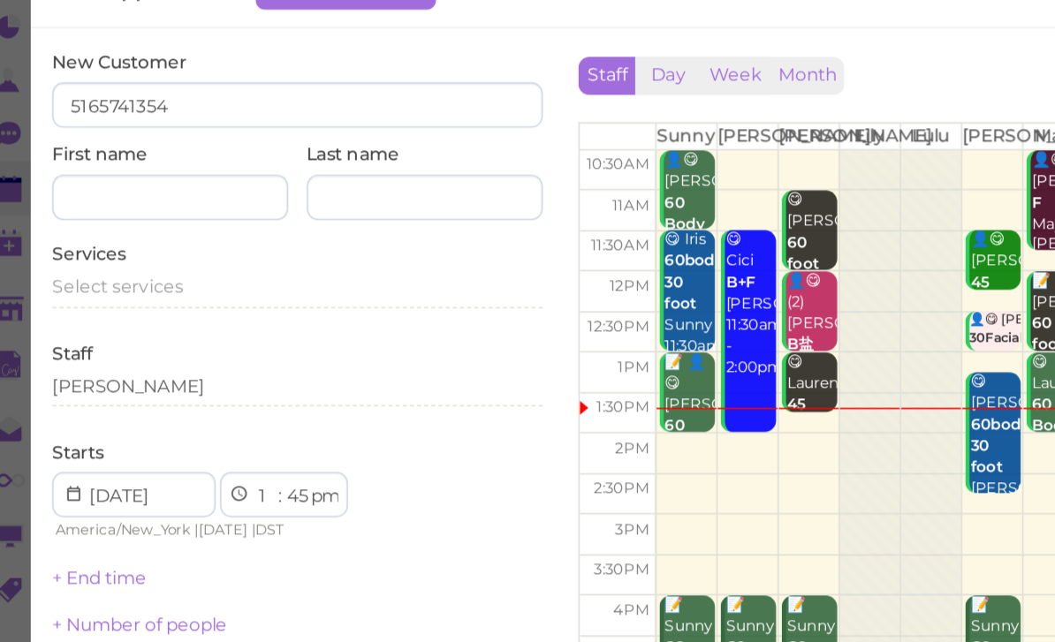
click at [116, 214] on div "Select services" at bounding box center [204, 222] width 305 height 16
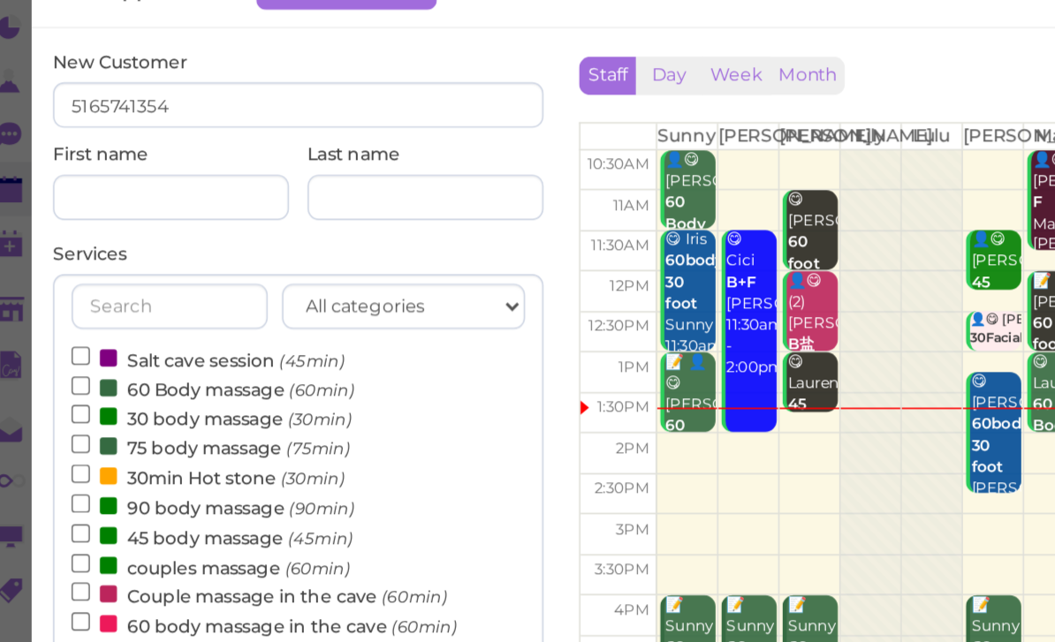
click at [129, 276] on label "60 Body massage (60min)" at bounding box center [152, 285] width 176 height 19
click at [75, 277] on input "60 Body massage (60min)" at bounding box center [69, 282] width 11 height 11
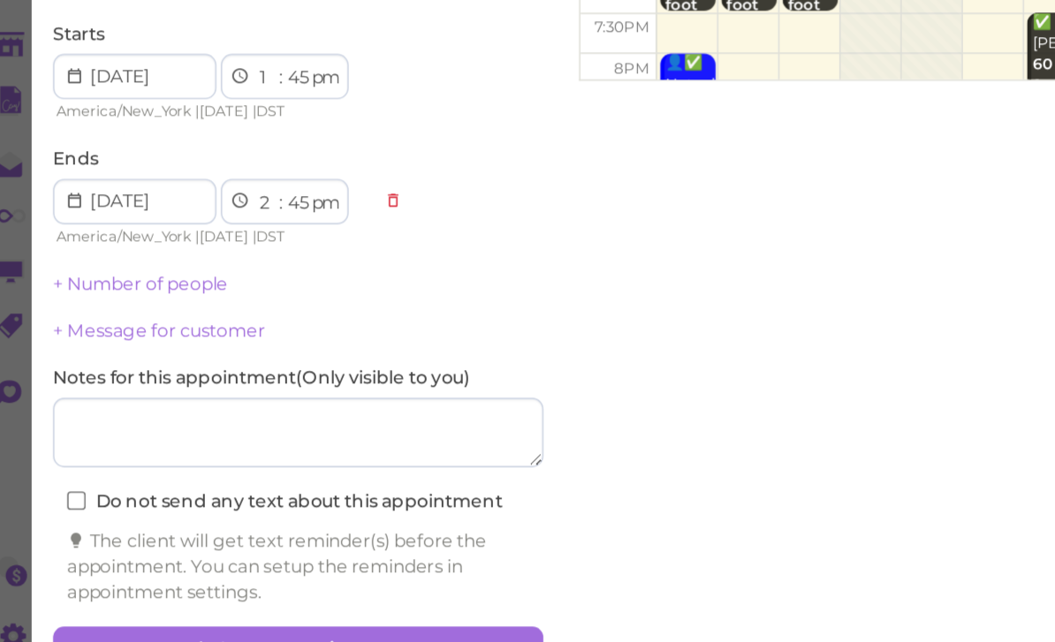
scroll to position [49, 0]
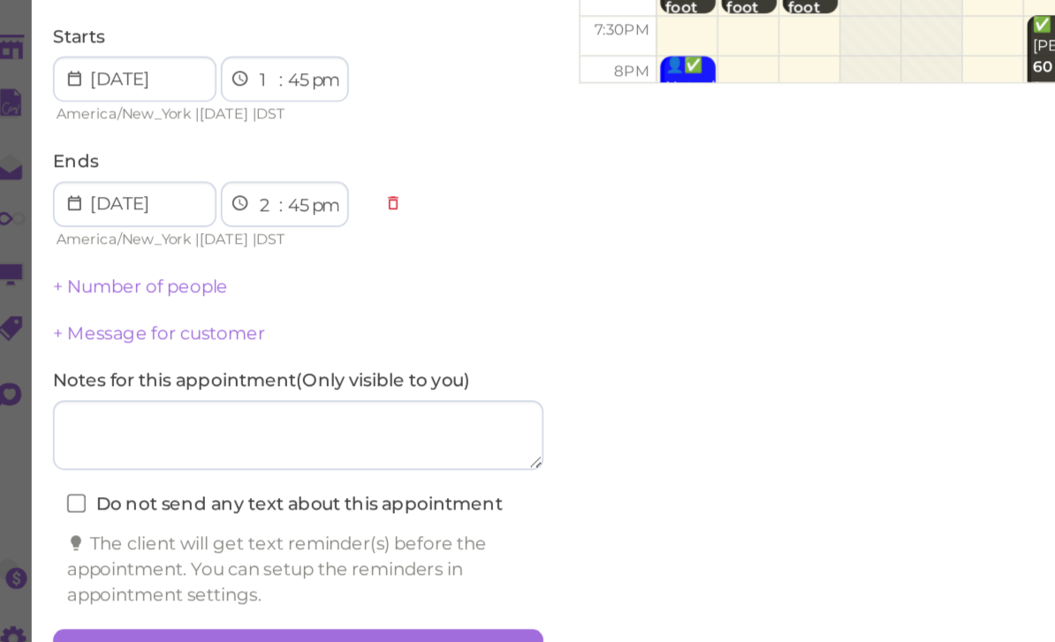
click at [201, 597] on button "Create appointment" at bounding box center [204, 611] width 305 height 28
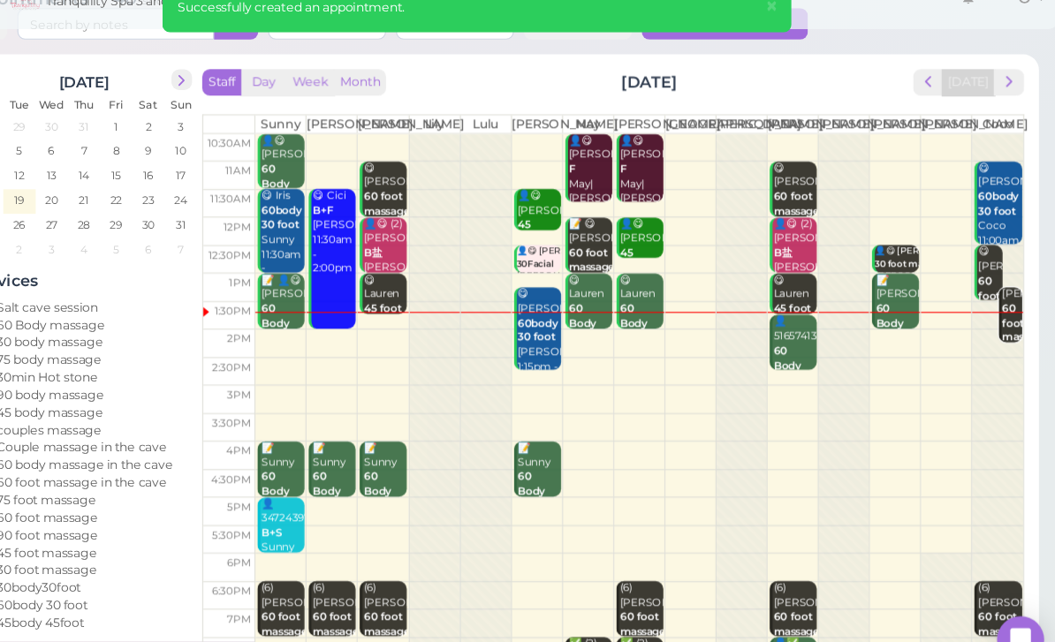
scroll to position [51, 0]
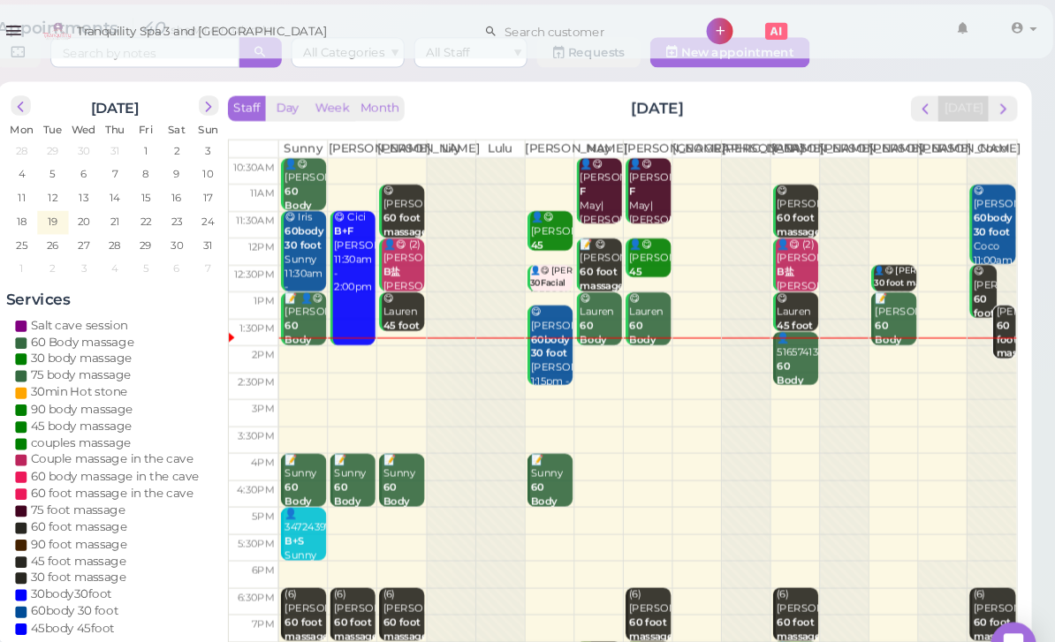
click at [794, 359] on b "60 Body massage" at bounding box center [815, 357] width 42 height 38
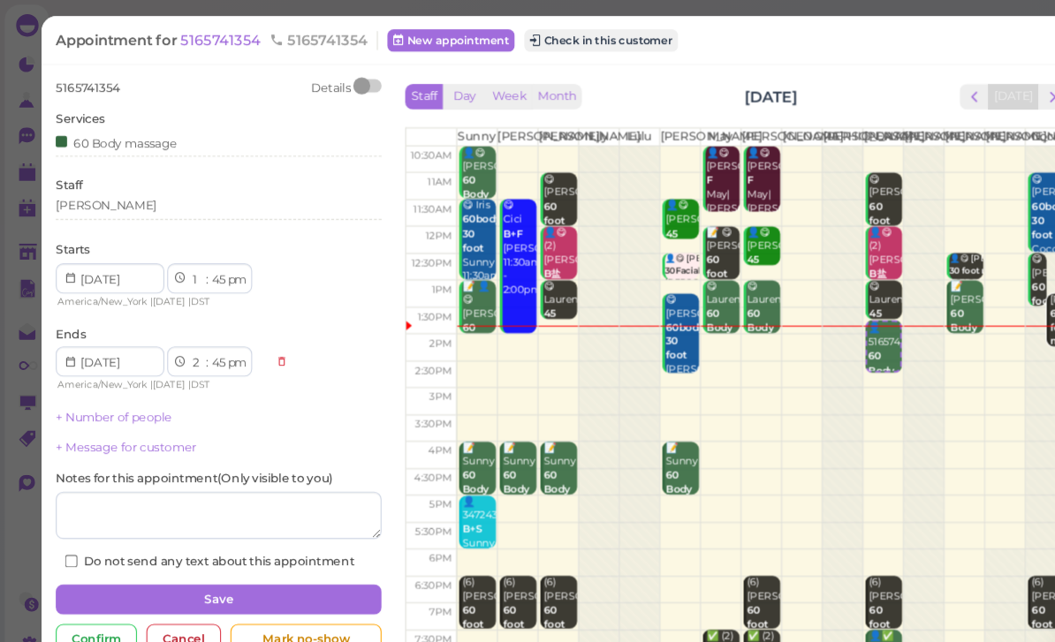
click at [205, 42] on span "5165741354" at bounding box center [208, 37] width 79 height 17
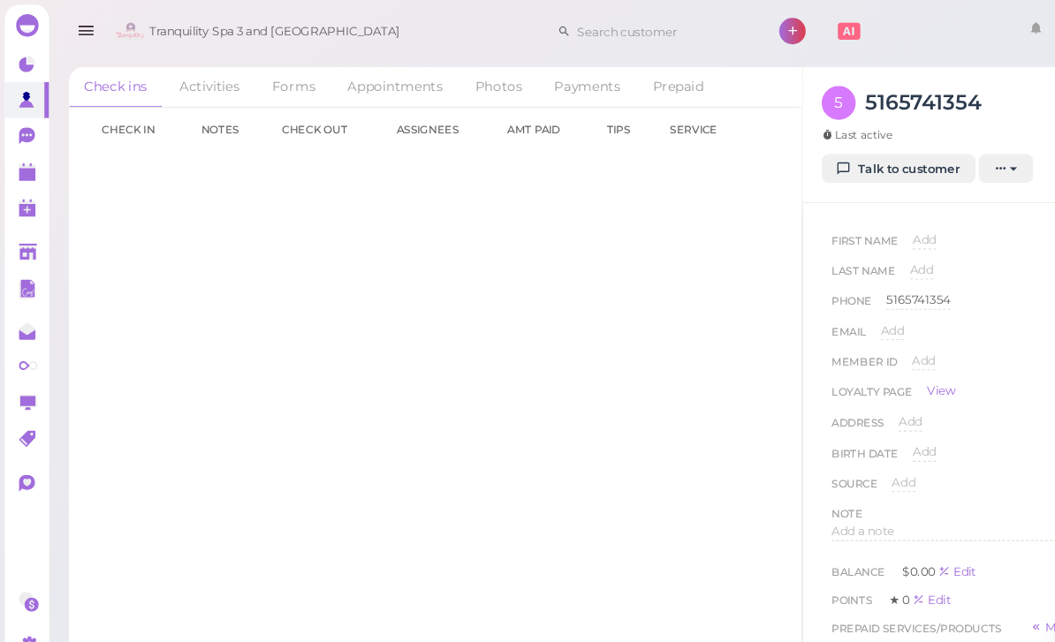
click at [855, 170] on link "Talk to customer" at bounding box center [841, 158] width 144 height 28
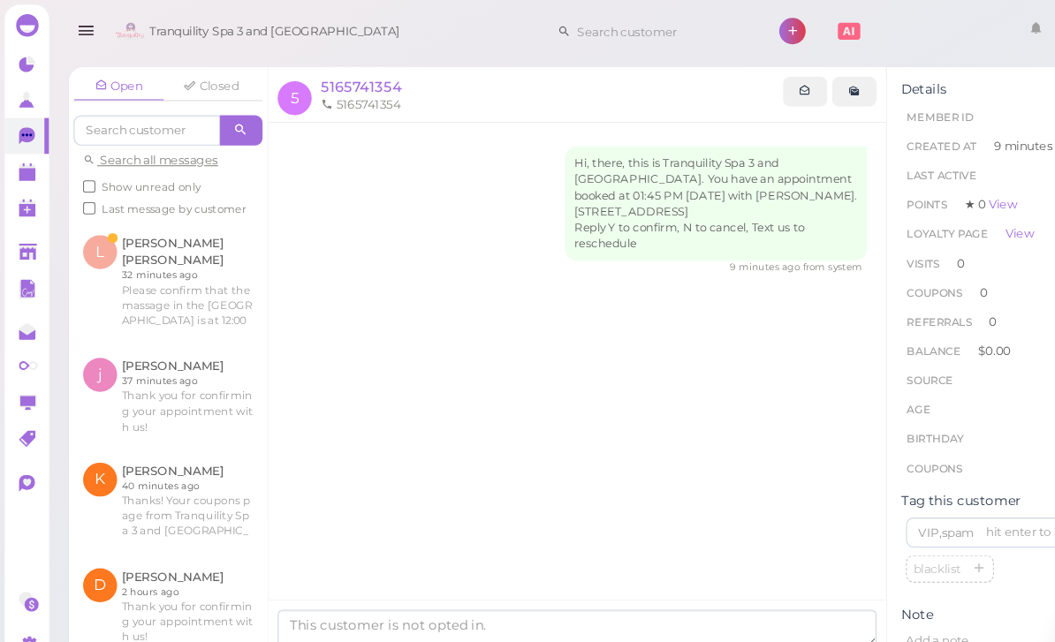
click at [354, 87] on span "5165741354" at bounding box center [337, 80] width 75 height 17
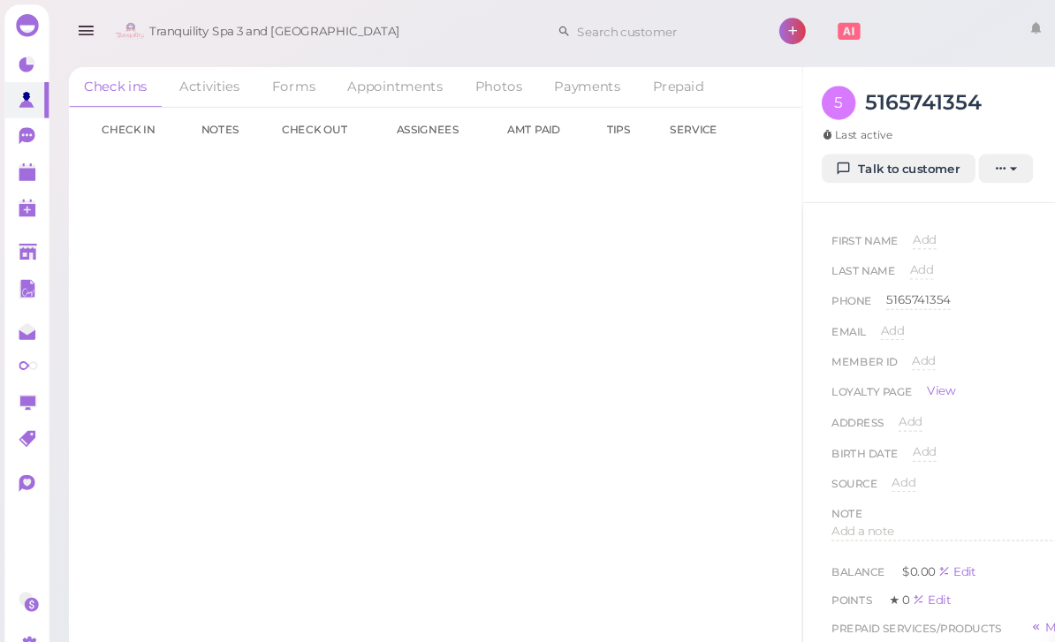
click at [869, 222] on span "Add" at bounding box center [865, 223] width 22 height 13
click at [918, 230] on input at bounding box center [930, 230] width 153 height 27
type input "[PERSON_NAME]"
click at [873, 260] on button "Done" at bounding box center [874, 256] width 39 height 19
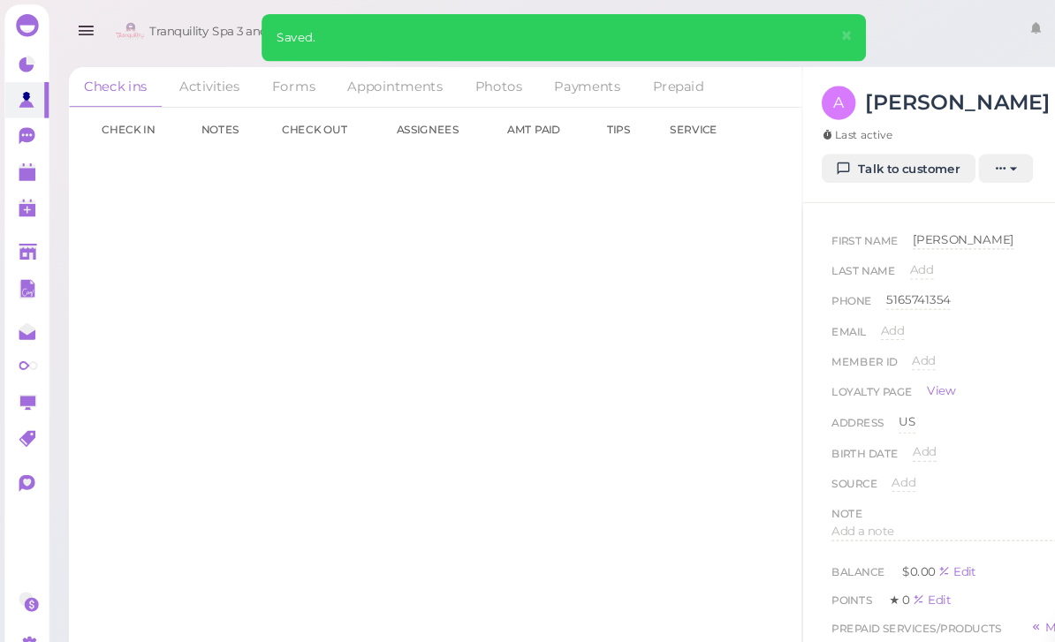
click at [30, 168] on polygon at bounding box center [26, 163] width 16 height 12
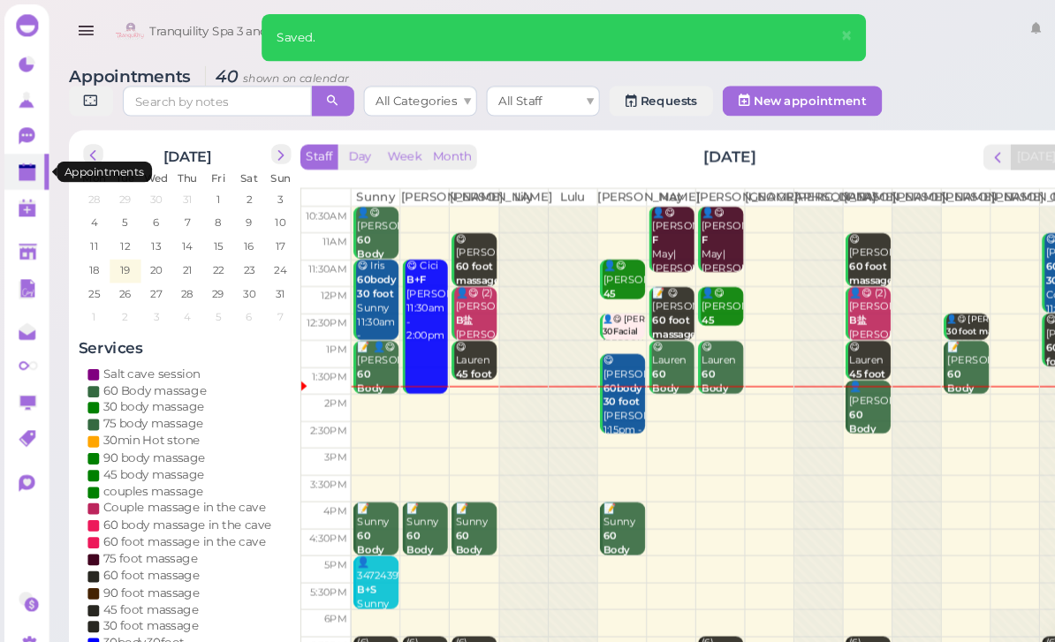
click at [809, 393] on div "👤[PERSON_NAME] 60 Body massage [PERSON_NAME] 1:45pm - 2:45pm" at bounding box center [814, 415] width 40 height 118
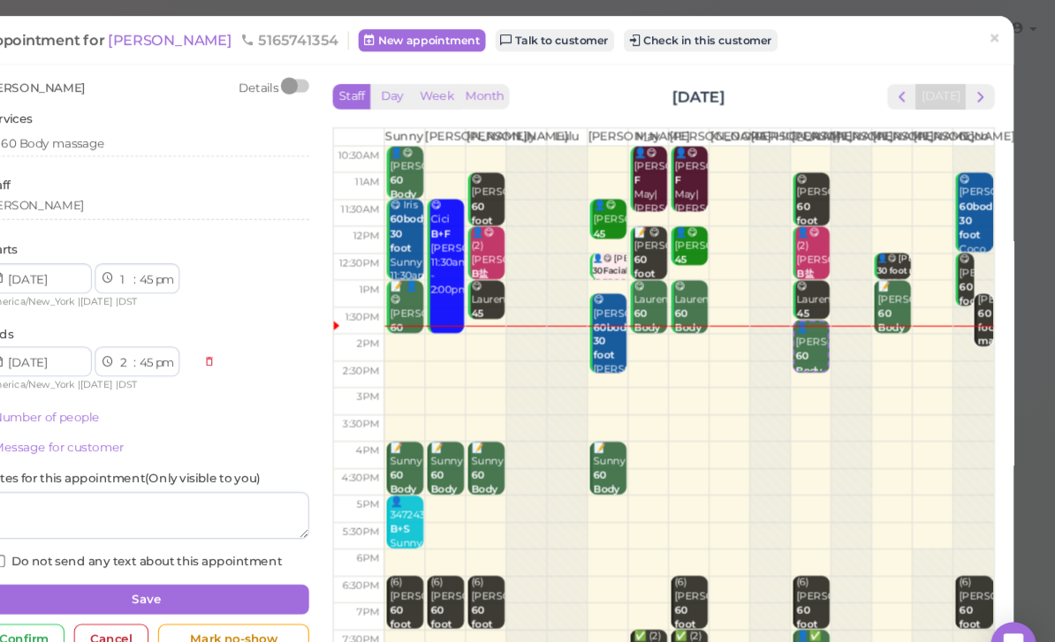
click at [651, 34] on button "Check in this customer" at bounding box center [723, 37] width 144 height 21
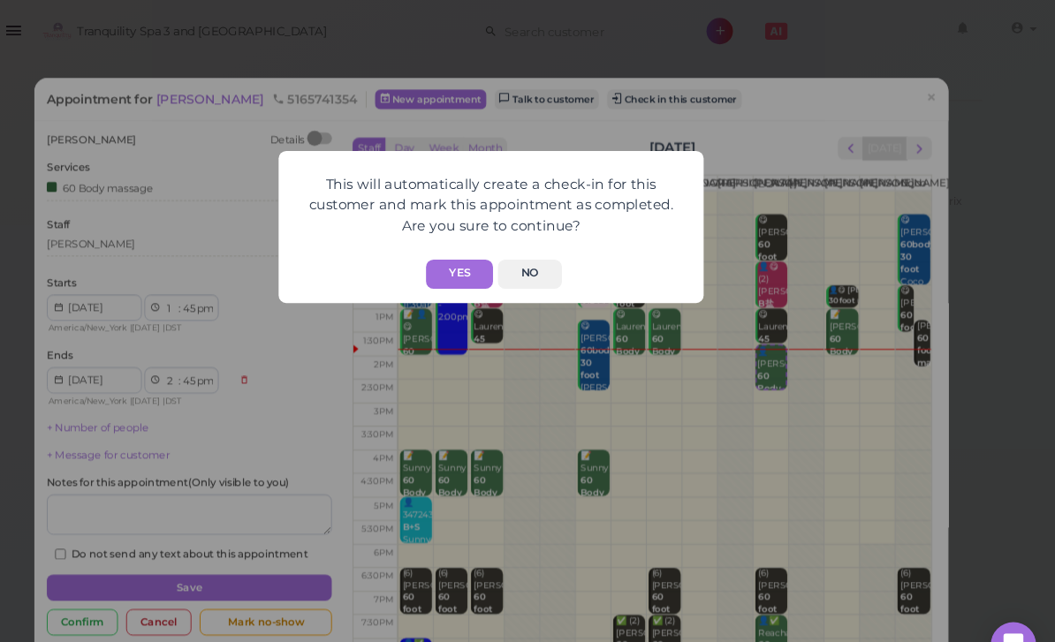
click at [467, 258] on button "Yes" at bounding box center [498, 256] width 63 height 27
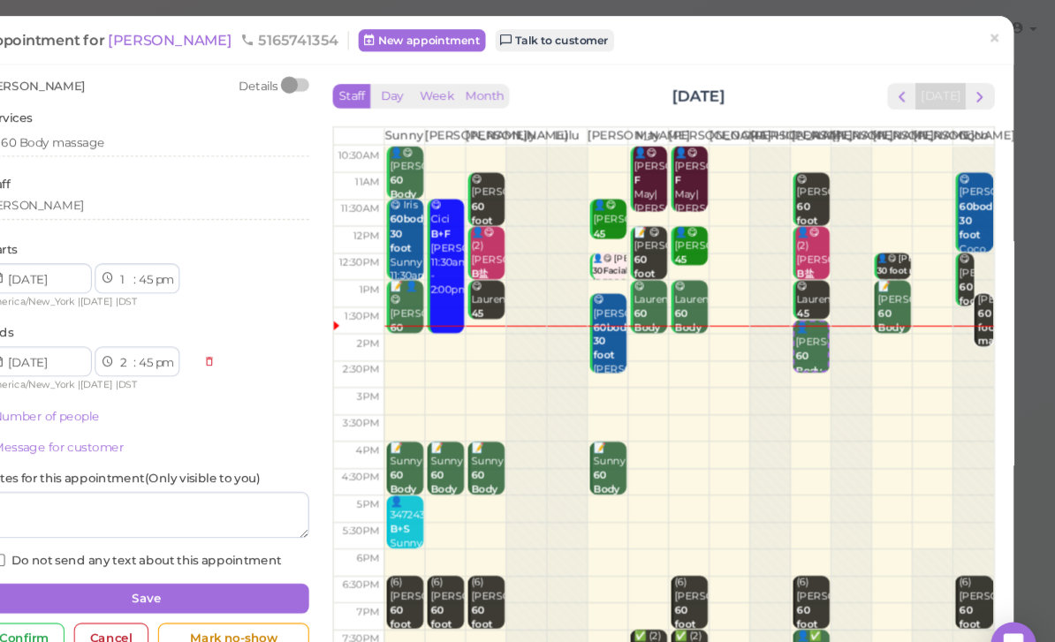
click at [992, 37] on span "×" at bounding box center [997, 36] width 11 height 25
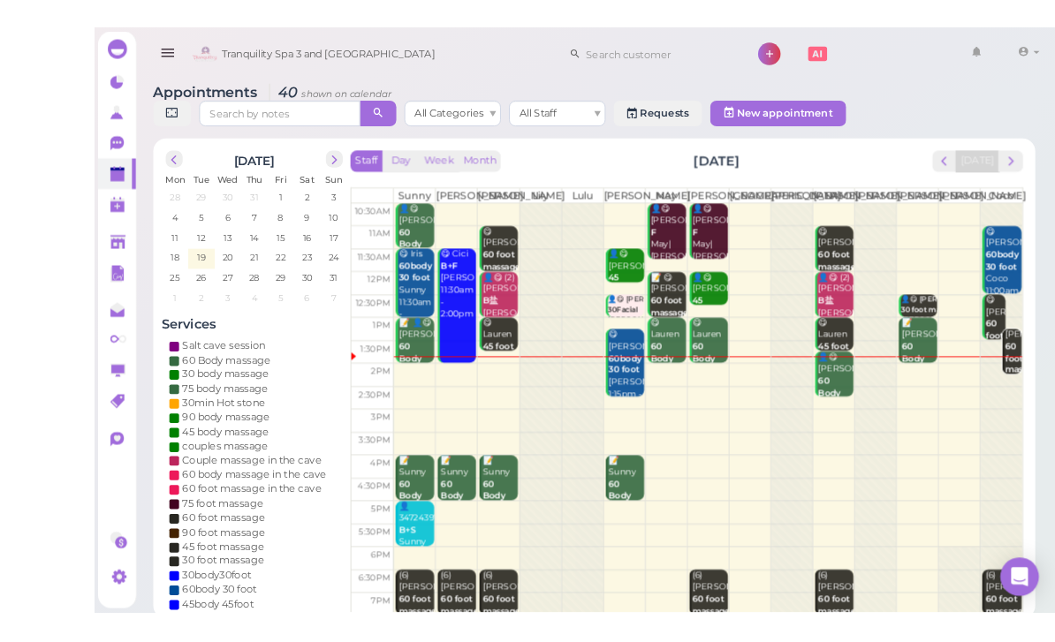
scroll to position [20, 0]
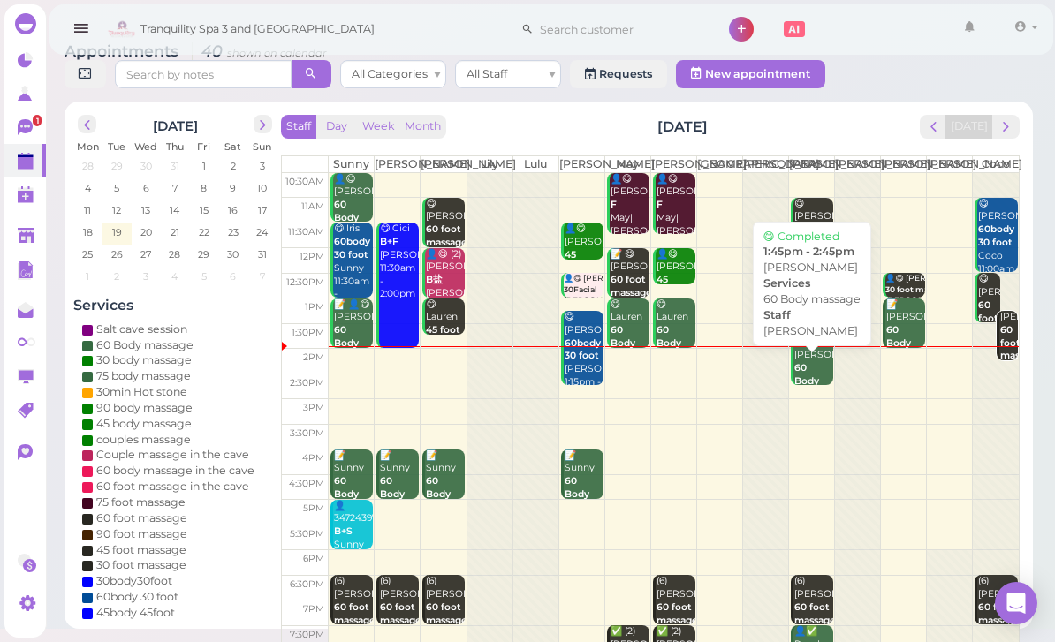
click at [810, 387] on b "60 Body massage" at bounding box center [815, 381] width 42 height 38
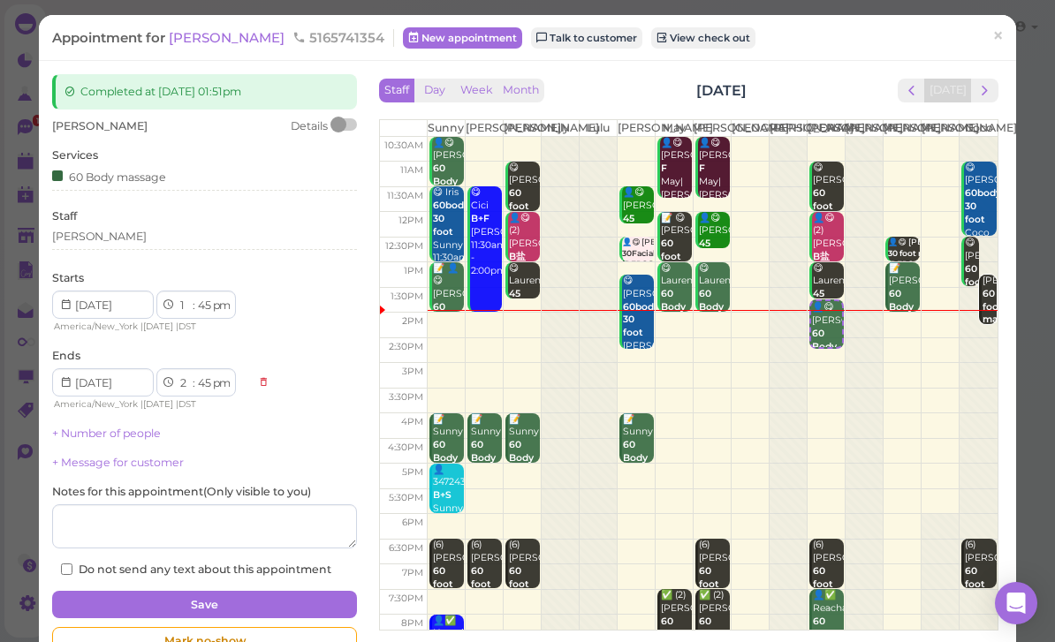
click at [196, 326] on span "DST" at bounding box center [188, 326] width 18 height 11
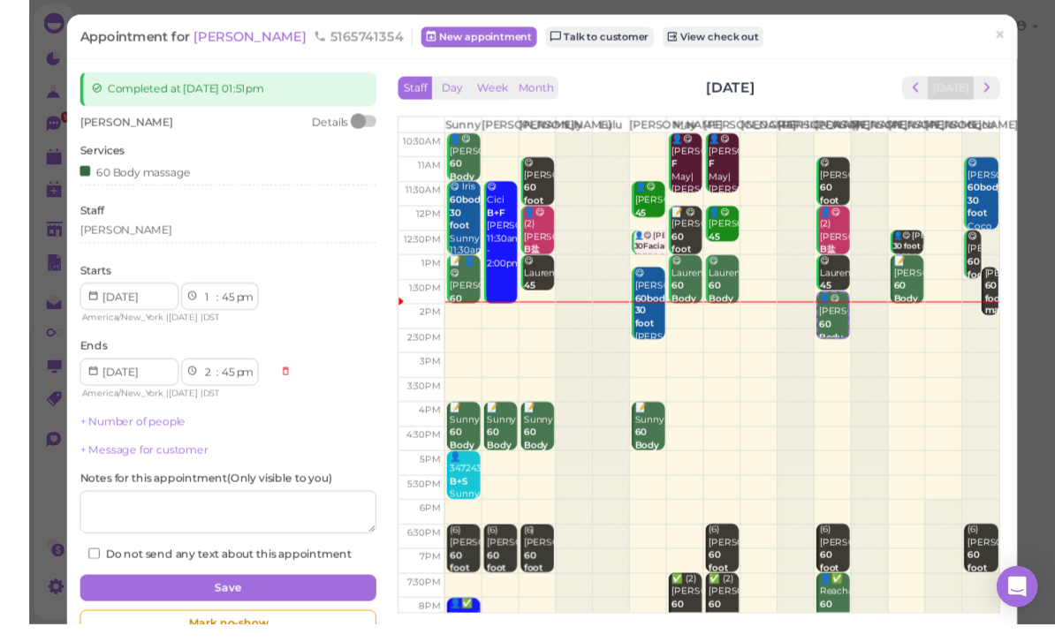
scroll to position [23, 0]
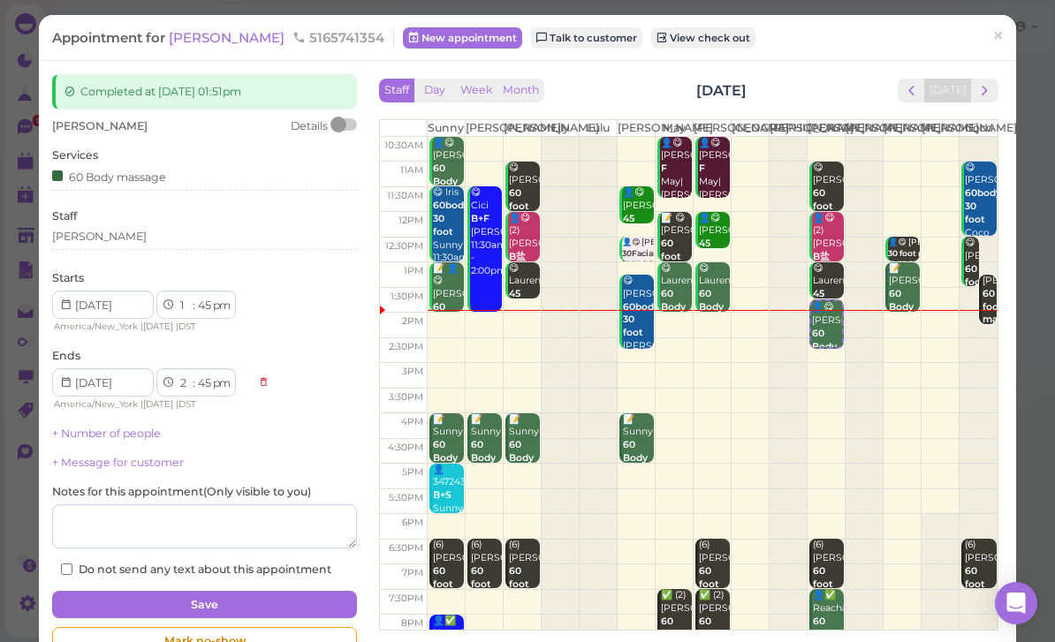
click at [215, 305] on select "am pm" at bounding box center [220, 306] width 20 height 19
click at [199, 302] on select "00 05 10 15 20 25 30 35 40 45 50 55" at bounding box center [204, 306] width 18 height 19
select select "55"
click at [205, 307] on select "00 05 10 15 20 25 30 35 40 45 50 55" at bounding box center [204, 306] width 18 height 19
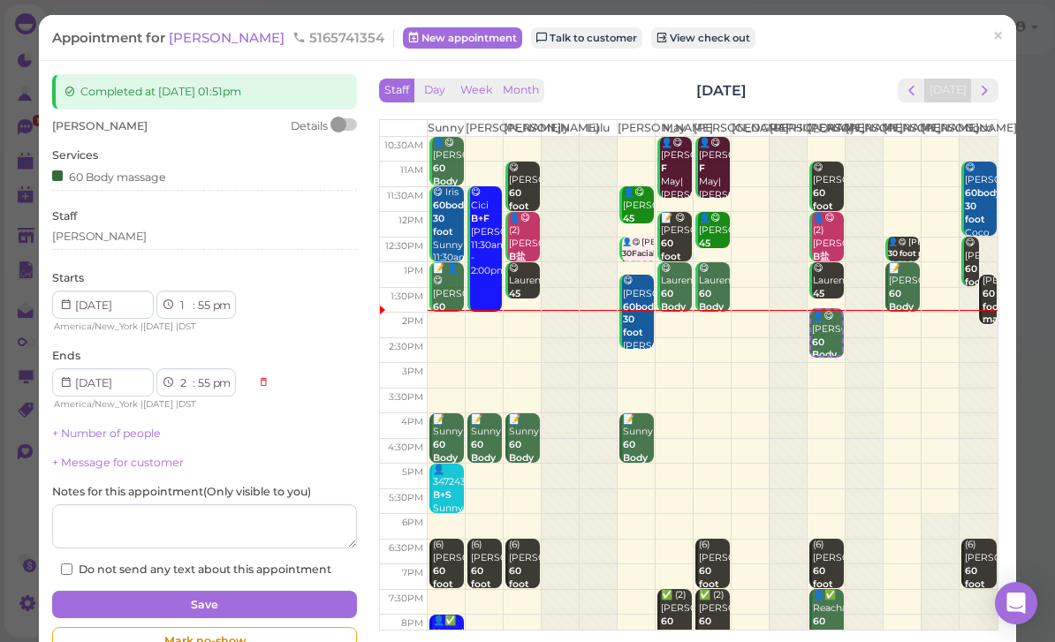
select select "50"
click at [262, 591] on button "Save" at bounding box center [204, 605] width 305 height 28
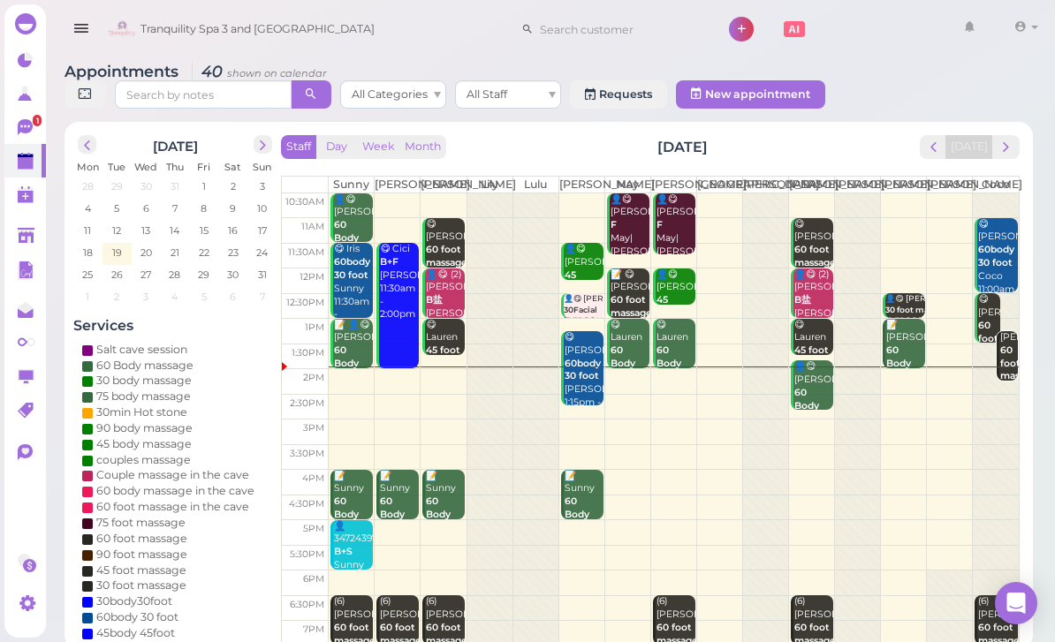
click at [1005, 383] on b "60 foot massage" at bounding box center [1021, 364] width 42 height 38
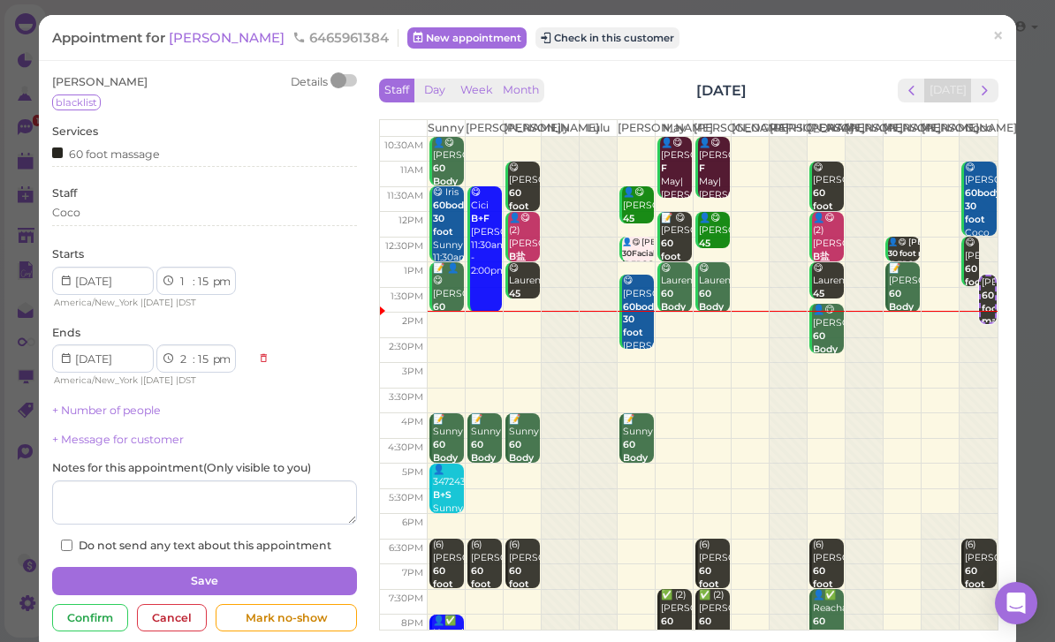
click at [581, 59] on div "Appointment for [PERSON_NAME] 6465961384 New appointment Check in this customer…" at bounding box center [527, 37] width 977 height 45
click at [566, 69] on div "[PERSON_NAME] Details blacklist Services 60 foot massage Staff Coco Starts 1 2 …" at bounding box center [527, 358] width 977 height 594
click at [545, 45] on button "Check in this customer" at bounding box center [608, 37] width 144 height 21
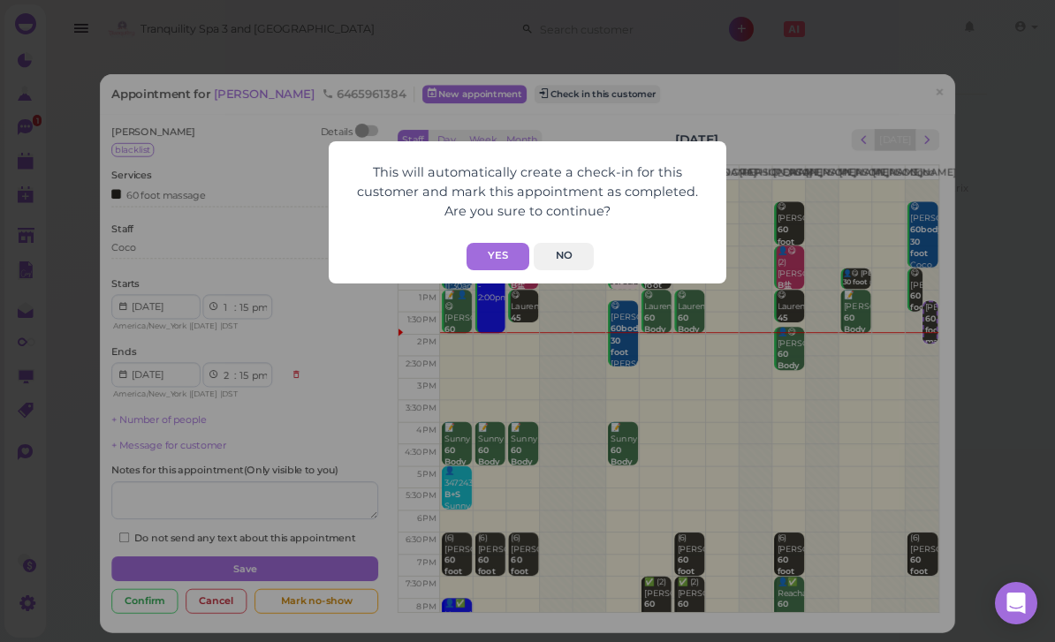
click at [495, 266] on button "Yes" at bounding box center [498, 256] width 63 height 27
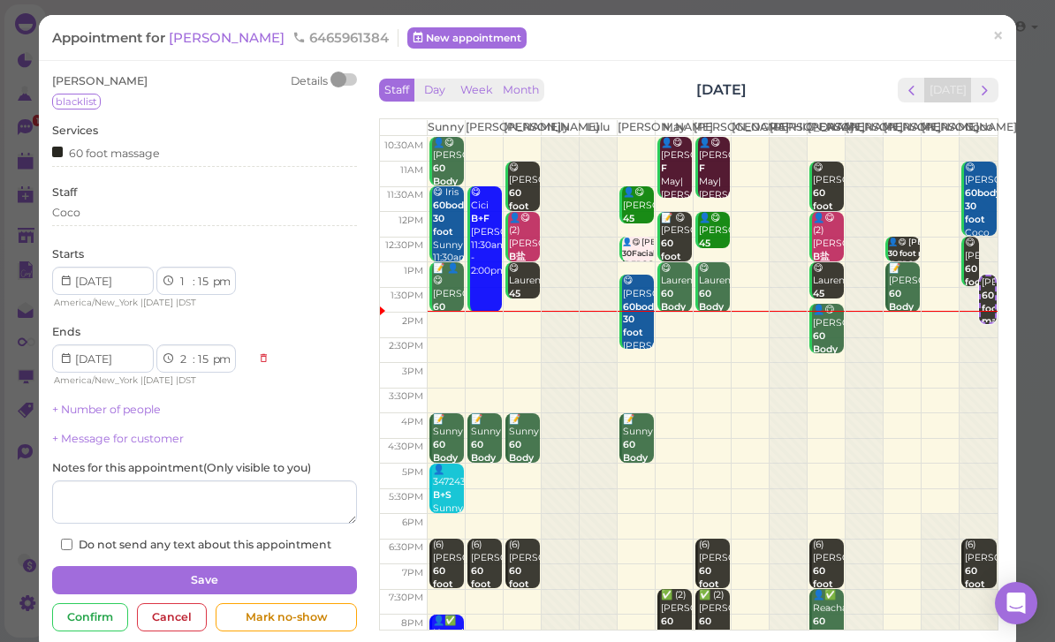
click at [999, 34] on span "×" at bounding box center [997, 36] width 11 height 25
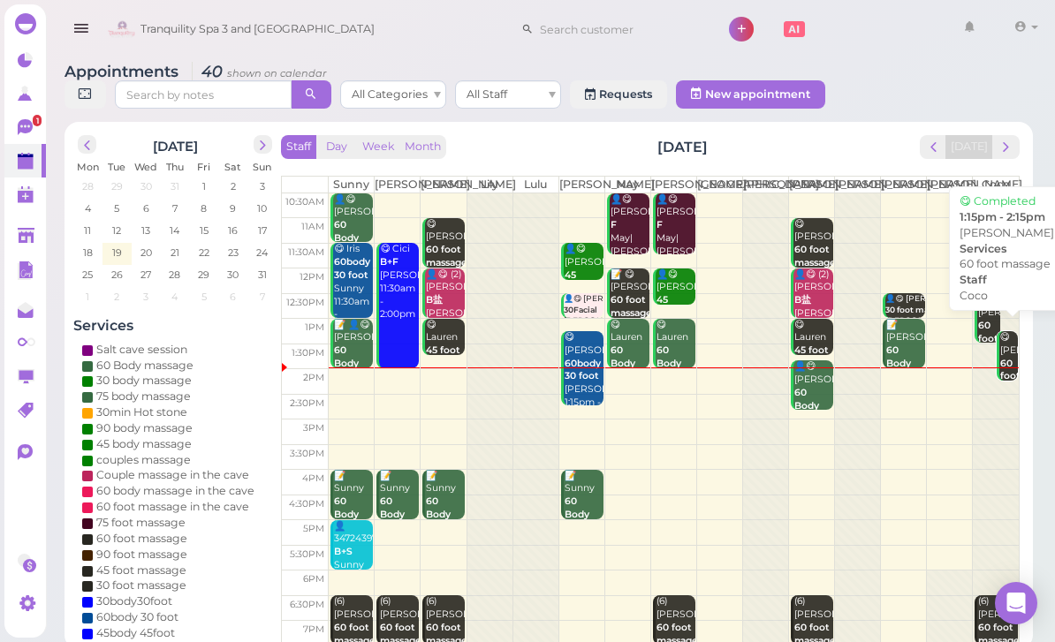
click at [1016, 379] on div "😋 [PERSON_NAME] 60 foot massage Coco 1:15pm - 2:15pm" at bounding box center [1008, 390] width 19 height 118
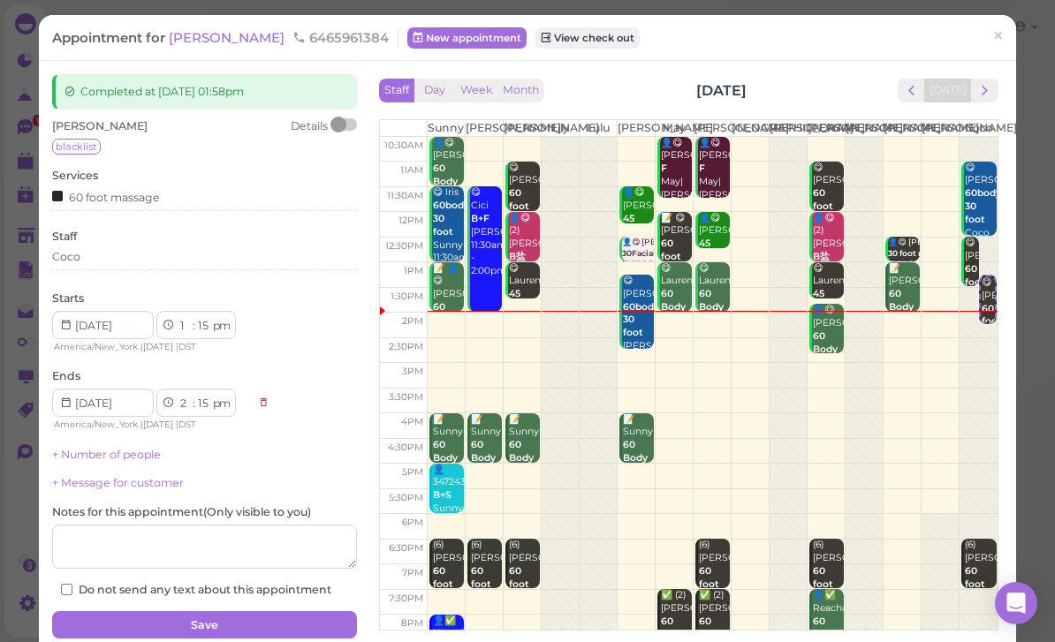
click at [201, 331] on select "00 05 10 15 20 25 30 35 40 45 50 55" at bounding box center [204, 326] width 18 height 19
select select "30"
click at [265, 617] on button "Save" at bounding box center [204, 626] width 305 height 28
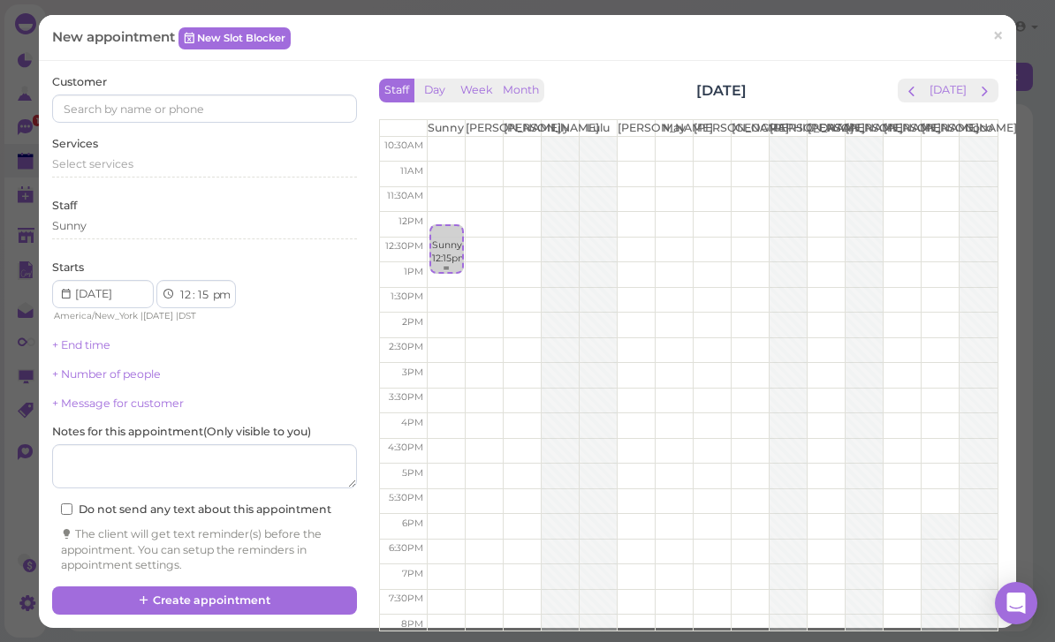
select select "00"
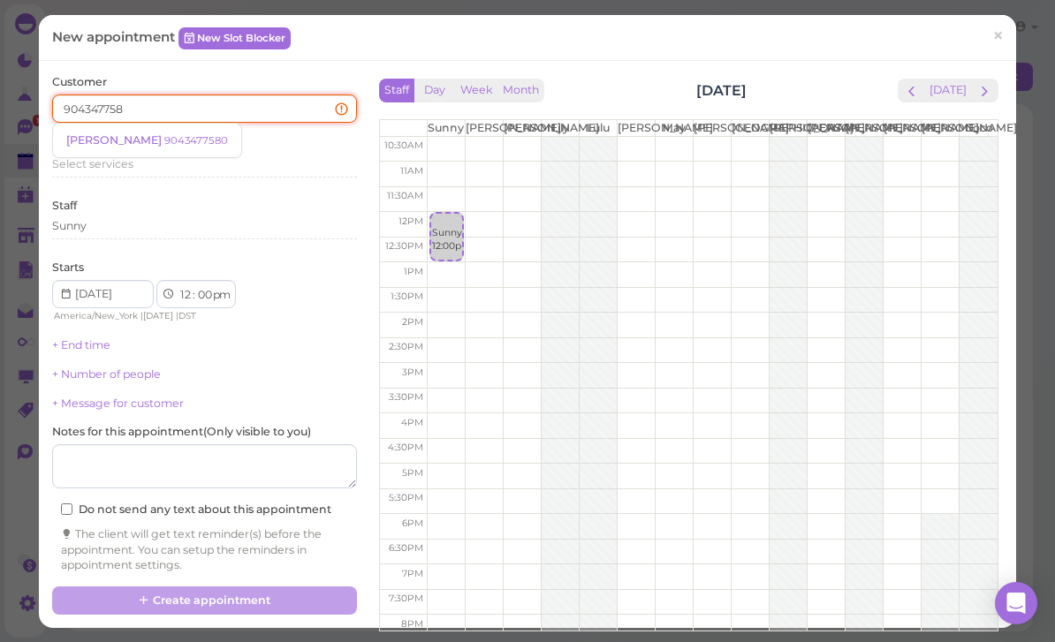
type input "9043477580"
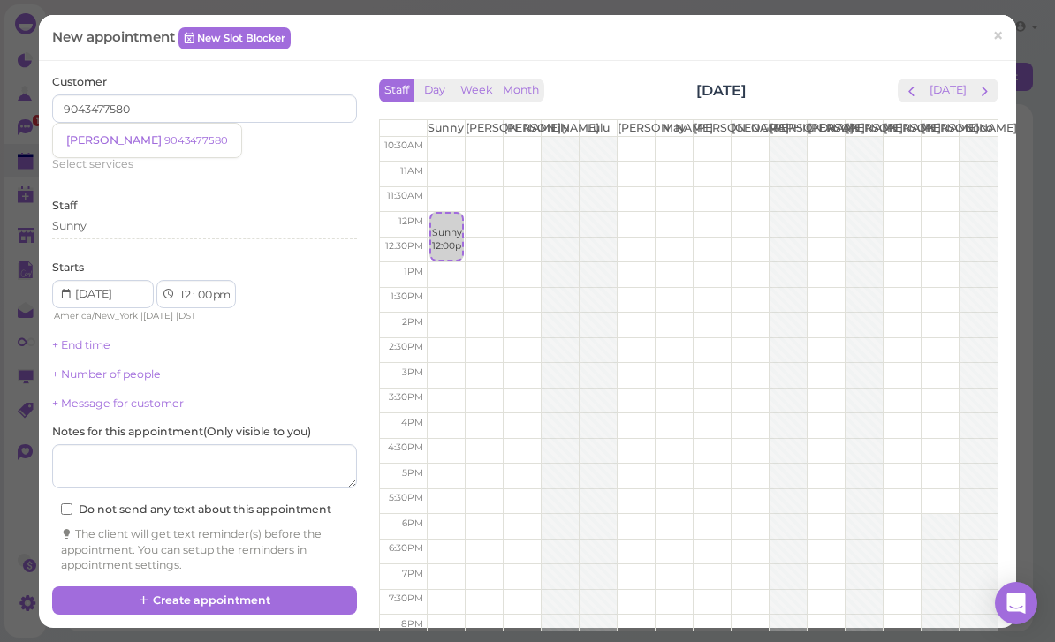
click at [164, 134] on small "9043477580" at bounding box center [196, 140] width 64 height 12
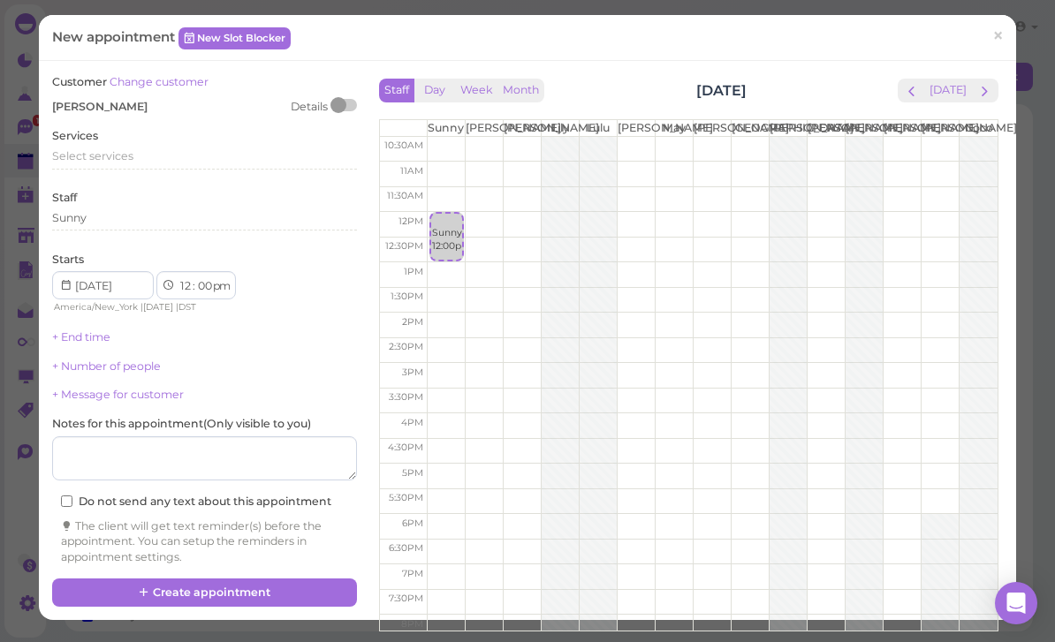
click at [107, 149] on span "Select services" at bounding box center [92, 155] width 81 height 13
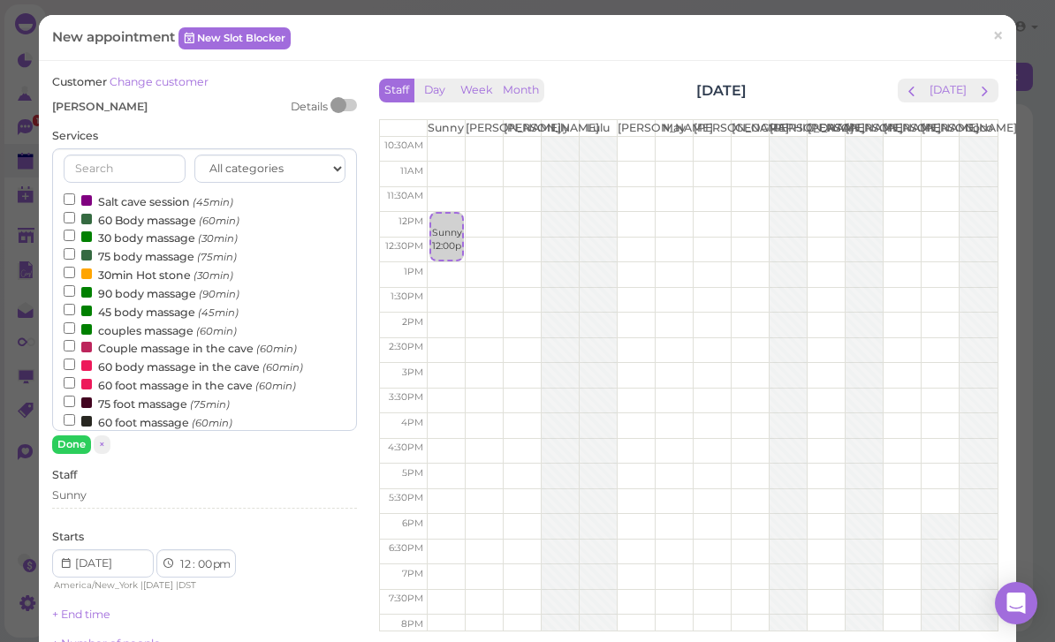
click at [146, 213] on label "60 Body massage (60min)" at bounding box center [152, 219] width 176 height 19
click at [75, 213] on input "60 Body massage (60min)" at bounding box center [69, 217] width 11 height 11
click at [72, 438] on button "Done" at bounding box center [71, 445] width 39 height 19
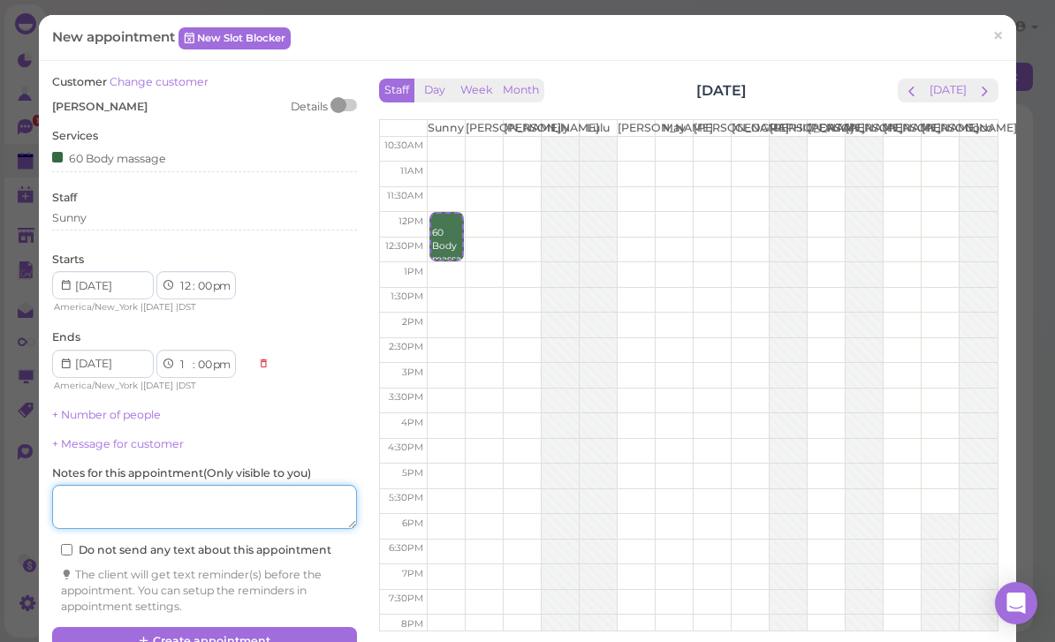
click at [268, 504] on textarea at bounding box center [204, 507] width 305 height 44
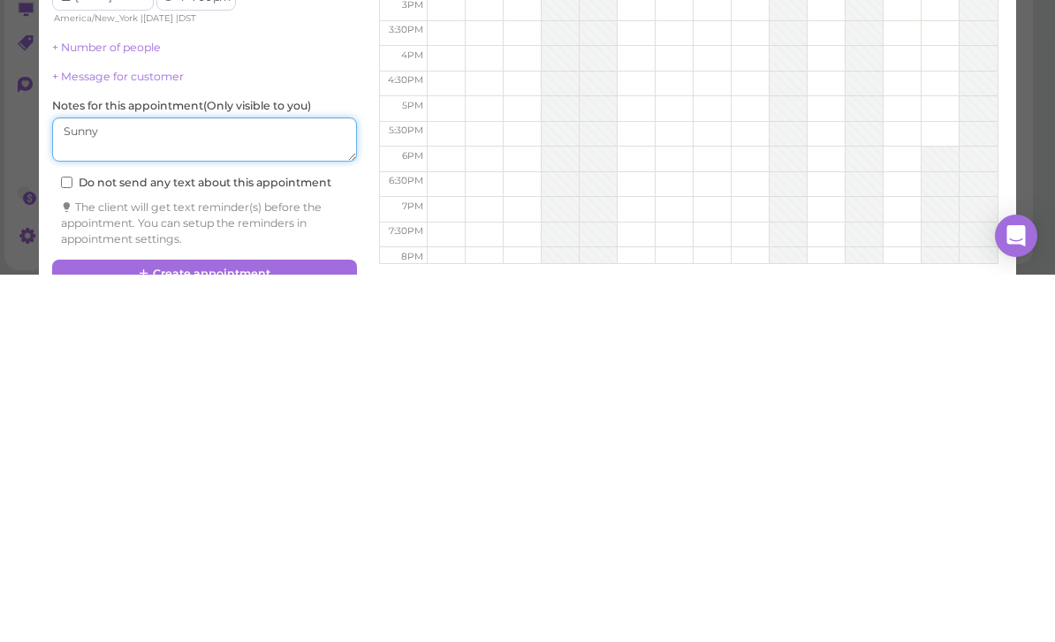
type textarea "Sunny"
click at [285, 627] on button "Create appointment" at bounding box center [204, 641] width 305 height 28
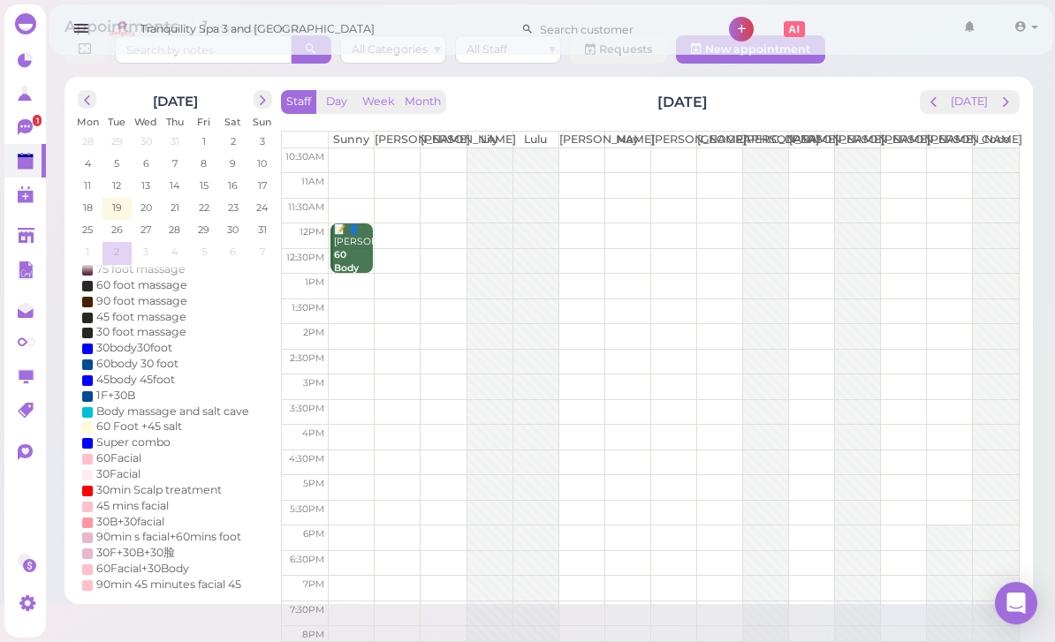
scroll to position [63, 0]
click at [28, 132] on icon at bounding box center [25, 127] width 15 height 16
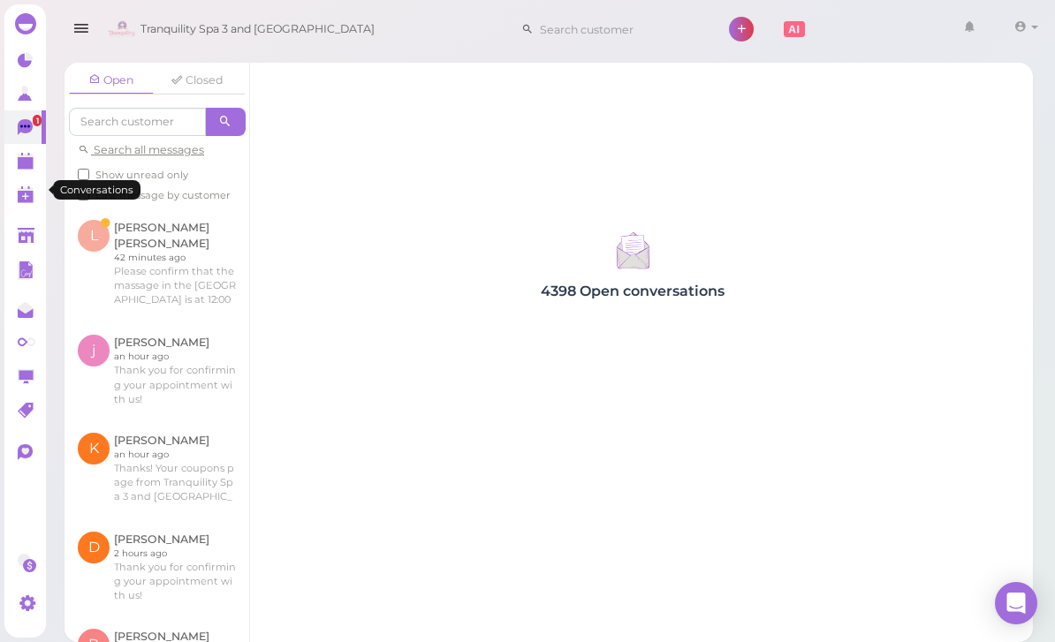
scroll to position [57, 0]
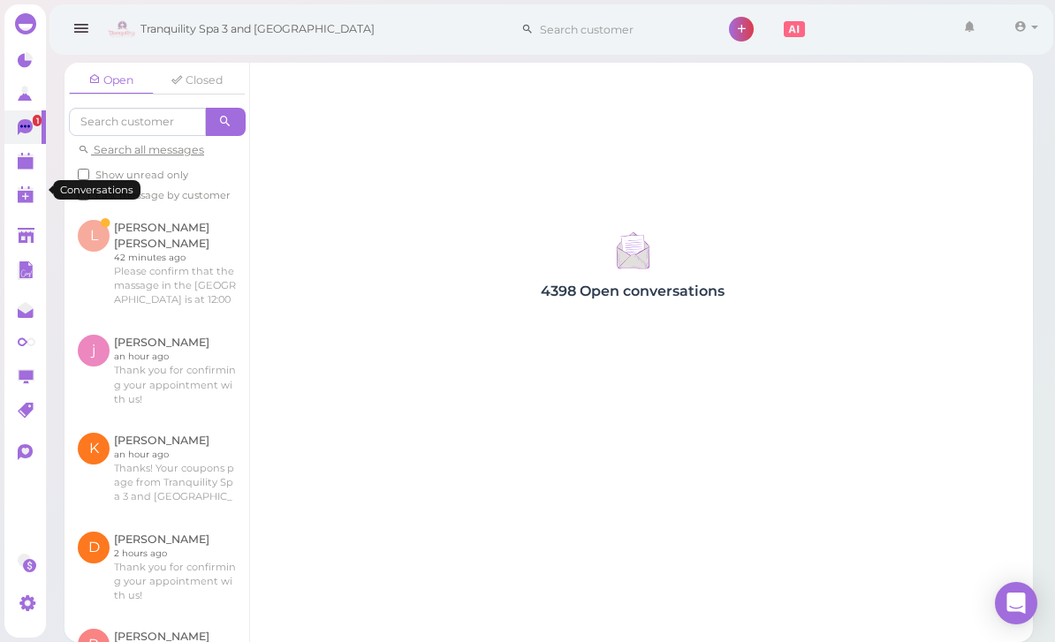
click at [175, 207] on link at bounding box center [157, 264] width 185 height 115
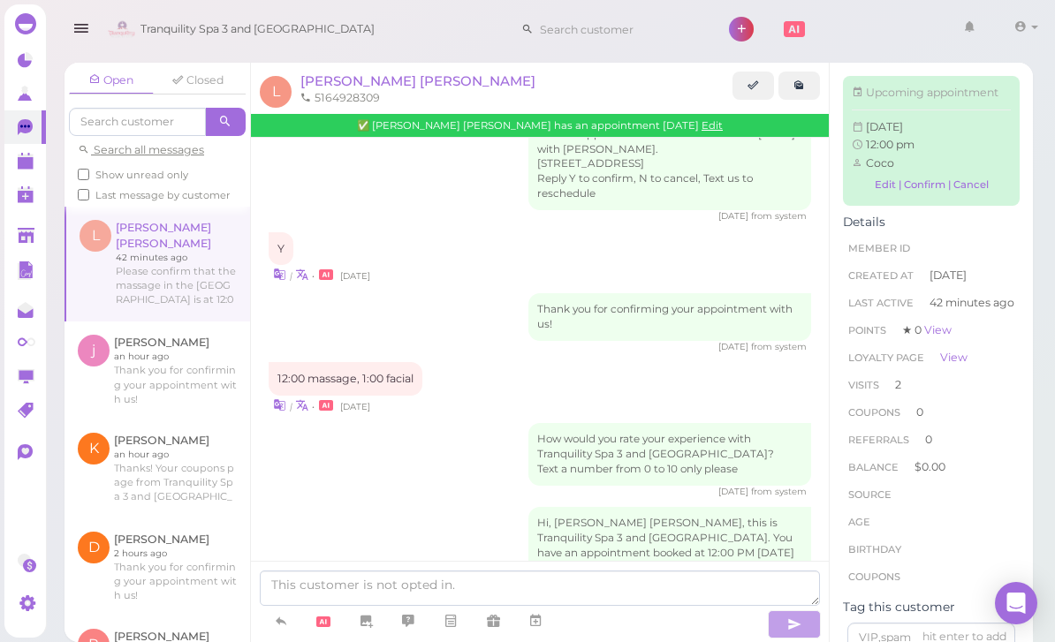
scroll to position [1744, 0]
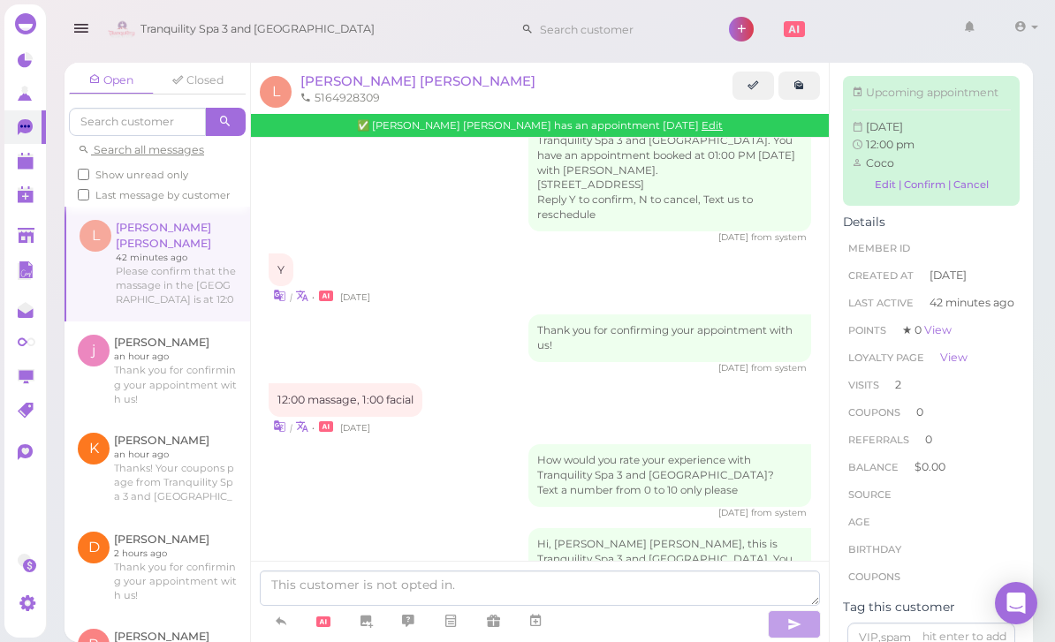
click at [338, 74] on span "[PERSON_NAME] [PERSON_NAME]" at bounding box center [417, 80] width 235 height 17
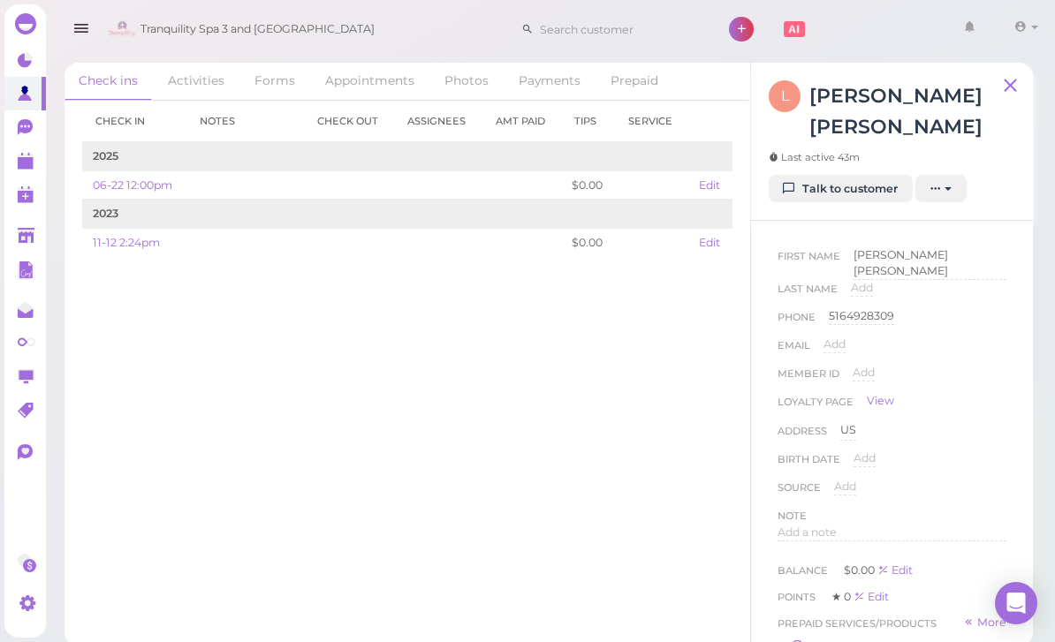
click at [368, 78] on link "Appointments" at bounding box center [370, 81] width 118 height 37
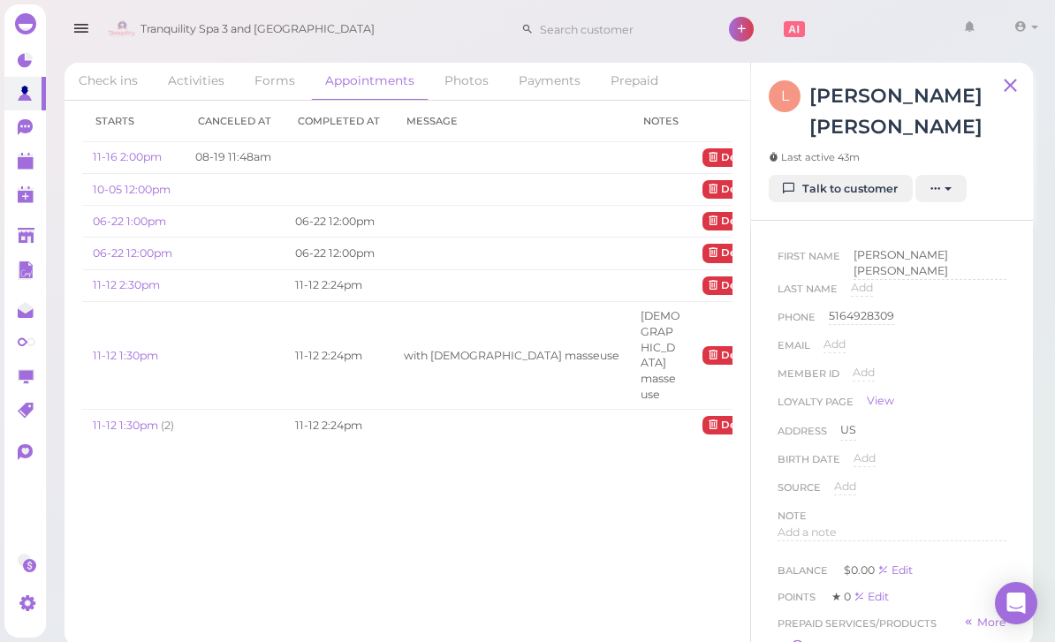
click at [128, 157] on link "11-16 2:00pm" at bounding box center [127, 156] width 69 height 13
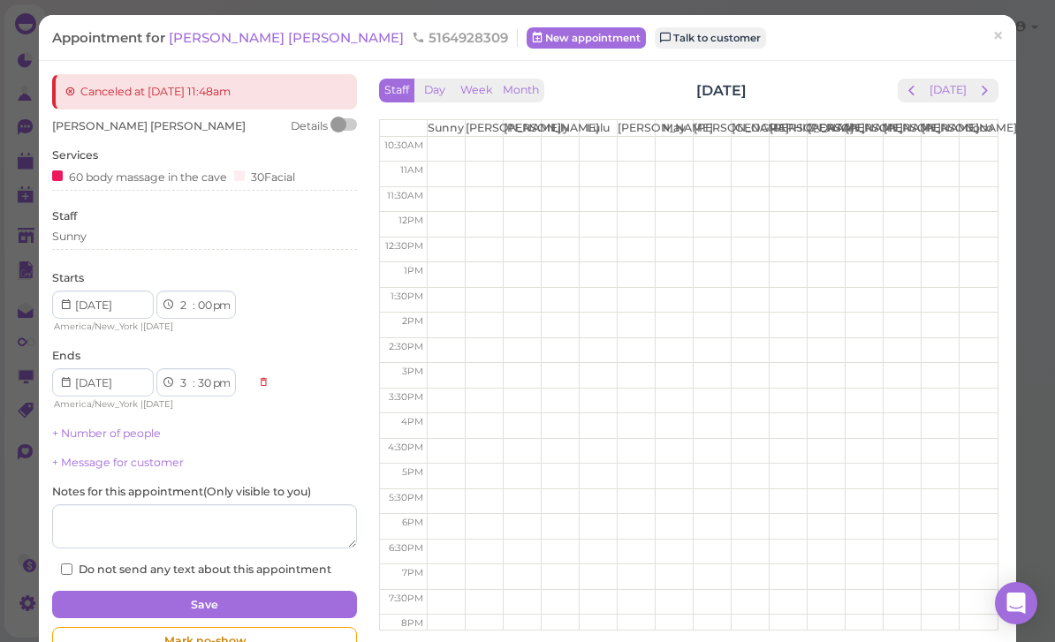
click at [558, 233] on td at bounding box center [712, 225] width 571 height 26
click at [558, 238] on td at bounding box center [712, 225] width 571 height 26
click at [997, 41] on span "×" at bounding box center [997, 36] width 11 height 25
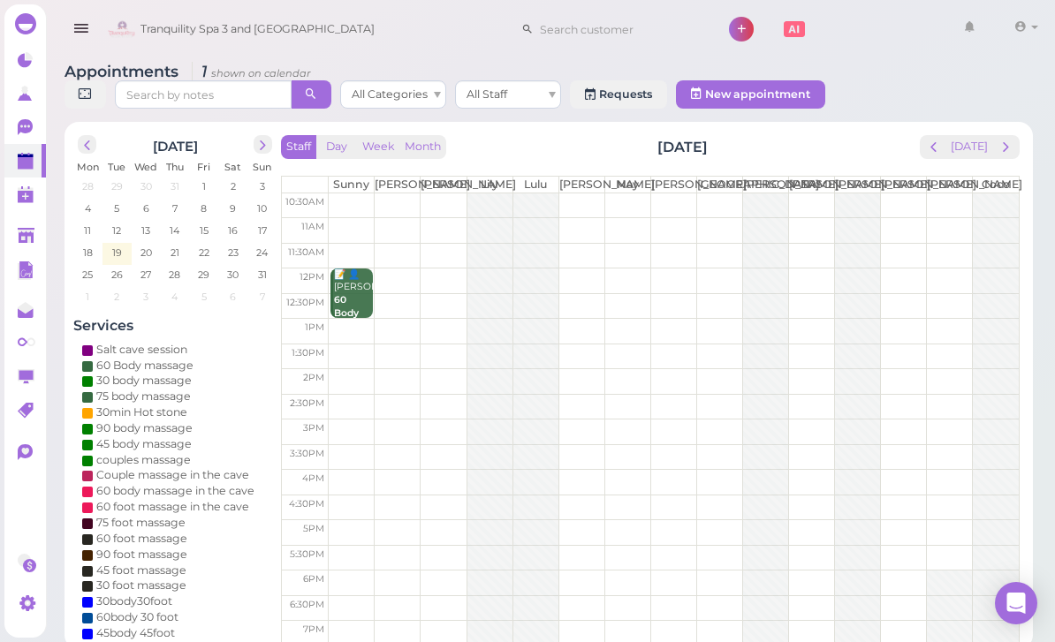
click at [256, 156] on div "[DATE]" at bounding box center [174, 145] width 203 height 28
click at [258, 151] on span "next" at bounding box center [262, 145] width 17 height 17
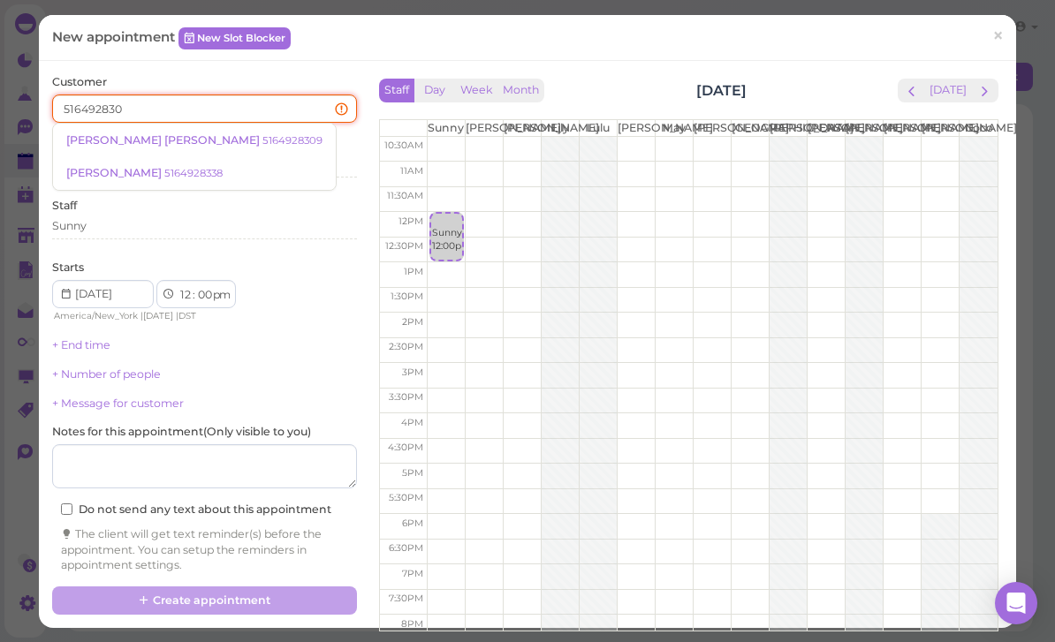
type input "5164928309"
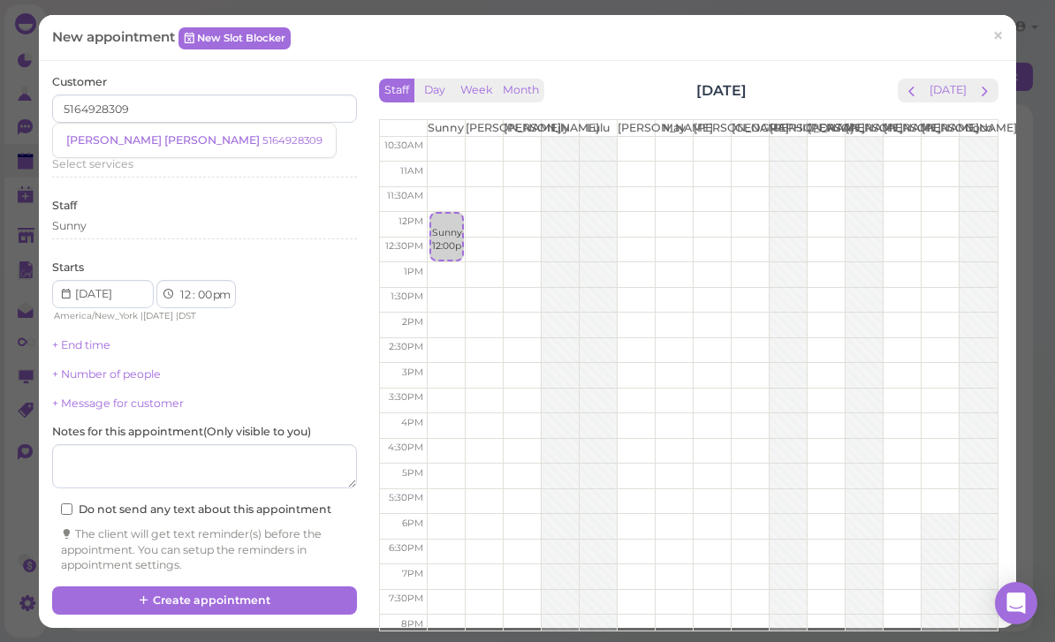
click at [262, 140] on small "5164928309" at bounding box center [292, 140] width 60 height 12
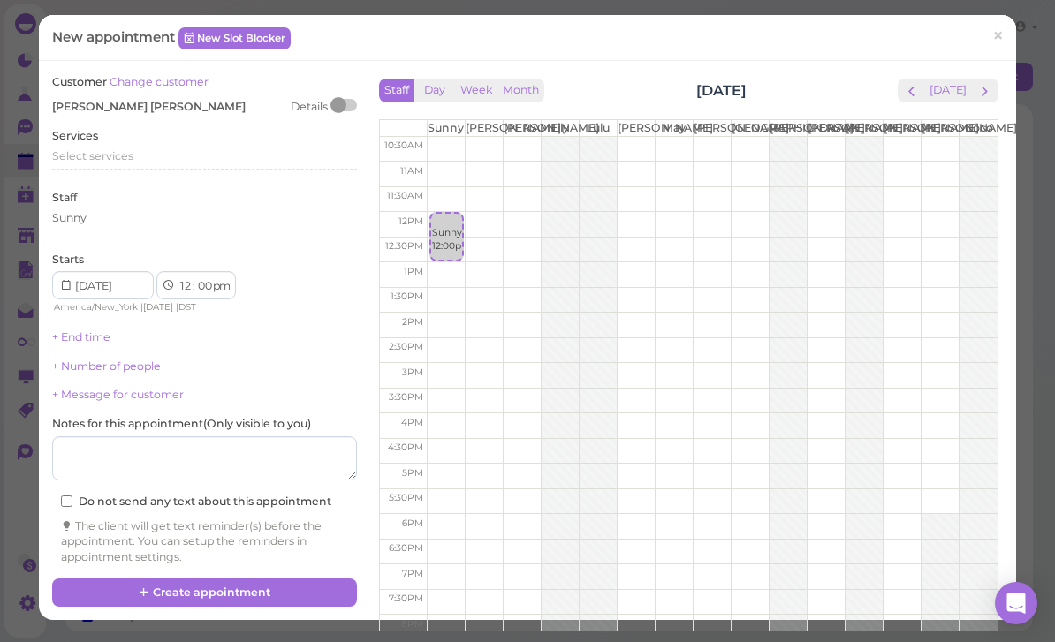
click at [122, 149] on span "Select services" at bounding box center [92, 155] width 81 height 13
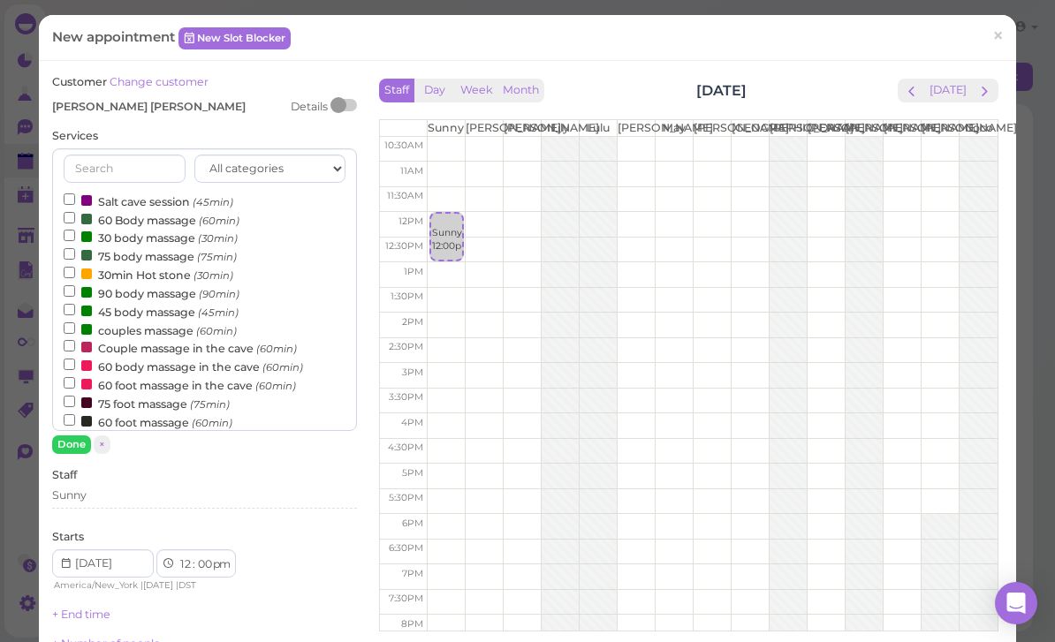
click at [161, 361] on label "60 body massage in the cave (60min)" at bounding box center [183, 366] width 239 height 19
click at [75, 361] on input "60 body massage in the cave (60min)" at bounding box center [69, 364] width 11 height 11
click at [73, 444] on button "Done" at bounding box center [71, 445] width 39 height 19
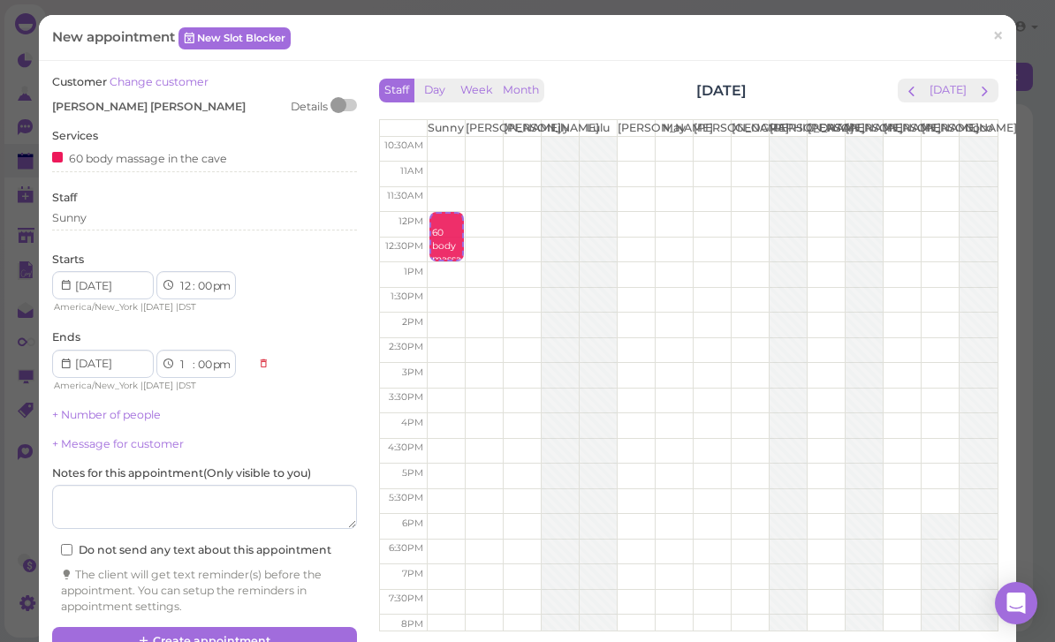
click at [248, 157] on div "60 body massage in the cave" at bounding box center [204, 157] width 305 height 19
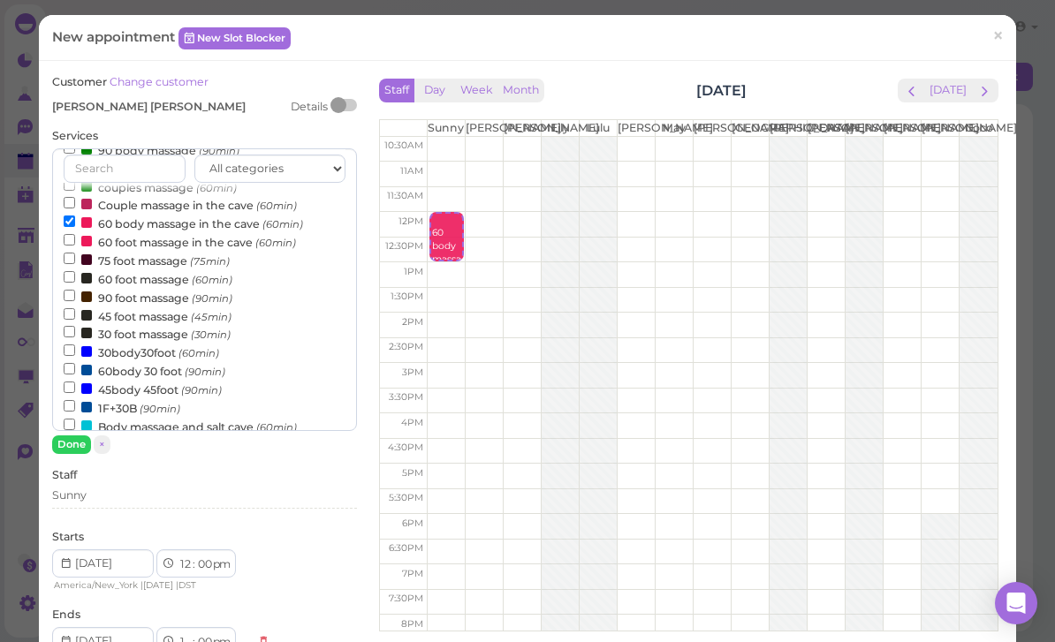
scroll to position [345, 0]
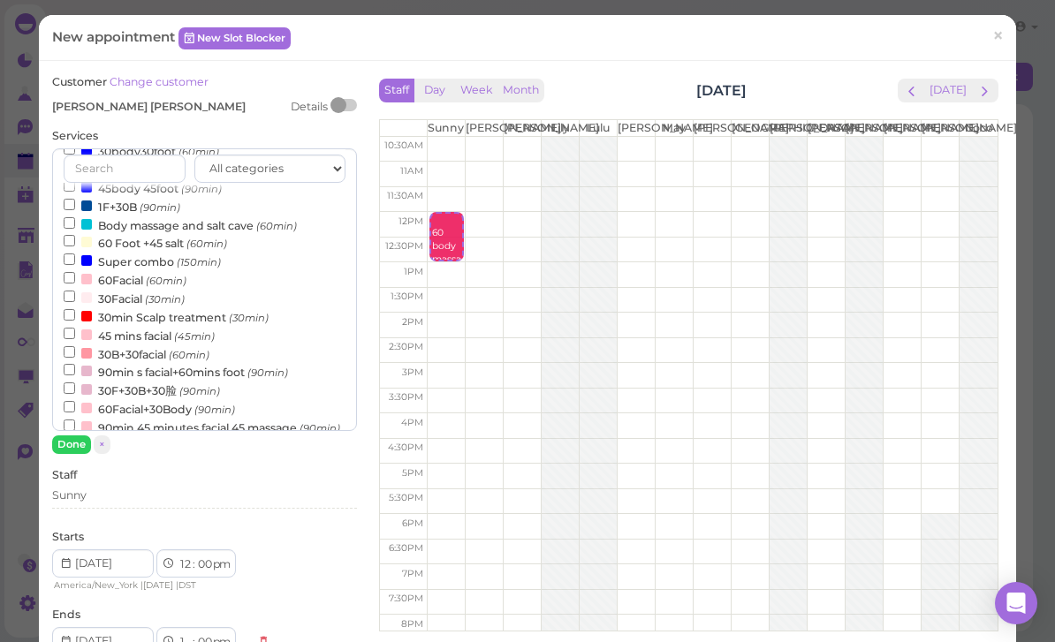
click at [144, 289] on label "30Facial (30min)" at bounding box center [124, 298] width 121 height 19
click at [75, 291] on input "30Facial (30min)" at bounding box center [69, 296] width 11 height 11
select select "30"
click at [69, 442] on button "Done" at bounding box center [71, 445] width 39 height 19
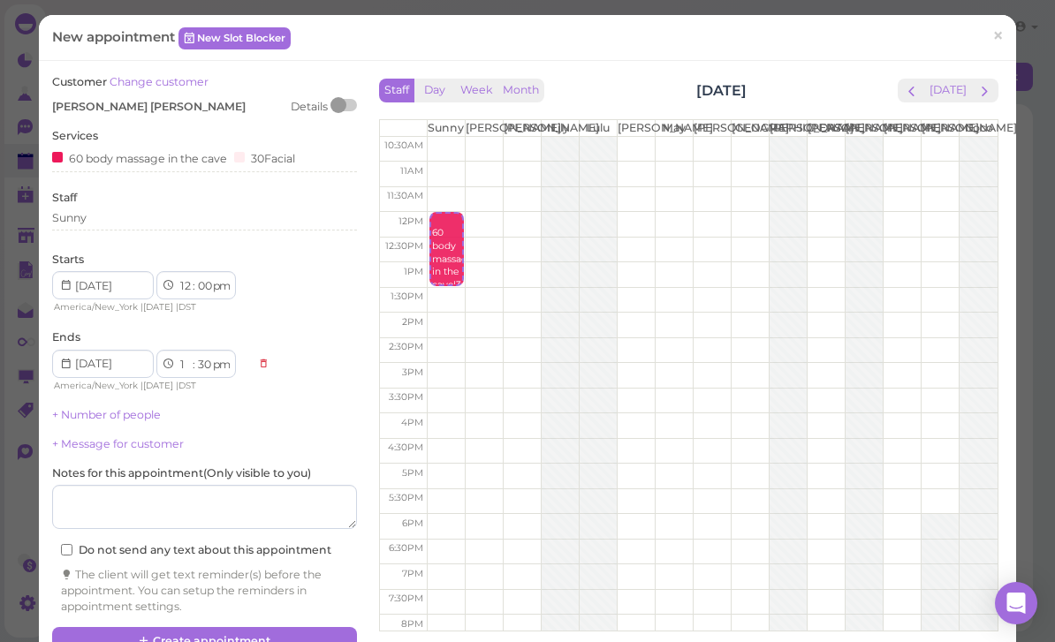
click at [125, 221] on div "Sunny" at bounding box center [204, 218] width 305 height 16
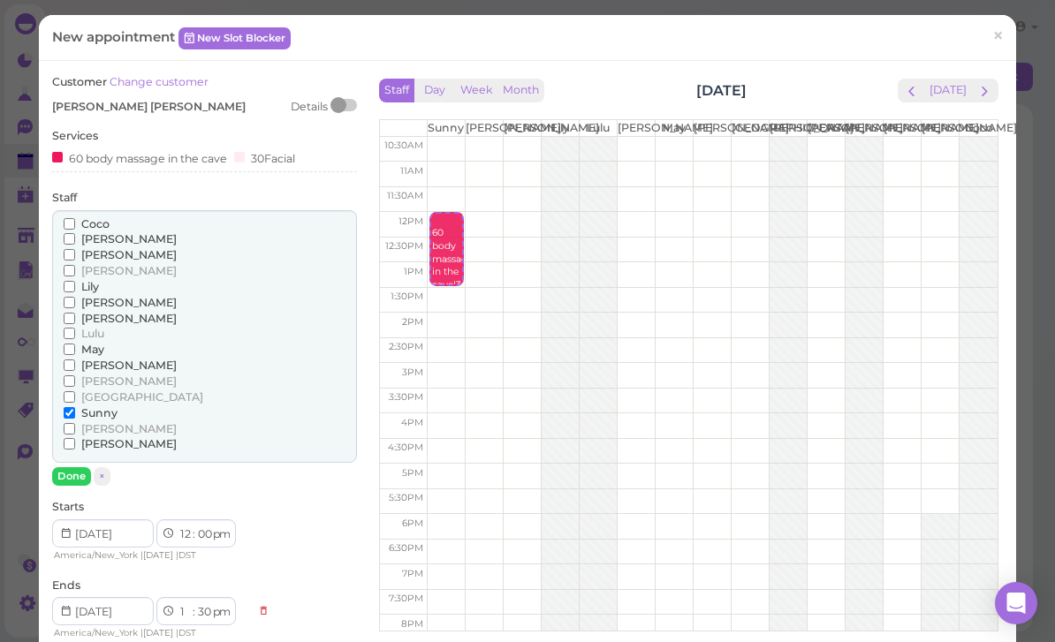
click at [95, 264] on span "[PERSON_NAME]" at bounding box center [128, 270] width 95 height 13
click at [75, 265] on input "[PERSON_NAME]" at bounding box center [69, 270] width 11 height 11
click at [75, 467] on button "Done" at bounding box center [71, 476] width 39 height 19
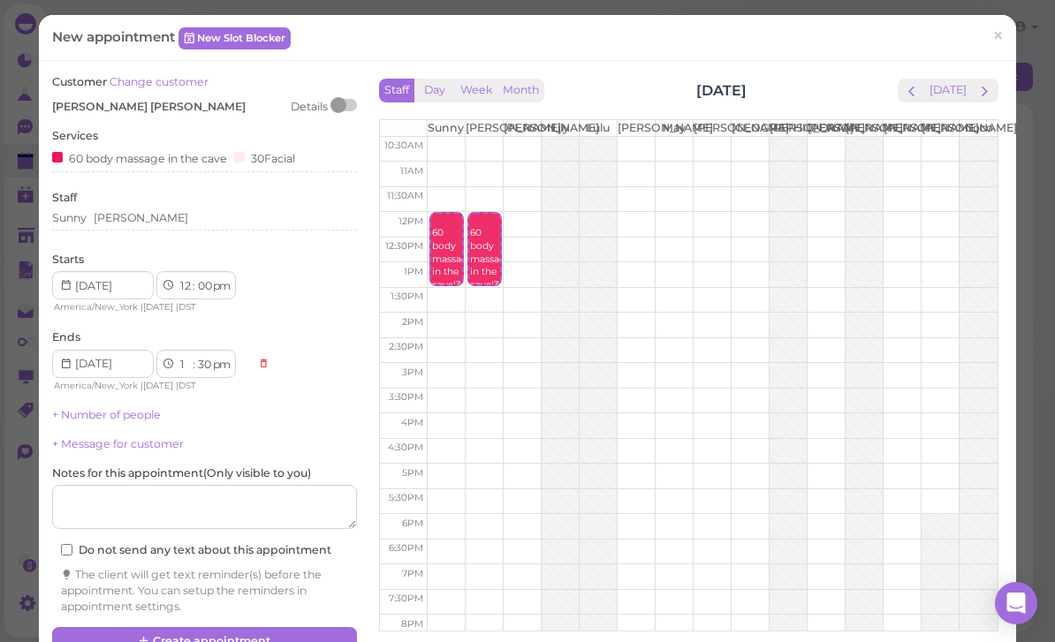
click at [217, 632] on button "Create appointment" at bounding box center [204, 641] width 305 height 28
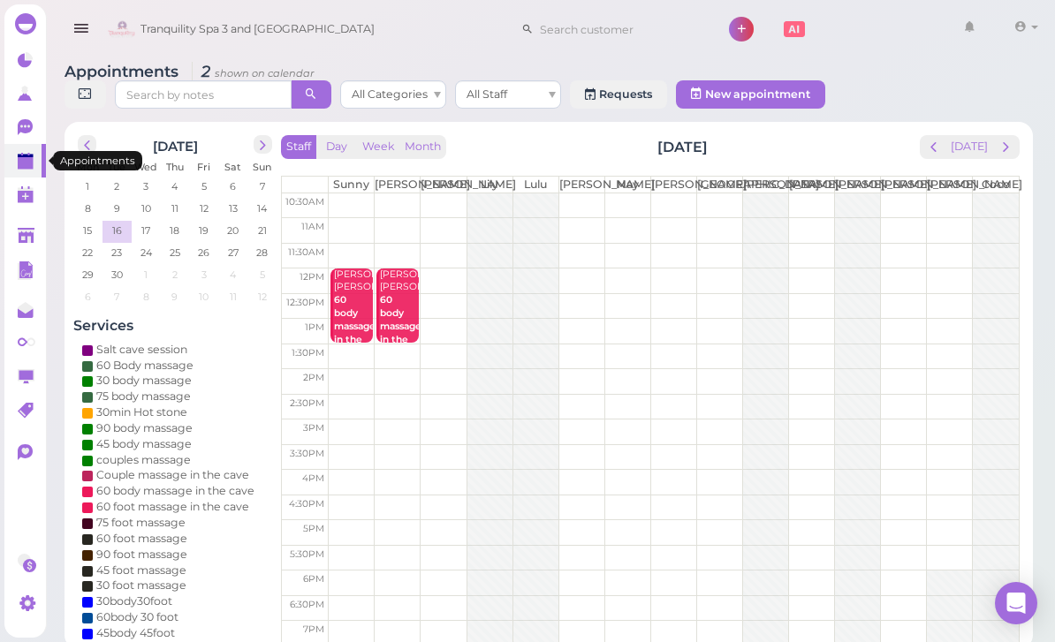
click at [34, 160] on icon at bounding box center [27, 162] width 19 height 19
click at [91, 142] on span "prev" at bounding box center [87, 145] width 17 height 17
click at [31, 171] on link at bounding box center [25, 161] width 42 height 34
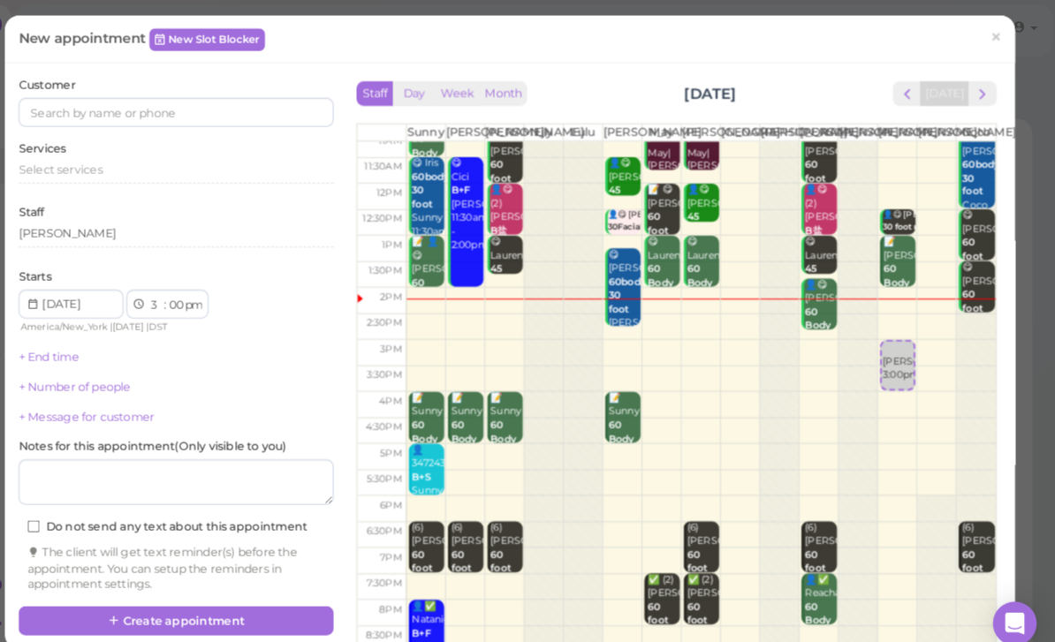
scroll to position [34, 0]
select select "7"
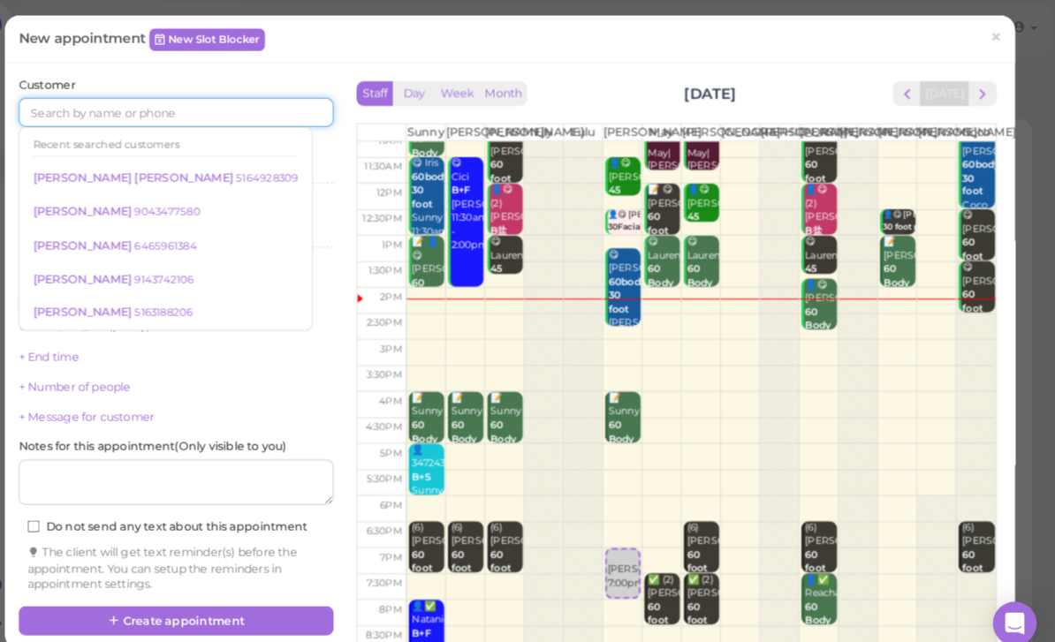
scroll to position [28, 0]
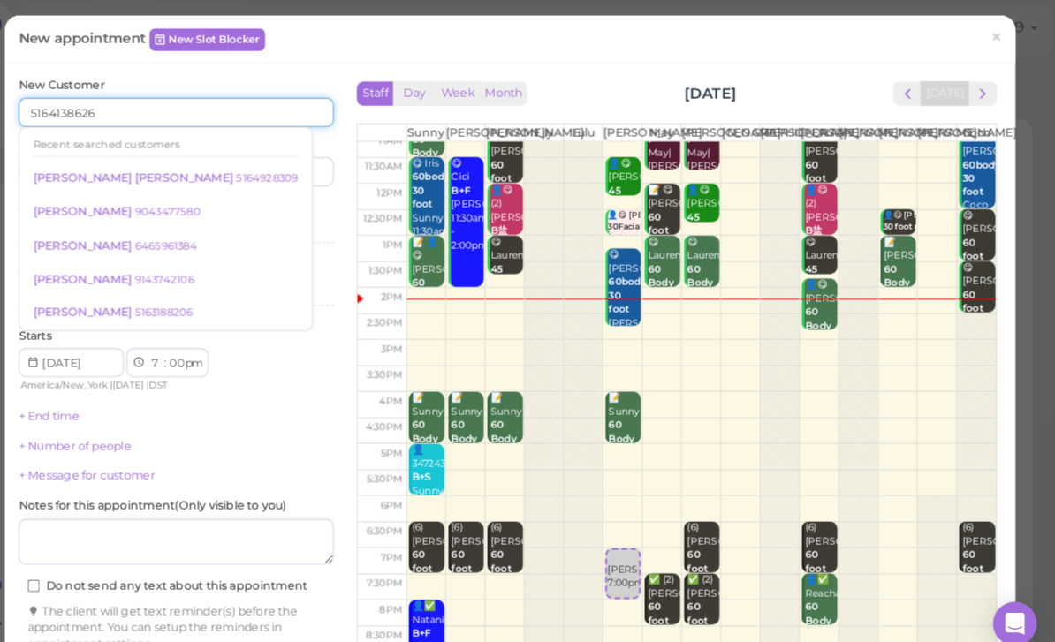
type input "5164138626"
click at [280, 178] on input at bounding box center [283, 166] width 147 height 28
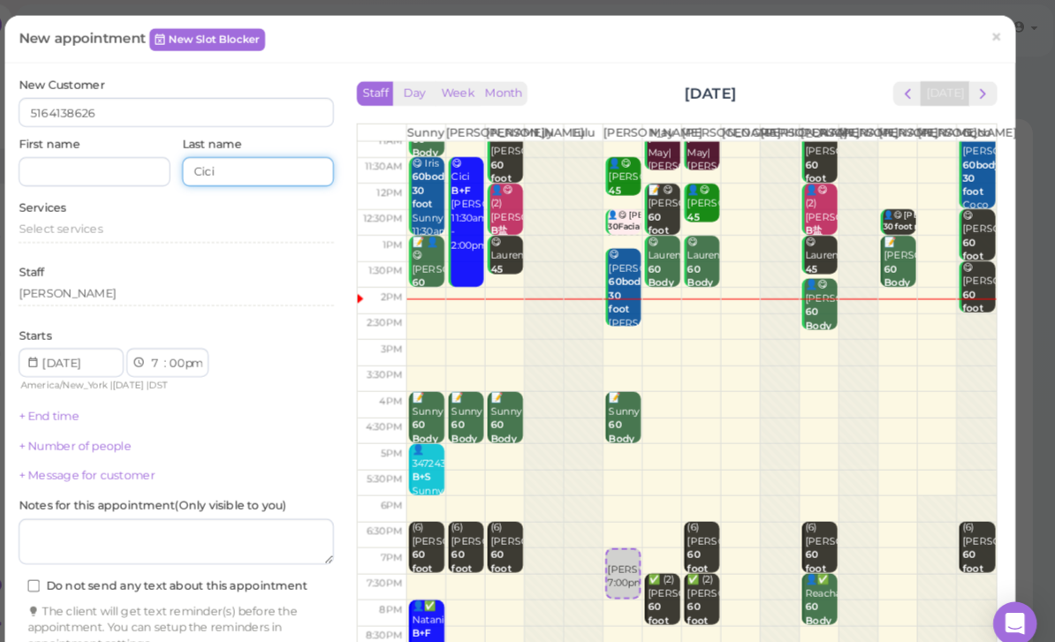
type input "Cici"
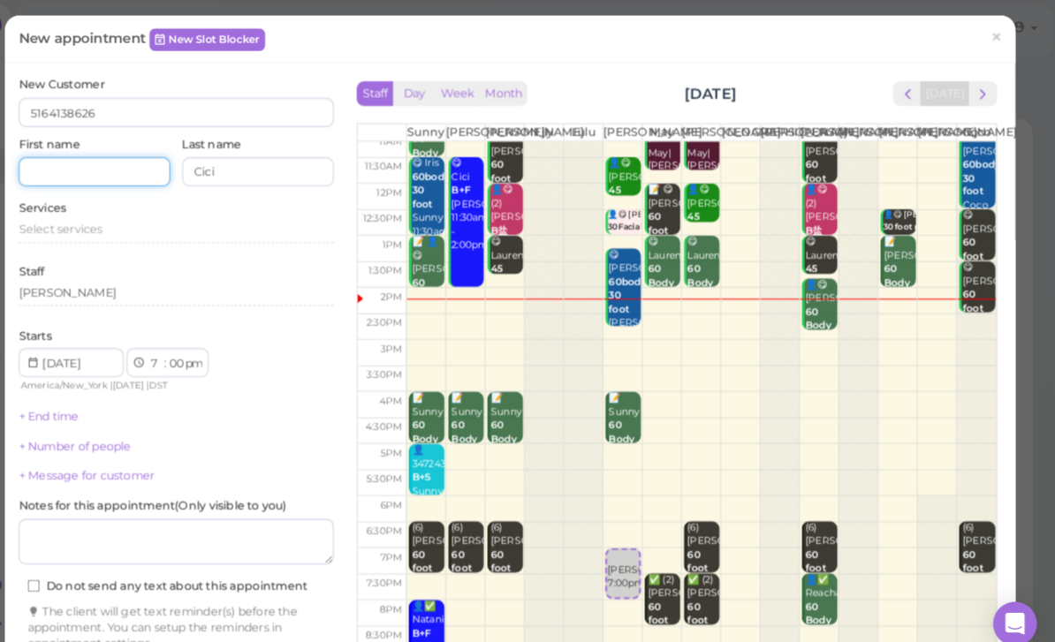
click at [67, 159] on input at bounding box center [125, 166] width 147 height 28
type input "Cici"
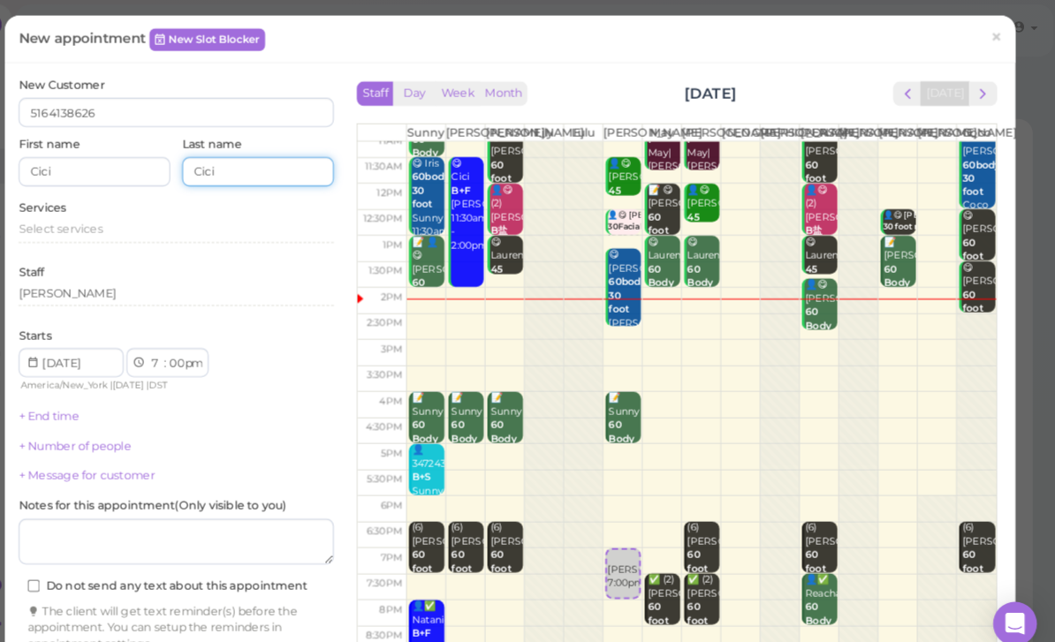
click at [264, 170] on input "Cici" at bounding box center [283, 166] width 147 height 28
type input "C"
click at [95, 222] on span "Select services" at bounding box center [92, 221] width 81 height 13
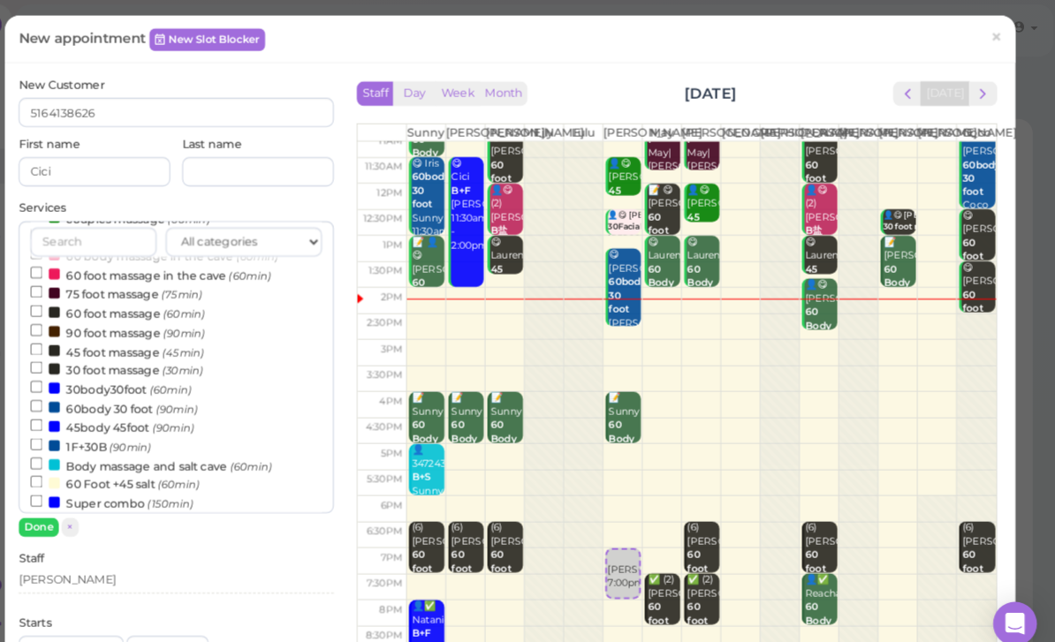
scroll to position [186, 0]
click at [156, 295] on label "60 foot massage (60min)" at bounding box center [148, 301] width 169 height 19
click at [75, 295] on input "60 foot massage (60min)" at bounding box center [69, 299] width 11 height 11
click at [52, 515] on button "Done" at bounding box center [71, 510] width 39 height 19
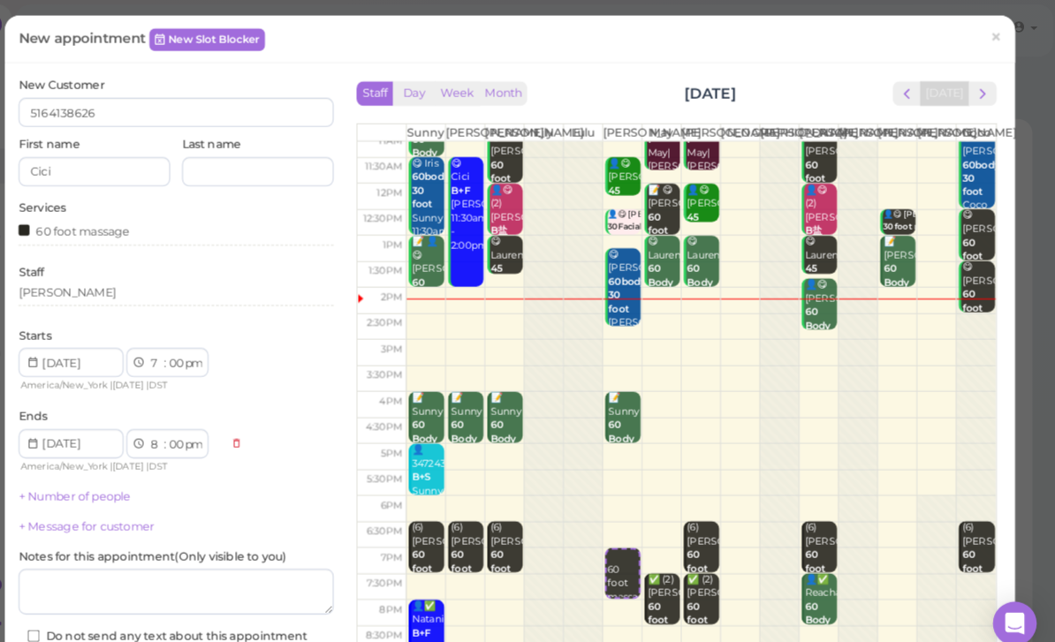
click at [102, 278] on div "[PERSON_NAME]" at bounding box center [204, 284] width 305 height 16
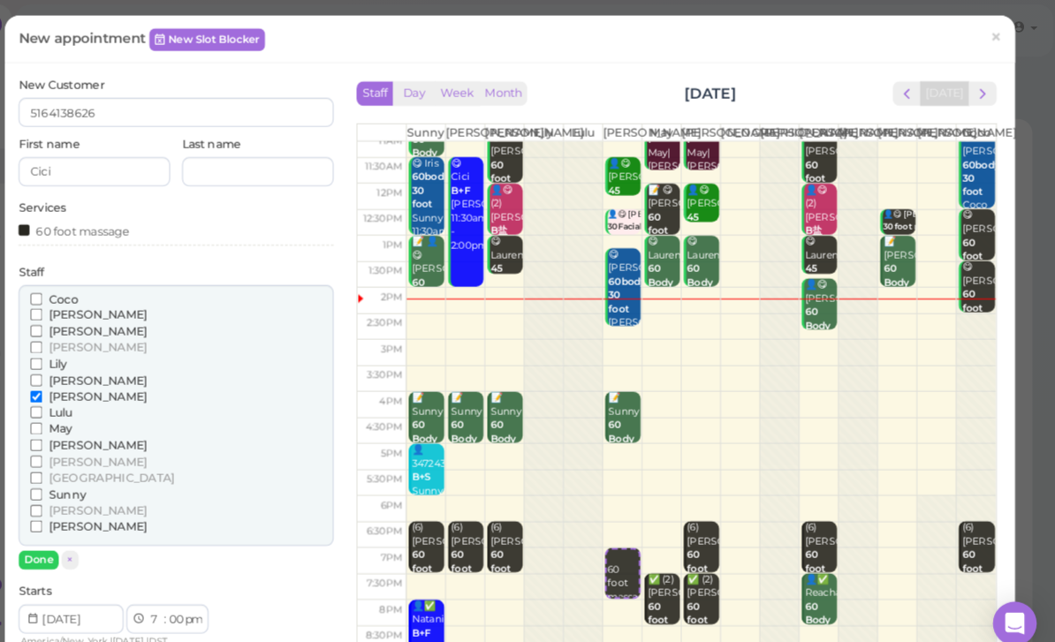
click at [81, 408] on span "May" at bounding box center [92, 414] width 23 height 13
click at [64, 409] on input "May" at bounding box center [69, 414] width 11 height 11
click at [52, 535] on button "Done" at bounding box center [71, 542] width 39 height 19
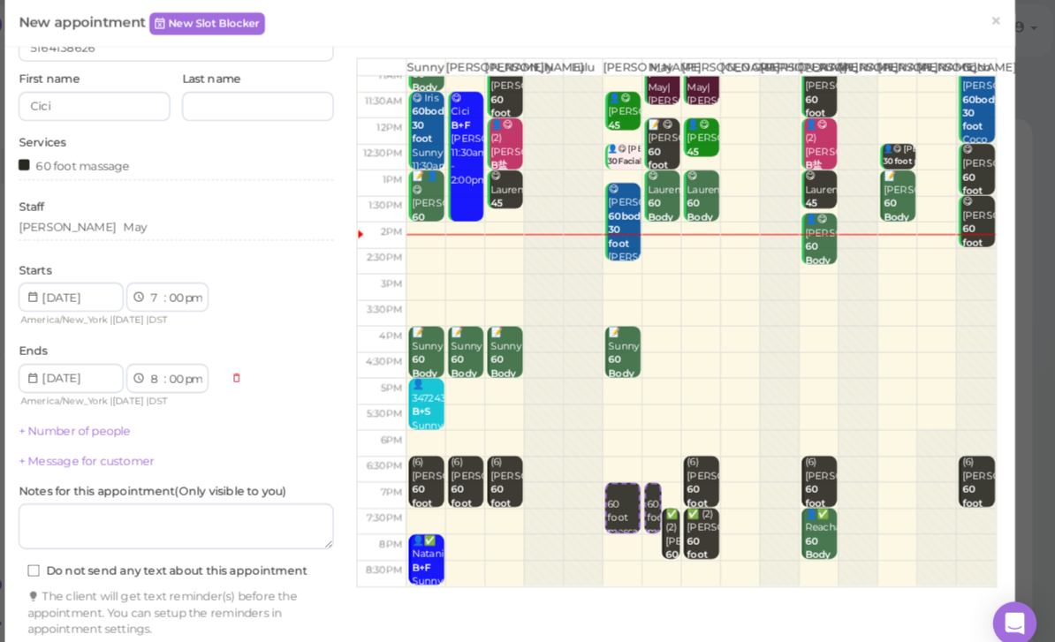
scroll to position [63, 0]
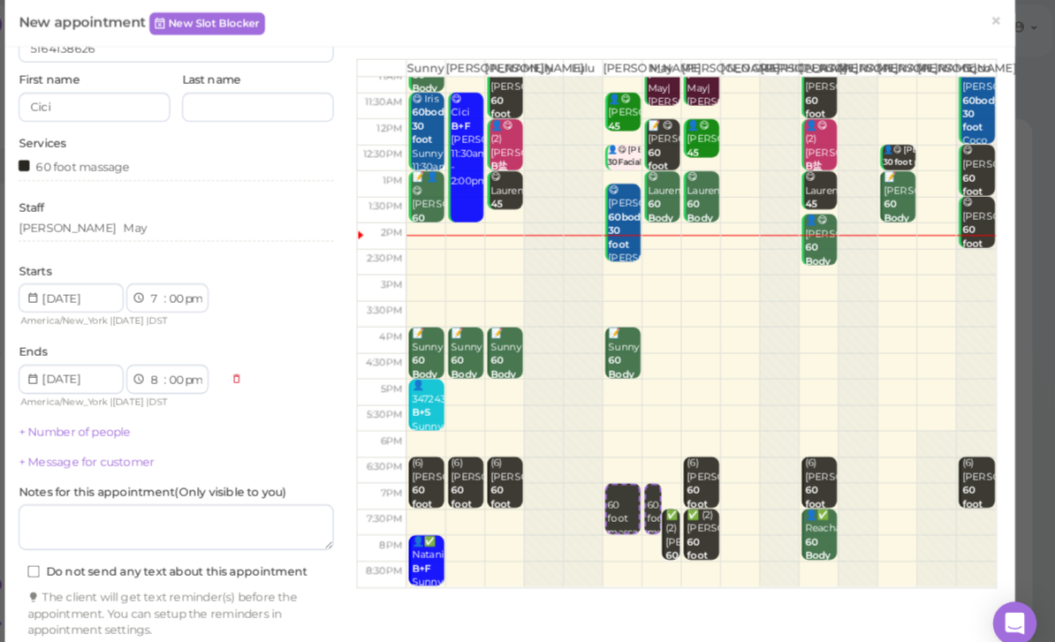
click at [236, 637] on button "Create appointment" at bounding box center [204, 644] width 305 height 28
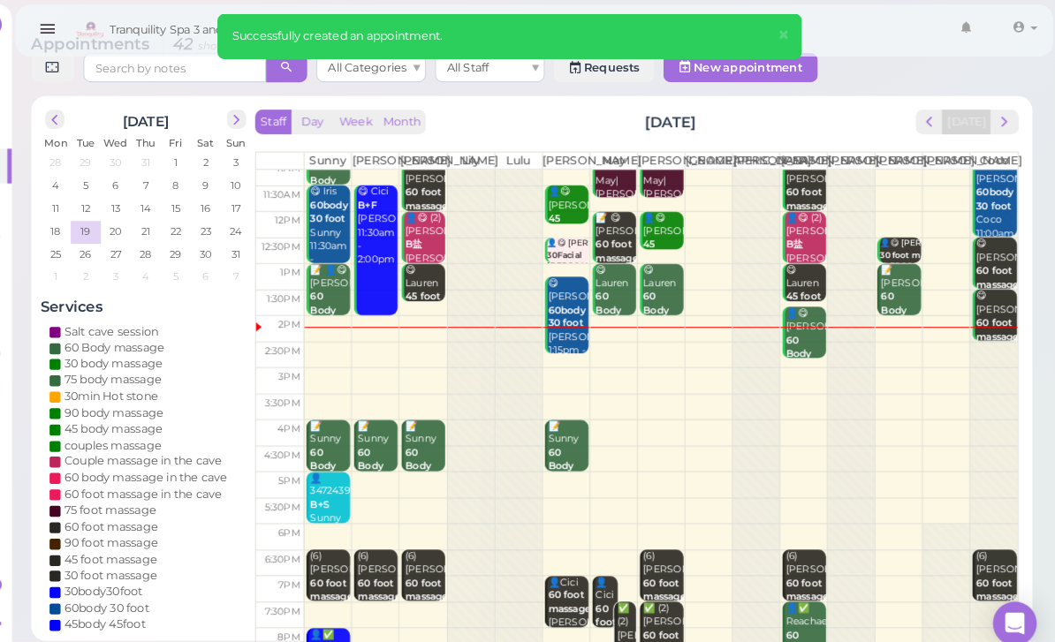
scroll to position [34, 0]
click at [657, 634] on b "60 foot massage" at bounding box center [678, 621] width 42 height 25
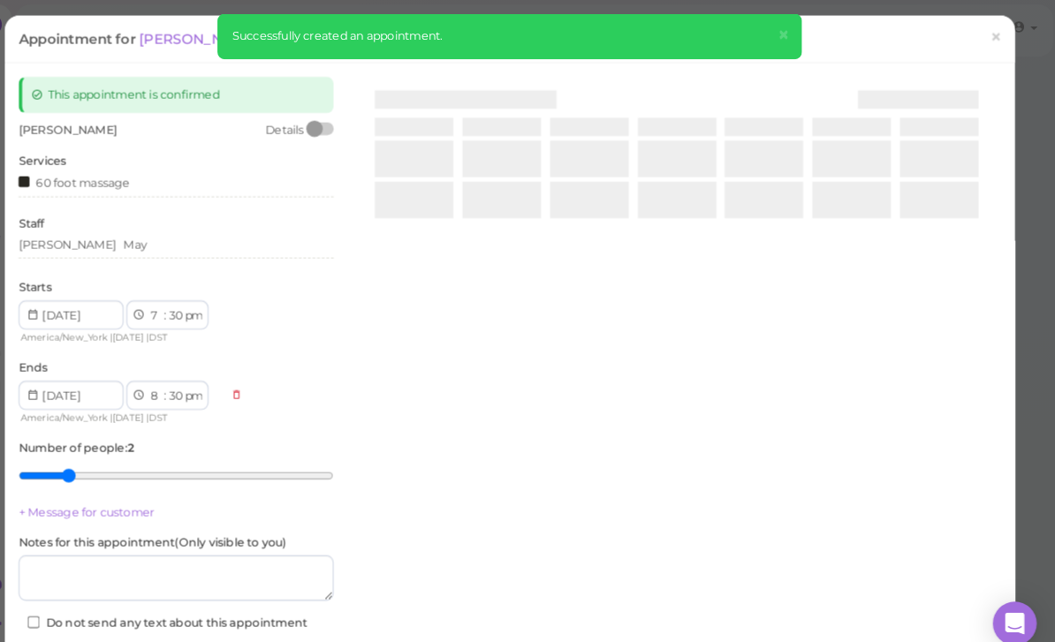
scroll to position [23, 0]
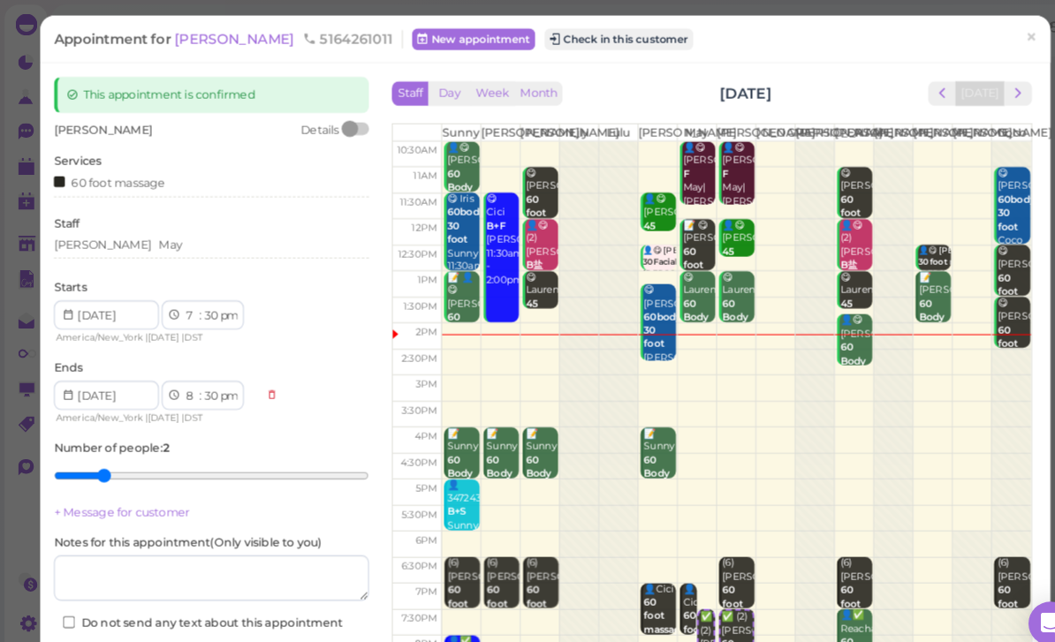
click at [188, 241] on div "[PERSON_NAME]" at bounding box center [204, 237] width 305 height 16
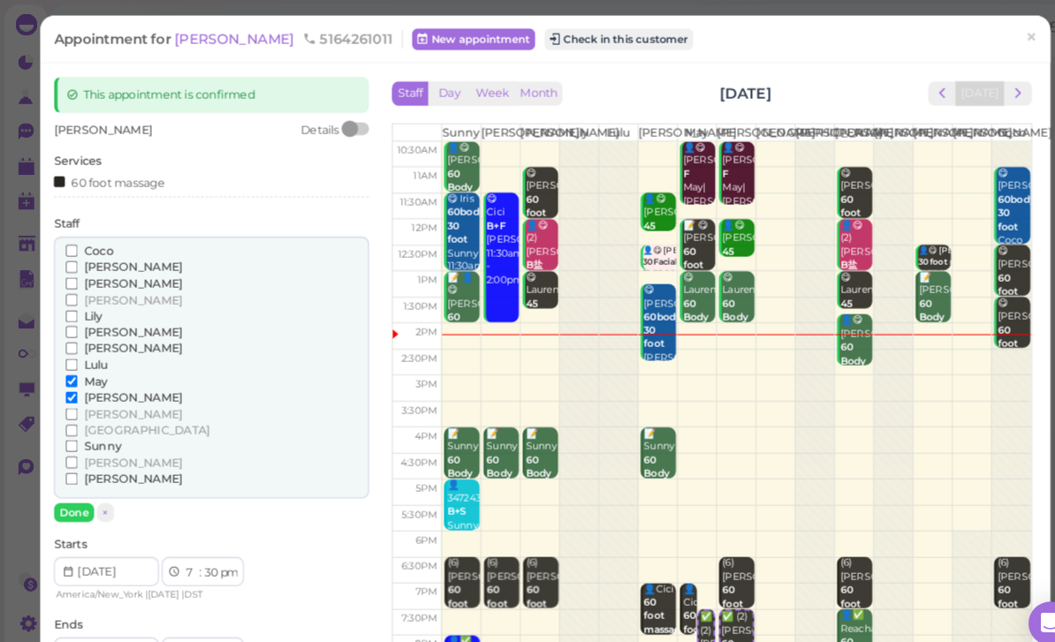
click at [93, 286] on span "[PERSON_NAME]" at bounding box center [128, 290] width 95 height 13
click at [75, 286] on input "[PERSON_NAME]" at bounding box center [69, 290] width 11 height 11
click at [107, 394] on span "[PERSON_NAME]" at bounding box center [128, 400] width 95 height 13
click at [75, 395] on input "[PERSON_NAME]" at bounding box center [69, 400] width 11 height 11
click at [95, 363] on span "May" at bounding box center [92, 368] width 23 height 13
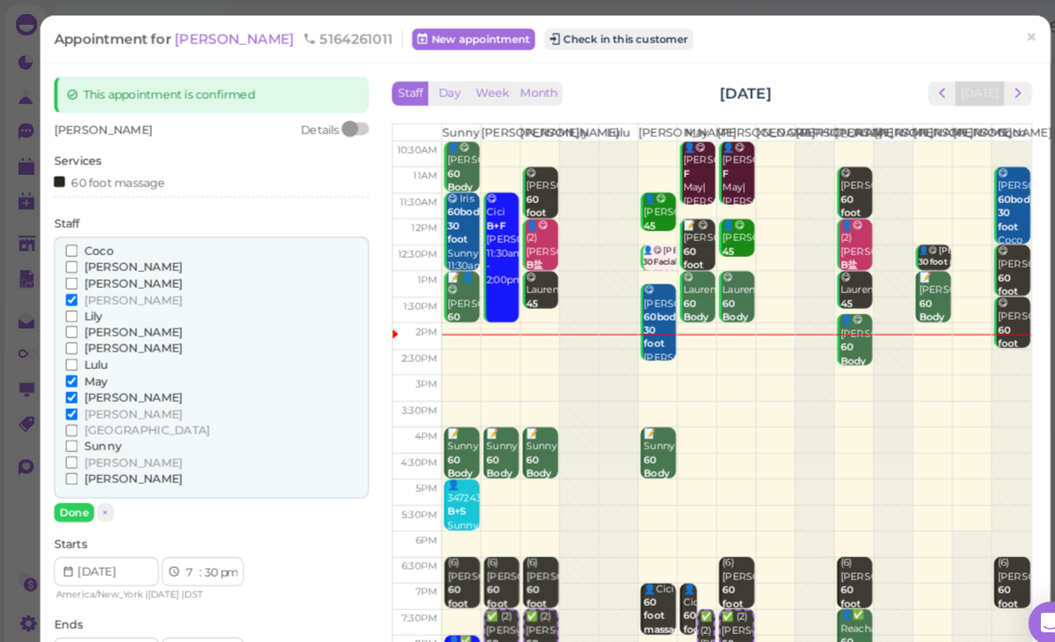
click at [75, 363] on input "May" at bounding box center [69, 368] width 11 height 11
click at [95, 378] on span "[PERSON_NAME]" at bounding box center [128, 384] width 95 height 13
click at [75, 379] on input "[PERSON_NAME]" at bounding box center [69, 384] width 11 height 11
click at [71, 487] on button "Done" at bounding box center [71, 496] width 39 height 19
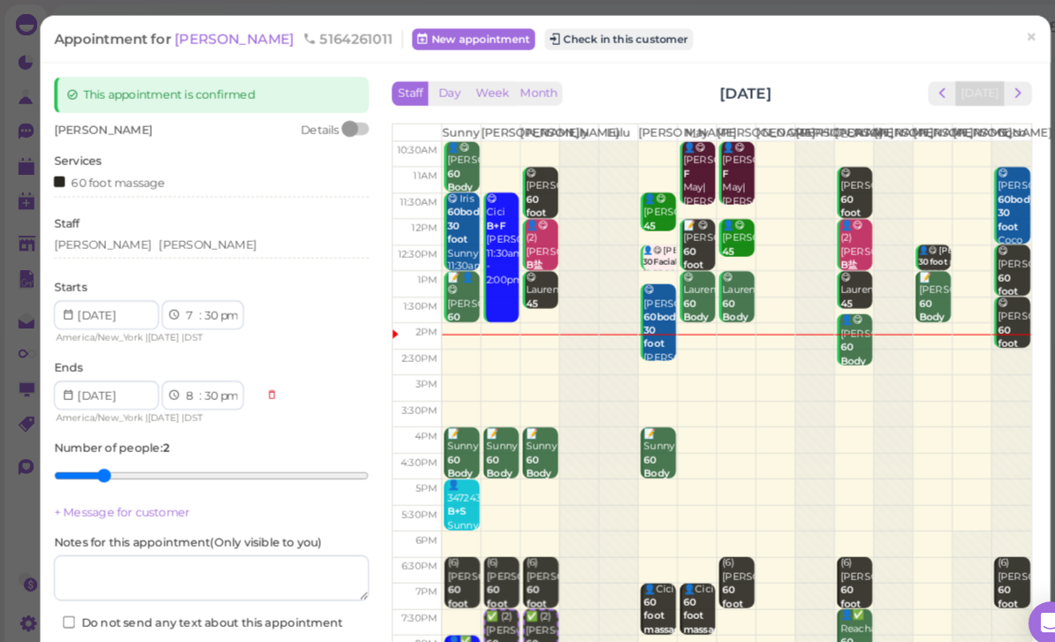
click at [263, 625] on button "Save" at bounding box center [204, 638] width 305 height 28
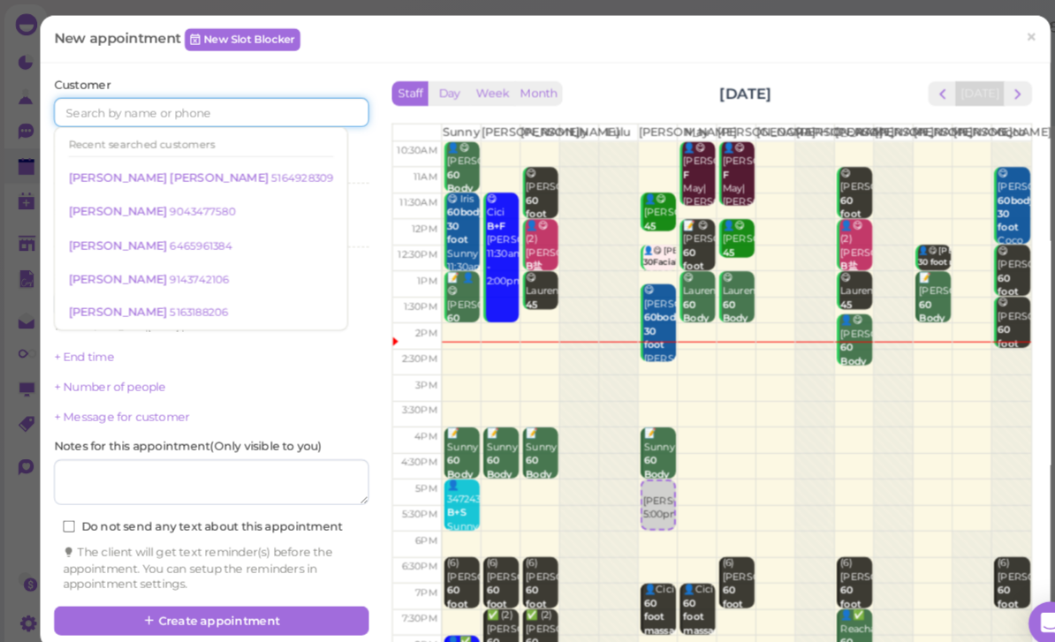
scroll to position [22, 0]
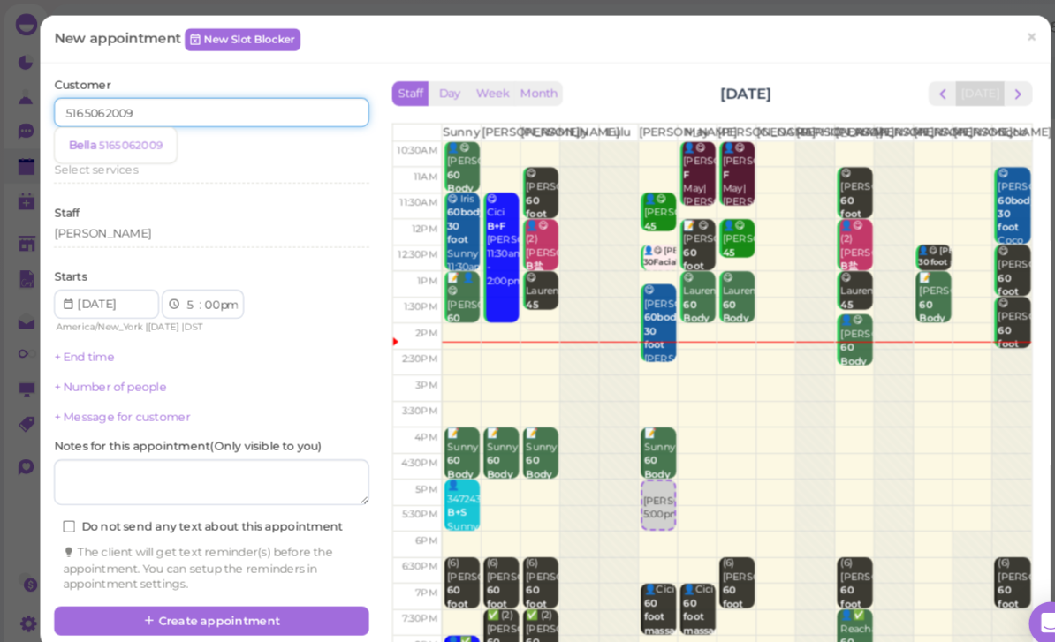
type input "5165062009"
click at [132, 140] on small "5165062009" at bounding box center [126, 140] width 62 height 12
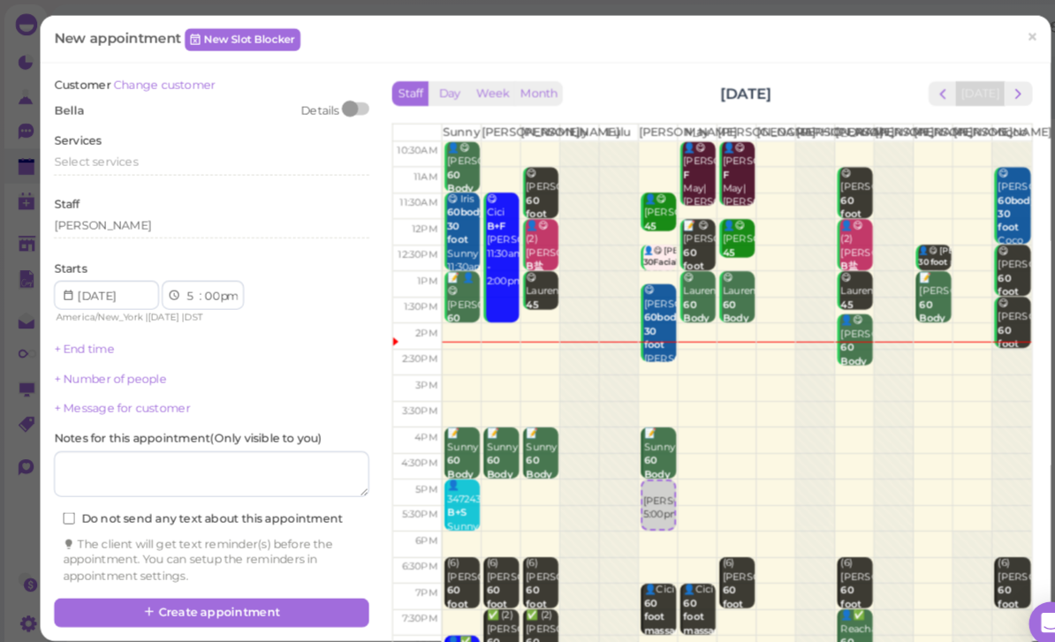
scroll to position [23, 0]
click at [118, 149] on span "Select services" at bounding box center [92, 155] width 81 height 13
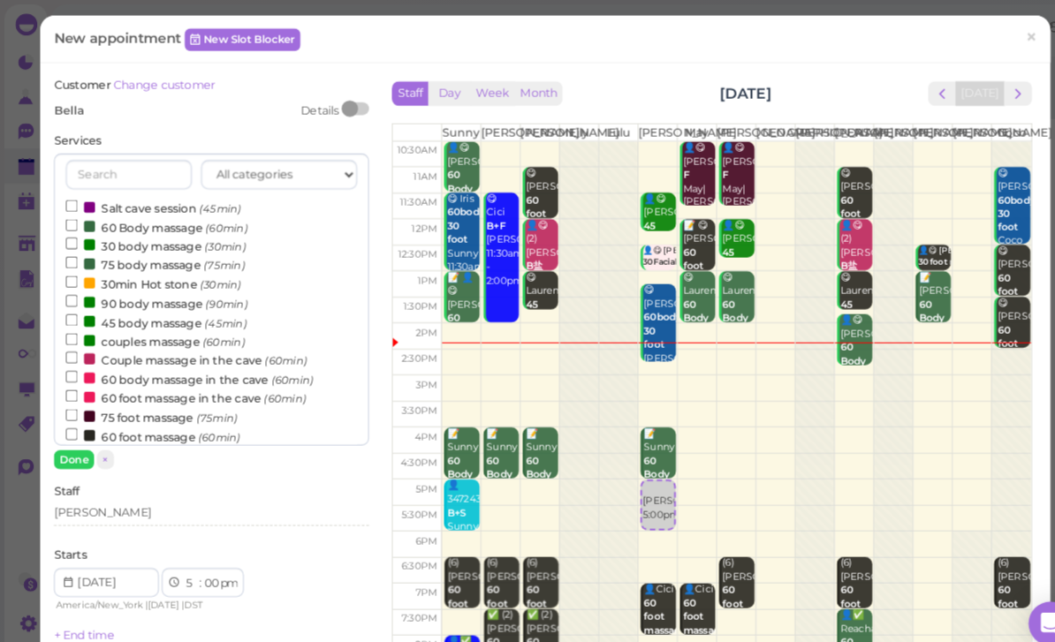
click at [154, 292] on label "90 body massage (90min)" at bounding box center [152, 293] width 176 height 19
click at [75, 292] on input "90 body massage (90min)" at bounding box center [69, 290] width 11 height 11
click at [71, 440] on button "Done" at bounding box center [71, 445] width 39 height 19
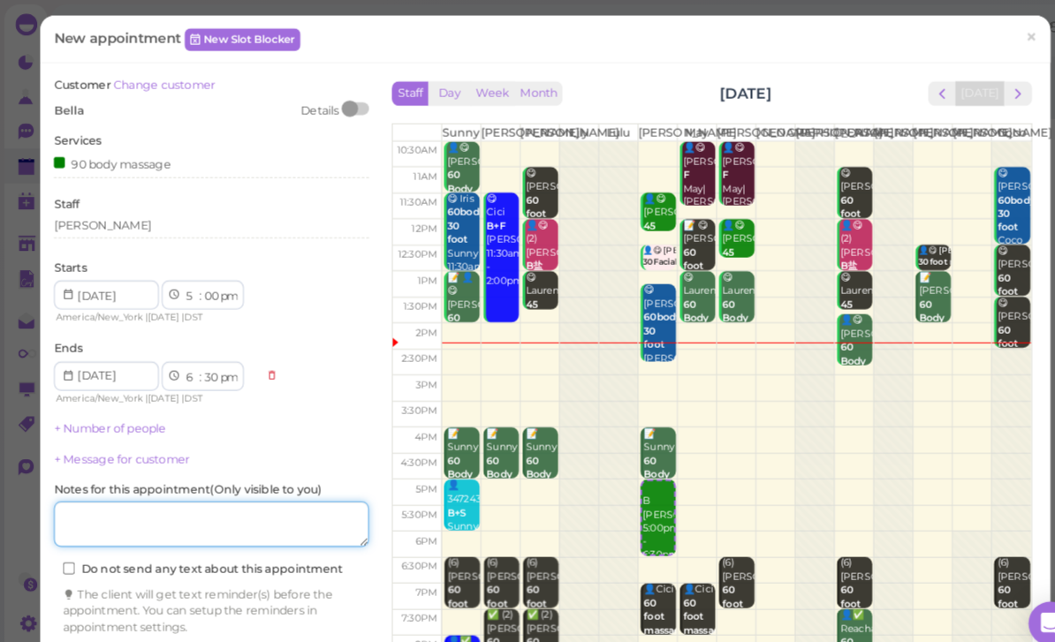
click at [240, 513] on textarea at bounding box center [204, 507] width 305 height 44
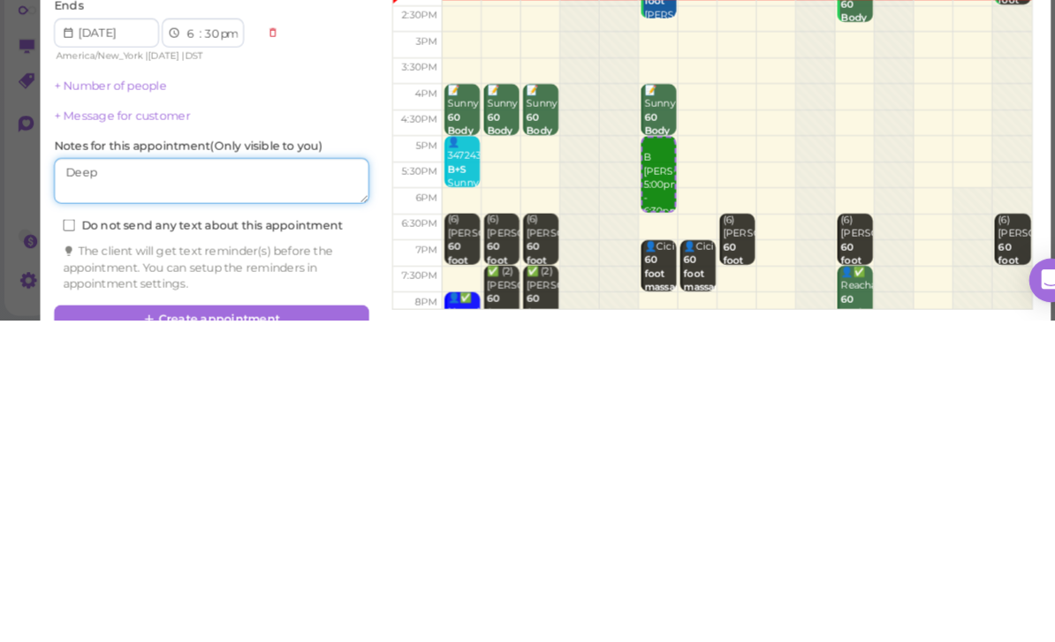
type textarea "Deep"
click at [246, 627] on button "Create appointment" at bounding box center [204, 641] width 305 height 28
